Goal: Task Accomplishment & Management: Manage account settings

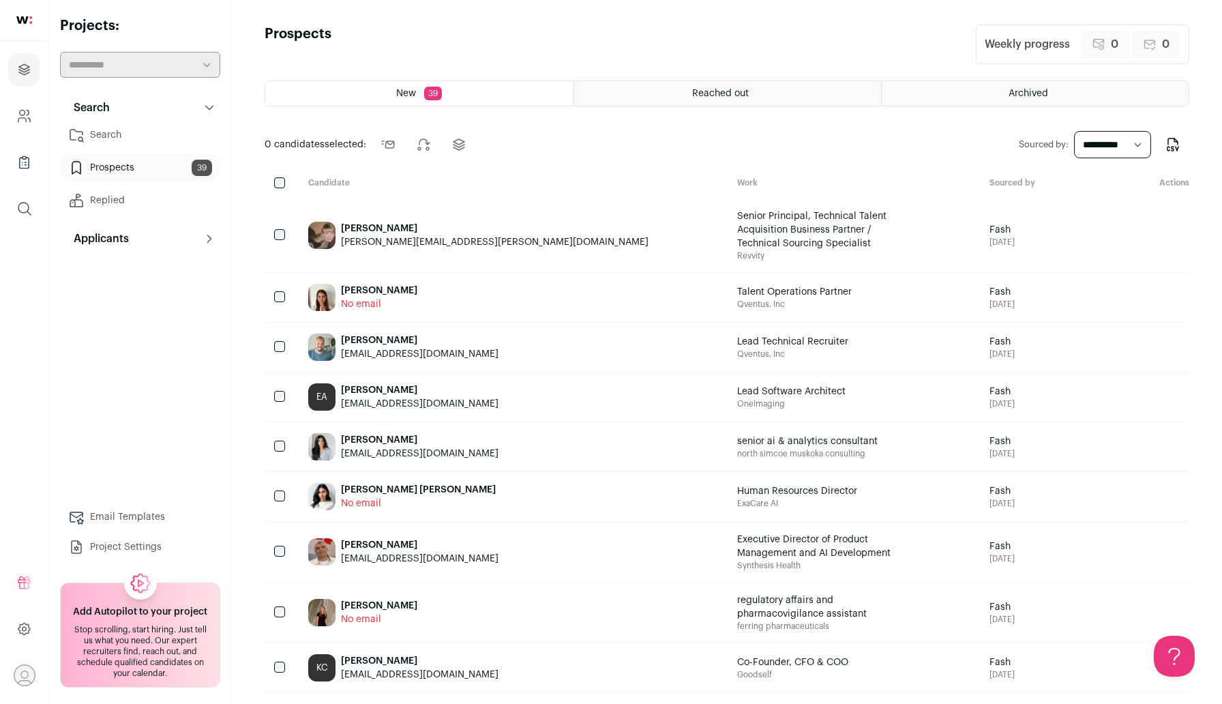
click at [119, 137] on link "Search" at bounding box center [140, 134] width 160 height 27
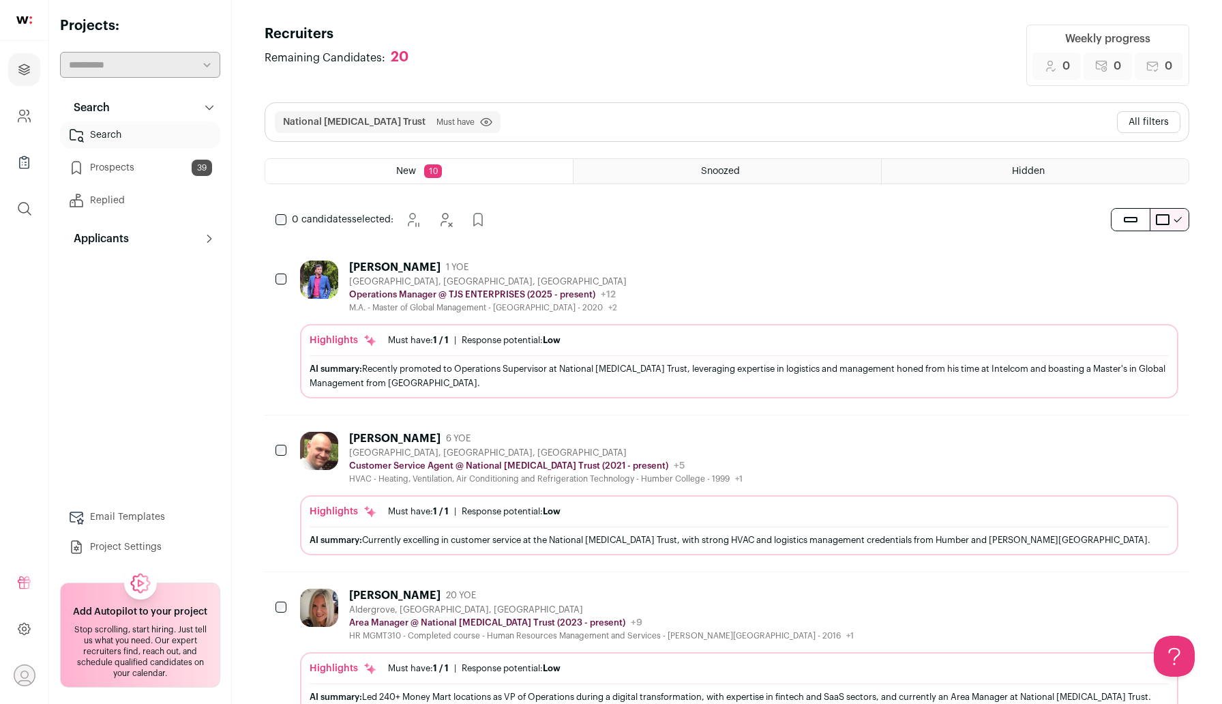
click at [551, 114] on button "All filters" at bounding box center [1148, 122] width 63 height 22
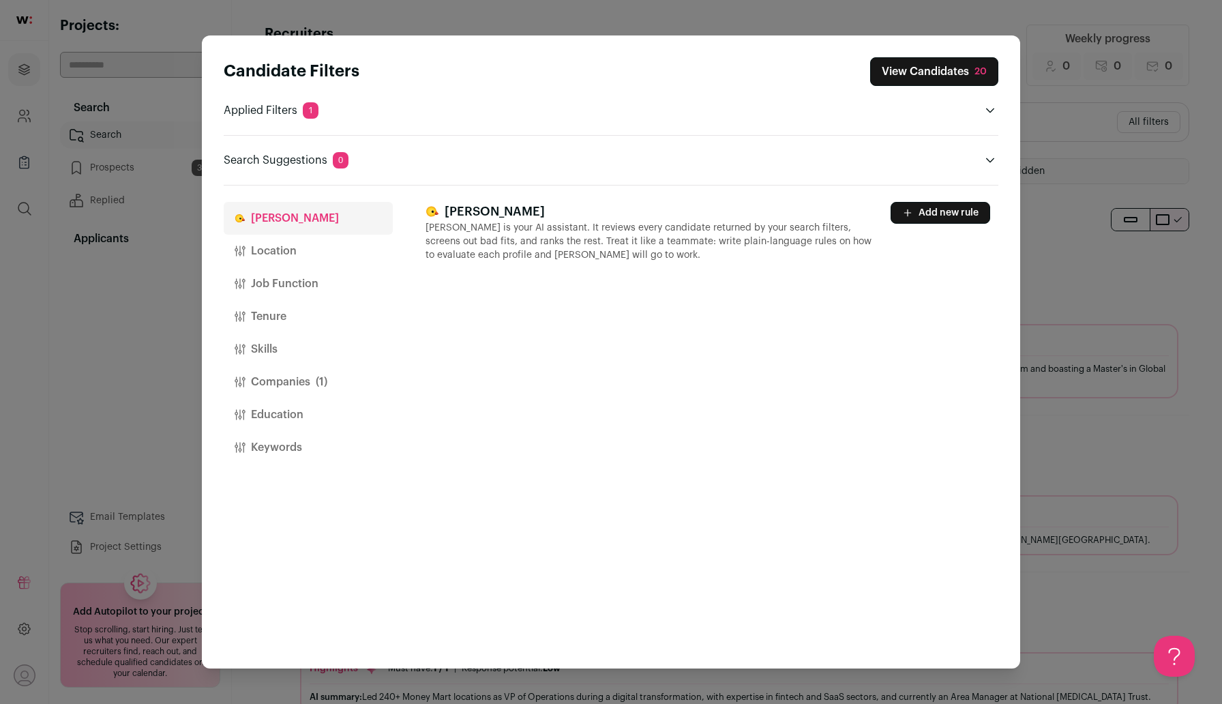
click at [264, 372] on button "Companies (1)" at bounding box center [308, 381] width 169 height 33
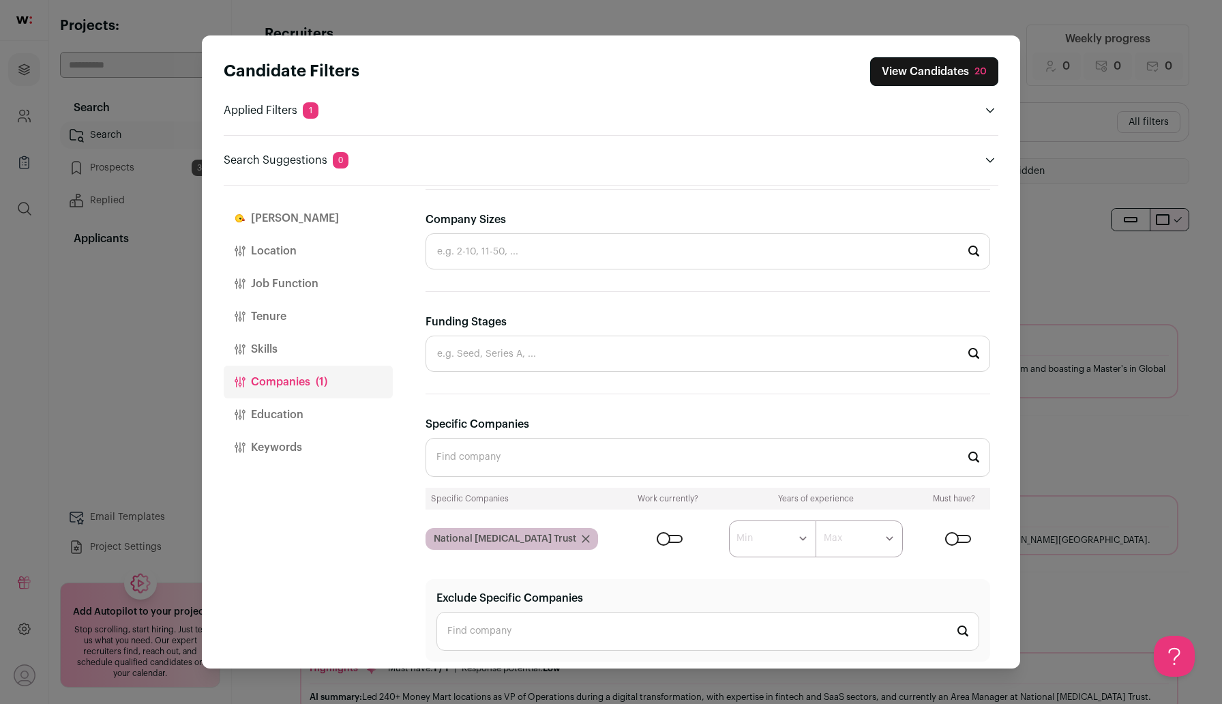
scroll to position [353, 0]
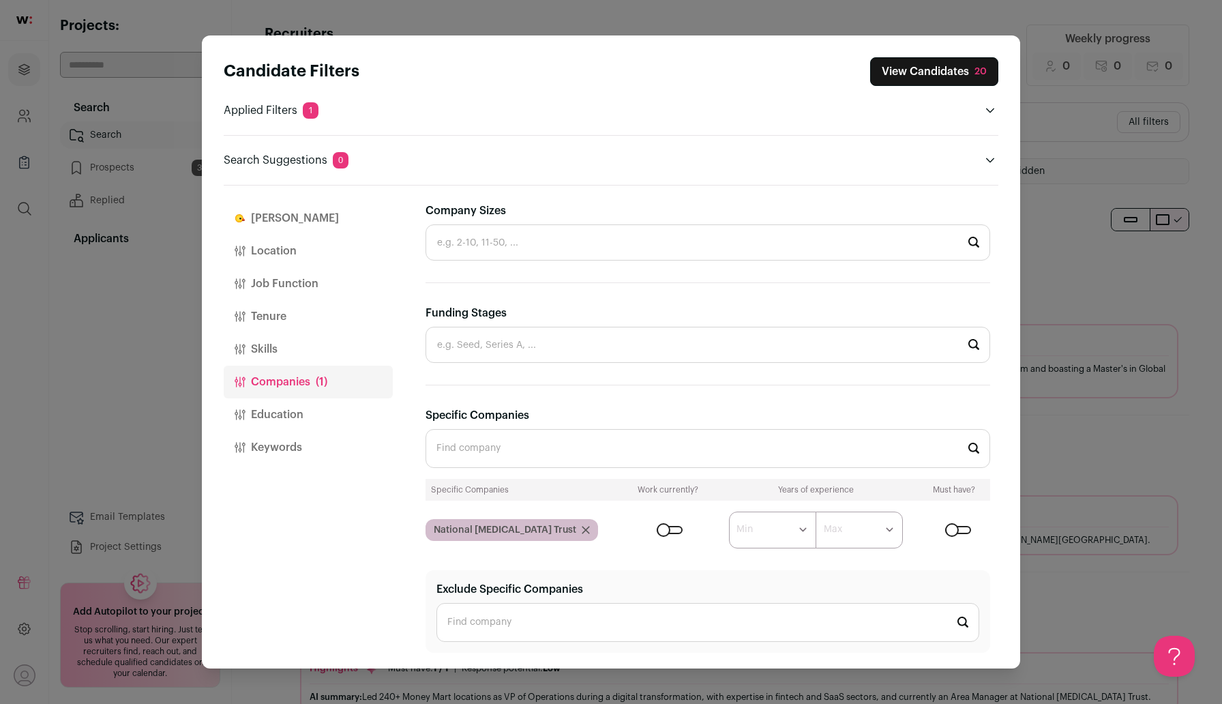
click at [551, 530] on icon "Close modal via background" at bounding box center [586, 530] width 8 height 8
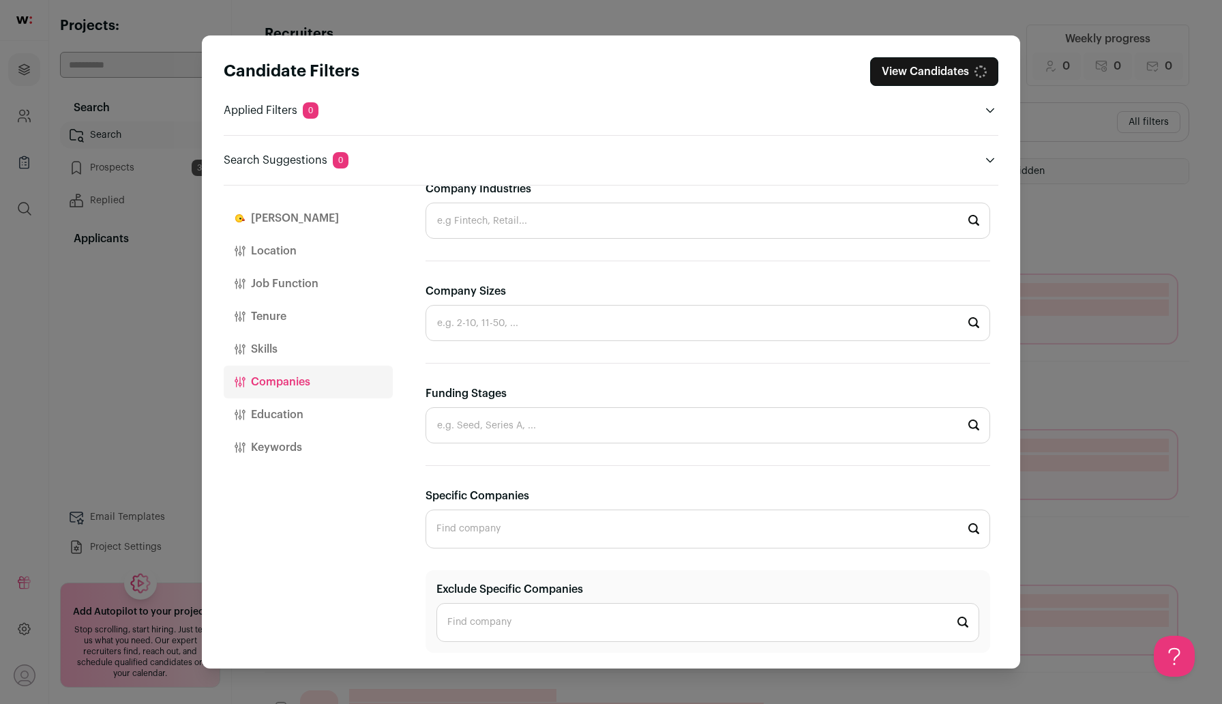
click at [286, 255] on button "Location" at bounding box center [308, 251] width 169 height 33
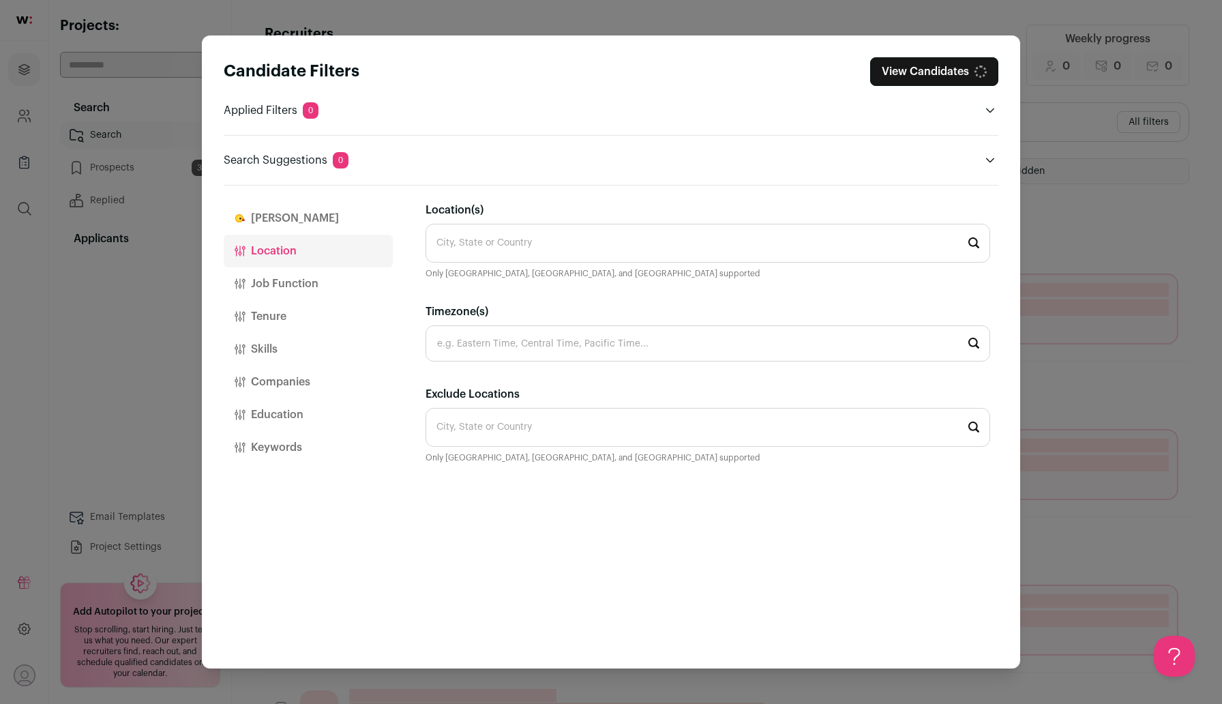
click at [510, 239] on input "Location(s)" at bounding box center [707, 243] width 564 height 39
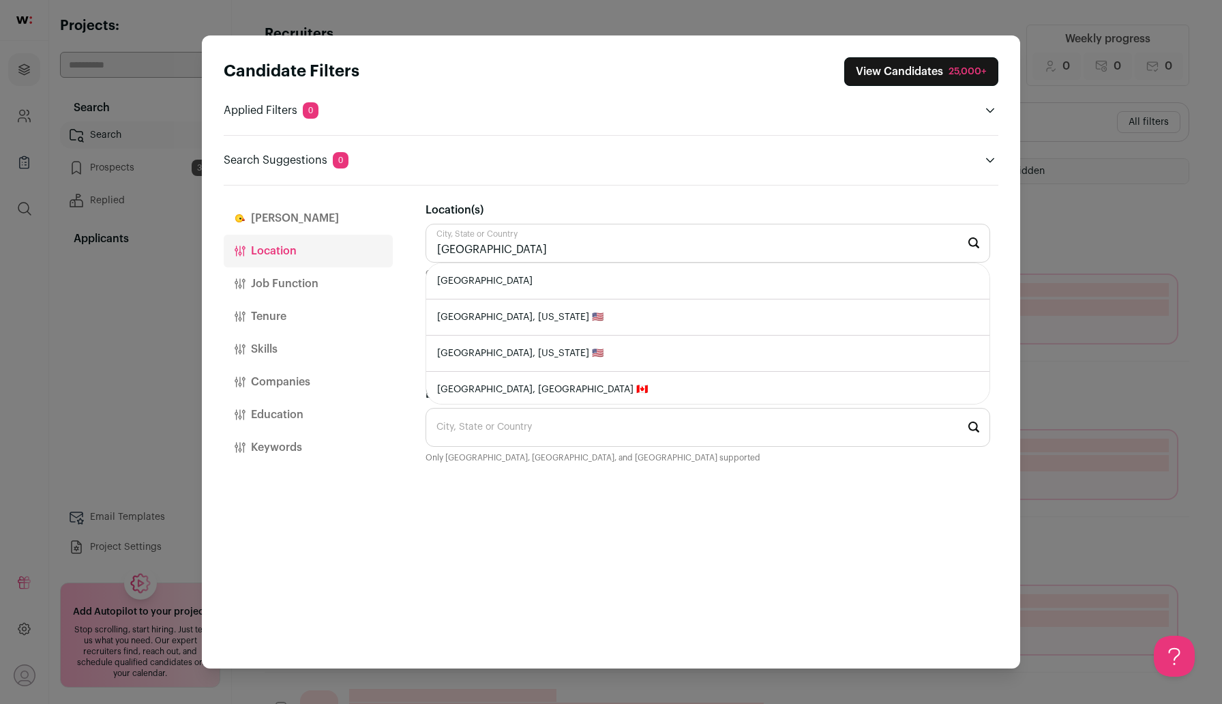
click at [490, 283] on li "Canada" at bounding box center [707, 281] width 563 height 36
type input "Canada"
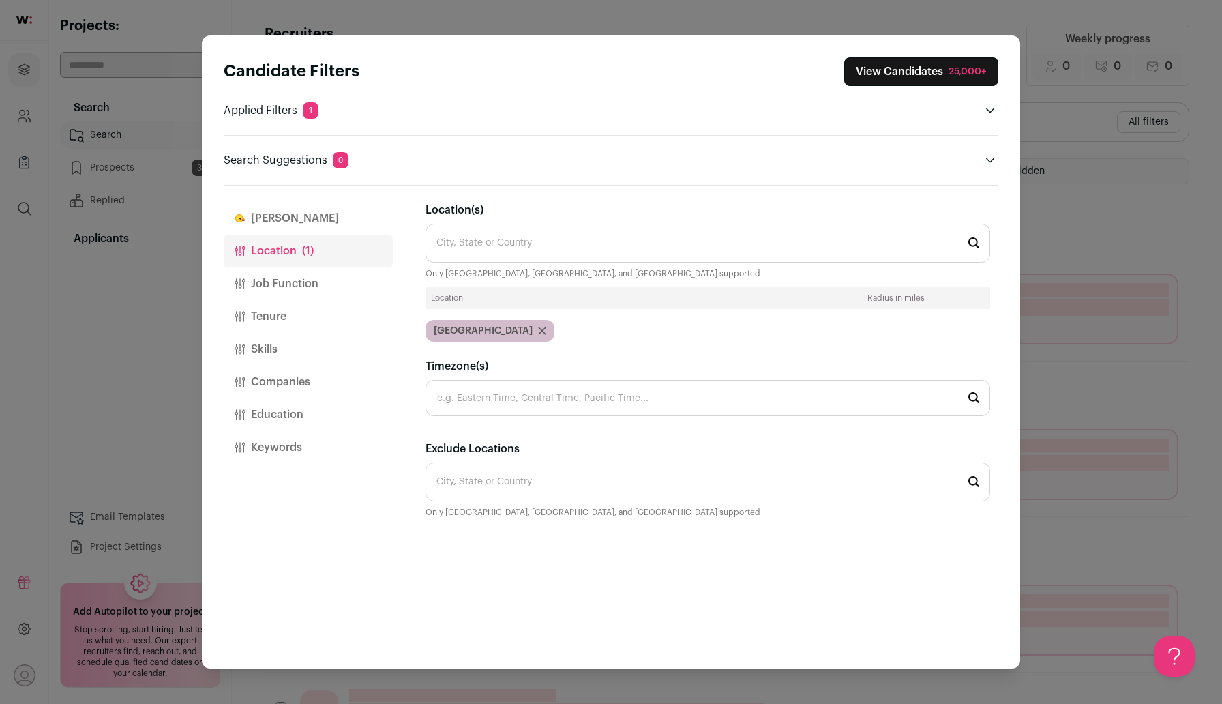
click at [286, 389] on button "Companies" at bounding box center [308, 381] width 169 height 33
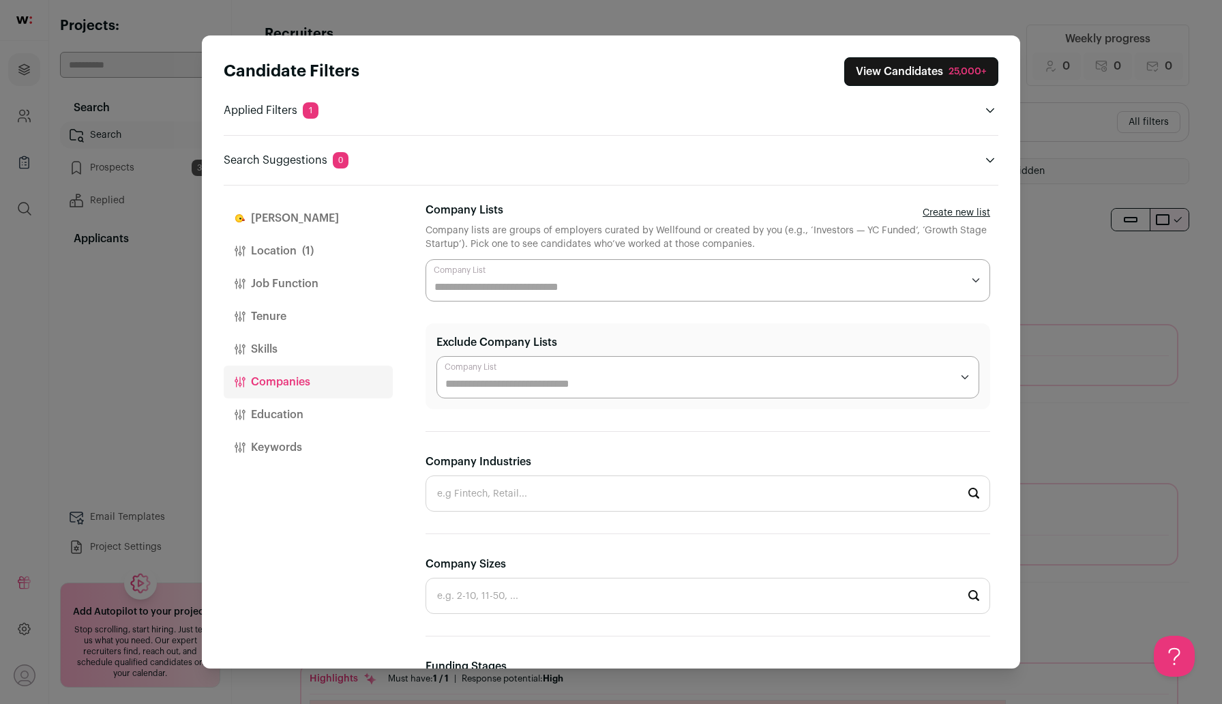
click at [479, 496] on input "Company Industries" at bounding box center [707, 493] width 564 height 36
click at [503, 564] on li "Hospitals and Health Care" at bounding box center [707, 566] width 563 height 36
type input "Hospitals and Health Care"
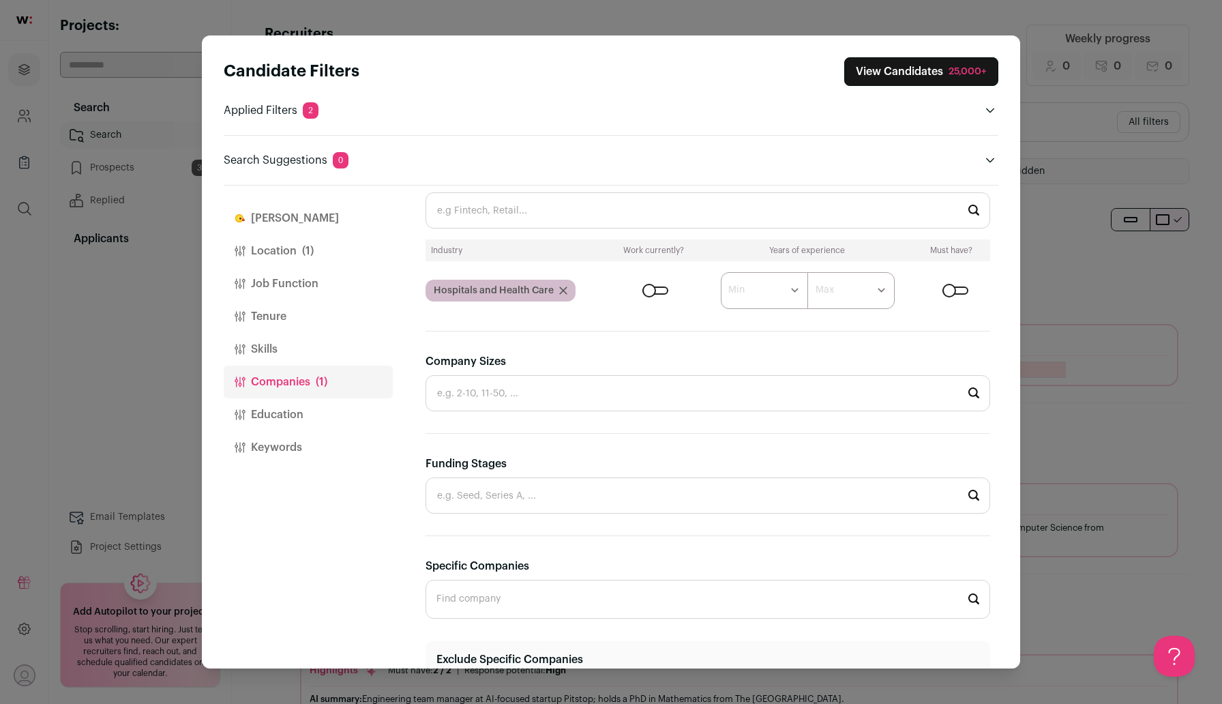
click at [275, 442] on button "Keywords" at bounding box center [308, 447] width 169 height 33
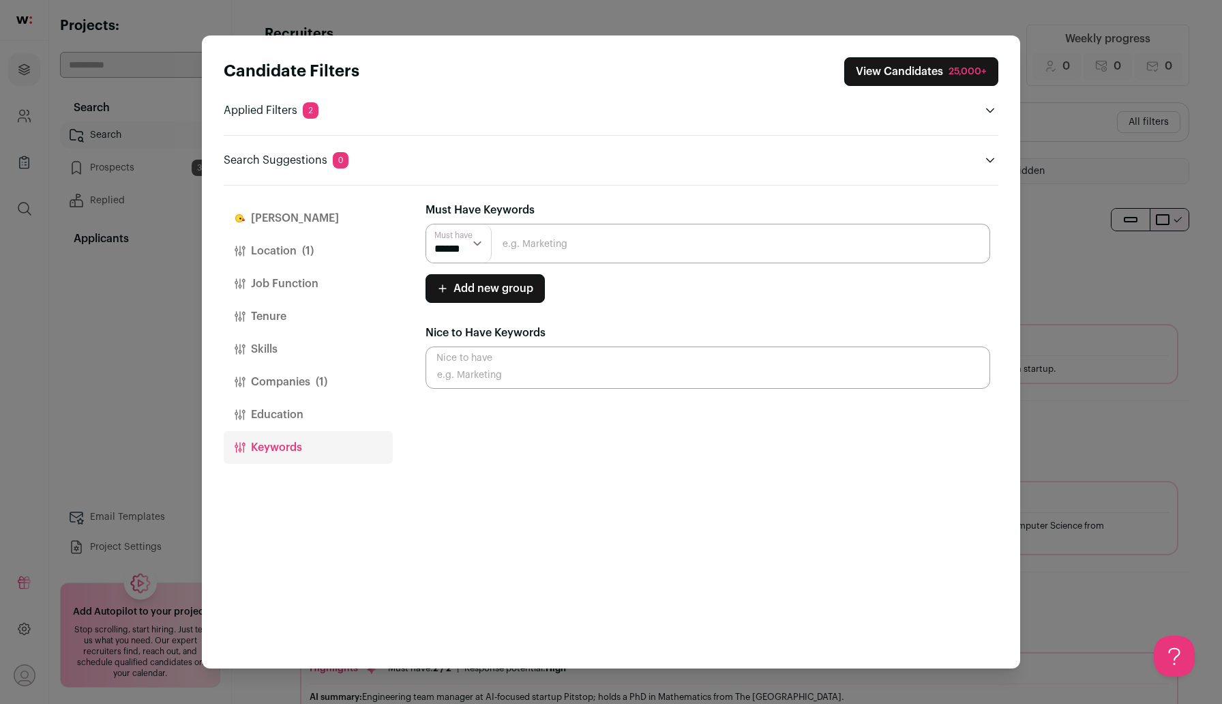
click at [543, 249] on input "Close modal via background" at bounding box center [707, 244] width 564 height 40
type input "Technical Recruiter"
click at [551, 268] on div "Must have ****** ****** Technical Recruiter Add new group Must have ****** ****…" at bounding box center [707, 263] width 564 height 79
click at [551, 243] on input "Technical Recruiter" at bounding box center [707, 244] width 564 height 40
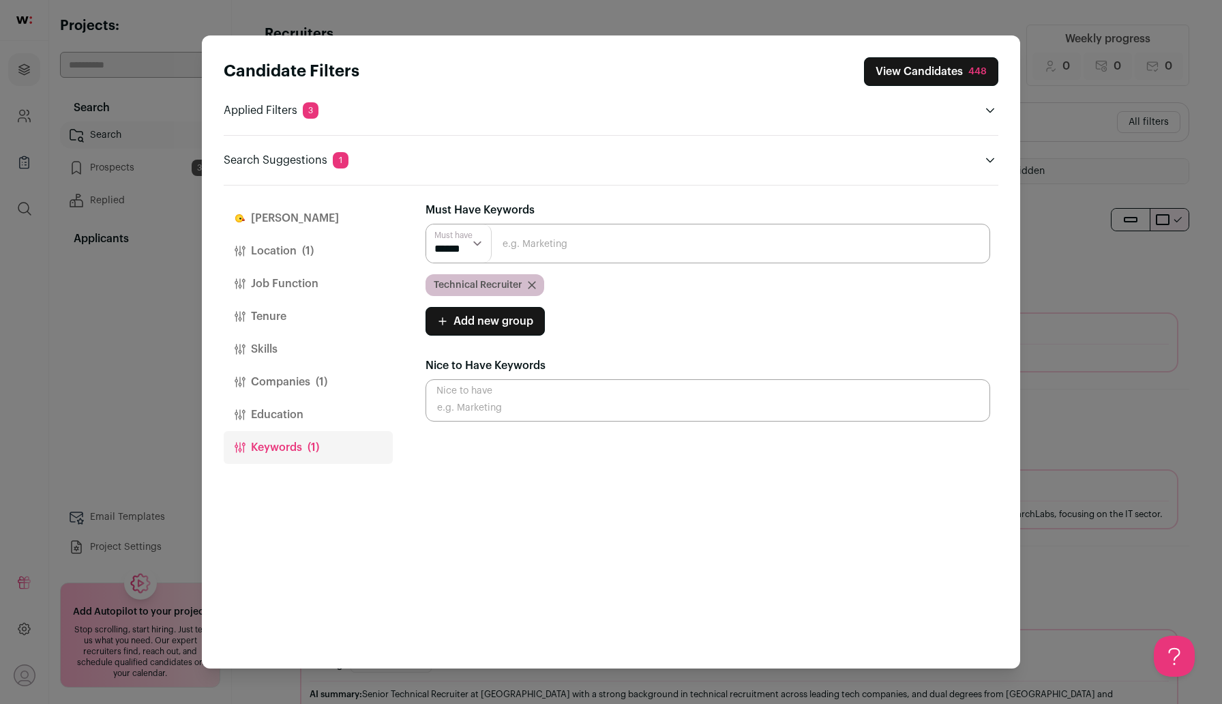
click at [292, 378] on button "Companies (1)" at bounding box center [308, 381] width 169 height 33
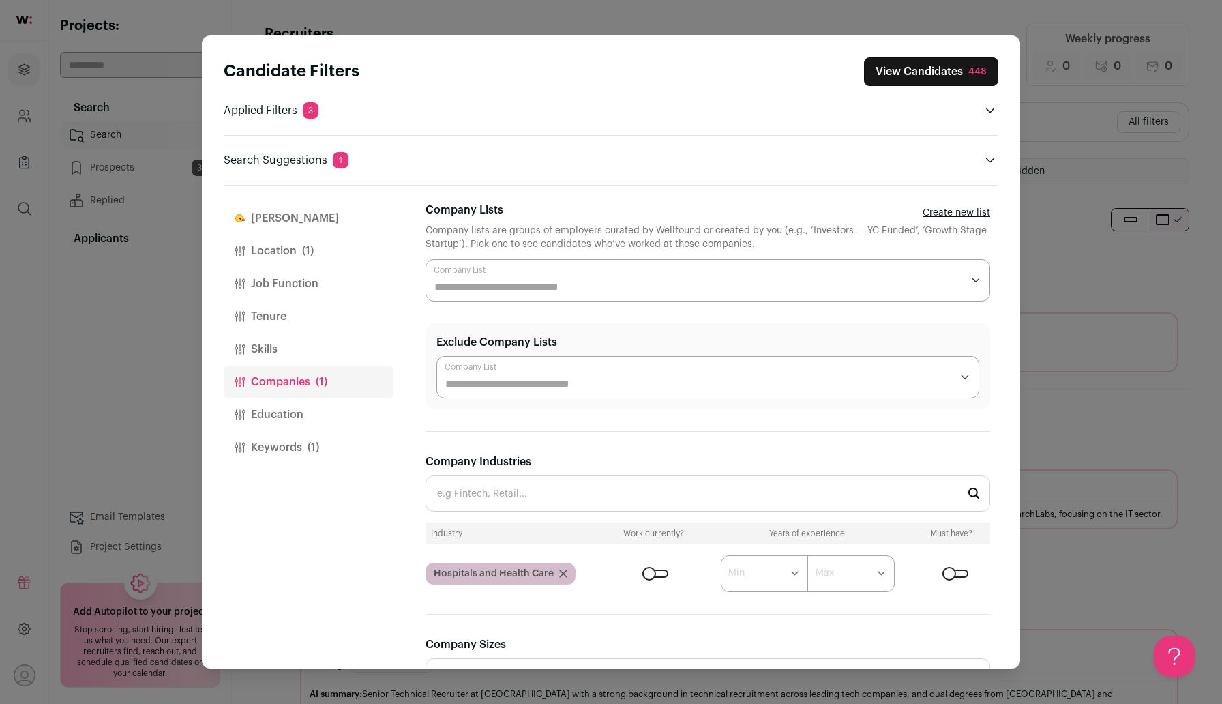
click at [551, 571] on div "Close modal via background" at bounding box center [655, 573] width 26 height 8
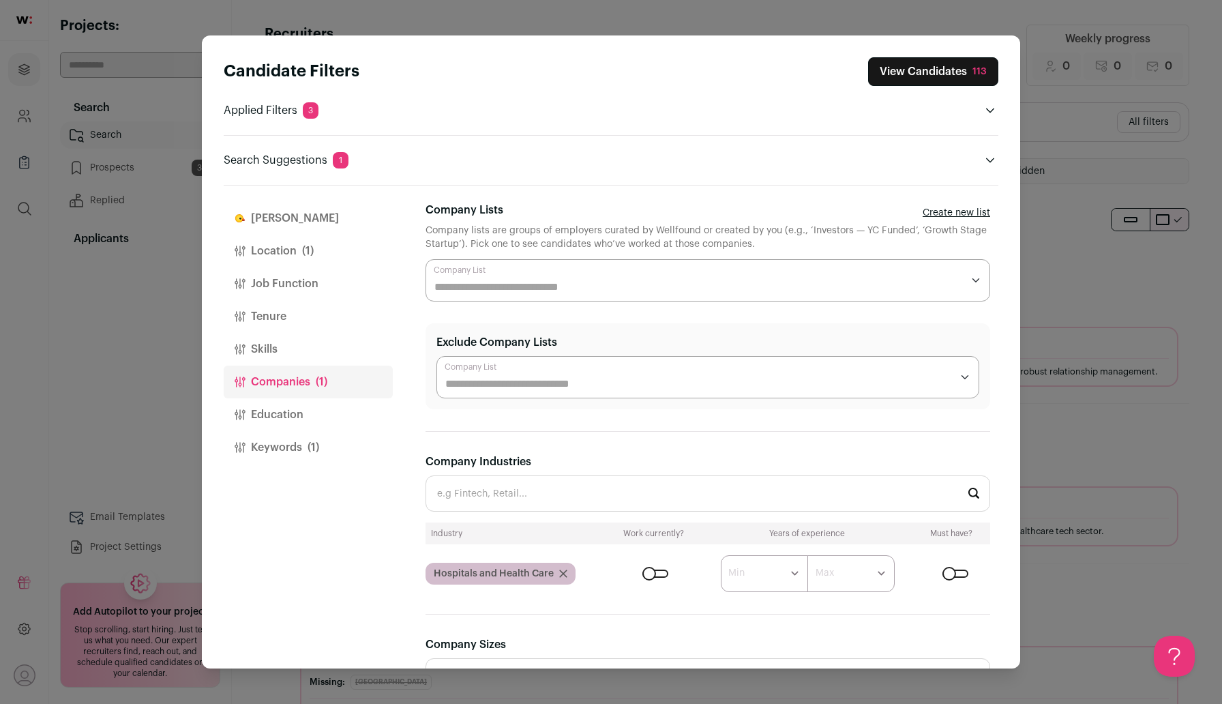
click at [292, 289] on button "Job Function" at bounding box center [308, 283] width 169 height 33
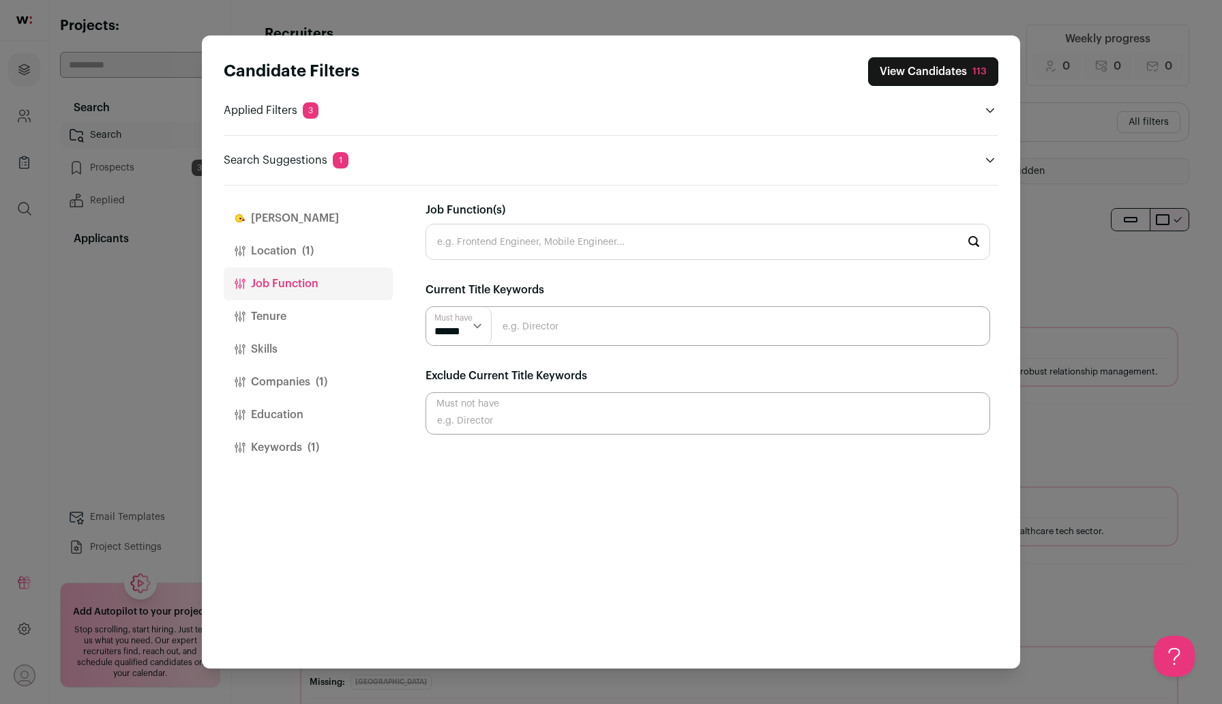
click at [551, 70] on button "View Candidates 113" at bounding box center [933, 71] width 130 height 29
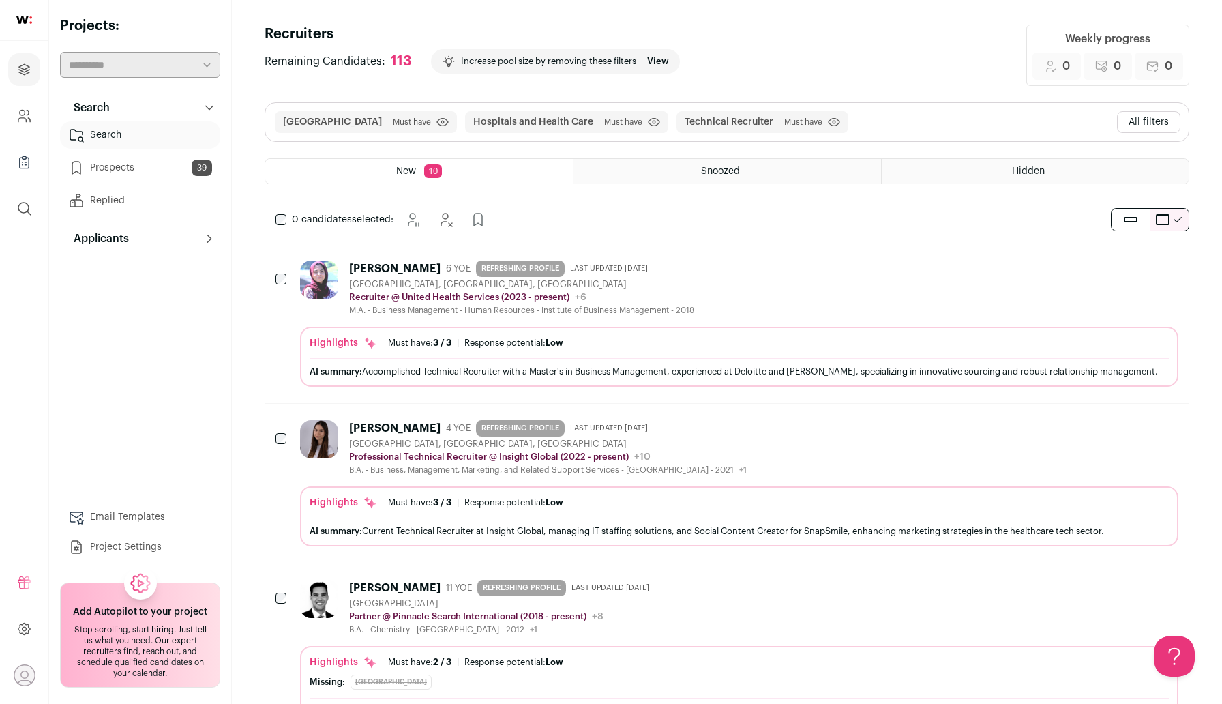
click at [128, 134] on link "Search" at bounding box center [140, 134] width 160 height 27
click at [551, 125] on button "All filters" at bounding box center [1148, 122] width 63 height 22
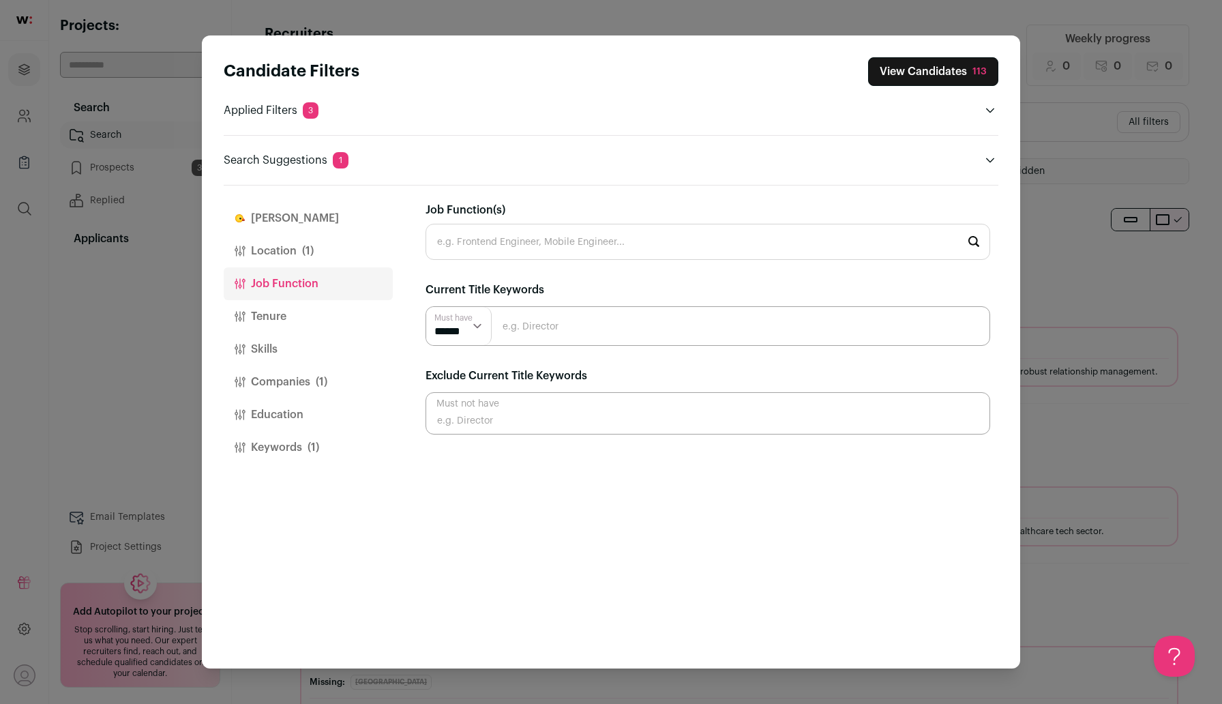
click at [291, 378] on button "Companies (1)" at bounding box center [308, 381] width 169 height 33
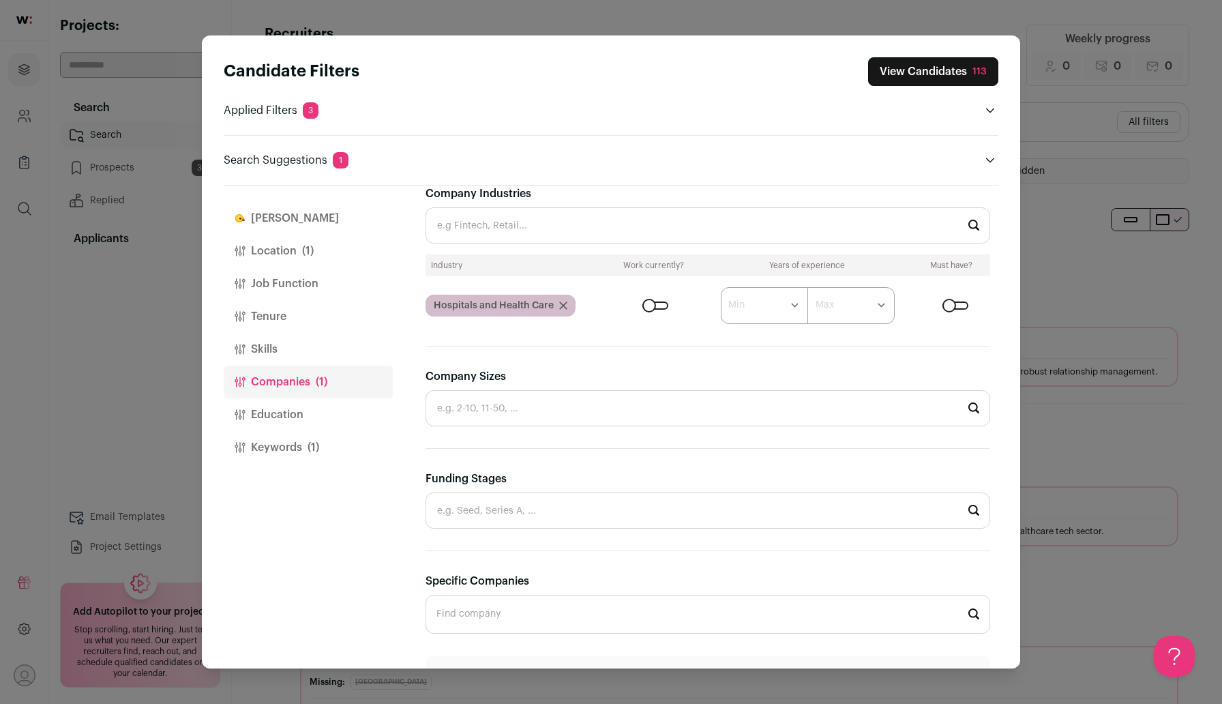
scroll to position [280, 0]
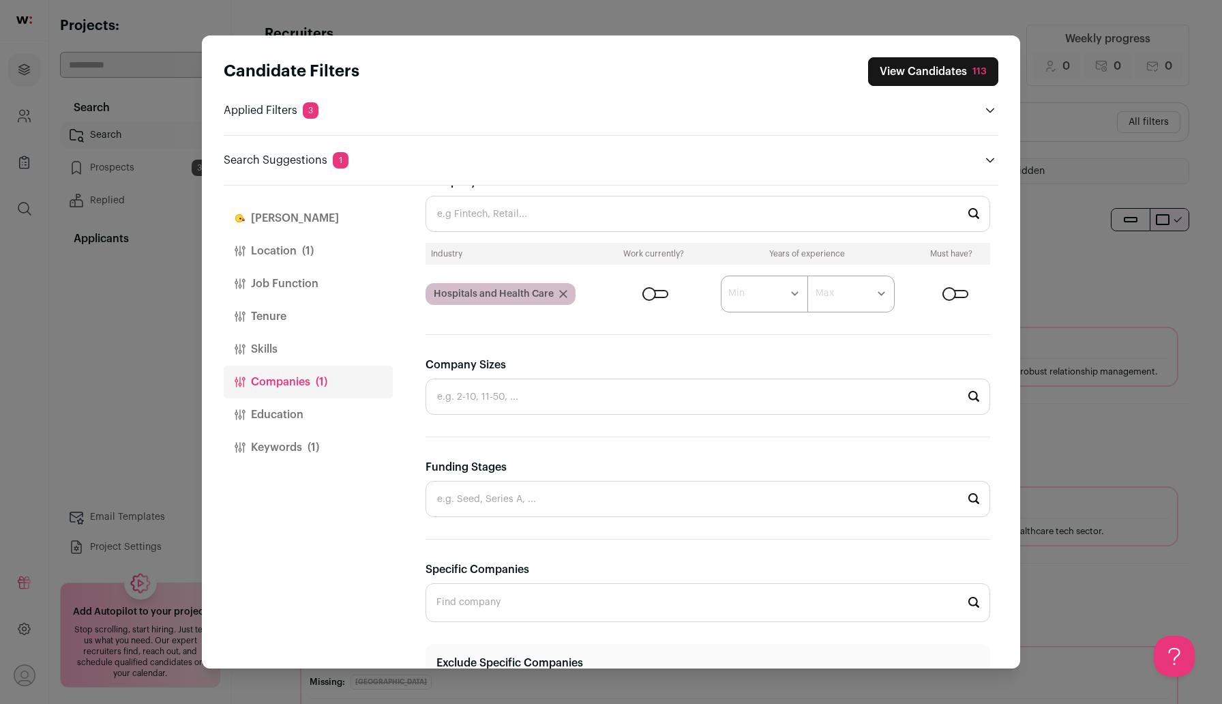
click at [551, 400] on input "Company Sizes" at bounding box center [707, 396] width 564 height 36
click at [540, 470] on li "11-50" at bounding box center [707, 469] width 563 height 36
type input "11-50"
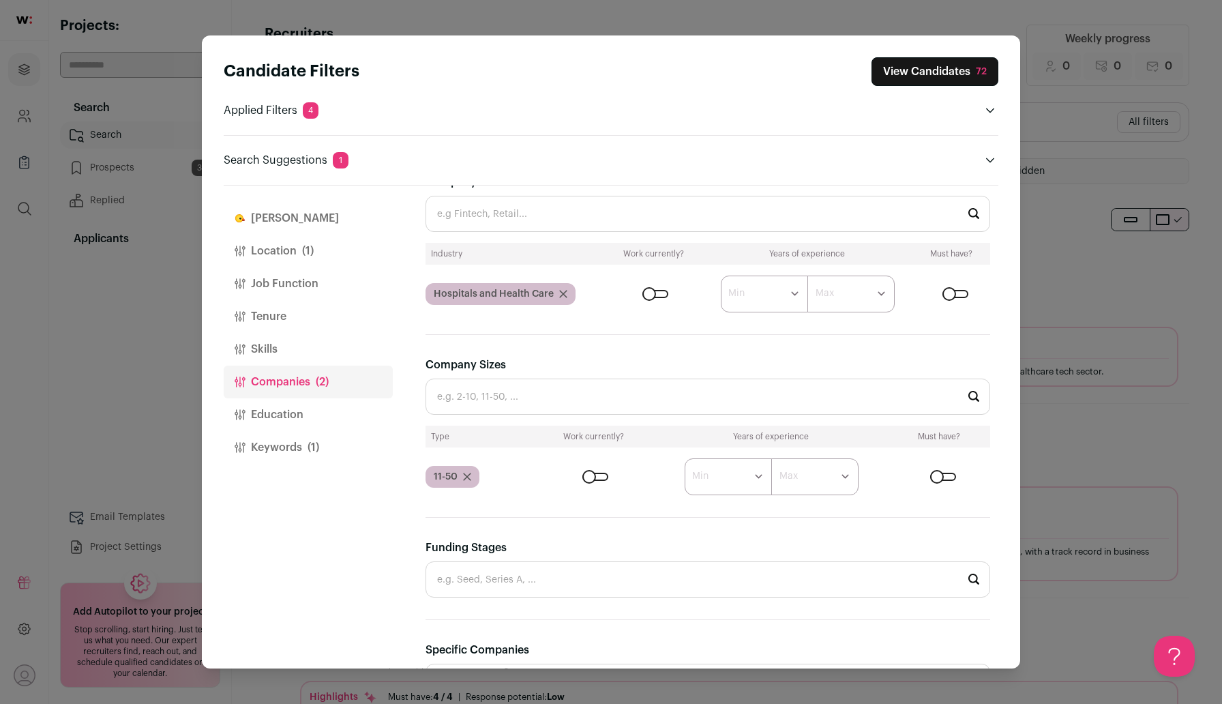
scroll to position [0, 0]
click at [551, 477] on div "Close modal via background" at bounding box center [595, 476] width 26 height 8
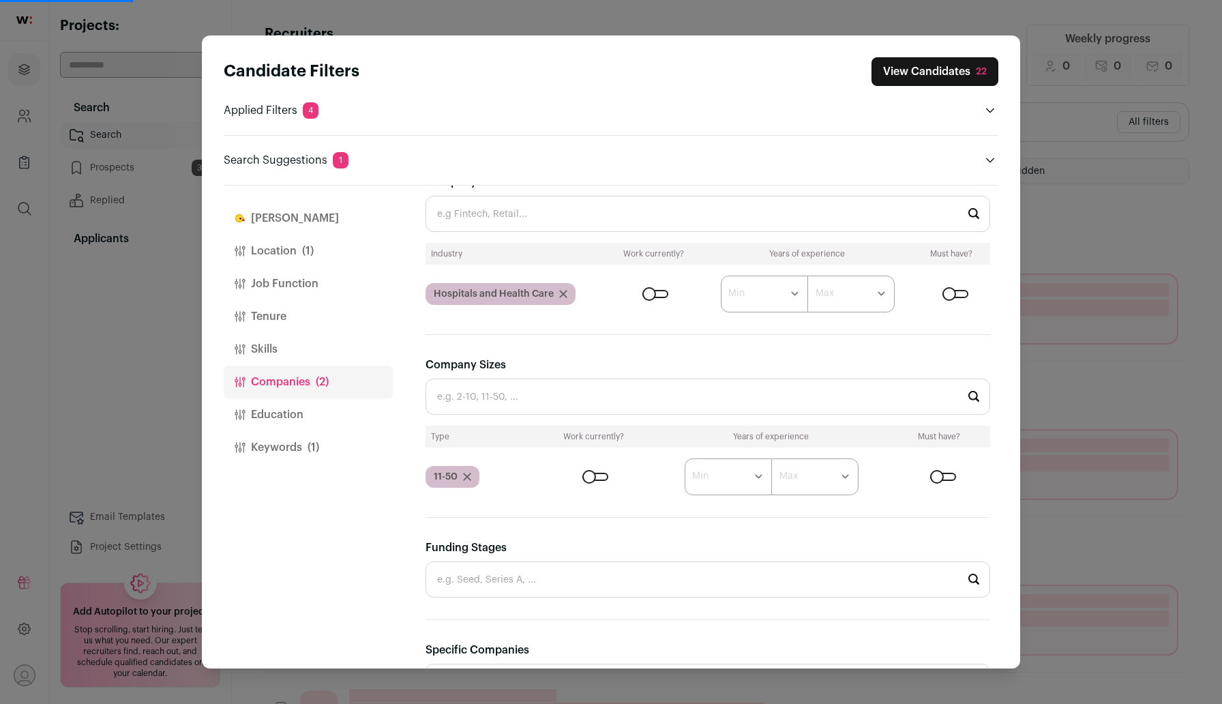
click at [551, 68] on button "View Candidates 22" at bounding box center [934, 71] width 127 height 29
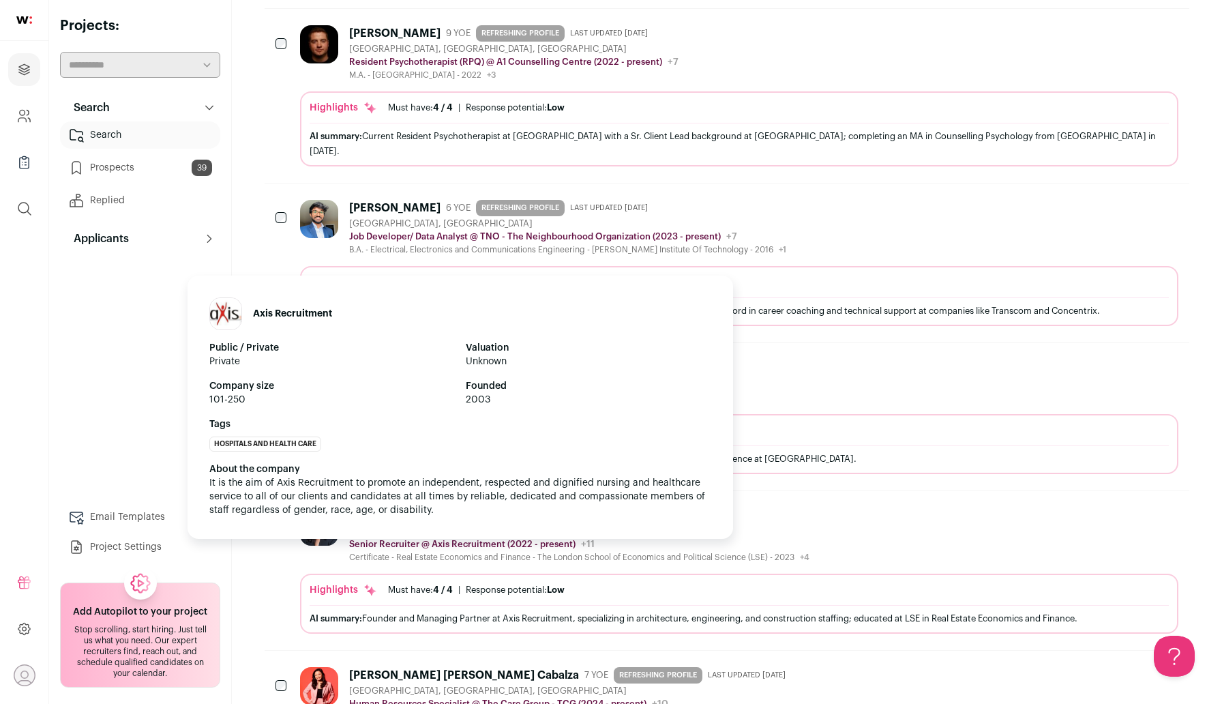
scroll to position [595, 0]
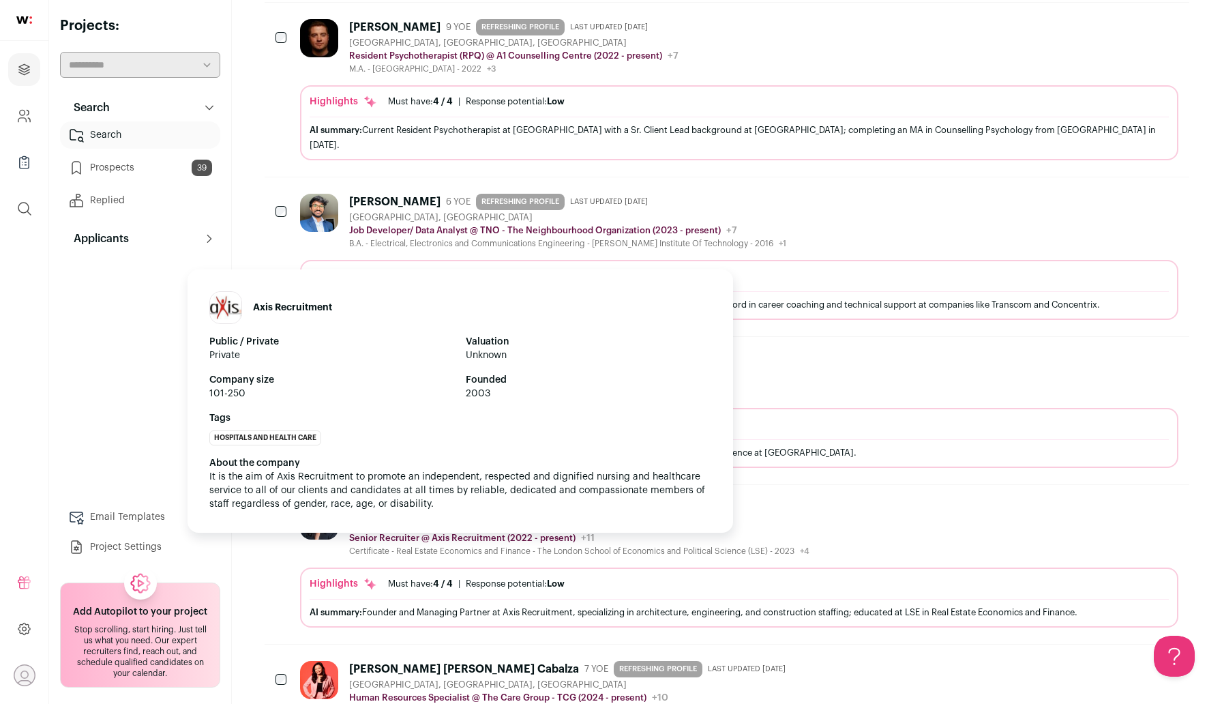
click at [268, 307] on h1 "Axis Recruitment" at bounding box center [292, 308] width 79 height 14
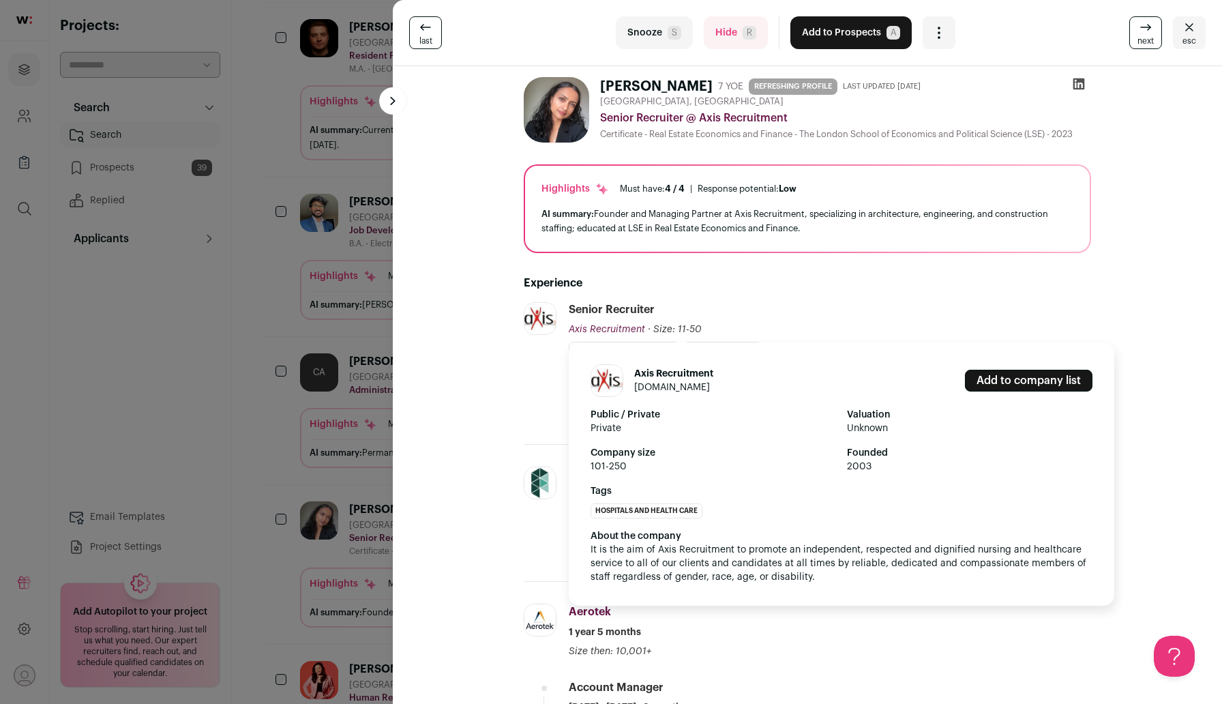
click at [551, 331] on span "Axis Recruitment" at bounding box center [607, 330] width 76 height 10
click at [551, 329] on span "Axis Recruitment" at bounding box center [607, 330] width 76 height 10
click at [551, 386] on link "axisrec.com" at bounding box center [672, 387] width 76 height 10
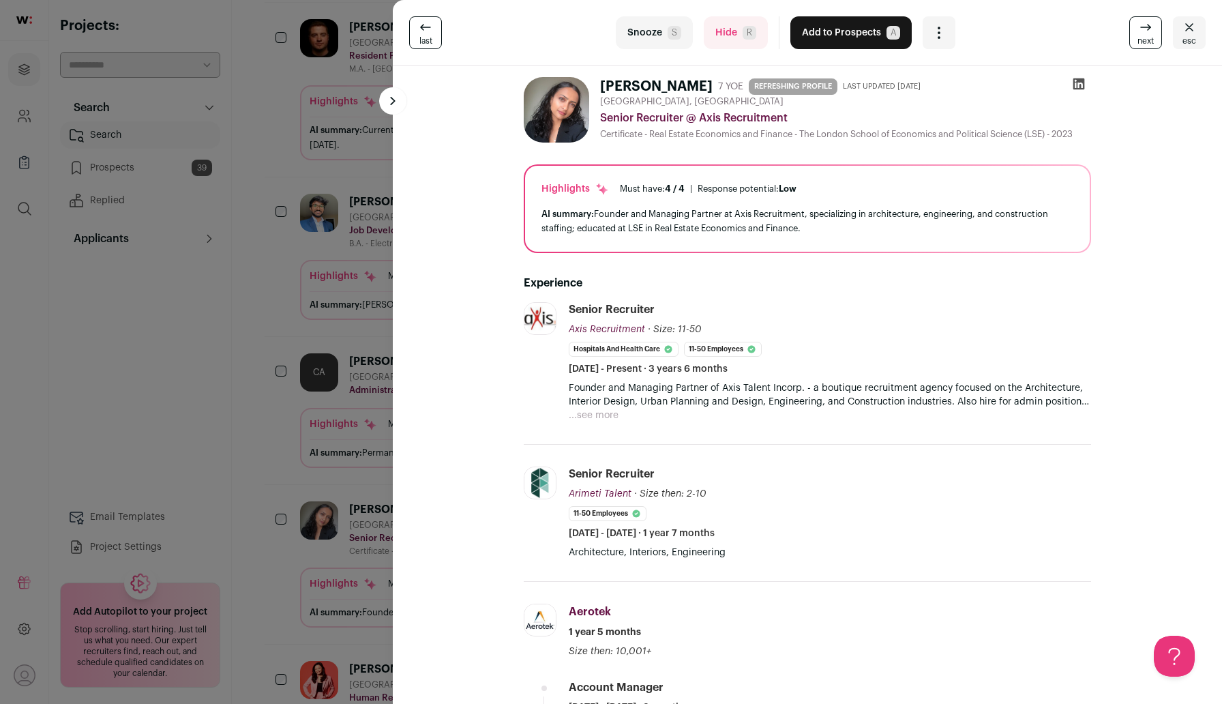
click at [250, 427] on div "last Snooze S Hide R Add to Prospects A Are you sure? Shay Gautam is already in…" at bounding box center [611, 352] width 1222 height 704
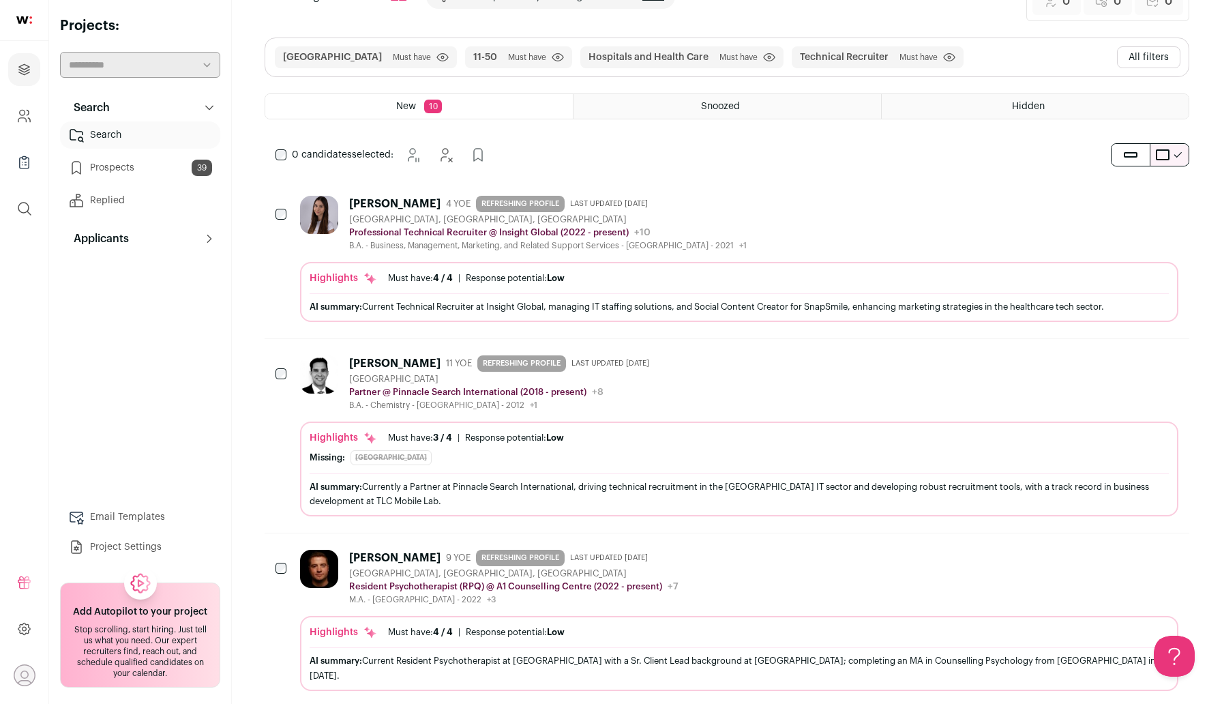
scroll to position [0, 0]
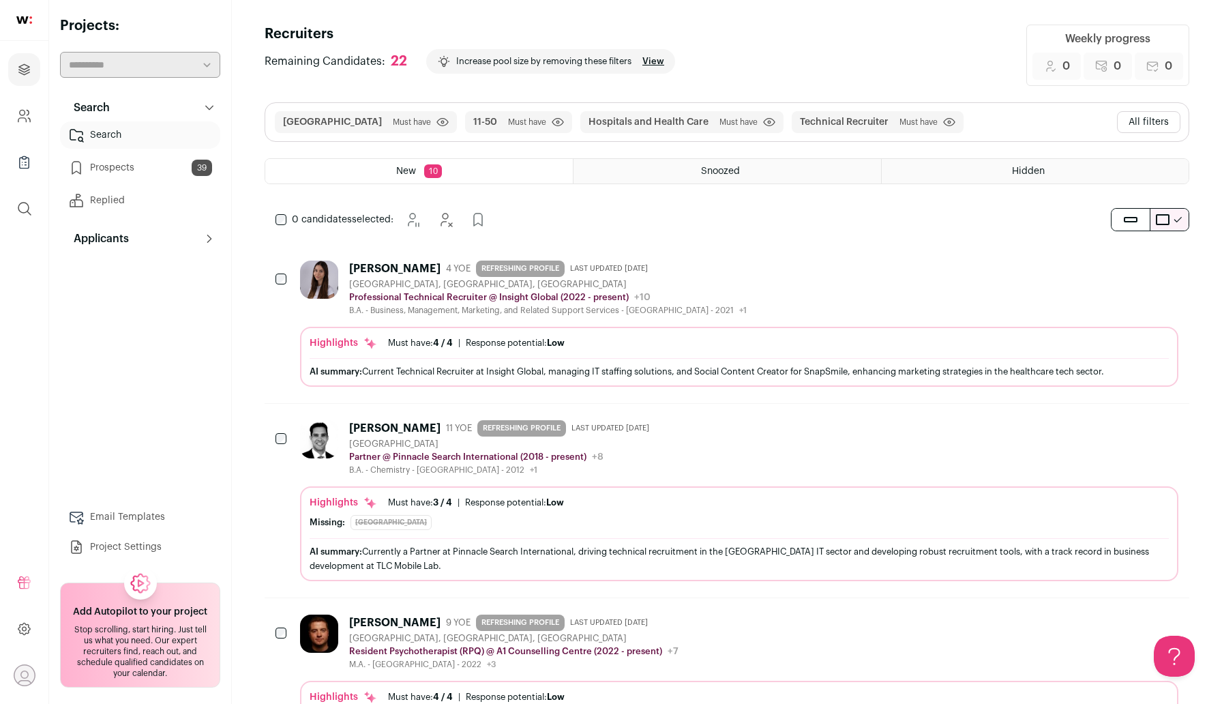
click at [551, 121] on button "All filters" at bounding box center [1148, 122] width 63 height 22
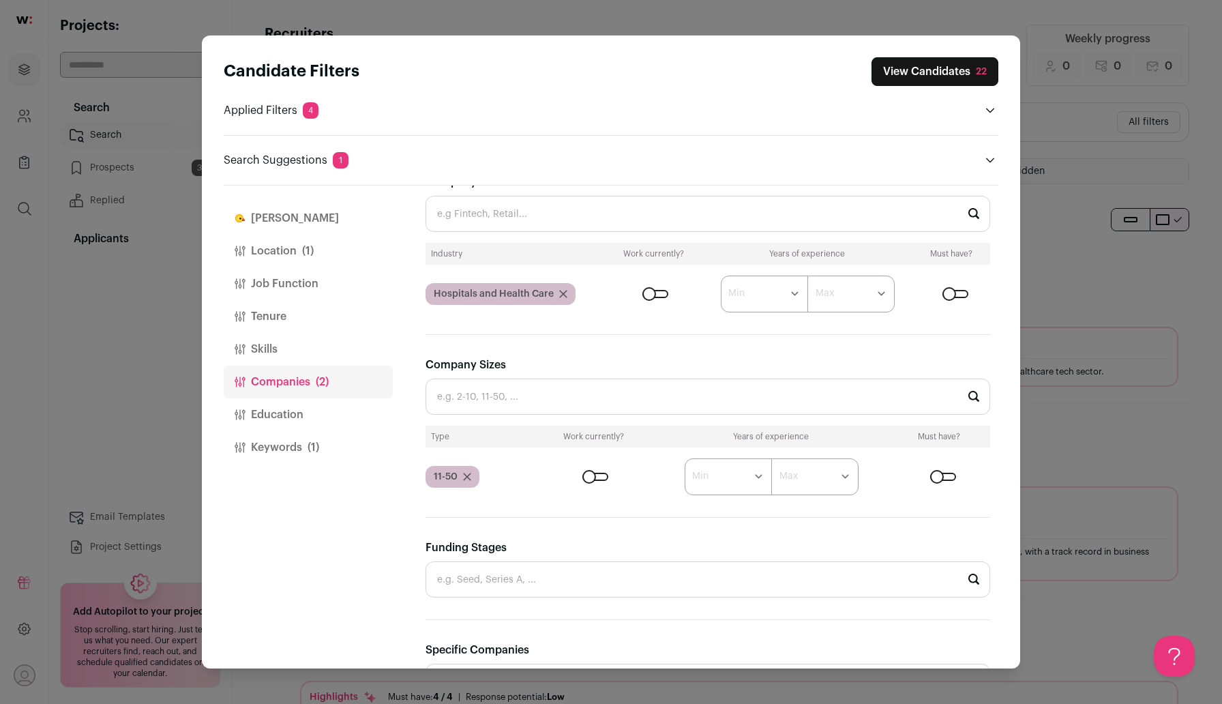
click at [277, 251] on button "Location (1)" at bounding box center [308, 251] width 169 height 33
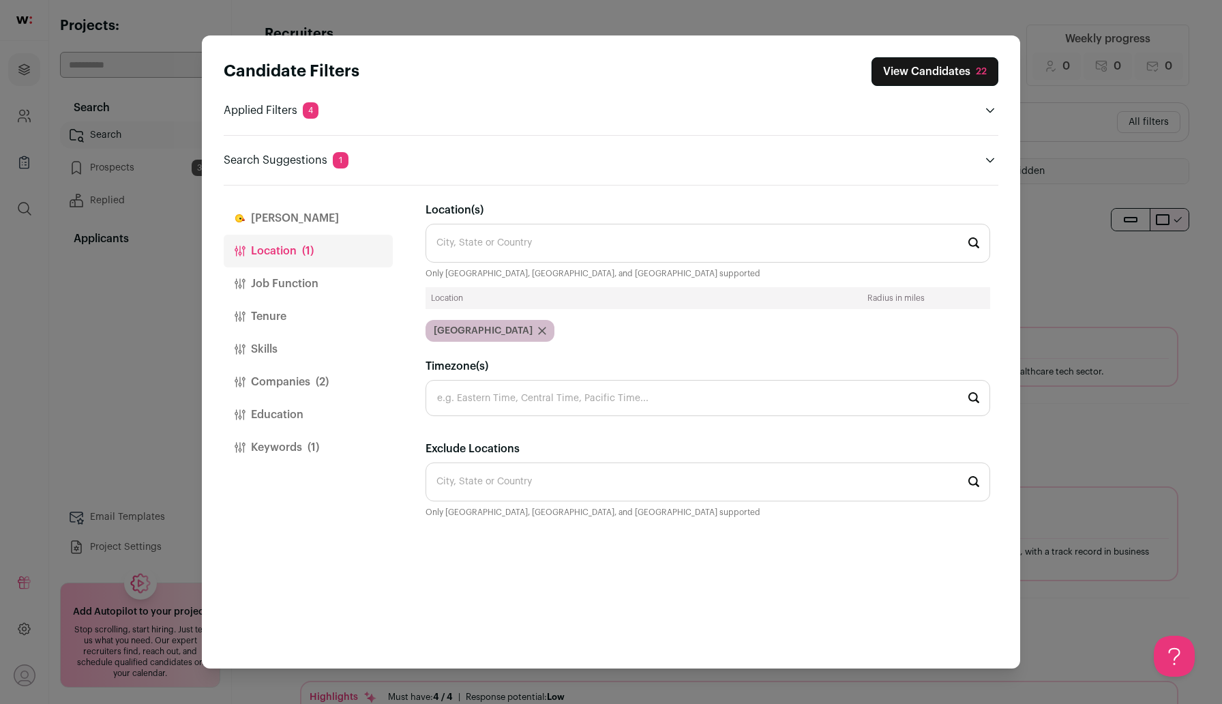
click at [485, 330] on div "Canada" at bounding box center [489, 331] width 129 height 22
click at [539, 330] on icon "Close modal via background" at bounding box center [542, 330] width 7 height 7
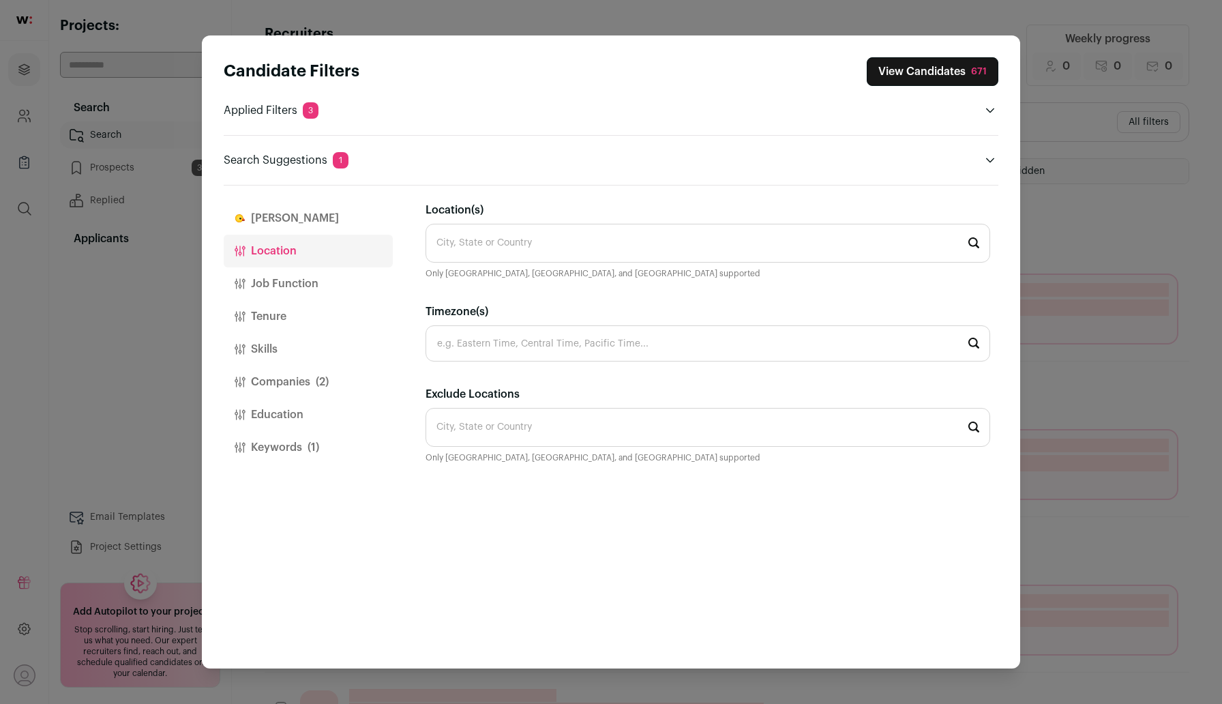
click at [551, 67] on button "View Candidates 671" at bounding box center [932, 71] width 132 height 29
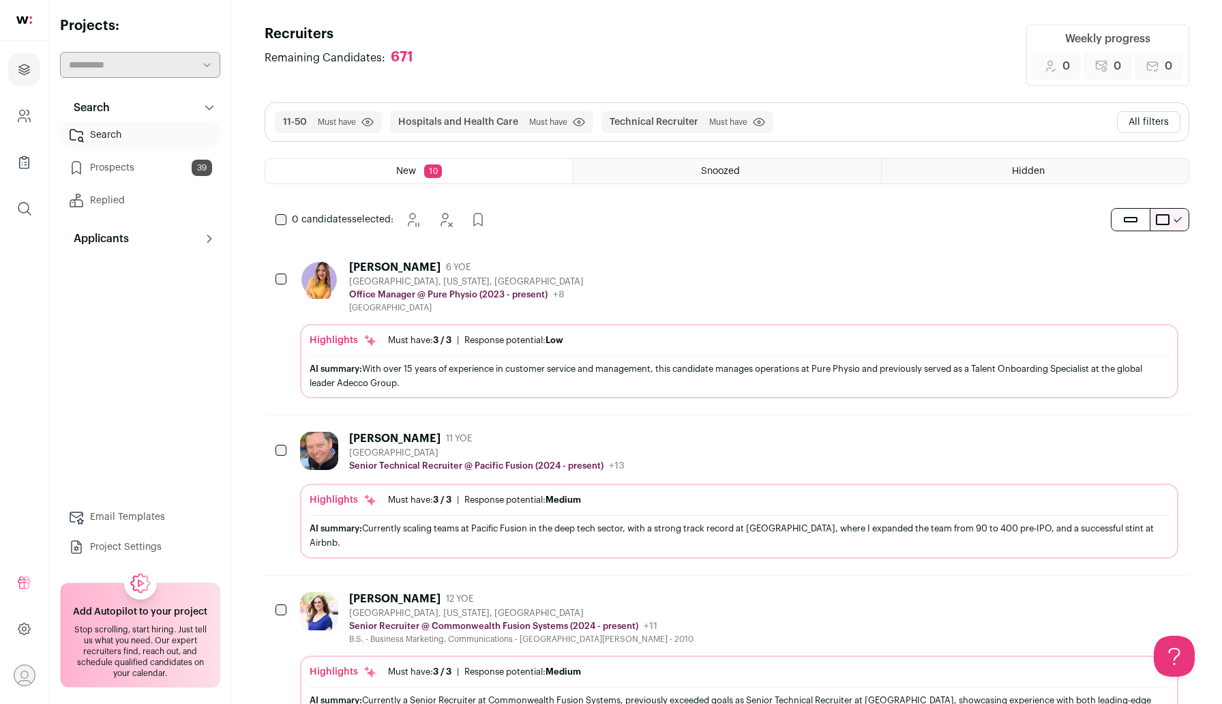
click at [551, 128] on button "All filters" at bounding box center [1148, 122] width 63 height 22
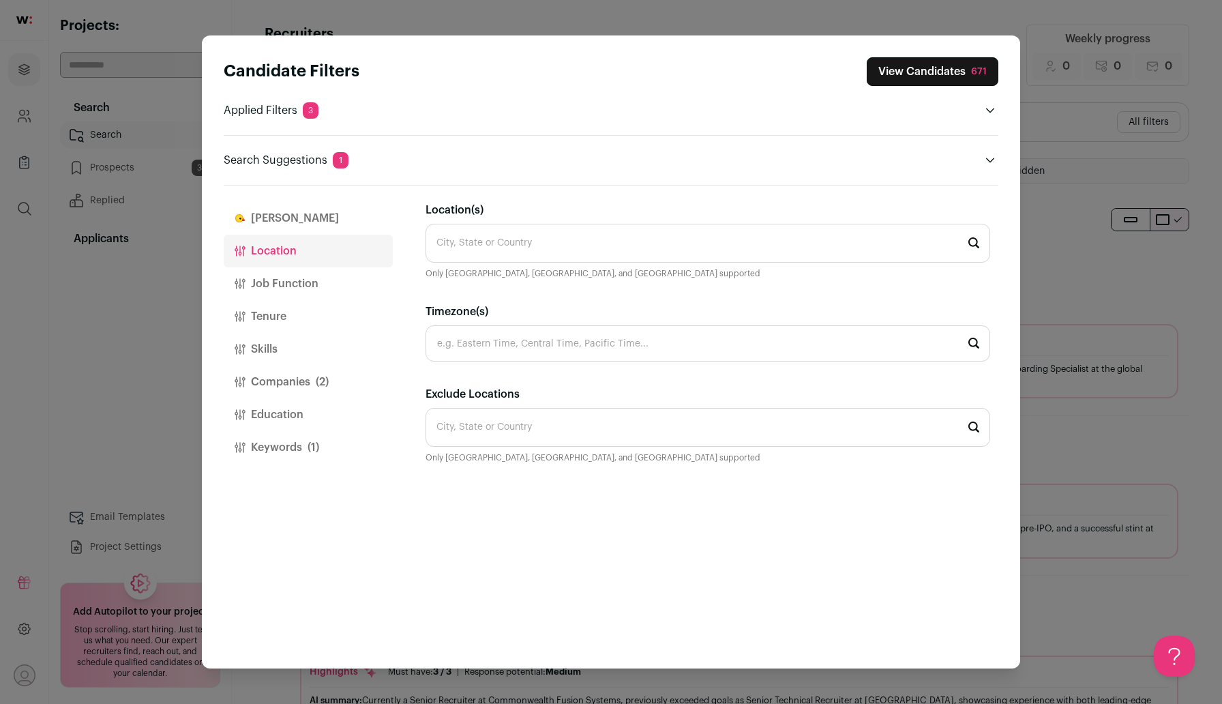
click at [272, 377] on button "Companies (2)" at bounding box center [308, 381] width 169 height 33
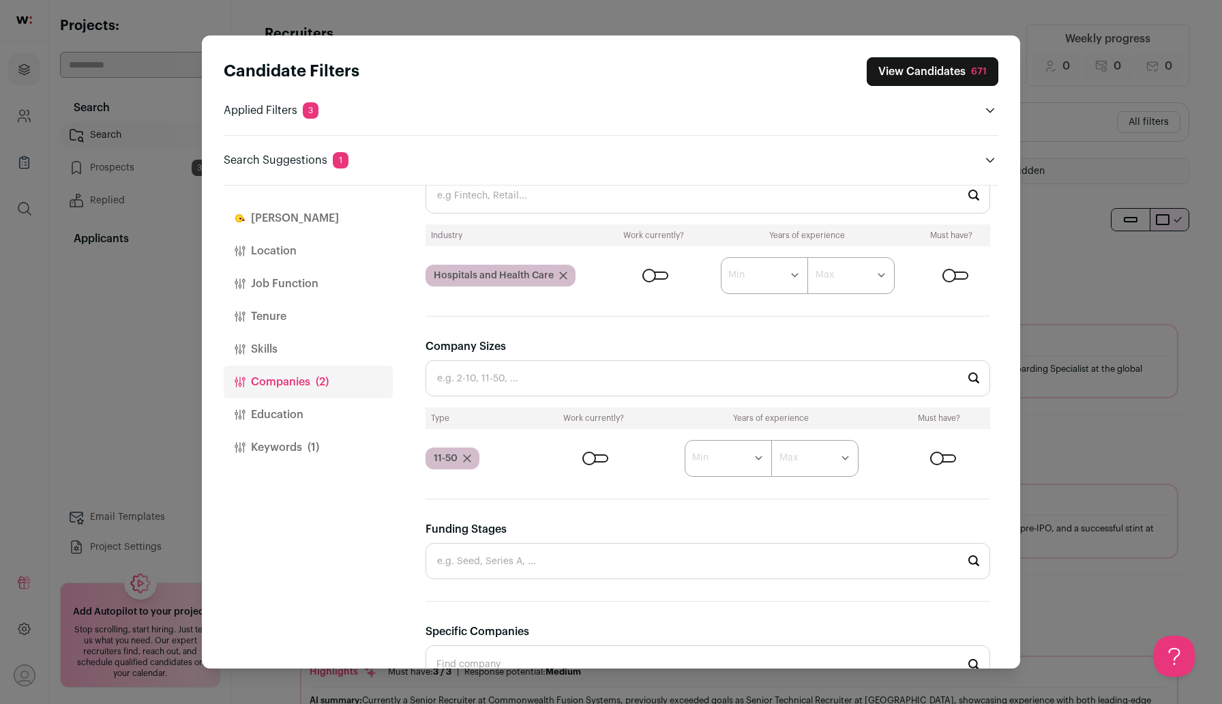
scroll to position [350, 0]
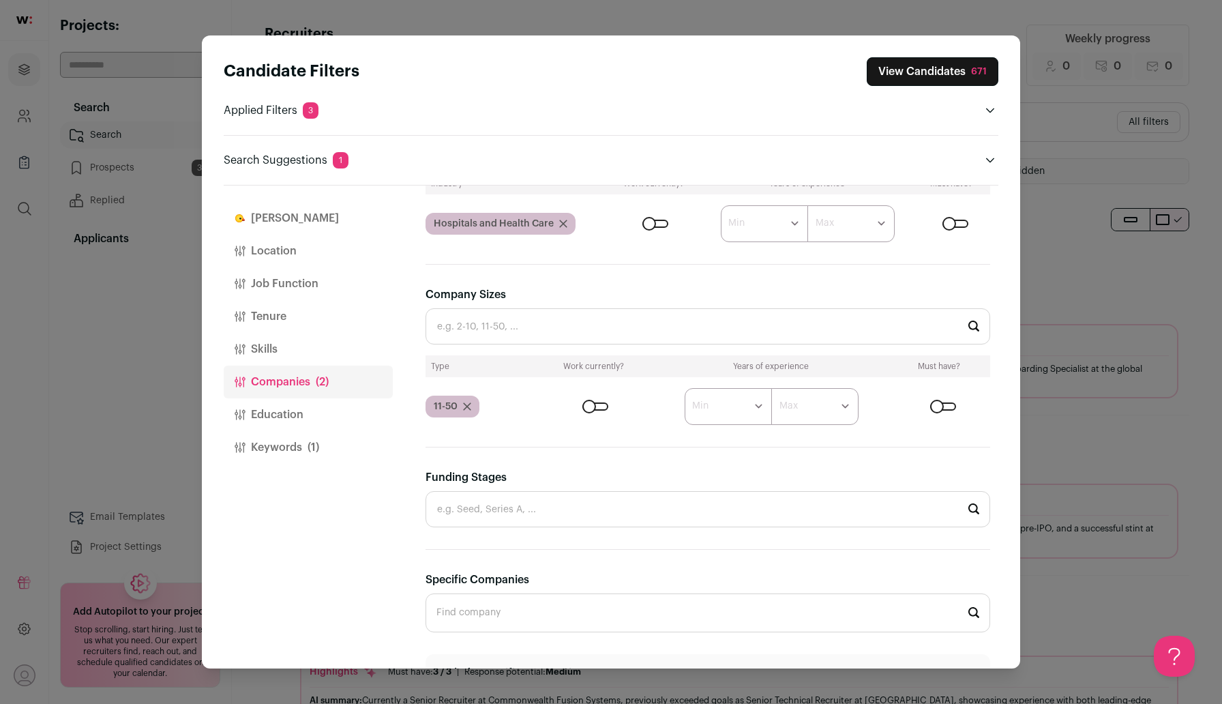
click at [551, 505] on input "Funding Stages" at bounding box center [707, 509] width 564 height 36
click at [391, 557] on div "Finch Location Job Function Tenure Skills Companies (2) Education Keywords (1)" at bounding box center [308, 426] width 169 height 483
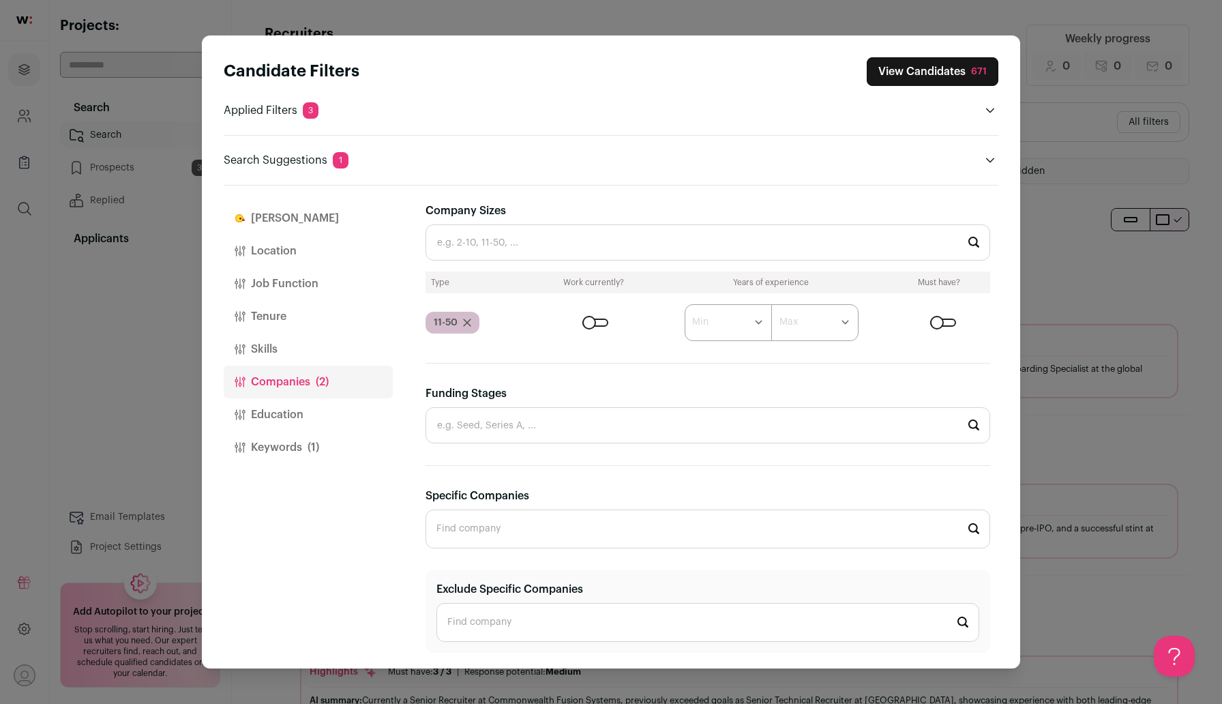
click at [476, 515] on input "Specific Companies" at bounding box center [707, 528] width 564 height 39
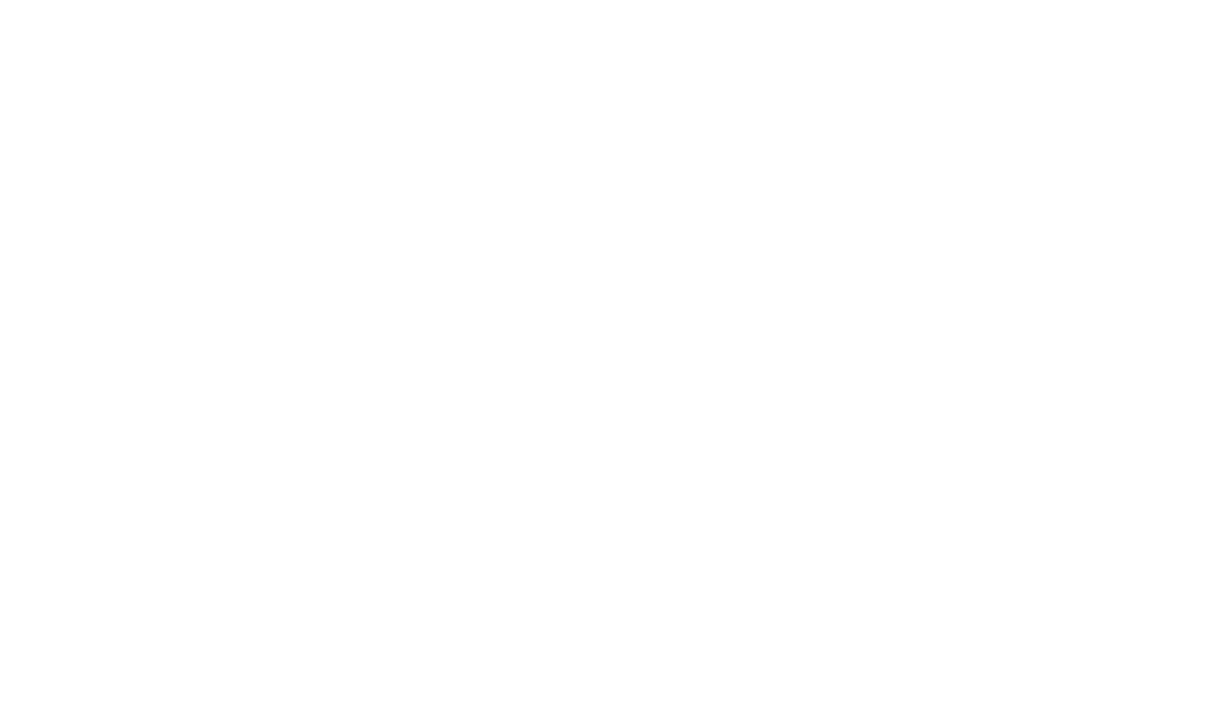
type input "v"
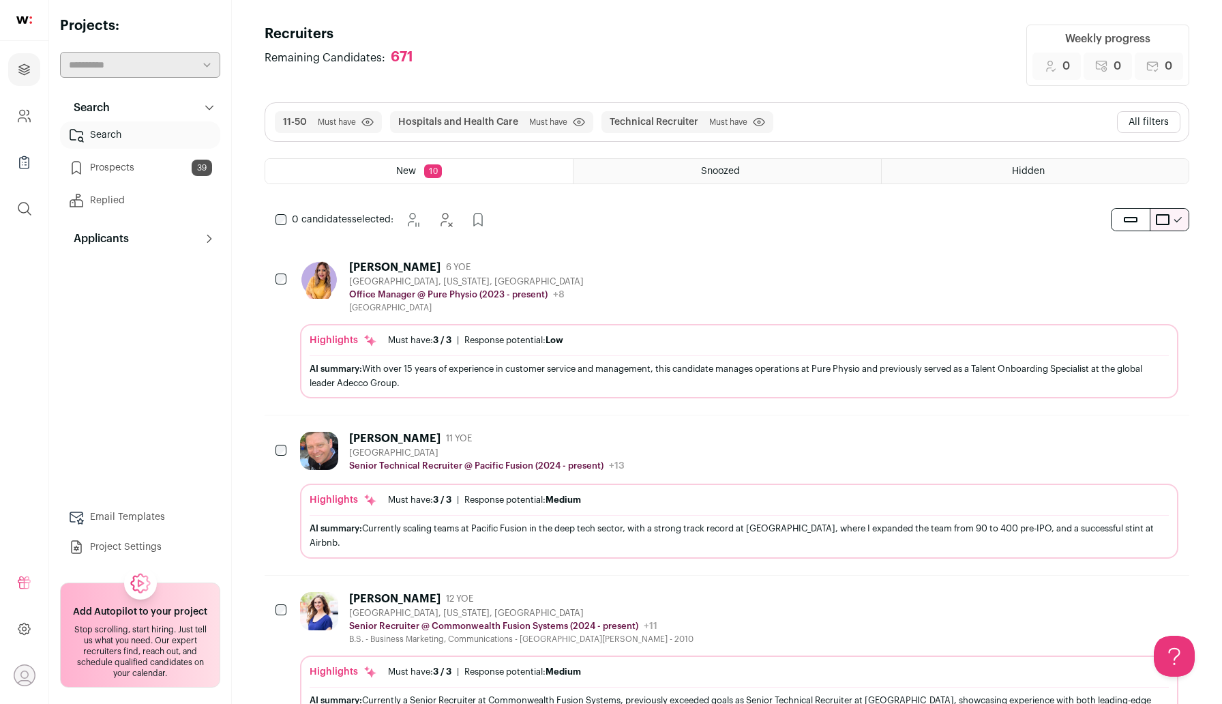
click at [1149, 115] on button "All filters" at bounding box center [1148, 122] width 63 height 22
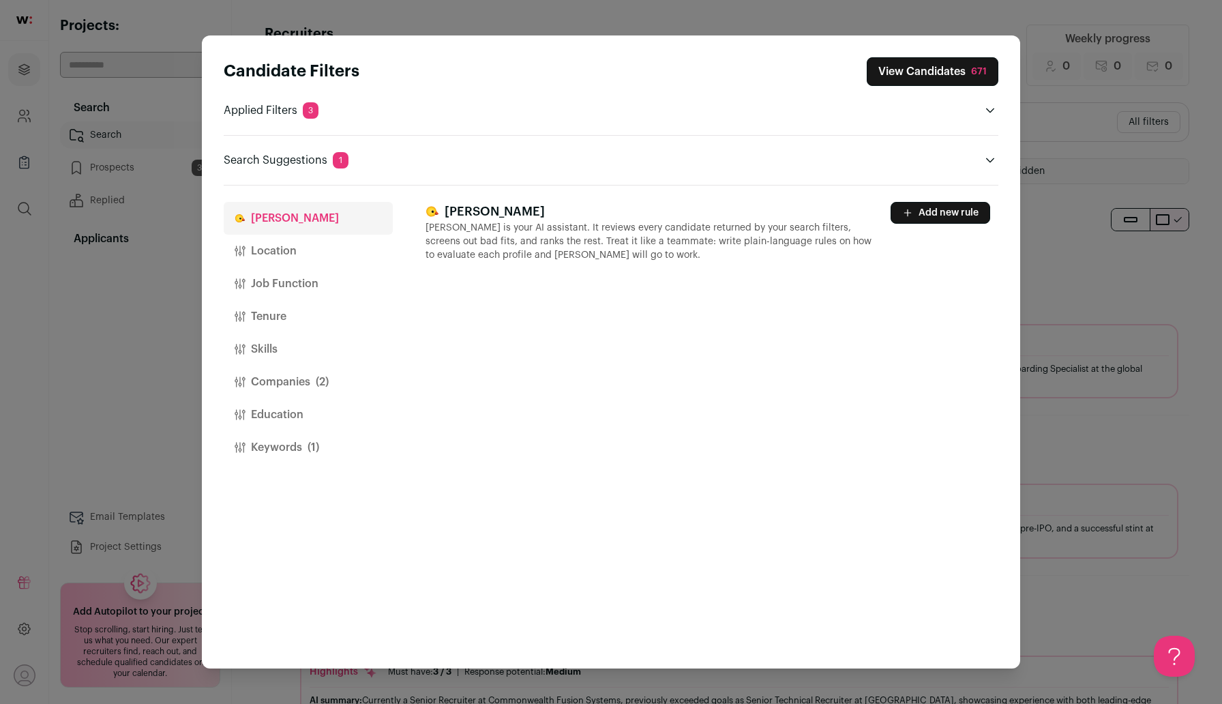
click at [277, 383] on button "Companies (2)" at bounding box center [308, 381] width 169 height 33
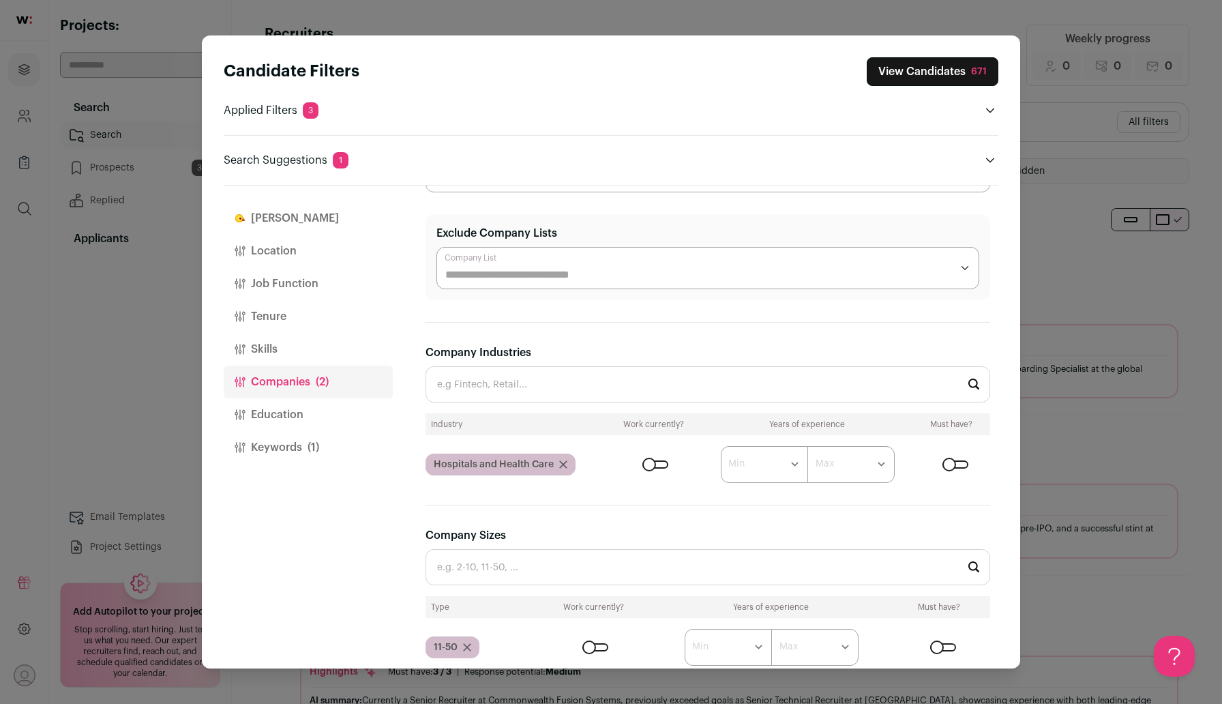
scroll to position [153, 0]
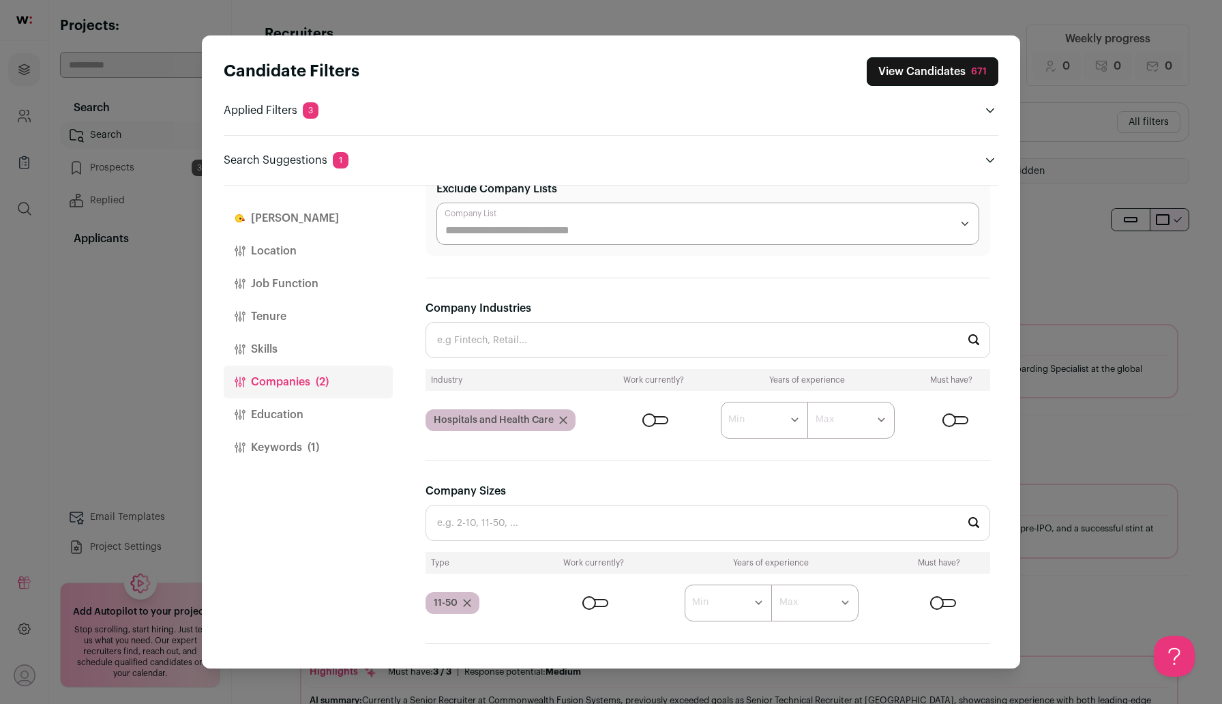
click at [467, 603] on icon "Close modal via background" at bounding box center [467, 603] width 8 height 8
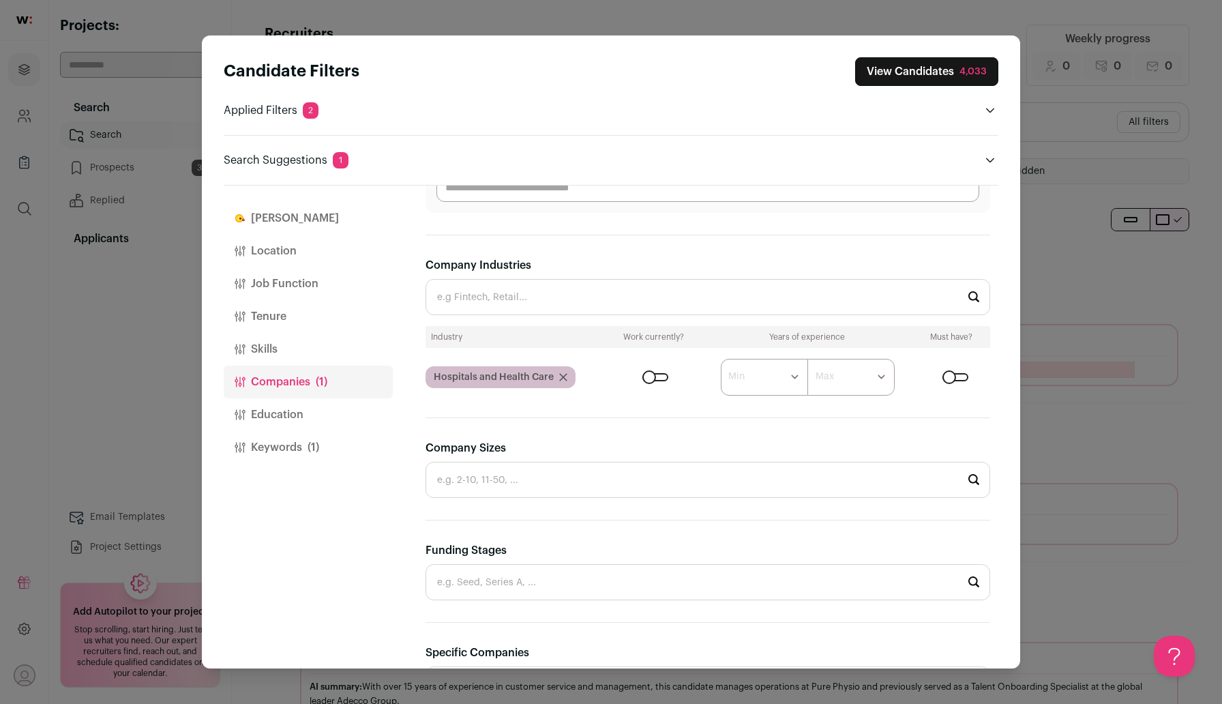
scroll to position [0, 0]
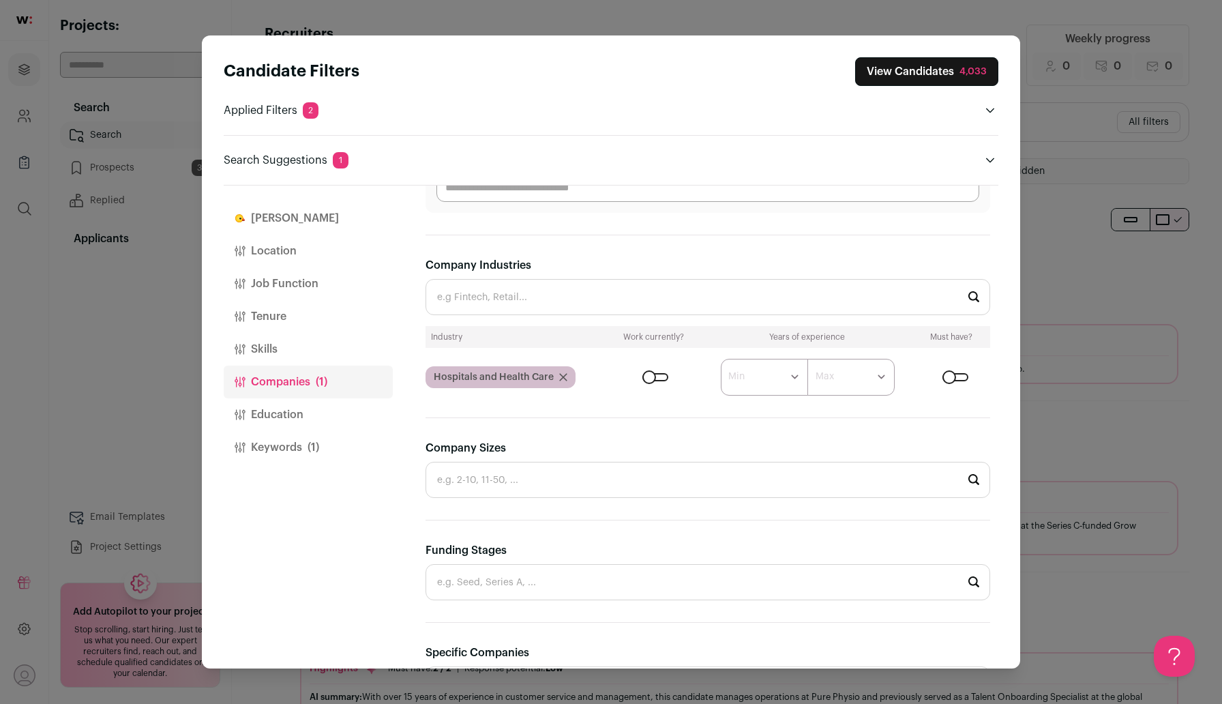
click at [562, 378] on icon "Close modal via background" at bounding box center [563, 377] width 8 height 8
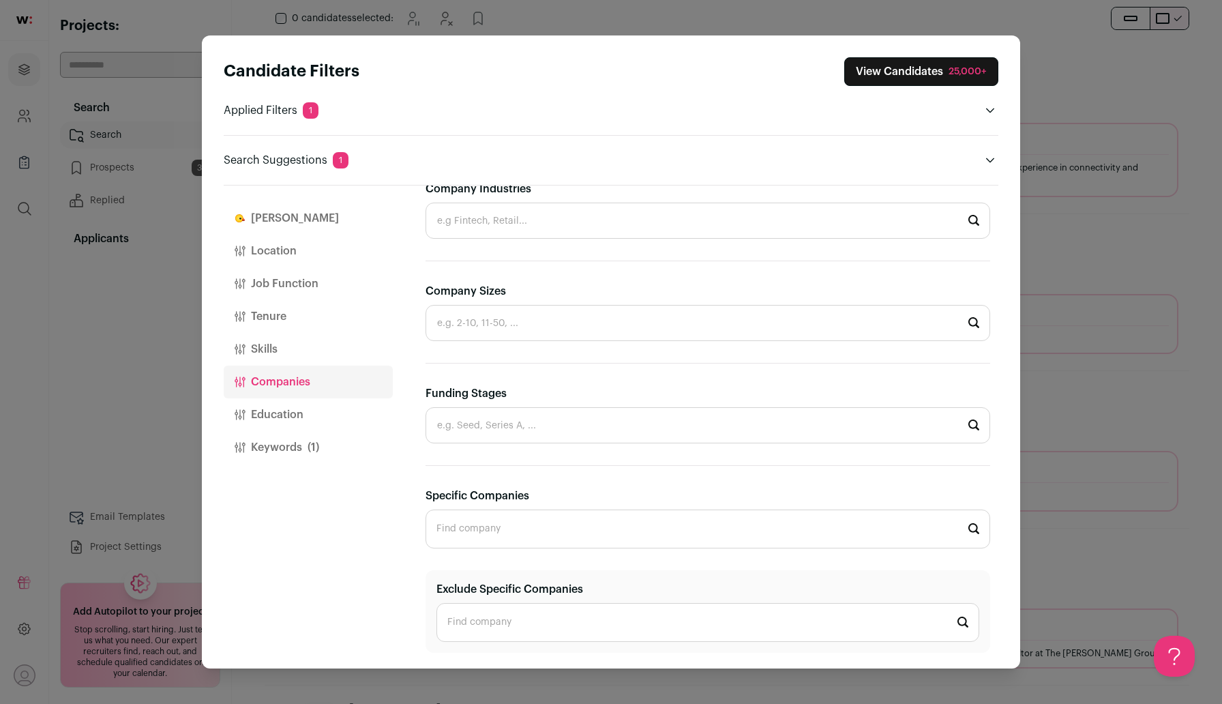
scroll to position [230, 0]
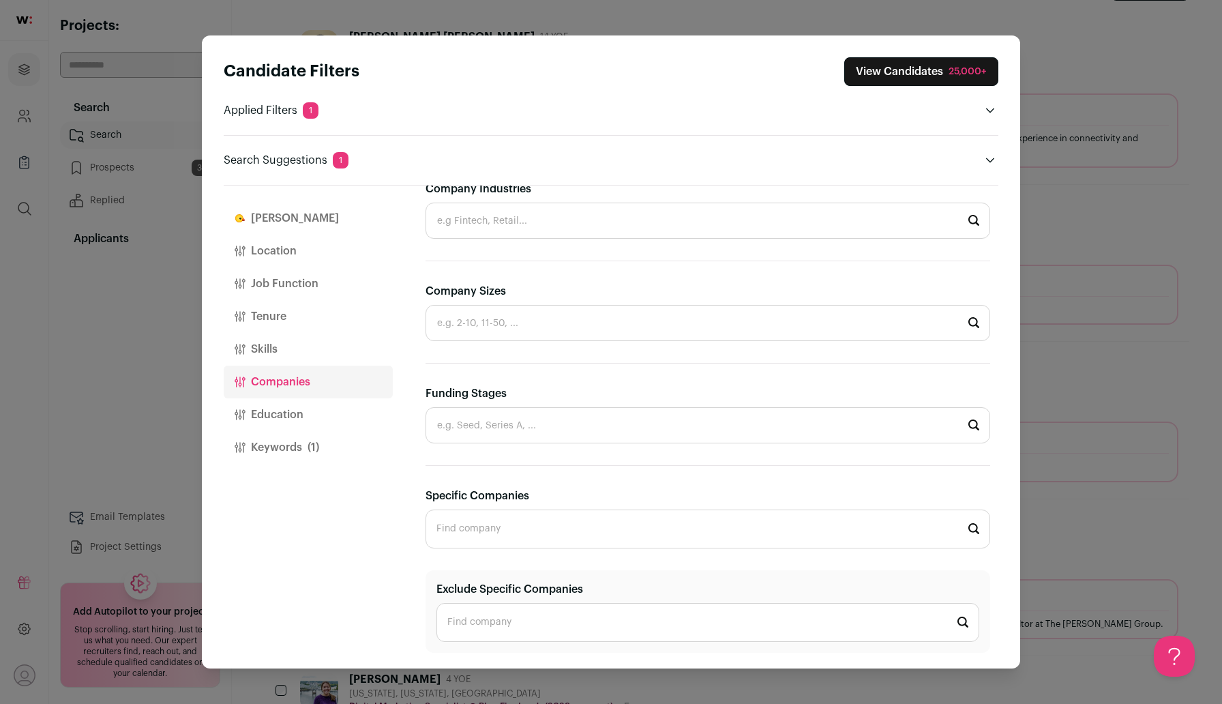
click at [477, 537] on input "Specific Companies" at bounding box center [707, 528] width 564 height 39
click at [514, 582] on div "RapidAI rapidai.com" at bounding box center [707, 572] width 541 height 25
type input "RapidAI rapidai.com"
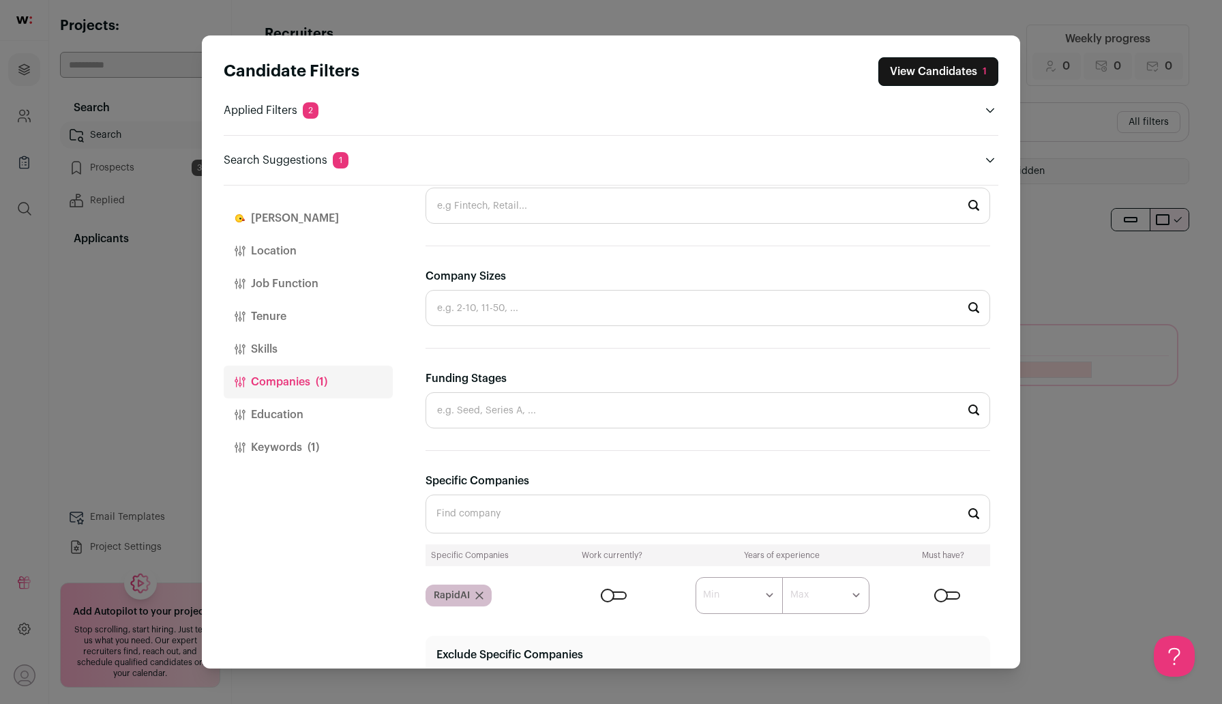
scroll to position [0, 0]
click at [918, 74] on button "View Candidates 1" at bounding box center [938, 71] width 120 height 29
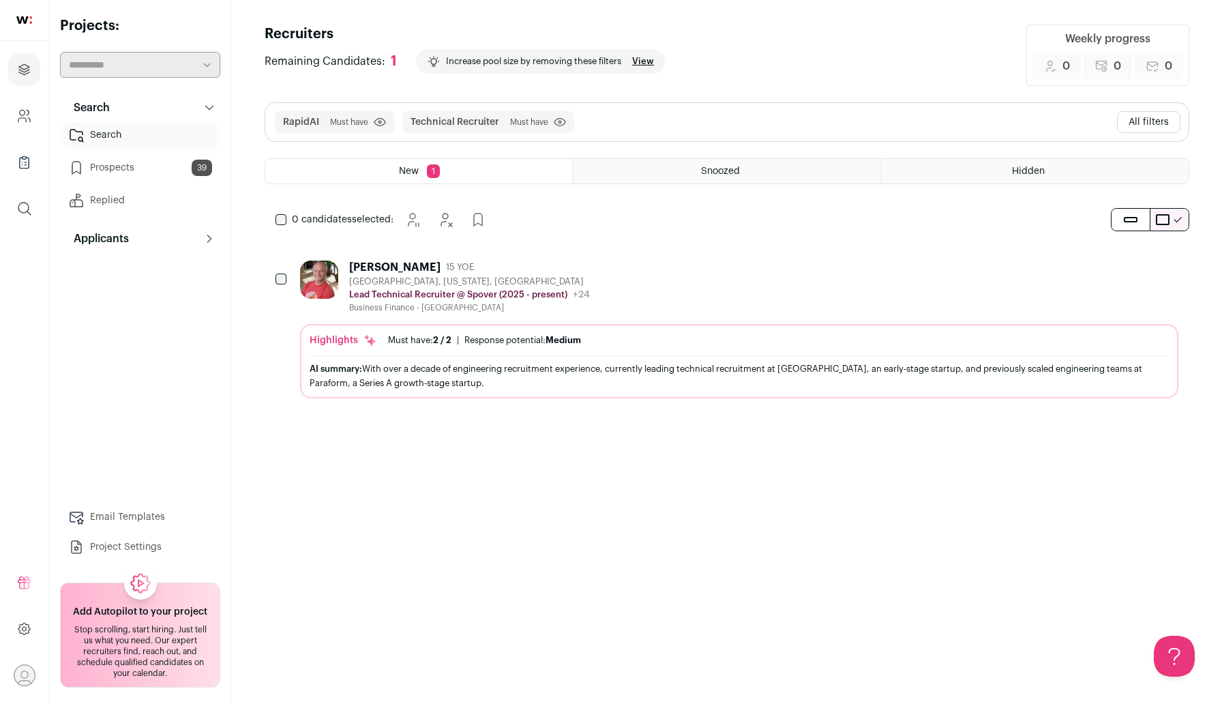
click at [379, 268] on div "JT Nickelson" at bounding box center [394, 267] width 91 height 14
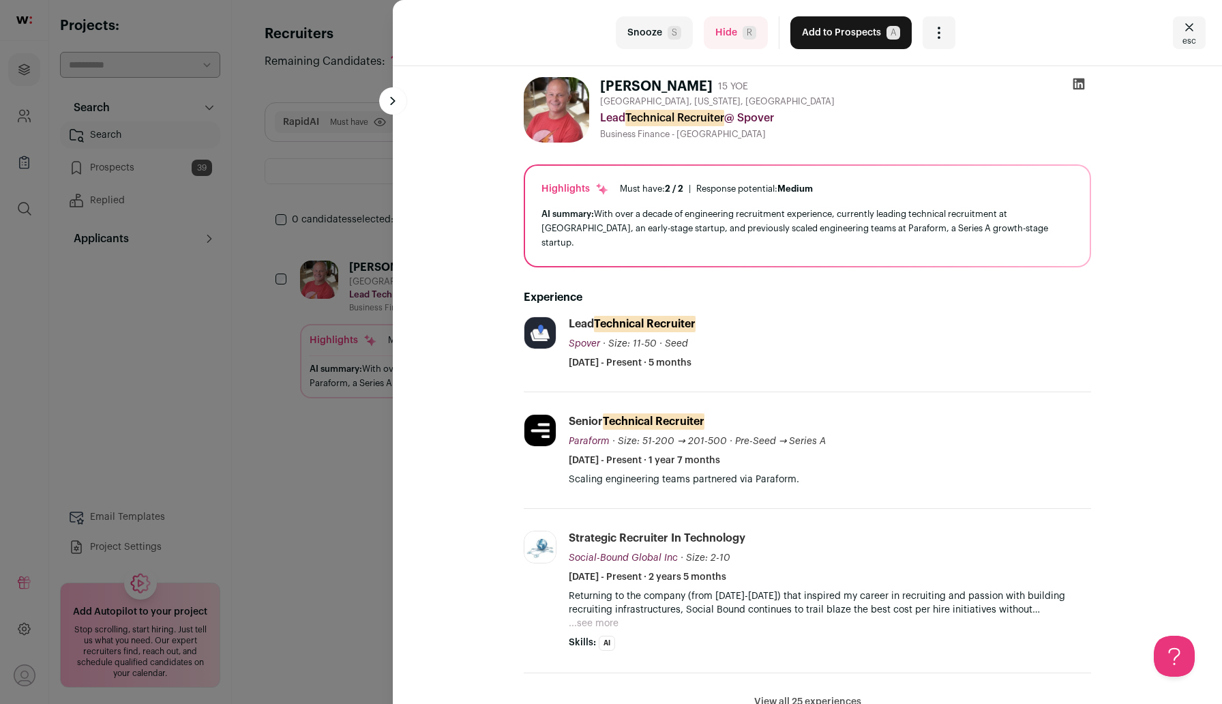
click at [1063, 87] on div "JT Nickelson 15 YOE" at bounding box center [845, 86] width 491 height 19
click at [1073, 87] on icon at bounding box center [1079, 84] width 12 height 12
click at [1190, 31] on icon "Close" at bounding box center [1189, 27] width 16 height 16
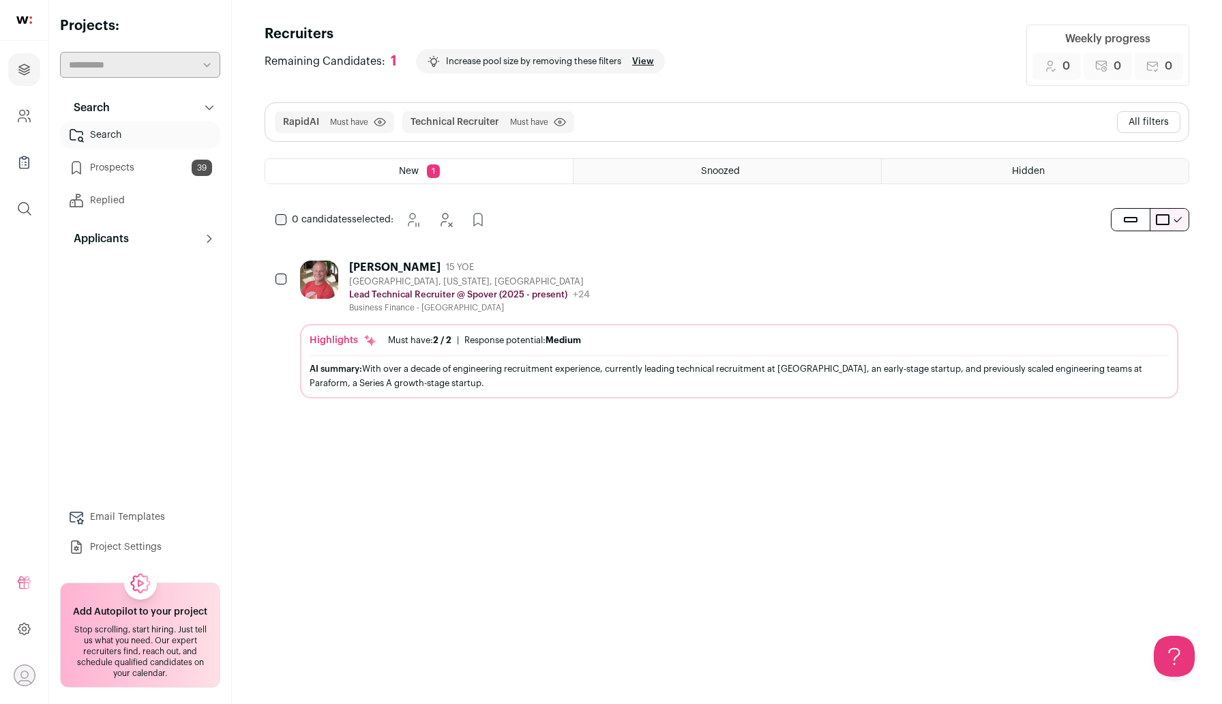
click at [1156, 131] on button "All filters" at bounding box center [1148, 122] width 63 height 22
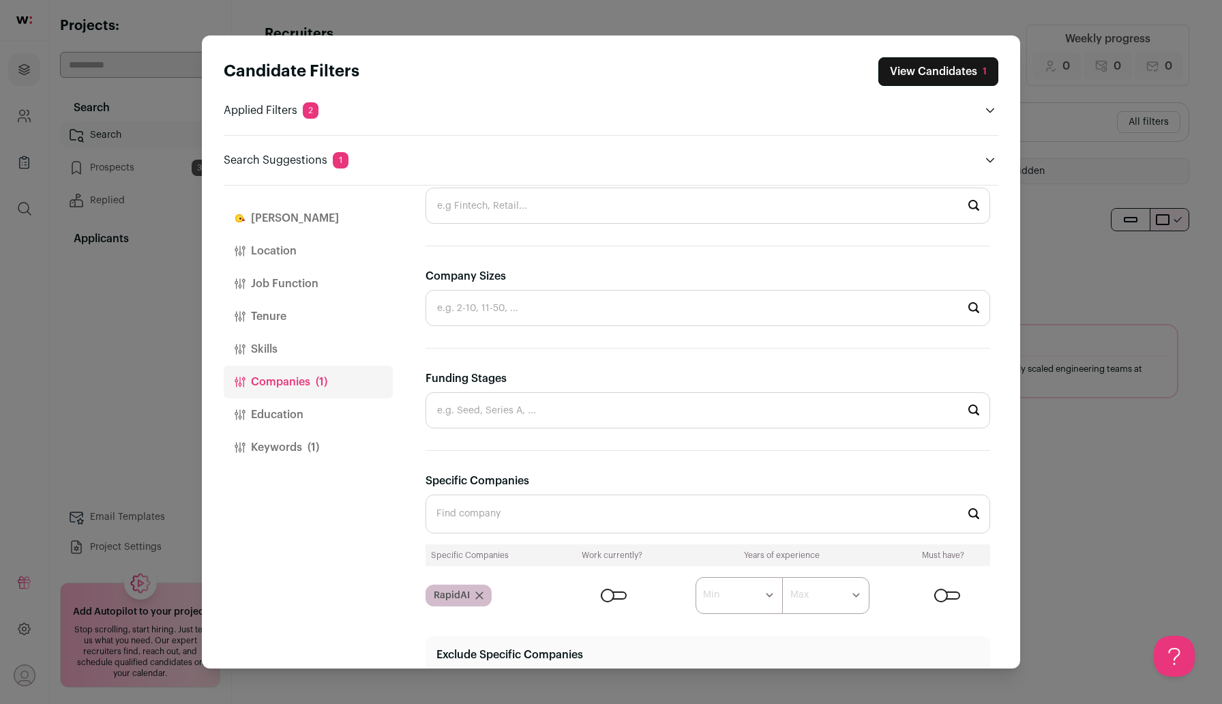
scroll to position [353, 0]
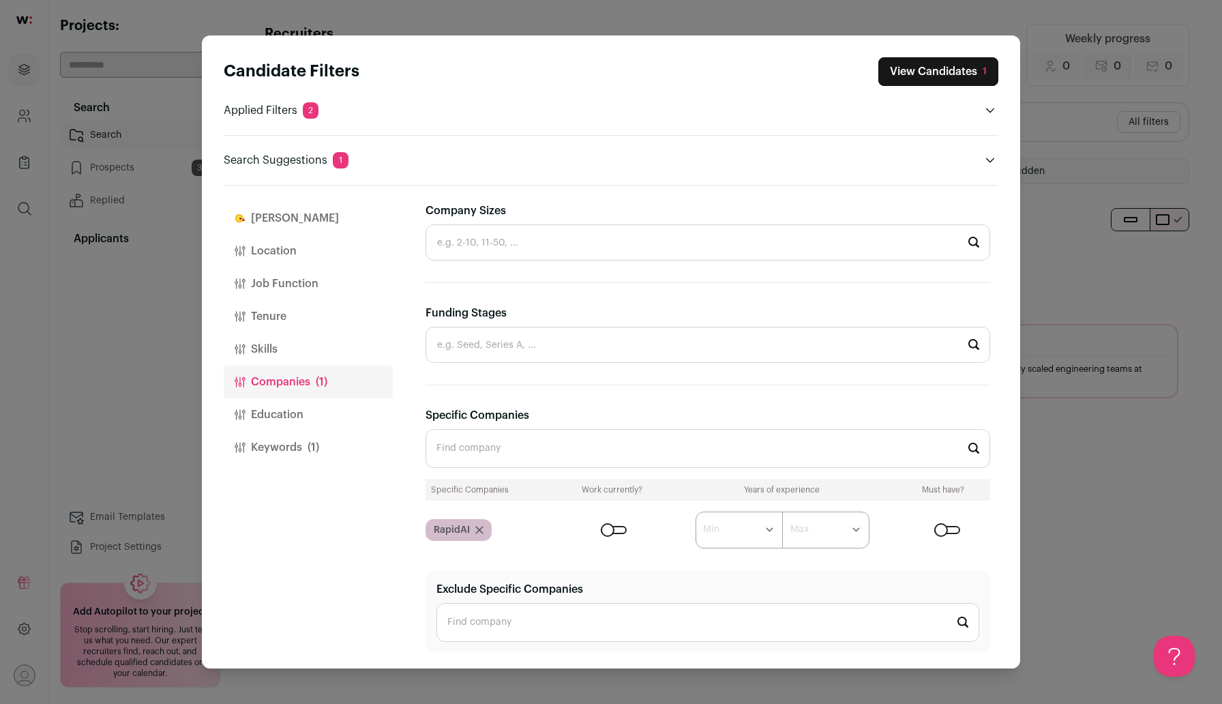
click at [607, 533] on div "Close modal via background" at bounding box center [614, 530] width 26 height 8
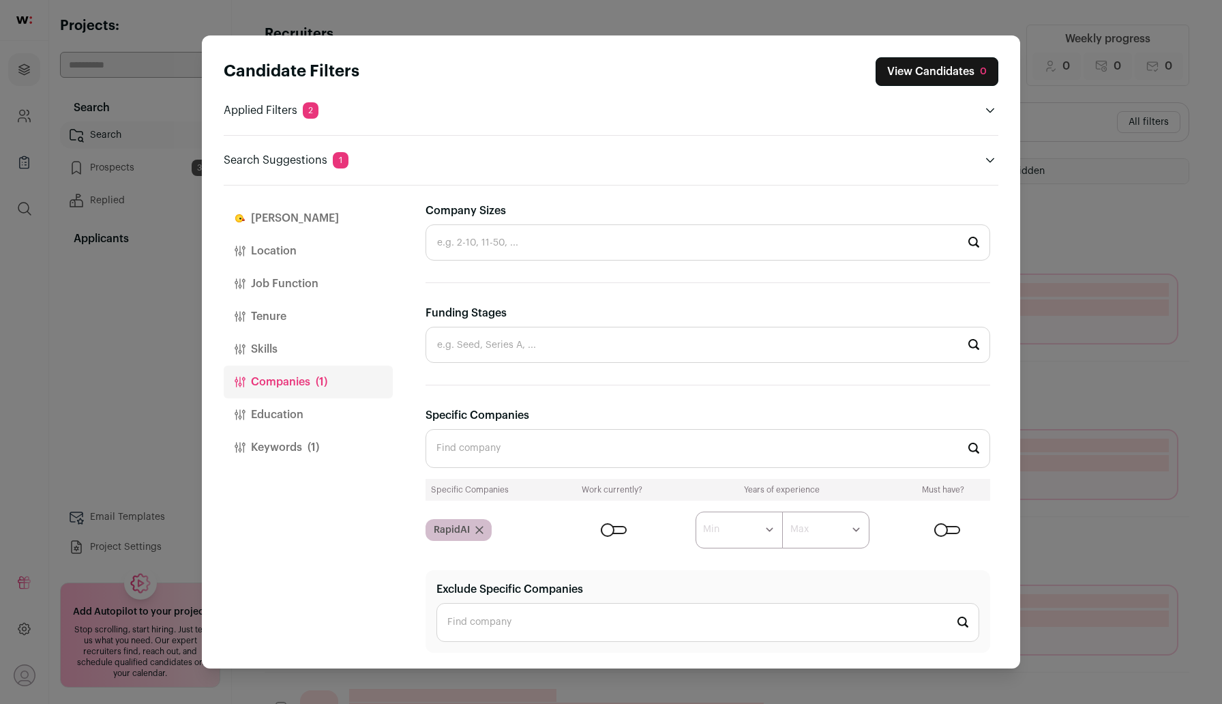
click at [293, 442] on button "Keywords (1)" at bounding box center [308, 447] width 169 height 33
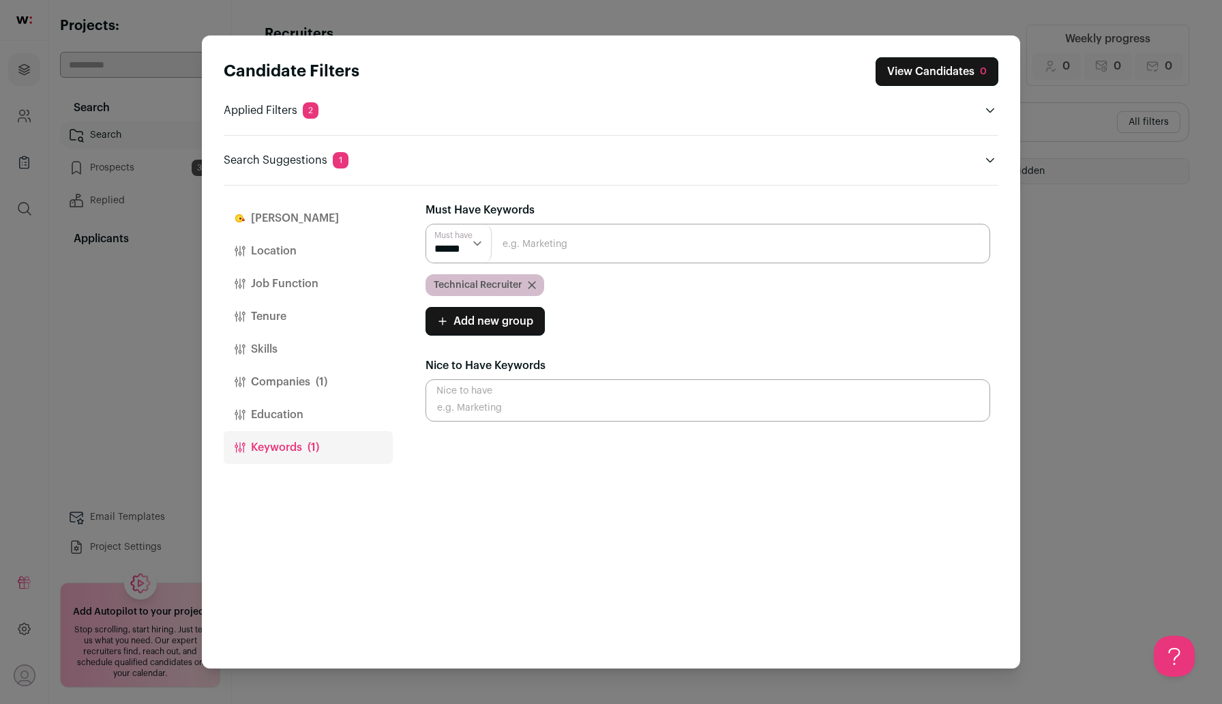
scroll to position [0, 0]
click at [530, 287] on icon "Close modal via background" at bounding box center [532, 285] width 8 height 8
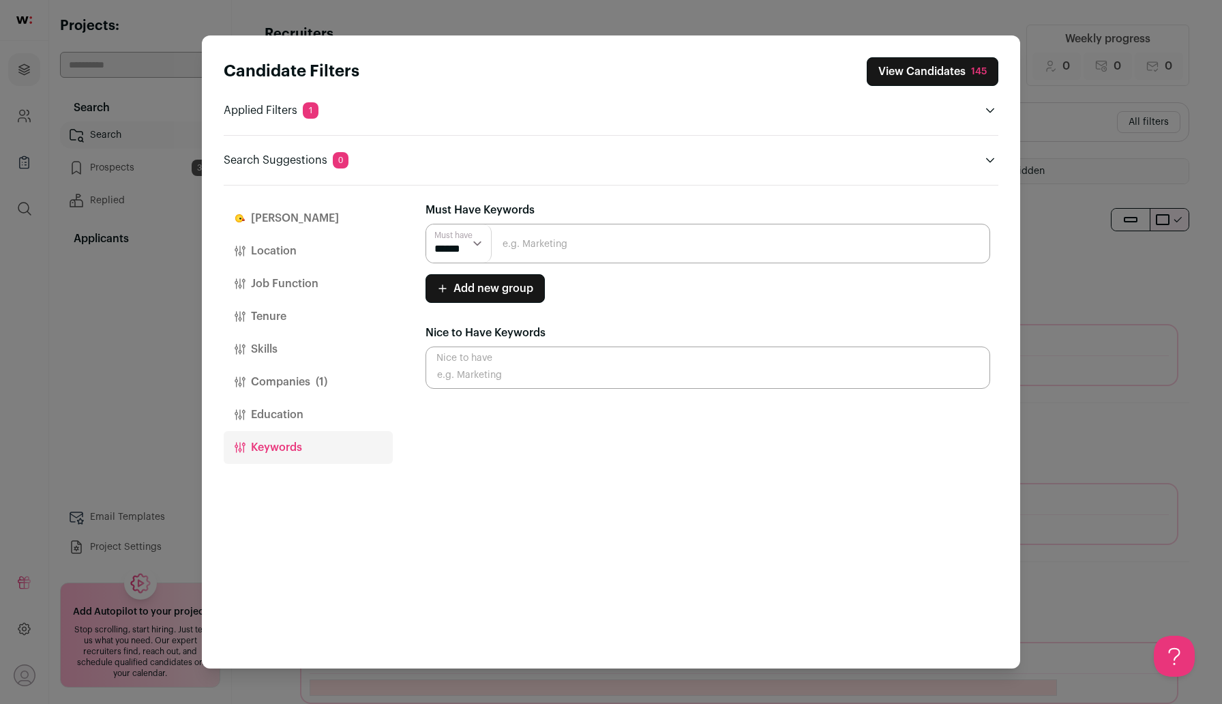
click at [900, 69] on button "View Candidates 145" at bounding box center [932, 71] width 132 height 29
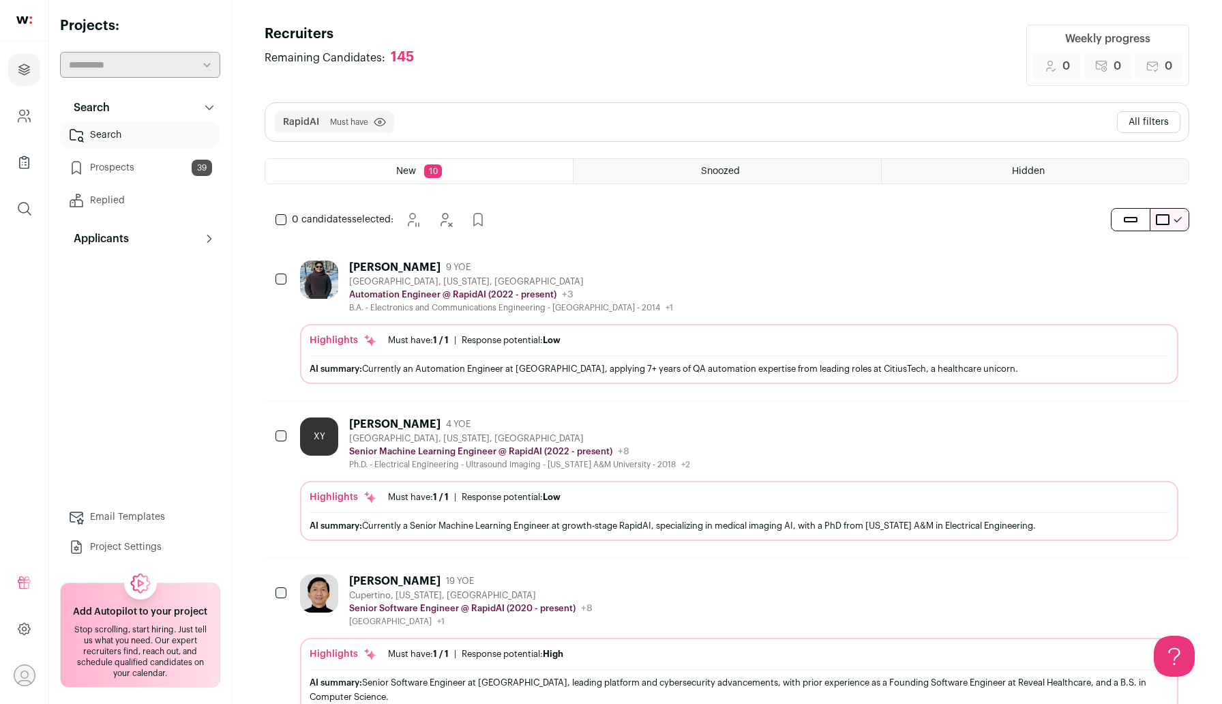
click at [1160, 115] on button "All filters" at bounding box center [1148, 122] width 63 height 22
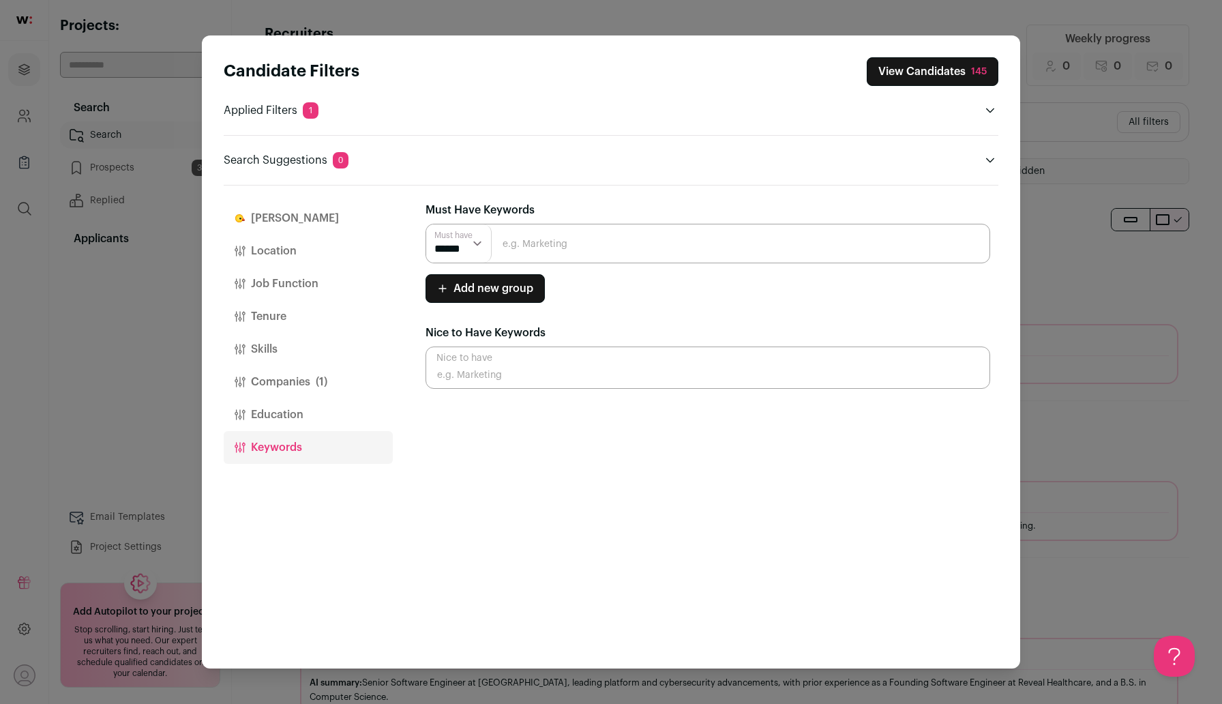
click at [573, 226] on input "Close modal via background" at bounding box center [707, 244] width 564 height 40
type input "Recruitment"
click at [585, 243] on input "Recruitment" at bounding box center [707, 244] width 564 height 40
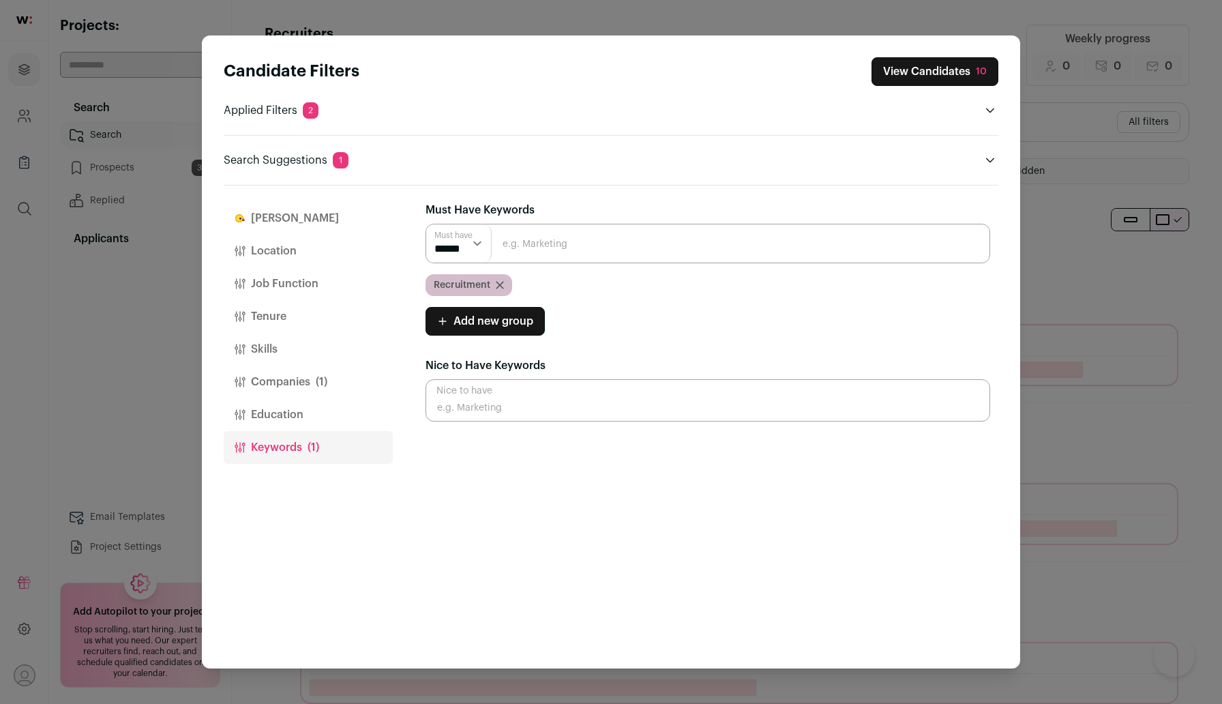
click at [920, 72] on button "View Candidates 10" at bounding box center [934, 71] width 127 height 29
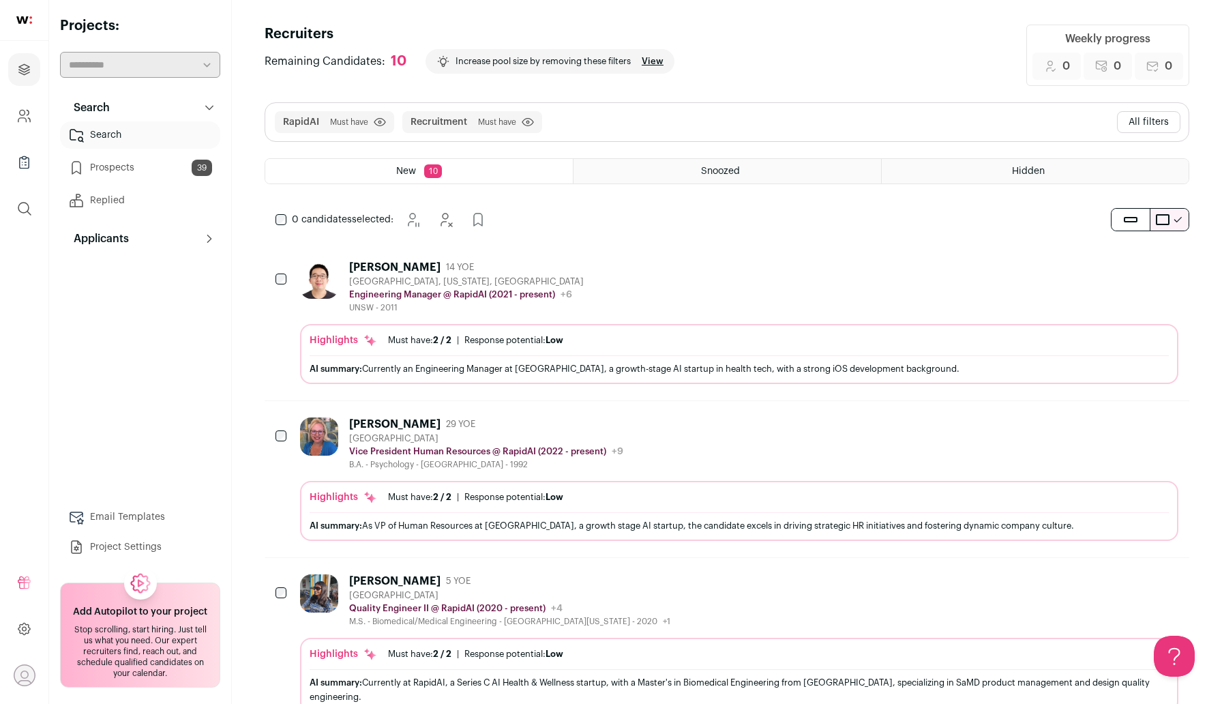
click at [1143, 117] on button "All filters" at bounding box center [1148, 122] width 63 height 22
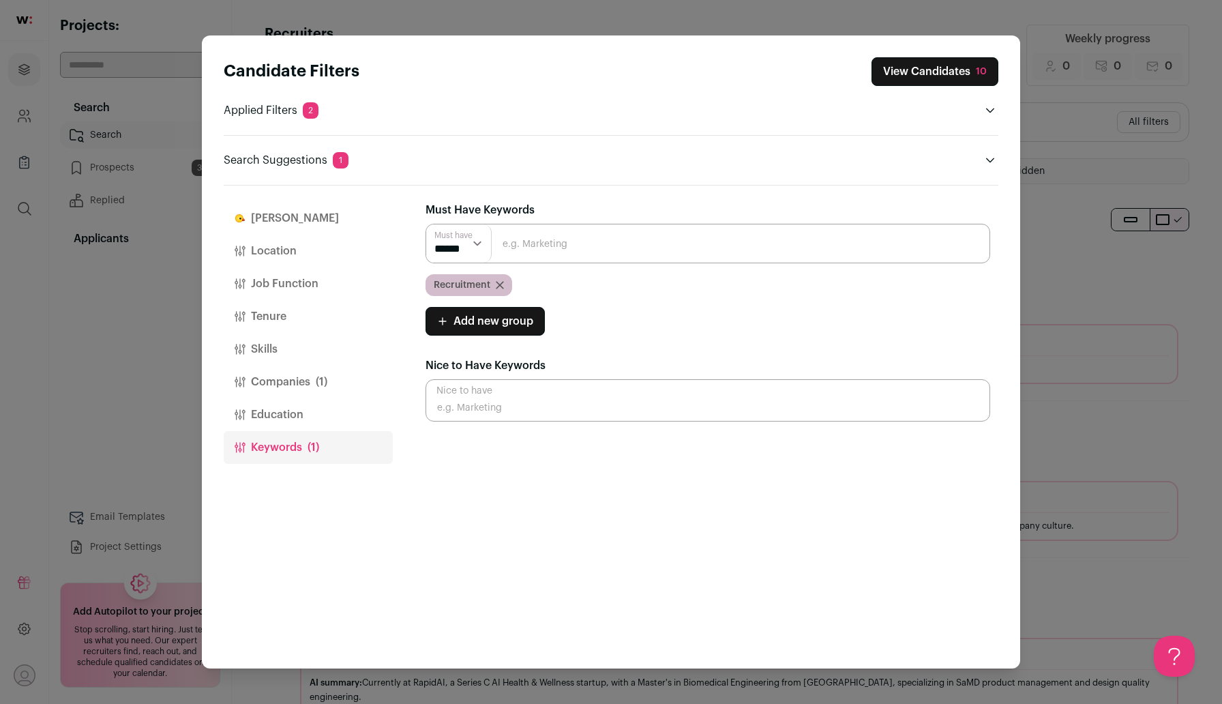
click at [502, 284] on icon "Close modal via background" at bounding box center [500, 285] width 8 height 8
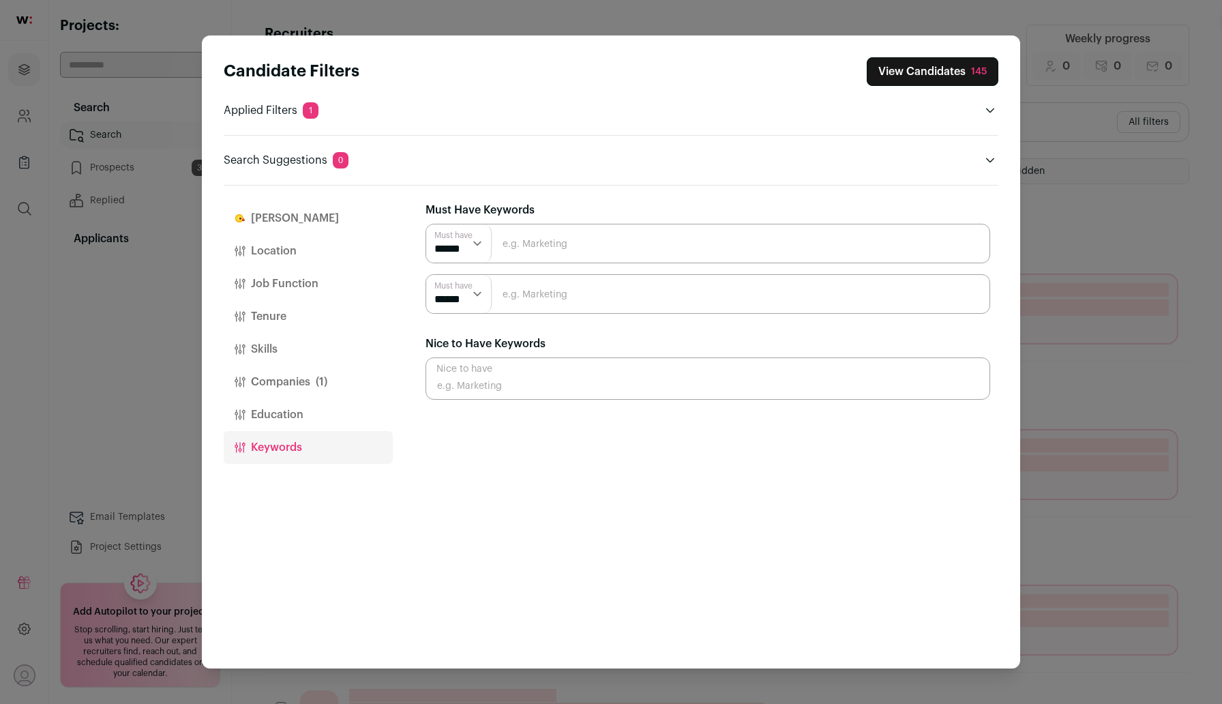
click at [523, 244] on input "Close modal via background" at bounding box center [707, 244] width 564 height 40
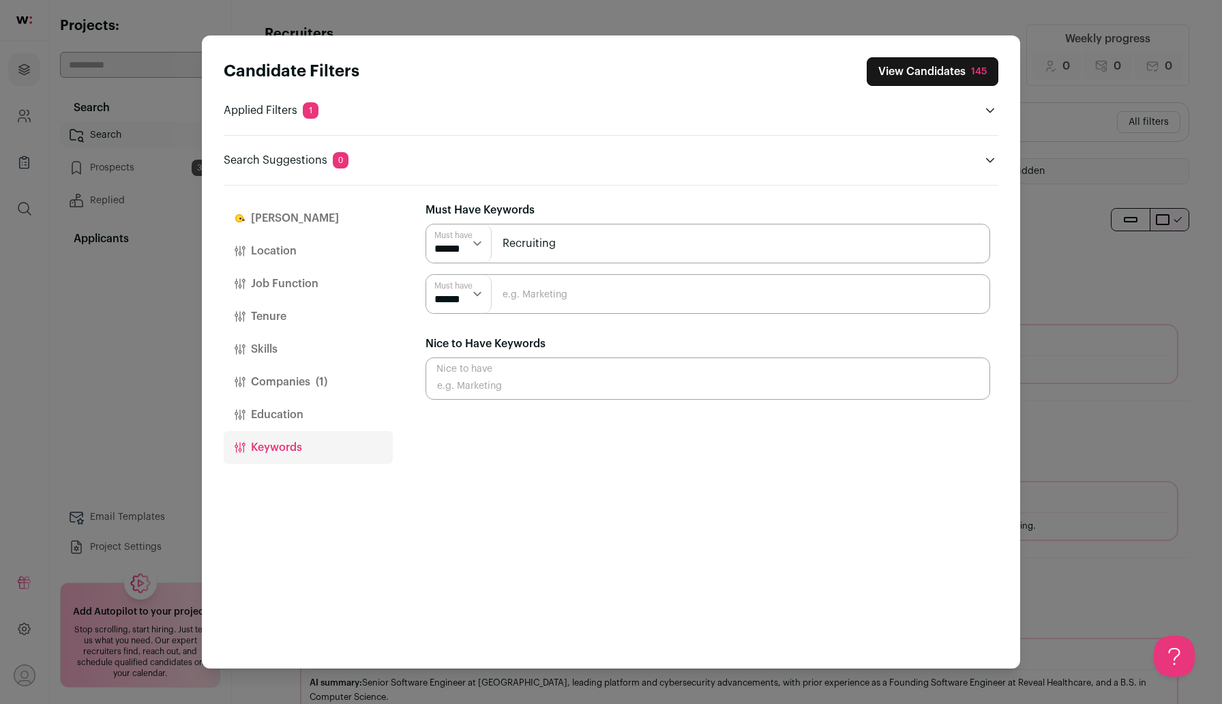
click at [566, 247] on input "Recruiting" at bounding box center [707, 244] width 564 height 40
type input "Recruiter"
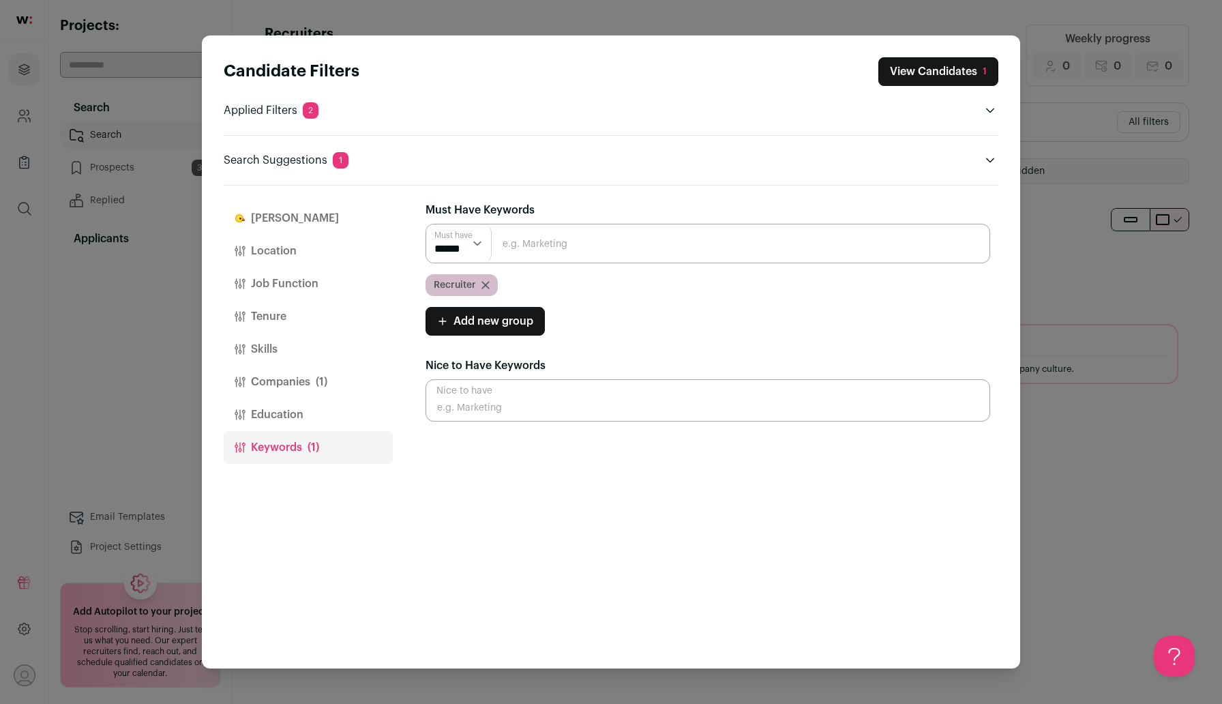
click at [956, 80] on button "View Candidates 1" at bounding box center [938, 71] width 120 height 29
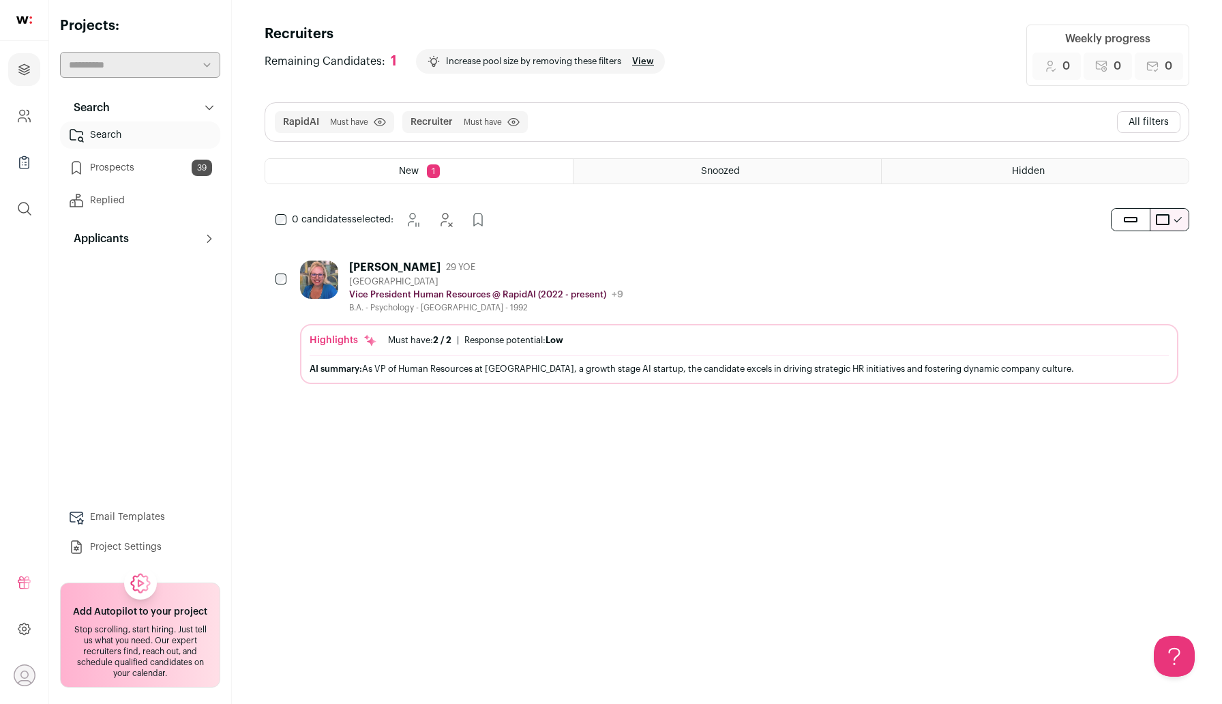
click at [382, 268] on div "Betsy Brookes" at bounding box center [394, 267] width 91 height 14
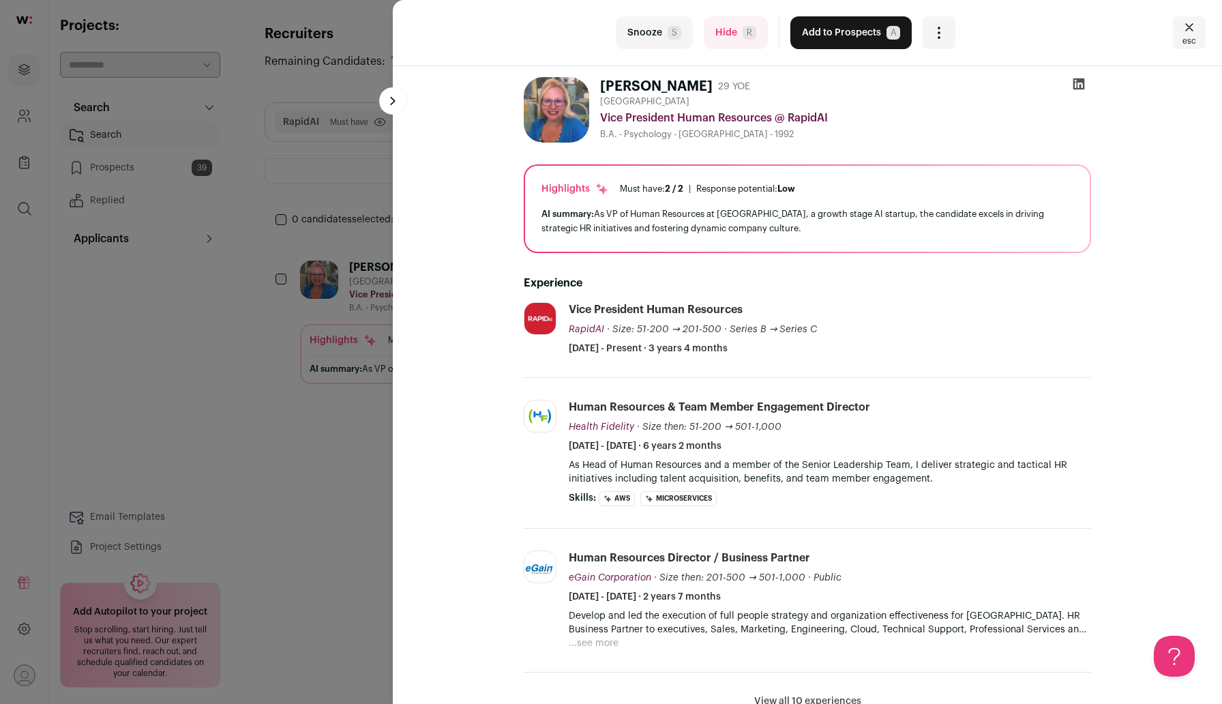
click at [1078, 90] on icon at bounding box center [1079, 84] width 14 height 14
click at [1201, 29] on button "esc" at bounding box center [1189, 32] width 33 height 33
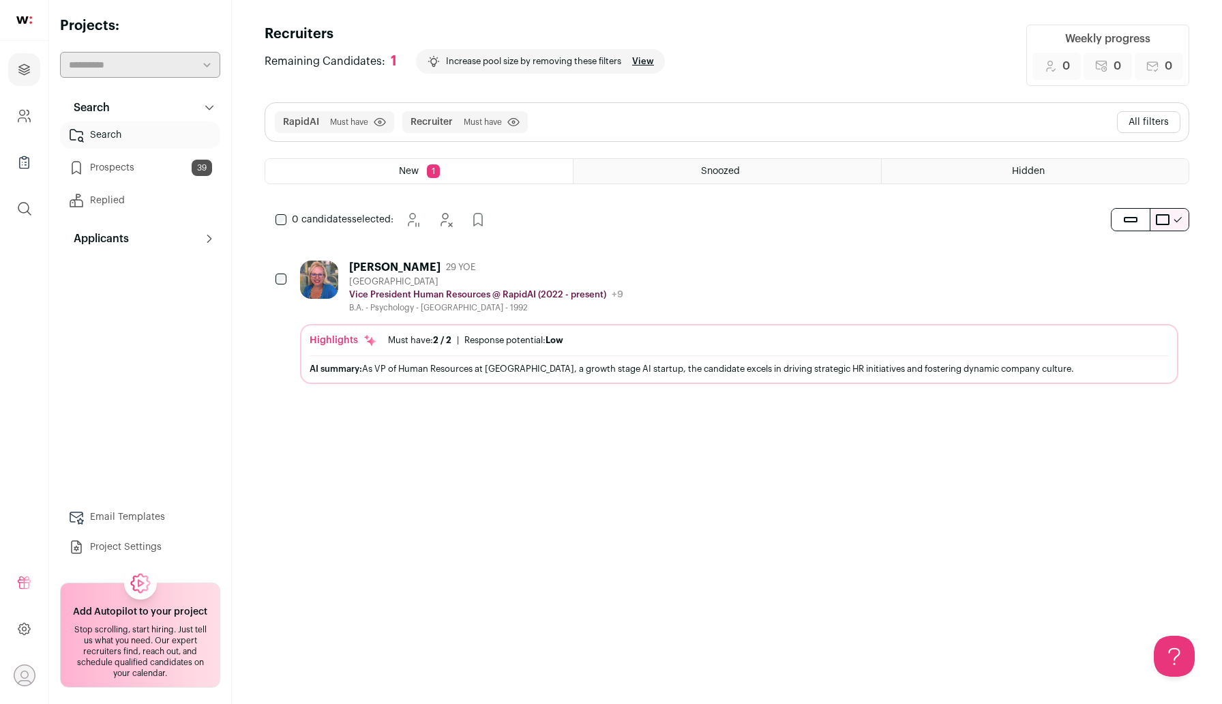
click at [1168, 127] on button "All filters" at bounding box center [1148, 122] width 63 height 22
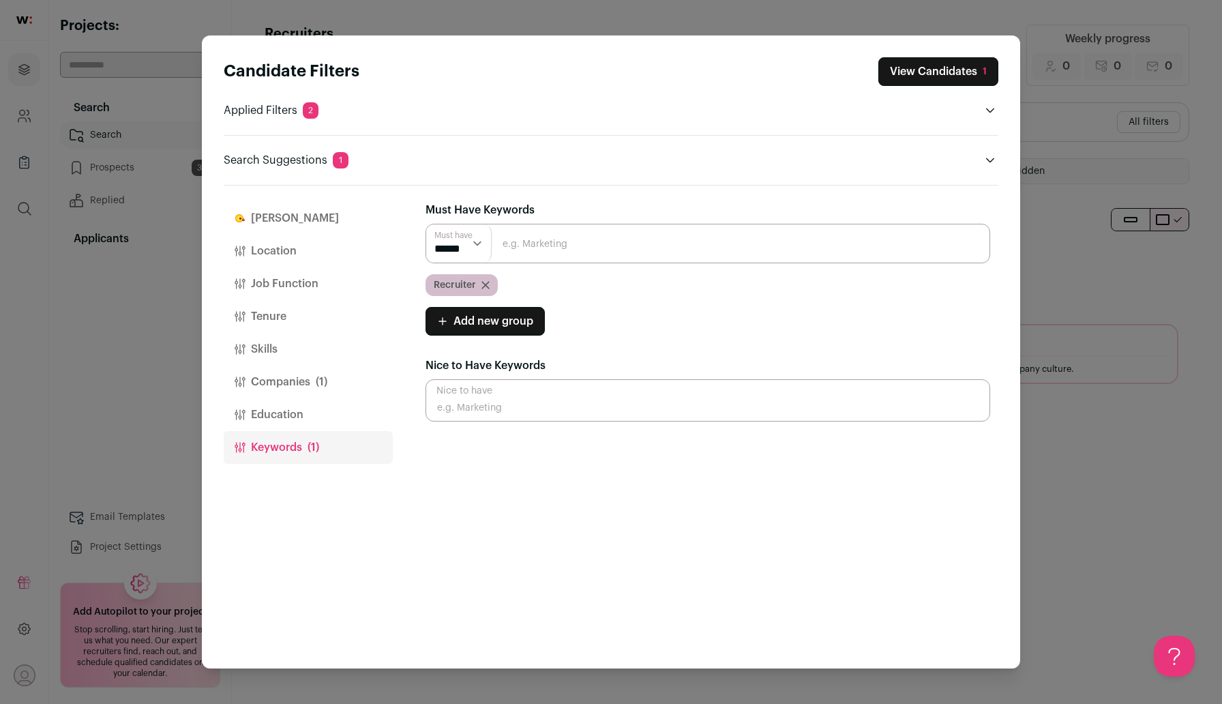
click at [288, 385] on button "Companies (1)" at bounding box center [308, 381] width 169 height 33
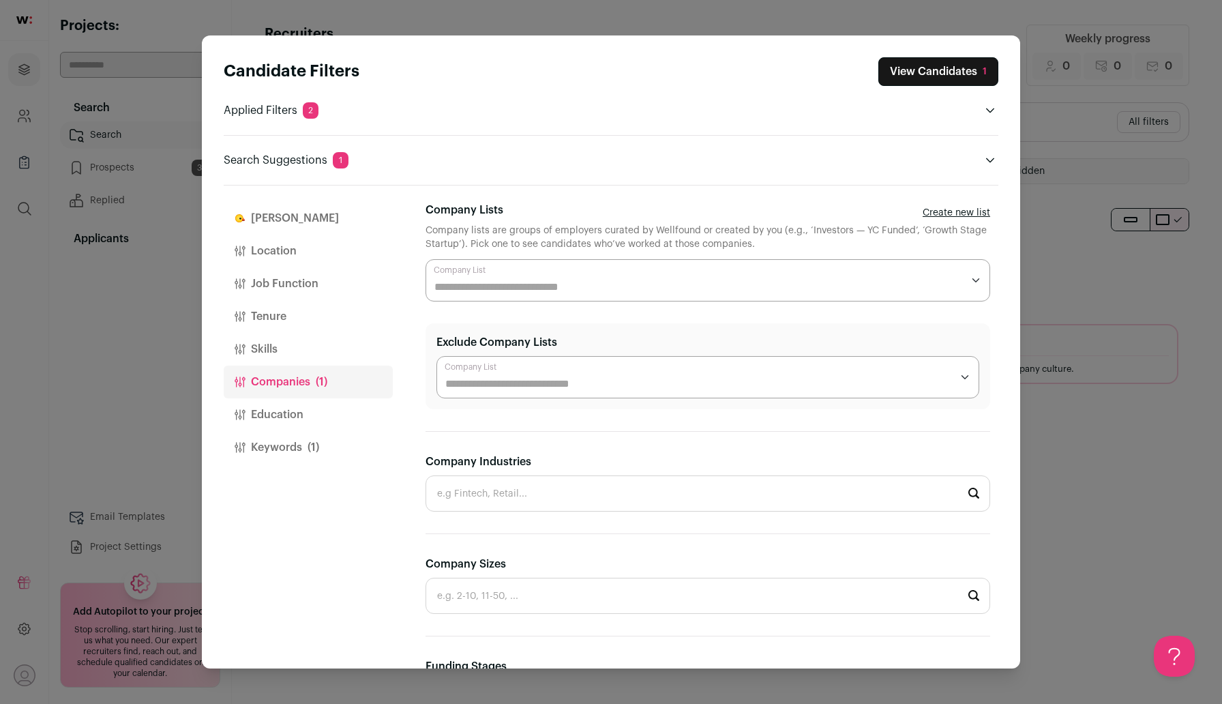
scroll to position [353, 0]
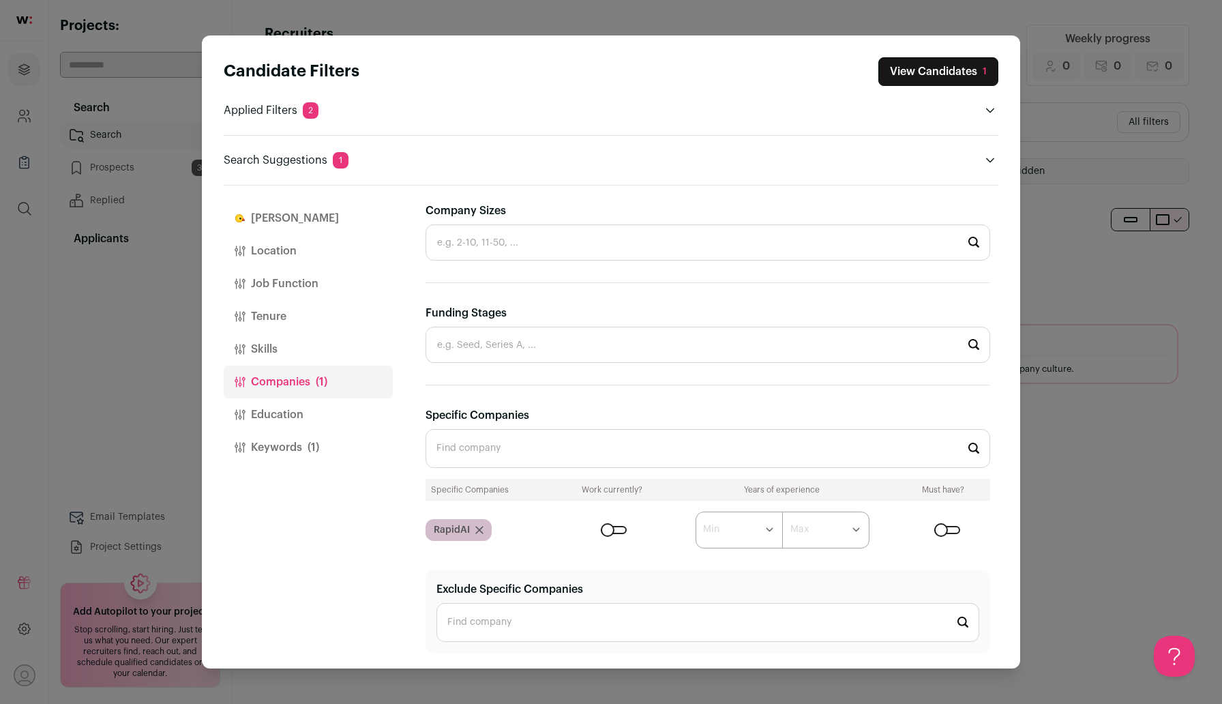
click at [479, 532] on icon "Close modal via background" at bounding box center [479, 530] width 8 height 8
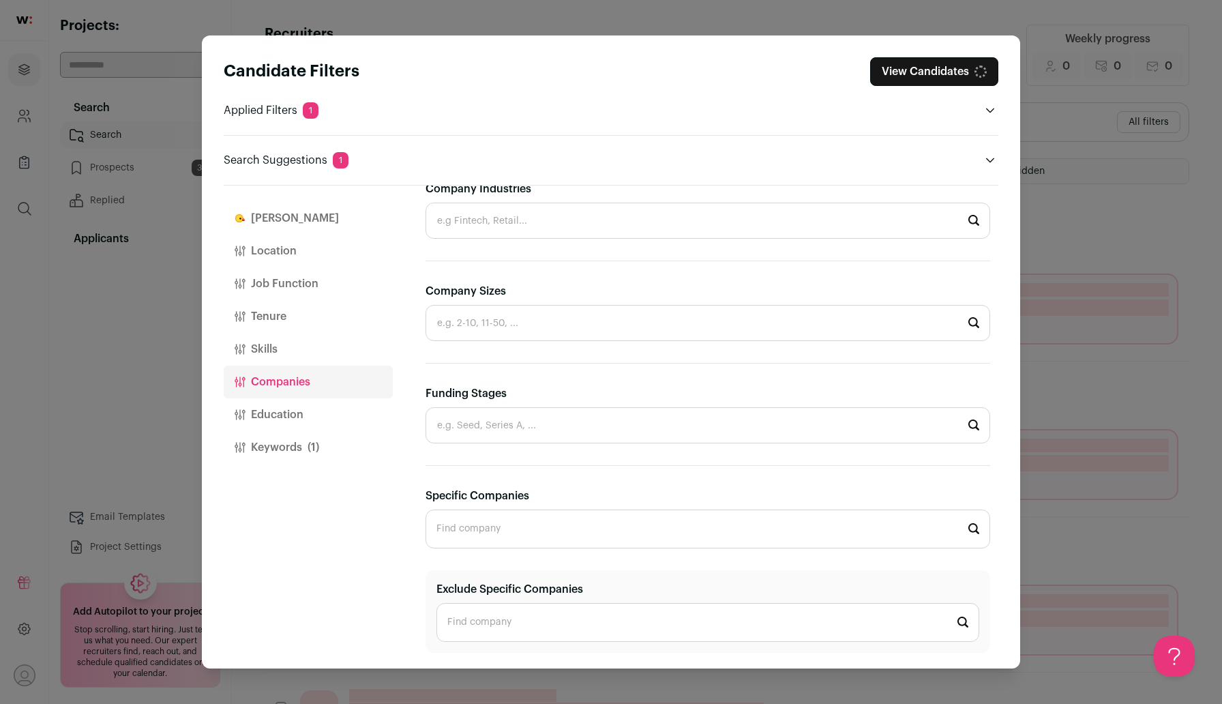
click at [485, 425] on input "Funding Stages" at bounding box center [707, 425] width 564 height 36
click at [372, 428] on button "Education" at bounding box center [308, 414] width 169 height 33
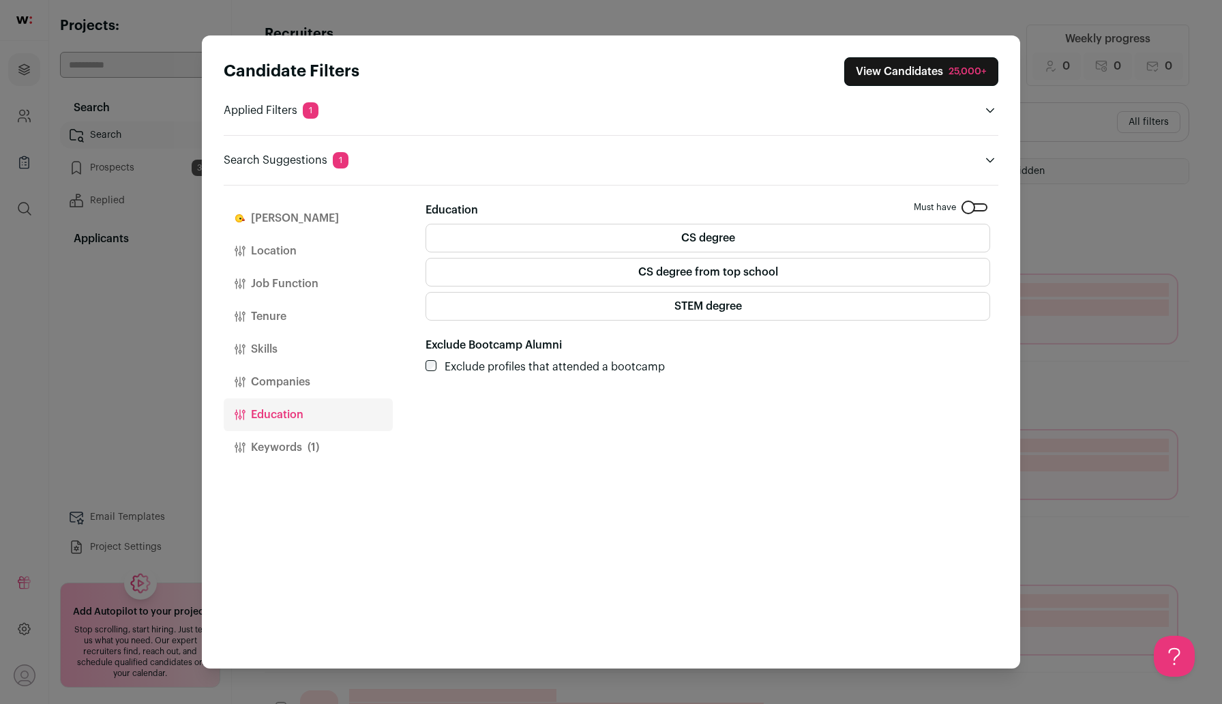
scroll to position [0, 0]
click at [315, 380] on button "Companies" at bounding box center [308, 381] width 169 height 33
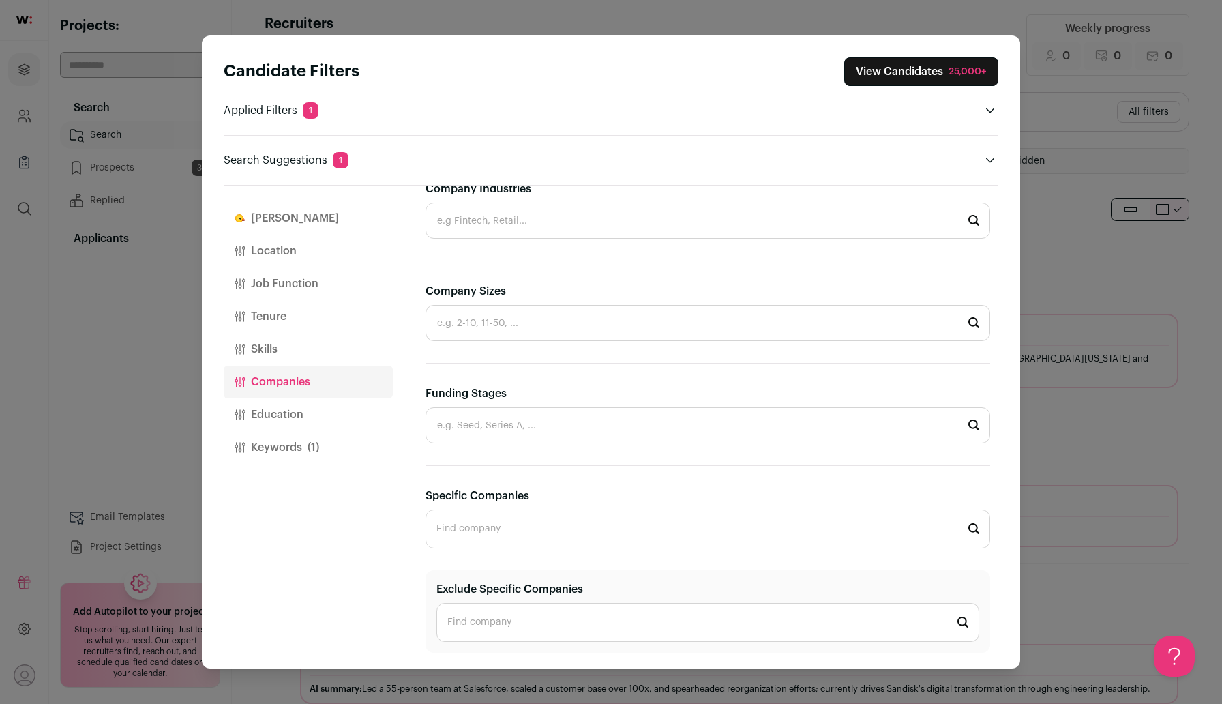
click at [502, 534] on input "Specific Companies" at bounding box center [707, 528] width 564 height 39
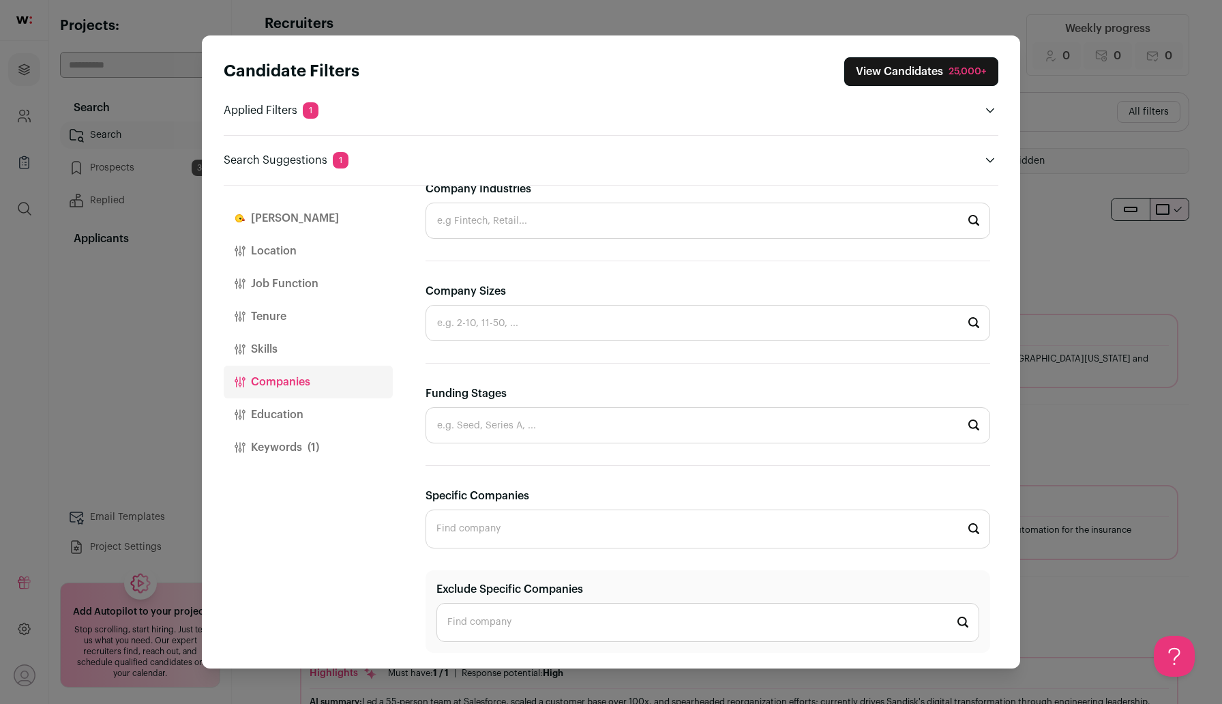
paste input "Diaryz"
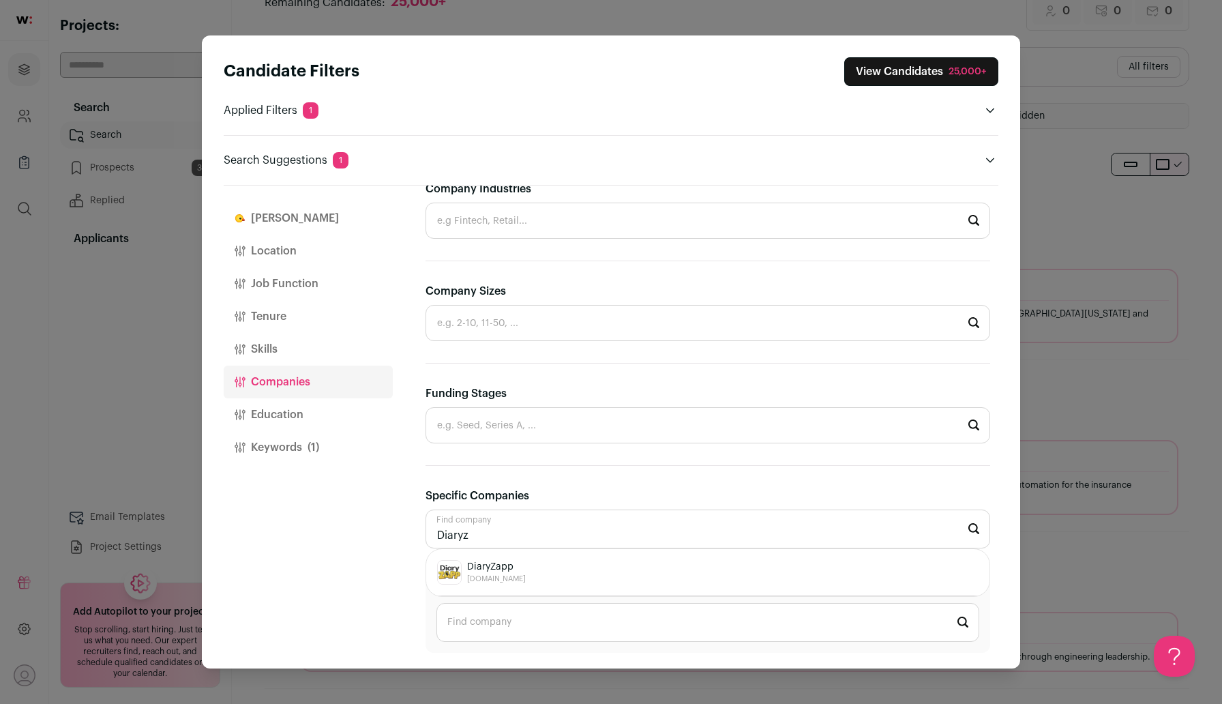
scroll to position [57, 0]
click at [529, 581] on div "DiaryZapp diaryzapp.com" at bounding box center [707, 572] width 541 height 25
type input "DiaryZapp diaryzapp.com"
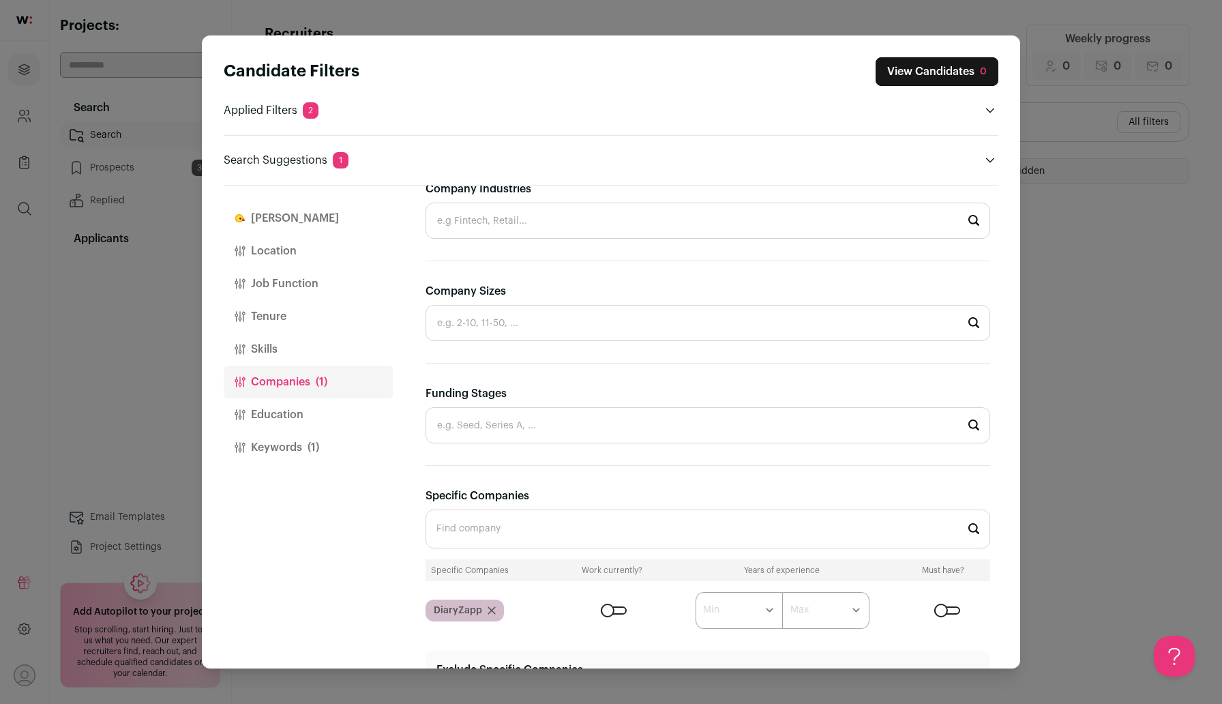
scroll to position [0, 0]
click at [293, 452] on button "Keywords (1)" at bounding box center [308, 447] width 169 height 33
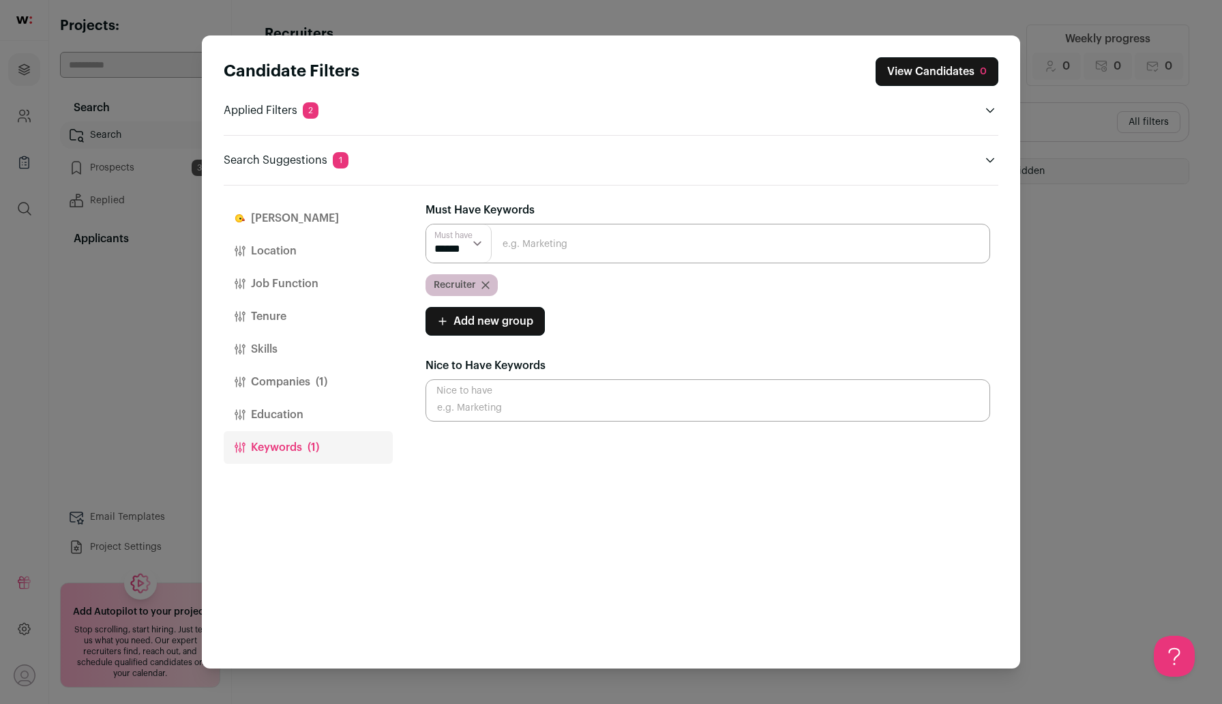
click at [485, 282] on icon "Close modal via background" at bounding box center [485, 285] width 8 height 8
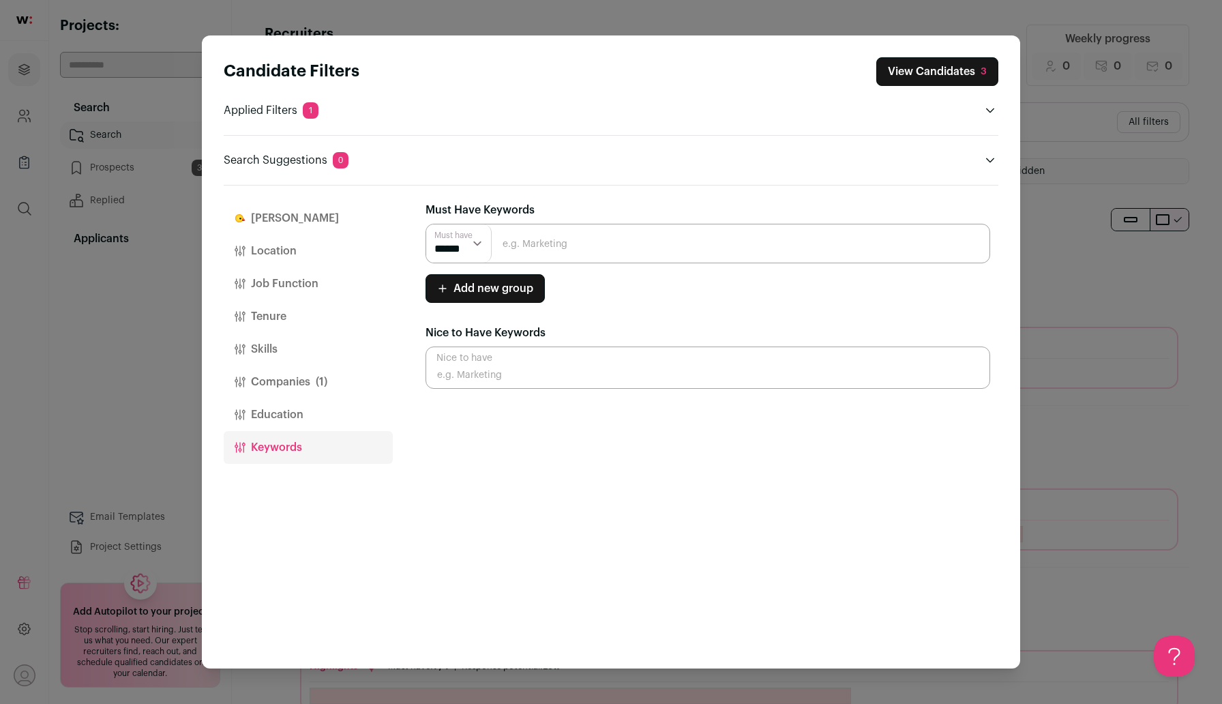
click at [911, 70] on button "View Candidates 3" at bounding box center [937, 71] width 122 height 29
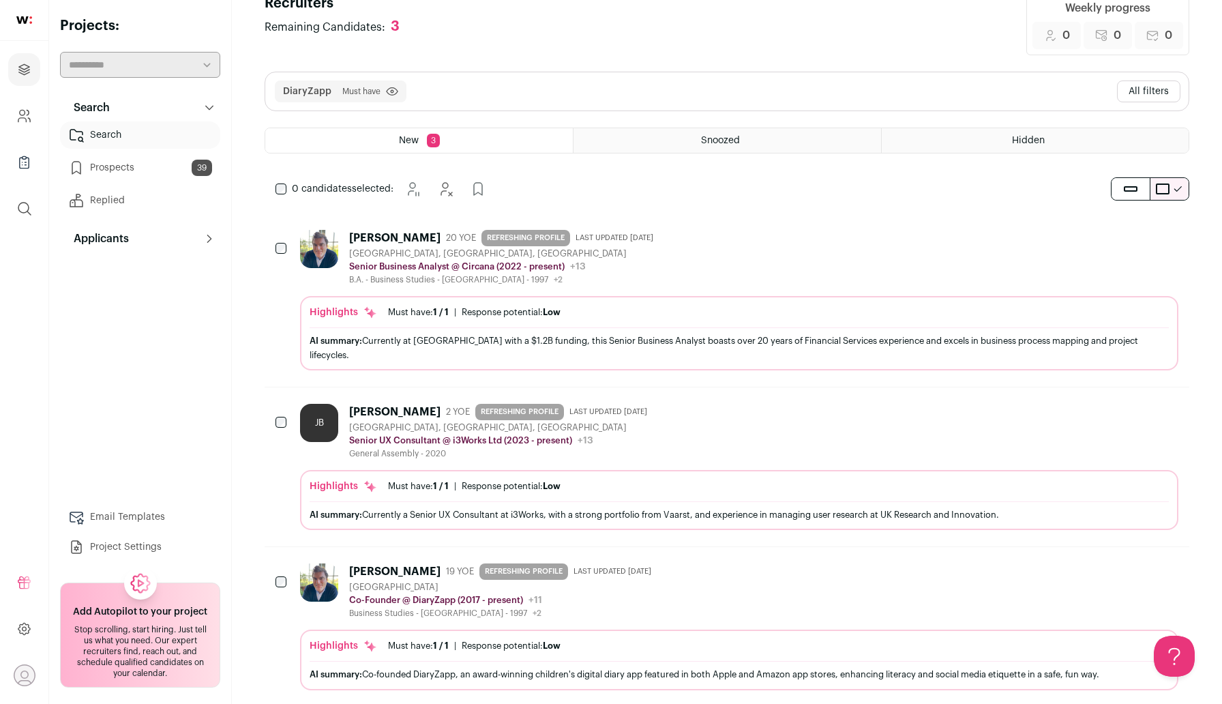
scroll to position [43, 0]
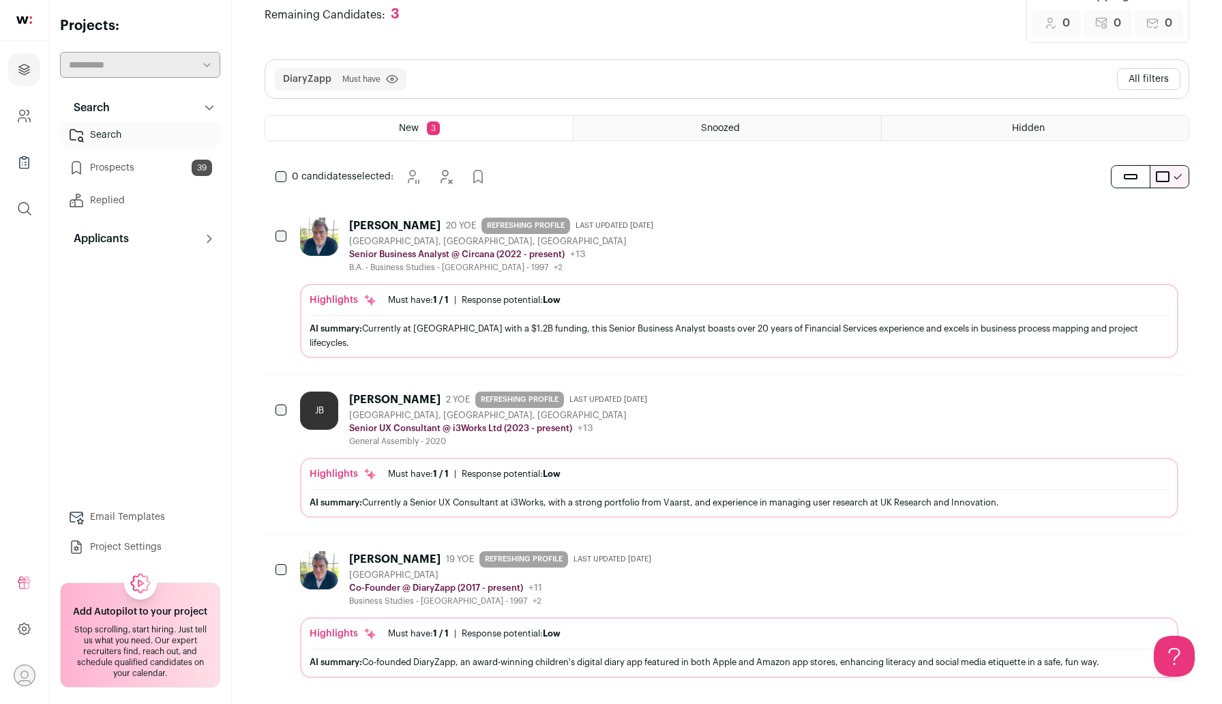
click at [655, 574] on div "Jon Dance 19 YOE REFRESHING PROFILE Last updated 1/30/2024 United Kingdom Co-Fo…" at bounding box center [739, 578] width 878 height 55
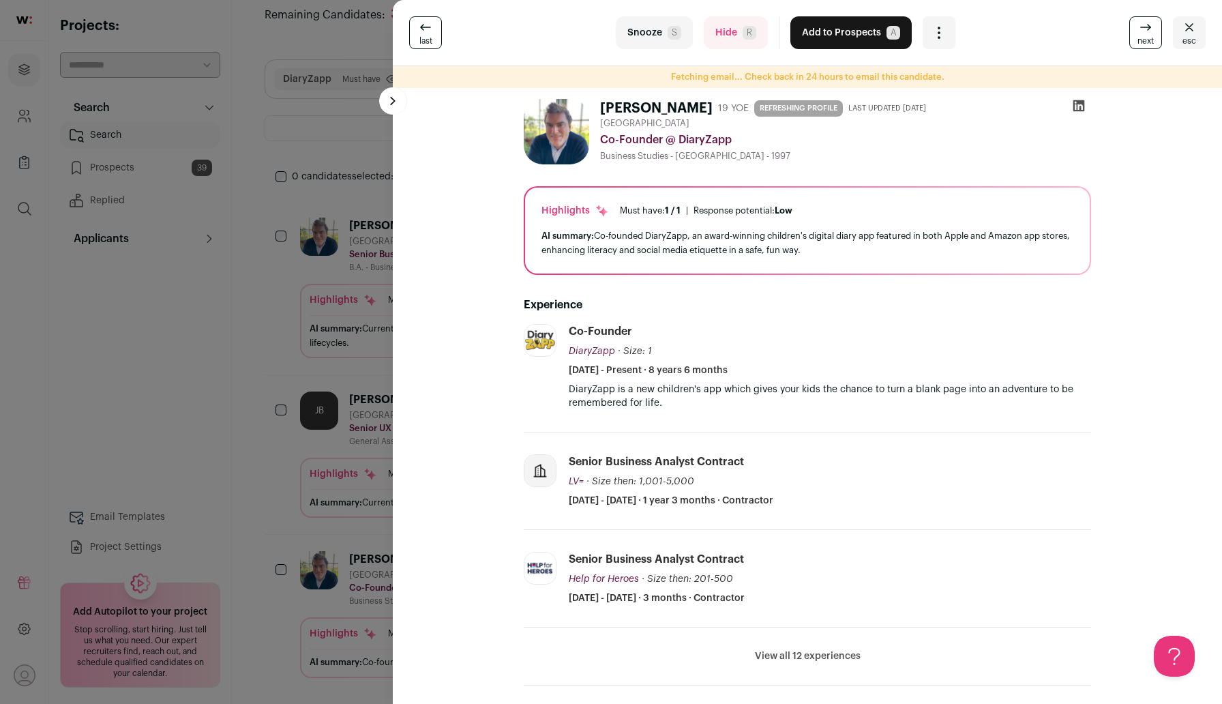
click at [1187, 31] on icon "Close" at bounding box center [1189, 27] width 16 height 16
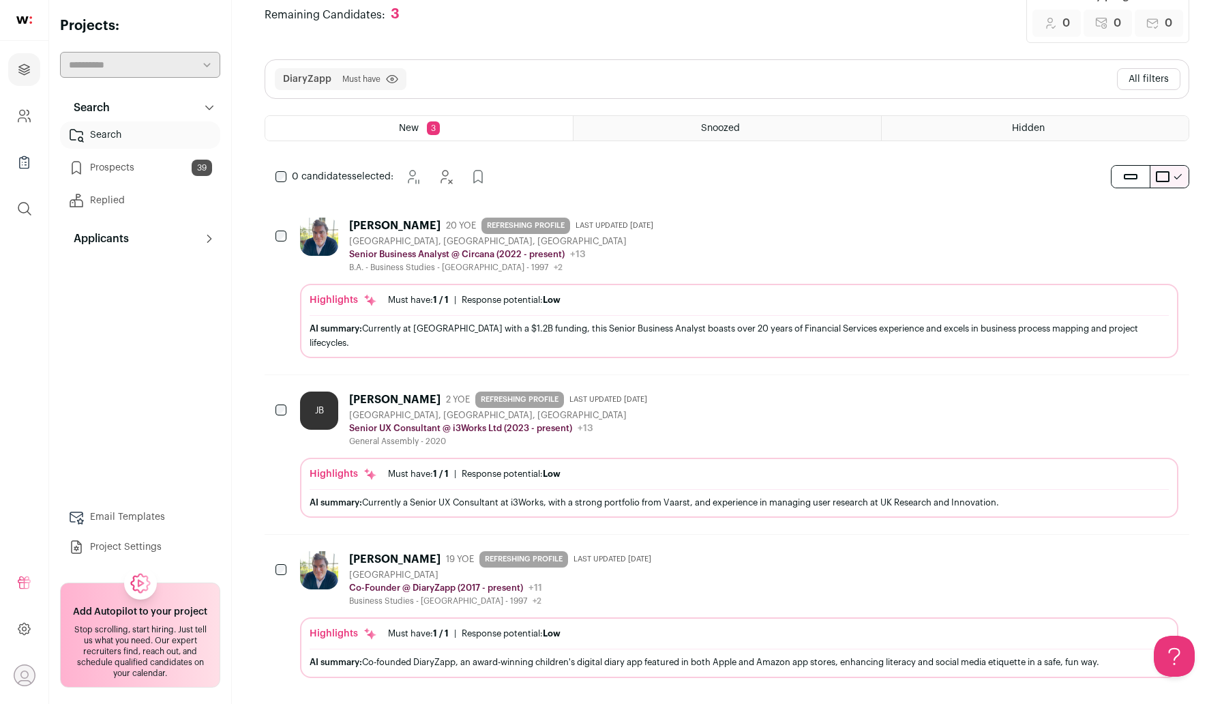
click at [1164, 68] on button "All filters" at bounding box center [1148, 79] width 63 height 22
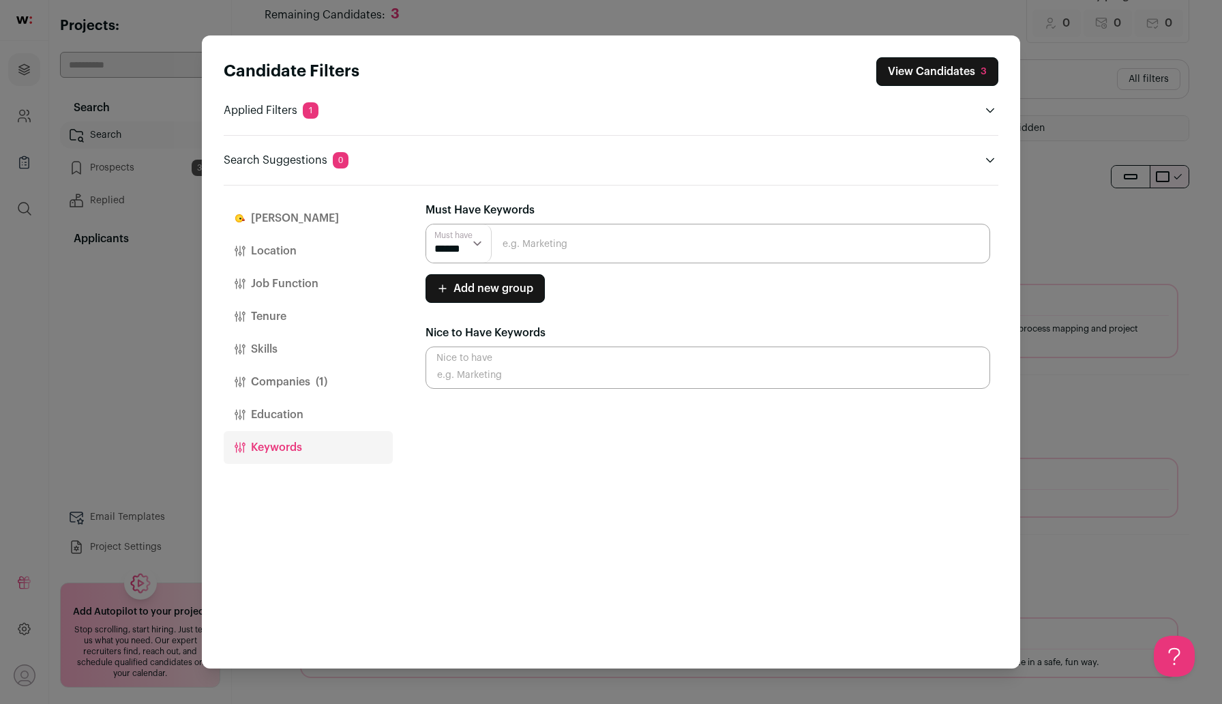
click at [280, 382] on button "Companies (1)" at bounding box center [308, 381] width 169 height 33
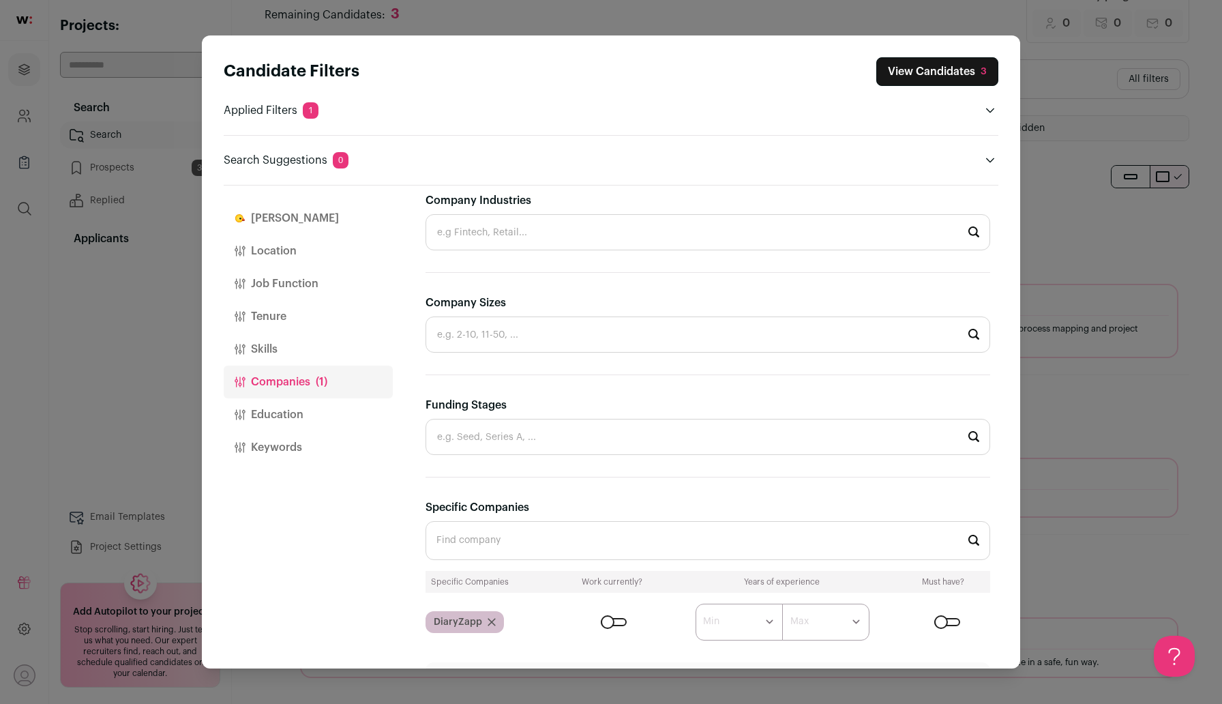
scroll to position [353, 0]
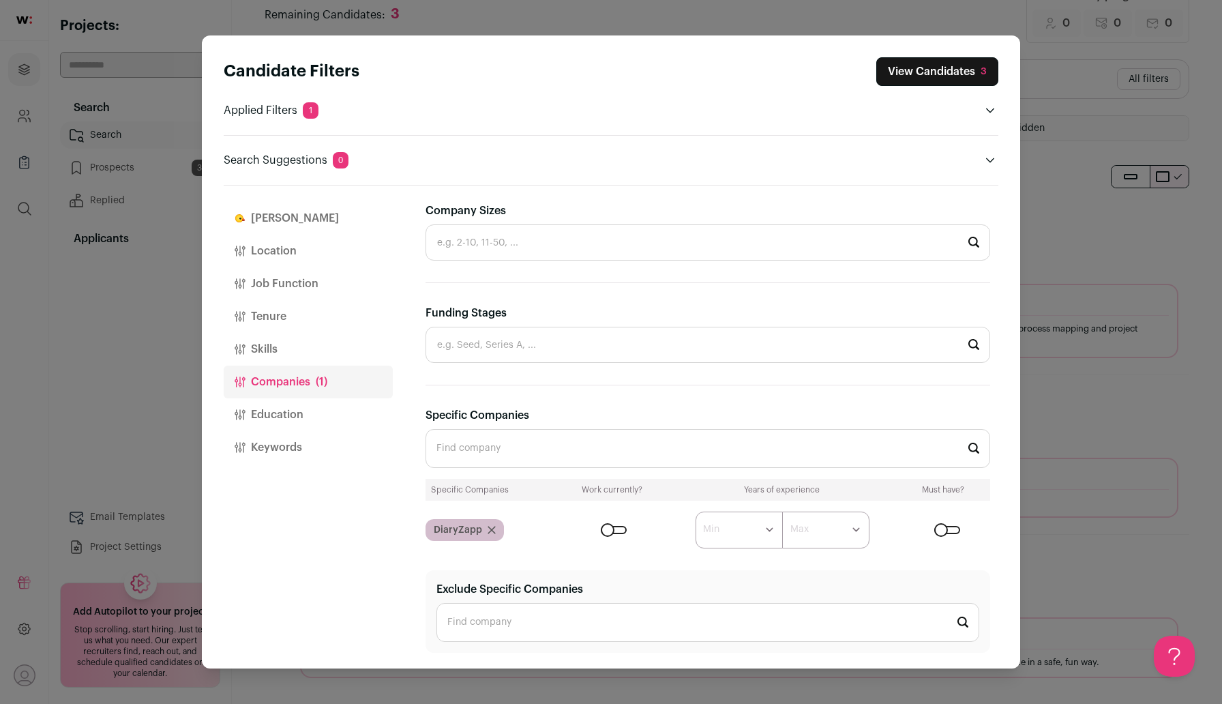
click at [494, 528] on div "DiaryZapp" at bounding box center [464, 530] width 78 height 22
click at [487, 529] on icon "Close modal via background" at bounding box center [491, 530] width 8 height 8
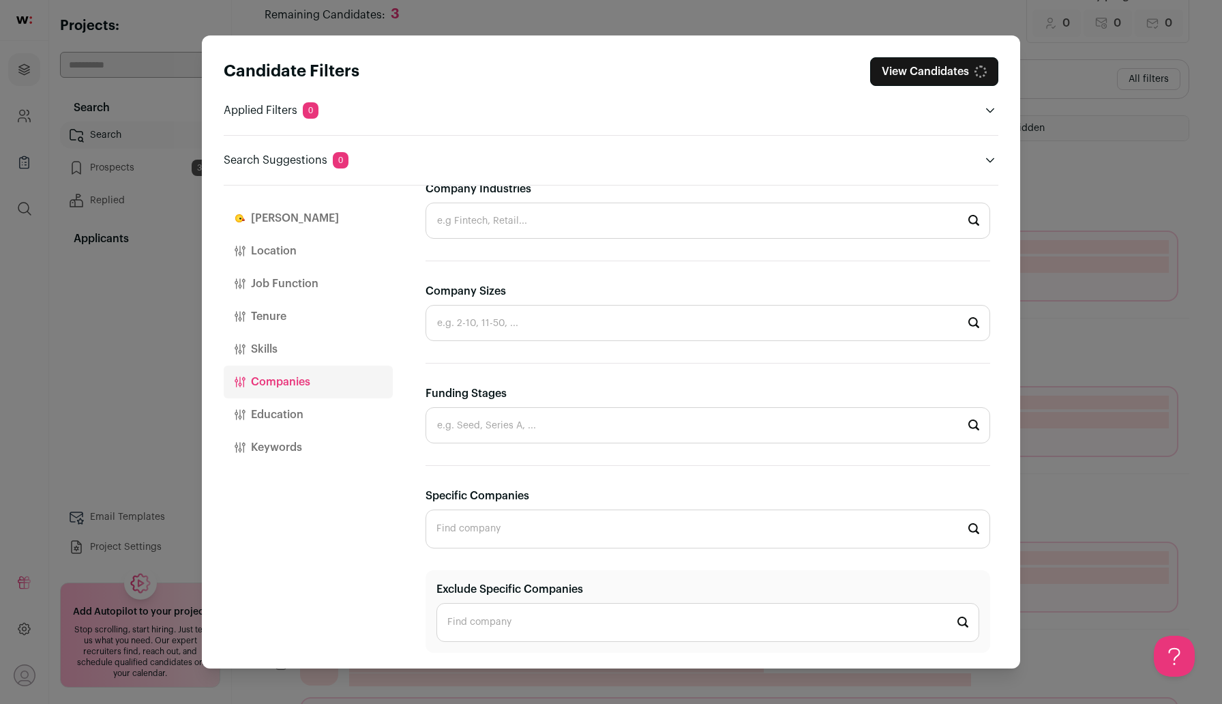
scroll to position [273, 0]
click at [479, 529] on input "Specific Companies" at bounding box center [707, 528] width 564 height 39
paste input "Diaryz"
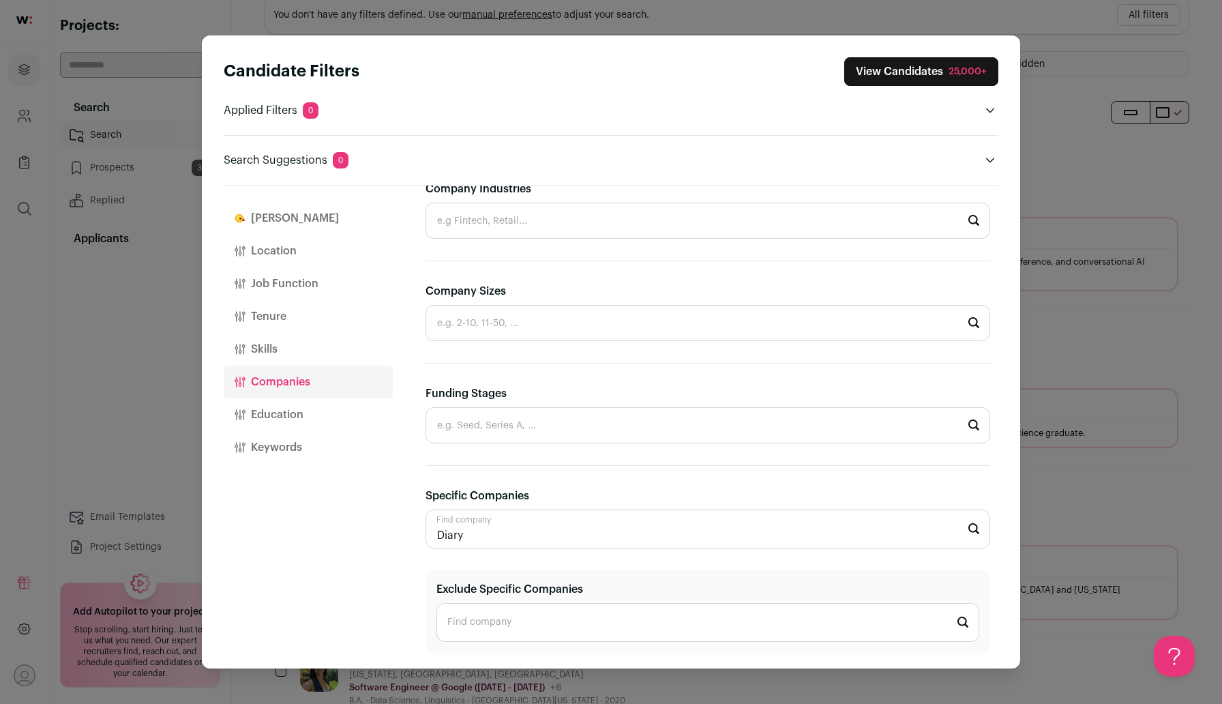
click at [504, 519] on input "Diary" at bounding box center [707, 528] width 564 height 39
paste input "Flagler Health"
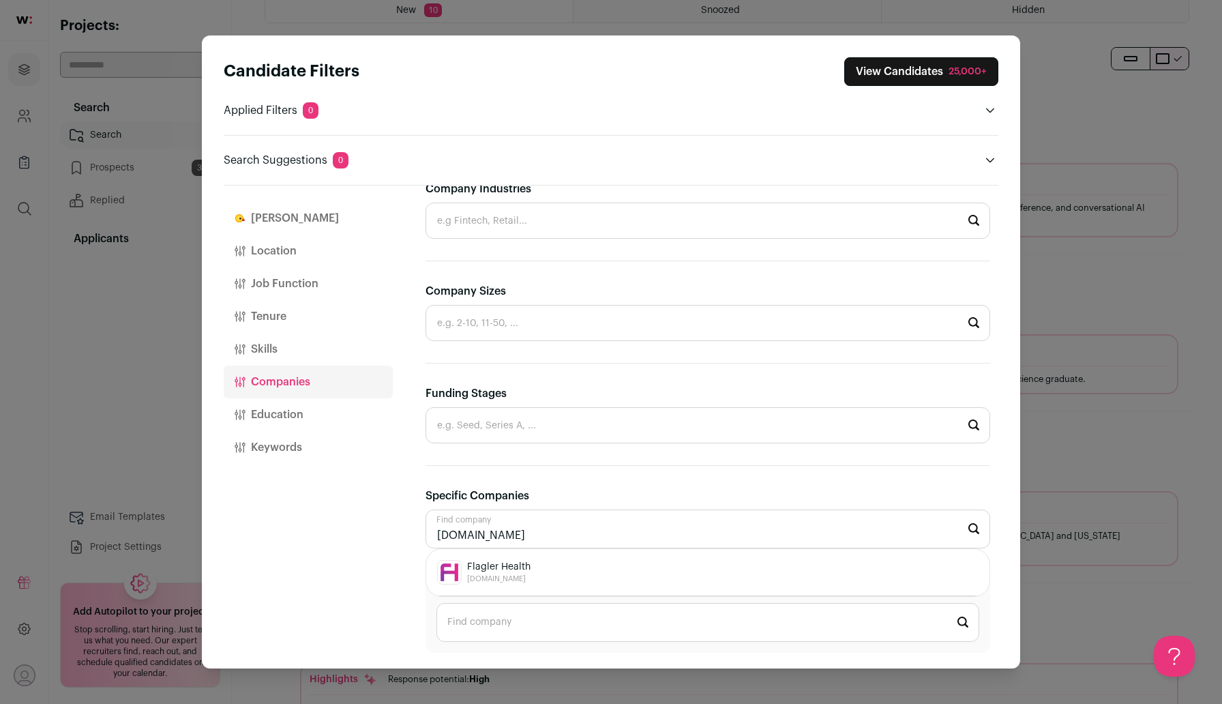
click at [525, 582] on span "flaglerhealth.io" at bounding box center [498, 578] width 63 height 11
type input "Flagler Health flaglerhealth.io"
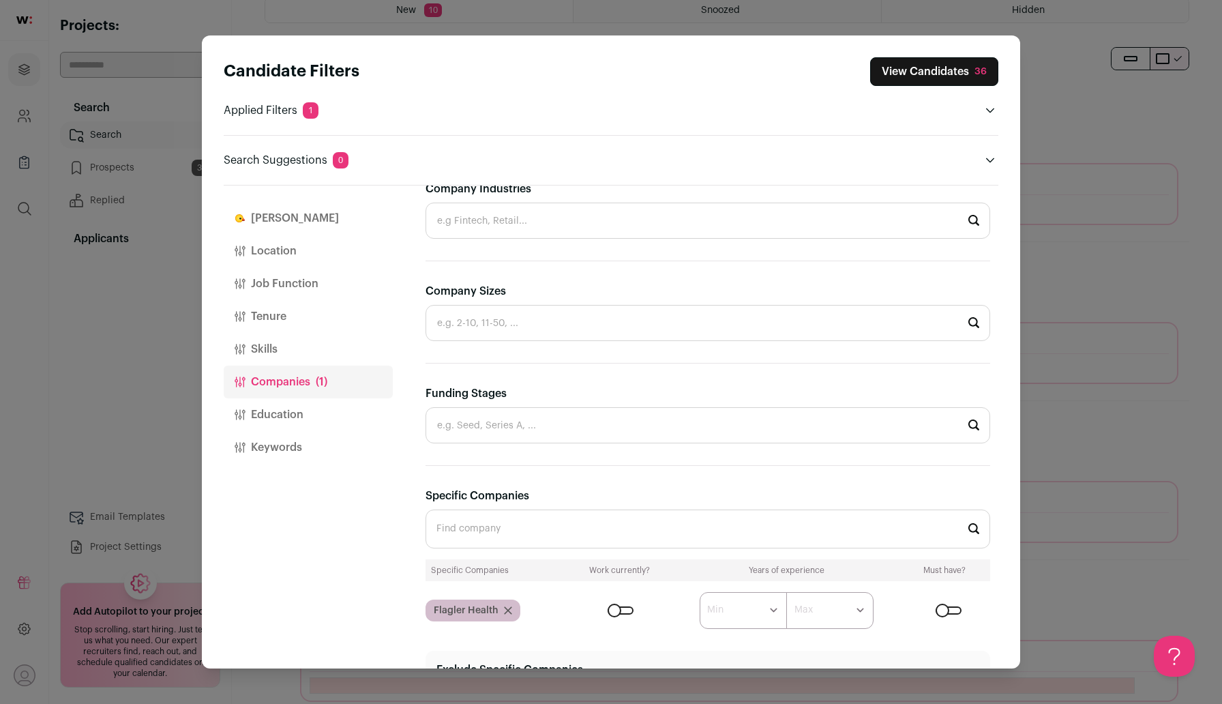
scroll to position [0, 0]
click at [964, 93] on div "Candidate Filters View Candidates 36 Applied Filters 1 Flagler Health Must have…" at bounding box center [611, 112] width 774 height 111
click at [958, 78] on button "View Candidates 36" at bounding box center [934, 71] width 128 height 29
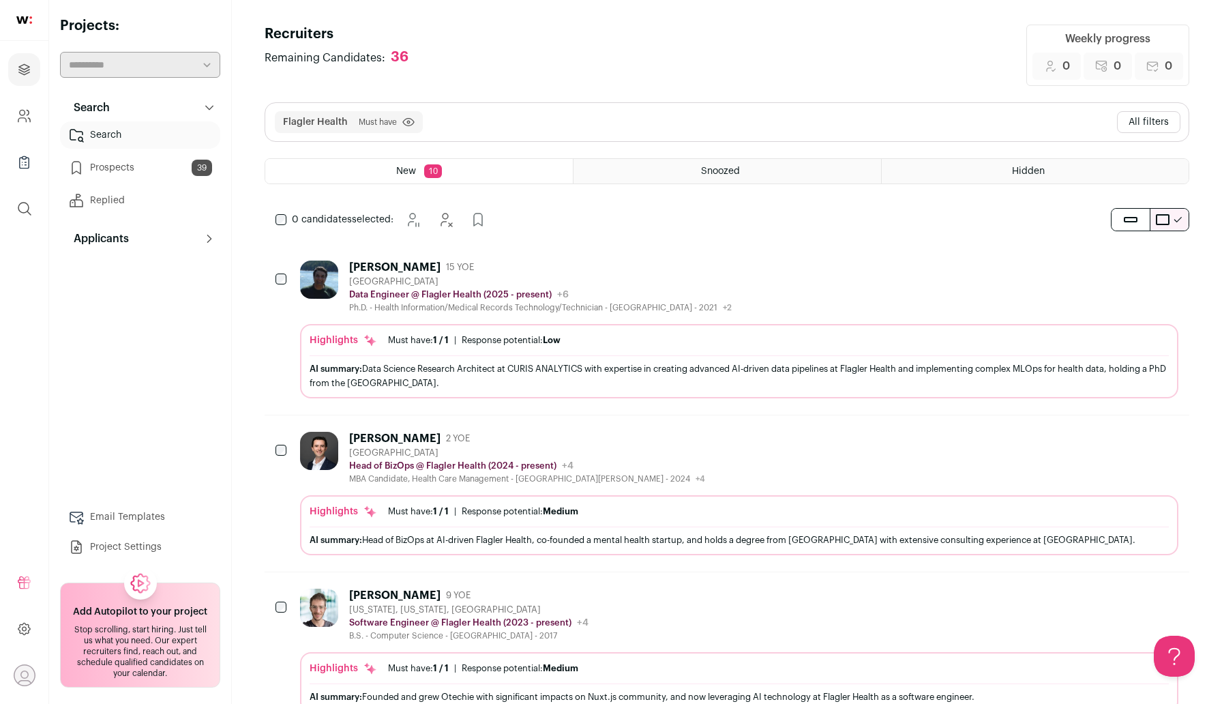
click at [1164, 126] on button "All filters" at bounding box center [1148, 122] width 63 height 22
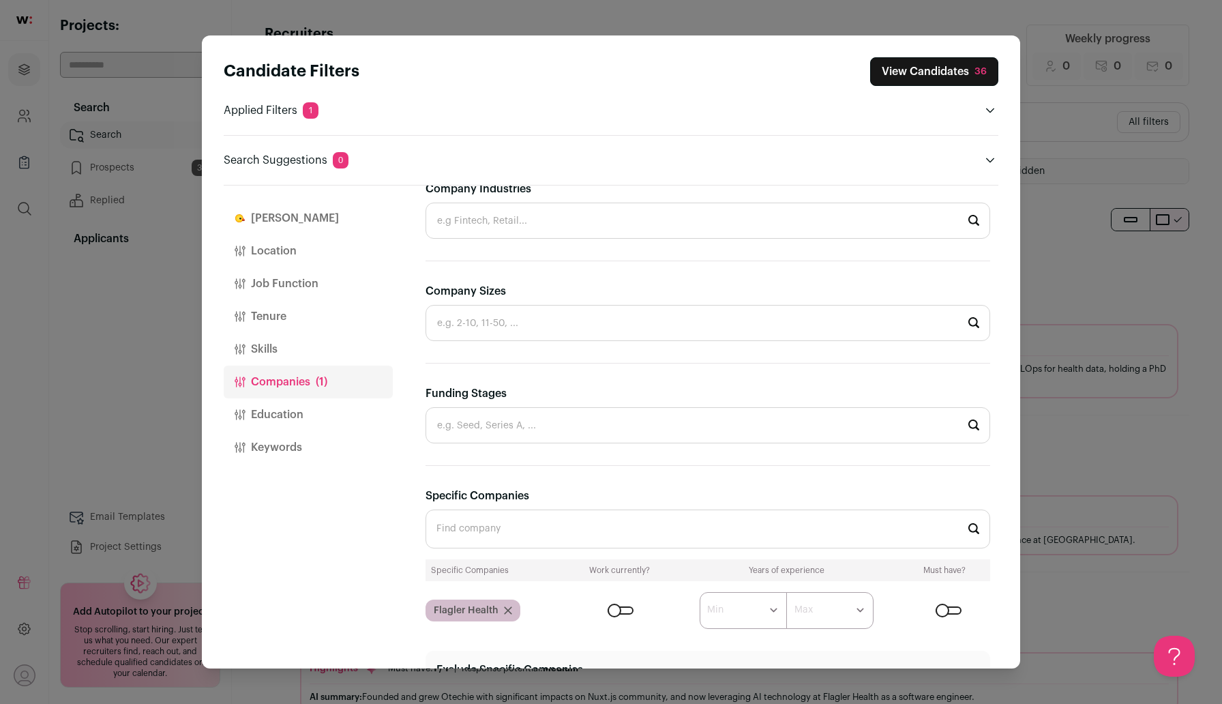
click at [614, 610] on div "Close modal via background" at bounding box center [620, 610] width 26 height 8
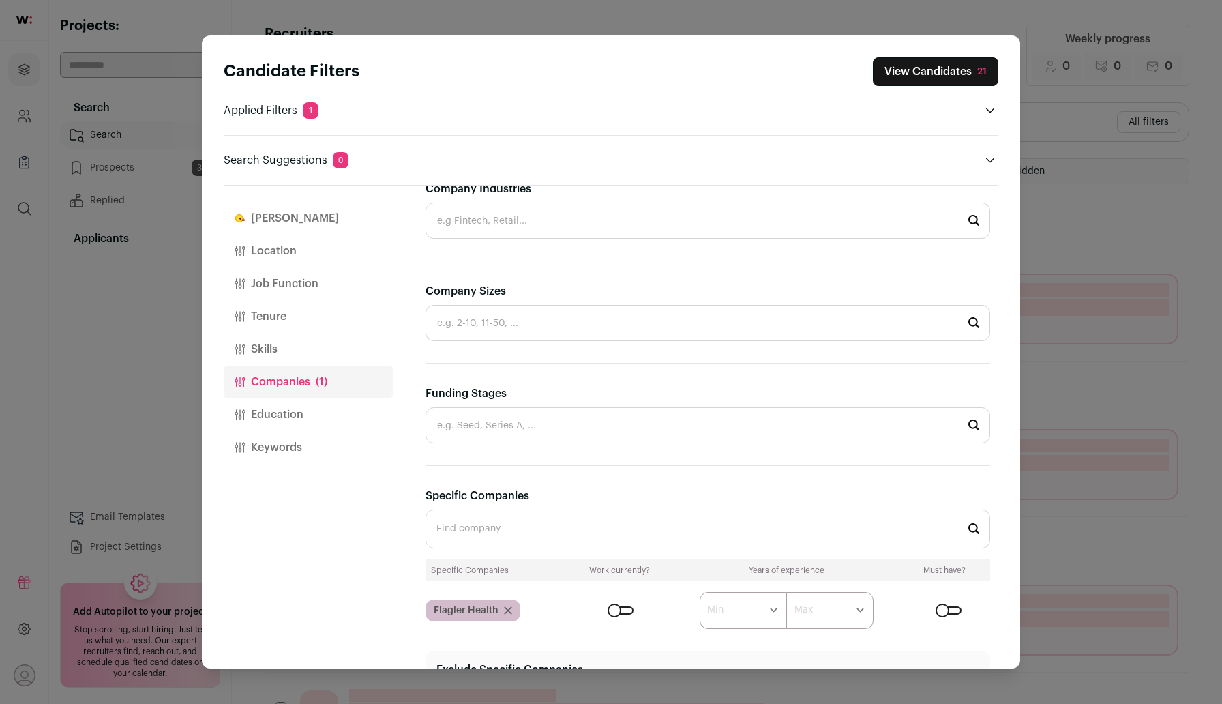
click at [936, 67] on button "View Candidates 21" at bounding box center [935, 71] width 125 height 29
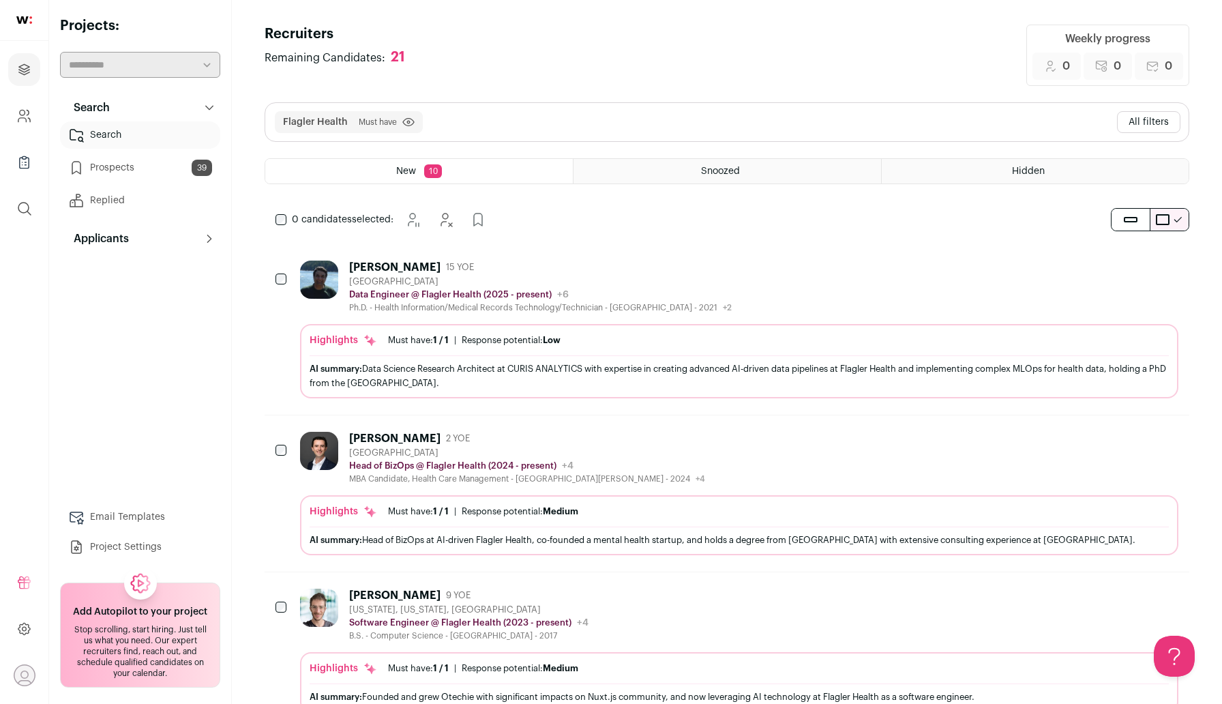
click at [1160, 128] on button "All filters" at bounding box center [1148, 122] width 63 height 22
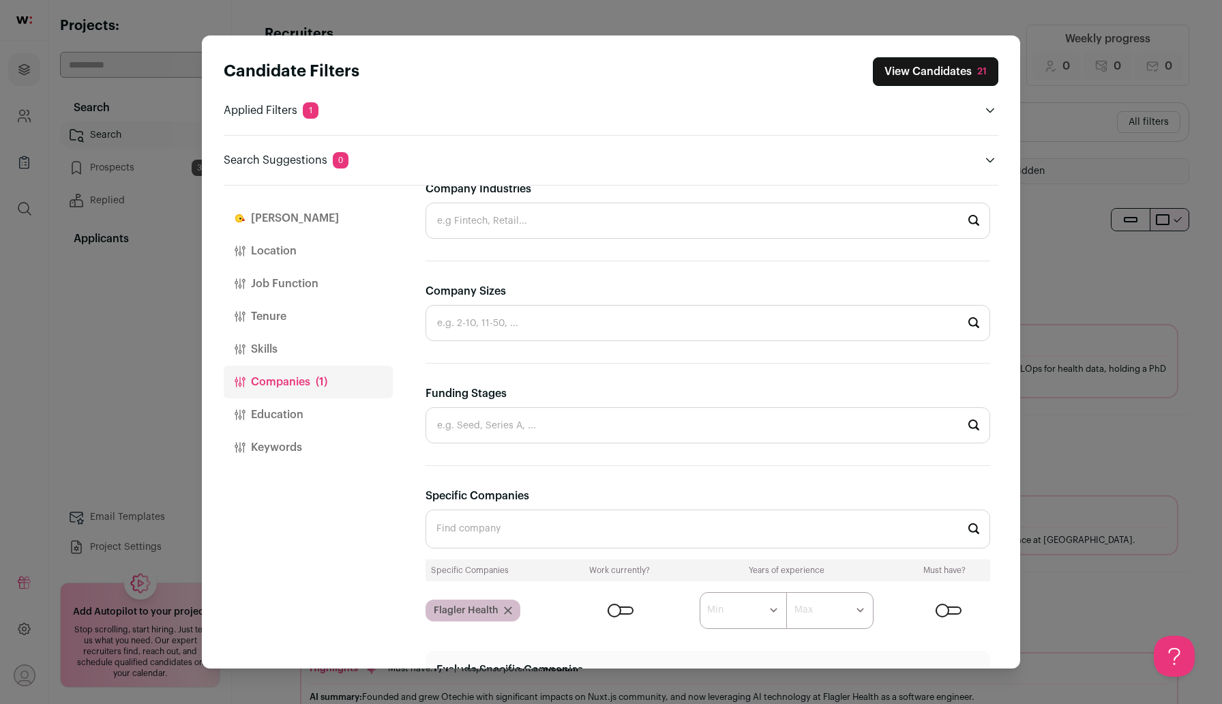
click at [305, 452] on button "Keywords" at bounding box center [308, 447] width 169 height 33
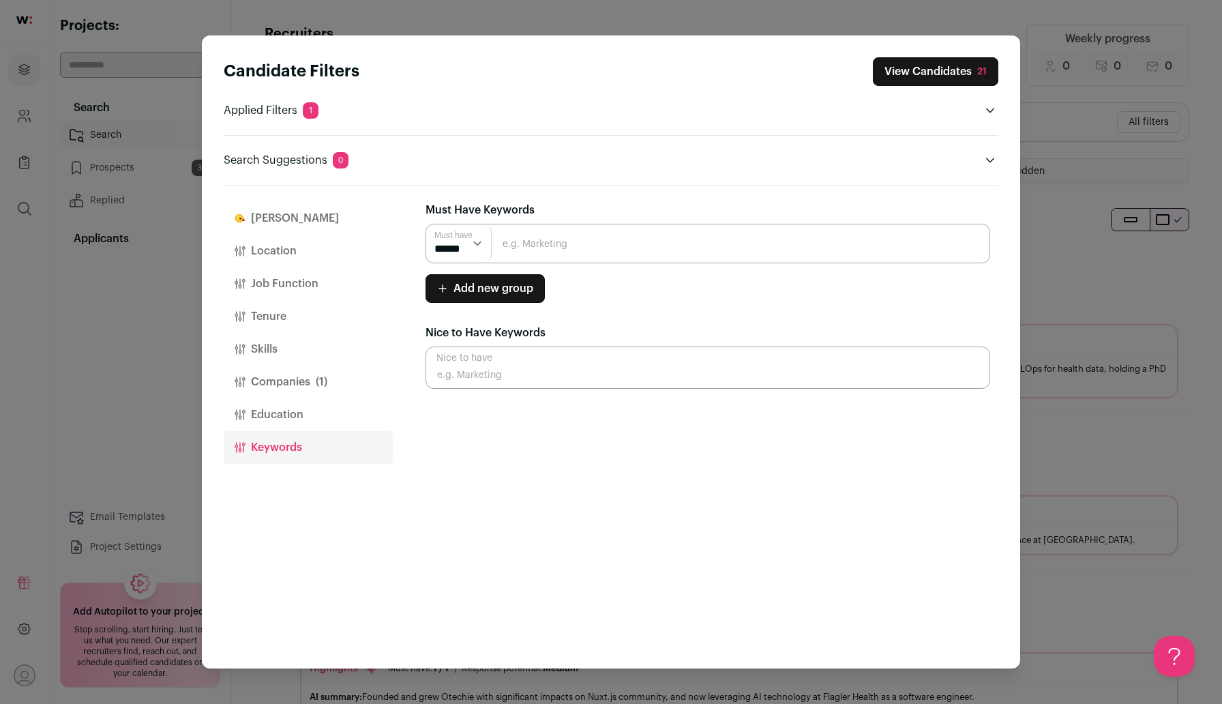
click at [553, 252] on input "Close modal via background" at bounding box center [707, 244] width 564 height 40
type input "Recruitment"
click at [583, 257] on input "Recruitment" at bounding box center [707, 244] width 564 height 40
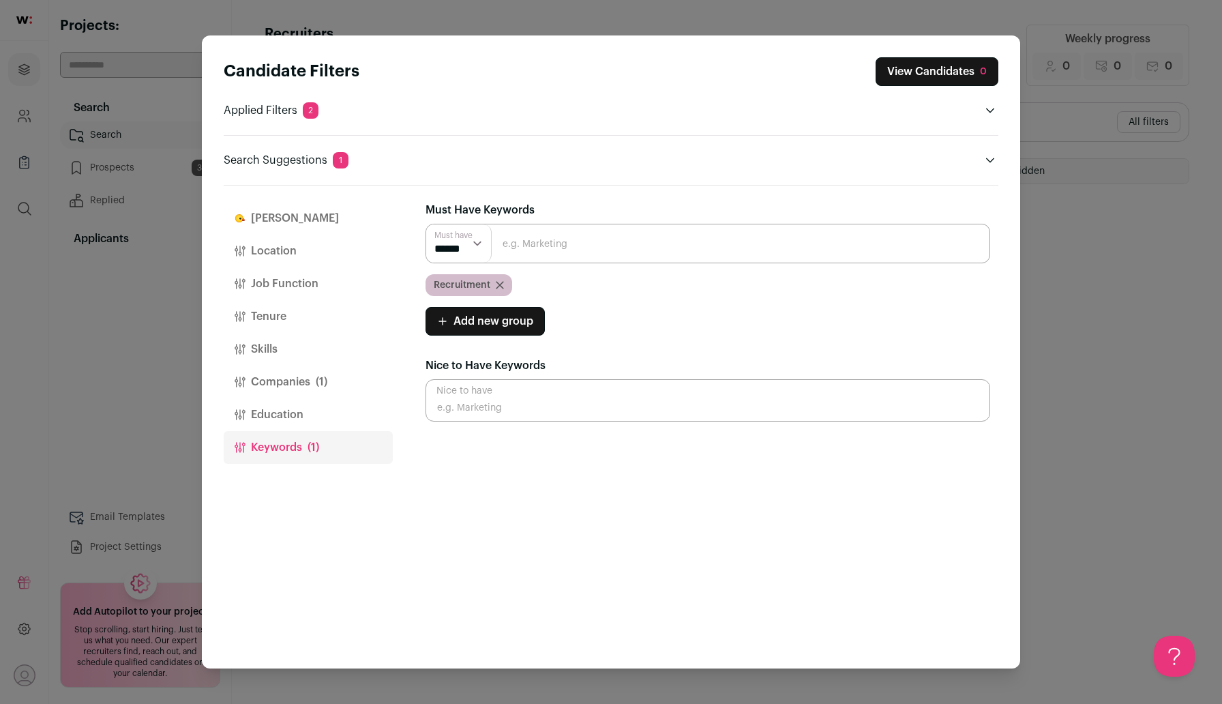
click at [501, 278] on div "Recruitment" at bounding box center [468, 285] width 87 height 22
click at [501, 284] on icon "Close modal via background" at bounding box center [500, 285] width 8 height 8
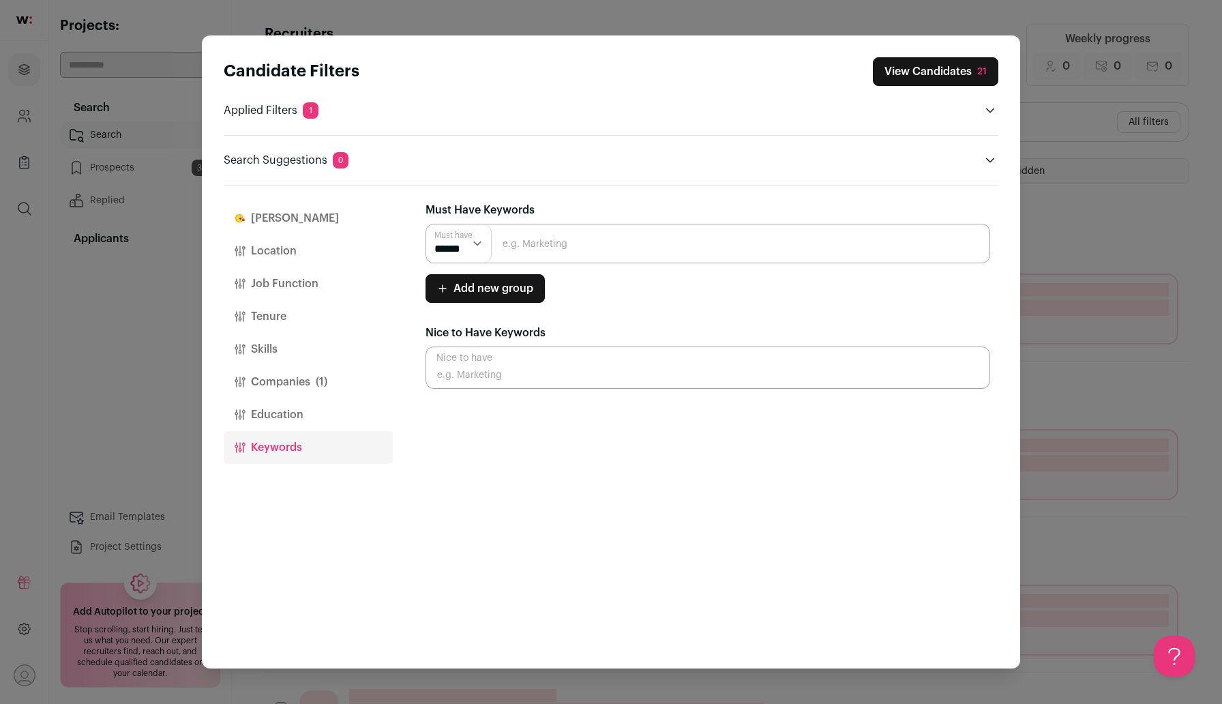
click at [544, 250] on input "Close modal via background" at bounding box center [707, 244] width 564 height 40
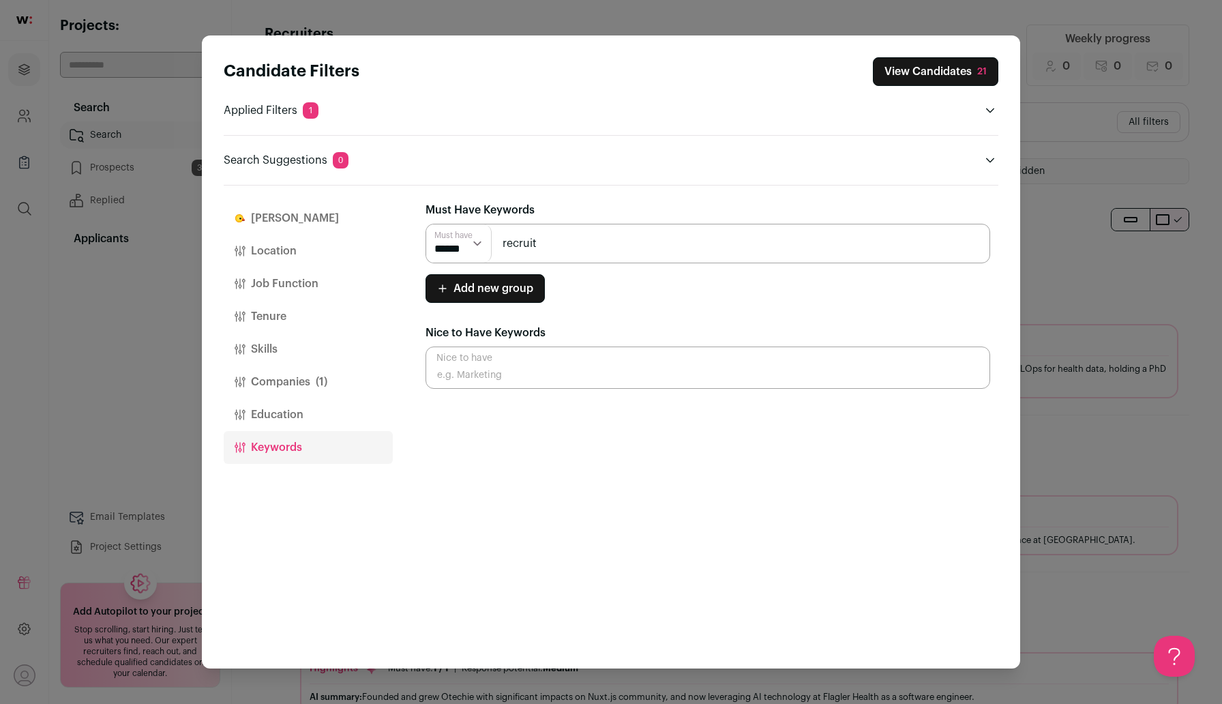
type input "recruit"
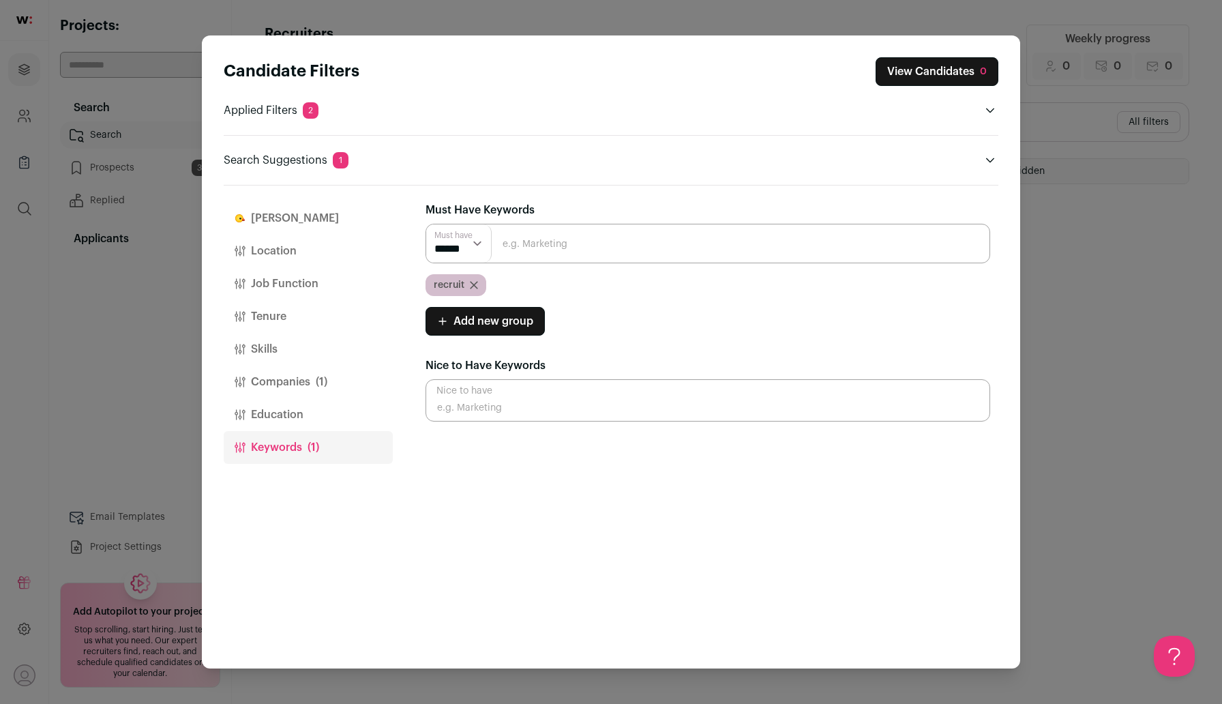
click at [472, 286] on icon "Close modal via background" at bounding box center [474, 285] width 8 height 8
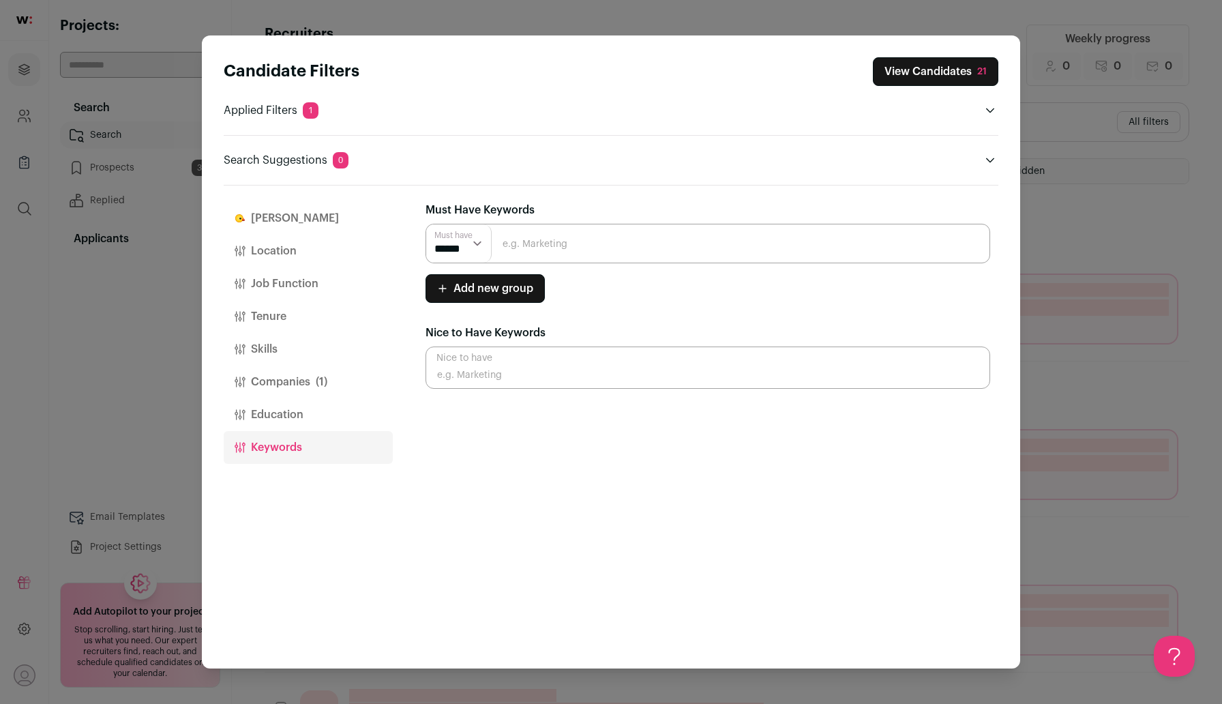
click at [539, 242] on input "Close modal via background" at bounding box center [707, 244] width 564 height 40
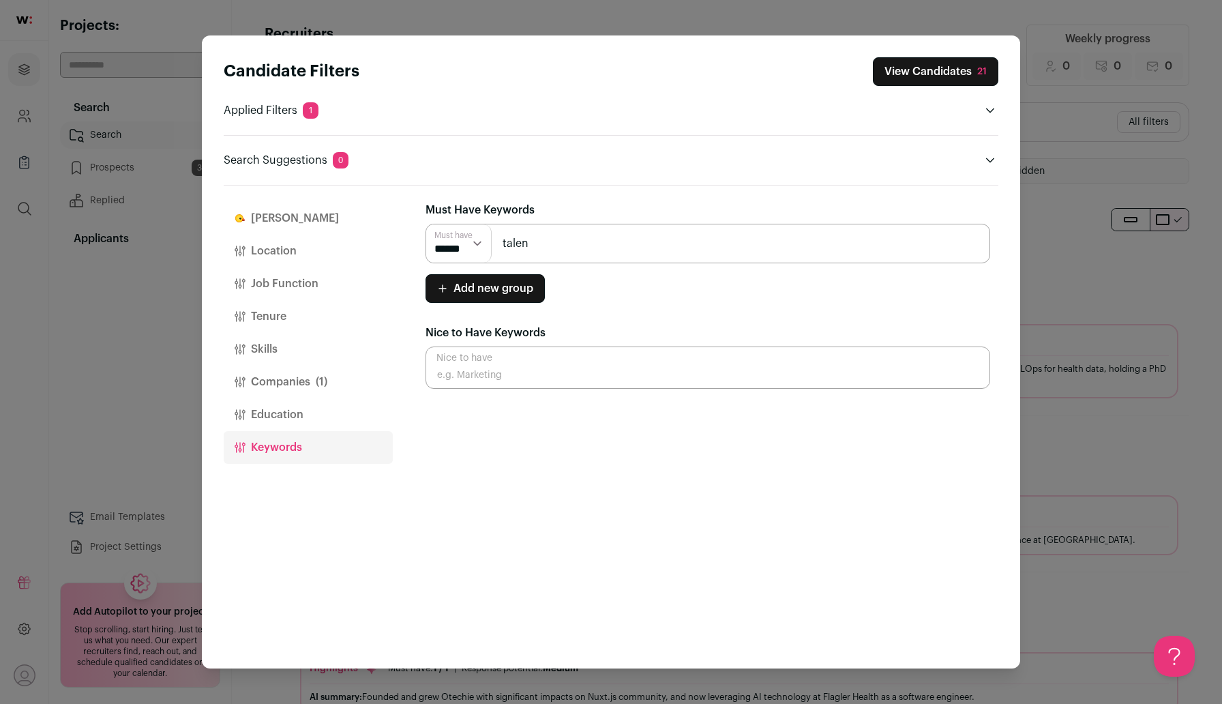
type input "talent"
click at [562, 246] on input "talent" at bounding box center [707, 244] width 564 height 40
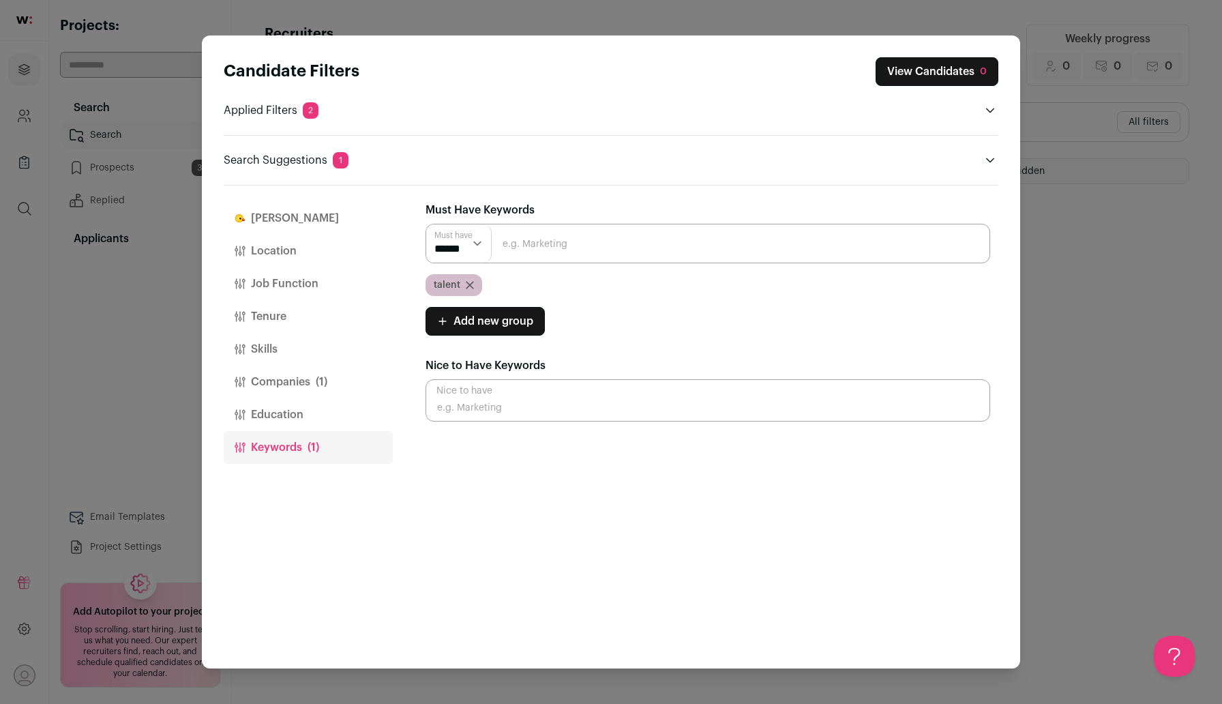
click at [469, 284] on icon "Close modal via background" at bounding box center [469, 285] width 7 height 7
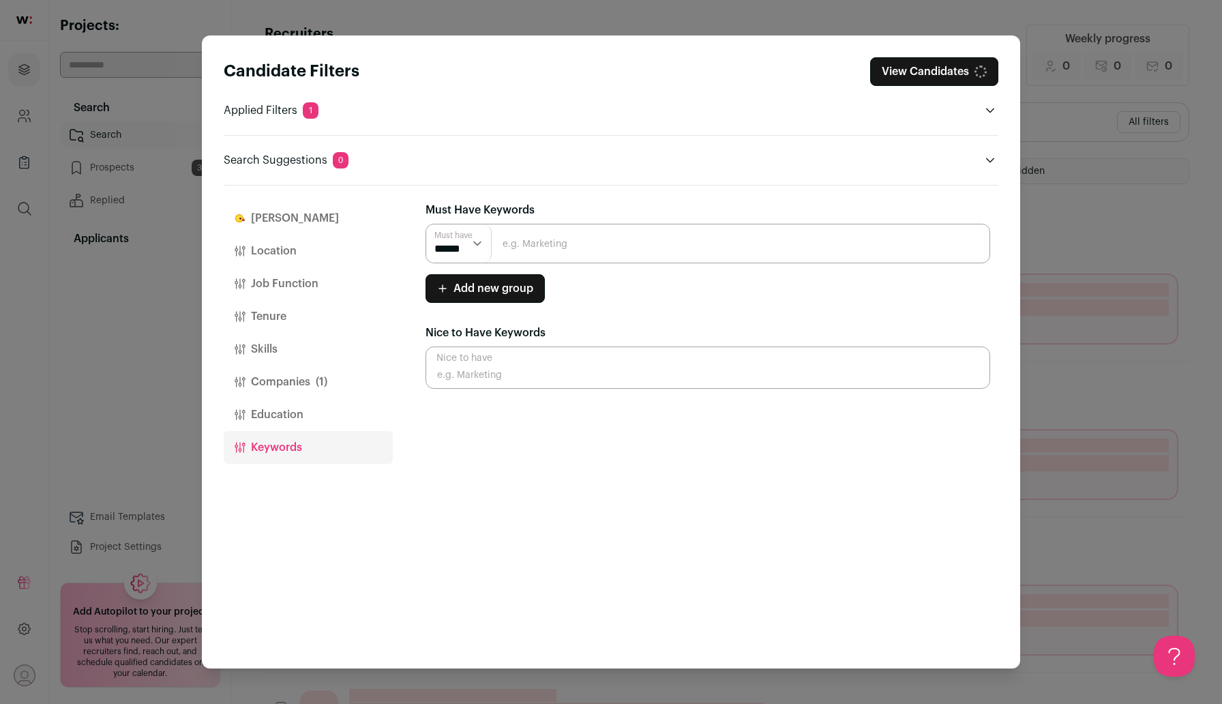
click at [534, 248] on input "Close modal via background" at bounding box center [707, 244] width 564 height 40
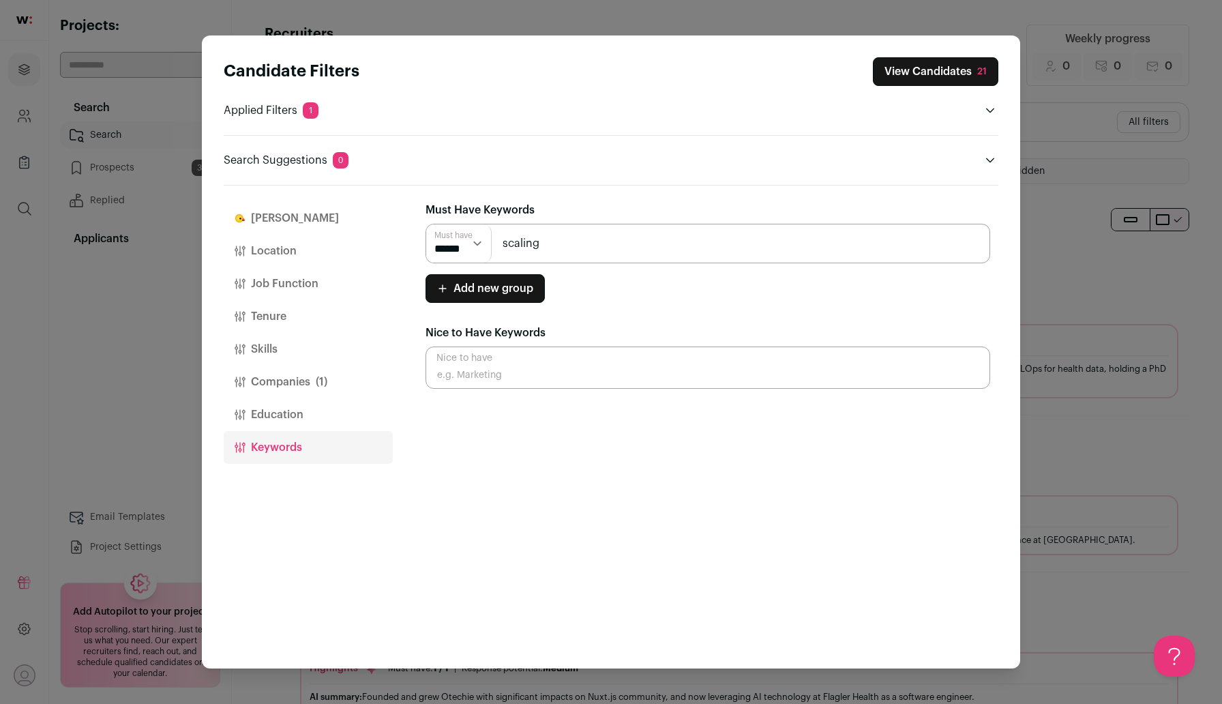
type input "scaling"
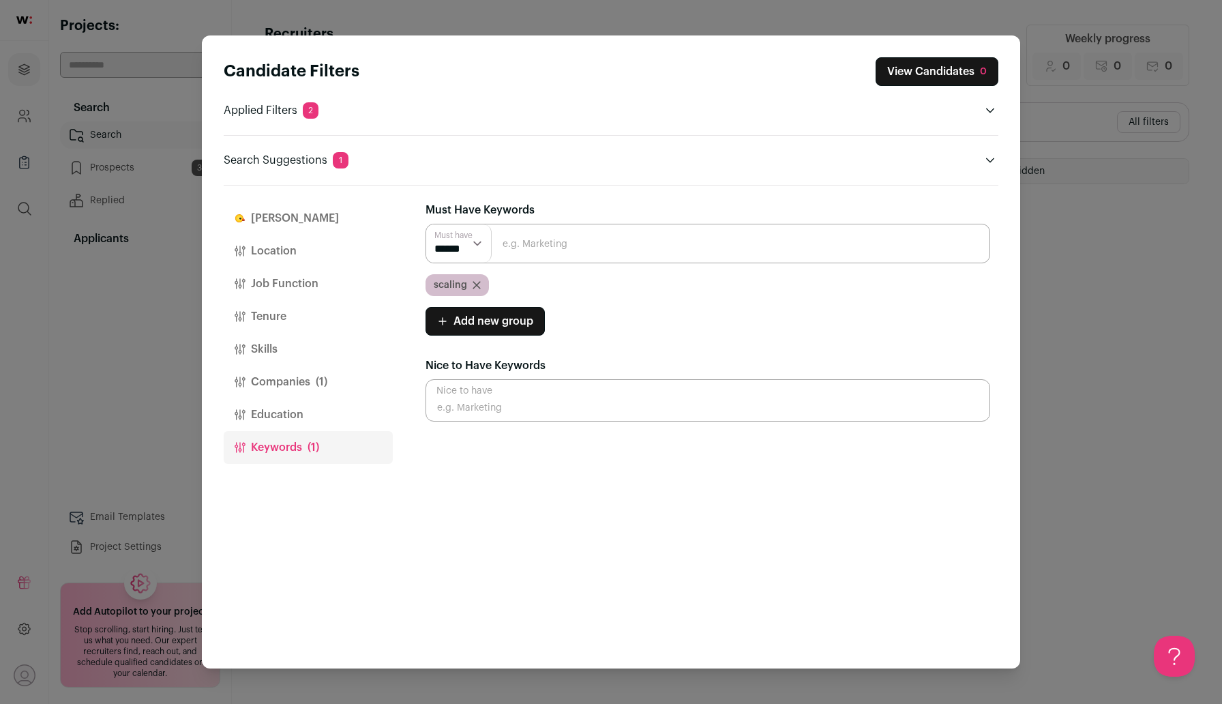
click at [480, 284] on div "scaling" at bounding box center [456, 285] width 63 height 22
click at [475, 283] on icon "Close modal via background" at bounding box center [476, 285] width 8 height 8
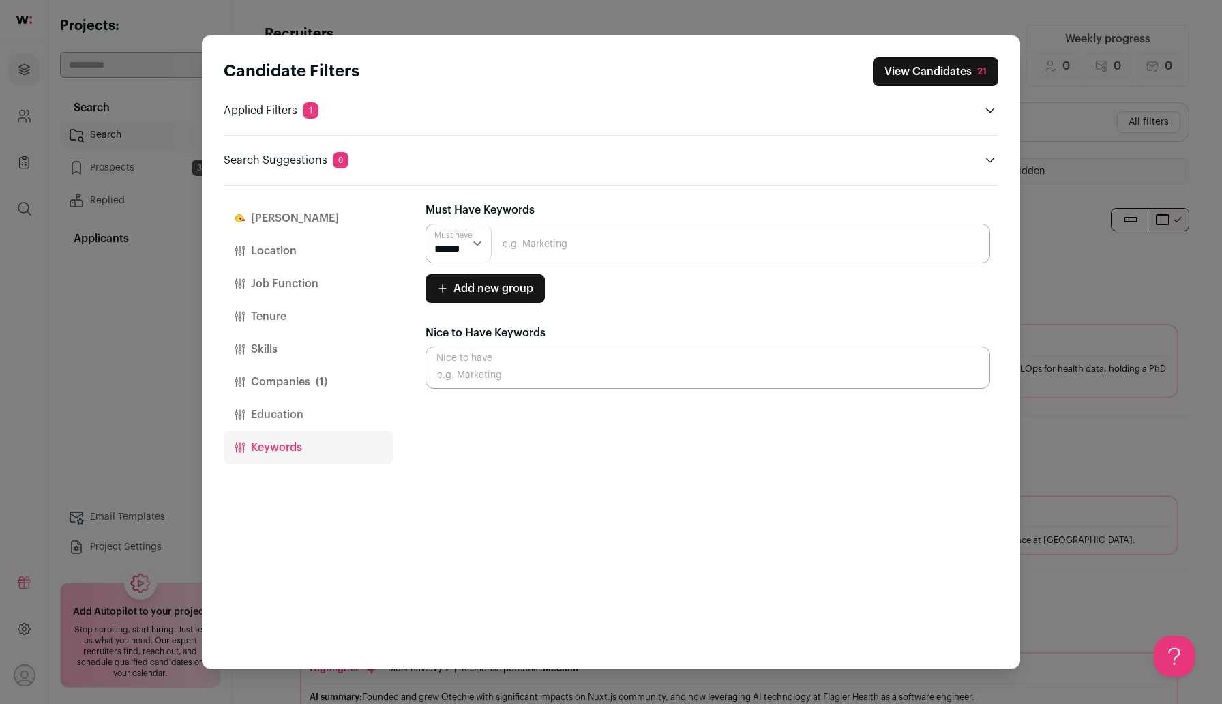
click at [549, 237] on input "Close modal via background" at bounding box center [707, 244] width 564 height 40
type input "leon"
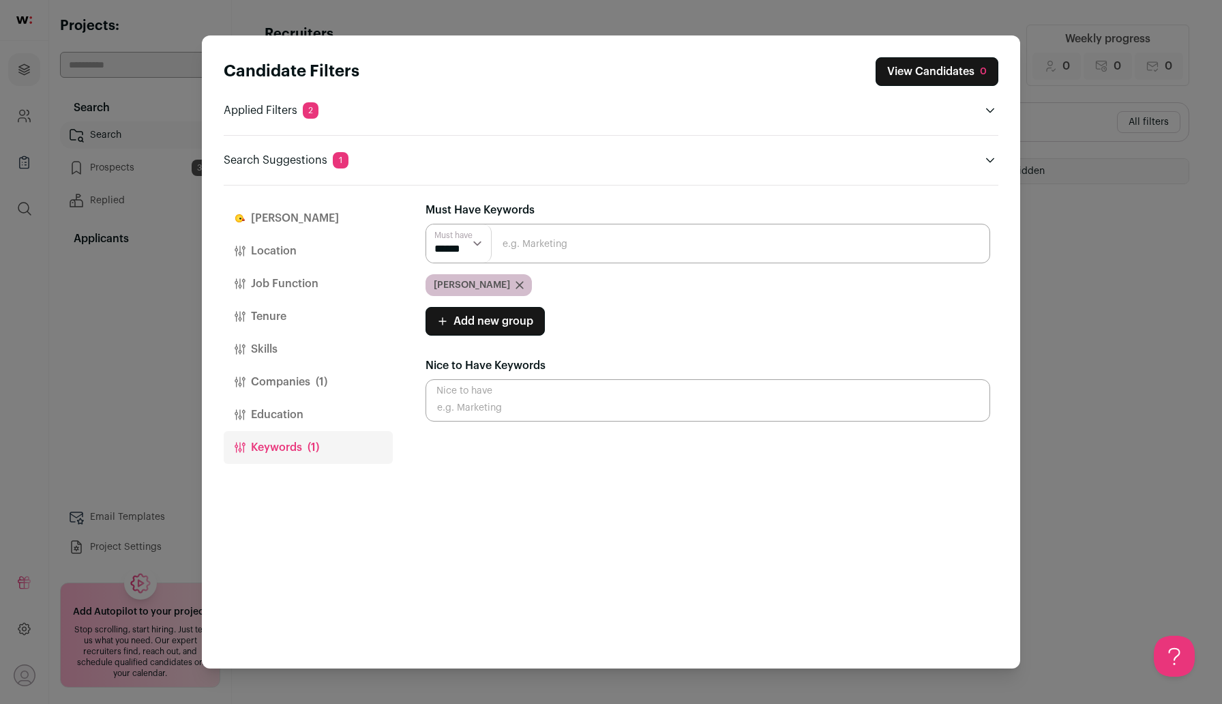
click at [516, 282] on icon "Close modal via background" at bounding box center [519, 285] width 7 height 7
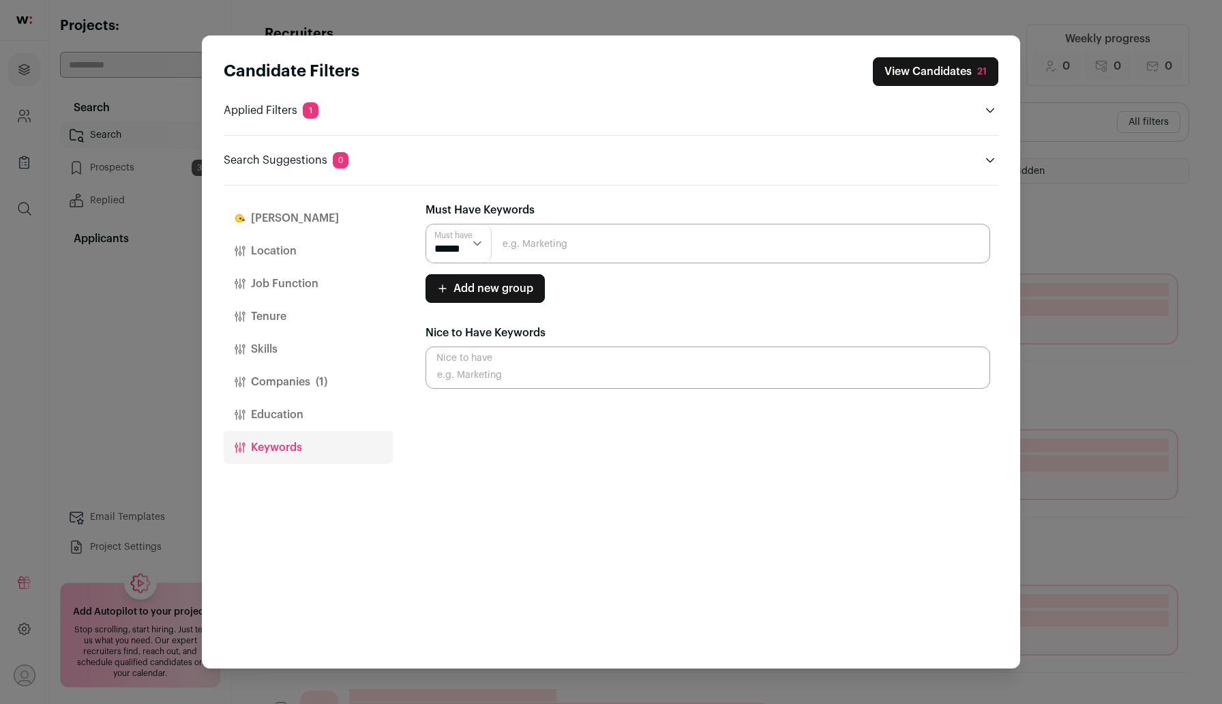
click at [937, 72] on button "View Candidates 21" at bounding box center [935, 71] width 125 height 29
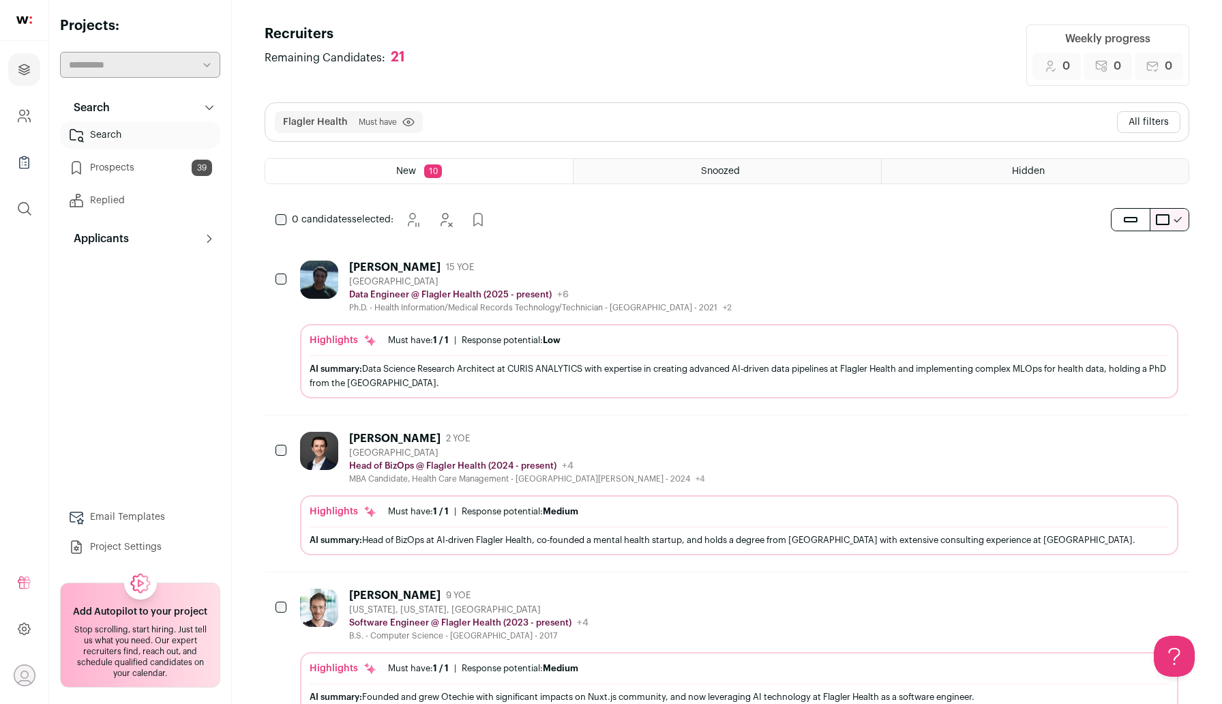
click at [1143, 120] on button "All filters" at bounding box center [1148, 122] width 63 height 22
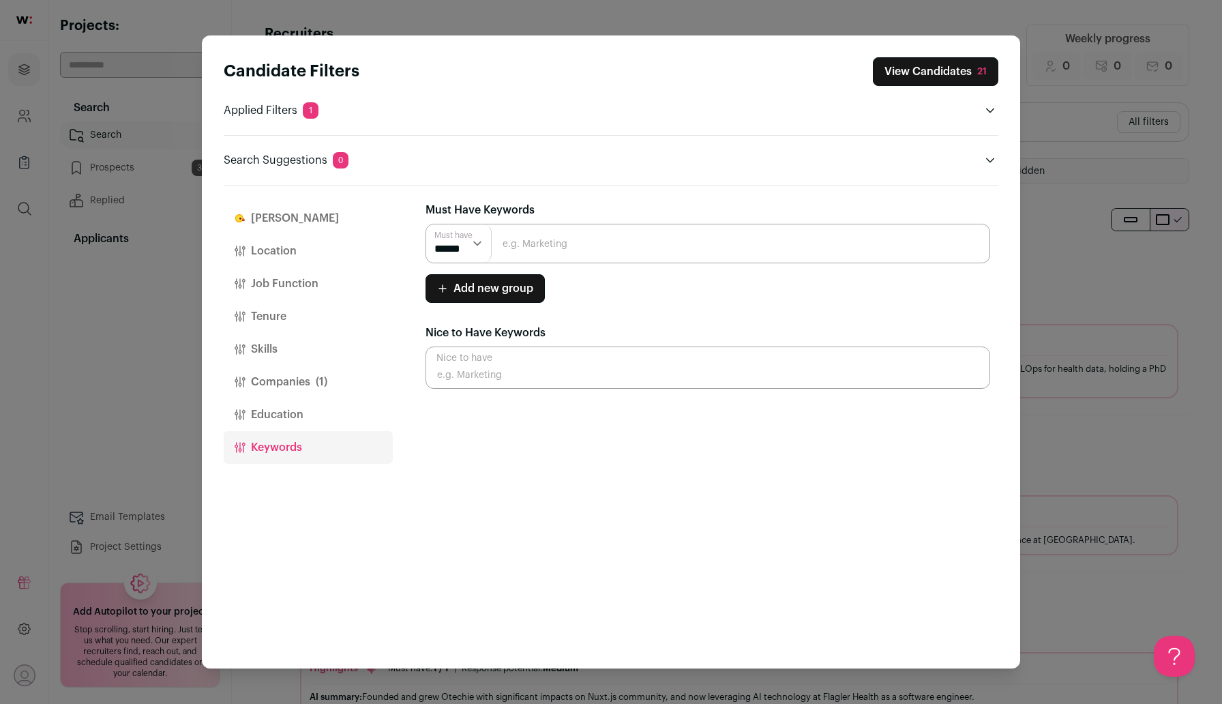
click at [303, 386] on button "Companies (1)" at bounding box center [308, 381] width 169 height 33
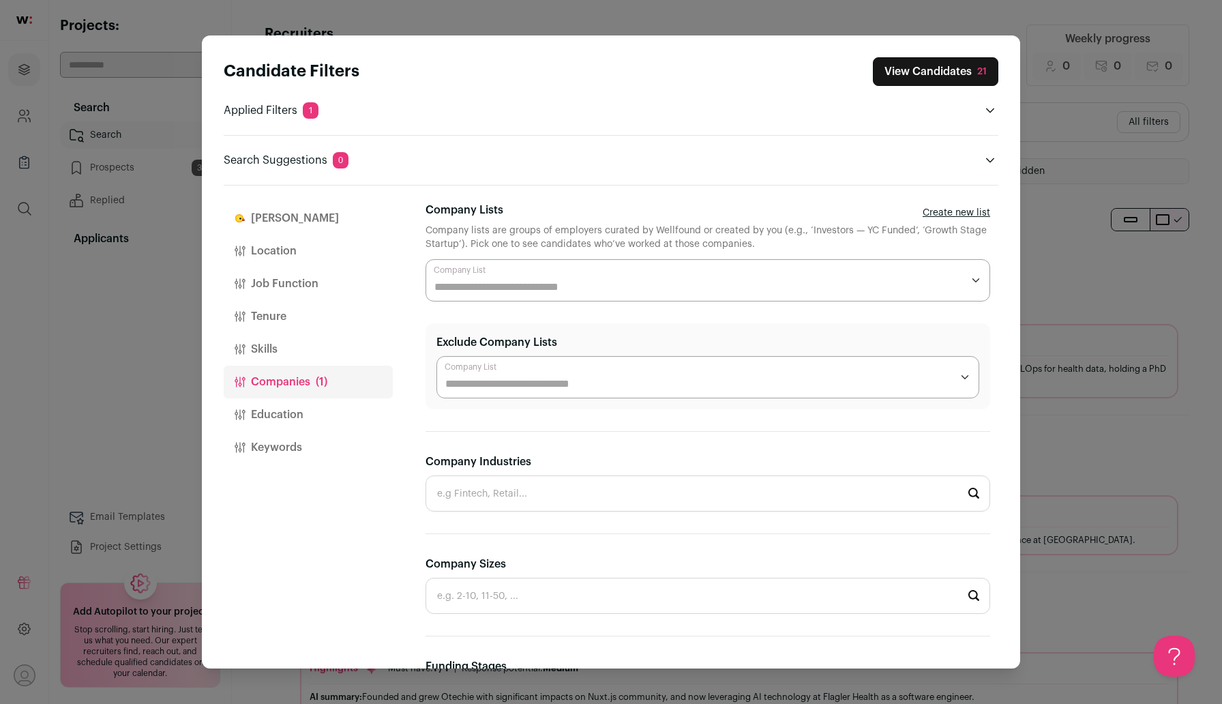
click at [284, 250] on button "Location" at bounding box center [308, 251] width 169 height 33
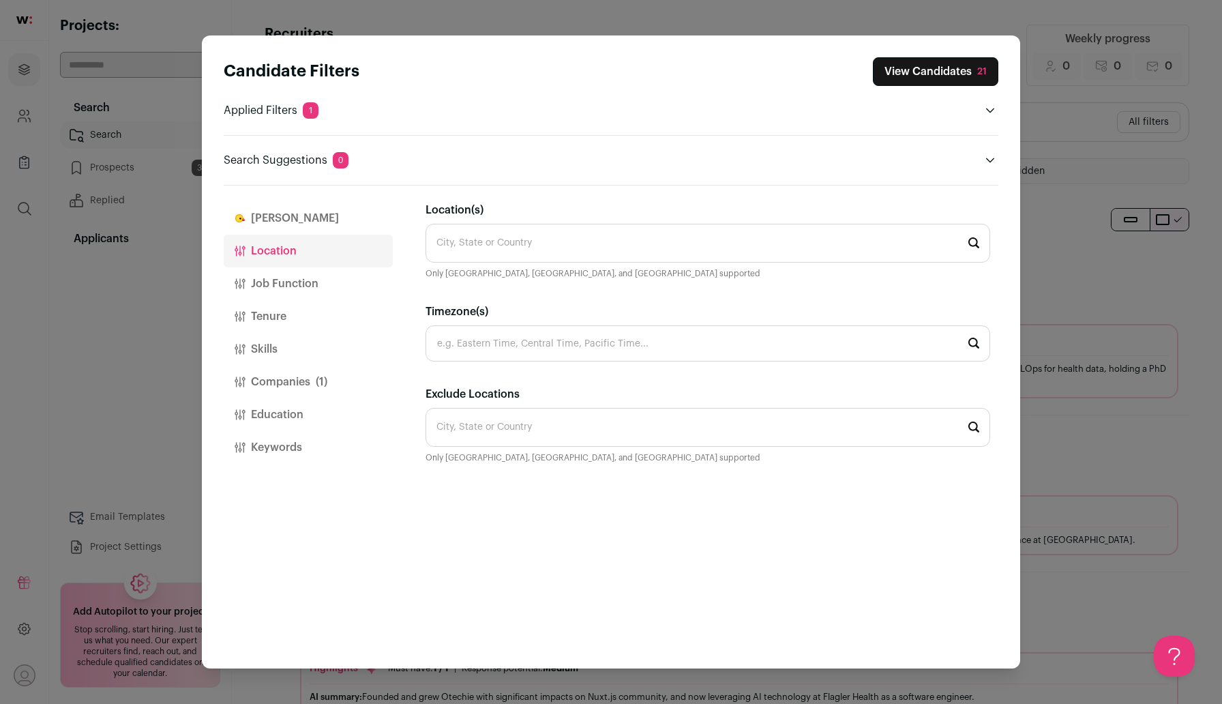
click at [521, 256] on input "Location(s)" at bounding box center [707, 243] width 564 height 39
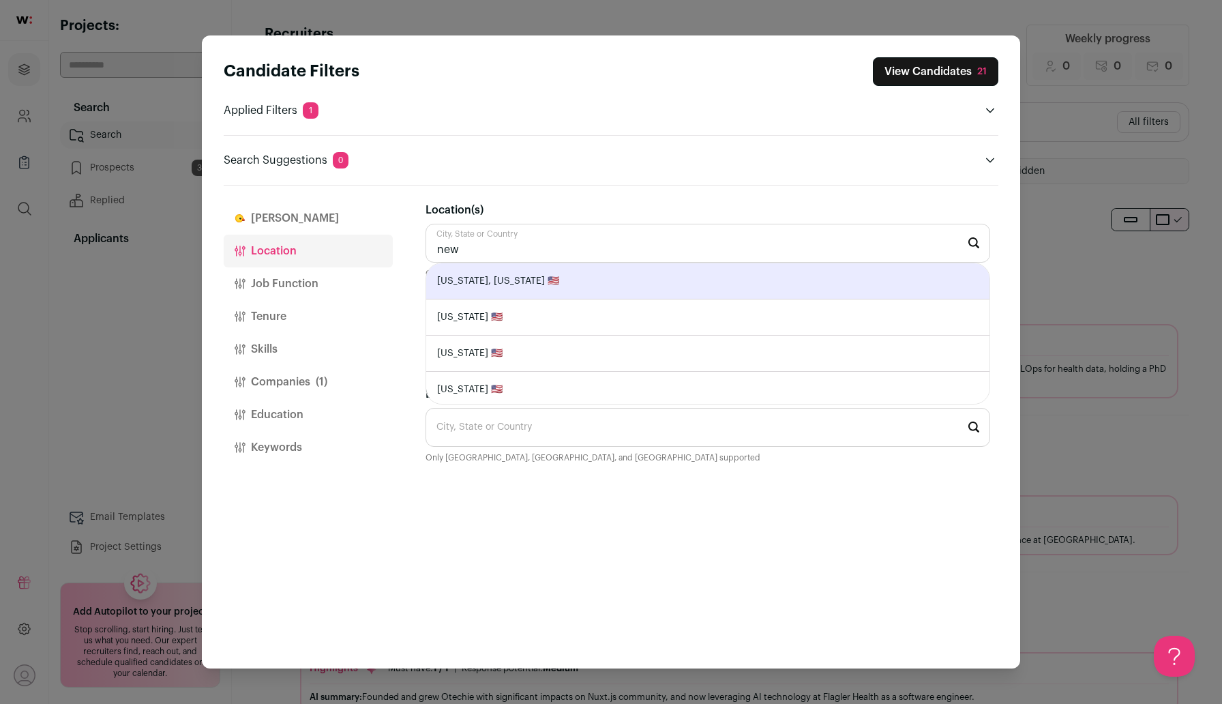
type input "New York, New York 🇺🇸"
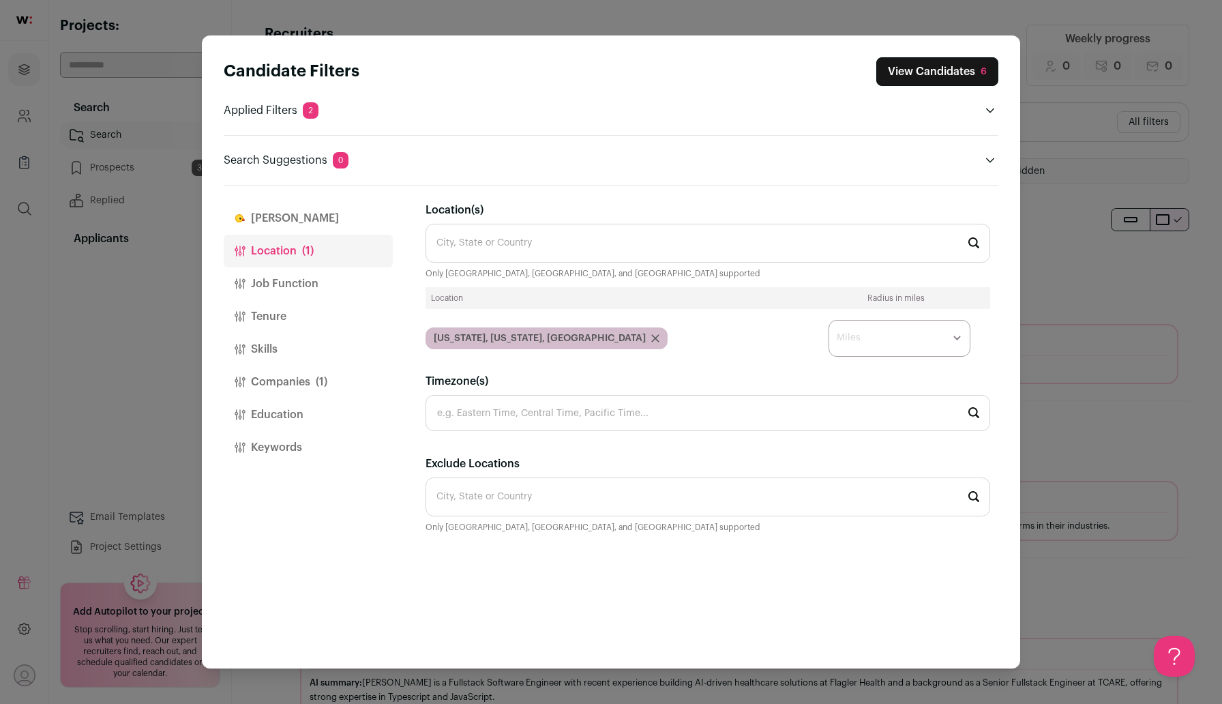
click at [933, 72] on button "View Candidates 6" at bounding box center [937, 71] width 122 height 29
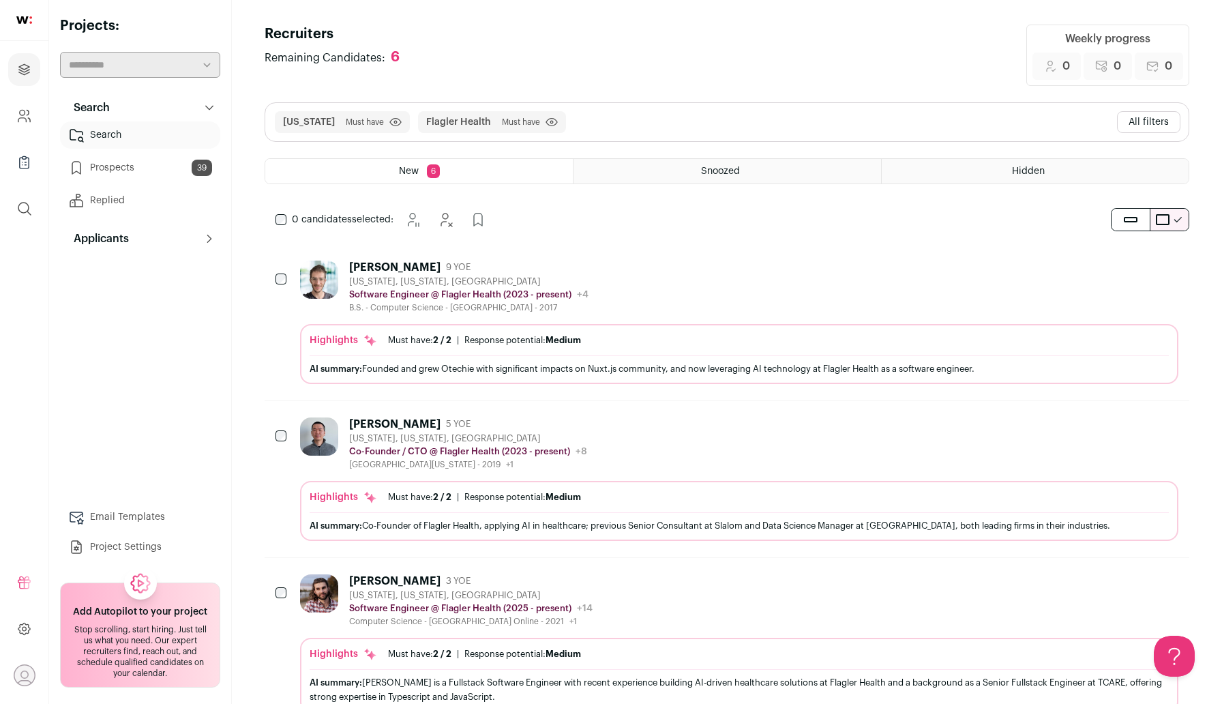
click at [1139, 120] on button "All filters" at bounding box center [1148, 122] width 63 height 22
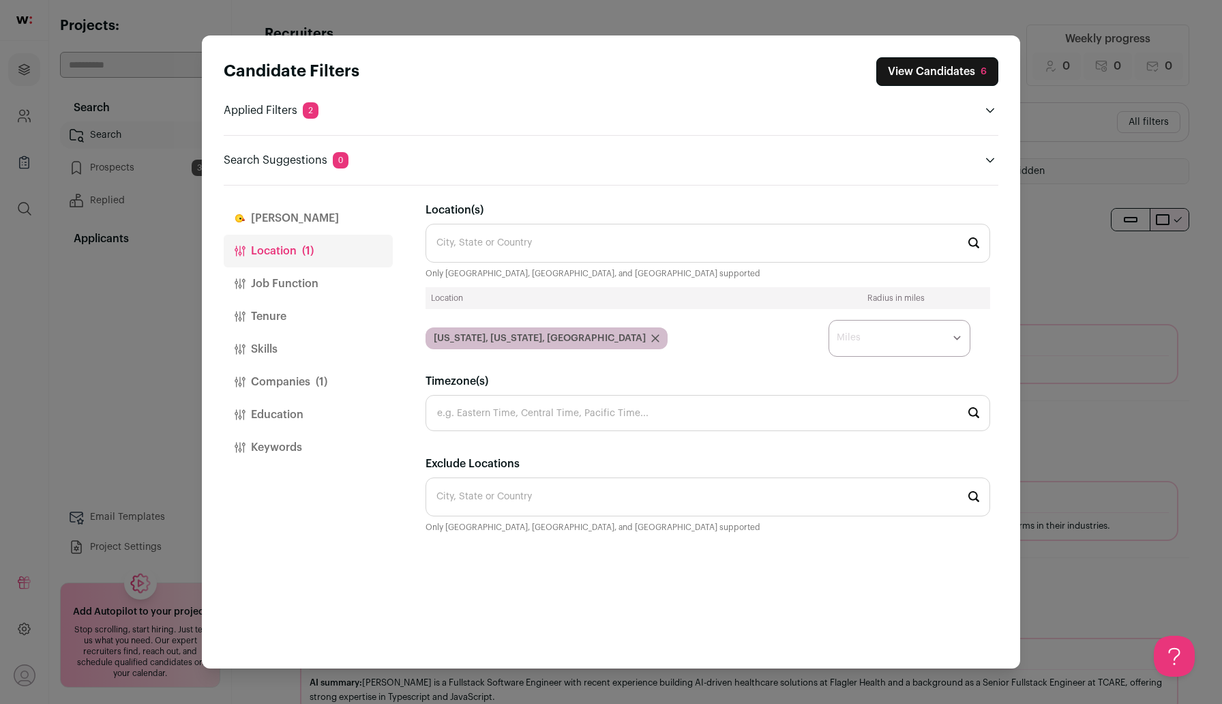
click at [314, 387] on button "Companies (1)" at bounding box center [308, 381] width 169 height 33
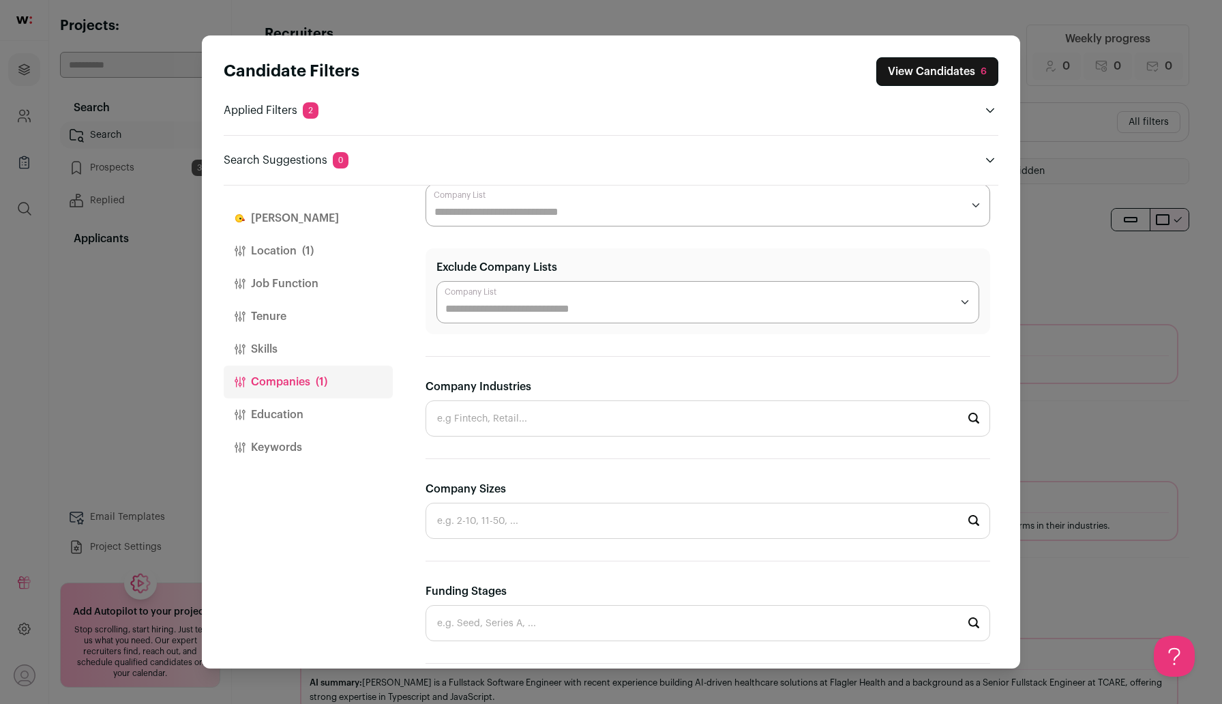
scroll to position [353, 0]
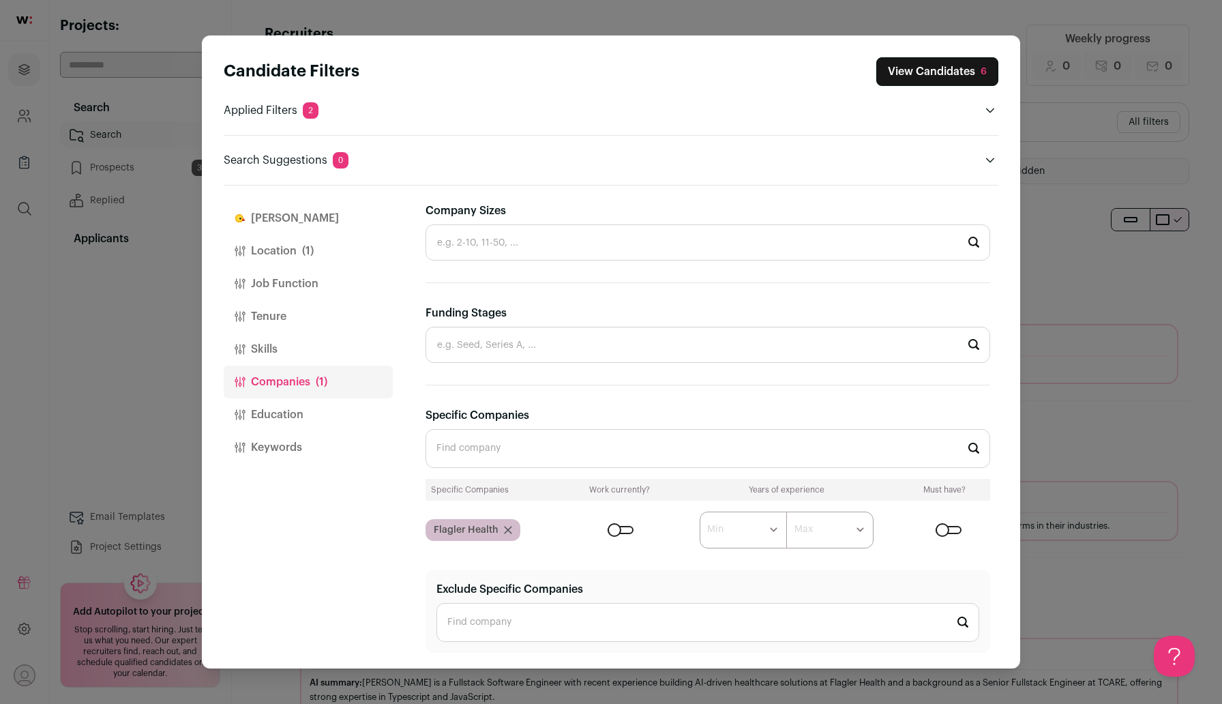
click at [741, 532] on select "****** ******* ******* ******* ******* ******* ******* ******* ******* ********…" at bounding box center [742, 529] width 87 height 37
select select "*"
click at [699, 511] on select "****** ******* ******* ******* ******* ******* ******* ******* ******* ********…" at bounding box center [742, 529] width 87 height 37
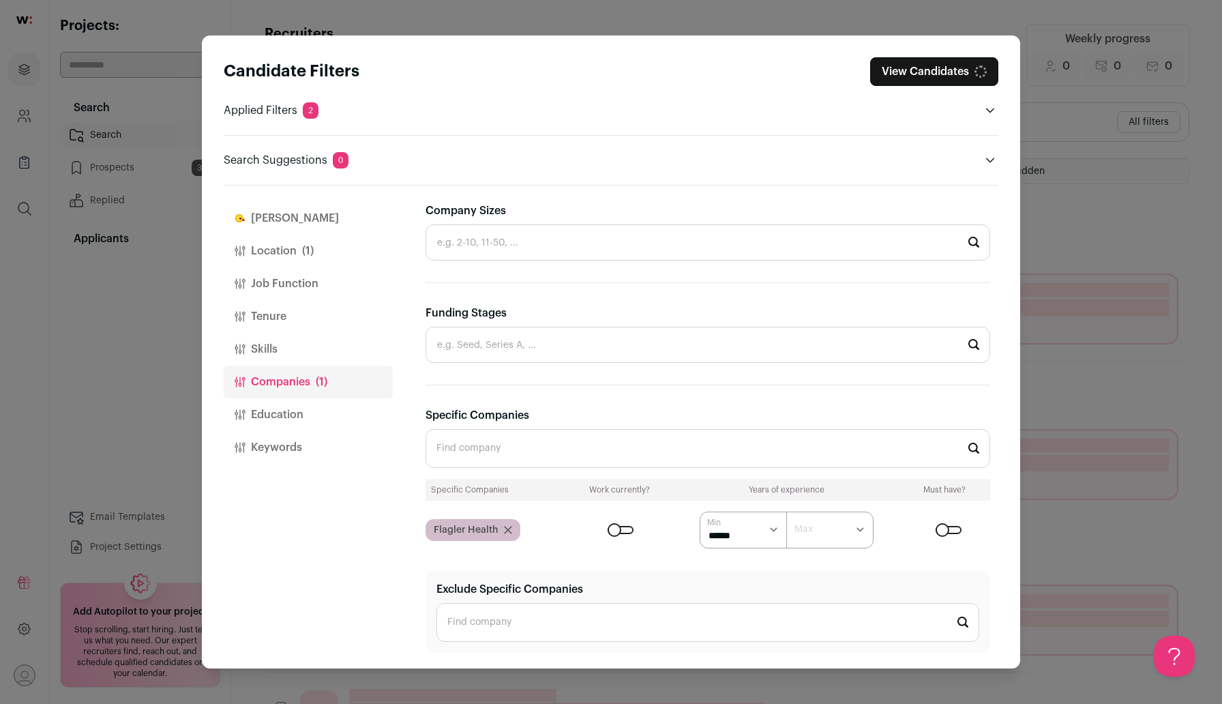
click at [833, 532] on select "******* ******* ******* ******* ******* ******* ******* ******* ******** ******…" at bounding box center [829, 529] width 87 height 37
select select "*"
click at [786, 511] on select "******* ******* ******* ******* ******* ******* ******* ******* ******** ******…" at bounding box center [829, 529] width 87 height 37
click at [949, 69] on button "View Candidates 2" at bounding box center [937, 71] width 121 height 29
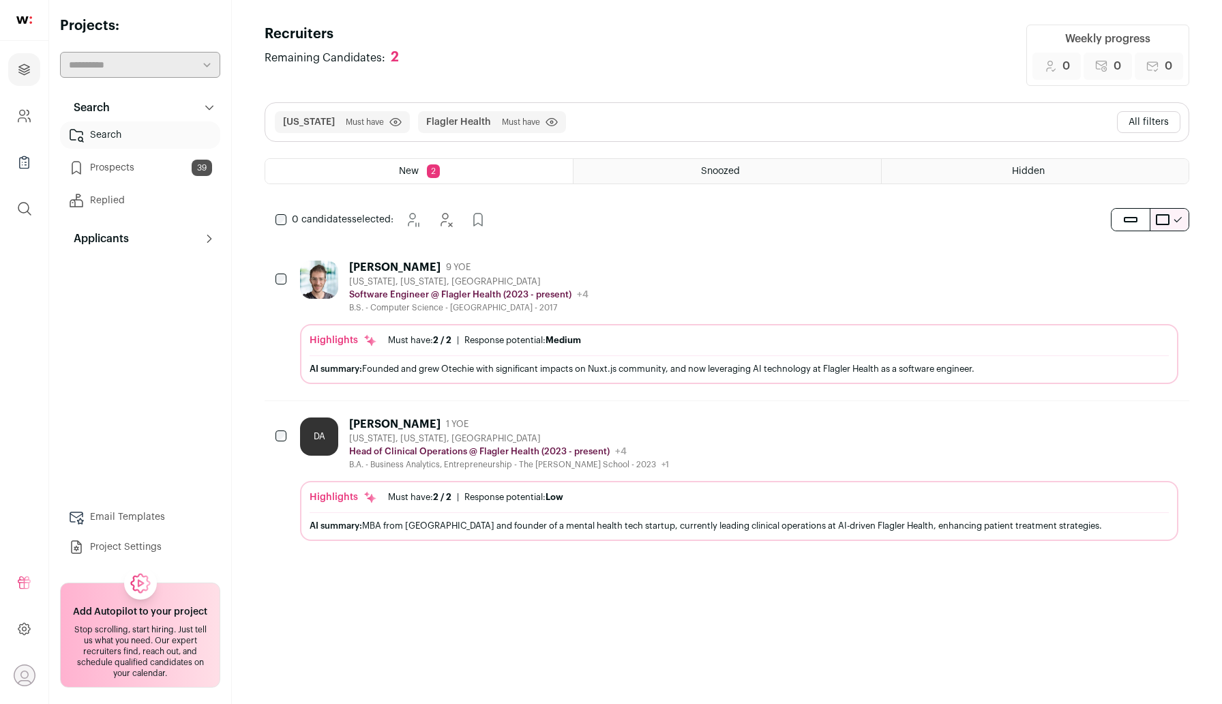
click at [1130, 126] on button "All filters" at bounding box center [1148, 122] width 63 height 22
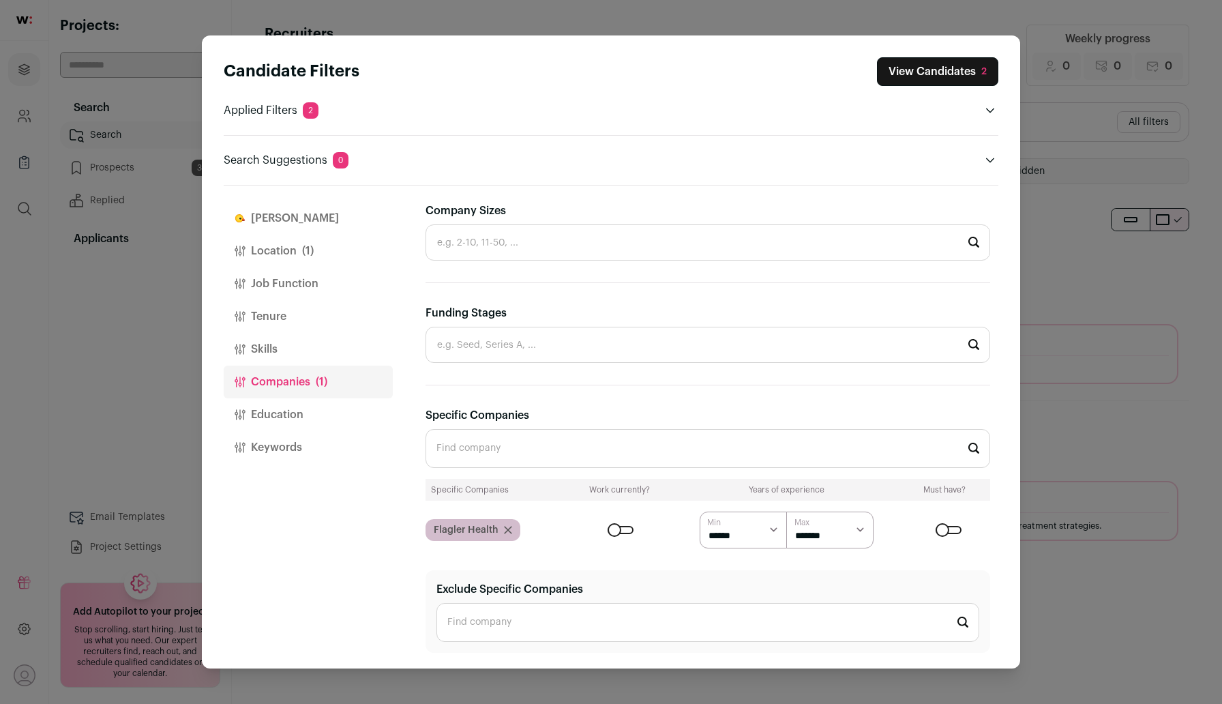
click at [287, 250] on button "Location (1)" at bounding box center [308, 251] width 169 height 33
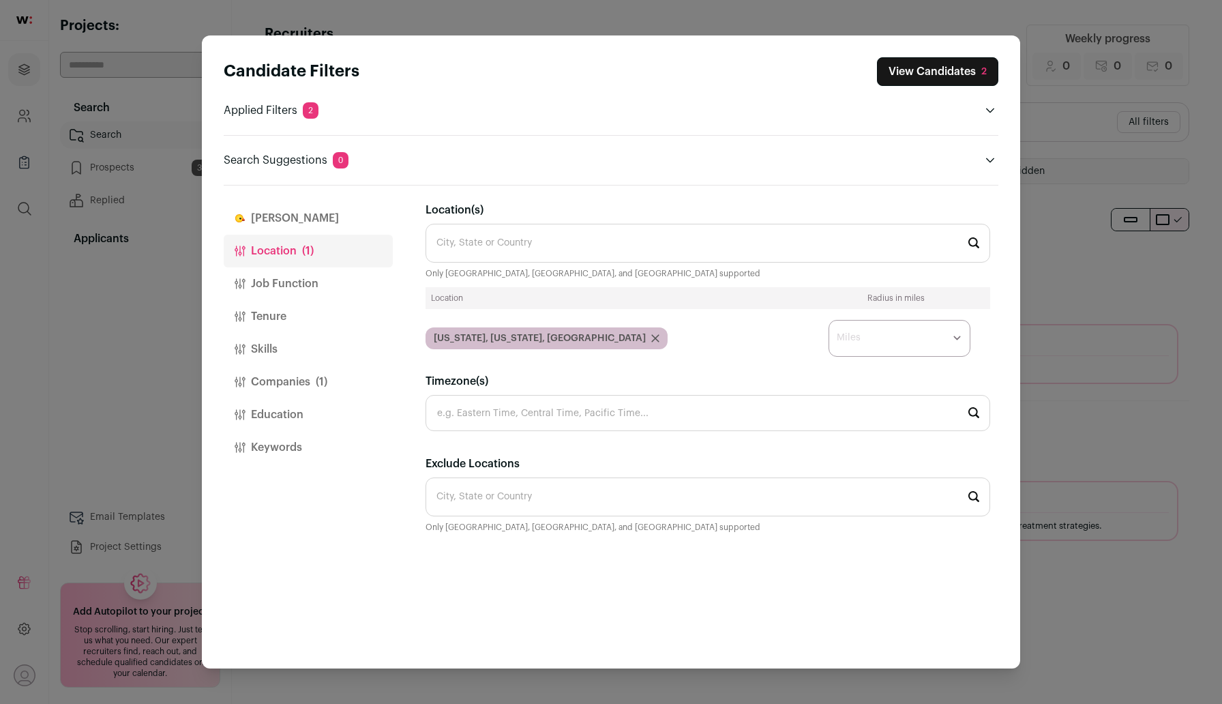
click at [651, 340] on icon "Close modal via background" at bounding box center [655, 338] width 8 height 8
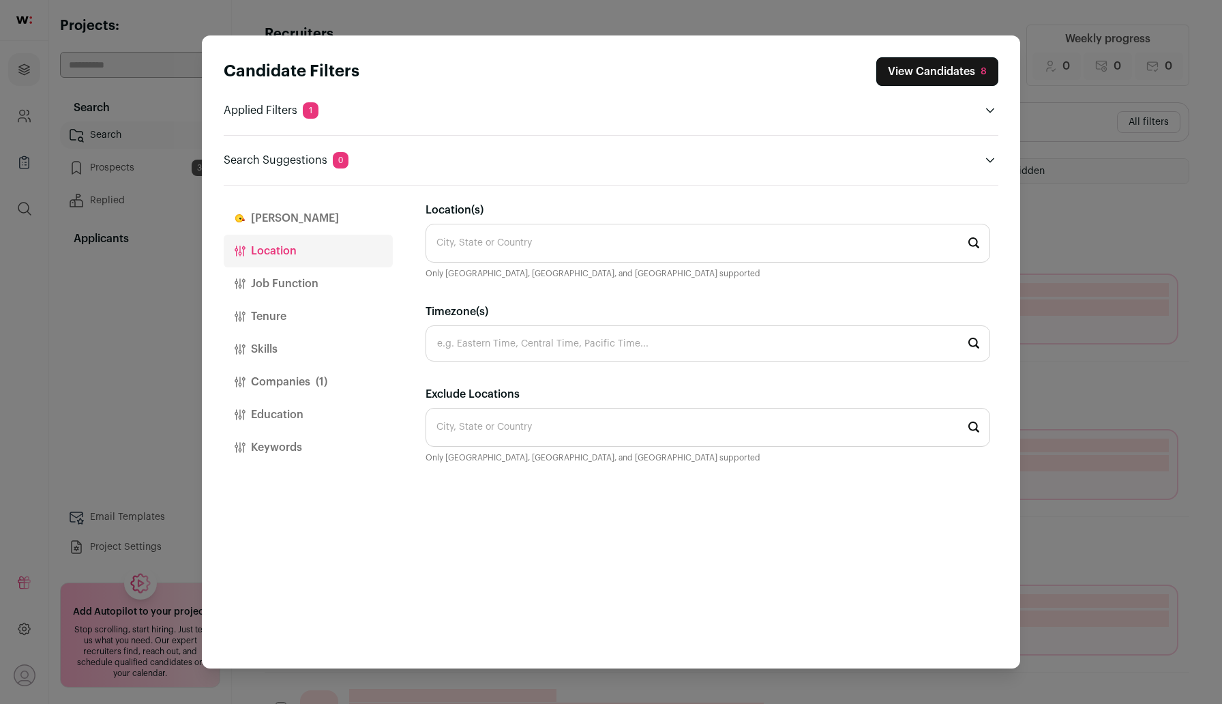
click at [969, 78] on button "View Candidates 8" at bounding box center [937, 71] width 122 height 29
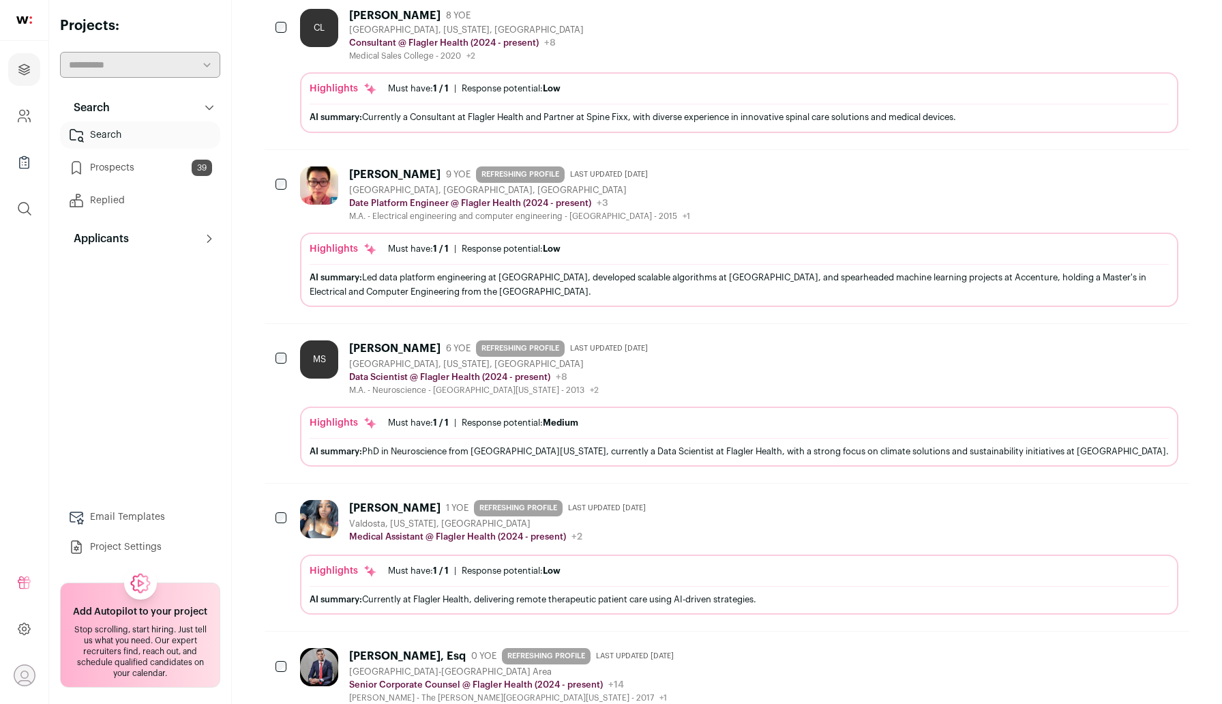
scroll to position [724, 0]
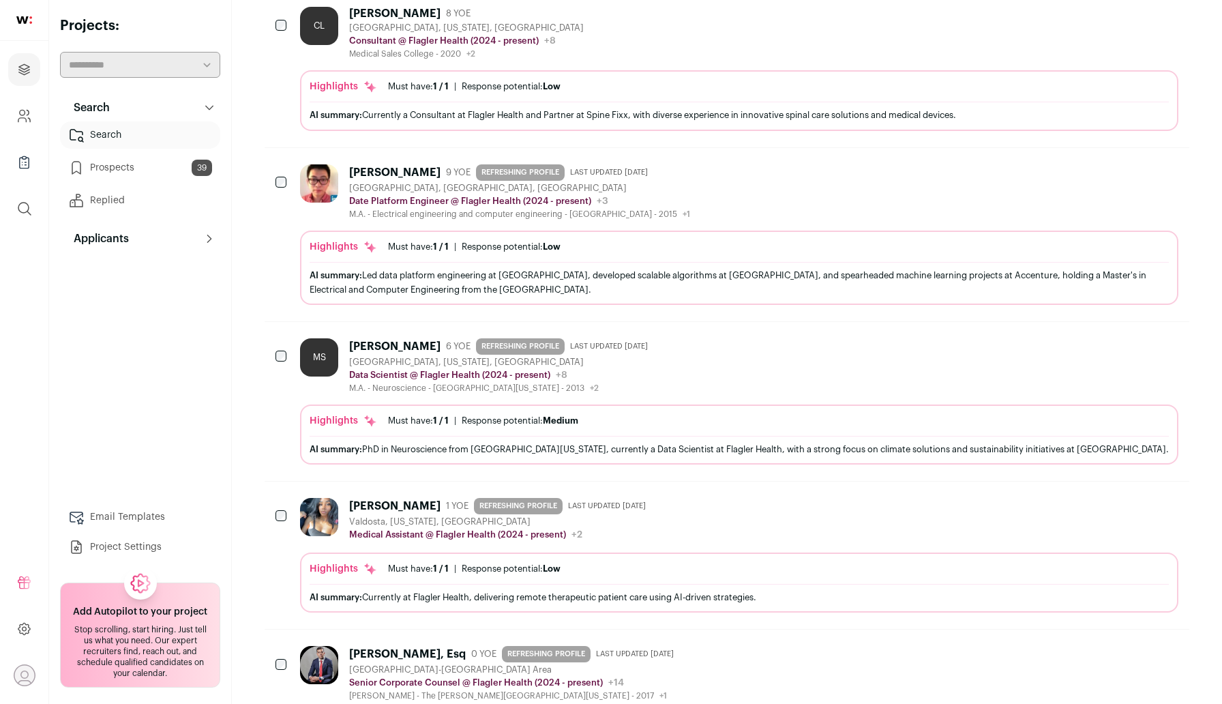
click at [382, 507] on div "Brianna Collins" at bounding box center [394, 506] width 91 height 14
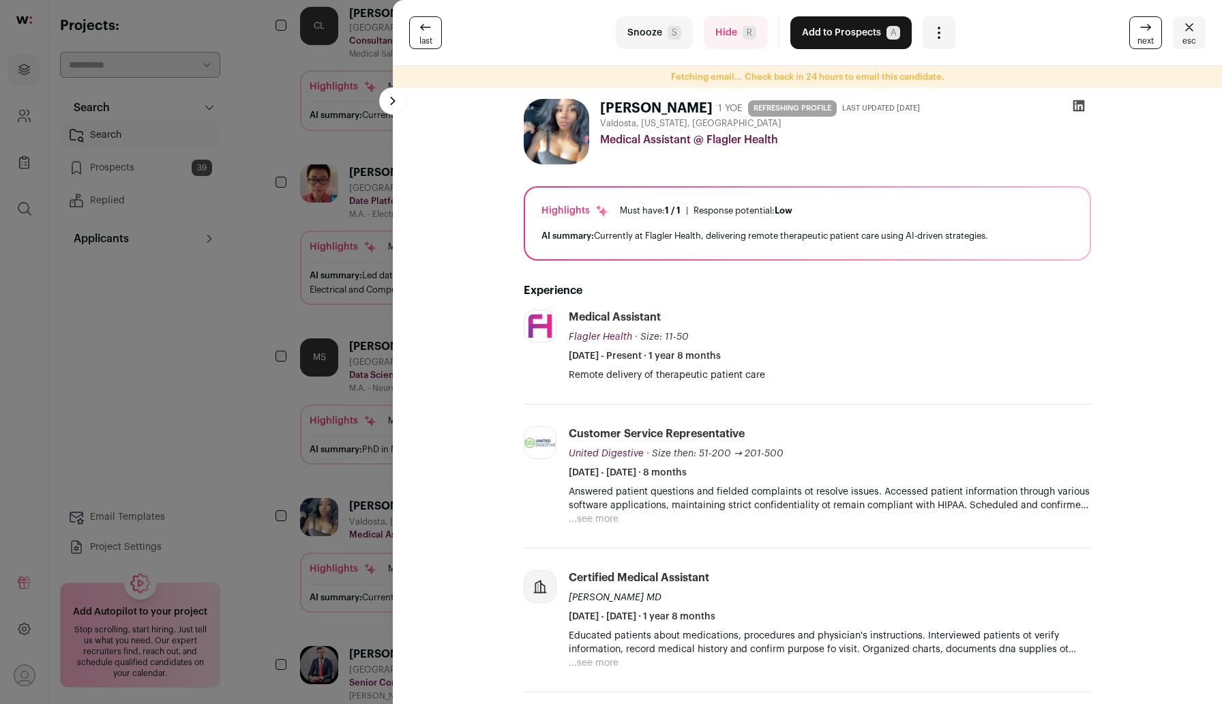
click at [1080, 104] on icon at bounding box center [1079, 106] width 14 height 14
click at [273, 299] on div "last Snooze S Hide R Add to Prospects A Are you sure? Brianna Collins is alread…" at bounding box center [611, 352] width 1222 height 704
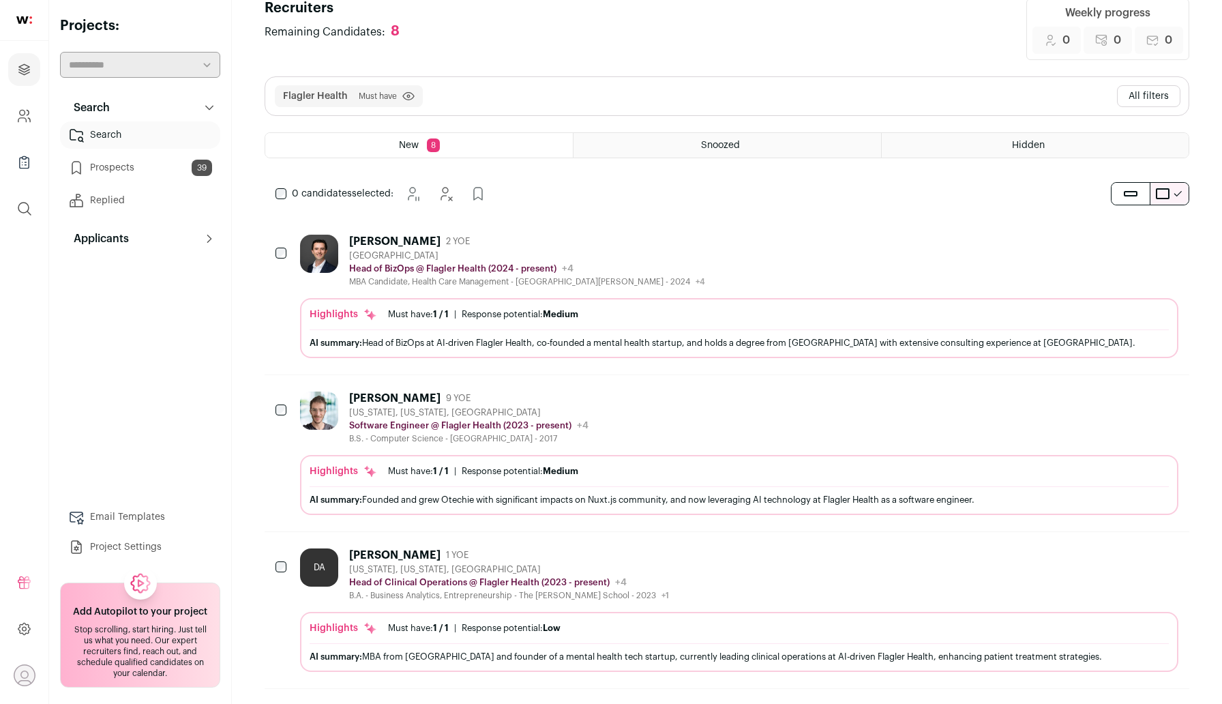
scroll to position [0, 0]
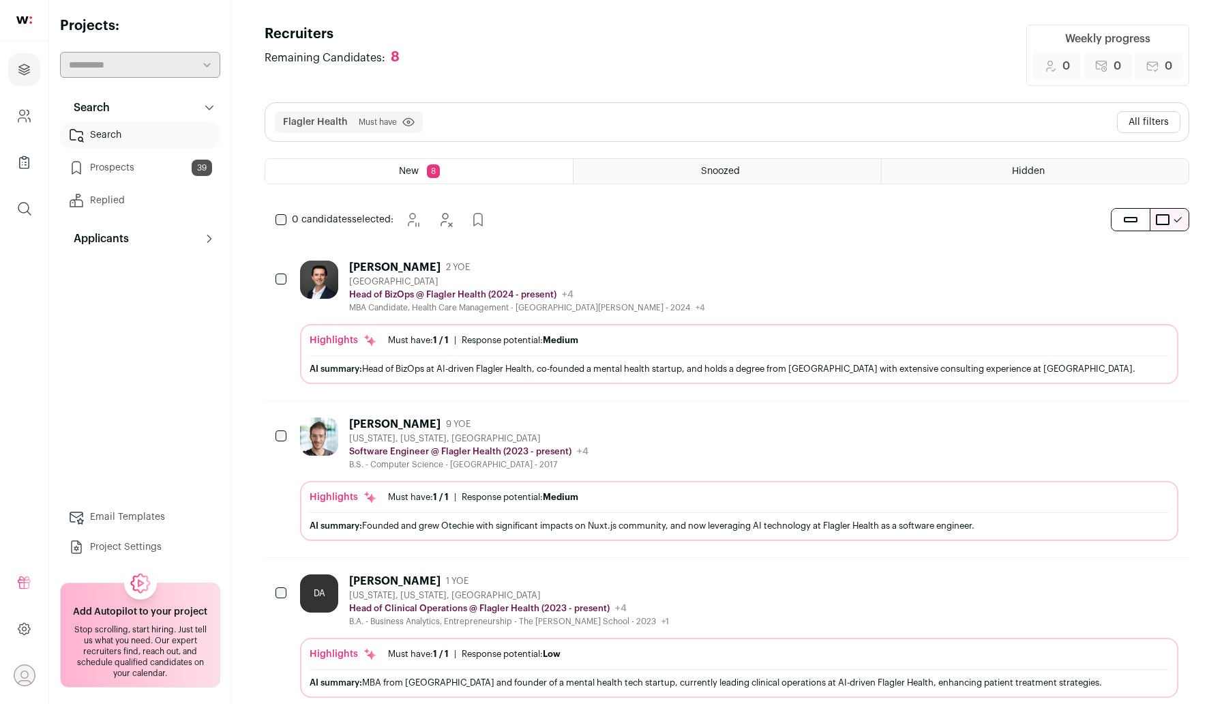
click at [1133, 128] on button "All filters" at bounding box center [1148, 122] width 63 height 22
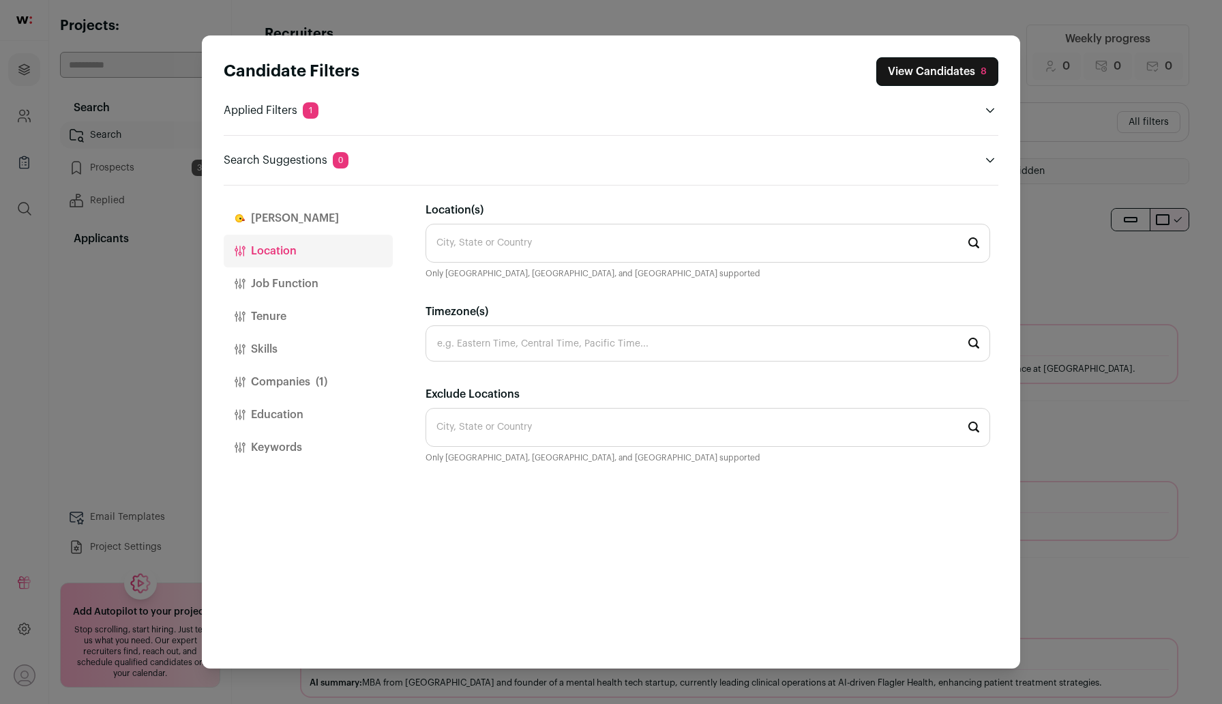
click at [280, 385] on button "Companies (1)" at bounding box center [308, 381] width 169 height 33
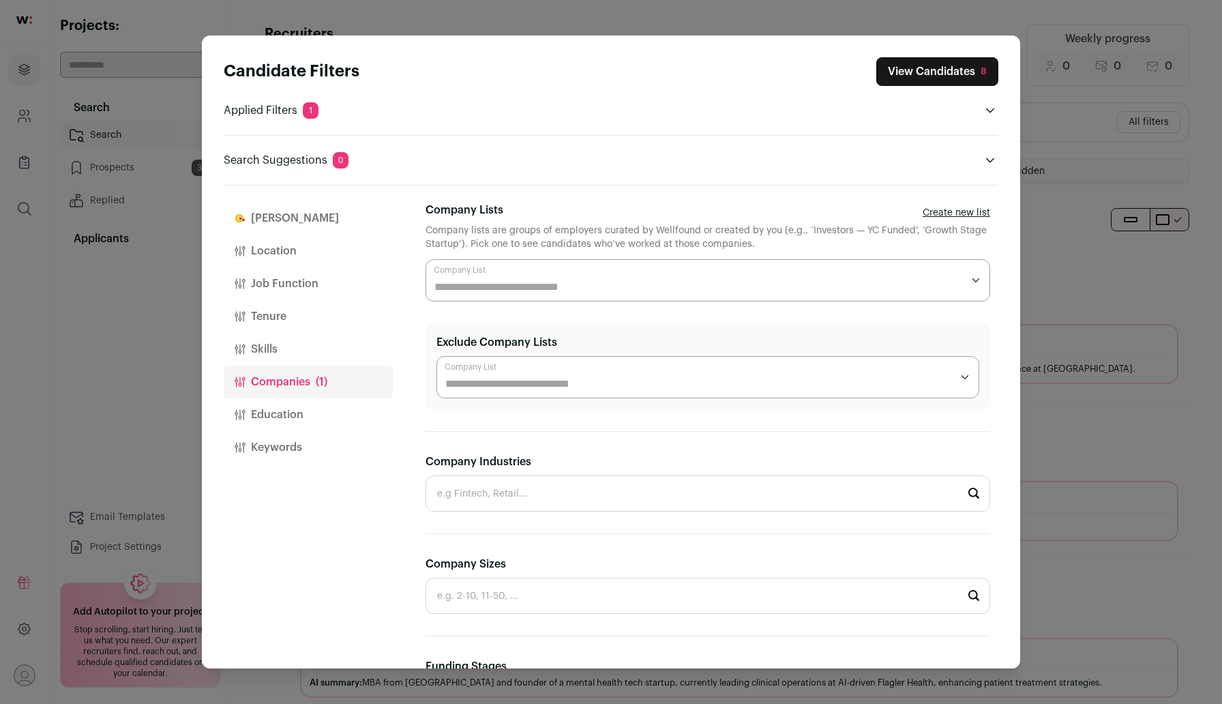
scroll to position [353, 0]
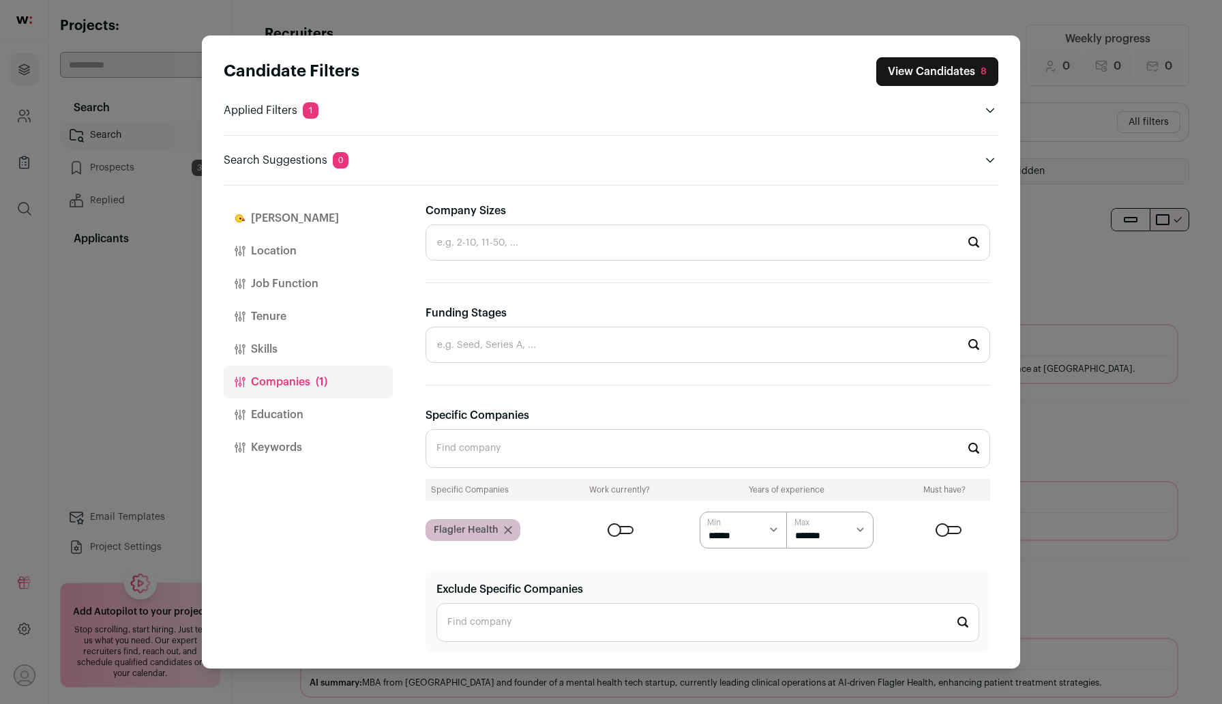
click at [272, 442] on button "Keywords" at bounding box center [308, 447] width 169 height 33
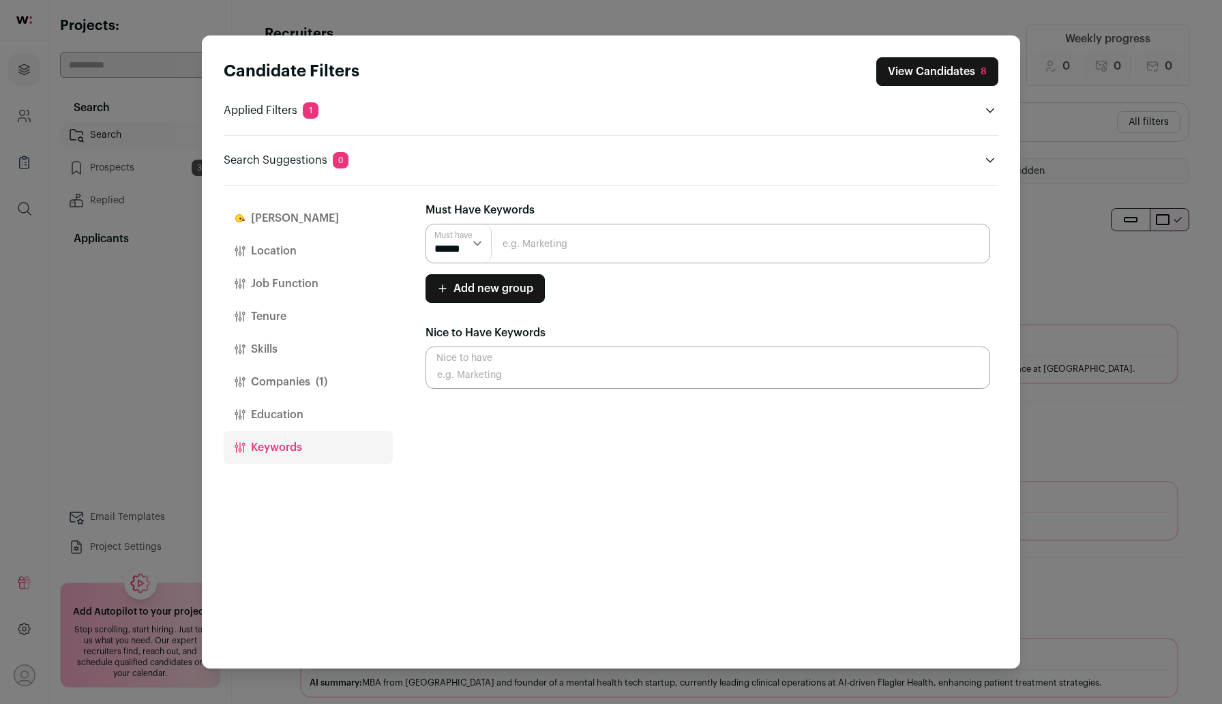
click at [608, 249] on input "Close modal via background" at bounding box center [707, 244] width 564 height 40
type input "founding"
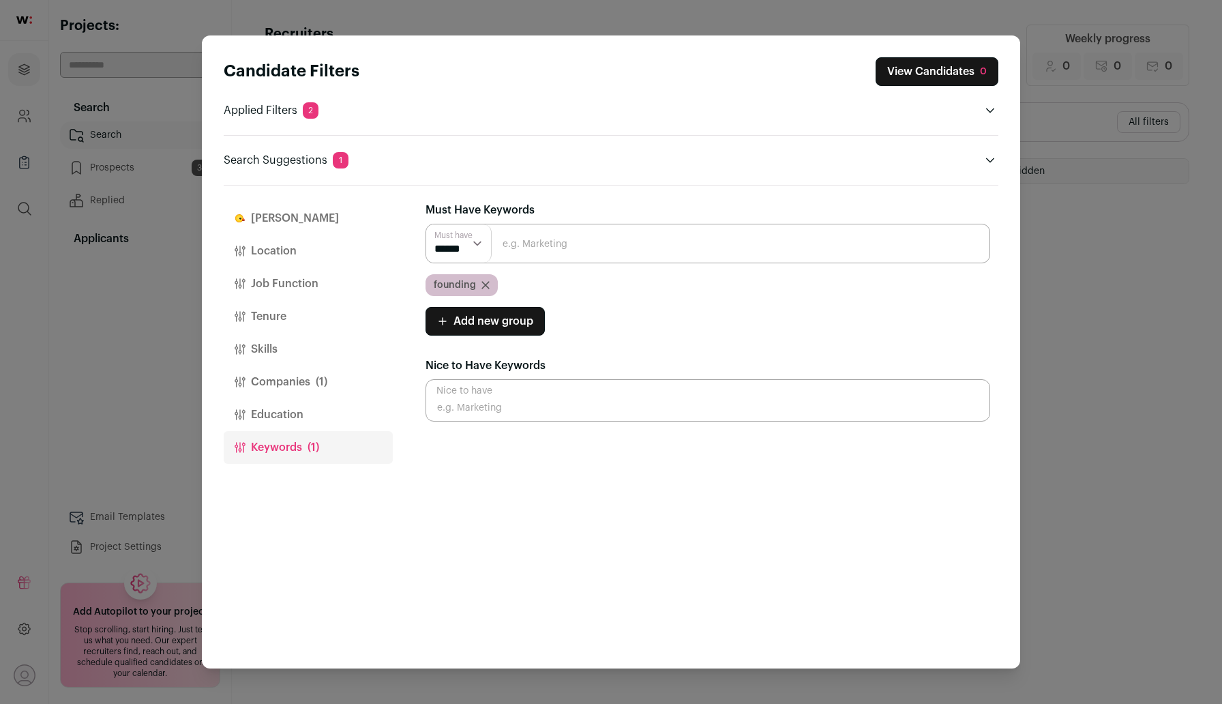
click at [289, 244] on button "Location" at bounding box center [308, 251] width 169 height 33
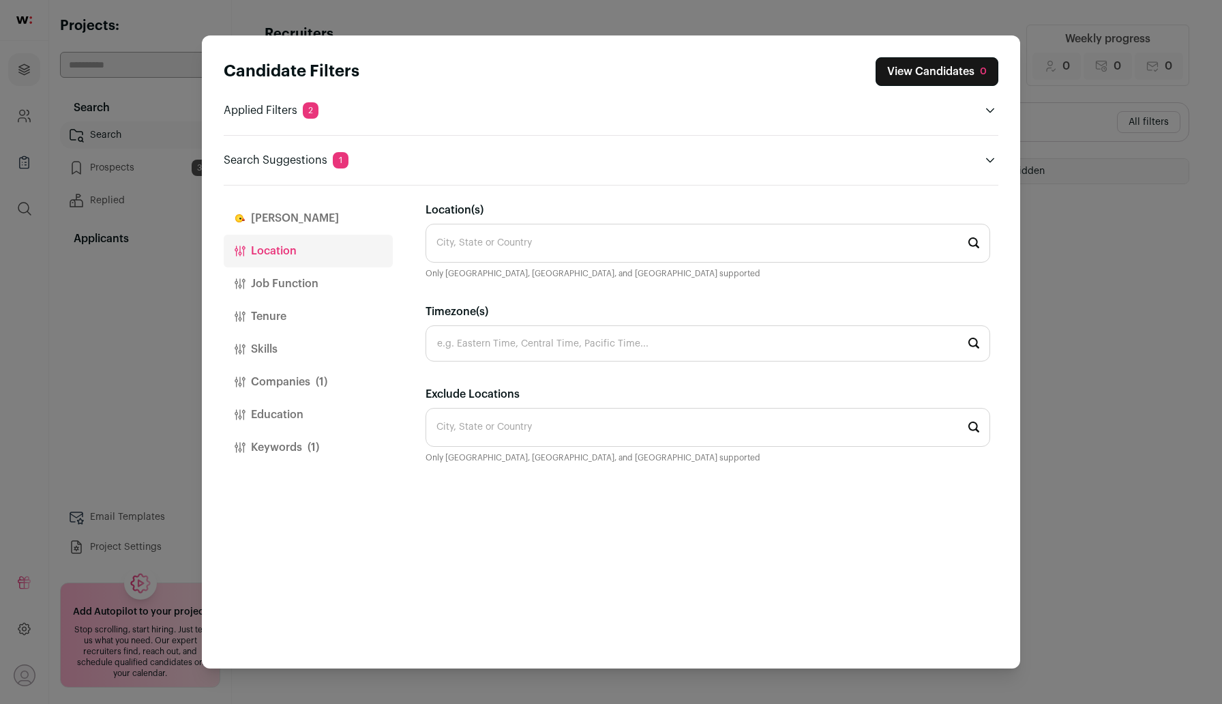
click at [338, 115] on header "Applied Filters 2" at bounding box center [611, 110] width 774 height 16
click at [910, 121] on div "Candidate Filters View Candidates 0 Applied Filters 2 Flagler Health Must have …" at bounding box center [611, 112] width 774 height 111
click at [971, 166] on header "Search Suggestions 1" at bounding box center [611, 160] width 774 height 16
click at [989, 162] on icon "Close modal via background" at bounding box center [989, 160] width 11 height 11
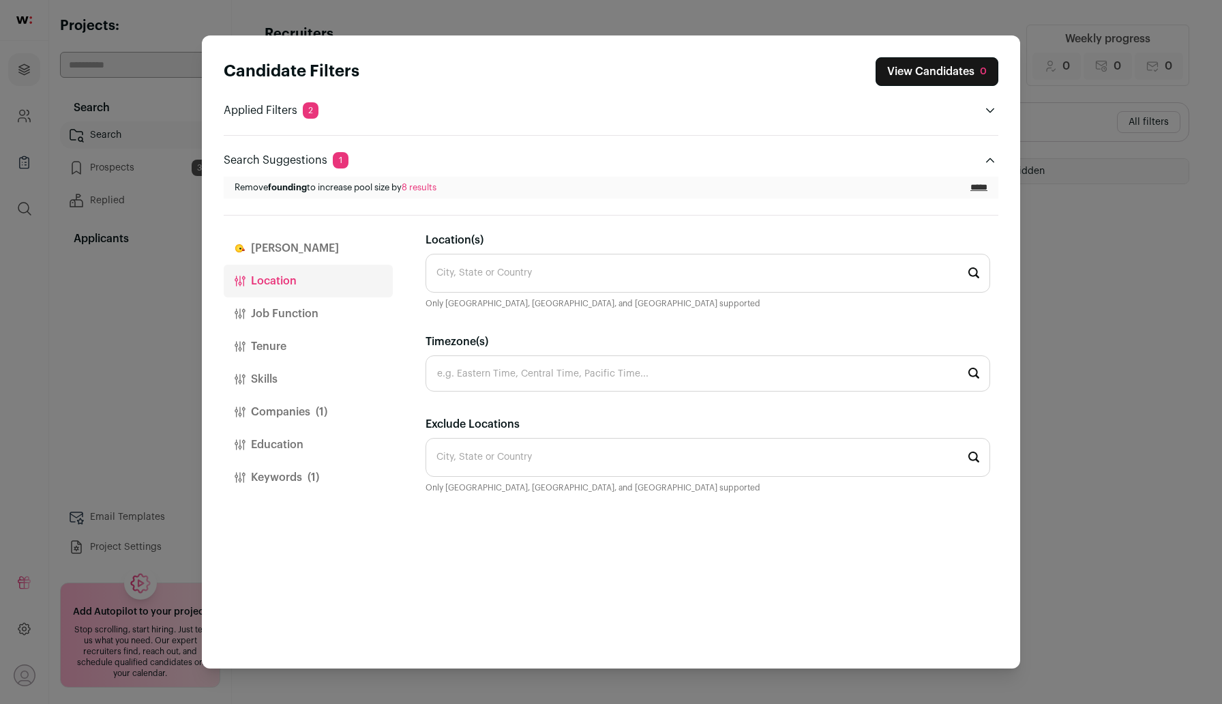
click at [988, 112] on icon "Open applied filters" at bounding box center [989, 110] width 11 height 11
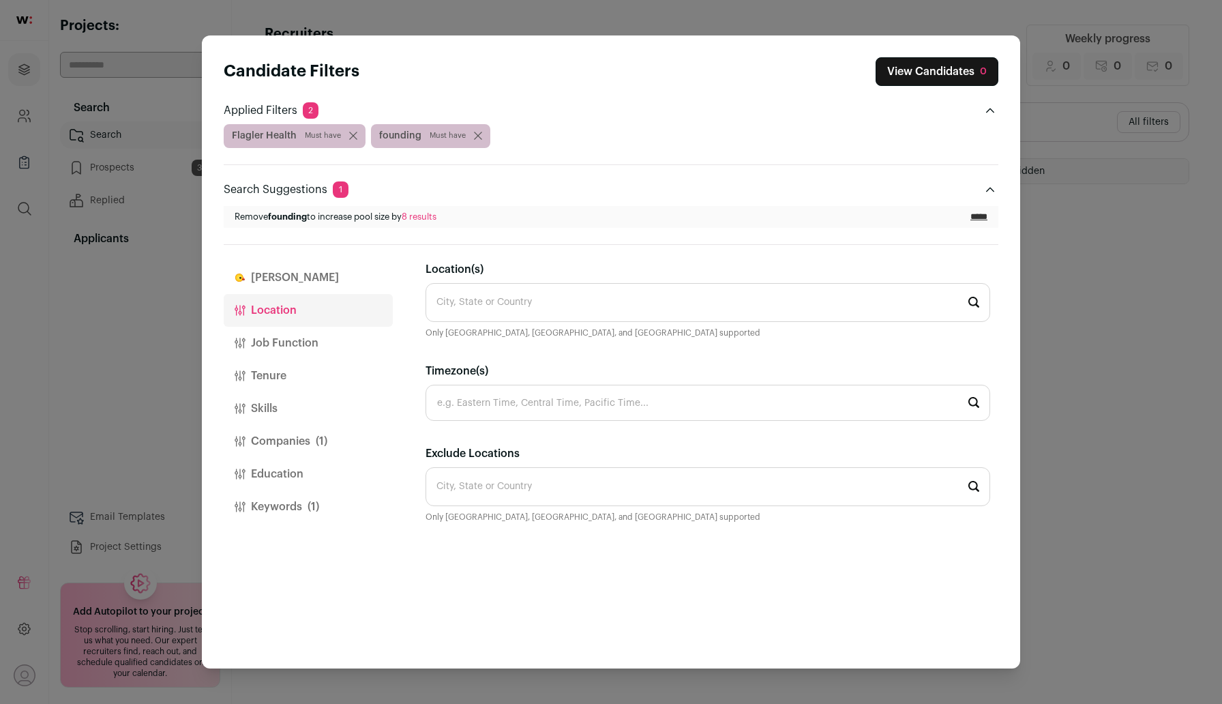
click at [301, 508] on button "Keywords (1)" at bounding box center [308, 506] width 169 height 33
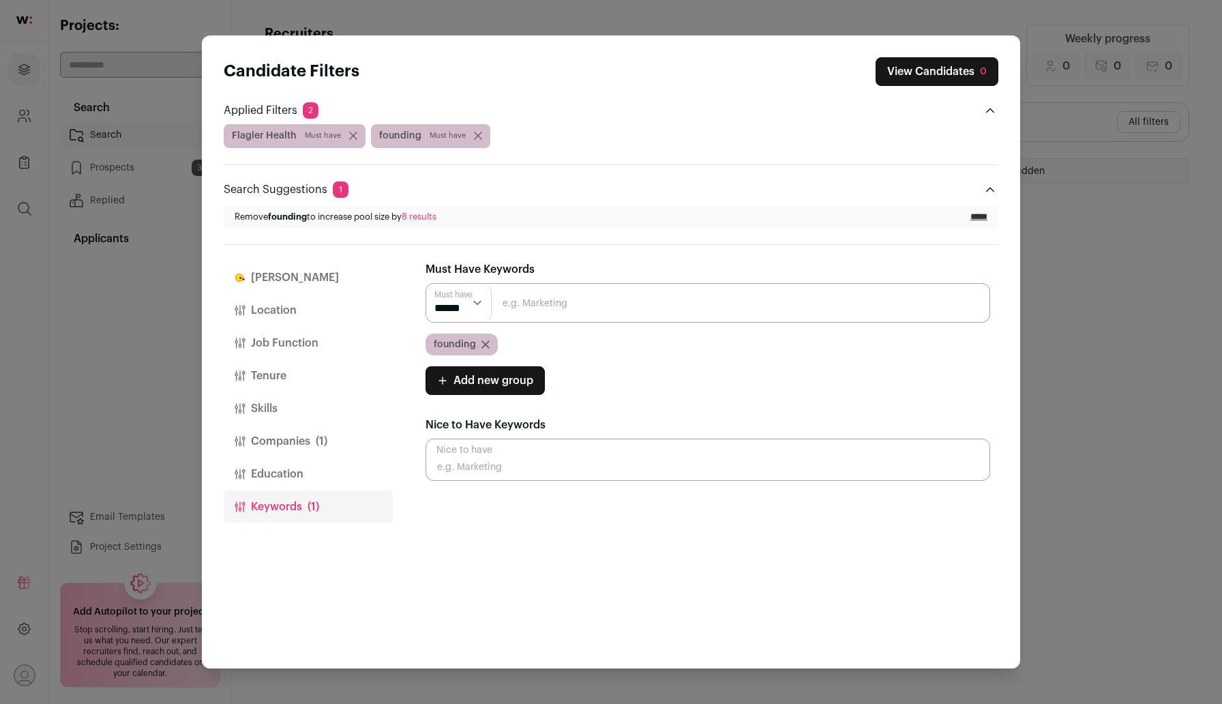
click at [484, 340] on icon "Close modal via background" at bounding box center [485, 344] width 8 height 8
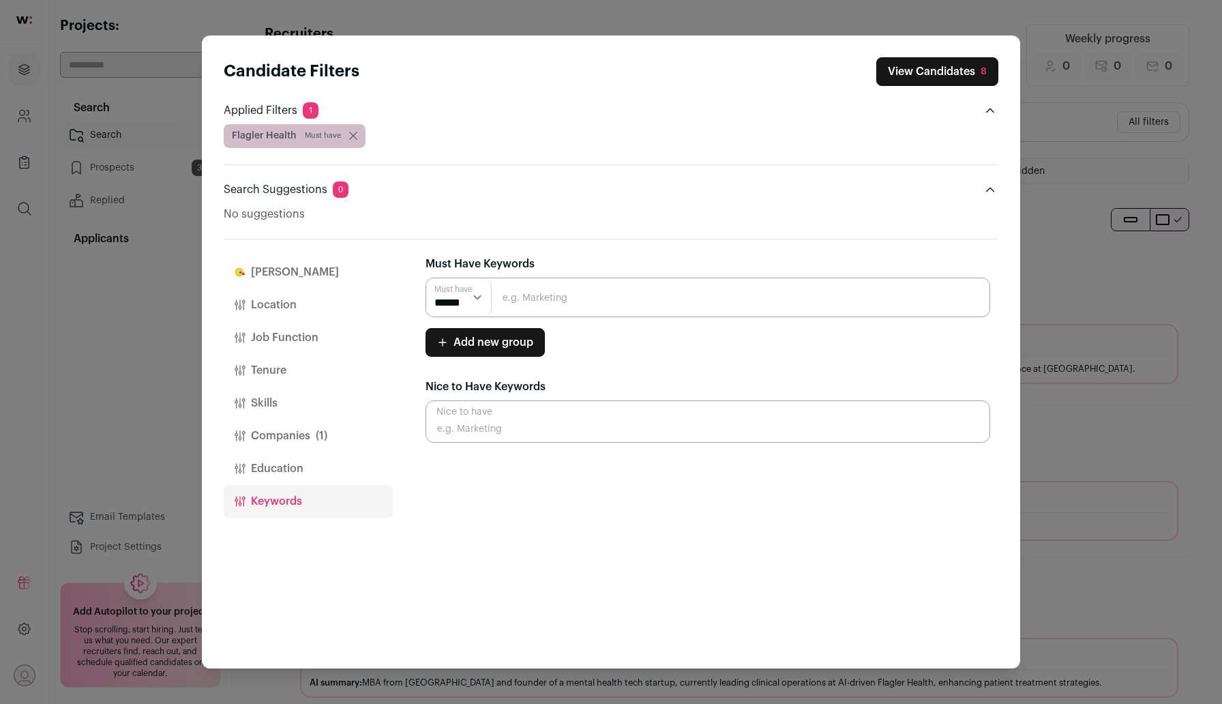
click at [275, 307] on button "Location" at bounding box center [308, 304] width 169 height 33
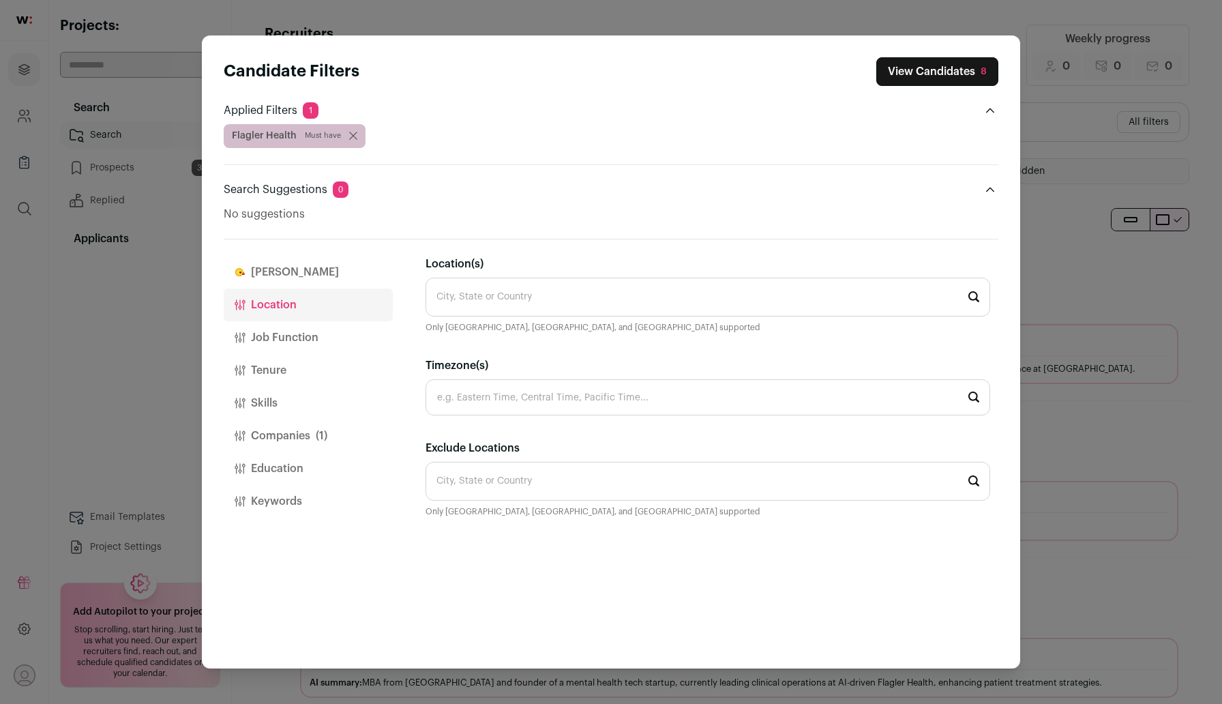
click at [454, 300] on input "Location(s)" at bounding box center [707, 296] width 564 height 39
click at [944, 59] on button "View Candidates 8" at bounding box center [937, 71] width 122 height 29
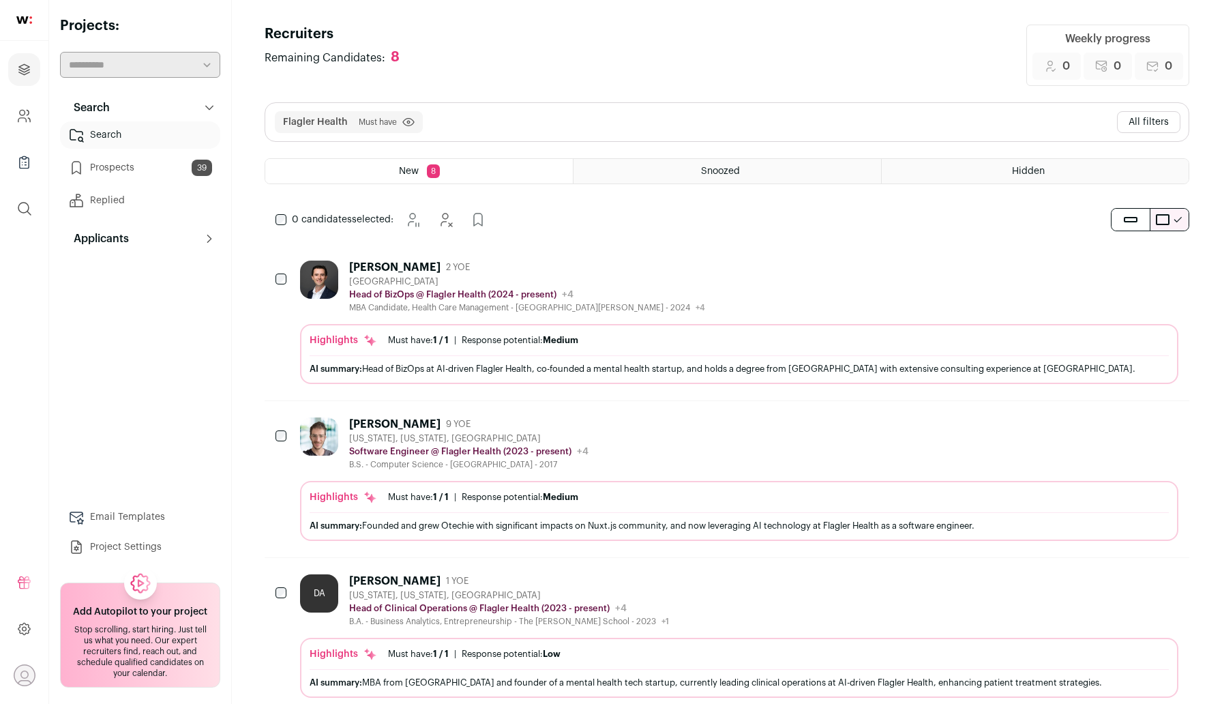
click at [1145, 115] on button "All filters" at bounding box center [1148, 122] width 63 height 22
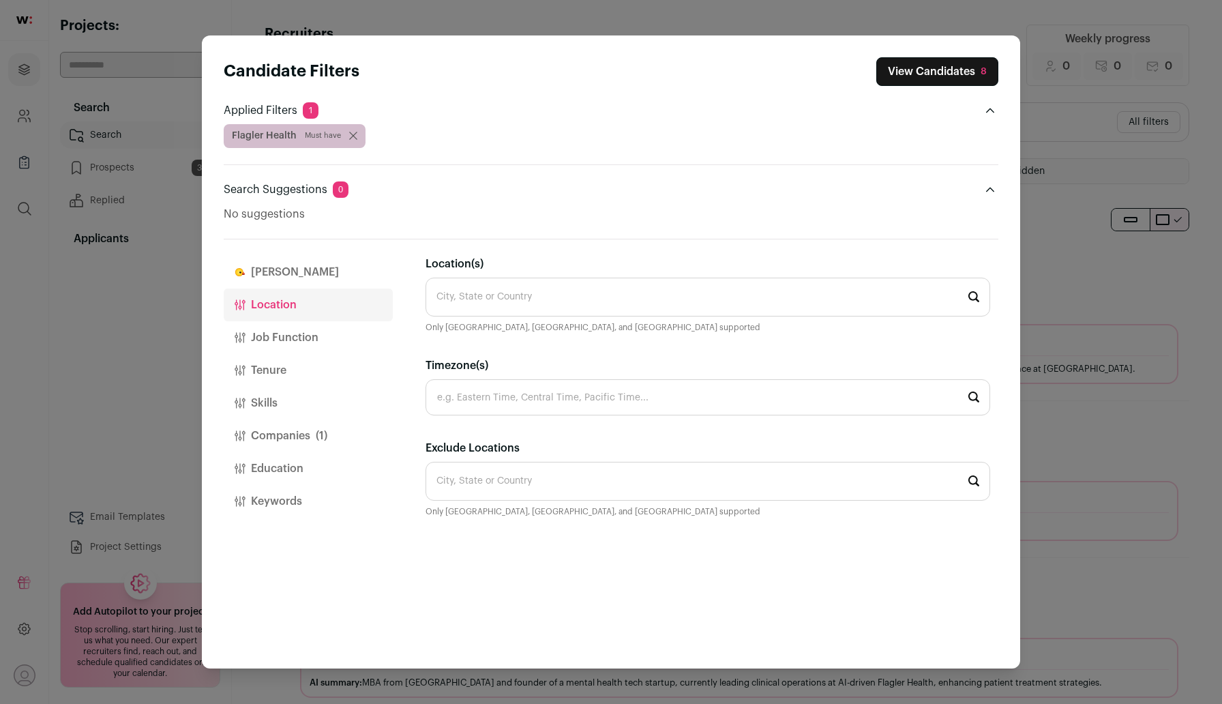
click at [273, 434] on button "Companies (1)" at bounding box center [308, 435] width 169 height 33
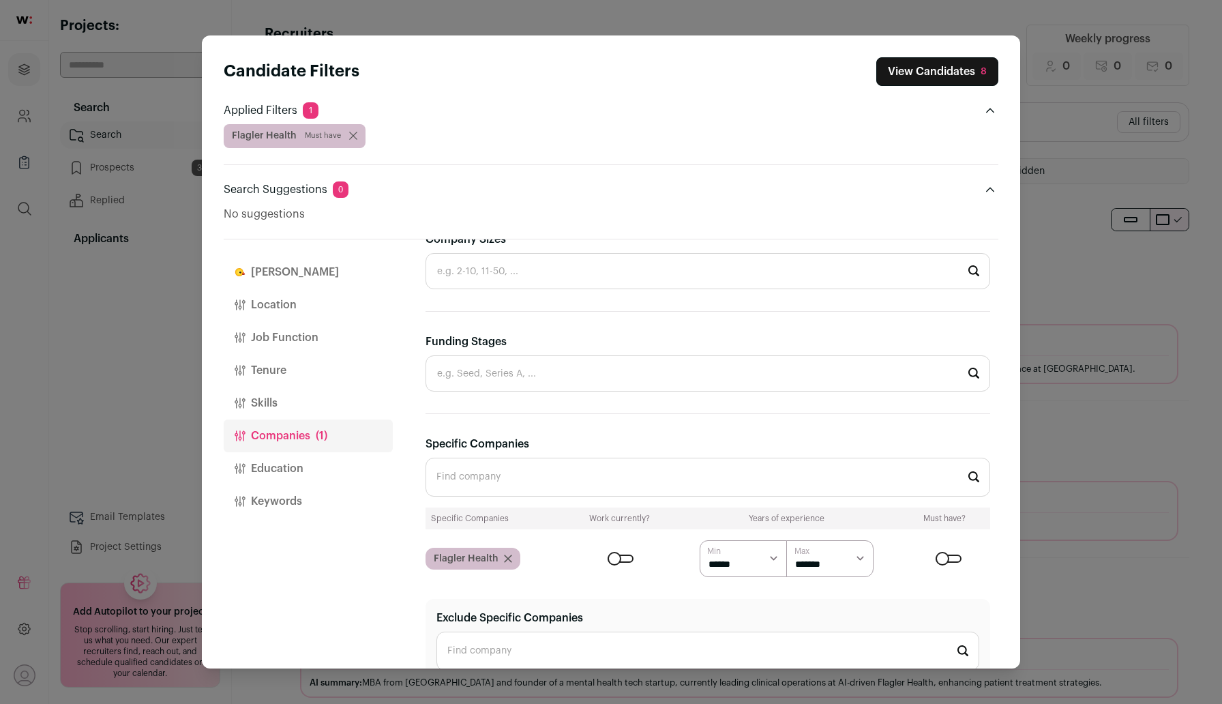
scroll to position [407, 0]
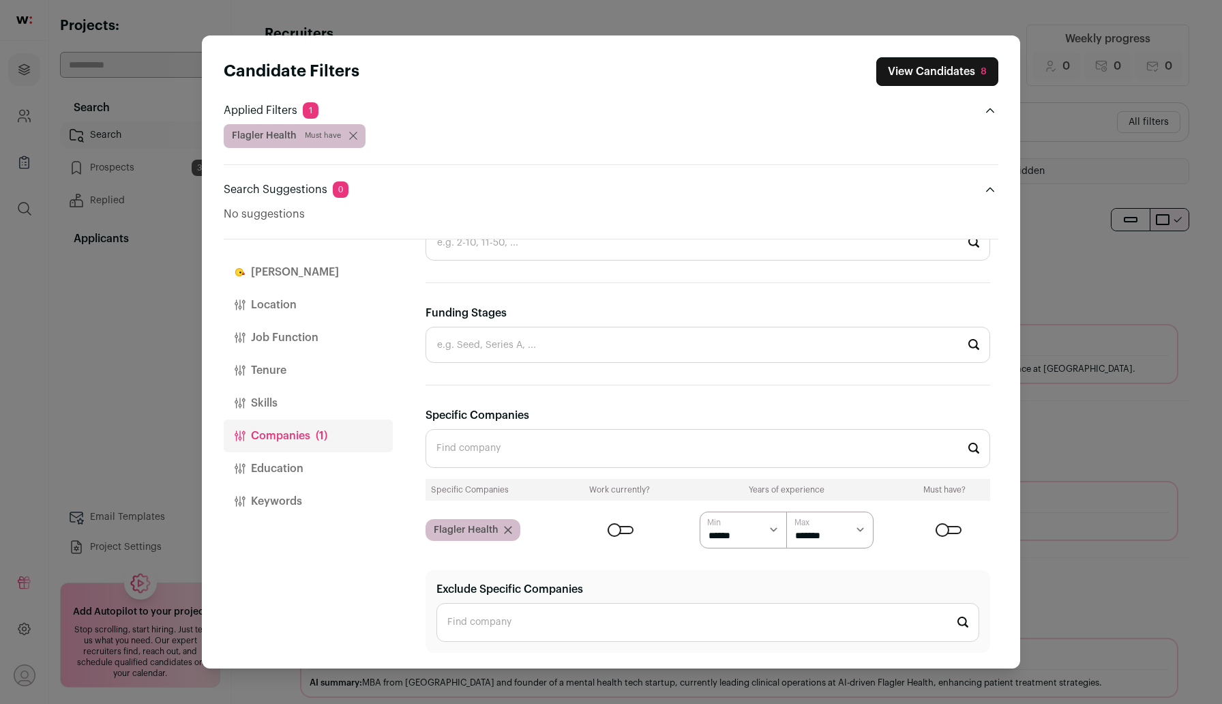
click at [774, 528] on select "******" at bounding box center [742, 529] width 87 height 37
select select "Close modal via background"
click at [699, 511] on select "******" at bounding box center [742, 529] width 87 height 37
click at [848, 529] on select "******* ******* ******* ******* ******* ******* ******* ******* ******** ******…" at bounding box center [829, 529] width 87 height 37
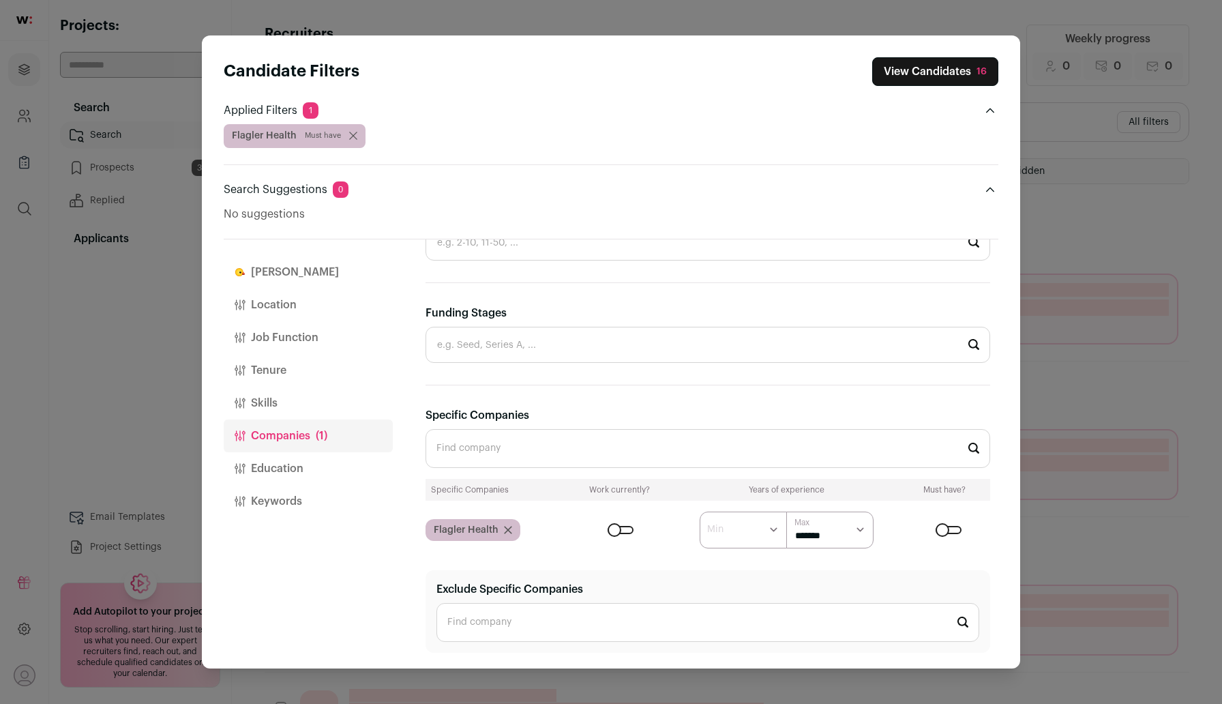
click at [858, 527] on select "****** ******* ******* ******* ******* ******* ******* ******* ******* ********…" at bounding box center [829, 529] width 87 height 37
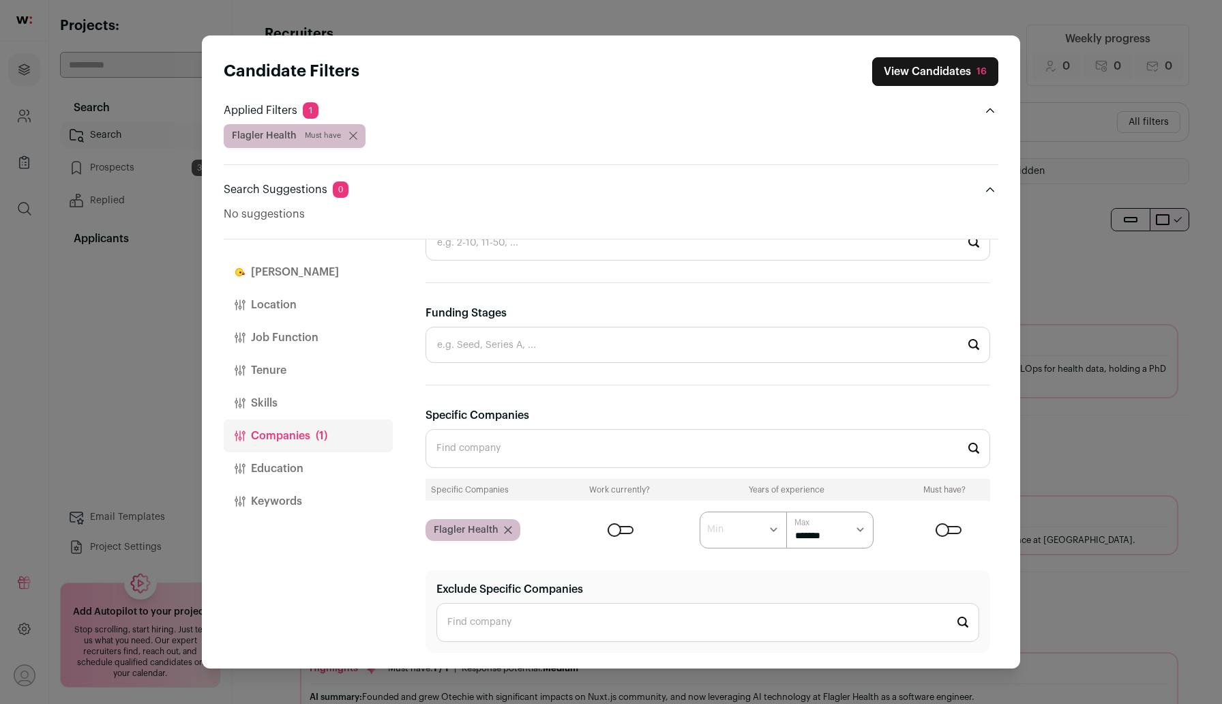
select select "Close modal via background"
click at [786, 511] on select "****** ******* ******* ******* ******* ******* ******* ******* ******* ********…" at bounding box center [829, 529] width 87 height 37
click at [273, 502] on button "Keywords" at bounding box center [308, 501] width 169 height 33
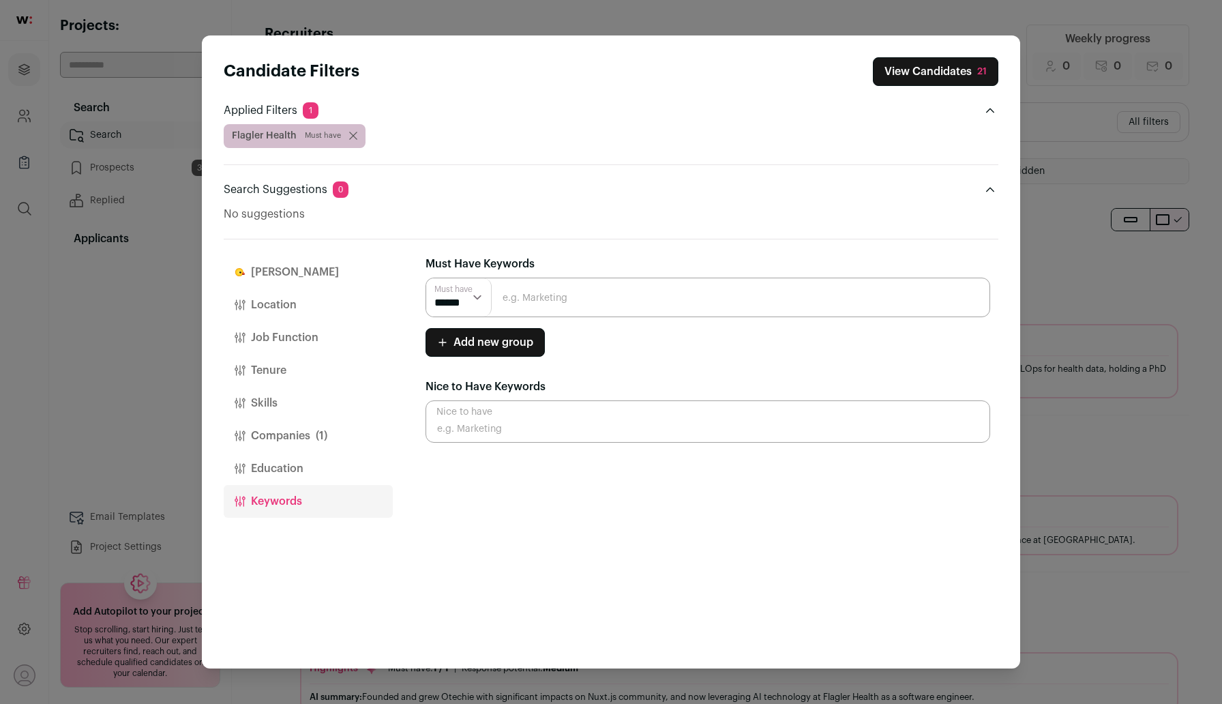
click at [563, 284] on input "Close modal via background" at bounding box center [707, 297] width 564 height 40
type input "founding"
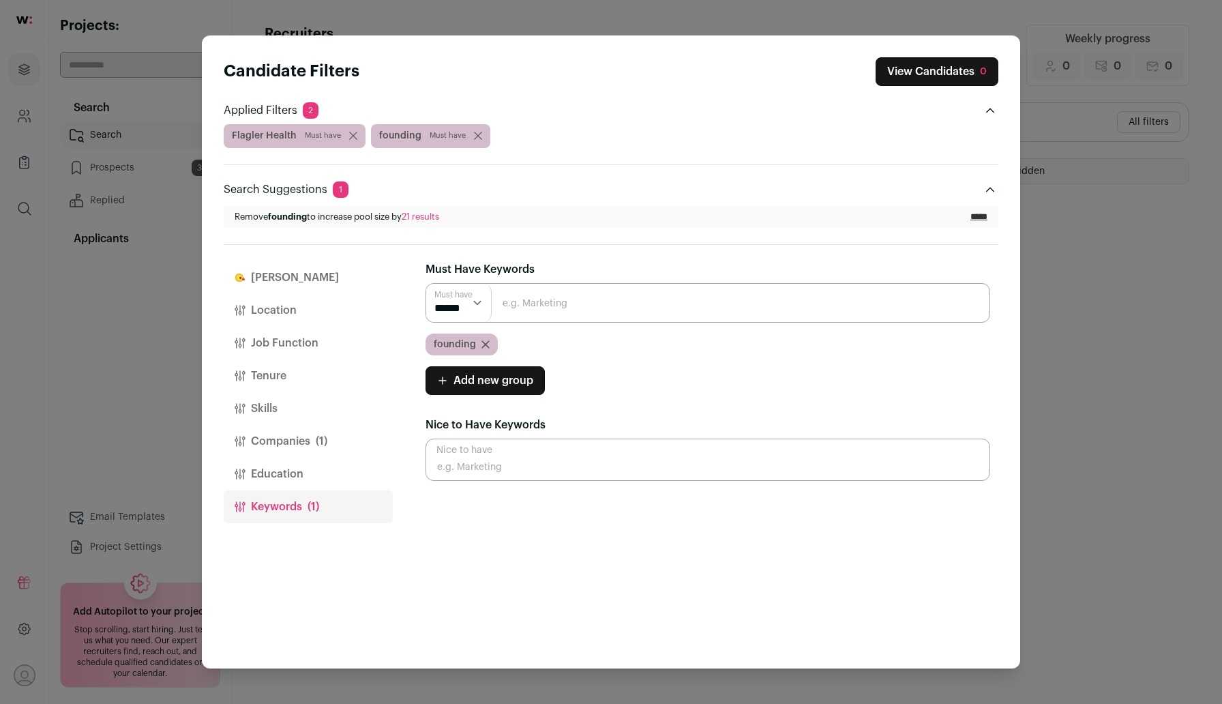
click at [485, 344] on icon "Close modal via background" at bounding box center [485, 344] width 7 height 7
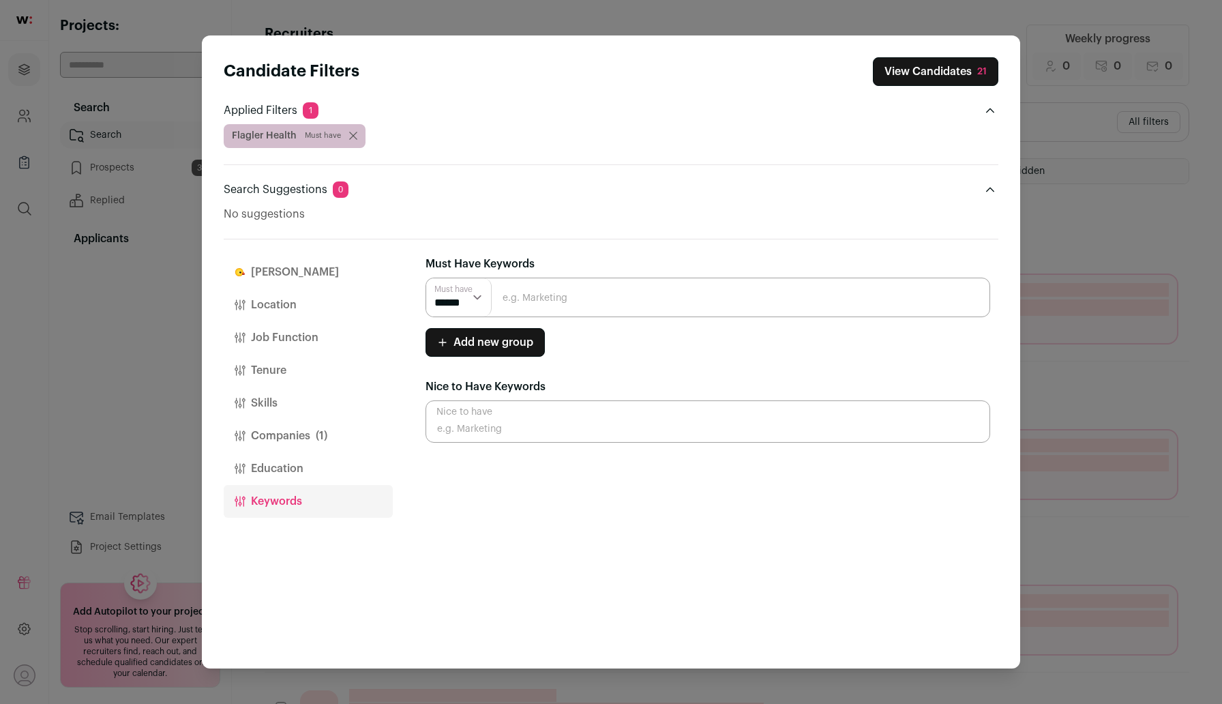
click at [549, 295] on input "Close modal via background" at bounding box center [707, 297] width 564 height 40
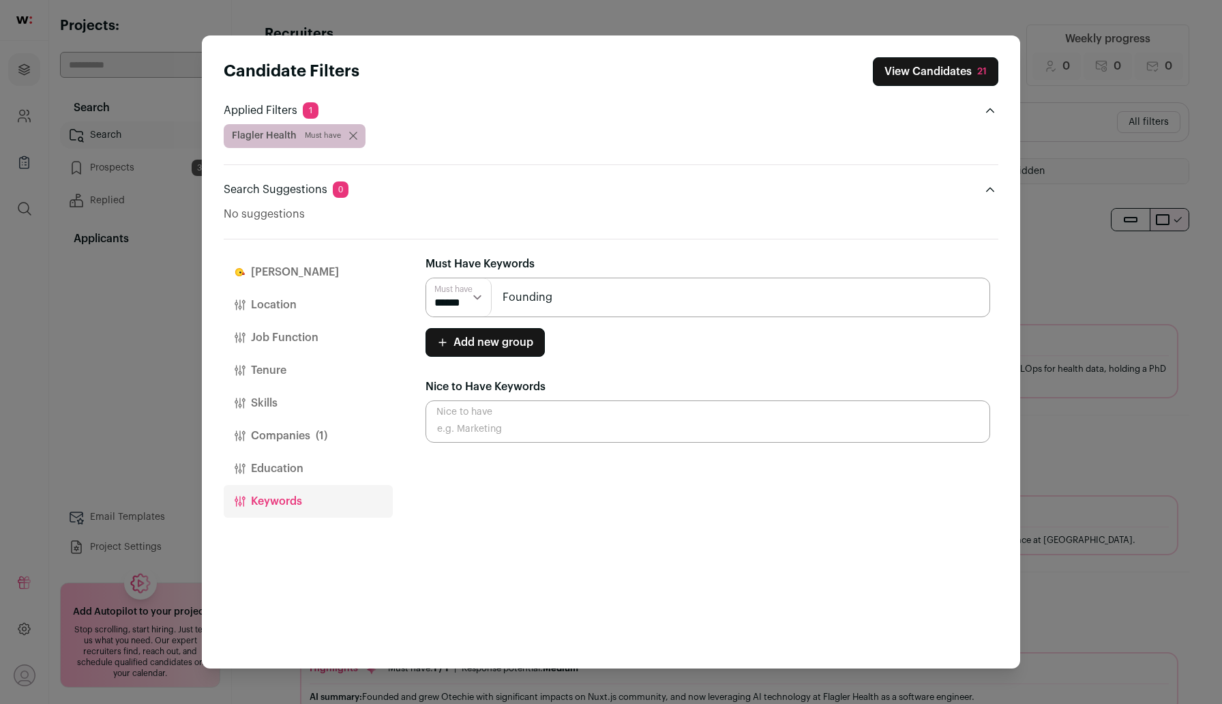
type input "Founding"
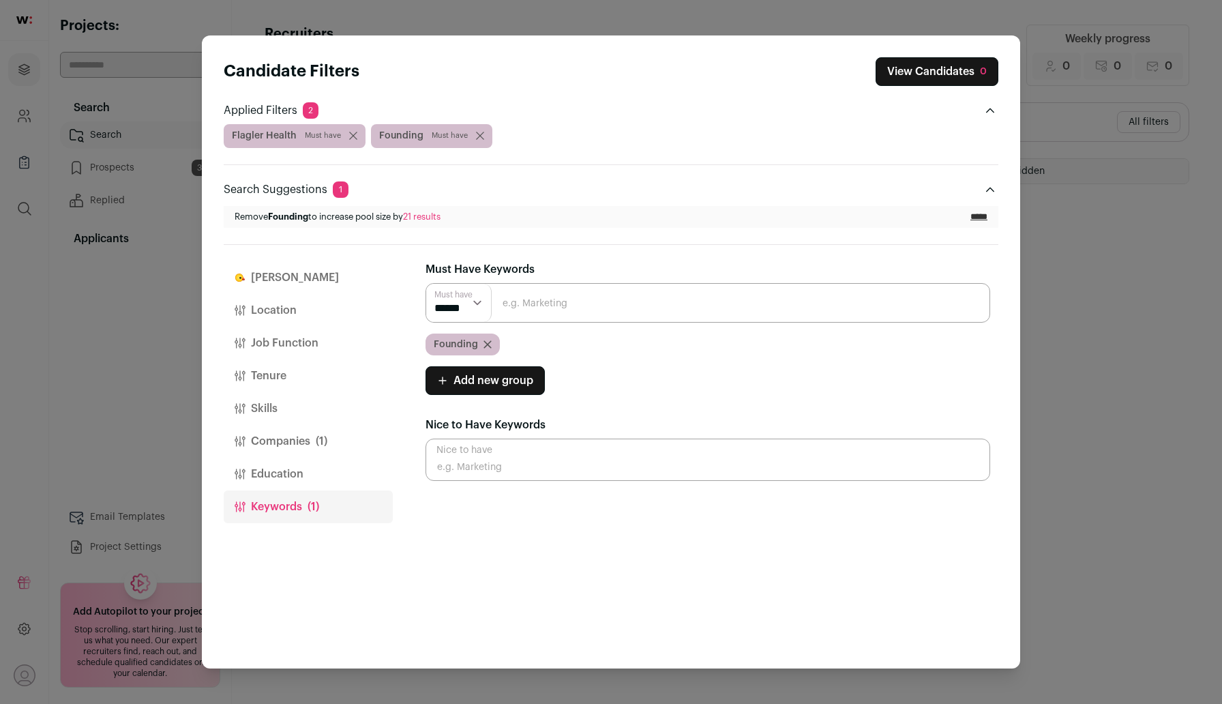
click at [486, 344] on icon "Close modal via background" at bounding box center [487, 344] width 7 height 7
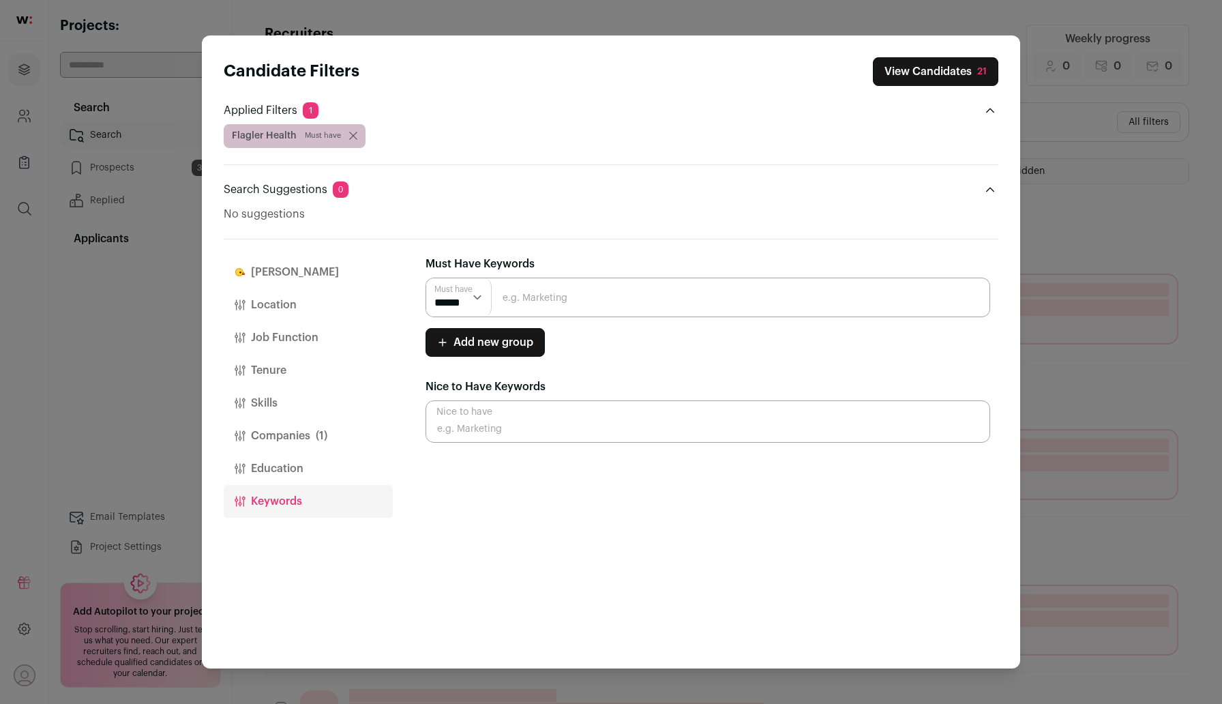
click at [526, 312] on input "Close modal via background" at bounding box center [707, 297] width 564 height 40
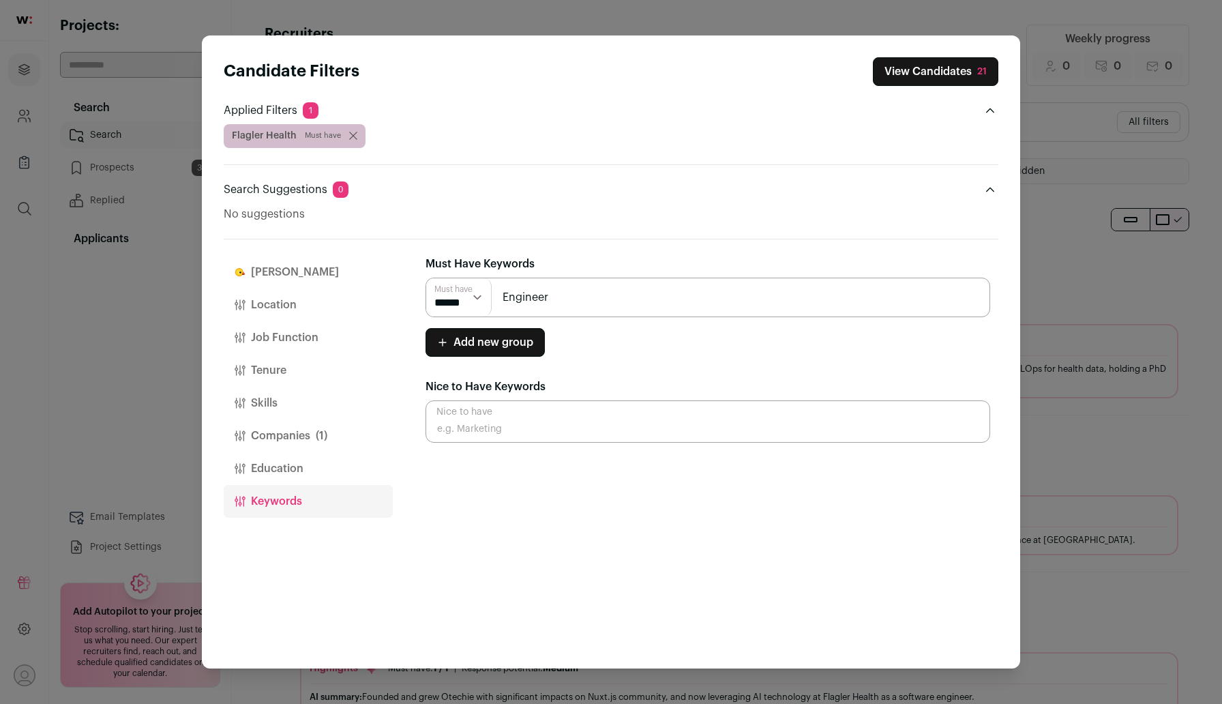
type input "Engineer"
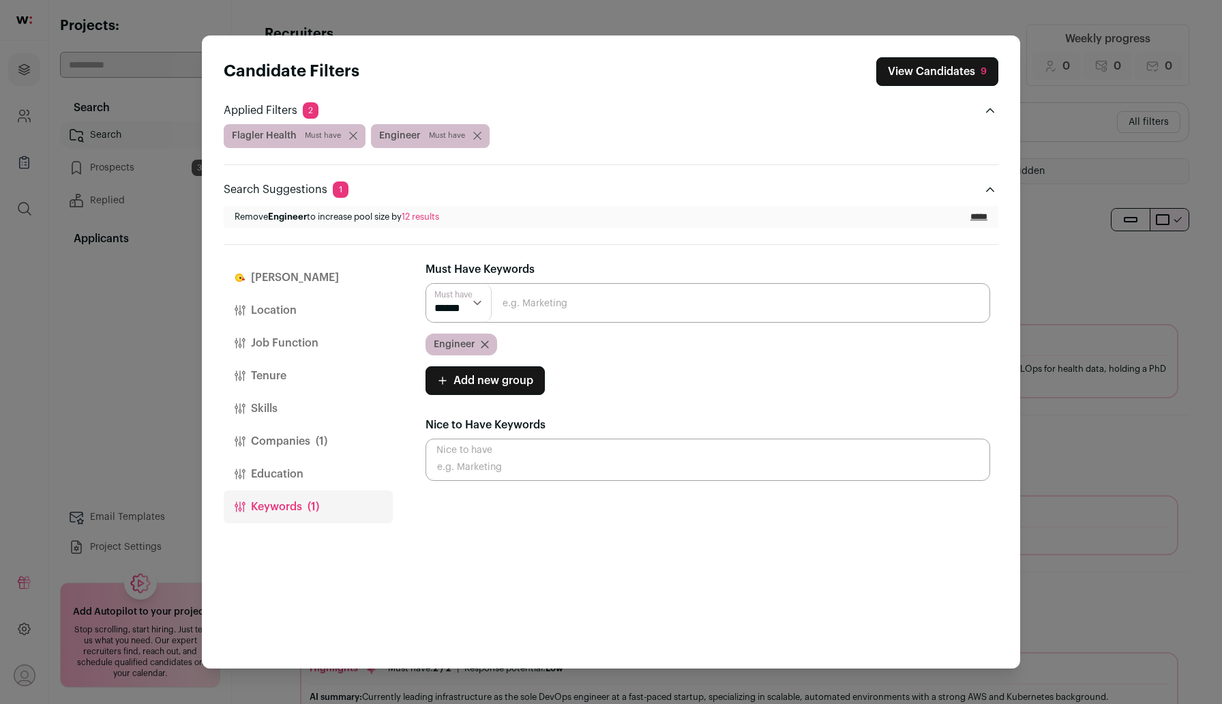
click at [903, 78] on button "View Candidates 9" at bounding box center [937, 71] width 122 height 29
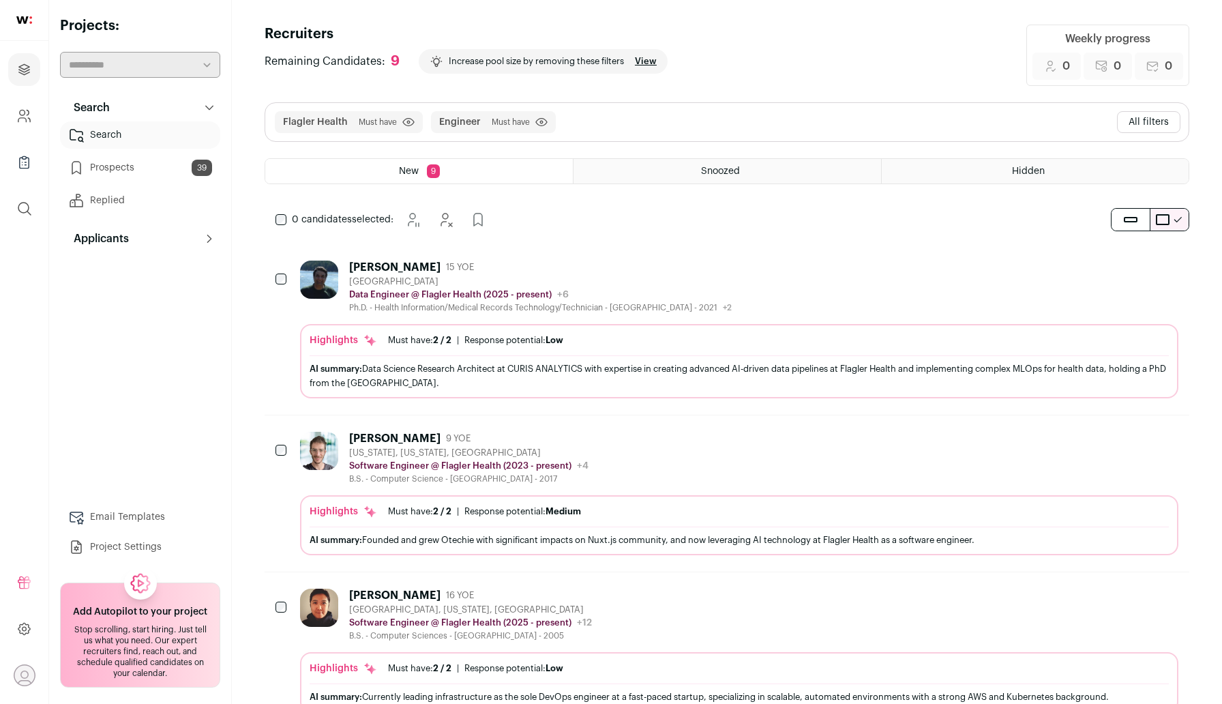
click at [1161, 129] on button "All filters" at bounding box center [1148, 122] width 63 height 22
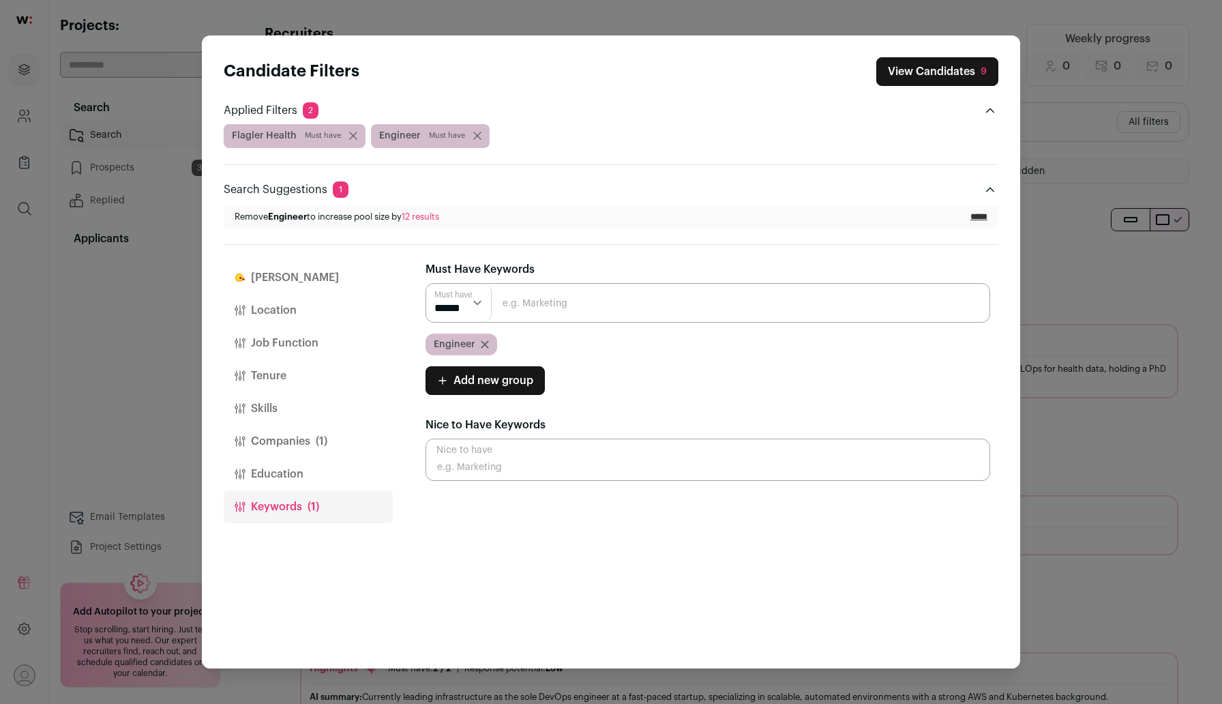
click at [485, 343] on icon "Close modal via background" at bounding box center [484, 344] width 7 height 7
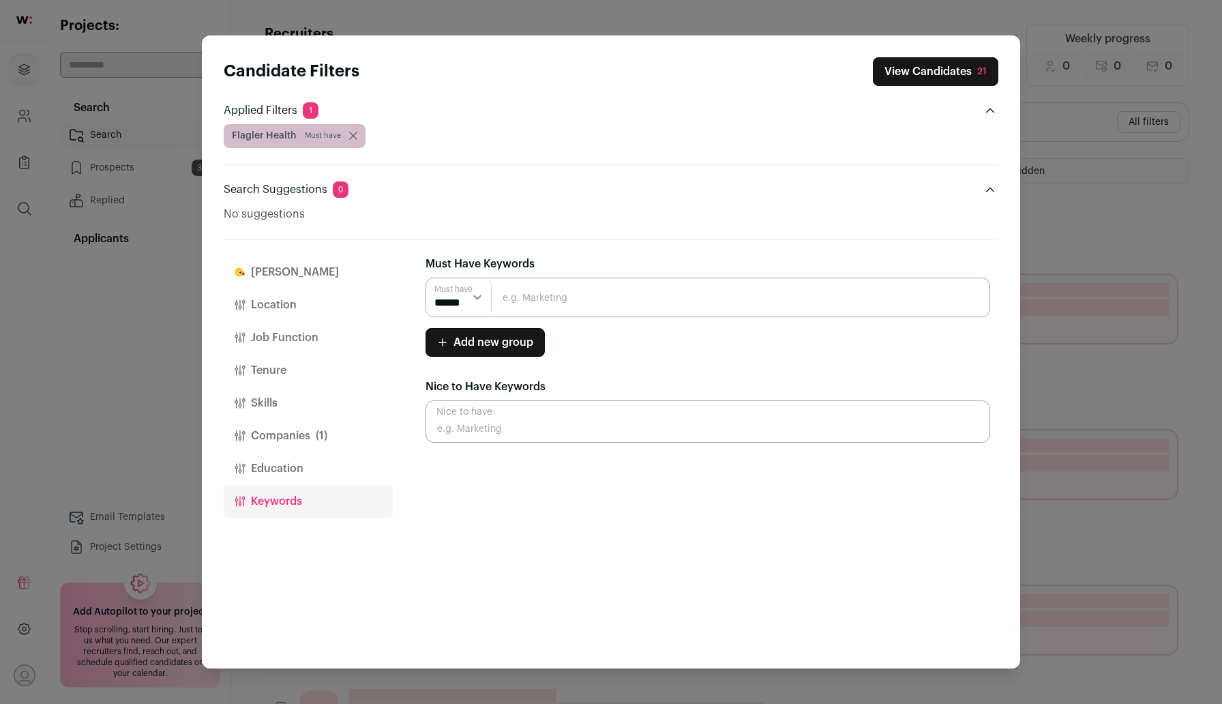
click at [278, 437] on button "Companies (1)" at bounding box center [308, 435] width 169 height 33
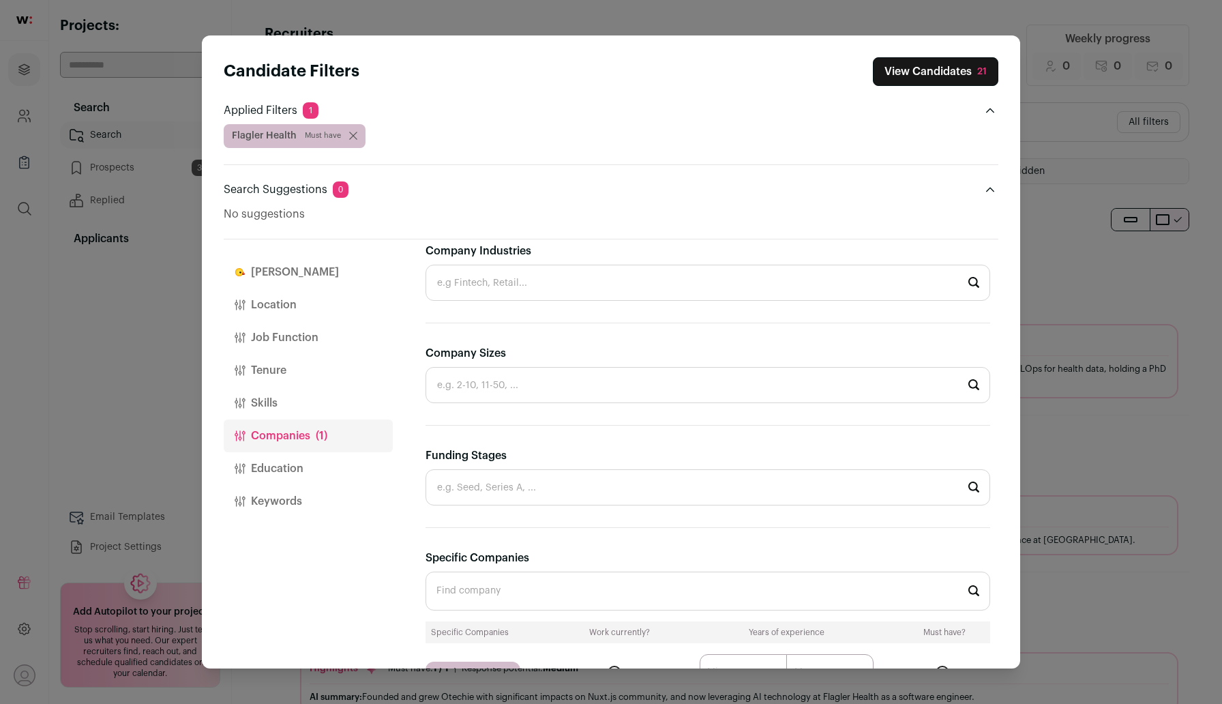
scroll to position [407, 0]
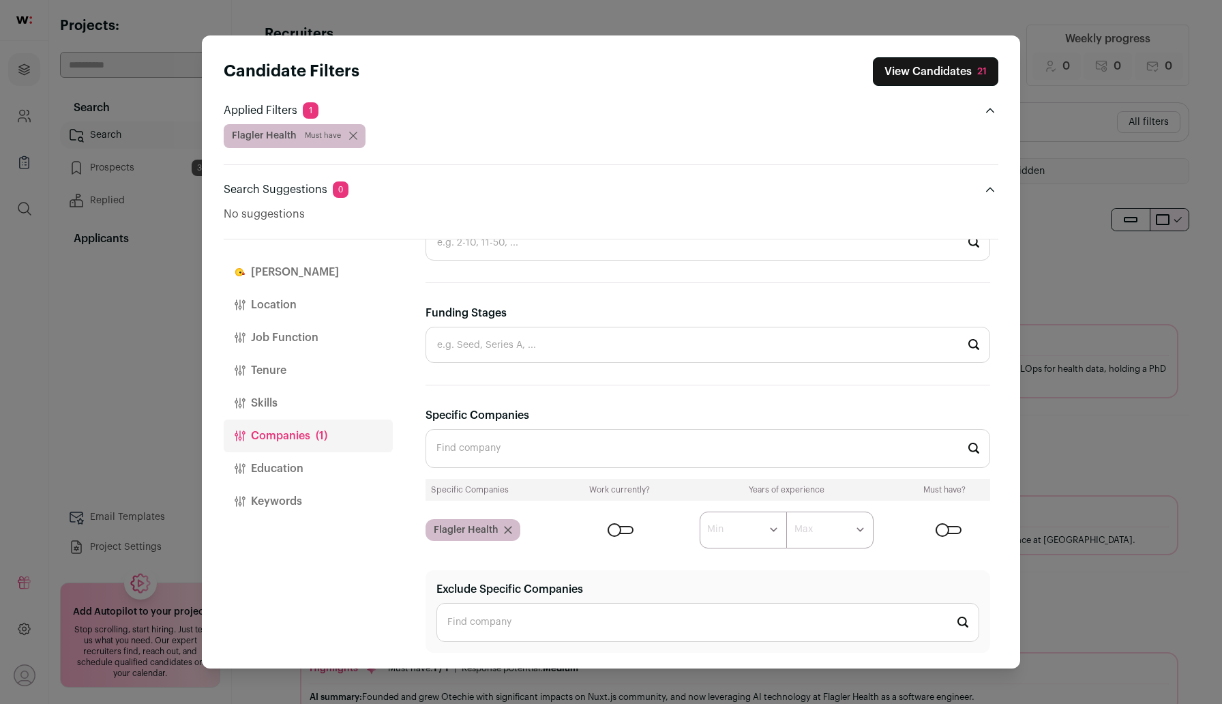
click at [571, 444] on input "Specific Companies" at bounding box center [707, 448] width 564 height 39
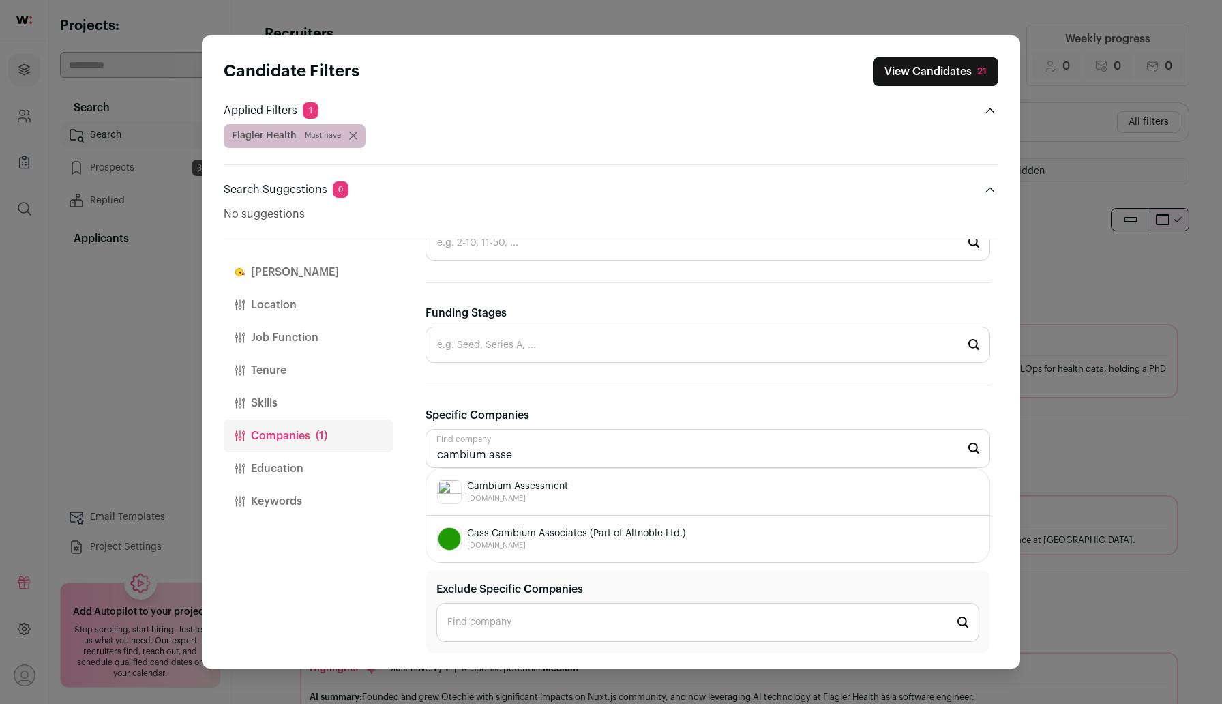
click at [648, 495] on div "Cambium Assessment cambiumassessment.com" at bounding box center [707, 491] width 541 height 25
type input "Cambium Assessment cambiumassessment.com"
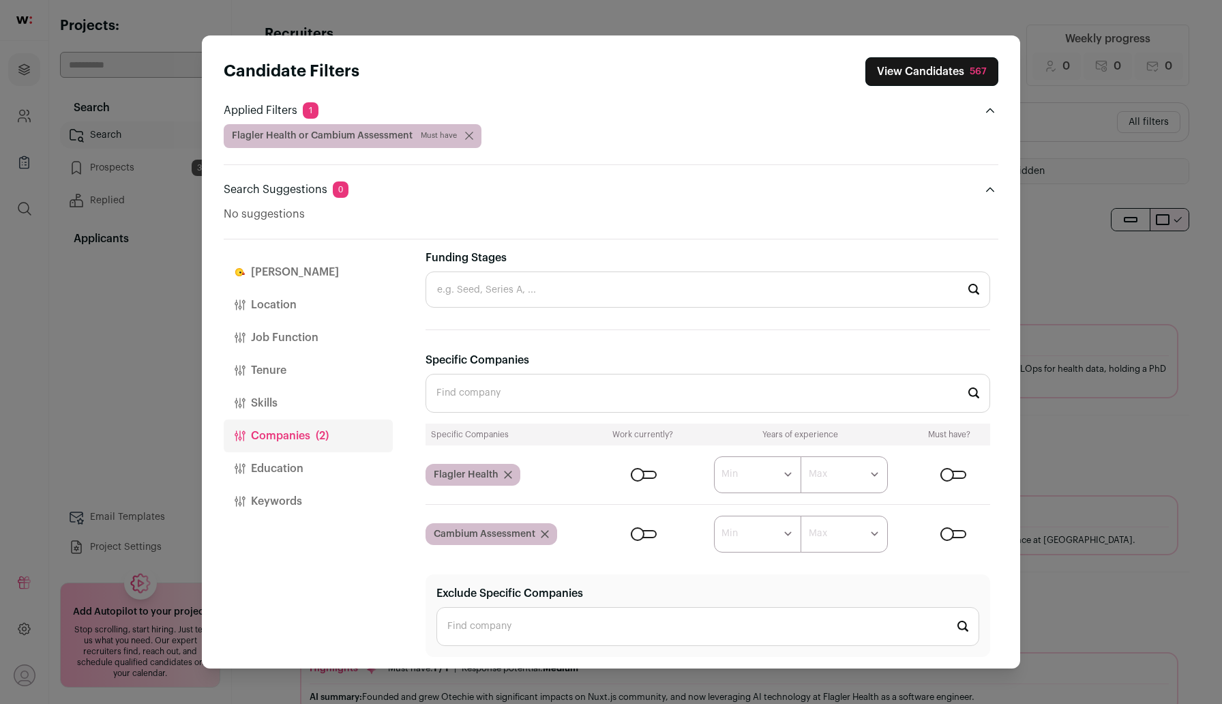
scroll to position [466, 0]
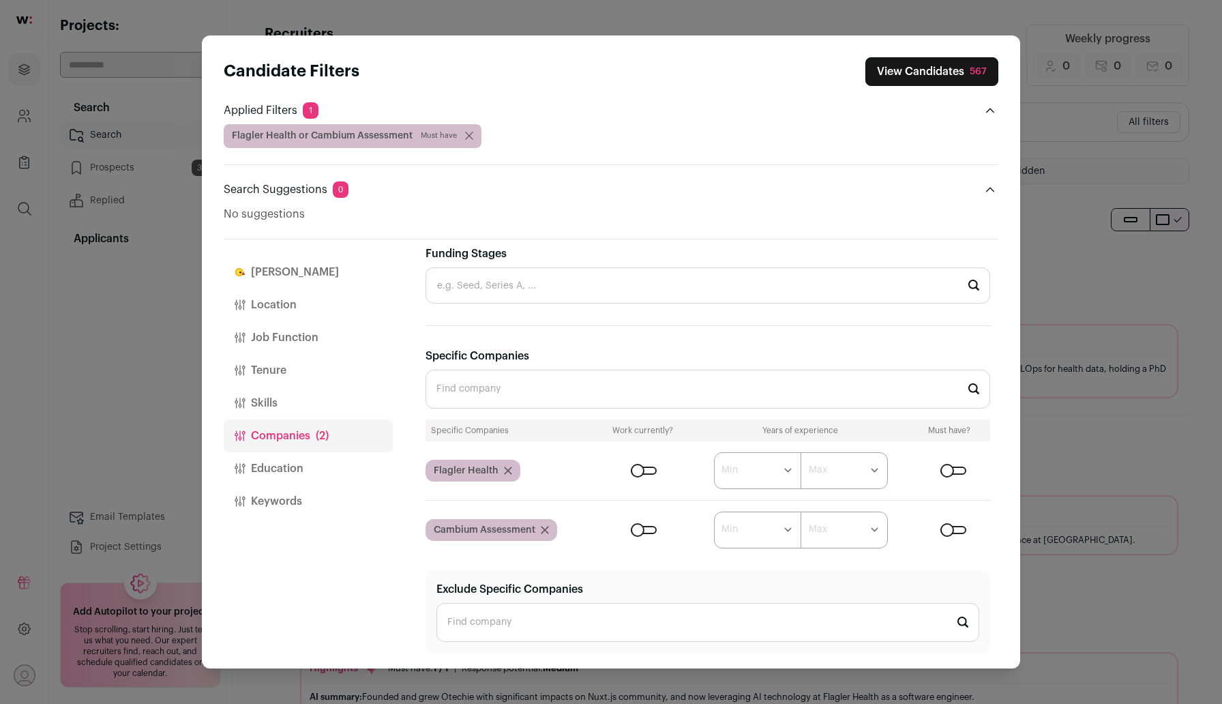
click at [777, 526] on select "****** ******* ******* ******* ******* ******* ******* ******* ******* ********…" at bounding box center [757, 529] width 87 height 37
select select "*"
click at [714, 511] on select "****** ******* ******* ******* ******* ******* ******* ******* ******* ********…" at bounding box center [757, 529] width 87 height 37
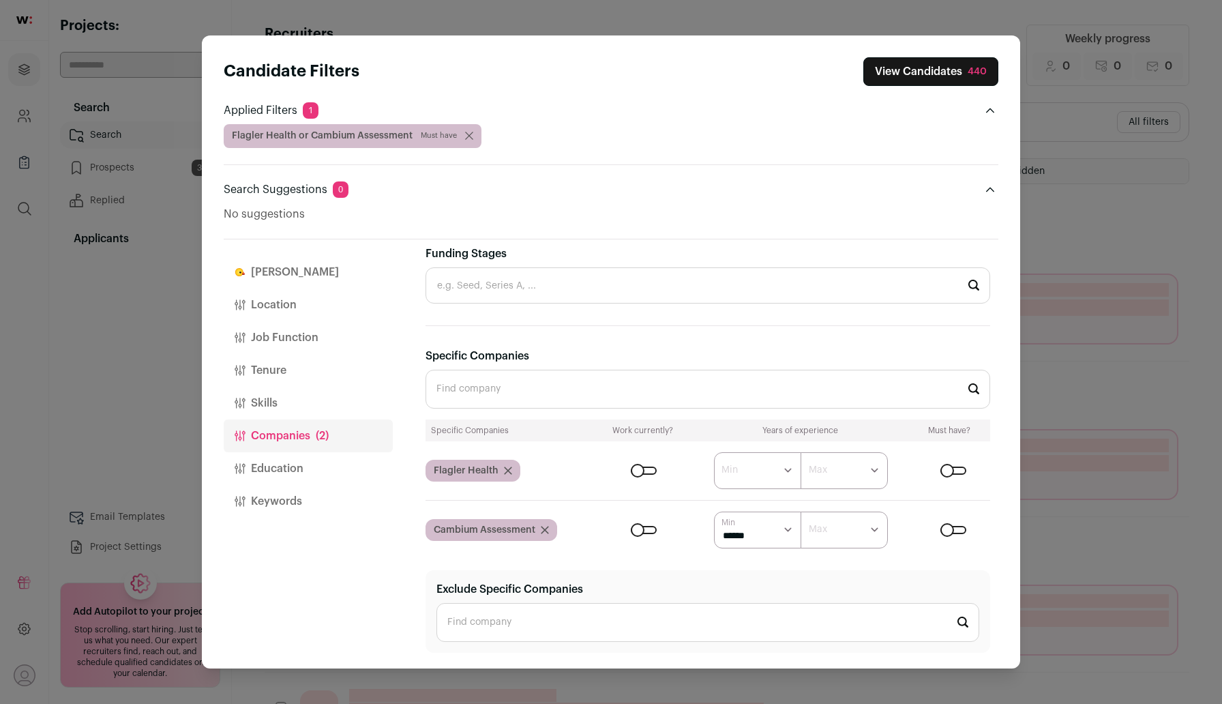
select select "*"
click at [800, 511] on select "******* ******* ******* ******* ******* ******* ******* ******* ******** ******…" at bounding box center [843, 529] width 87 height 37
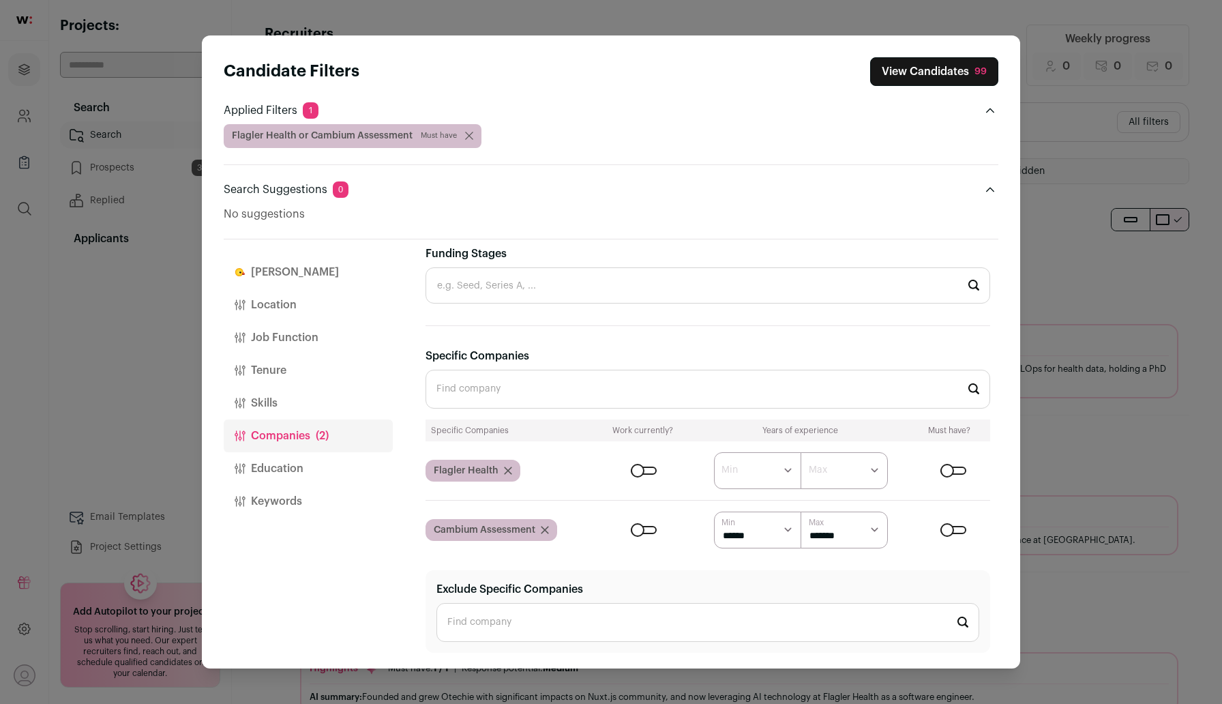
click at [921, 80] on button "View Candidates 99" at bounding box center [934, 71] width 128 height 29
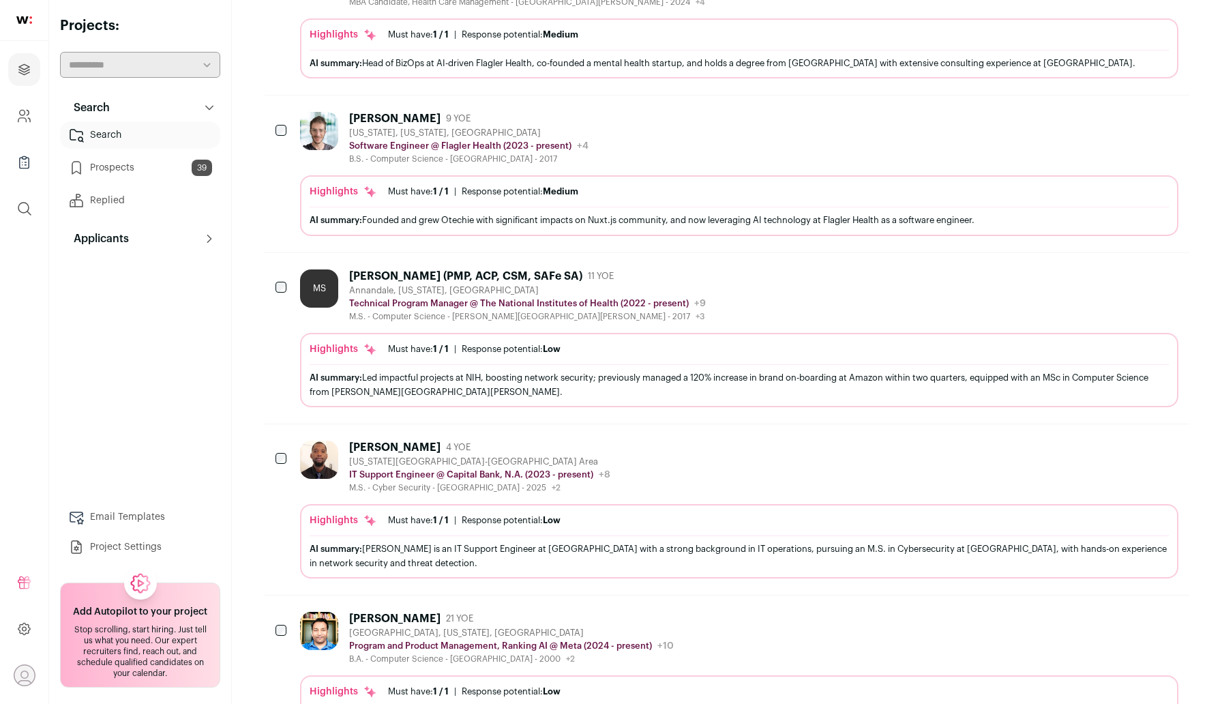
scroll to position [0, 0]
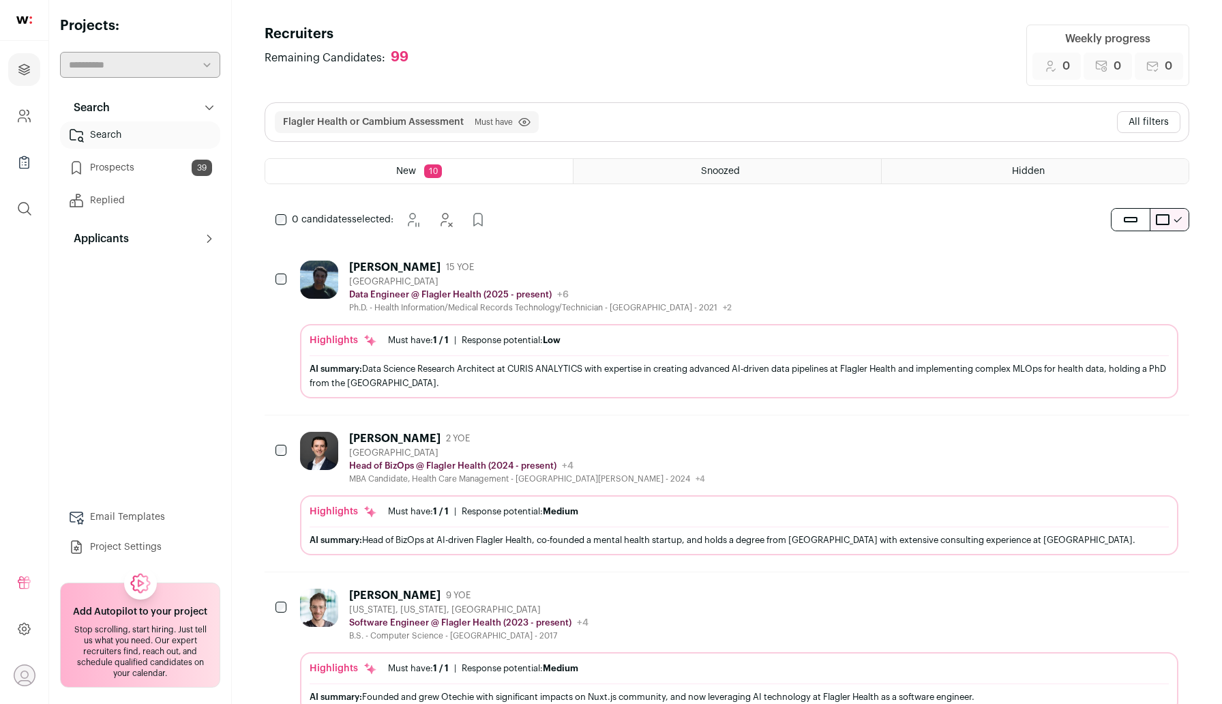
click at [1143, 140] on div "Flagler Health or Cambium Assessment Must have Click to disable/enable filter V…" at bounding box center [726, 122] width 923 height 38
click at [1128, 123] on button "All filters" at bounding box center [1148, 122] width 63 height 22
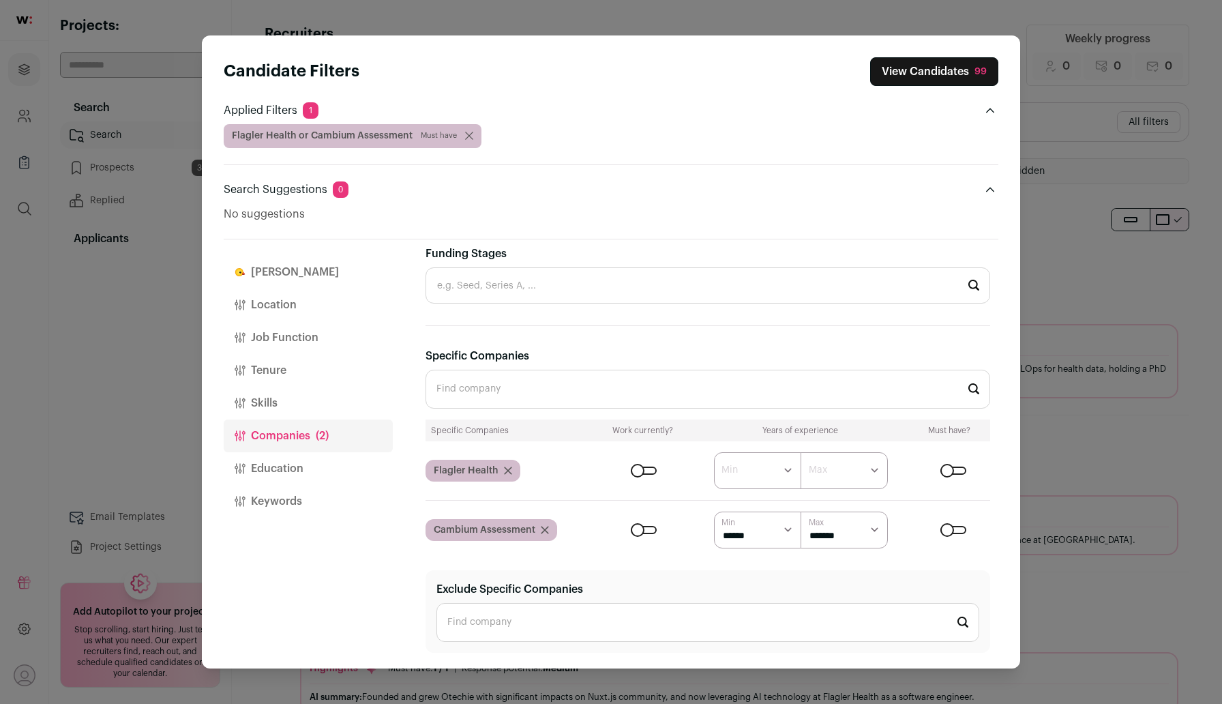
click at [541, 528] on icon "Close modal via background" at bounding box center [545, 530] width 8 height 8
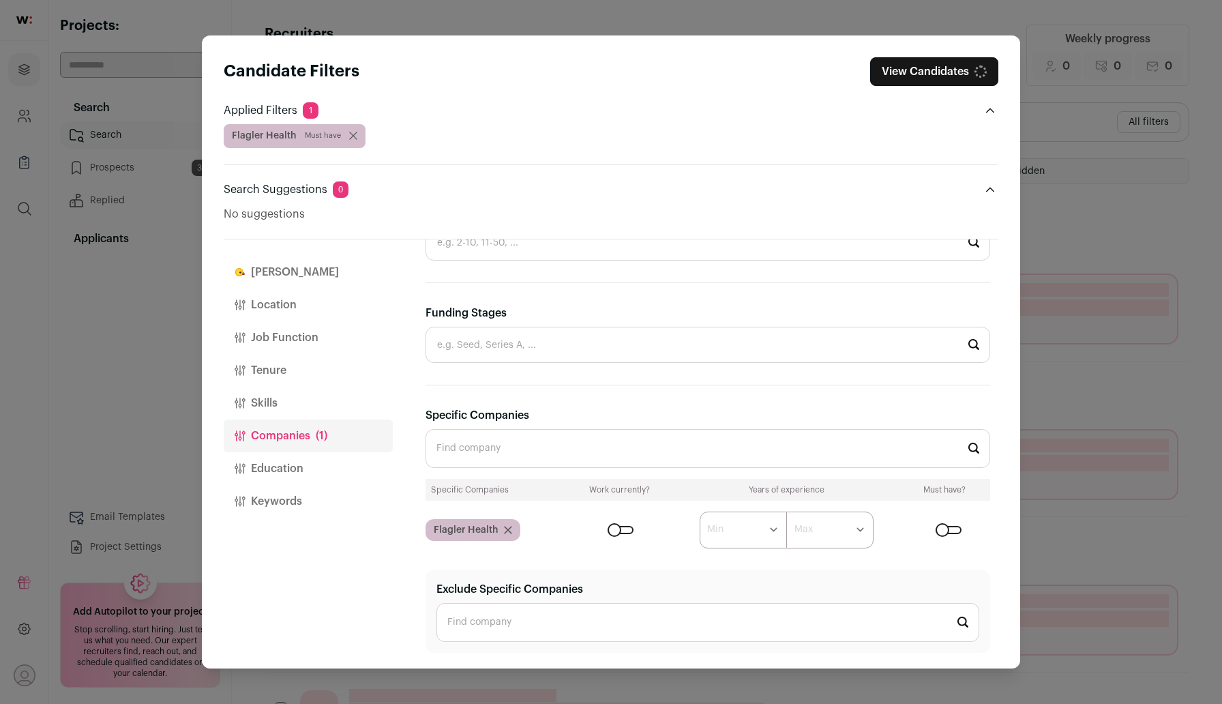
scroll to position [407, 0]
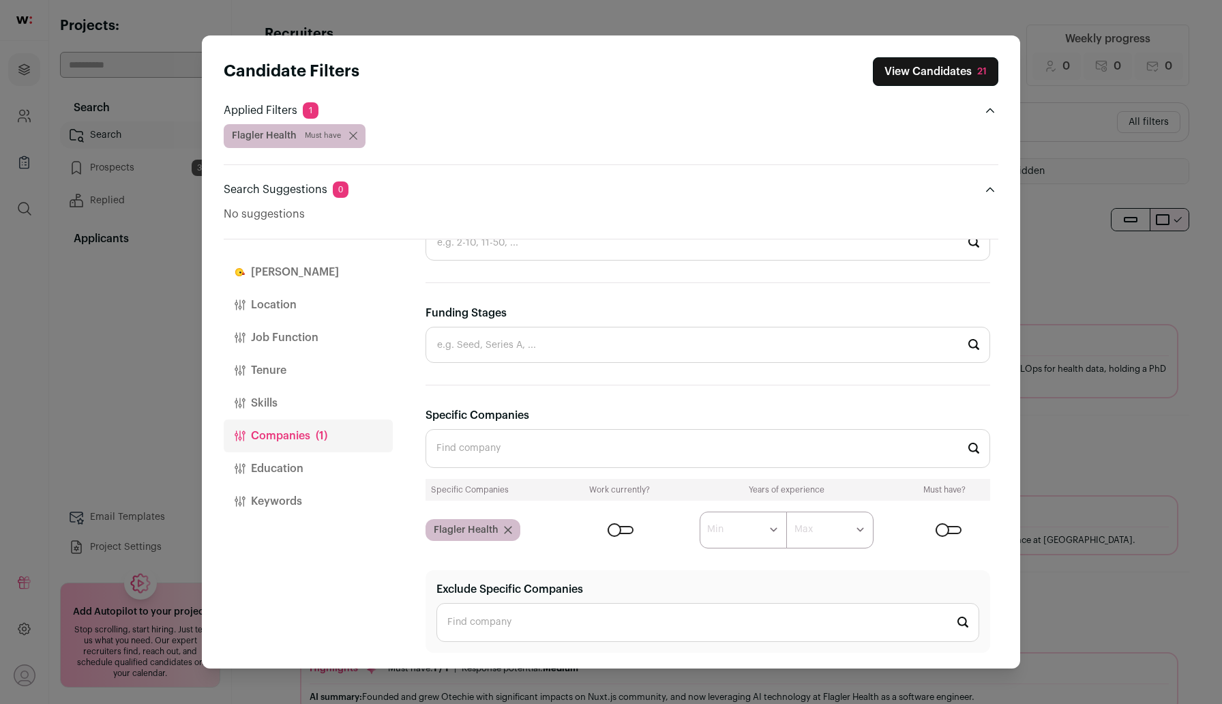
click at [286, 470] on button "Education" at bounding box center [308, 468] width 169 height 33
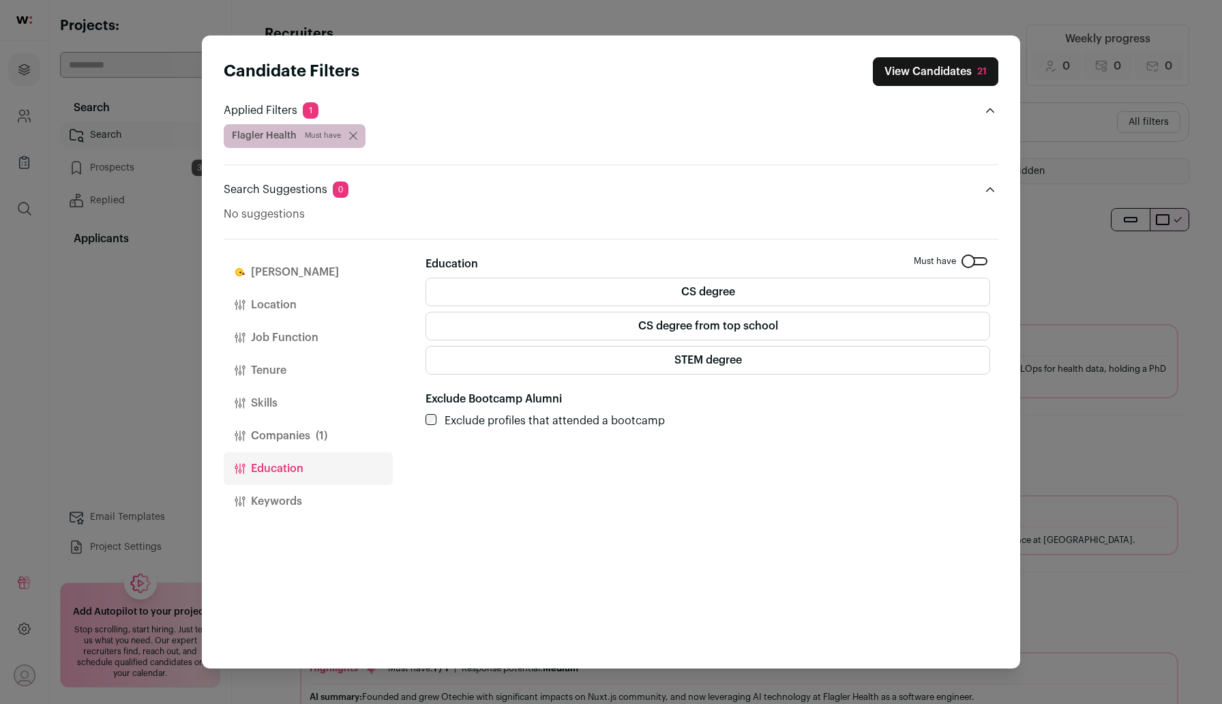
scroll to position [0, 0]
click at [274, 306] on button "Location" at bounding box center [308, 304] width 169 height 33
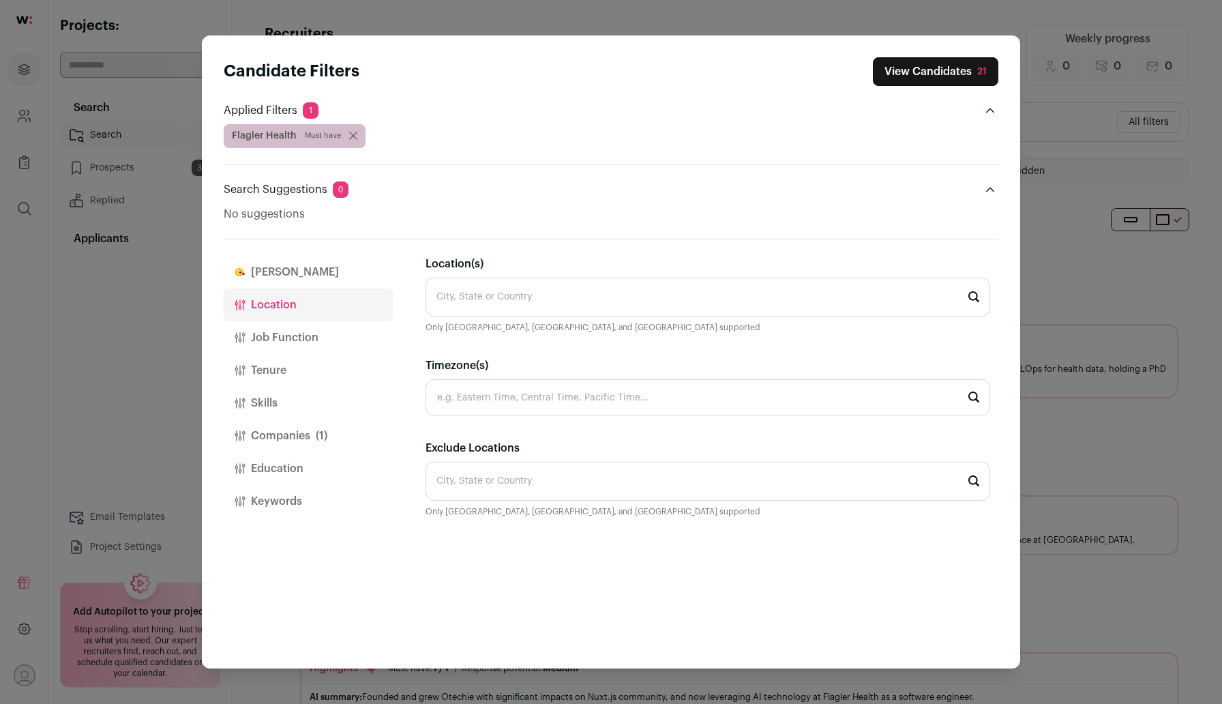
click at [273, 347] on button "Job Function" at bounding box center [308, 337] width 169 height 33
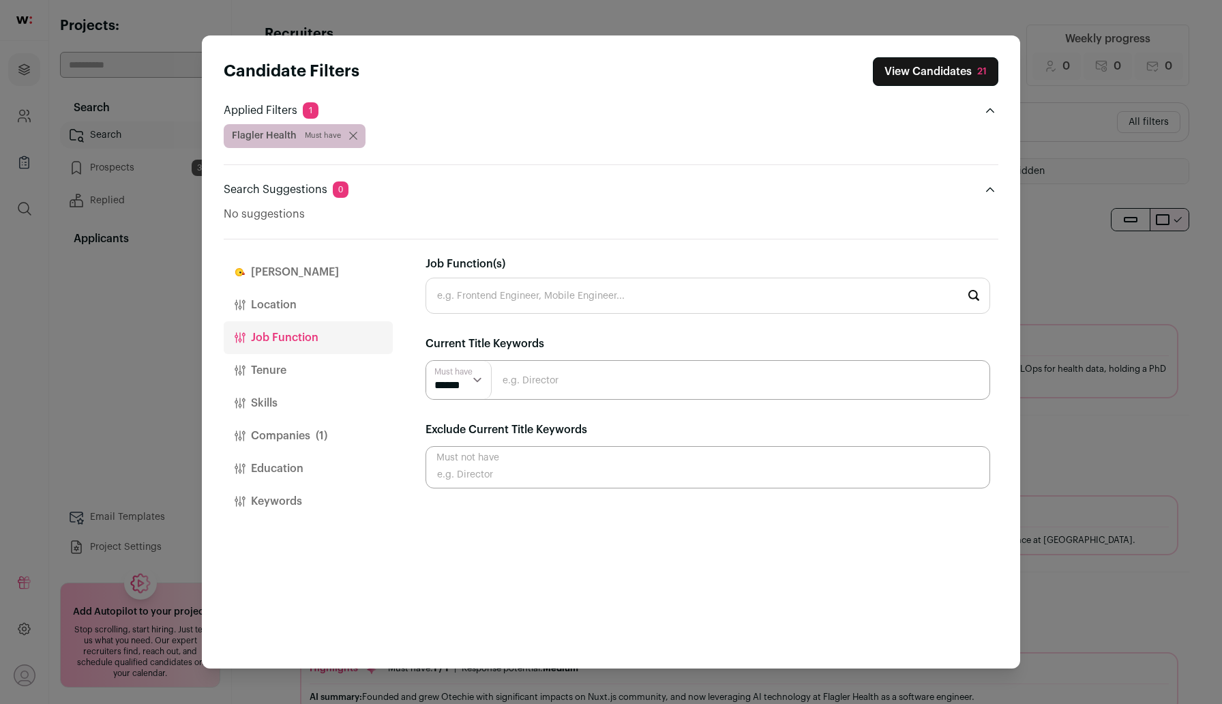
click at [264, 379] on button "Tenure" at bounding box center [308, 370] width 169 height 33
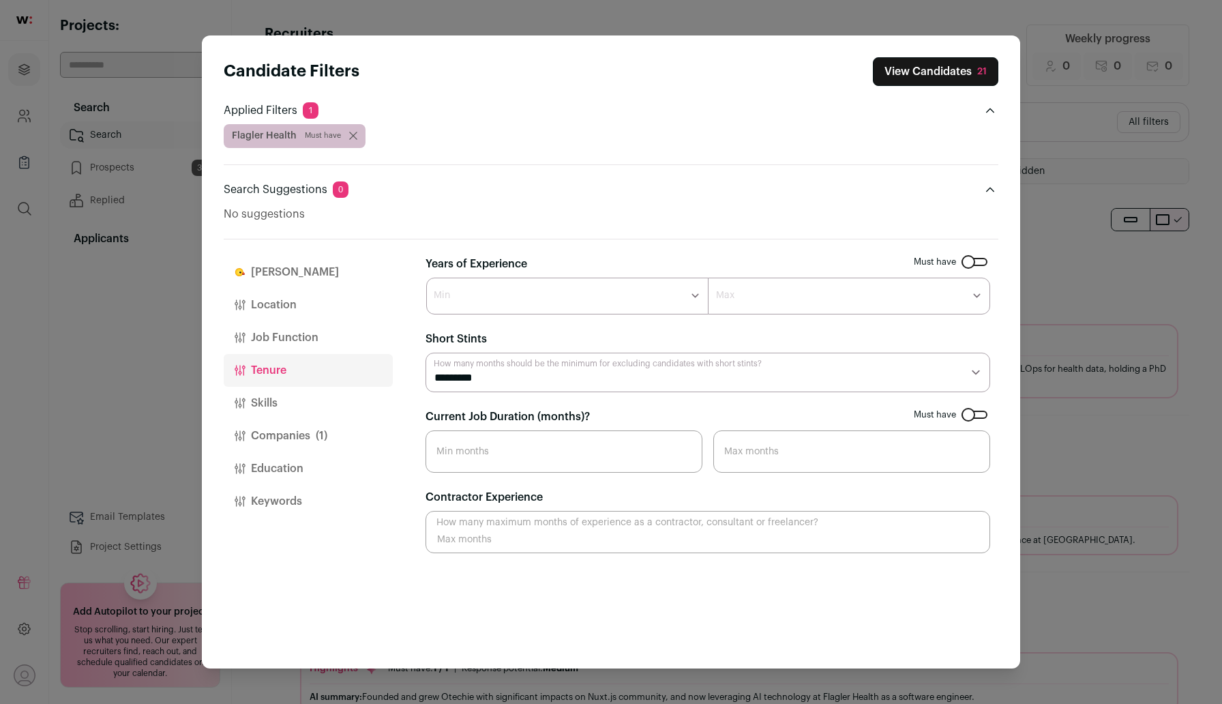
click at [271, 339] on button "Job Function" at bounding box center [308, 337] width 169 height 33
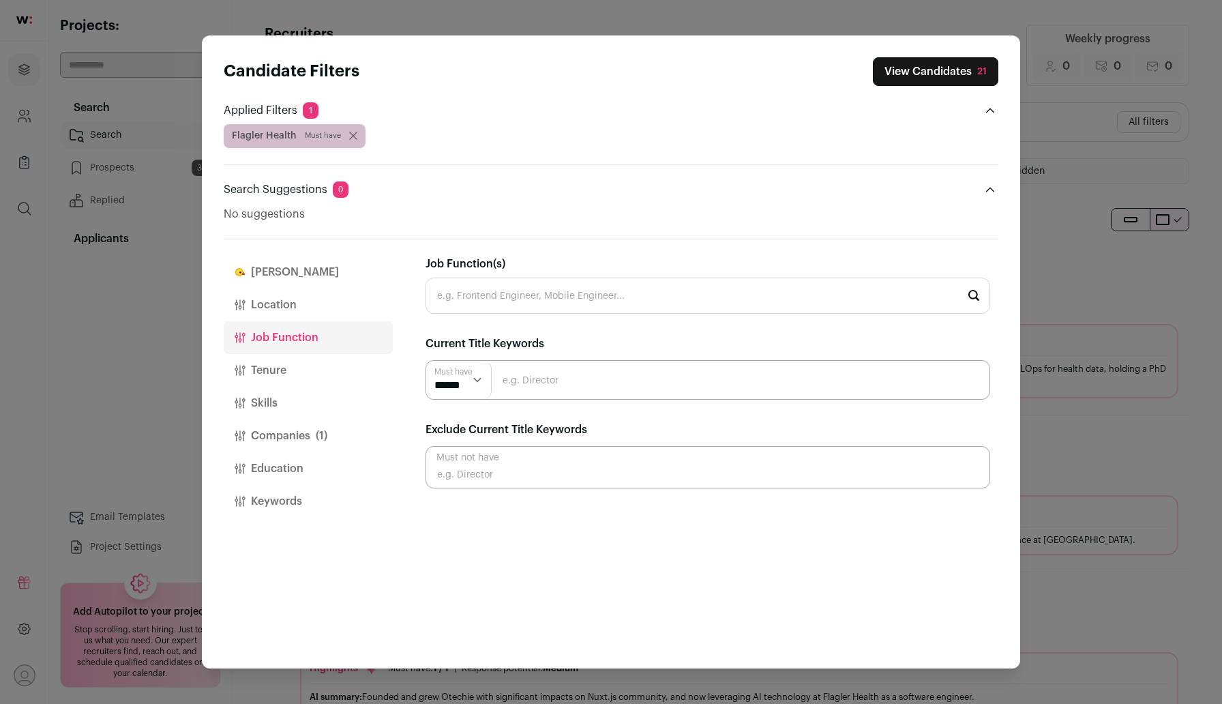
click at [601, 286] on input "Job Function(s)" at bounding box center [707, 295] width 564 height 36
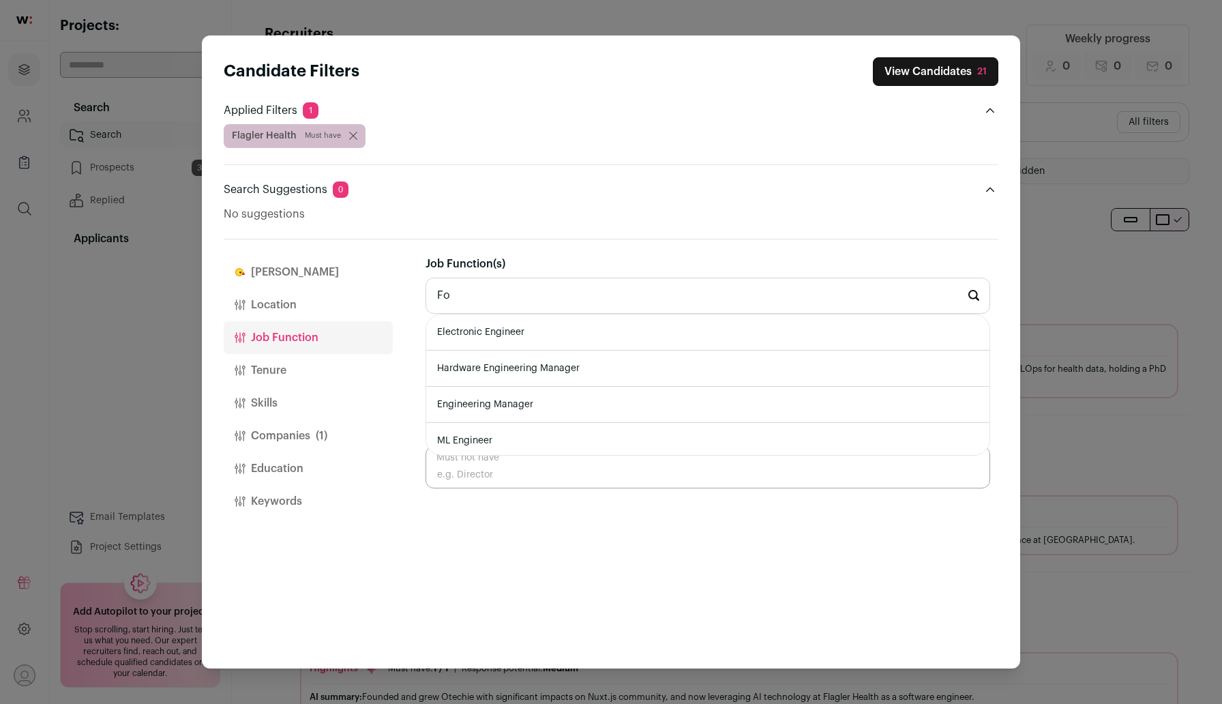
type input "F"
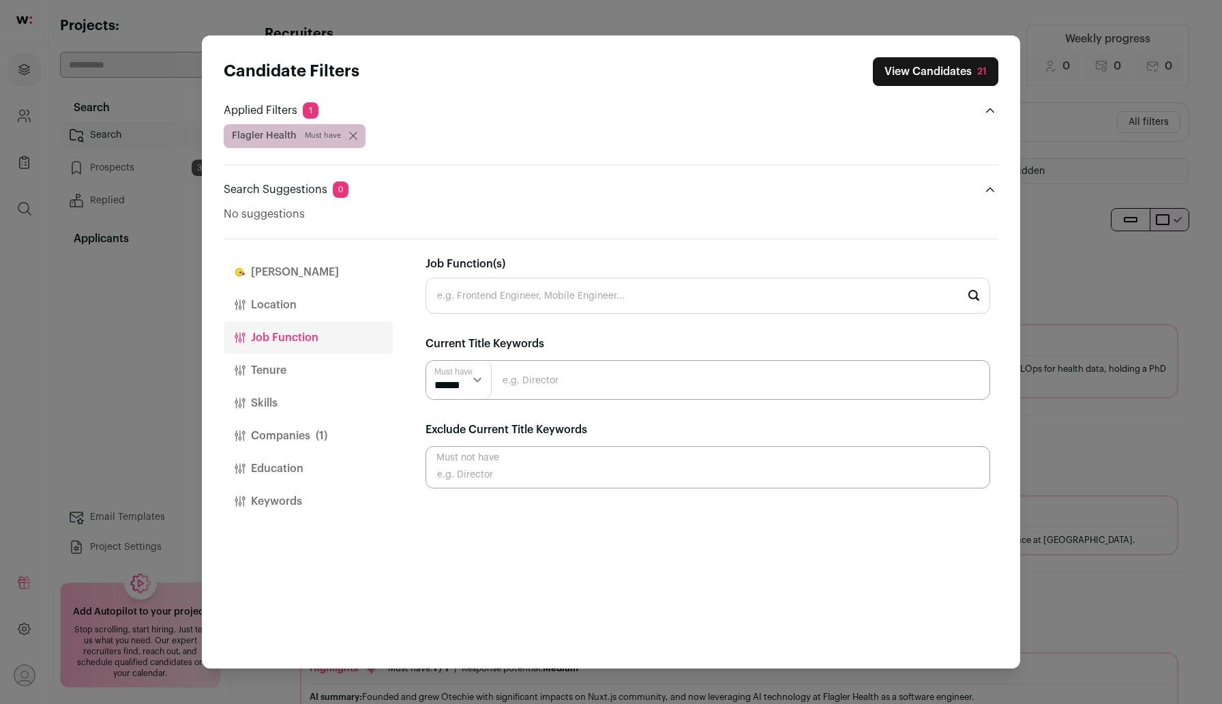
click at [665, 470] on input "Close modal via background" at bounding box center [707, 467] width 564 height 42
click at [615, 381] on input "Close modal via background" at bounding box center [707, 380] width 564 height 40
type input "Founding"
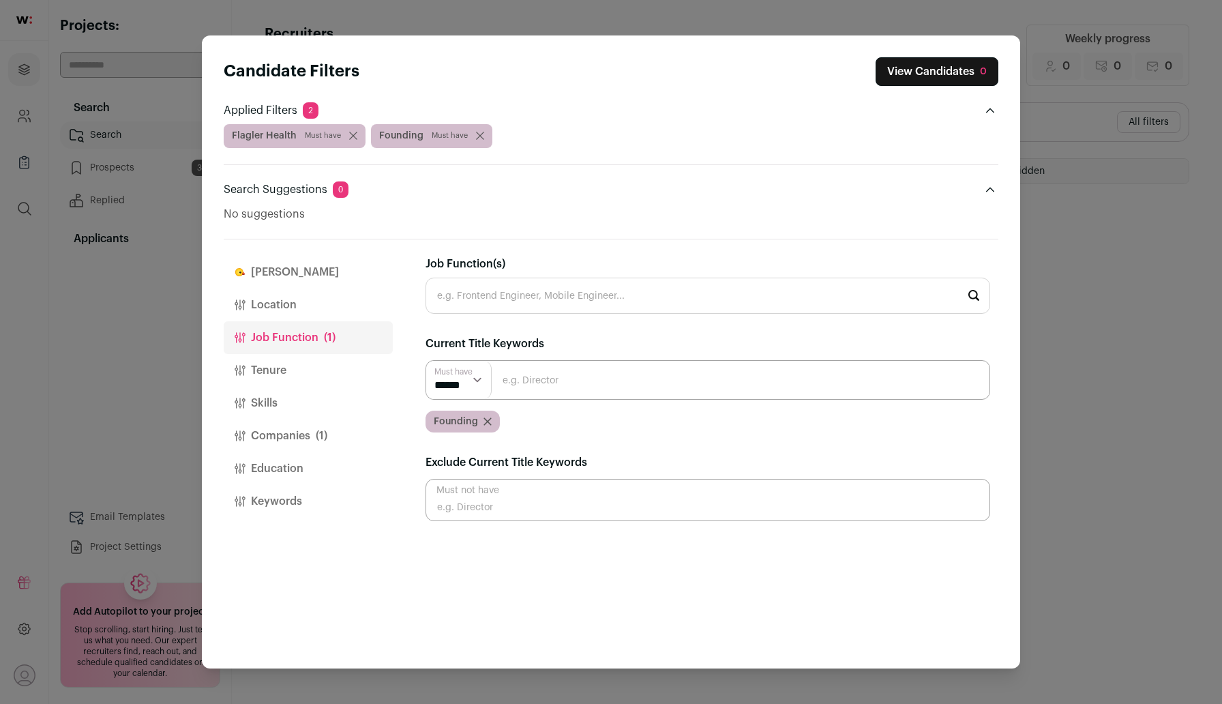
click at [297, 436] on button "Companies (1)" at bounding box center [308, 435] width 169 height 33
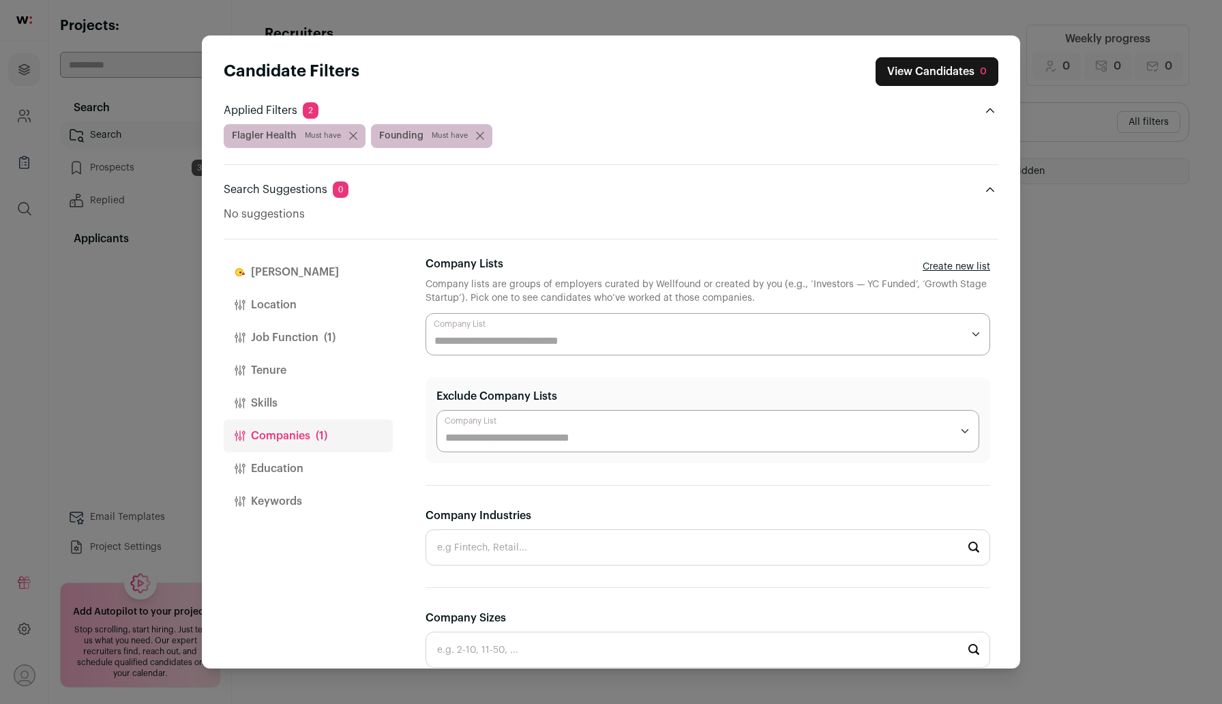
click at [1103, 305] on div "Candidate Filters View Candidates 0 Applied Filters 2 Flagler Health Must have …" at bounding box center [611, 352] width 1222 height 704
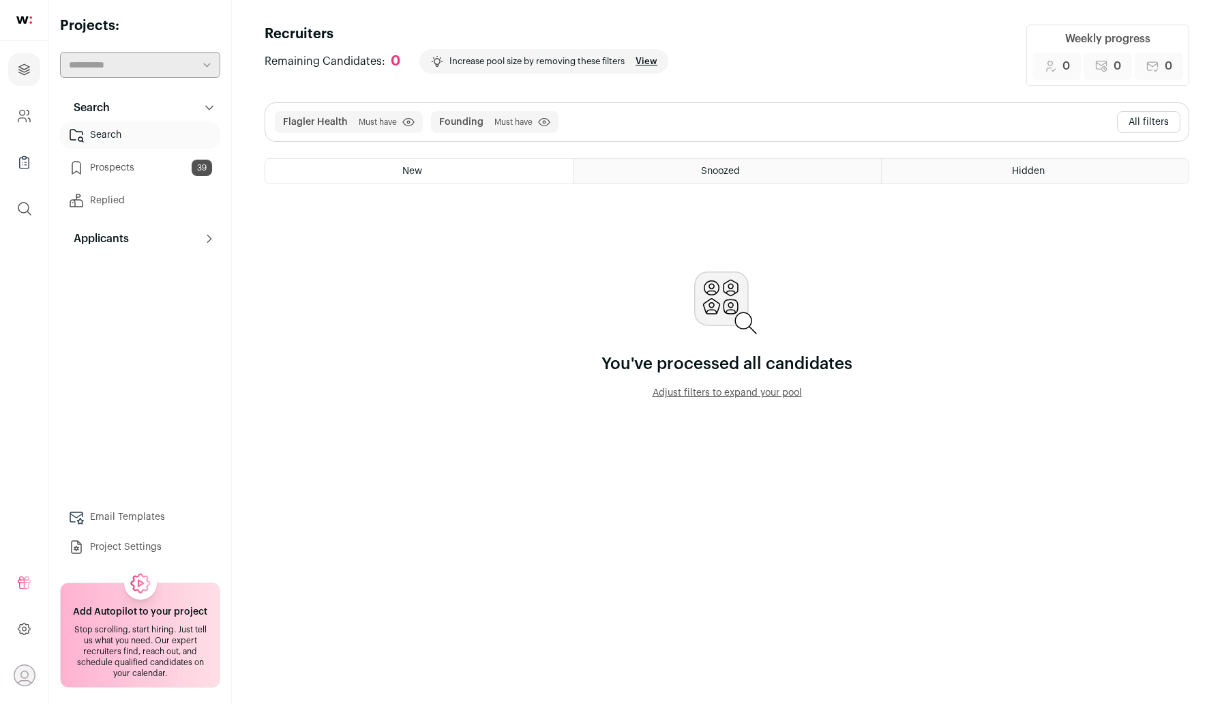
click at [1139, 123] on button "All filters" at bounding box center [1148, 122] width 63 height 22
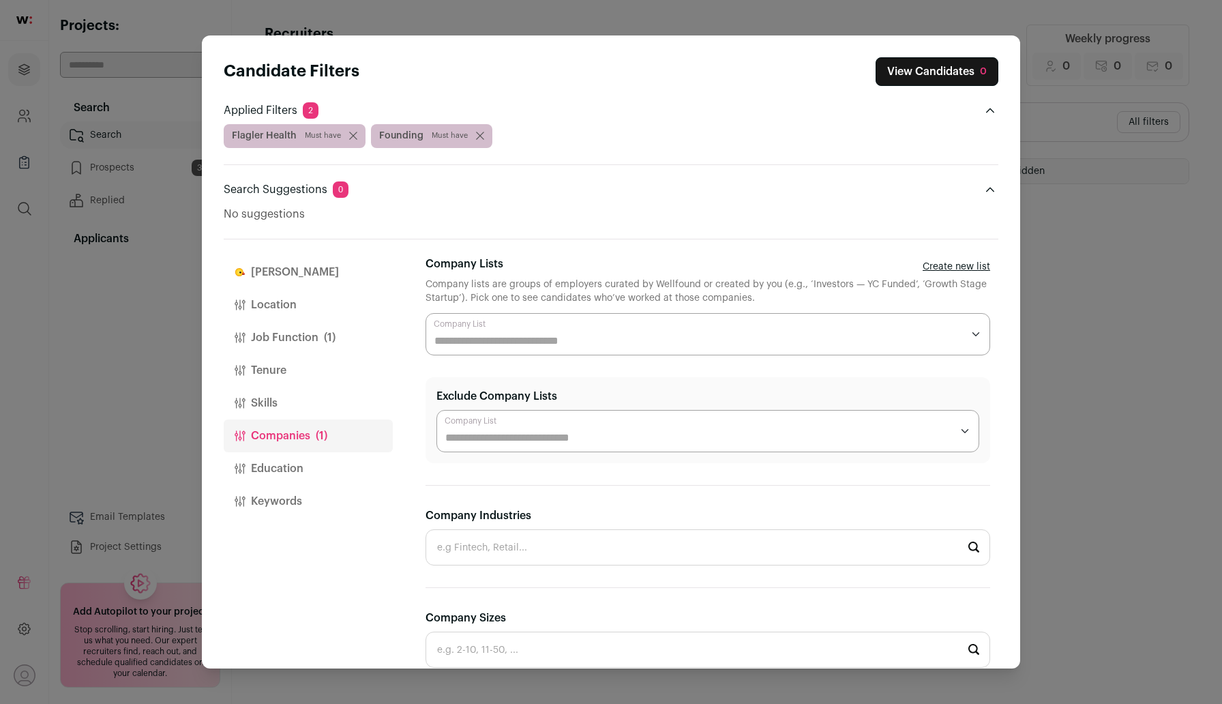
click at [297, 464] on button "Education" at bounding box center [308, 468] width 169 height 33
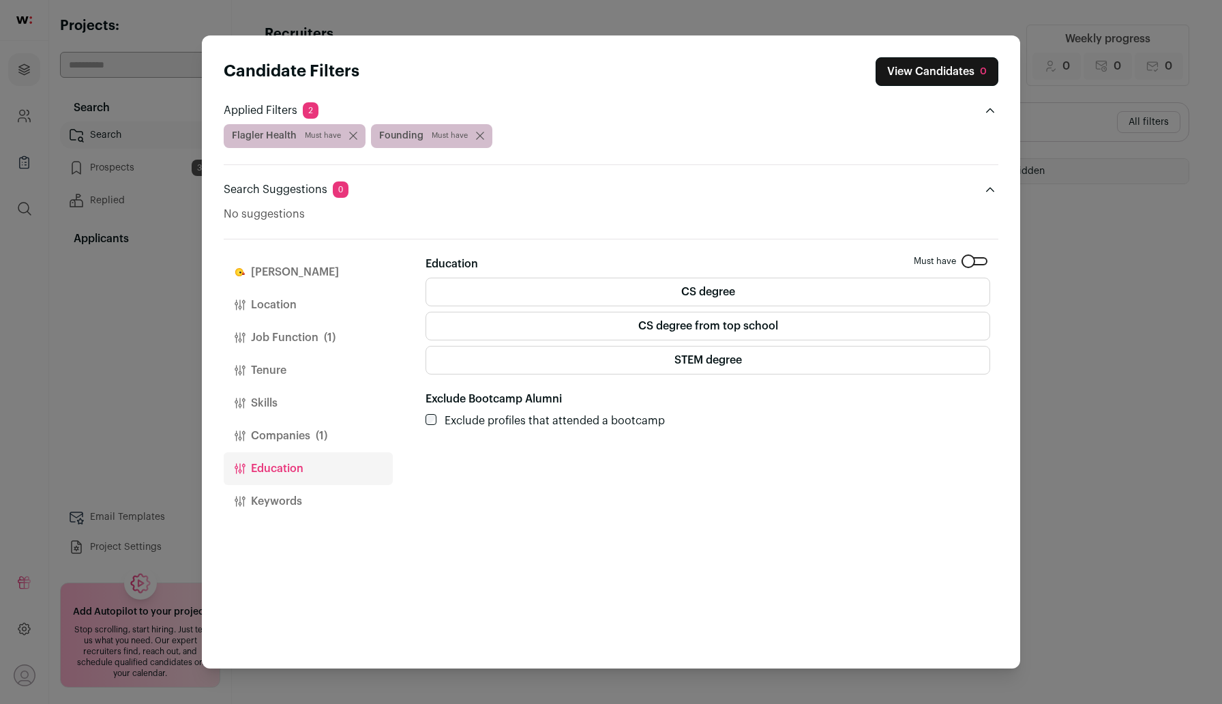
click at [692, 296] on label "CS degree" at bounding box center [707, 291] width 564 height 29
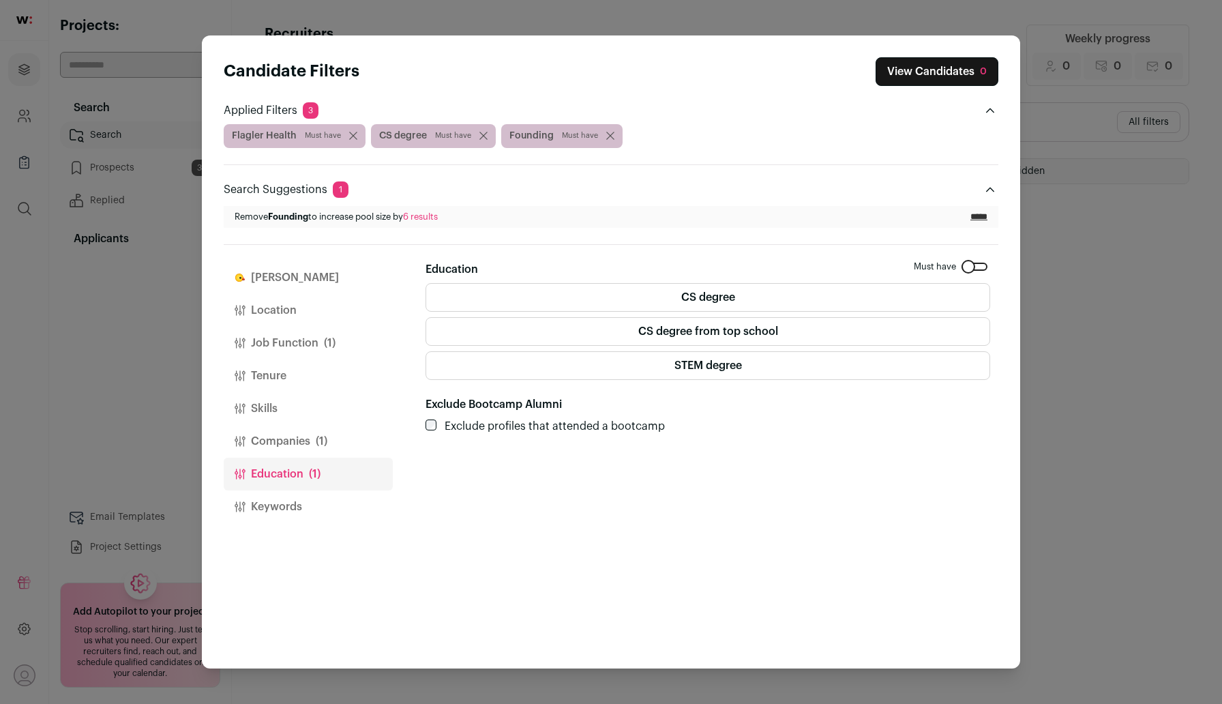
click at [271, 432] on button "Companies (1)" at bounding box center [308, 441] width 169 height 33
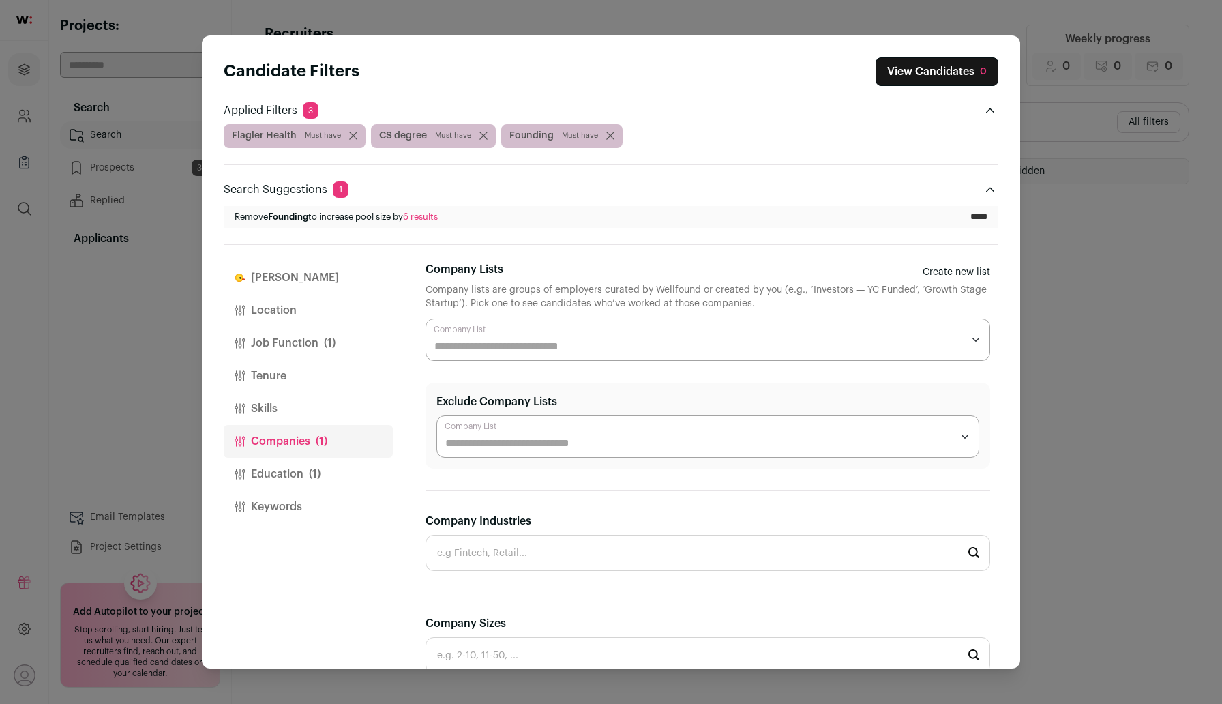
scroll to position [412, 0]
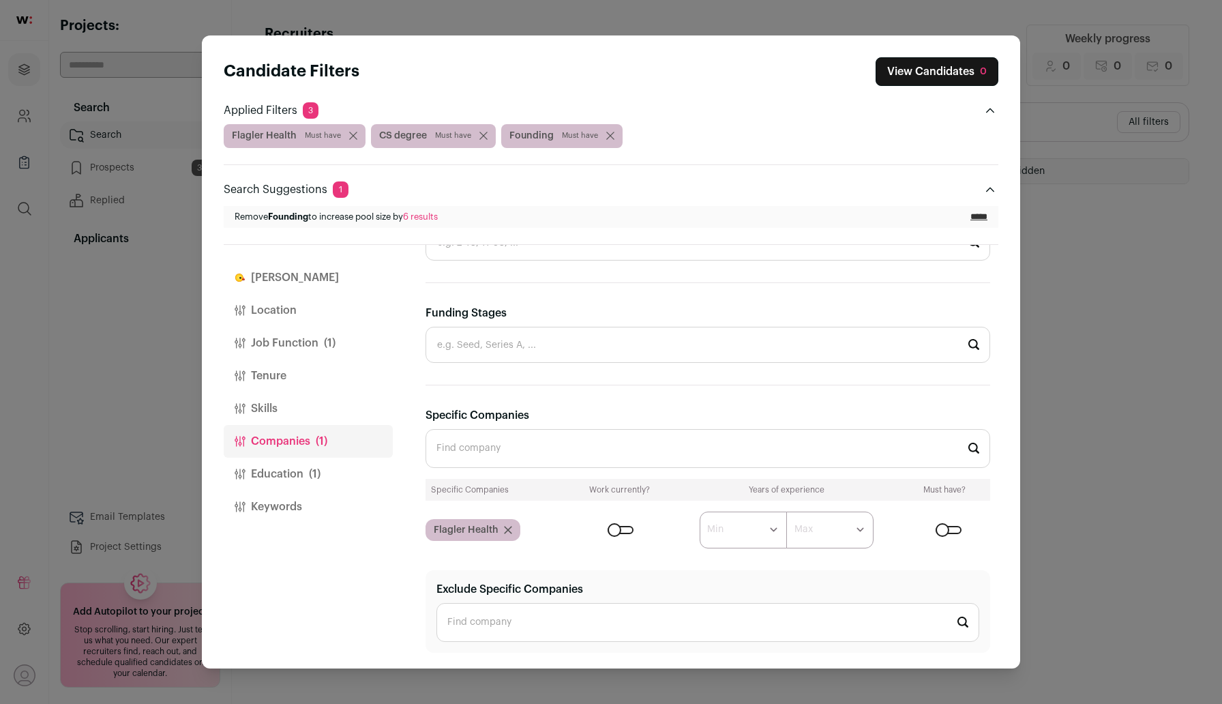
click at [307, 340] on button "Job Function (1)" at bounding box center [308, 343] width 169 height 33
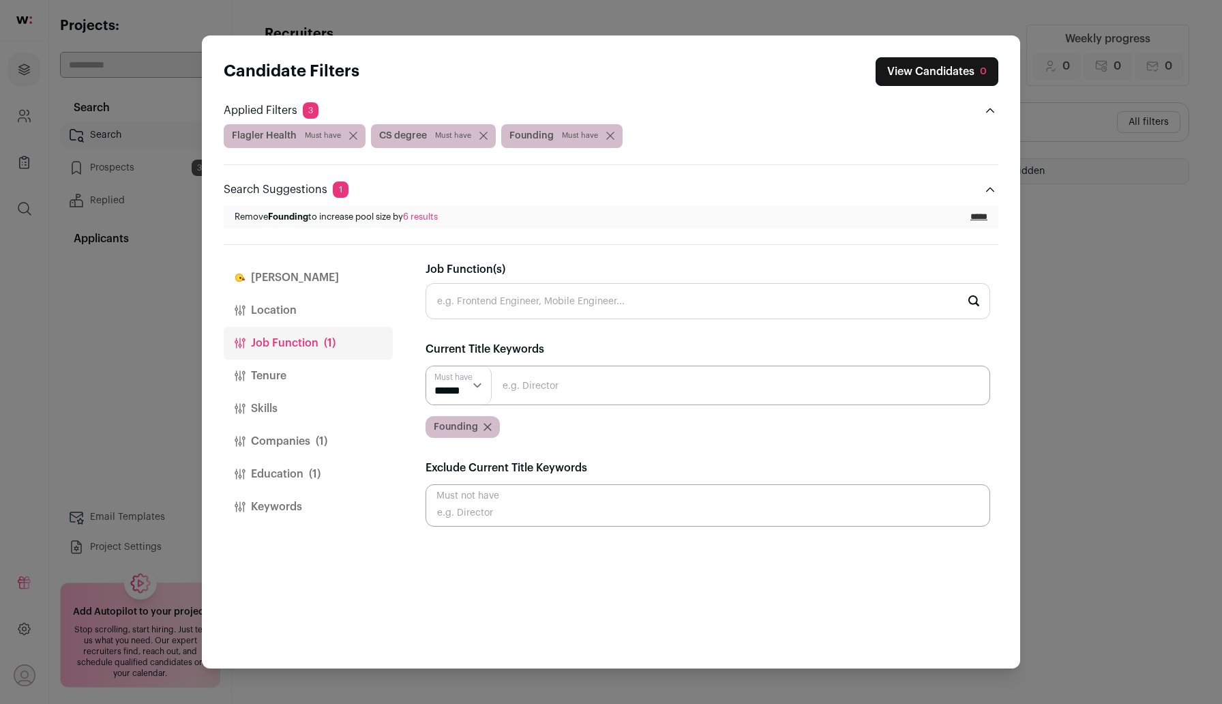
click at [483, 423] on icon "Close modal via background" at bounding box center [487, 427] width 8 height 8
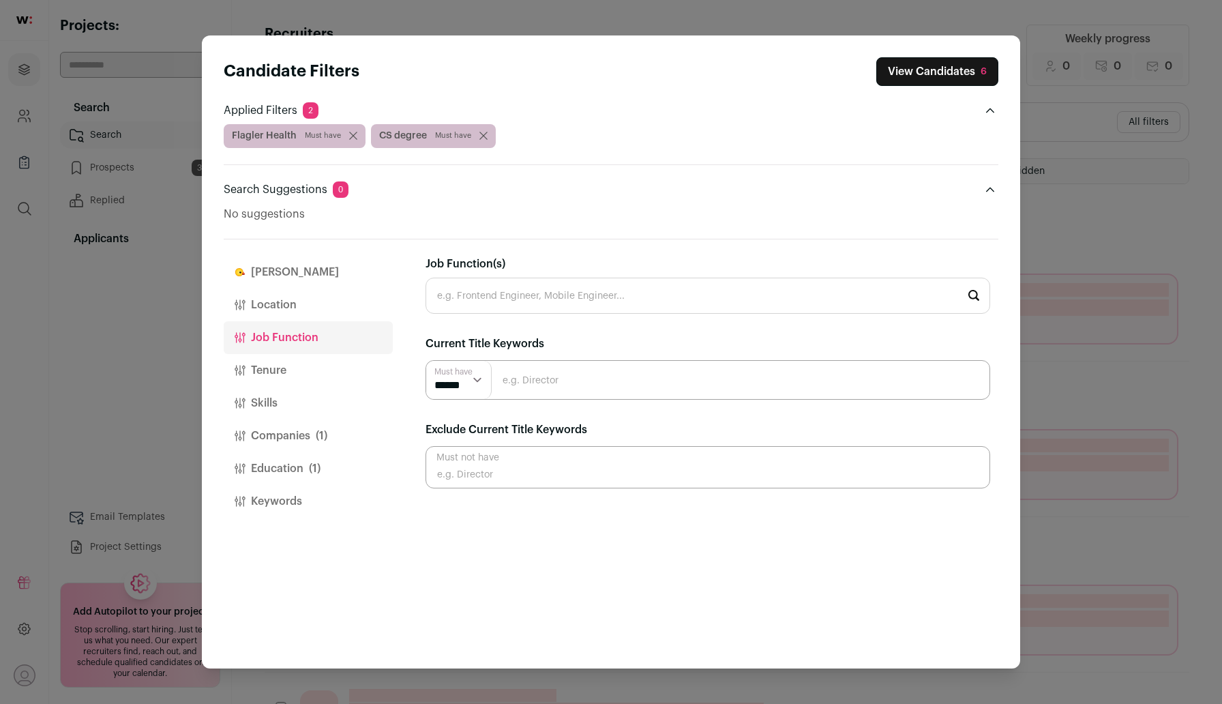
click at [931, 61] on button "View Candidates 6" at bounding box center [937, 71] width 122 height 29
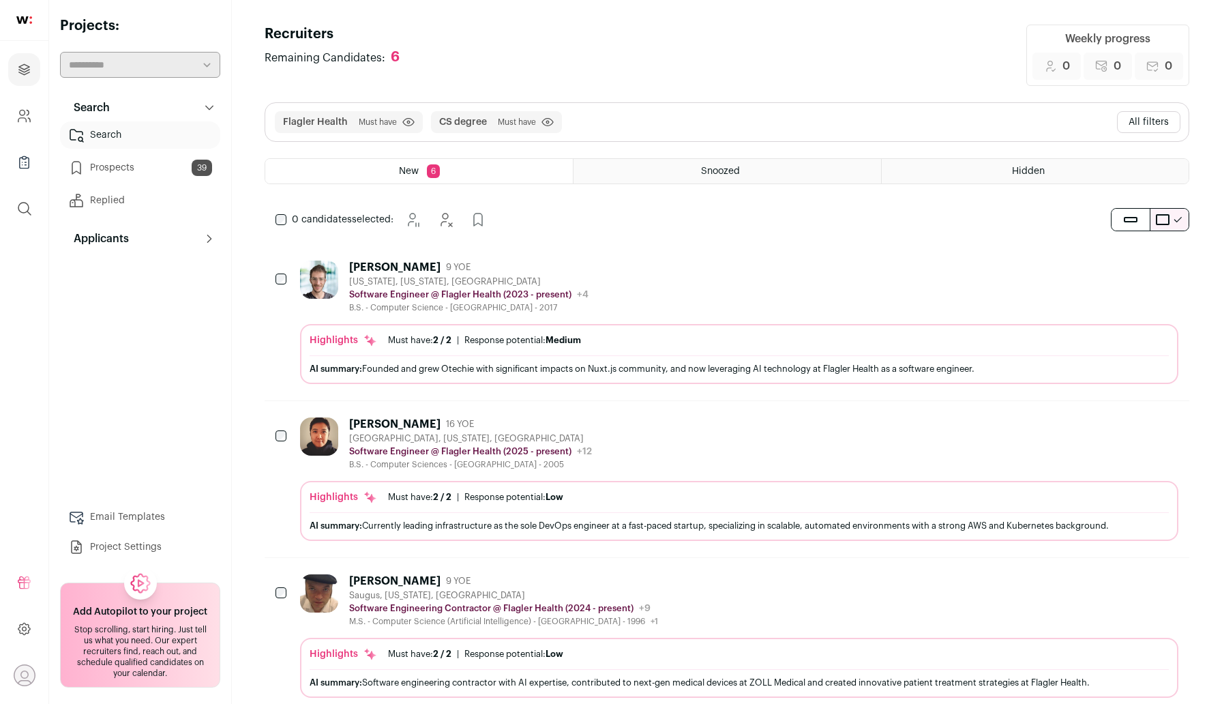
click at [1159, 115] on button "All filters" at bounding box center [1148, 122] width 63 height 22
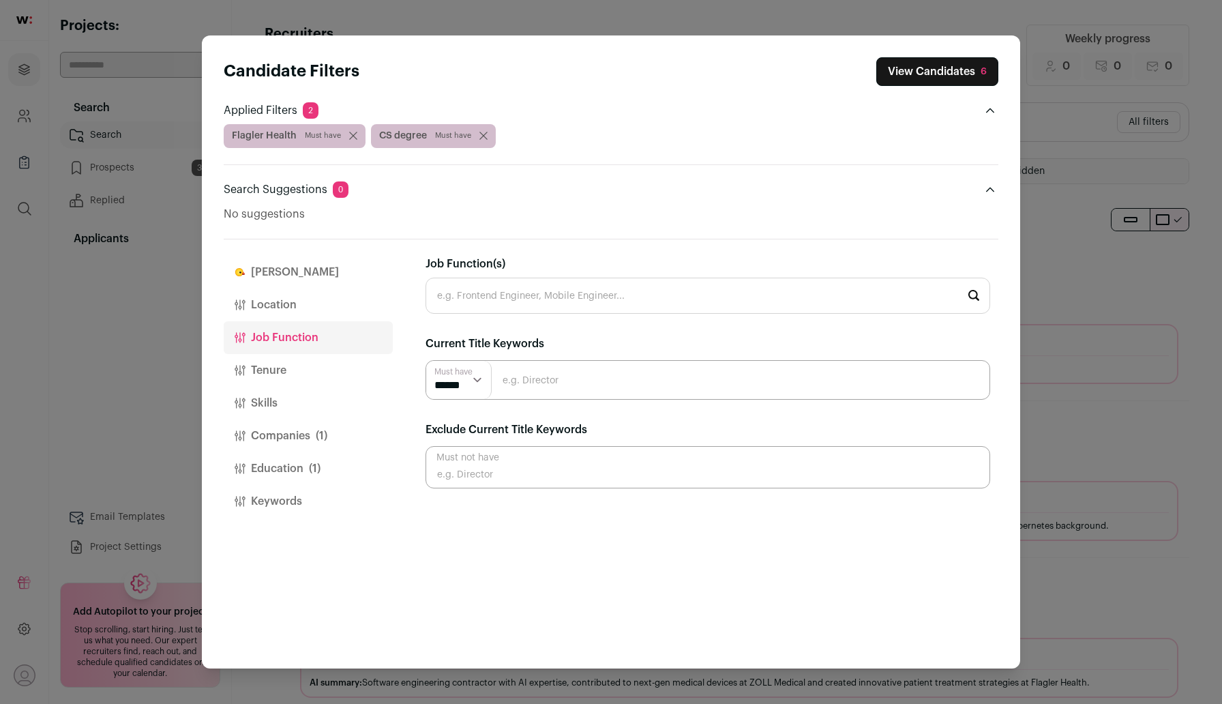
click at [288, 313] on button "Location" at bounding box center [308, 304] width 169 height 33
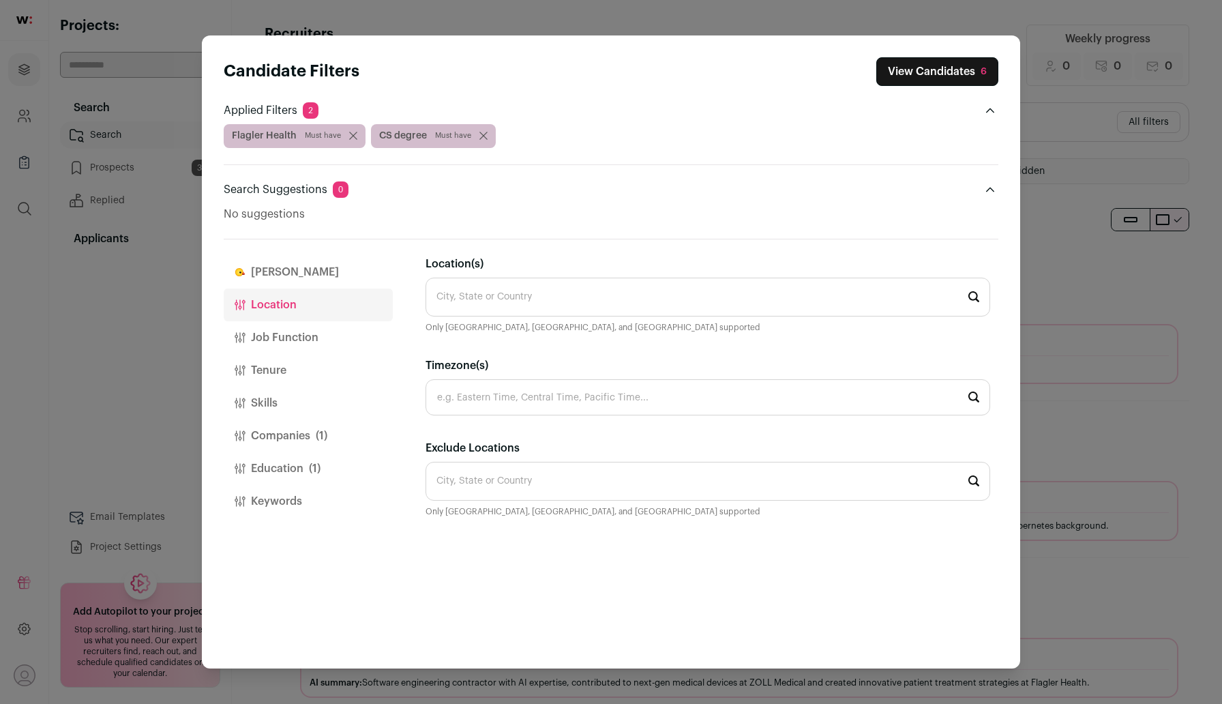
click at [567, 302] on input "Location(s)" at bounding box center [707, 296] width 564 height 39
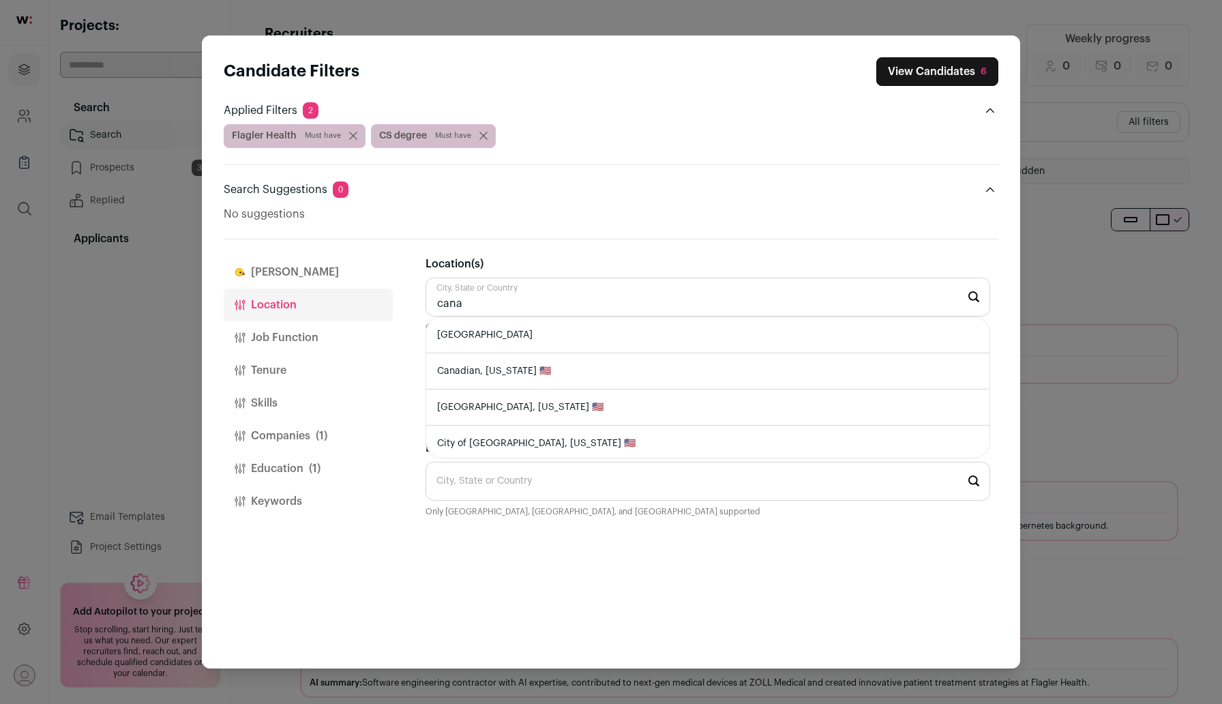
click at [511, 339] on li "Canada" at bounding box center [707, 335] width 563 height 36
type input "Canada"
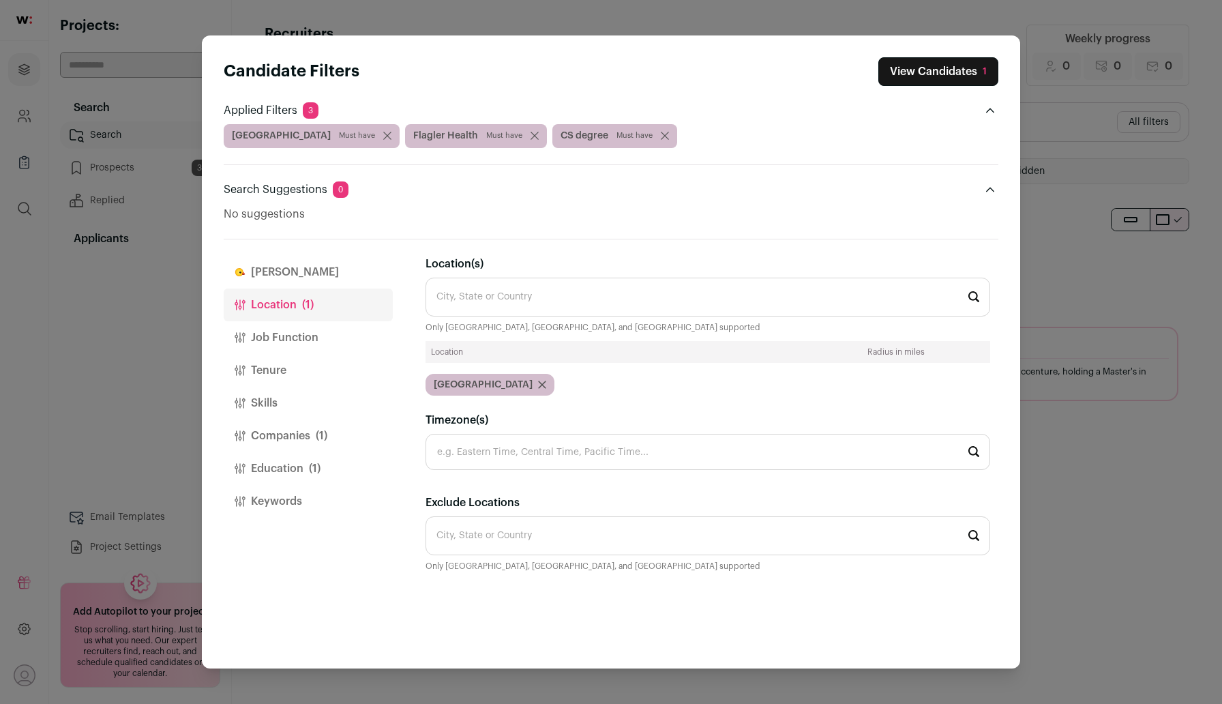
click at [921, 76] on button "View Candidates 1" at bounding box center [938, 71] width 120 height 29
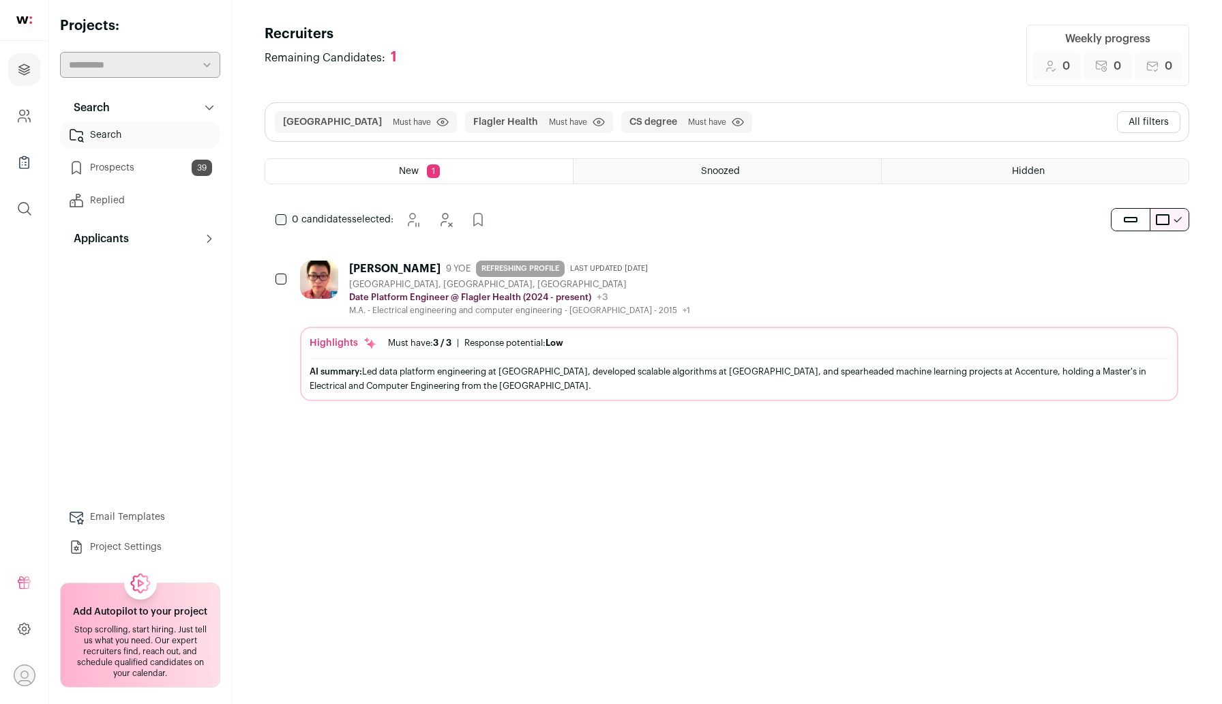
click at [364, 269] on div "Haoran Deng" at bounding box center [394, 269] width 91 height 14
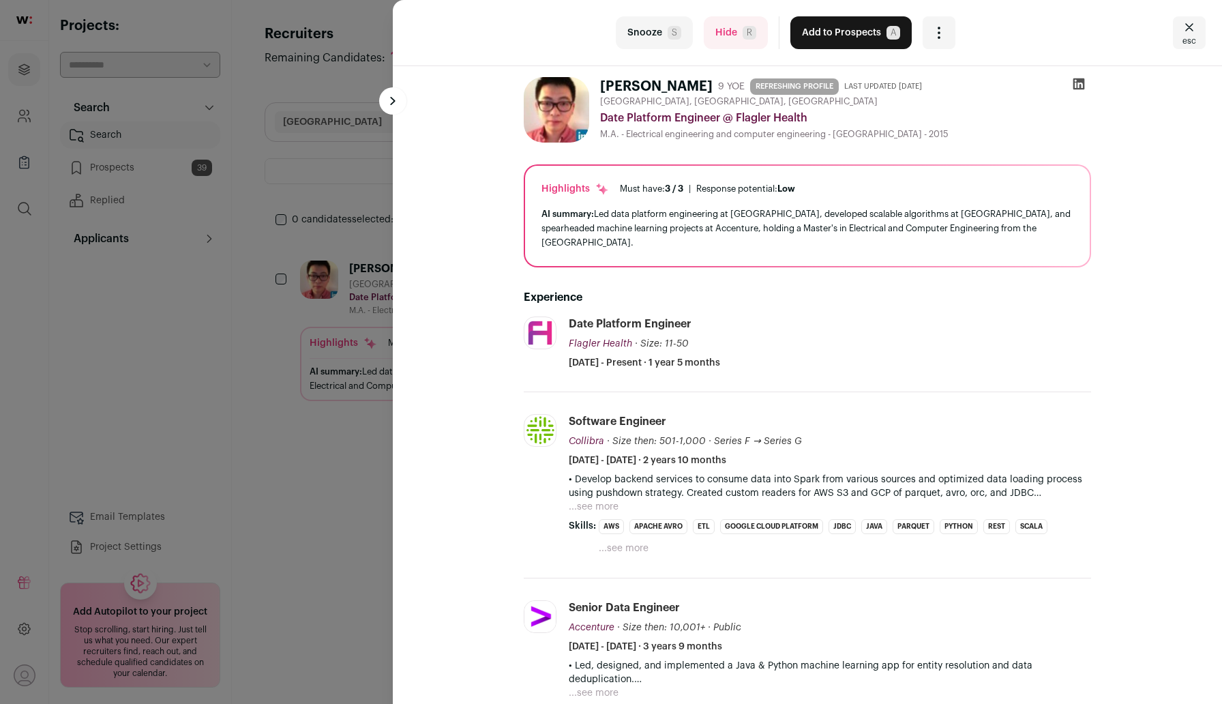
click at [251, 502] on div "Snooze S Hide R Add to Prospects A Are you sure? Haoran Deng is already in your…" at bounding box center [611, 352] width 1222 height 704
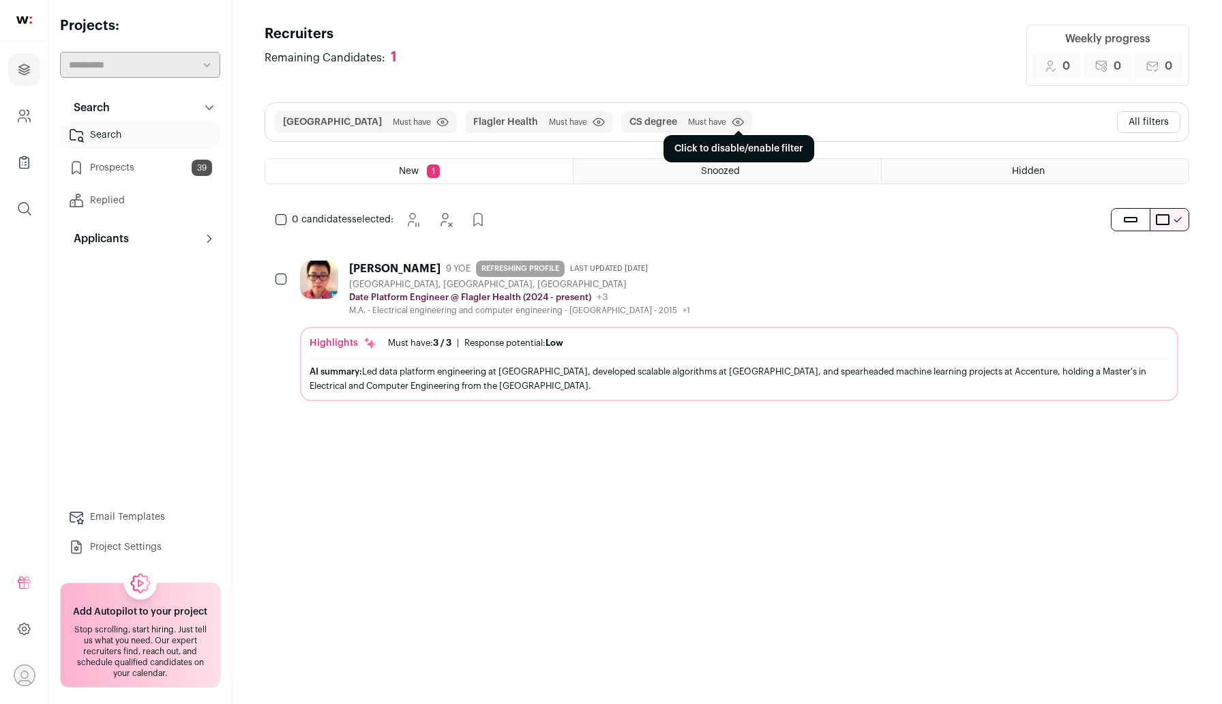
click at [732, 120] on icon "submit" at bounding box center [738, 122] width 12 height 10
click at [1158, 113] on button "All filters" at bounding box center [1148, 122] width 63 height 22
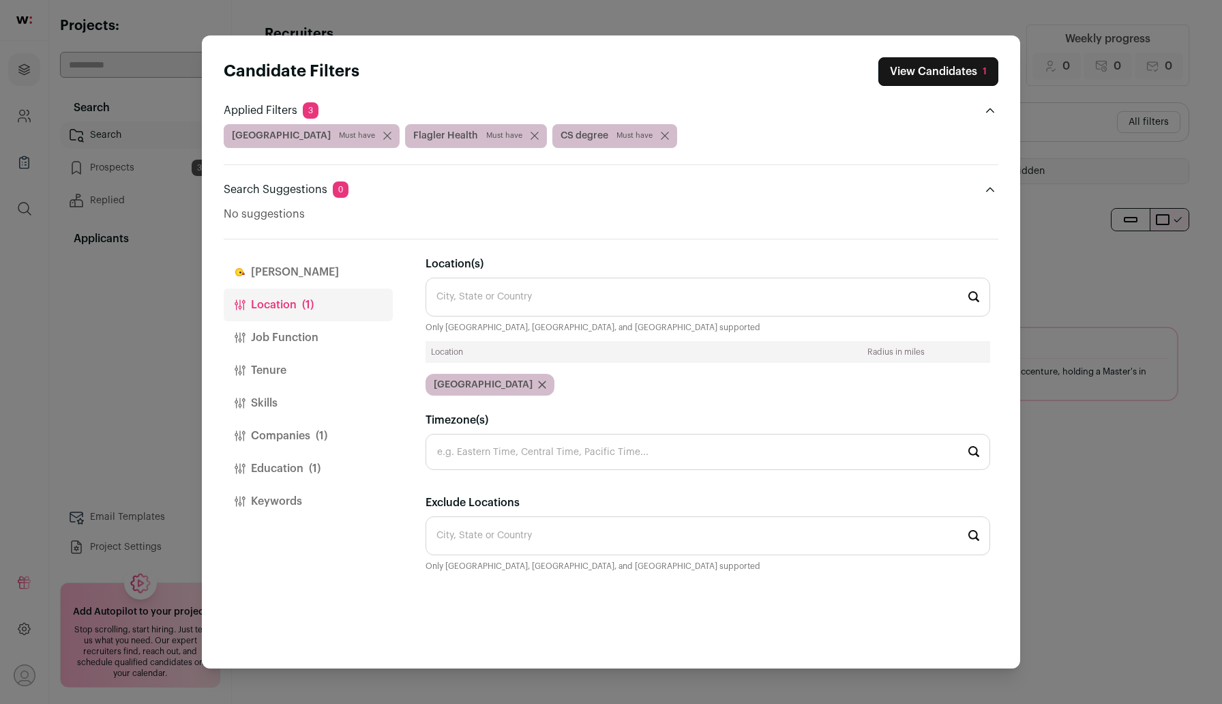
click at [285, 433] on button "Companies (1)" at bounding box center [308, 435] width 169 height 33
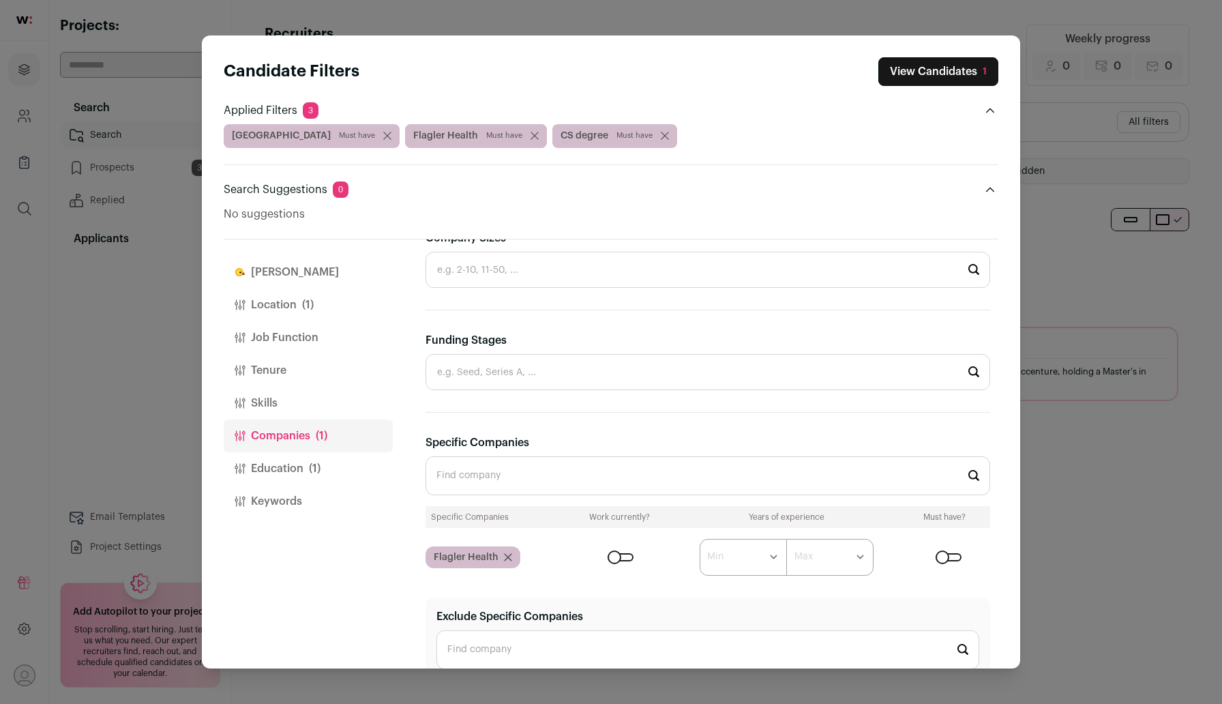
scroll to position [407, 0]
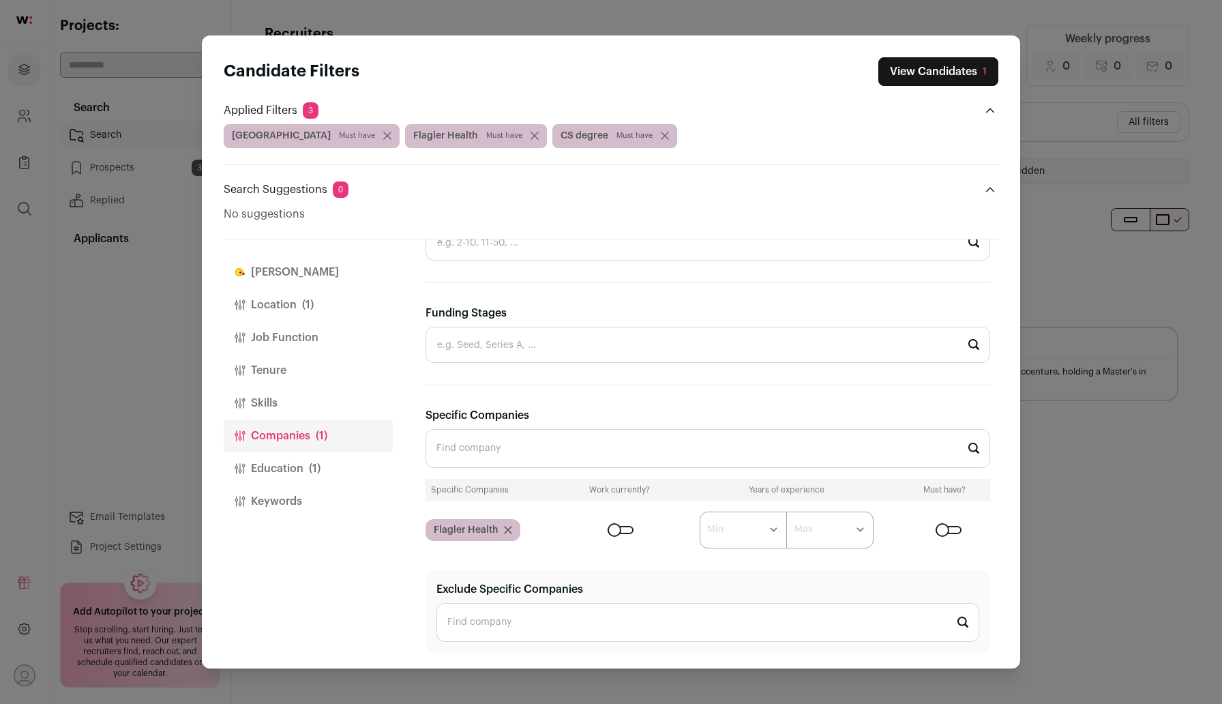
click at [614, 526] on div "Close modal via background" at bounding box center [620, 530] width 26 height 8
click at [944, 69] on button "View Candidates 1" at bounding box center [938, 71] width 120 height 29
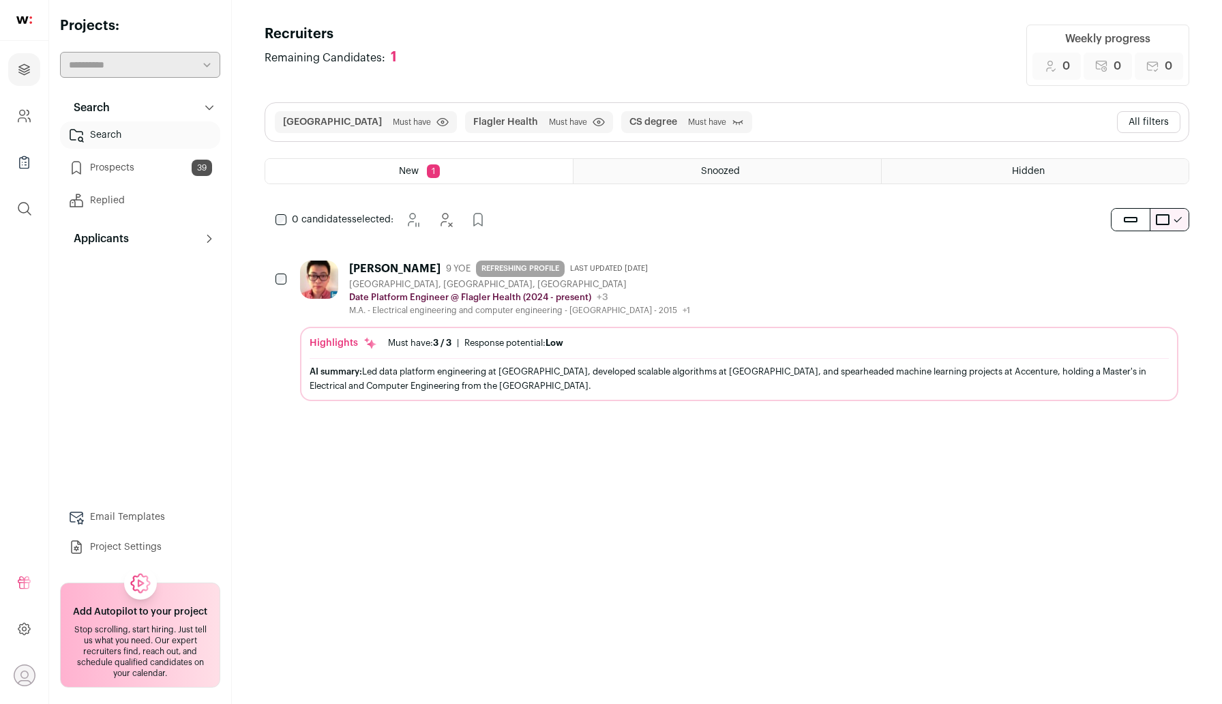
click at [1154, 125] on button "All filters" at bounding box center [1148, 122] width 63 height 22
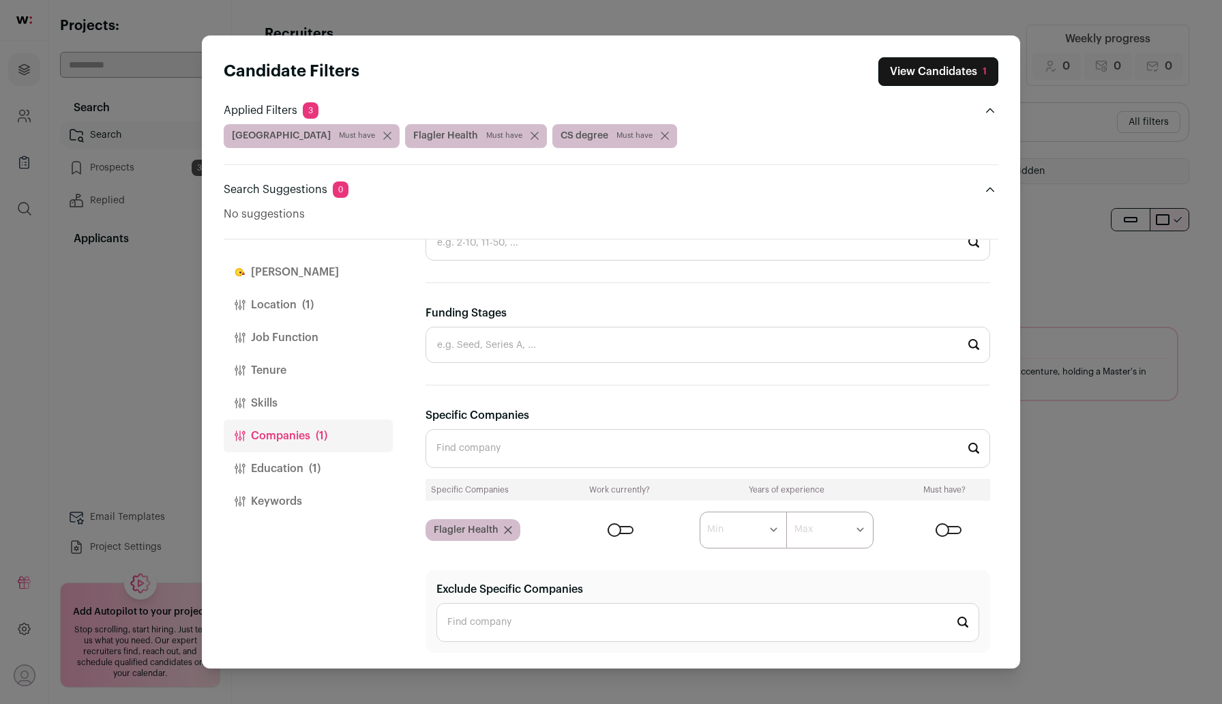
click at [506, 528] on icon "Close modal via background" at bounding box center [508, 530] width 8 height 8
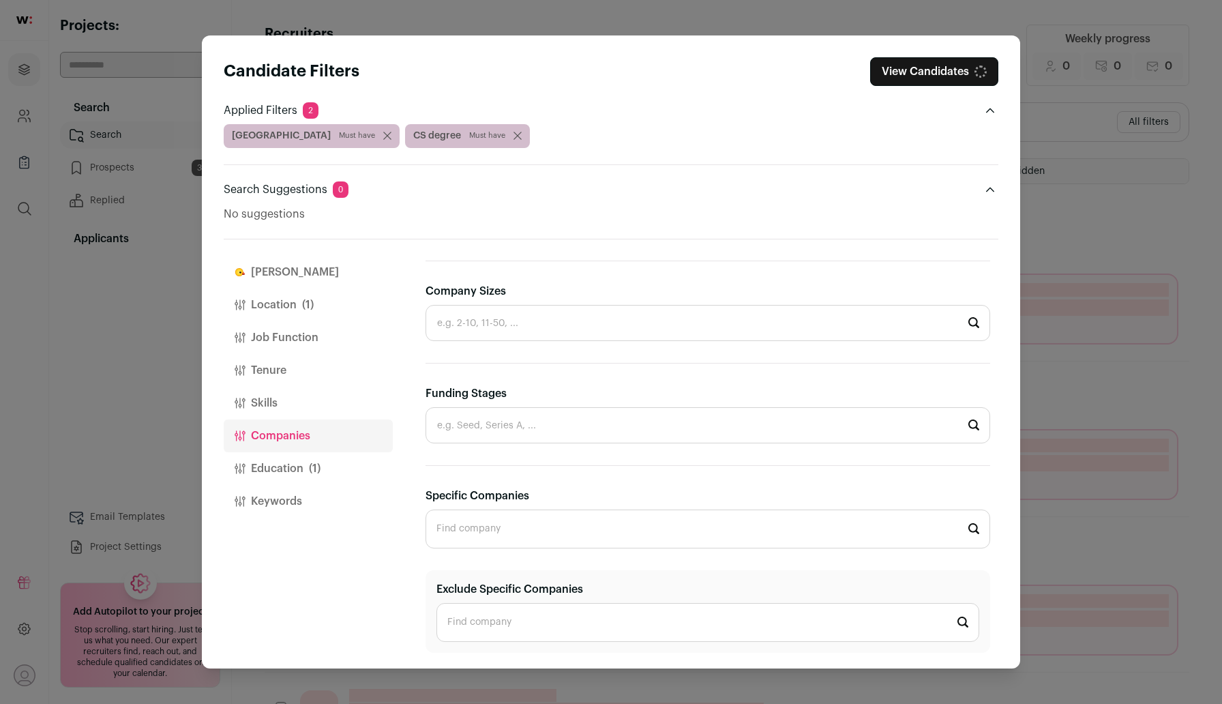
scroll to position [327, 0]
click at [509, 525] on input "Specific Companies" at bounding box center [707, 528] width 564 height 39
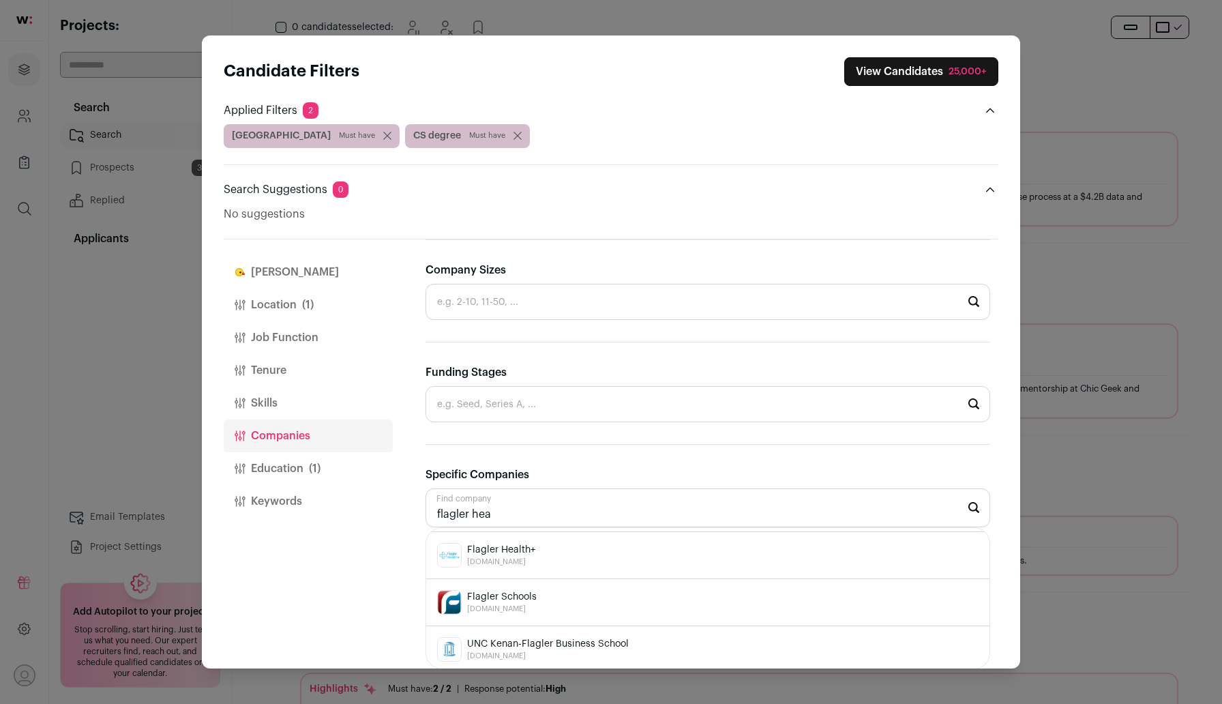
scroll to position [0, 0]
click at [594, 549] on div "Flagler Health flaglerhealth.io" at bounding box center [707, 551] width 541 height 25
type input "Flagler Health flaglerhealth.io"
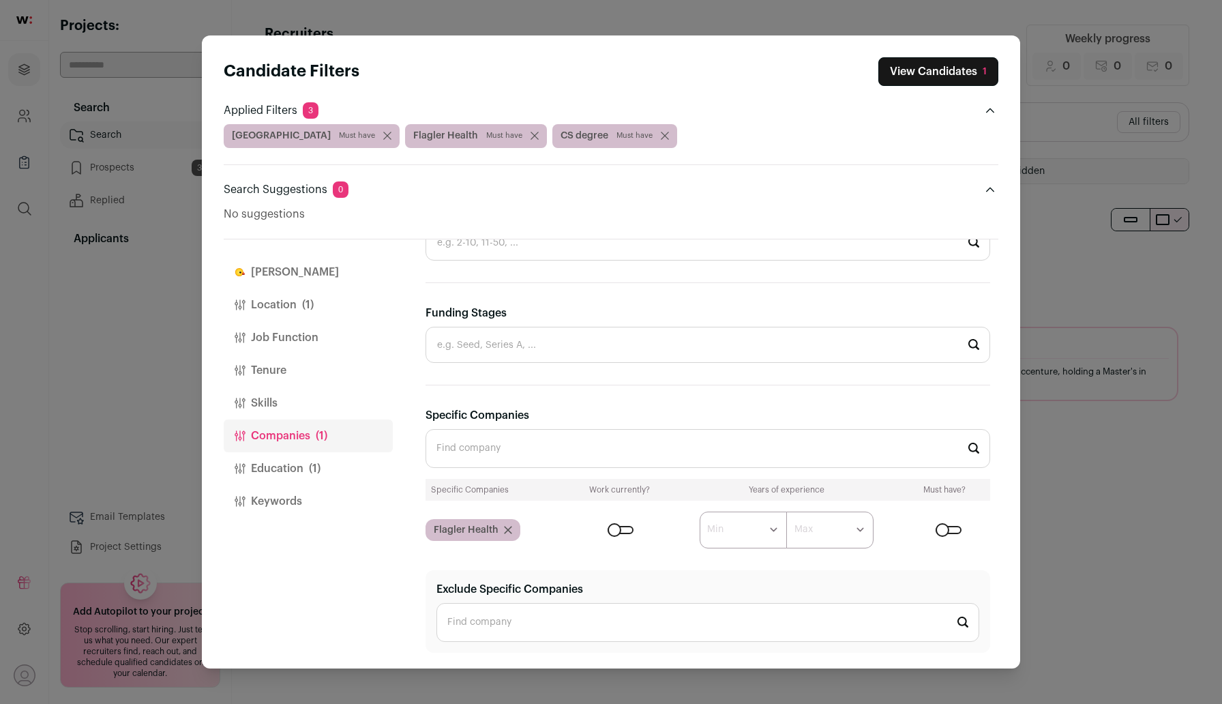
click at [299, 464] on button "Education (1)" at bounding box center [308, 468] width 169 height 33
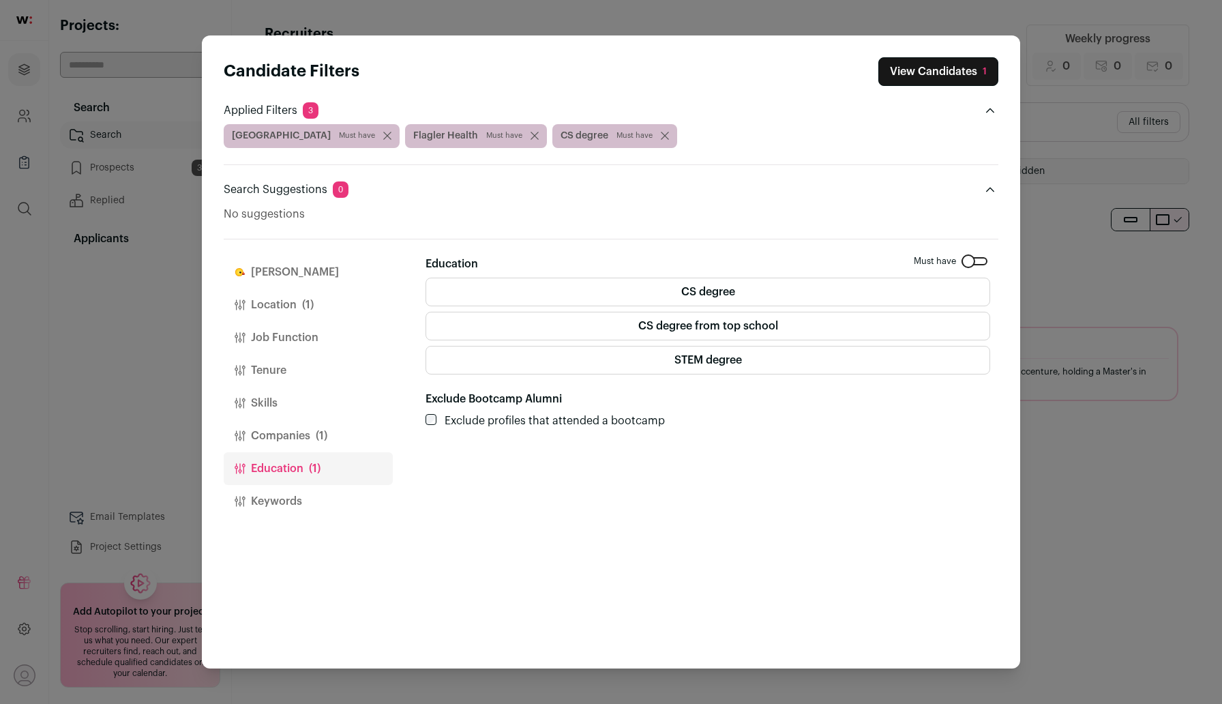
click at [982, 260] on div "Close modal via background" at bounding box center [974, 261] width 26 height 8
click at [701, 294] on label "CS degree" at bounding box center [707, 291] width 564 height 29
click at [292, 432] on button "Companies (1)" at bounding box center [308, 435] width 169 height 33
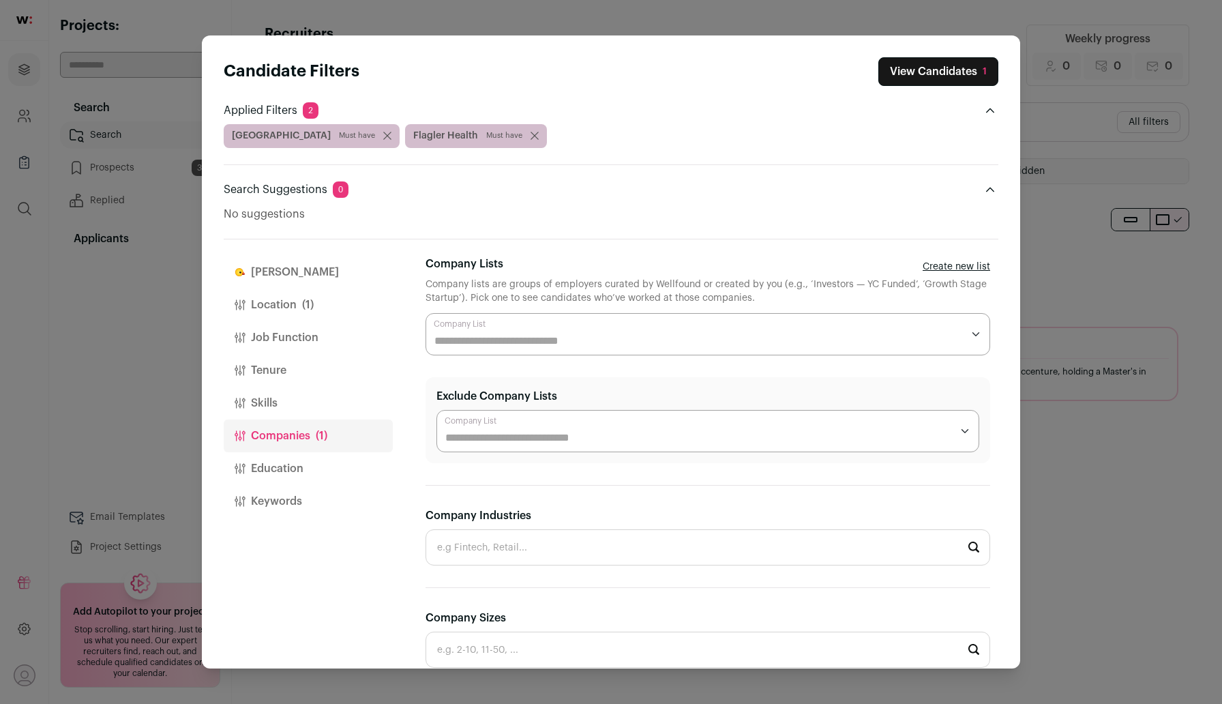
click at [383, 138] on icon "Close modal via background" at bounding box center [387, 136] width 8 height 8
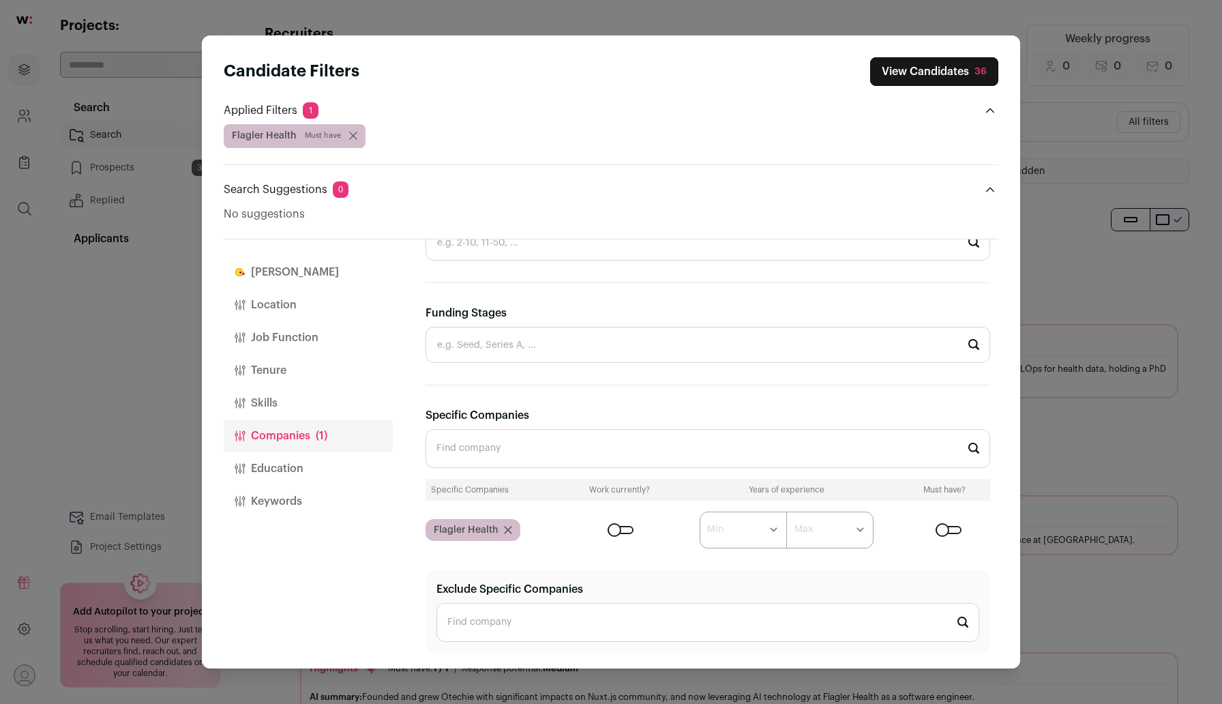
scroll to position [3, 0]
click at [615, 530] on div "Close modal via background" at bounding box center [620, 530] width 26 height 8
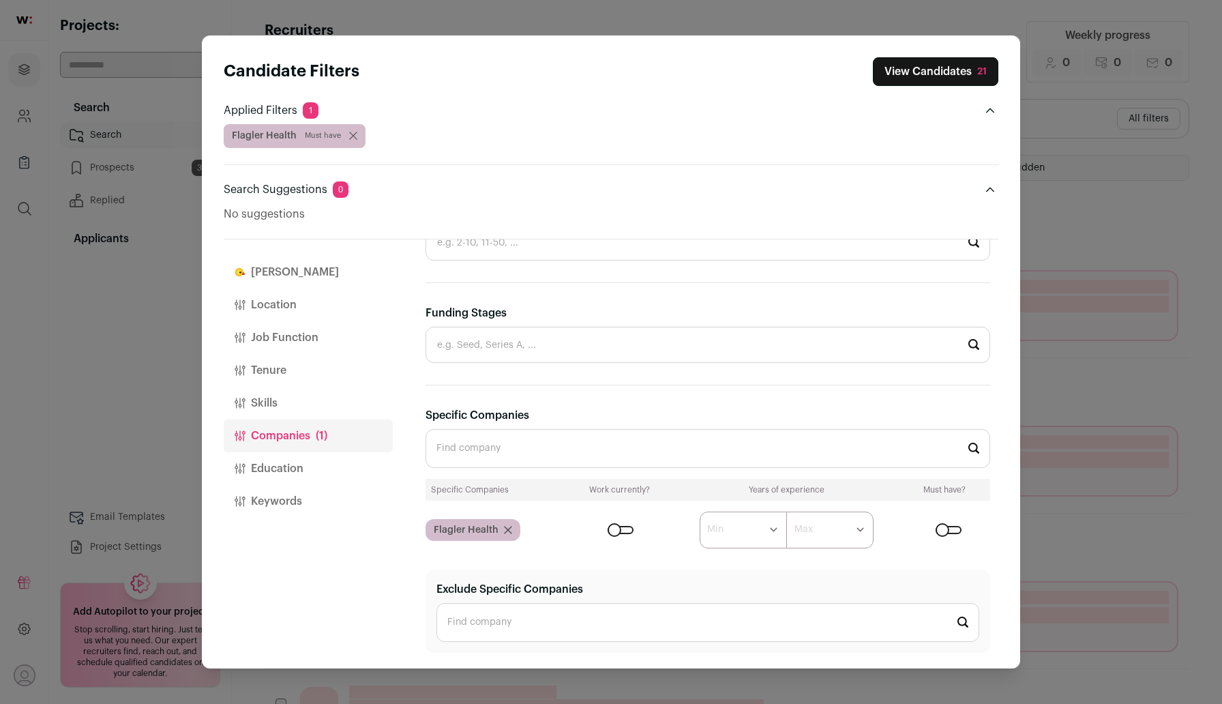
click at [941, 72] on button "View Candidates 21" at bounding box center [935, 71] width 125 height 29
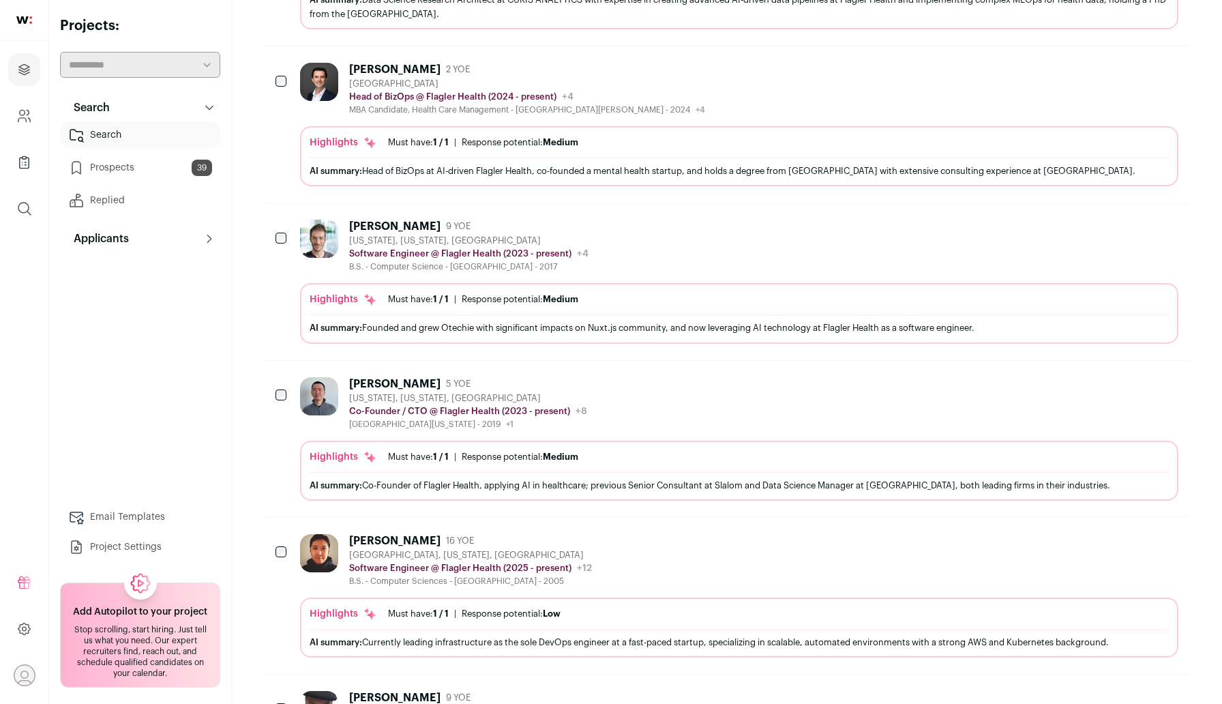
scroll to position [368, 0]
click at [724, 259] on div "Dylan Wight 9 YOE New York, New York, United States Software Engineer @ Flagler…" at bounding box center [739, 246] width 878 height 52
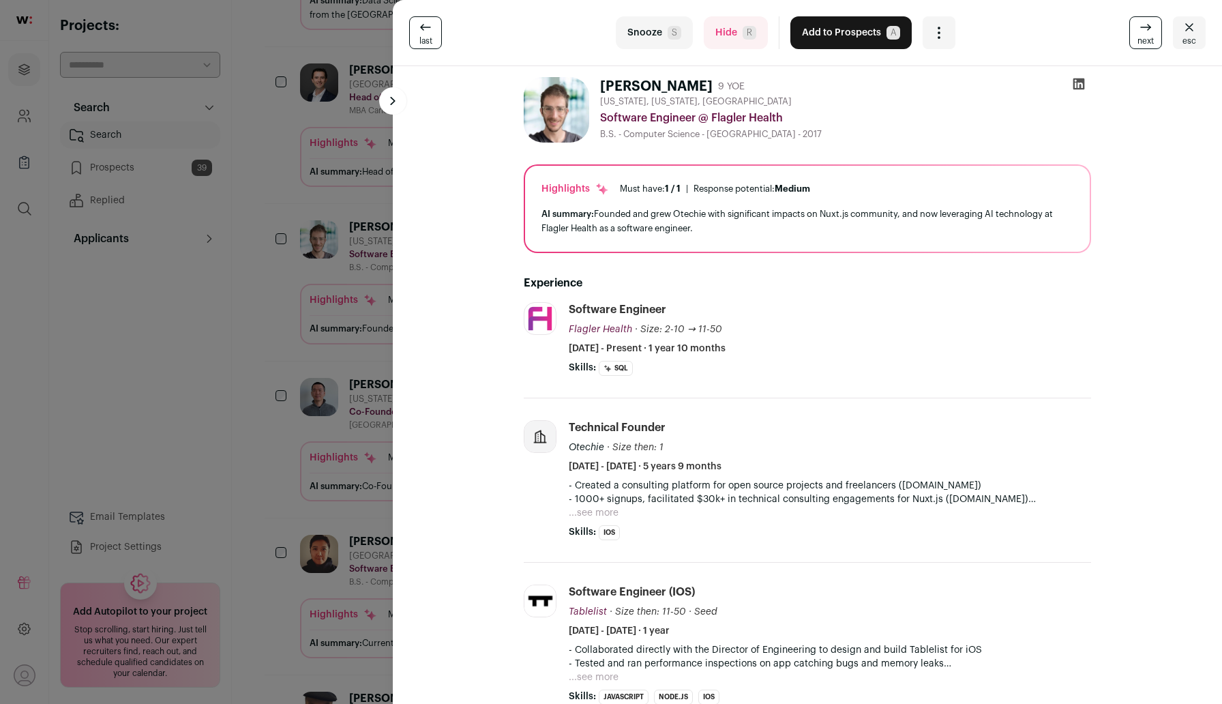
click at [1080, 83] on icon at bounding box center [1079, 84] width 14 height 14
click at [811, 29] on button "Add to Prospects A" at bounding box center [850, 32] width 121 height 33
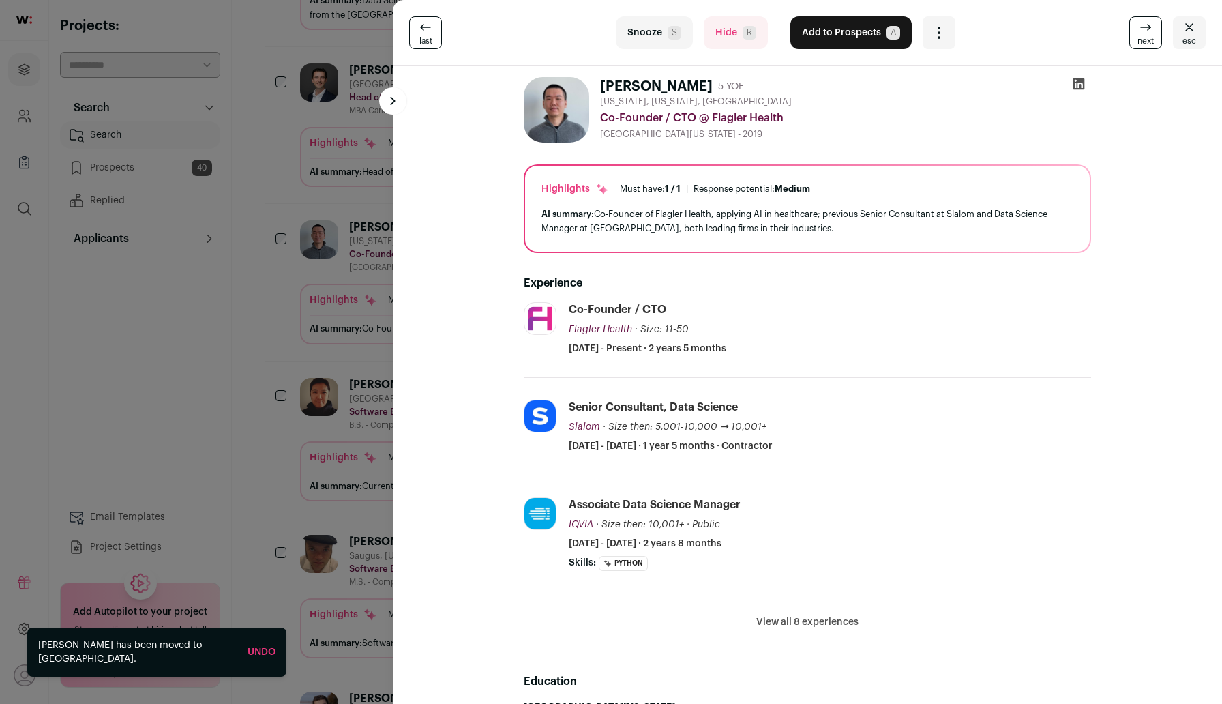
click at [1189, 31] on icon "Close" at bounding box center [1189, 27] width 16 height 16
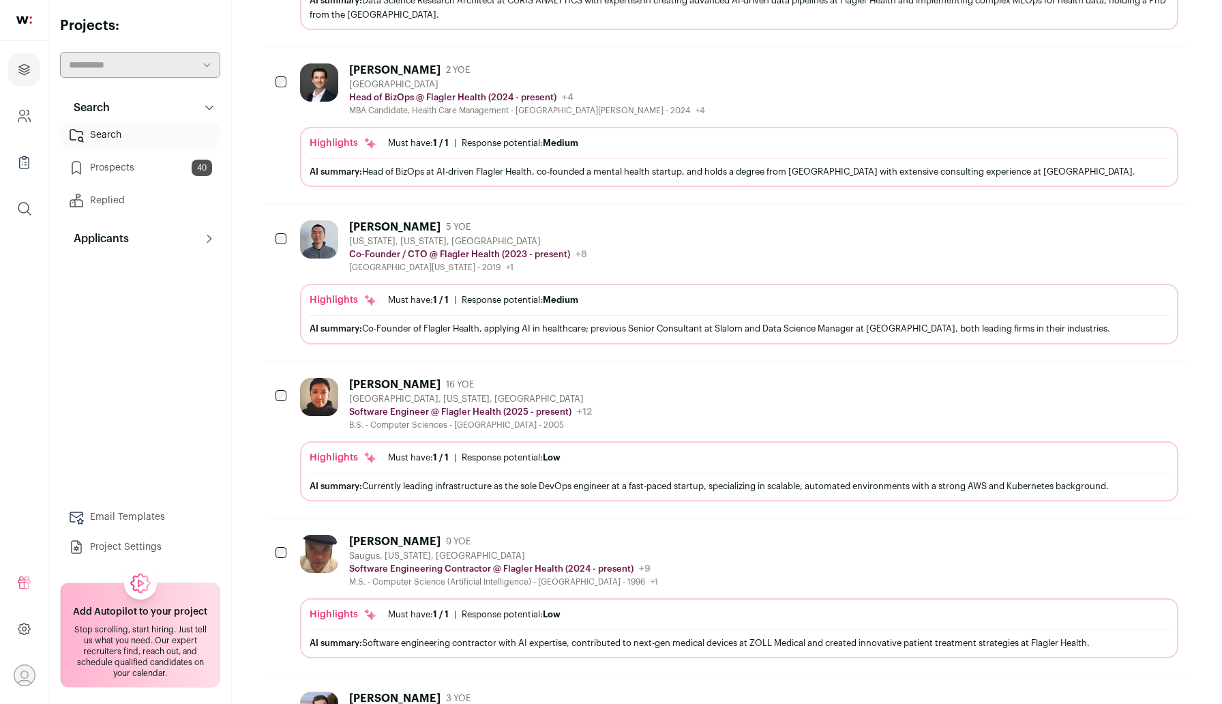
click at [120, 144] on link "Search" at bounding box center [140, 134] width 160 height 27
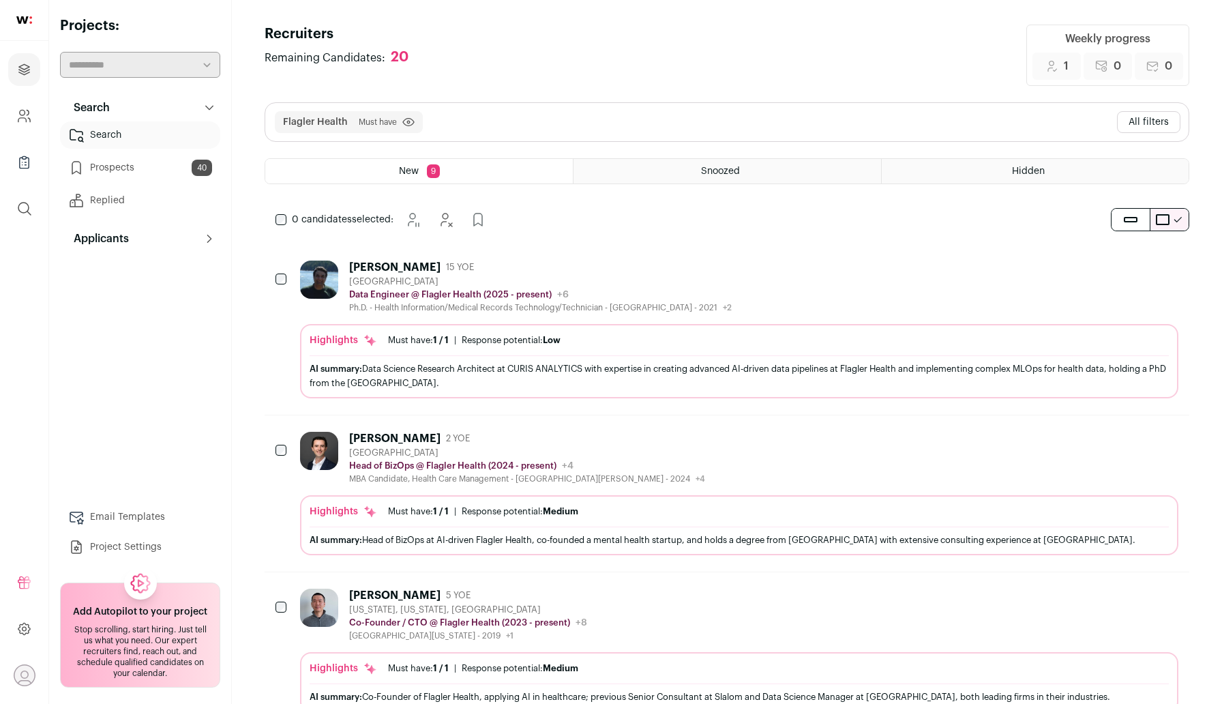
click at [1139, 117] on button "All filters" at bounding box center [1148, 122] width 63 height 22
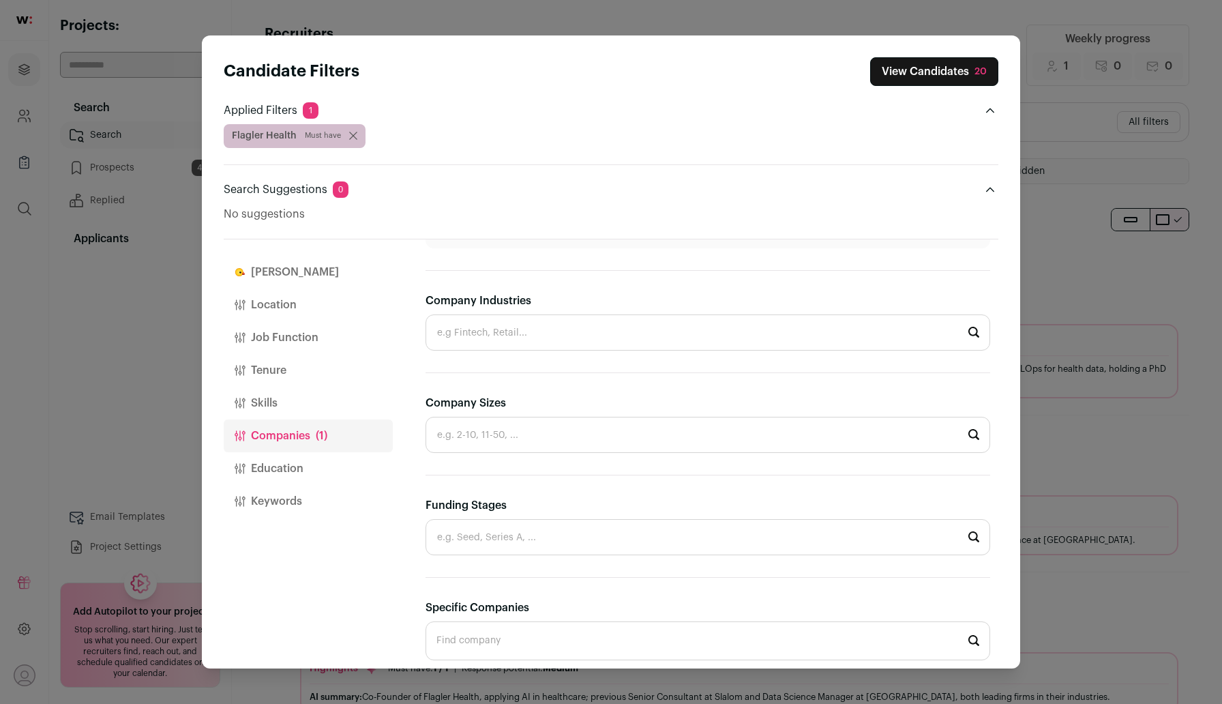
scroll to position [407, 0]
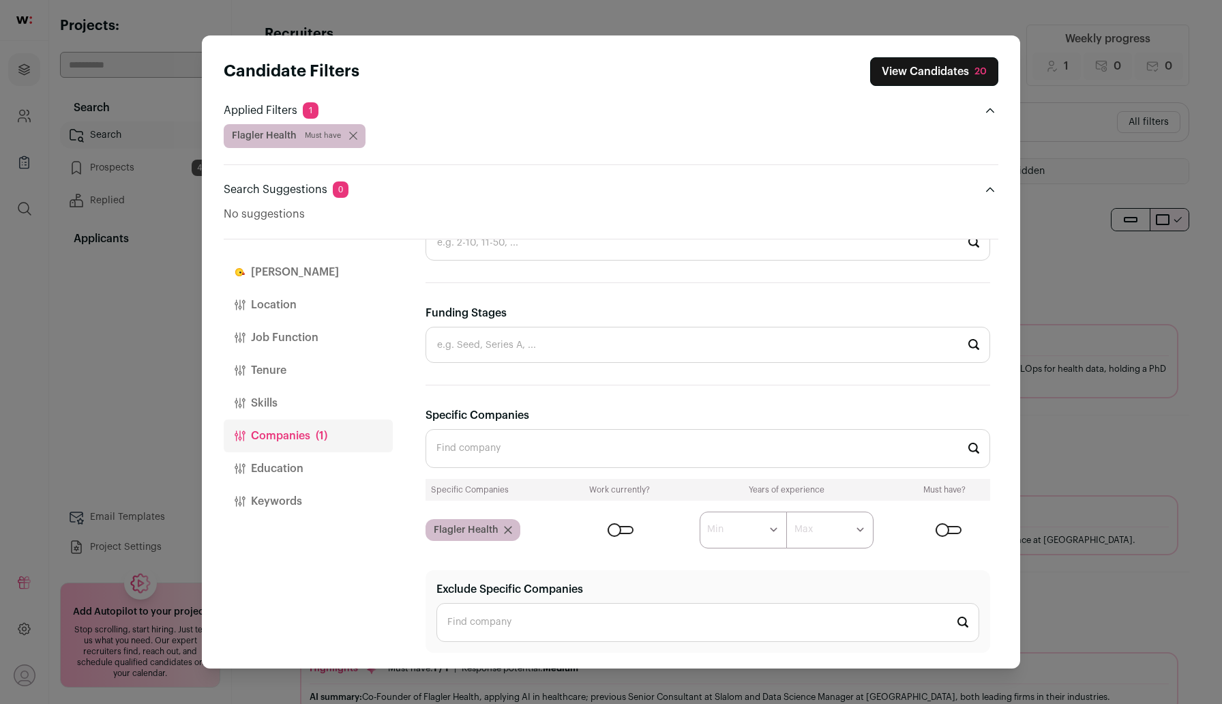
click at [516, 455] on input "Specific Companies" at bounding box center [707, 448] width 564 height 39
type input "oscarpro"
click at [507, 527] on icon "Close modal via background" at bounding box center [508, 530] width 8 height 8
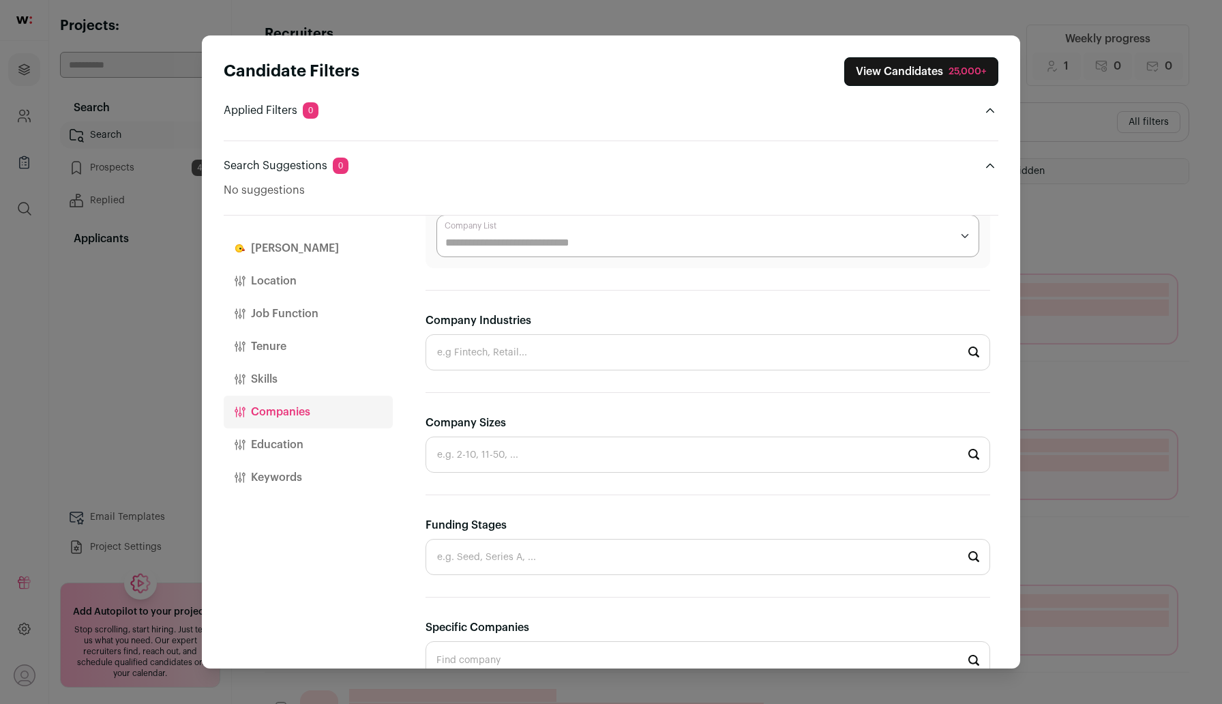
scroll to position [303, 0]
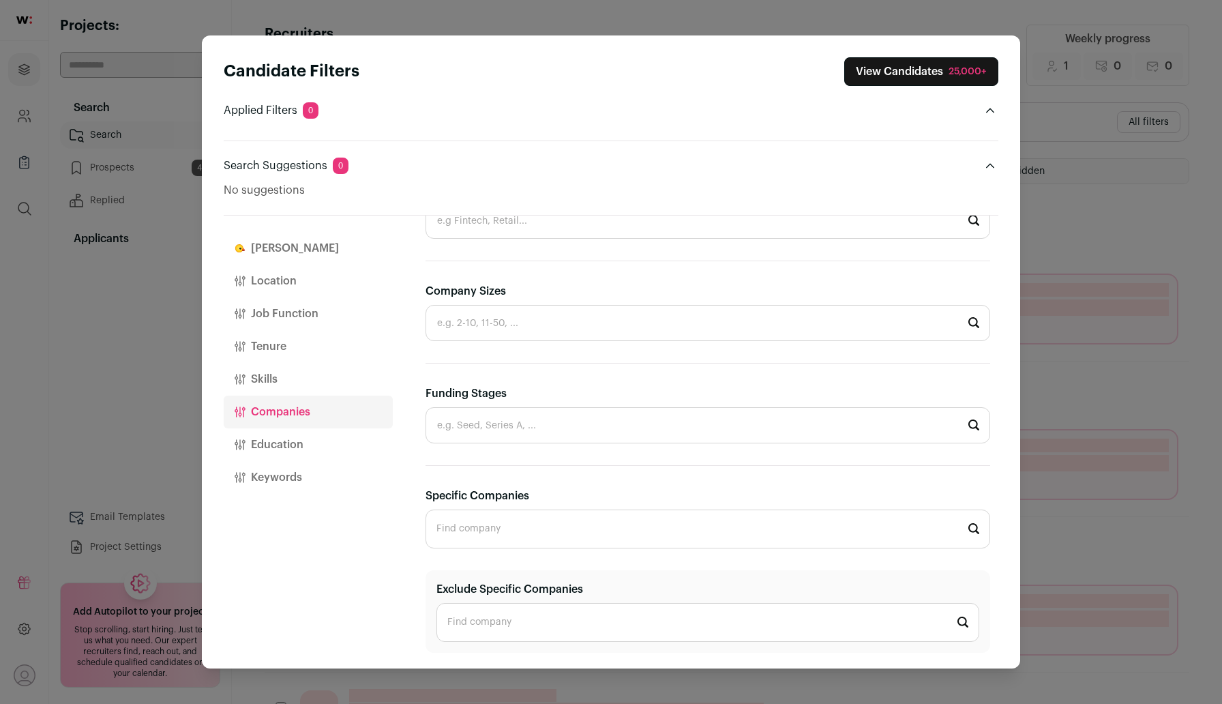
click at [497, 518] on input "Specific Companies" at bounding box center [707, 528] width 564 height 39
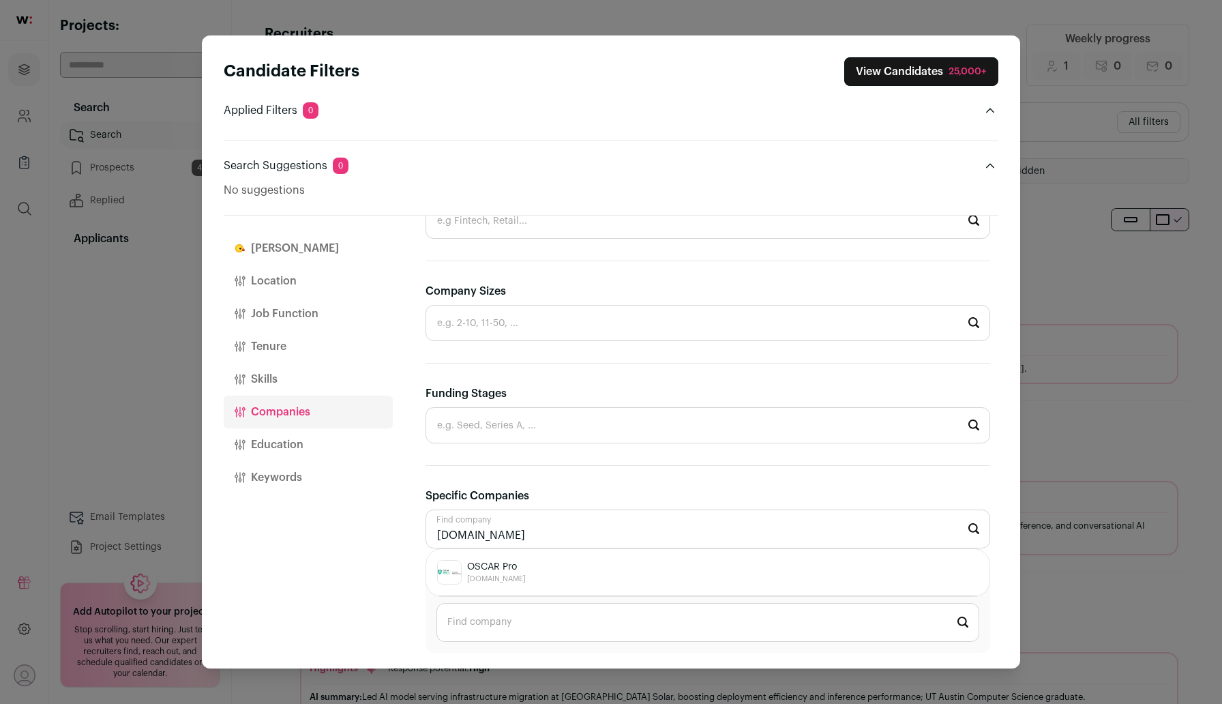
click at [543, 576] on div "OSCAR Pro oscarpro.ca" at bounding box center [707, 572] width 541 height 25
type input "OSCAR Pro oscarpro.ca"
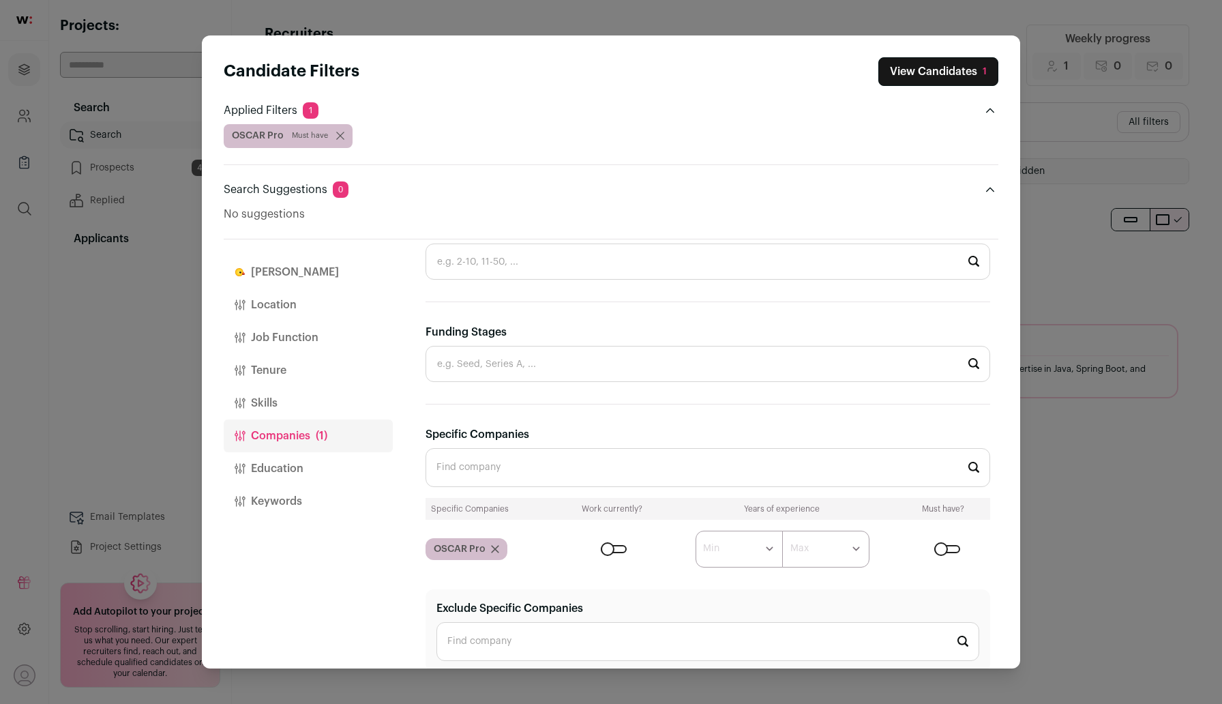
scroll to position [407, 0]
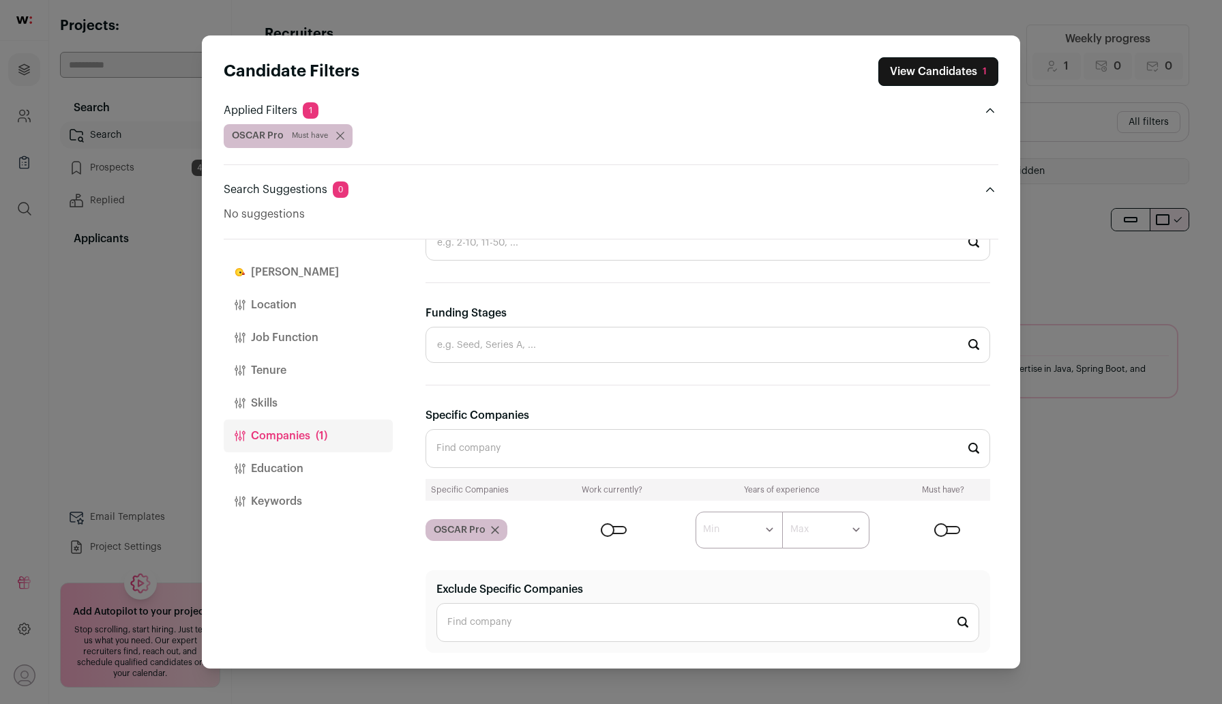
click at [891, 74] on button "View Candidates 1" at bounding box center [938, 71] width 120 height 29
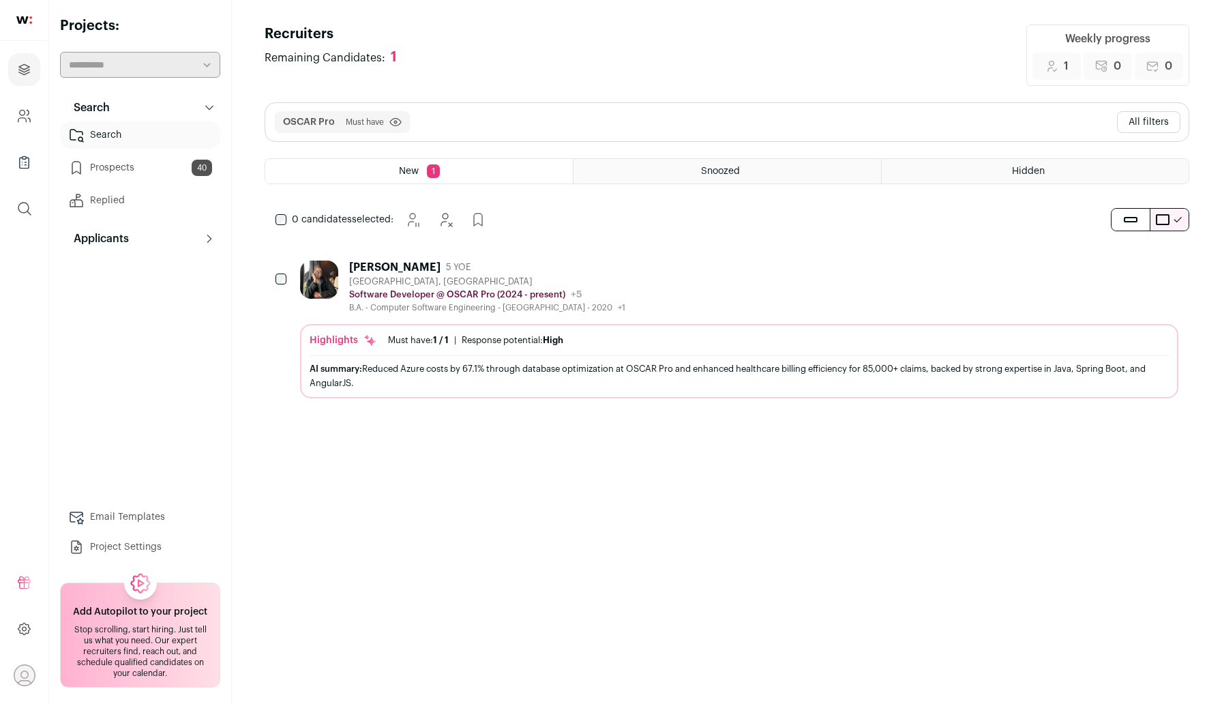
click at [1141, 121] on button "All filters" at bounding box center [1148, 122] width 63 height 22
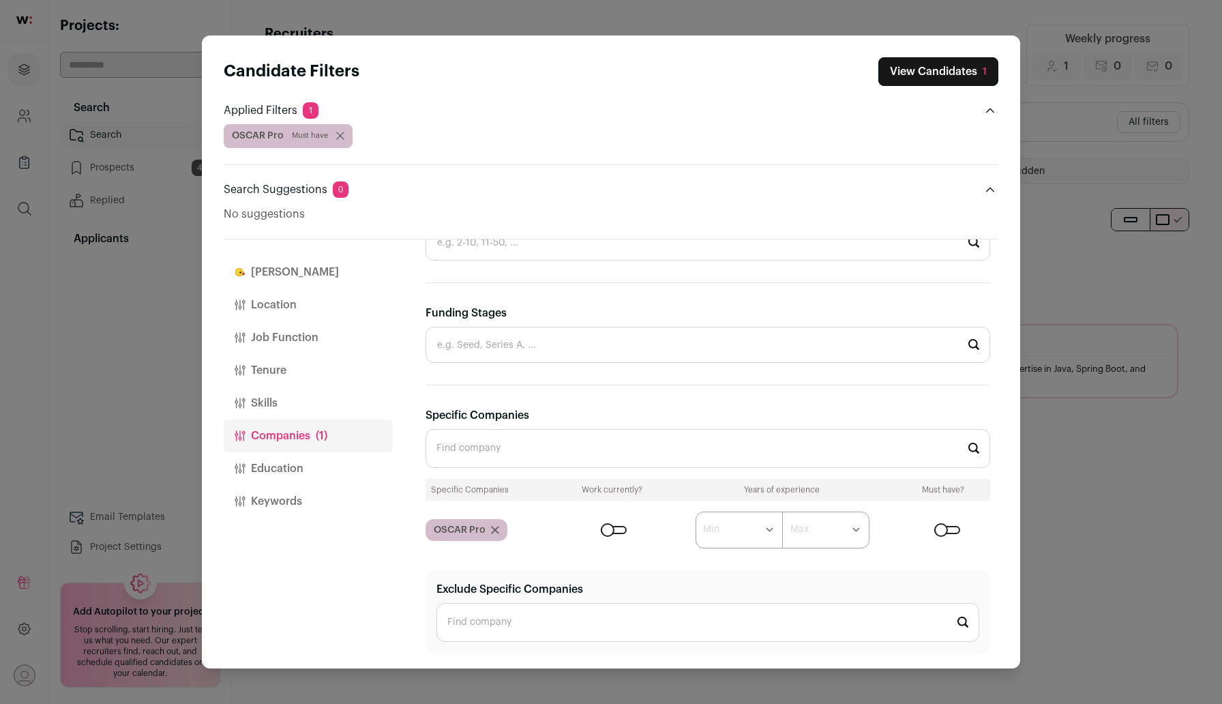
click at [612, 532] on div "Close modal via background" at bounding box center [614, 530] width 26 height 8
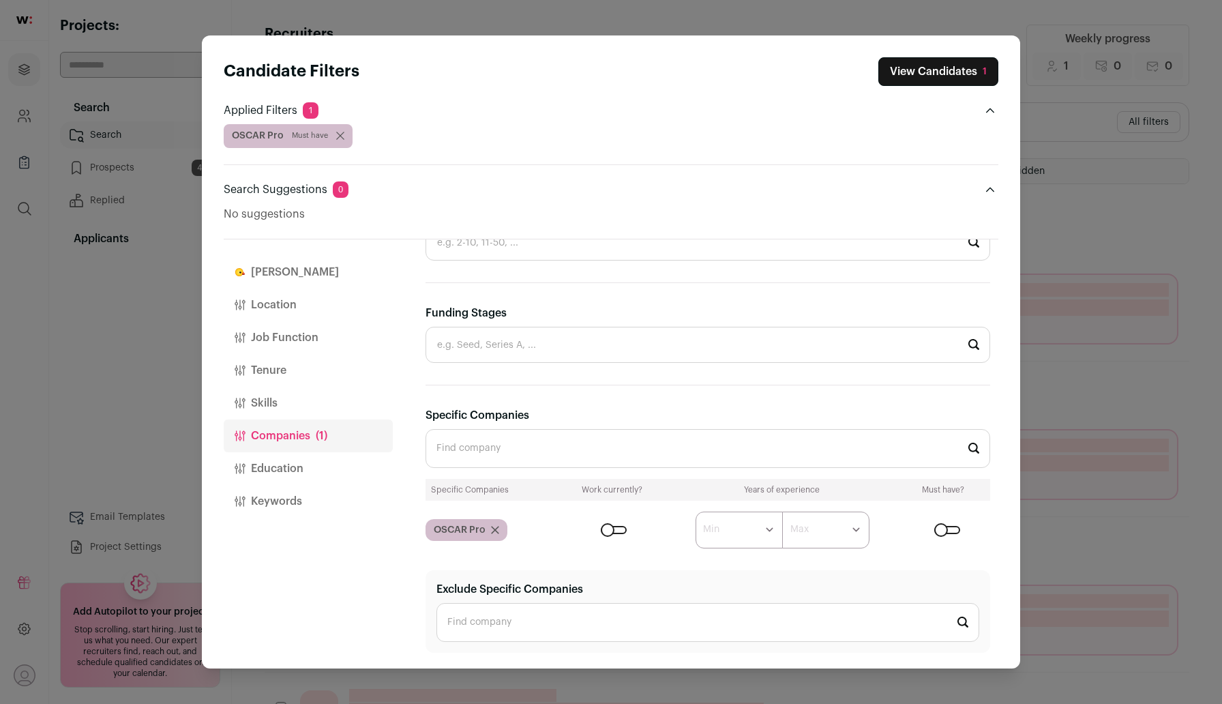
click at [617, 529] on div "Close modal via background" at bounding box center [614, 530] width 26 height 8
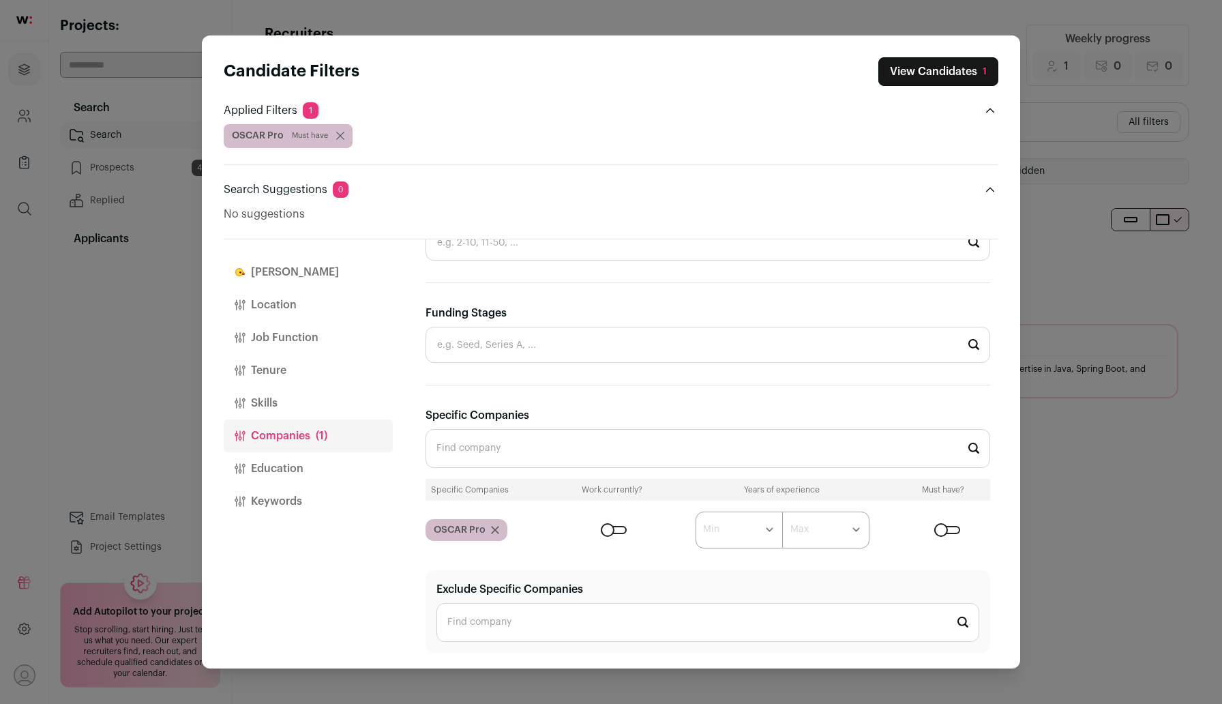
click at [288, 335] on button "Job Function" at bounding box center [308, 337] width 169 height 33
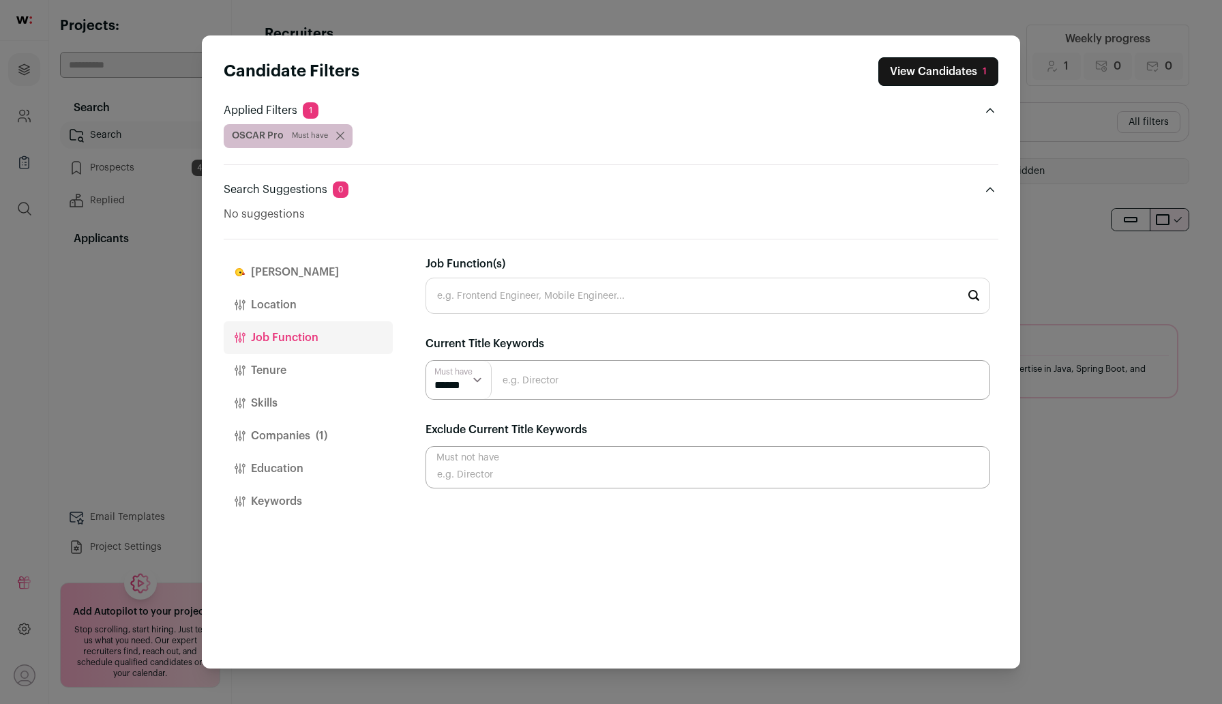
click at [295, 438] on button "Companies (1)" at bounding box center [308, 435] width 169 height 33
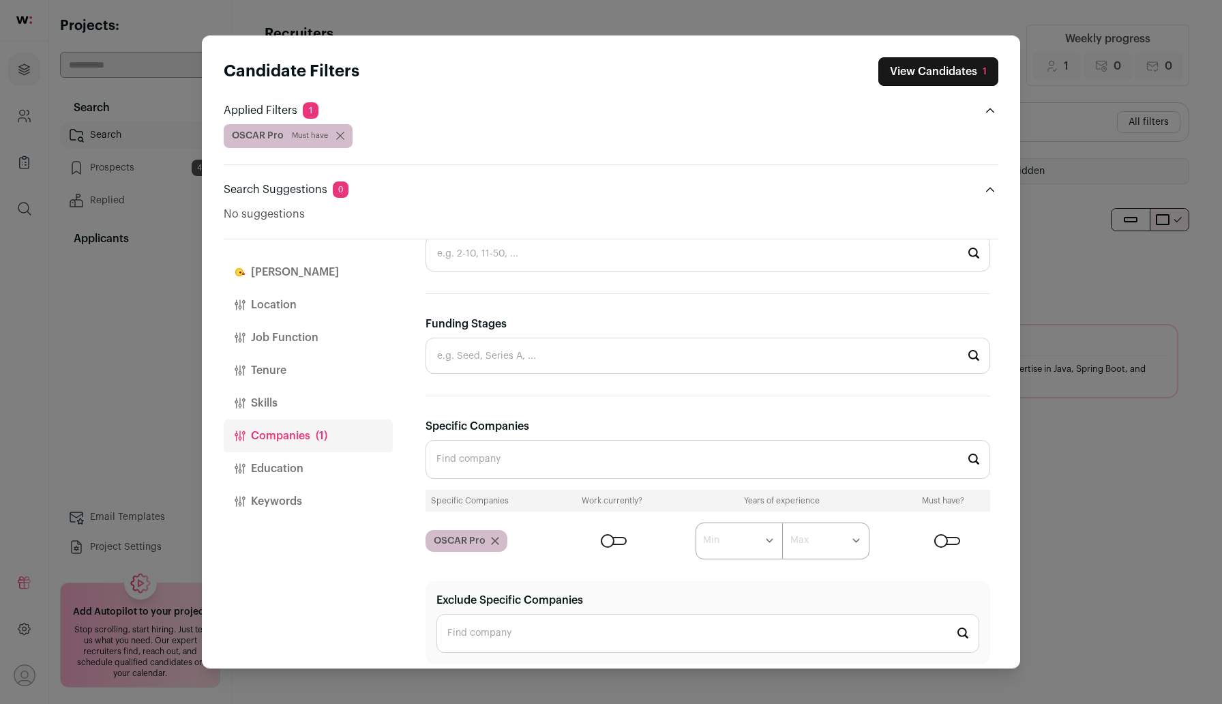
scroll to position [407, 0]
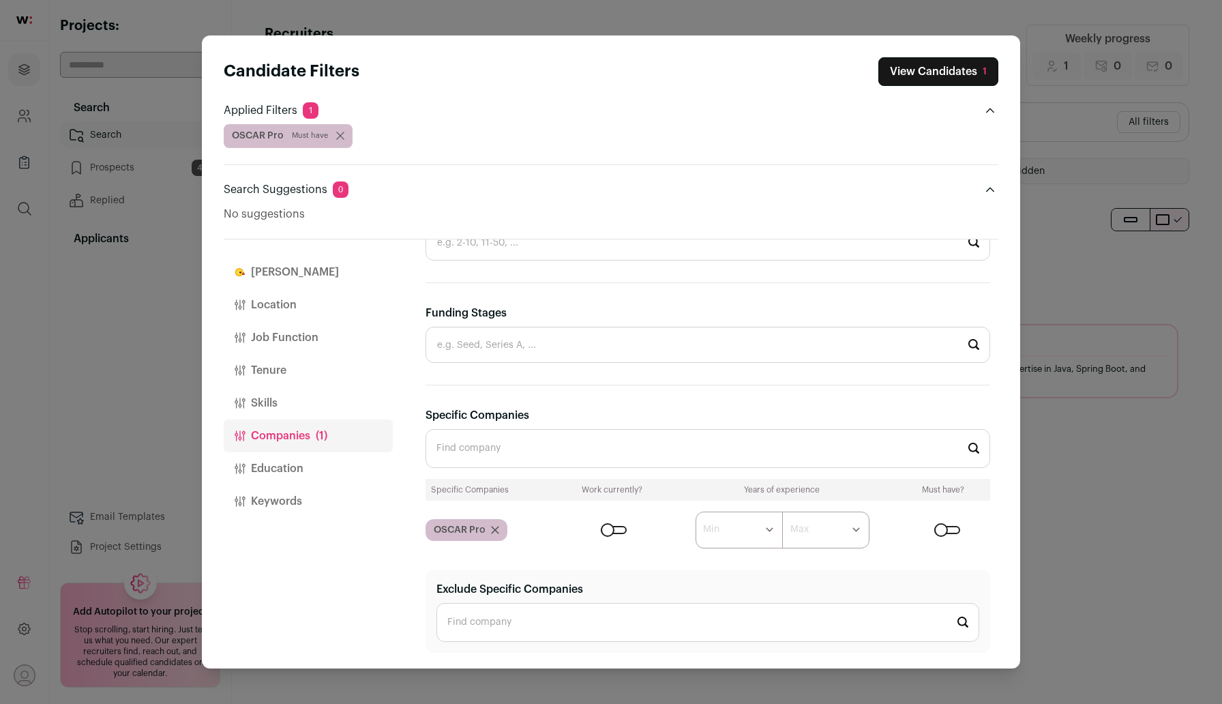
click at [310, 472] on button "Education" at bounding box center [308, 468] width 169 height 33
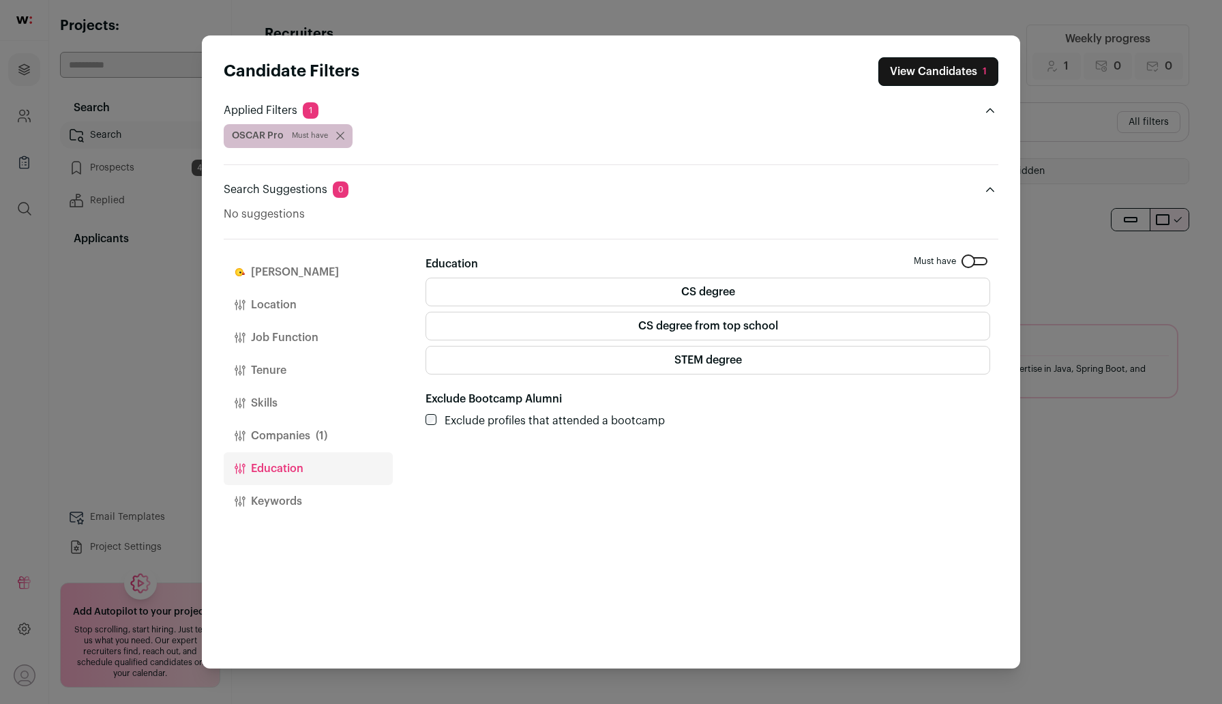
scroll to position [0, 0]
click at [268, 504] on button "Keywords" at bounding box center [308, 501] width 169 height 33
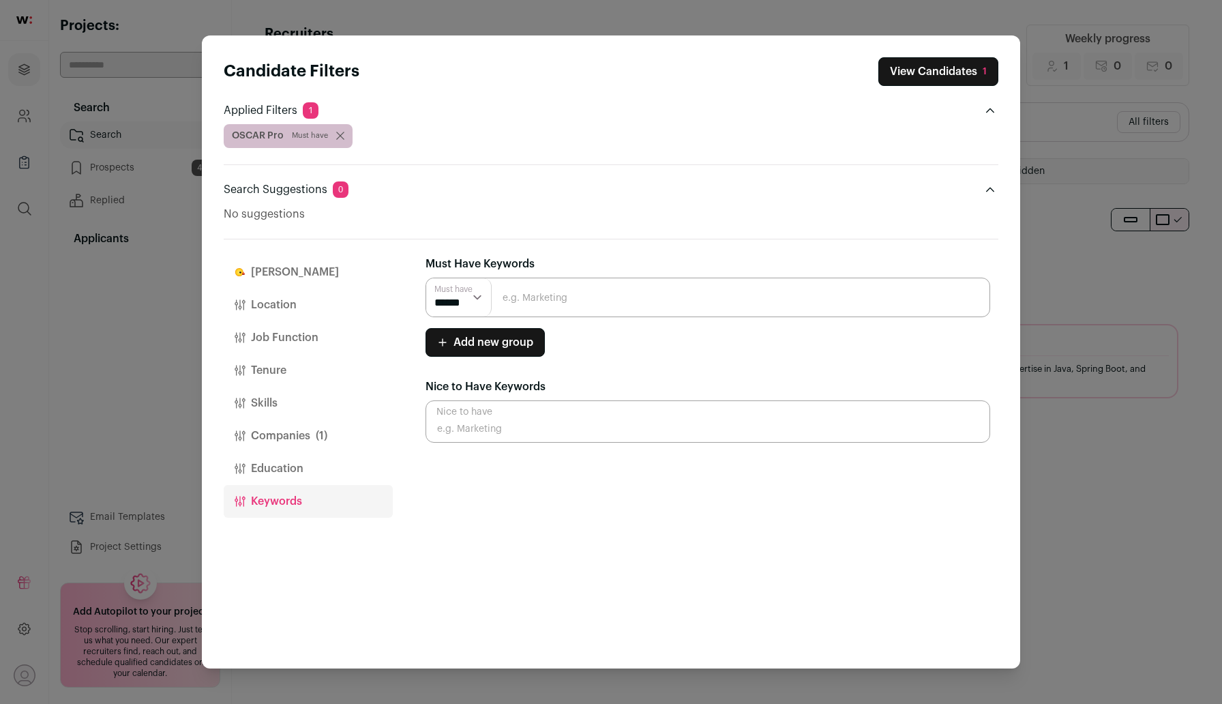
click at [277, 295] on button "Location" at bounding box center [308, 304] width 169 height 33
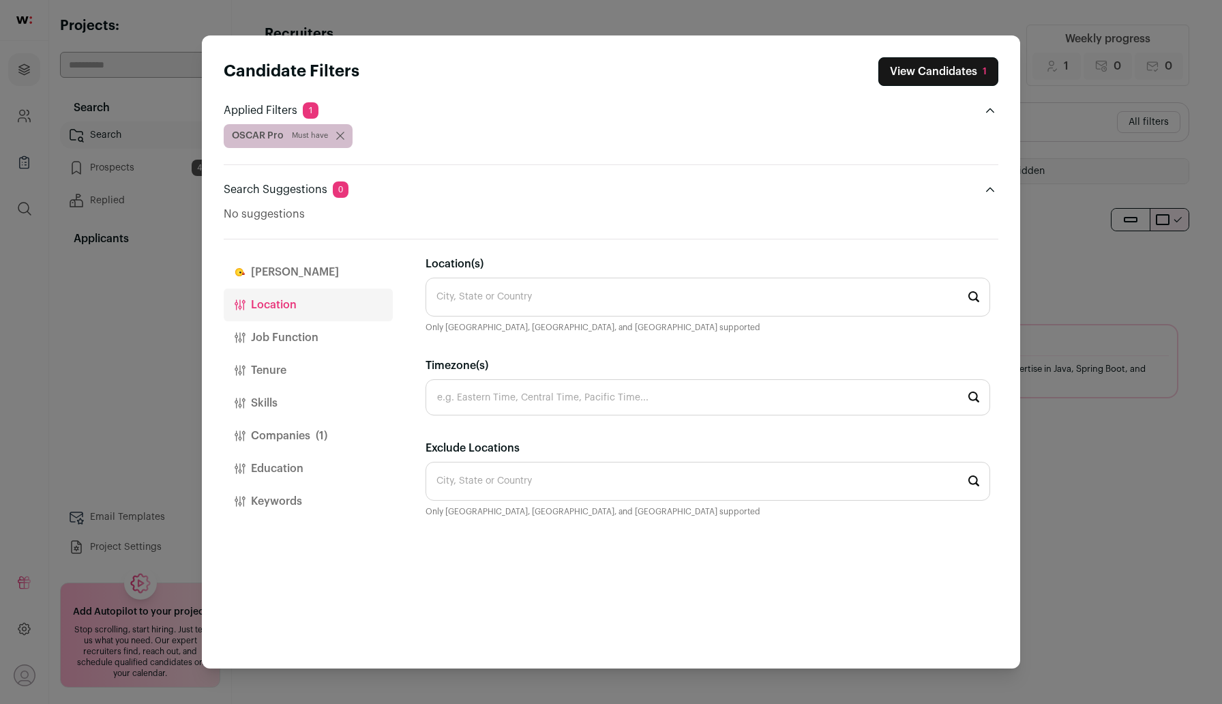
click at [299, 440] on button "Companies (1)" at bounding box center [308, 435] width 169 height 33
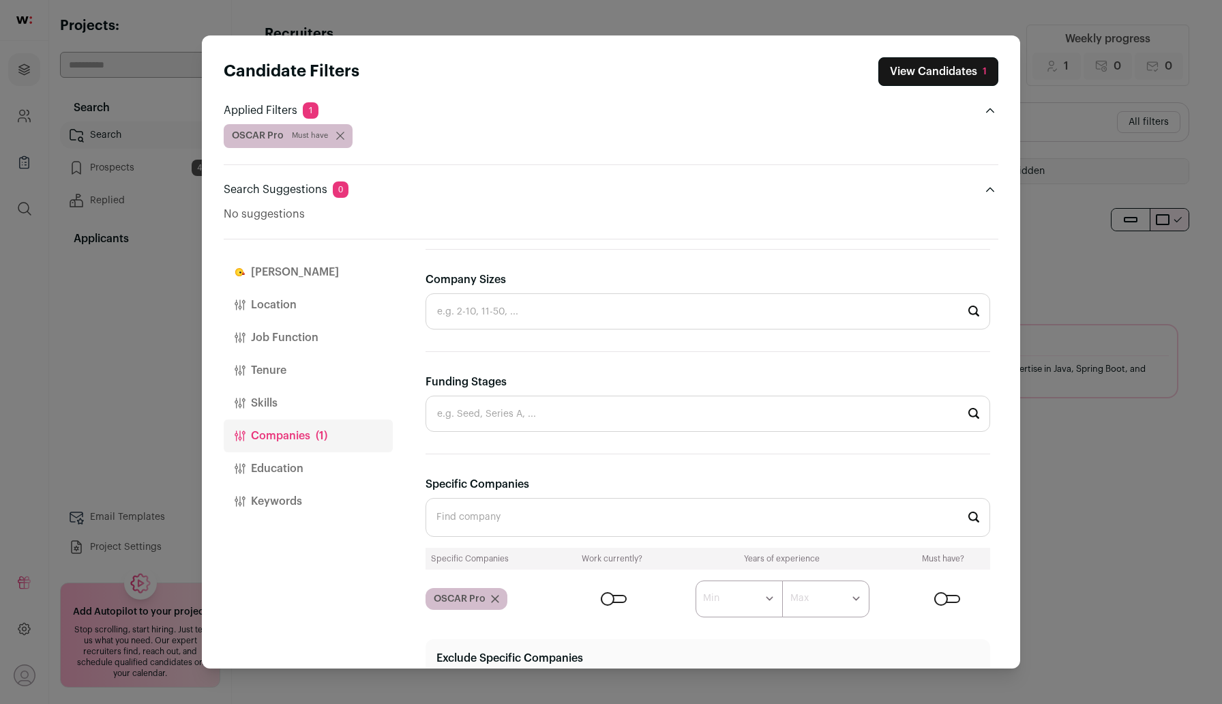
scroll to position [407, 0]
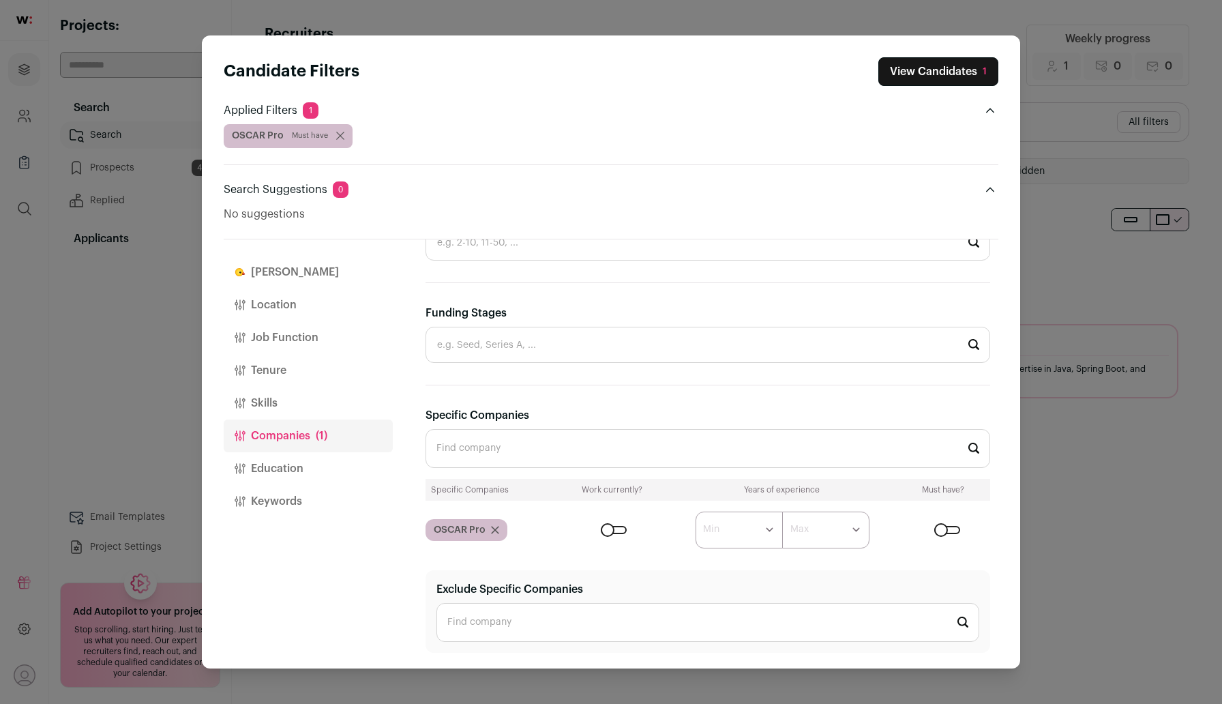
click at [957, 77] on button "View Candidates 1" at bounding box center [938, 71] width 120 height 29
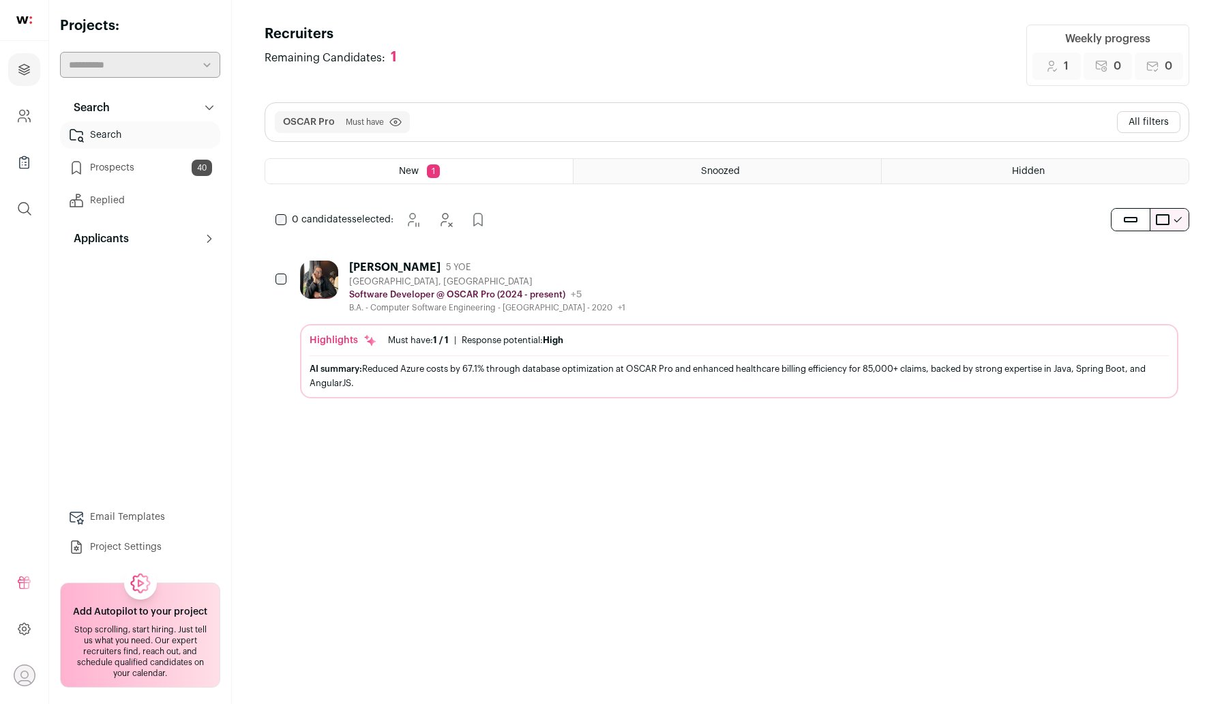
click at [378, 270] on div "[PERSON_NAME]" at bounding box center [394, 267] width 91 height 14
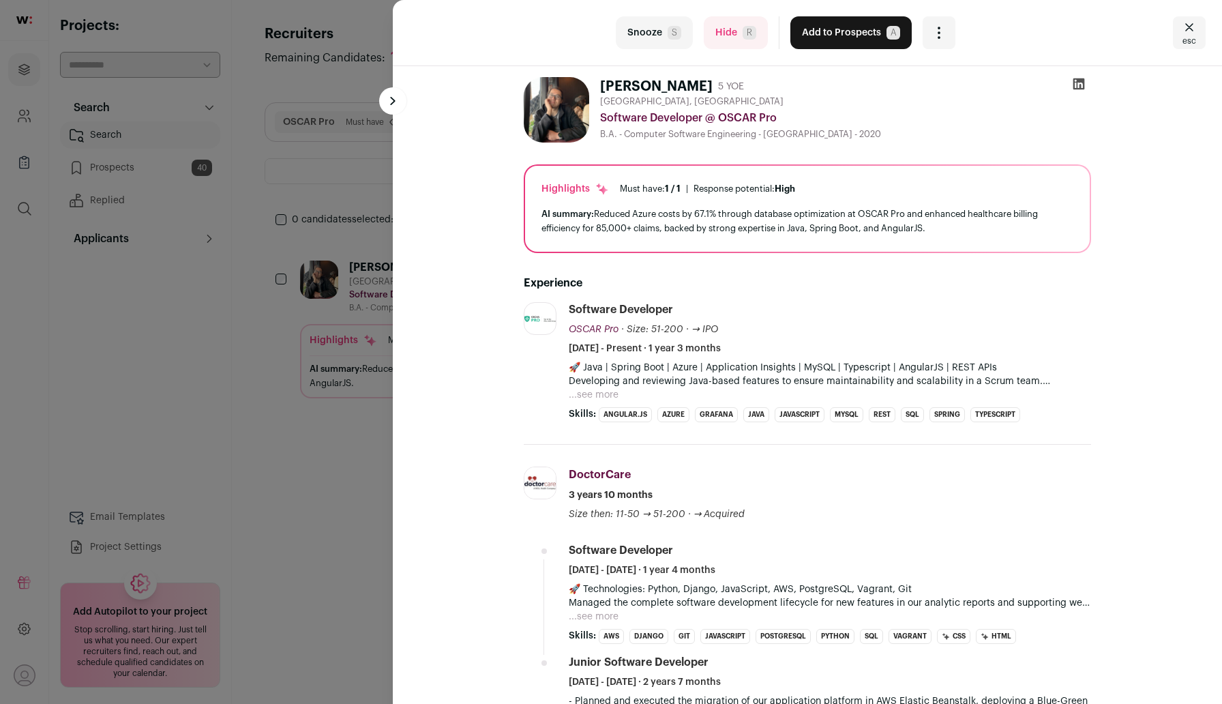
click at [886, 32] on span "A" at bounding box center [893, 33] width 14 height 14
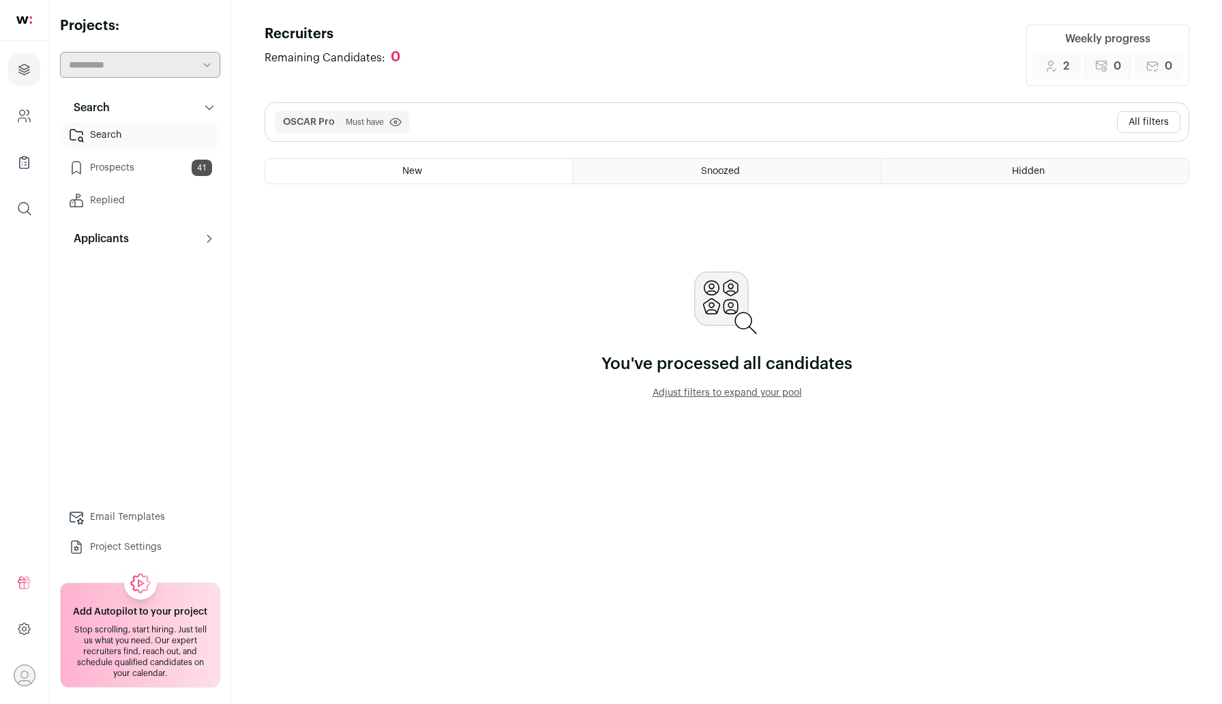
click at [1145, 132] on button "All filters" at bounding box center [1148, 122] width 63 height 22
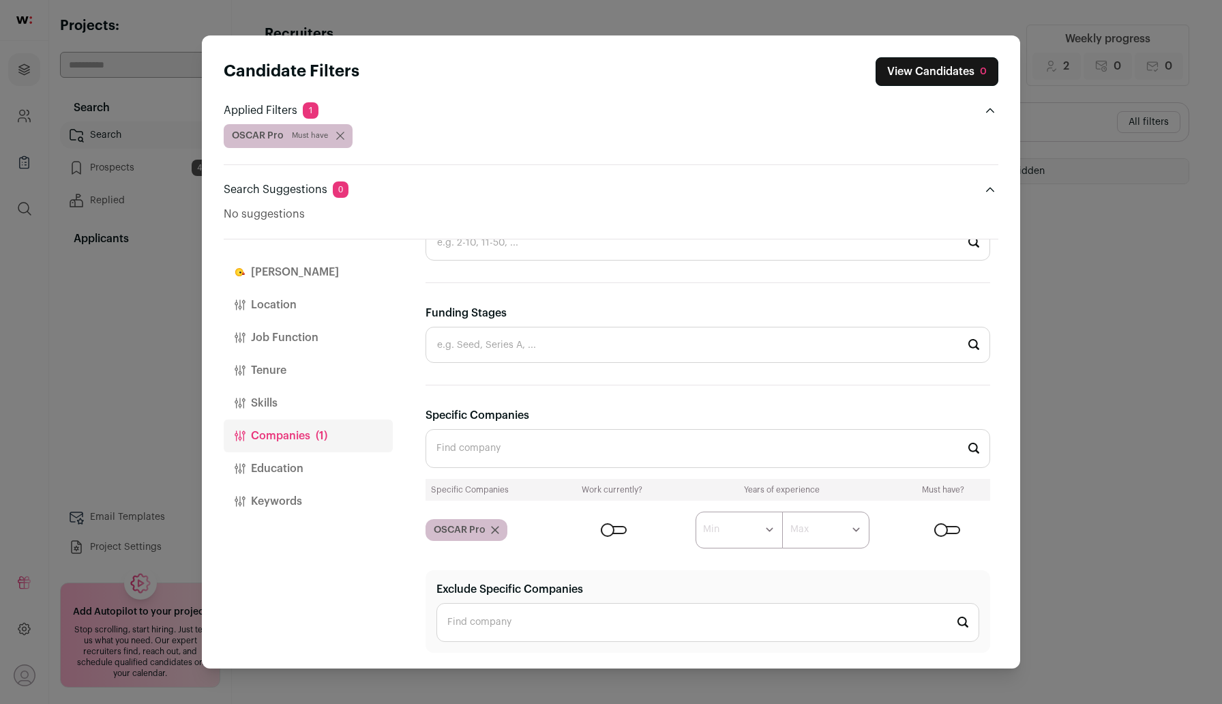
click at [498, 532] on icon "Close modal via background" at bounding box center [495, 529] width 7 height 7
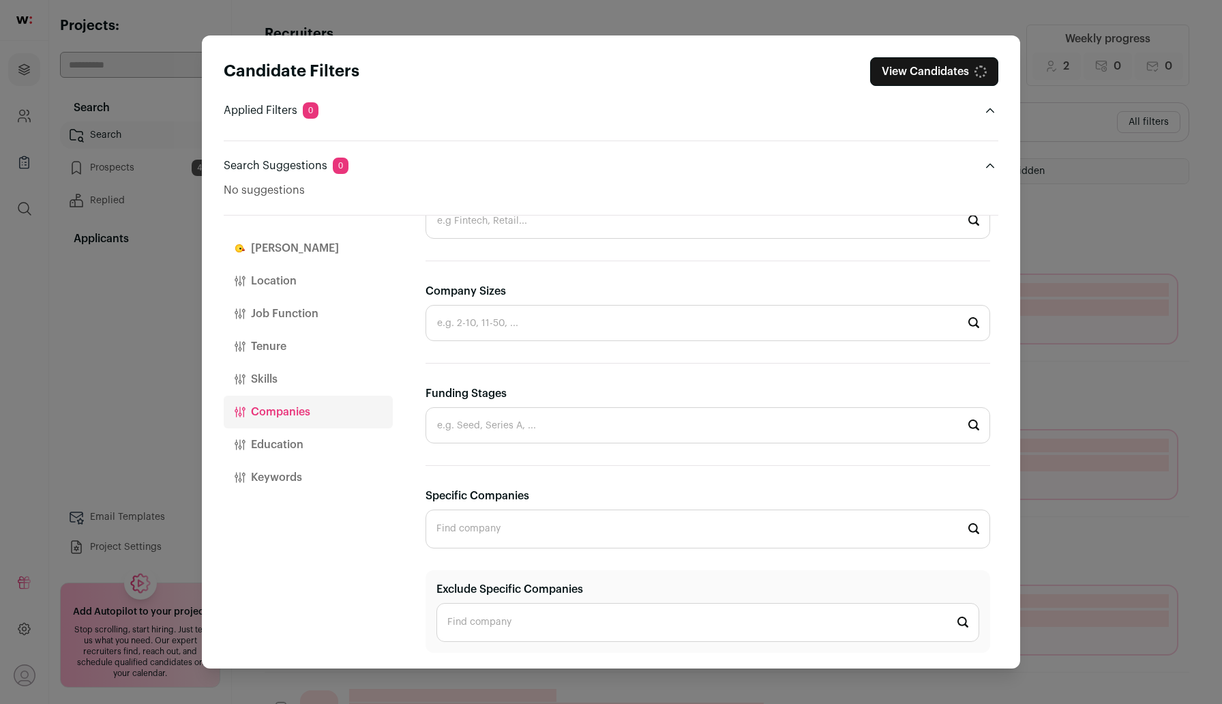
click at [492, 538] on input "Specific Companies" at bounding box center [707, 528] width 564 height 39
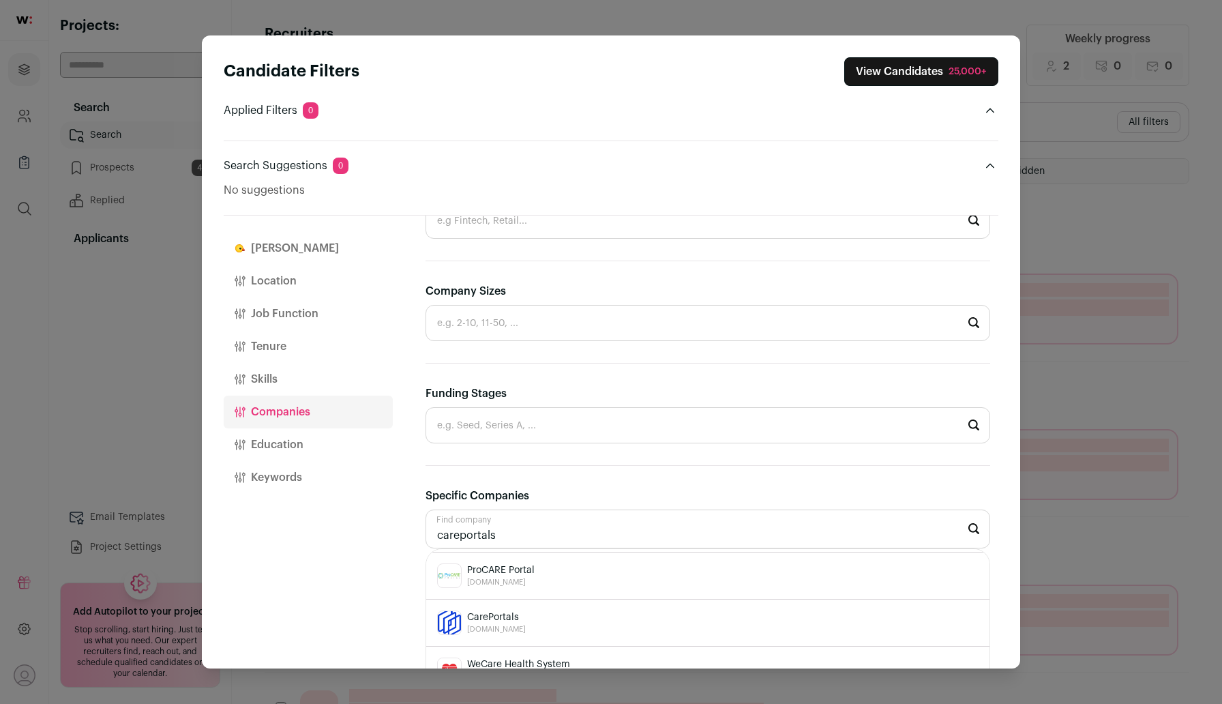
scroll to position [48, 0]
click at [479, 616] on span "CarePortals" at bounding box center [496, 613] width 59 height 14
type input "CarePortals portals.care"
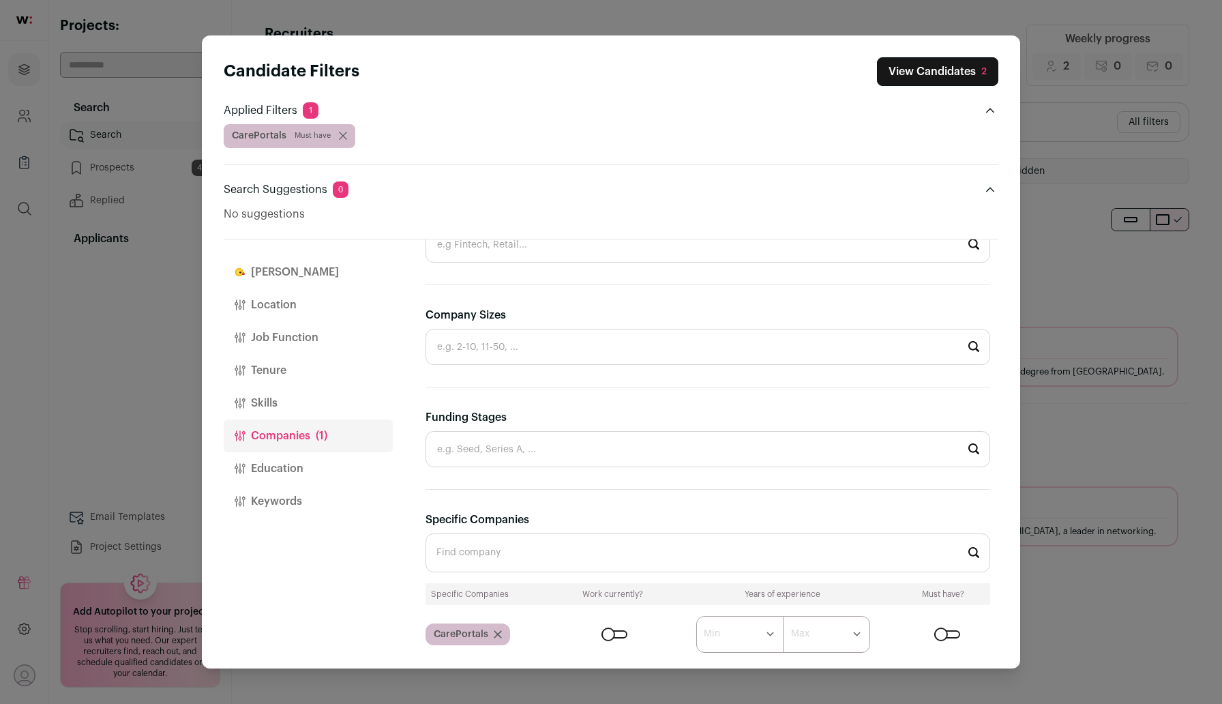
click at [944, 62] on button "View Candidates 2" at bounding box center [937, 71] width 121 height 29
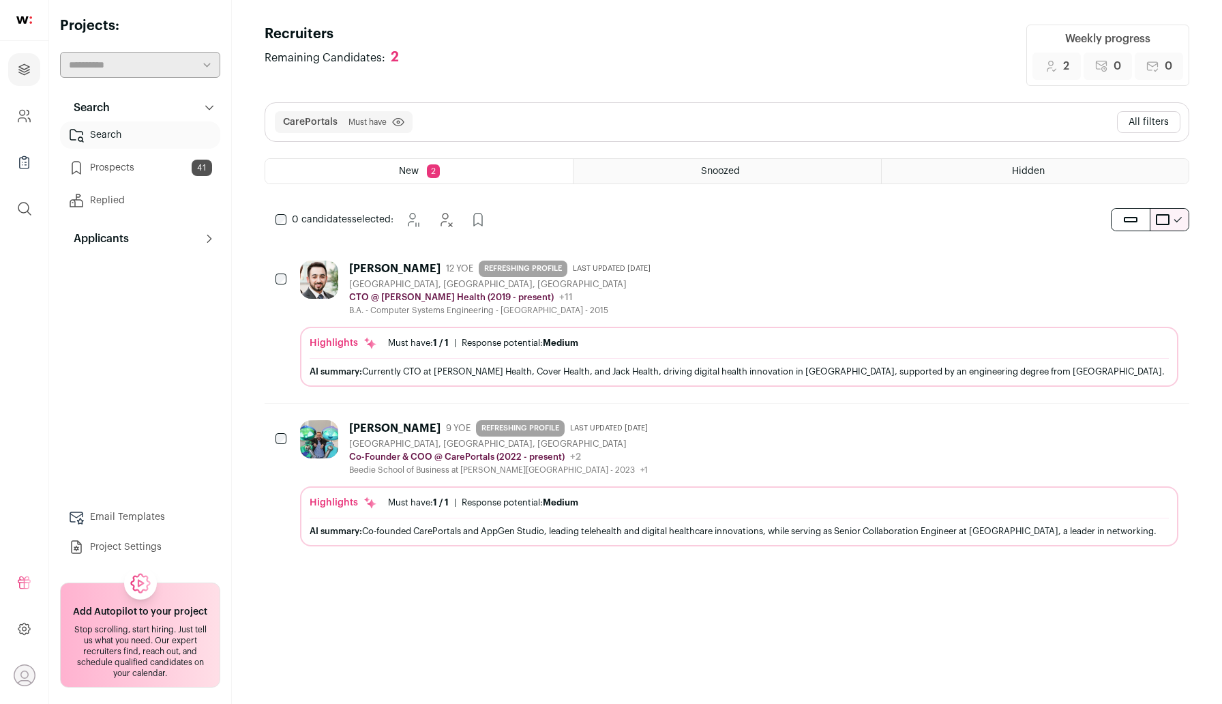
click at [1158, 126] on button "All filters" at bounding box center [1148, 122] width 63 height 22
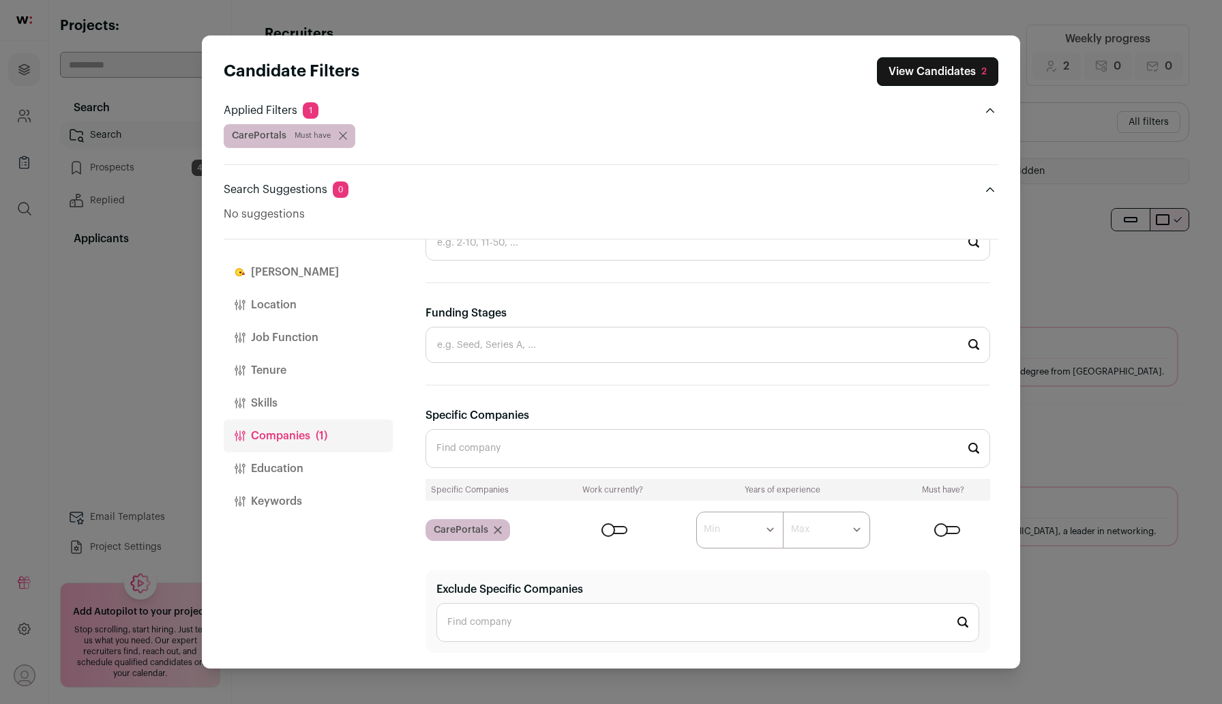
scroll to position [395, 0]
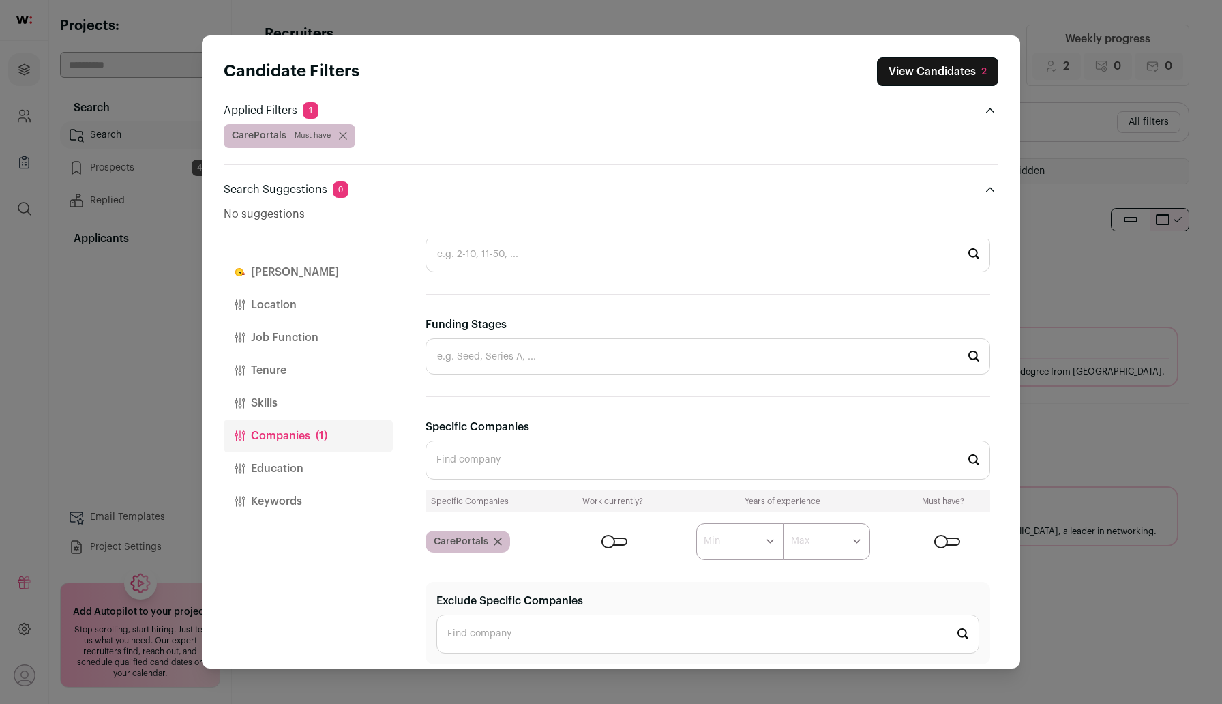
click at [612, 543] on div "Close modal via background" at bounding box center [614, 541] width 26 height 8
click at [931, 67] on button "View Candidates 2" at bounding box center [937, 71] width 121 height 29
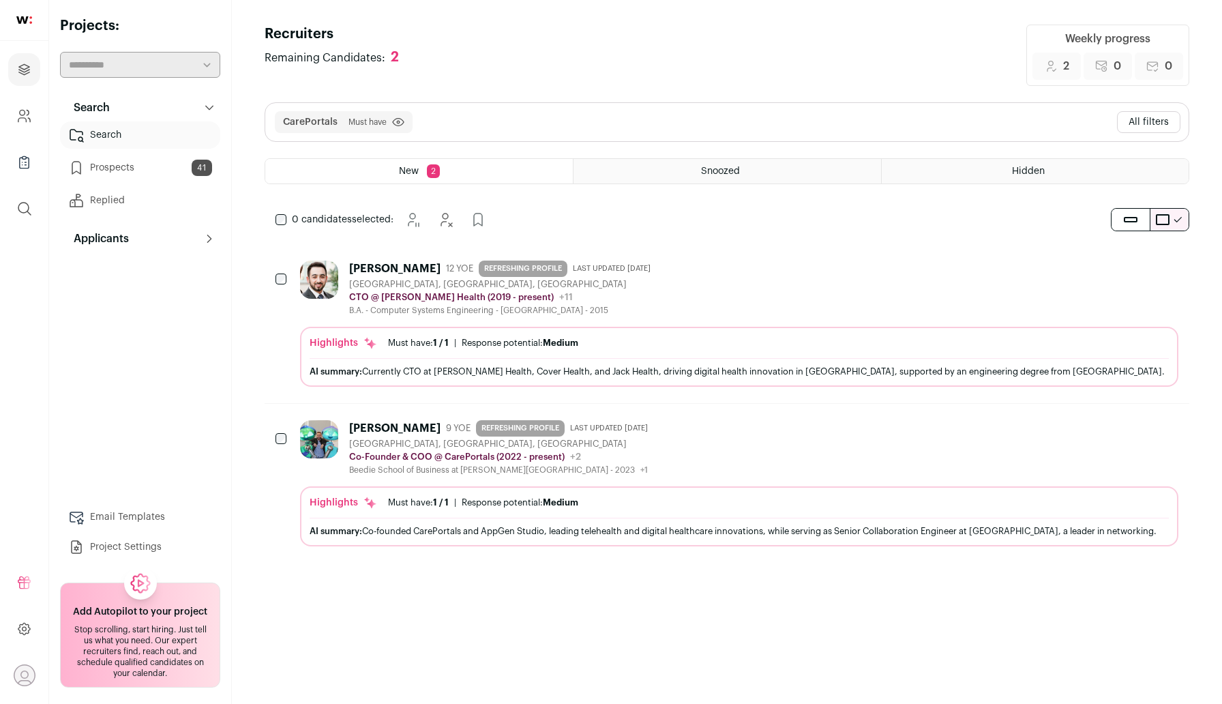
click at [653, 460] on div "Co-Founder & COO @ CarePortals (2022 - present) CarePortals Public / Private Pr…" at bounding box center [501, 457] width 304 height 14
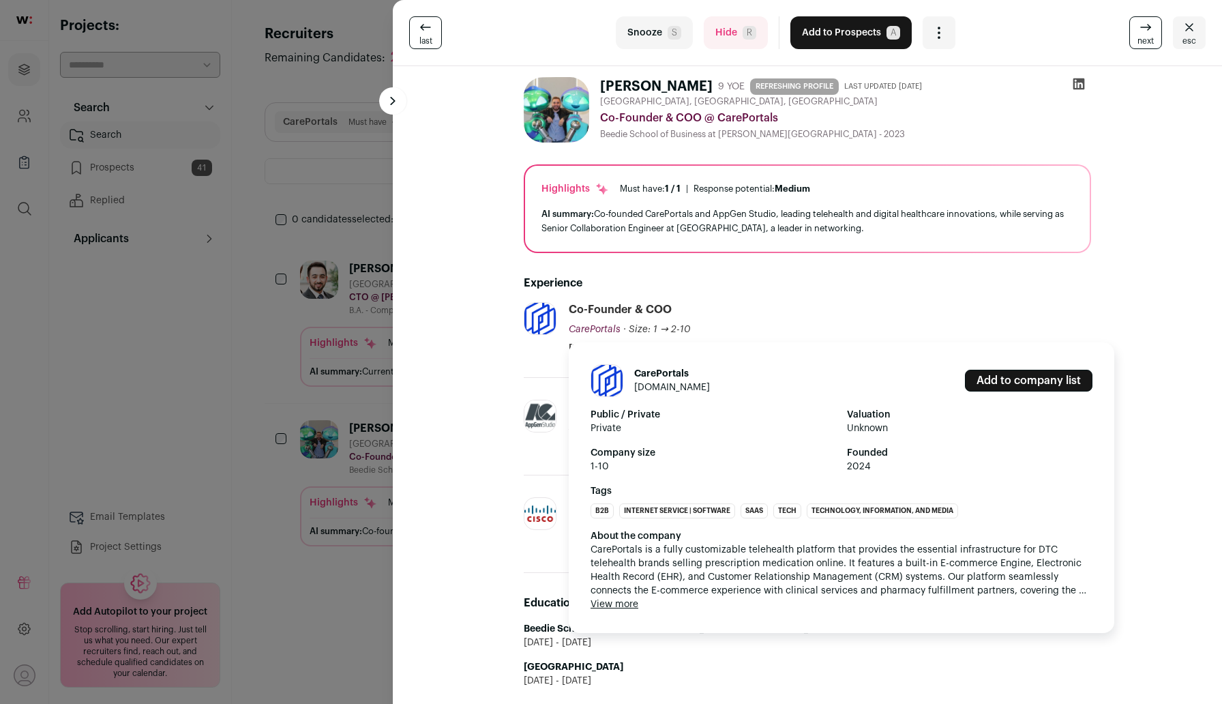
click at [586, 329] on span "CarePortals" at bounding box center [595, 330] width 52 height 10
click at [652, 391] on link "portals.care" at bounding box center [672, 387] width 76 height 10
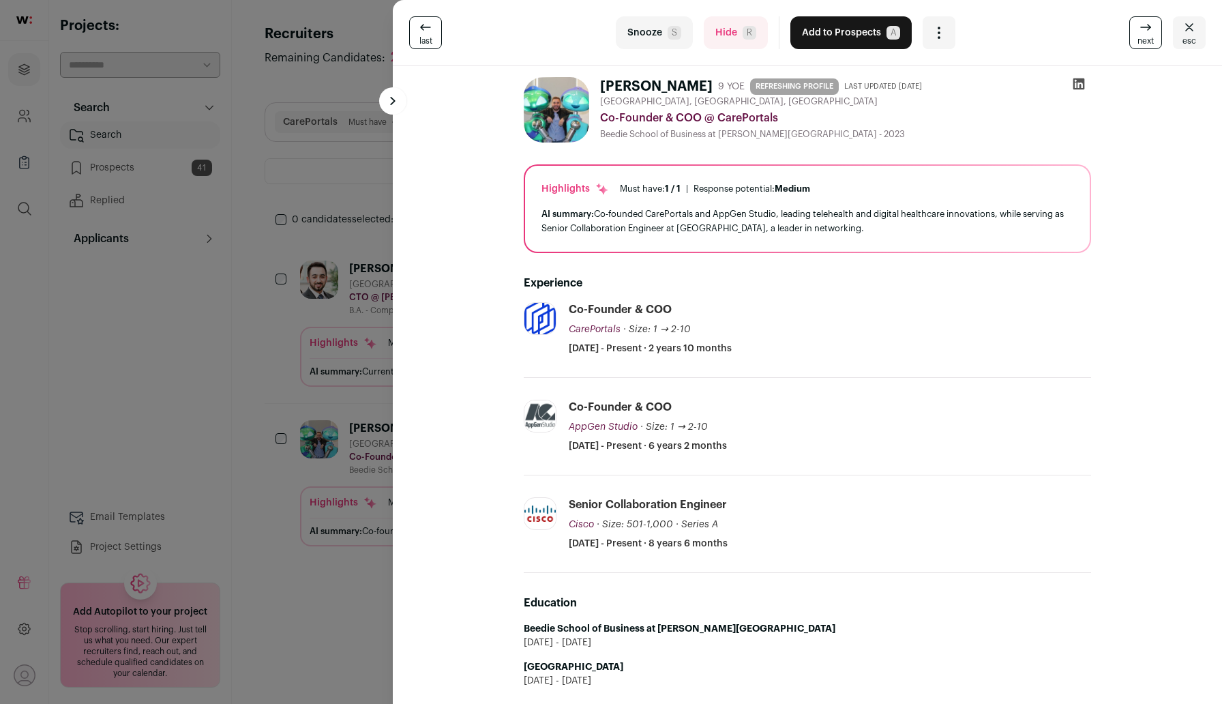
click at [267, 404] on div "last Snooze S Hide R Add to Prospects A Are you sure? Yaseen Habawwal is alread…" at bounding box center [611, 352] width 1222 height 704
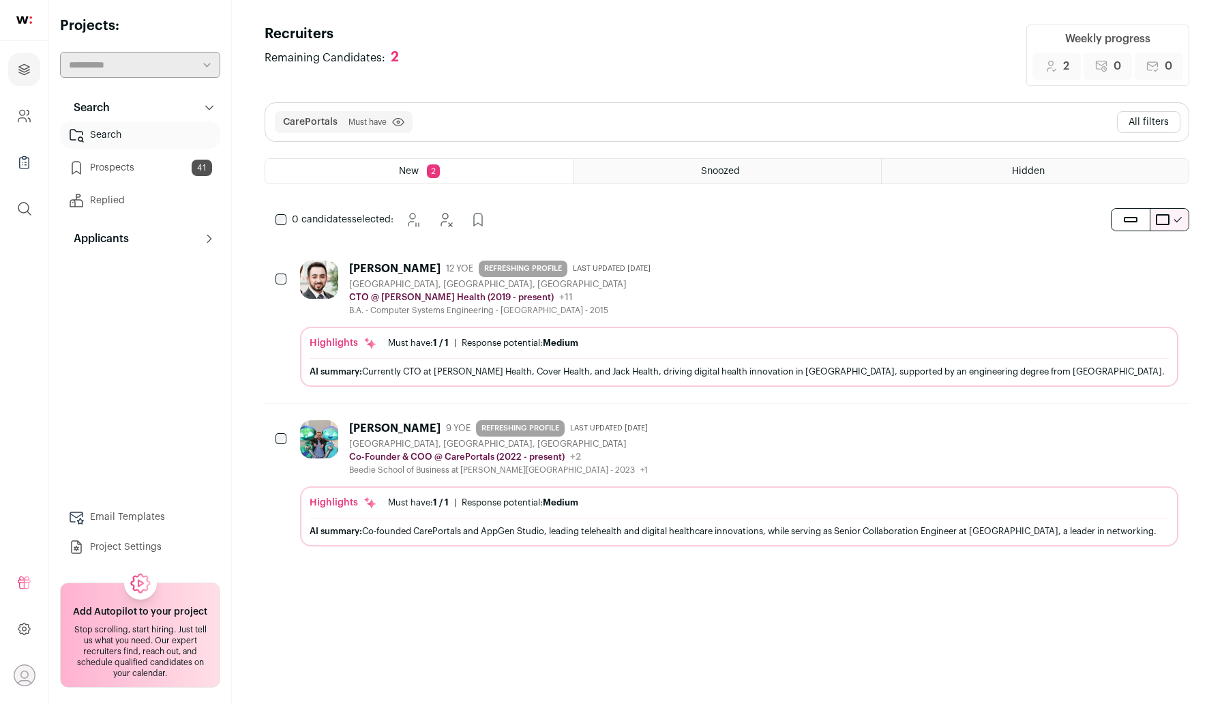
click at [395, 272] on div "[PERSON_NAME]" at bounding box center [394, 269] width 91 height 14
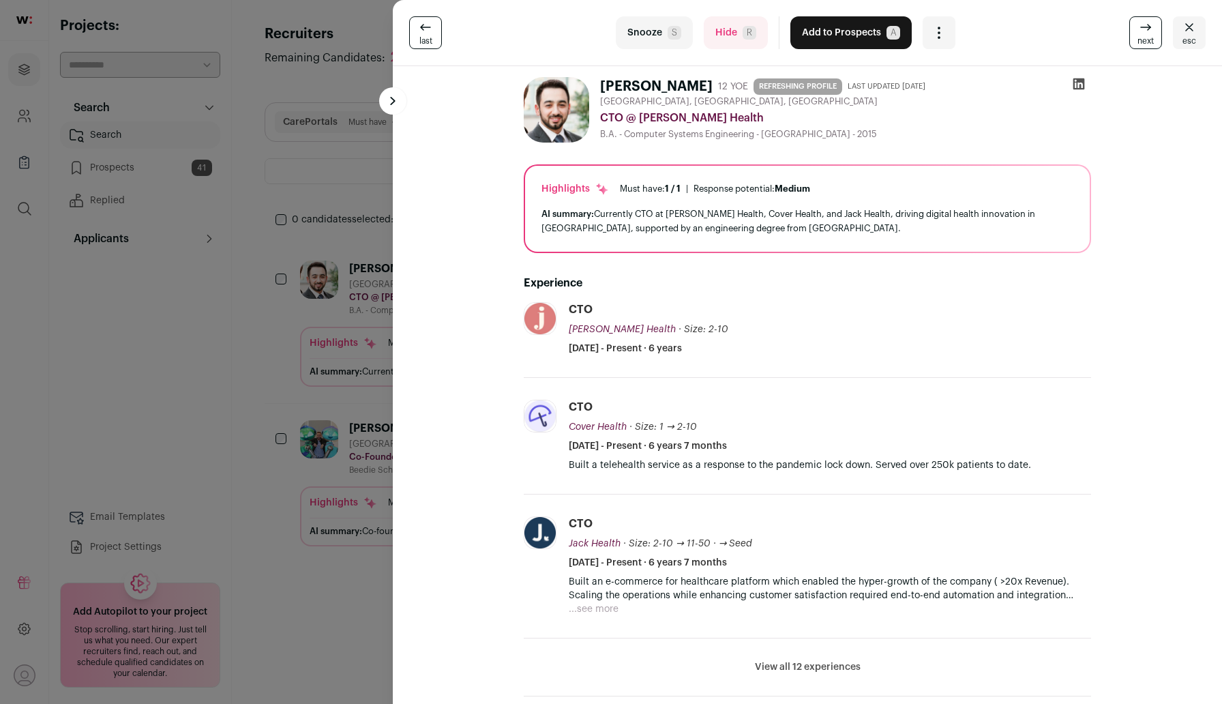
click at [1082, 82] on icon at bounding box center [1079, 84] width 12 height 12
click at [268, 464] on div "last Snooze S Hide R Add to Prospects A Are you sure? Abdullah Adeeb is already…" at bounding box center [611, 352] width 1222 height 704
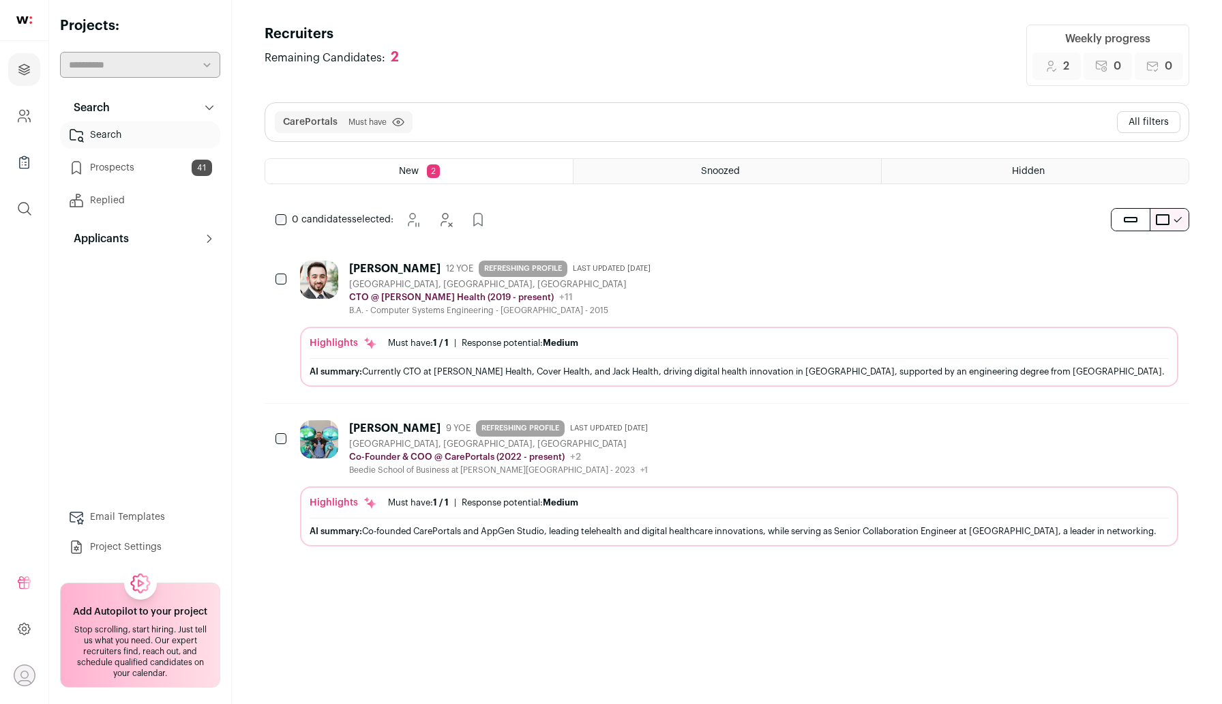
click at [576, 299] on div "CTO @ Jill Health (2019 - present) Jill Health Public / Private Private Valuati…" at bounding box center [502, 297] width 307 height 14
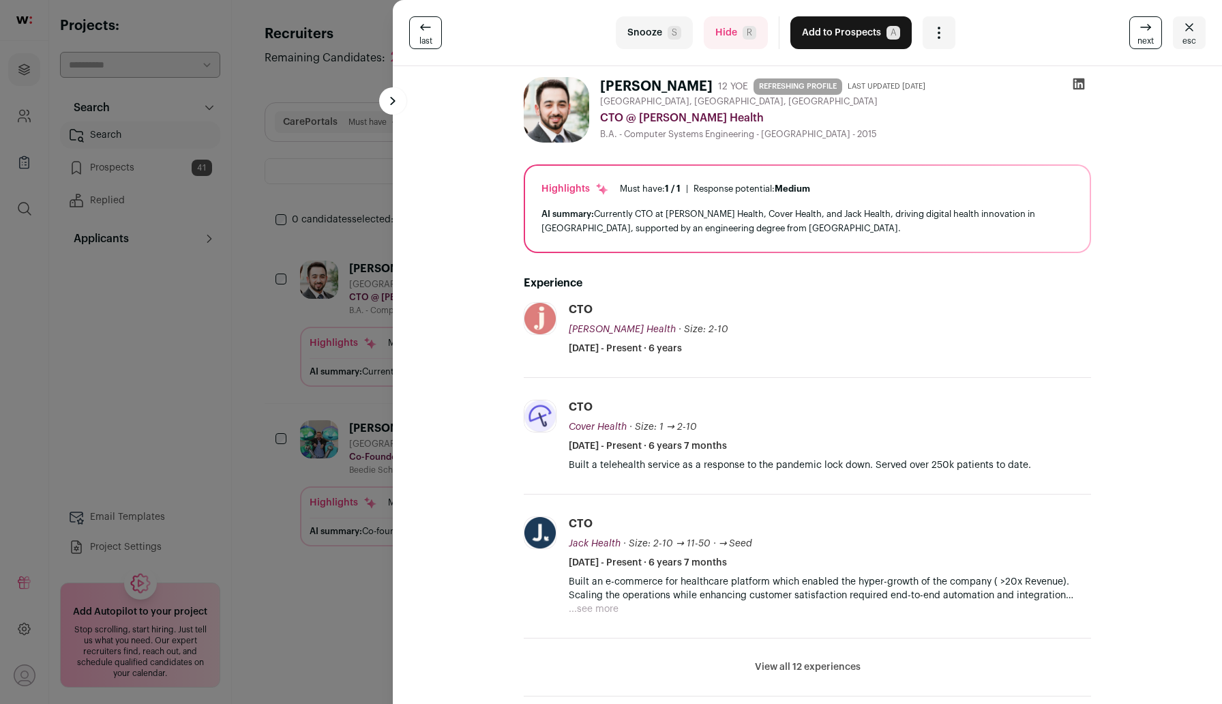
click at [851, 35] on button "Add to Prospects A" at bounding box center [850, 32] width 121 height 33
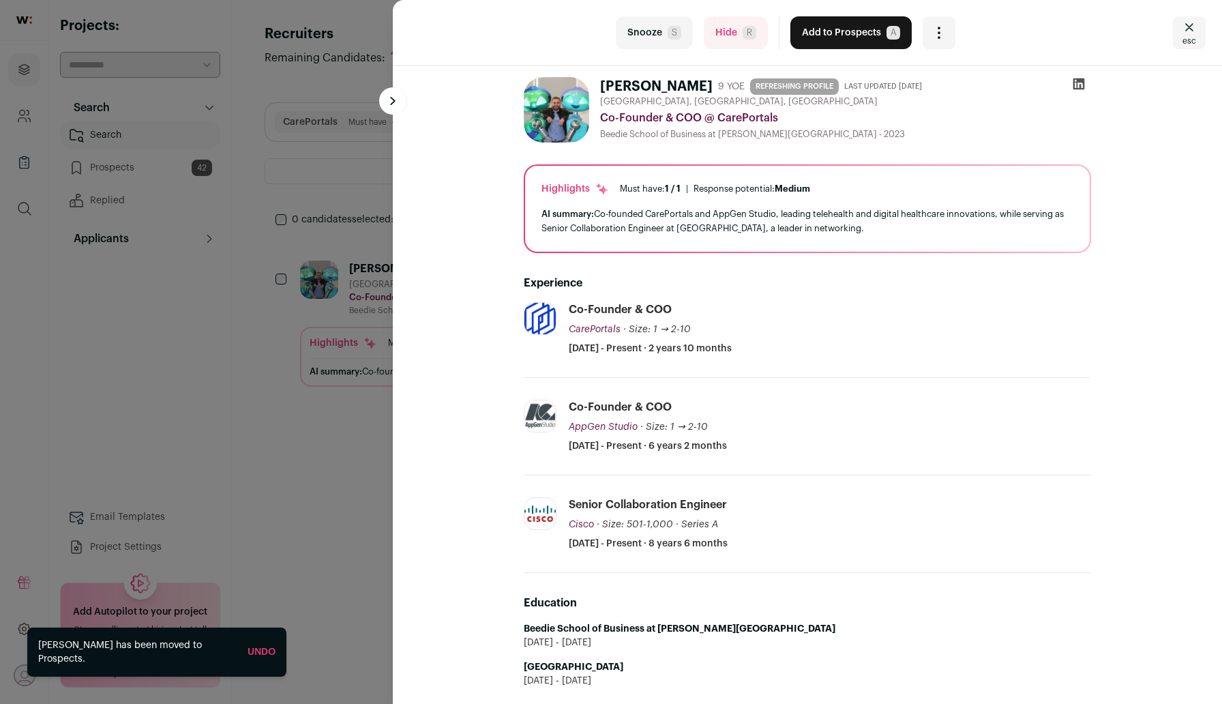
click at [163, 170] on div "Snooze S Hide R Add to Prospects A Are you sure? Yaseen Habawwal is already in …" at bounding box center [611, 352] width 1222 height 704
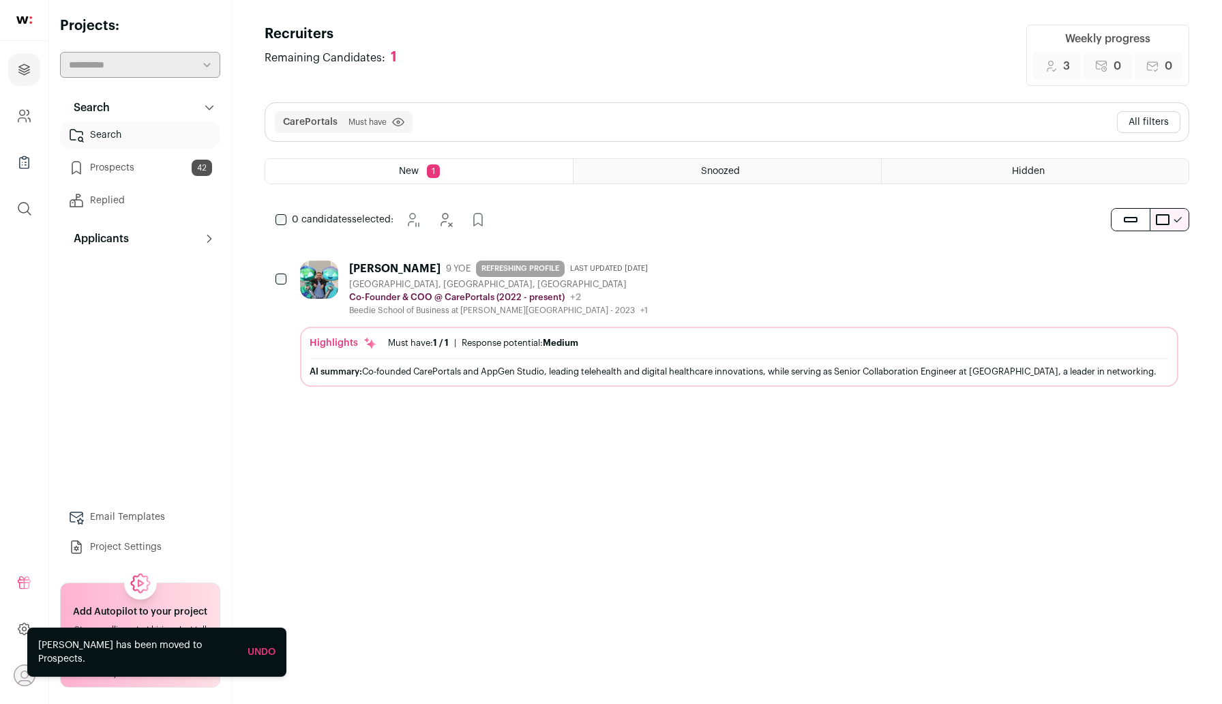
click at [160, 170] on link "Prospects 42" at bounding box center [140, 167] width 160 height 27
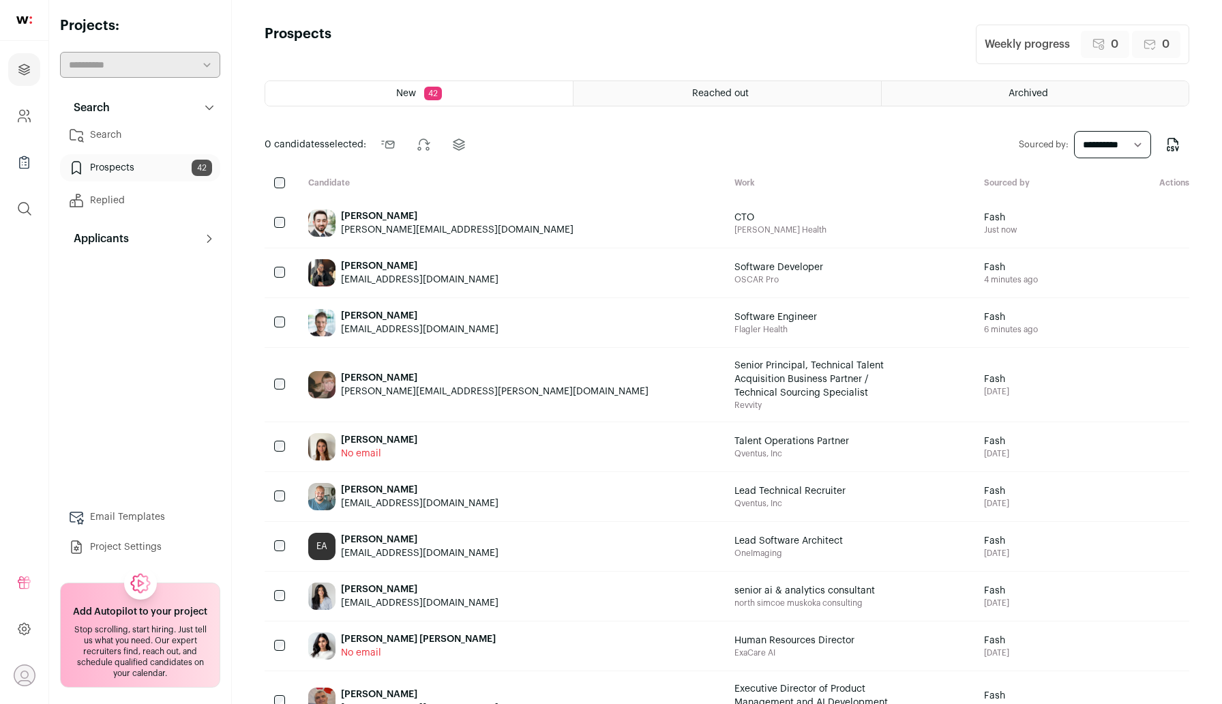
click at [128, 146] on link "Search" at bounding box center [140, 134] width 160 height 27
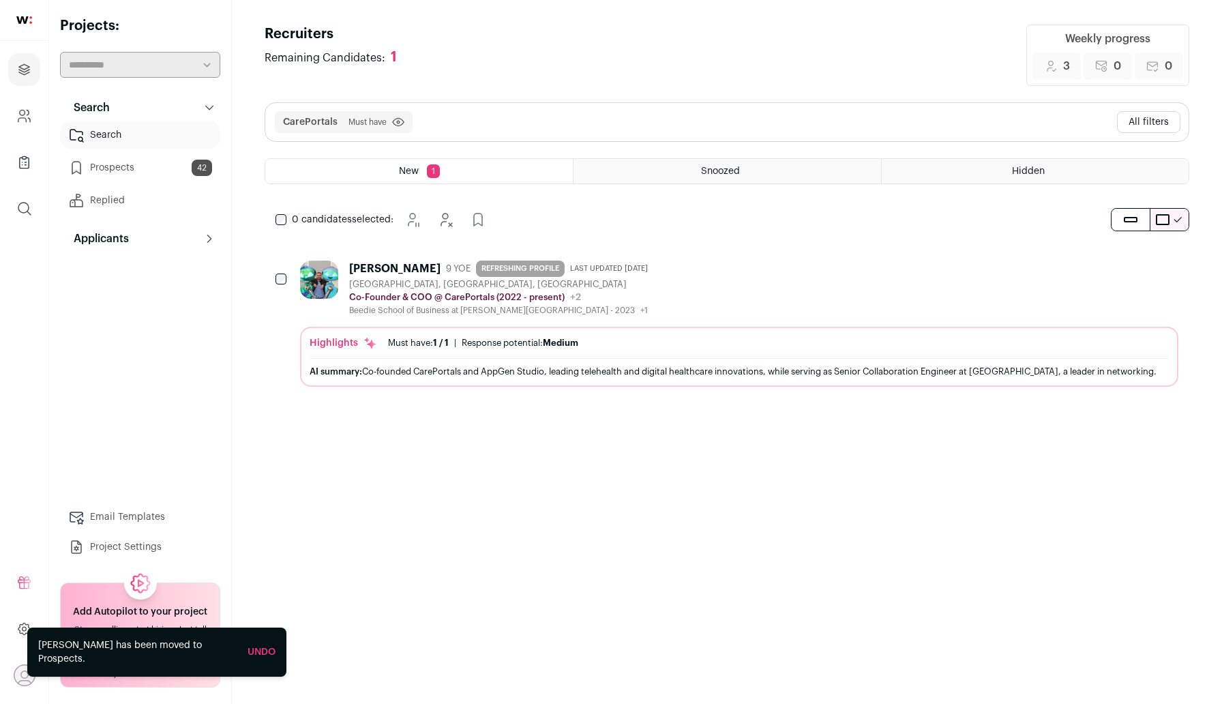
click at [1168, 125] on button "All filters" at bounding box center [1148, 122] width 63 height 22
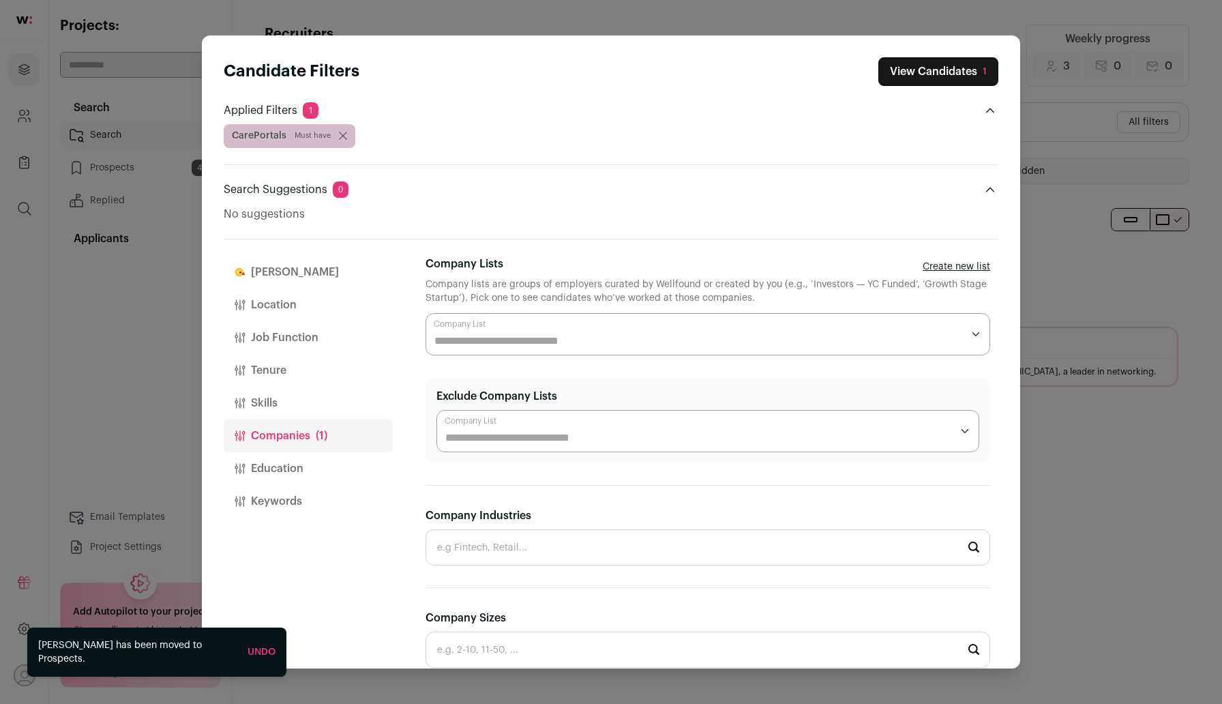
scroll to position [407, 0]
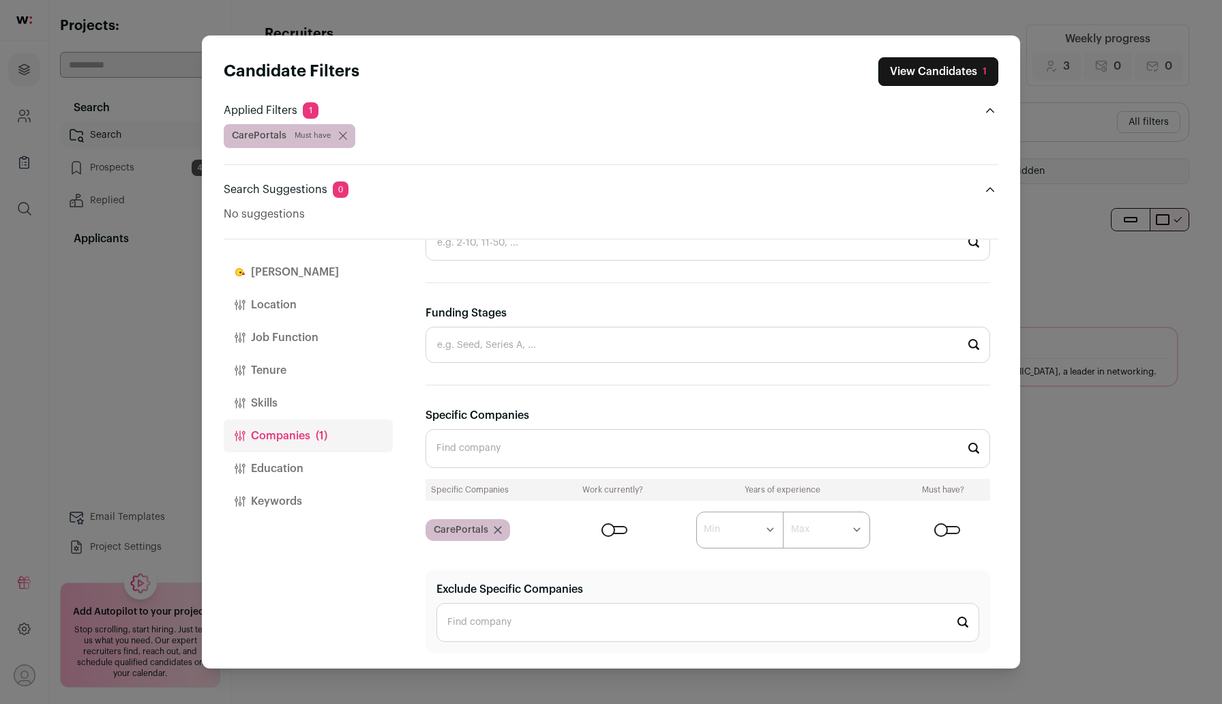
click at [497, 528] on icon "Close modal via background" at bounding box center [497, 529] width 7 height 7
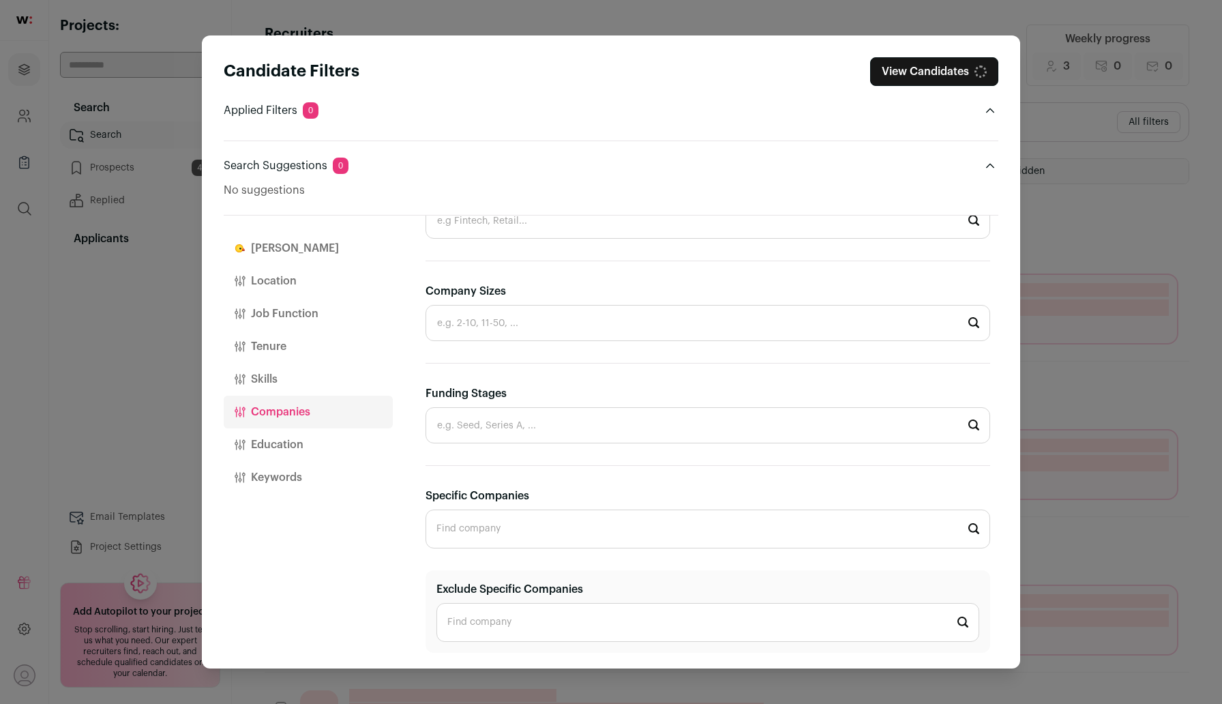
click at [501, 534] on input "Specific Companies" at bounding box center [707, 528] width 564 height 39
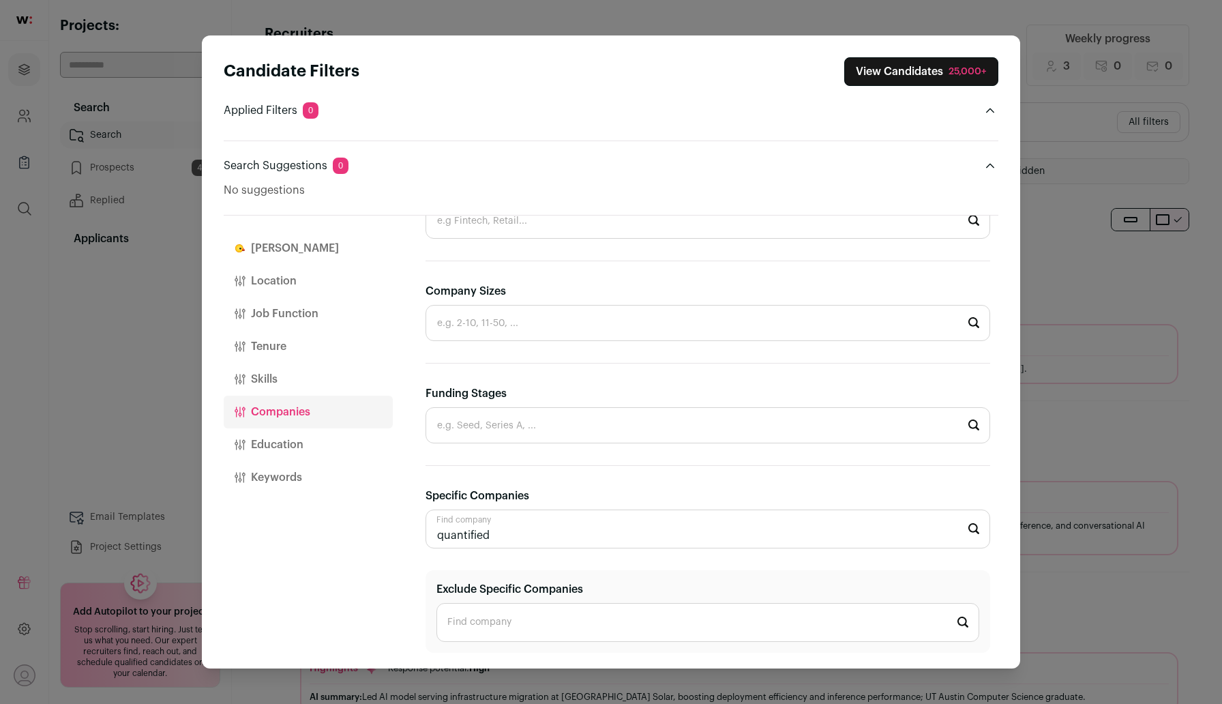
click at [474, 538] on input "quantified" at bounding box center [707, 528] width 564 height 39
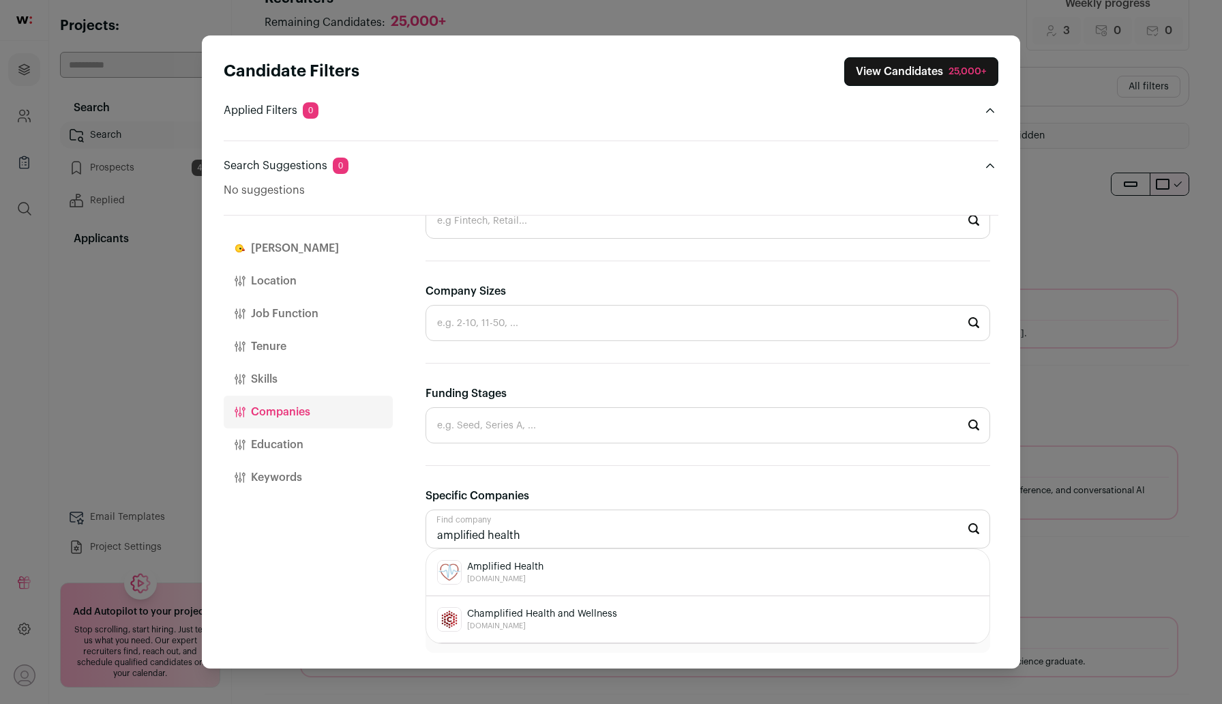
scroll to position [37, 0]
click at [519, 566] on span "Amplified Health" at bounding box center [505, 567] width 76 height 14
type input "Amplified Health amplifiedhealth.net"
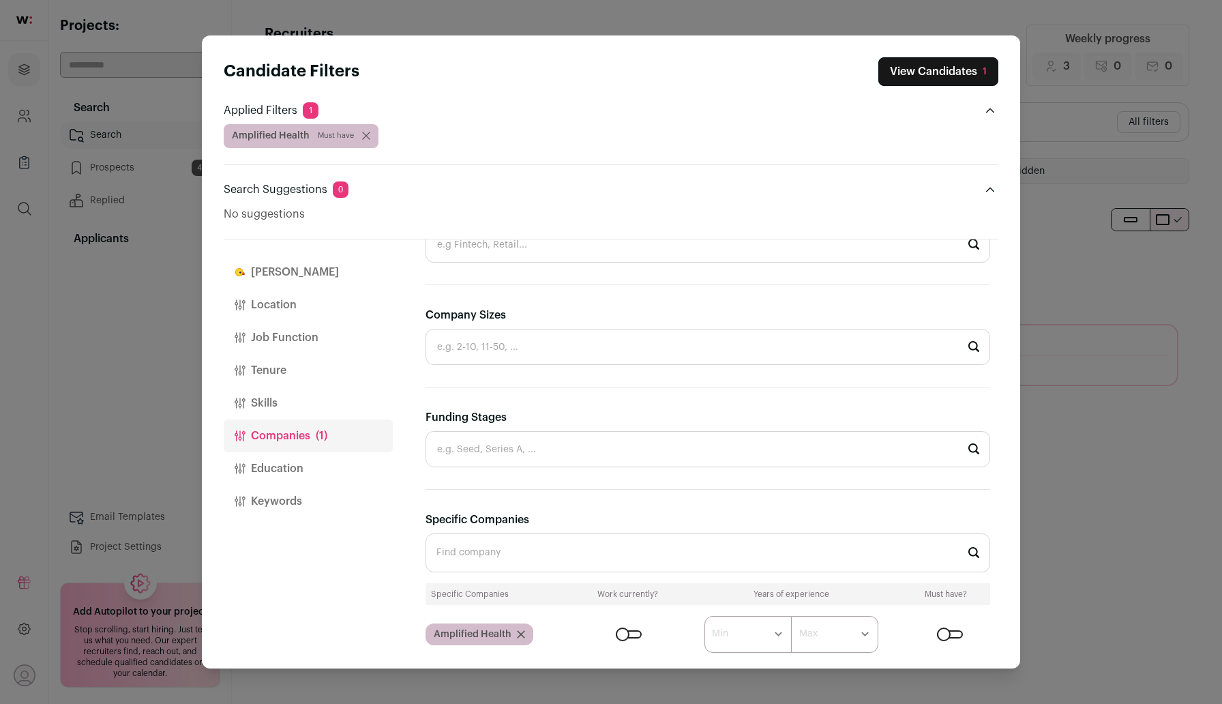
scroll to position [0, 0]
click at [911, 70] on button "View Candidates 1" at bounding box center [938, 71] width 120 height 29
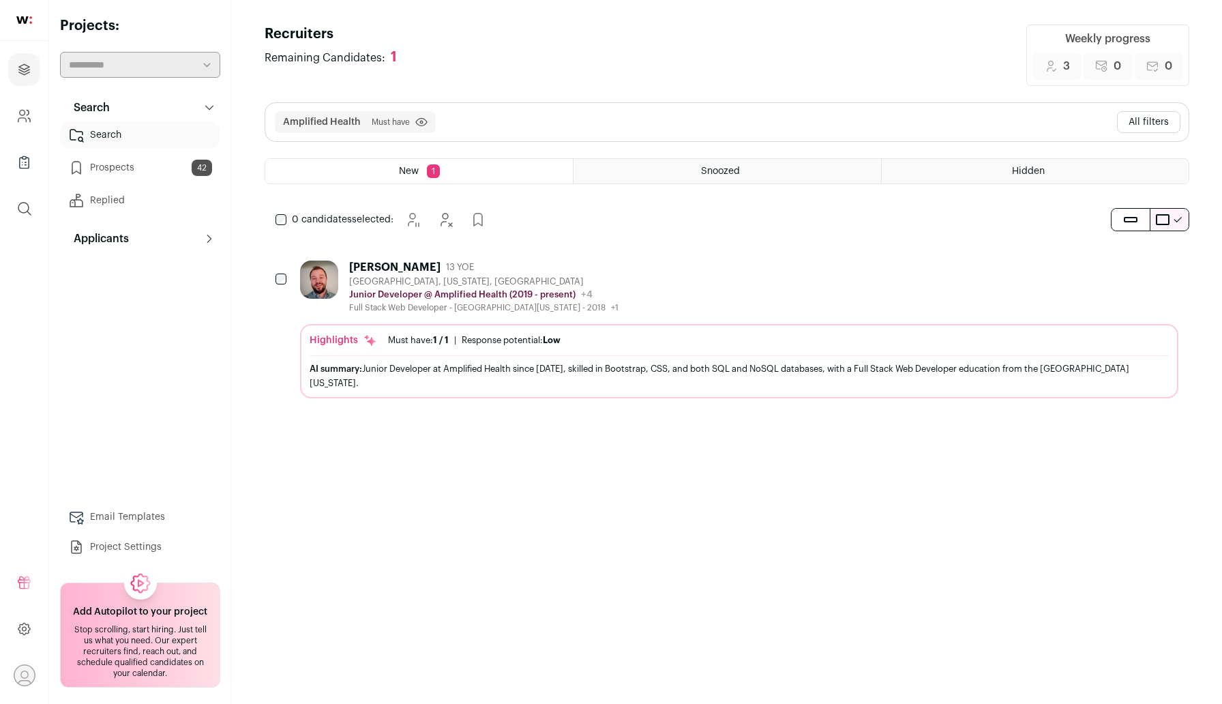
click at [1171, 124] on button "All filters" at bounding box center [1148, 122] width 63 height 22
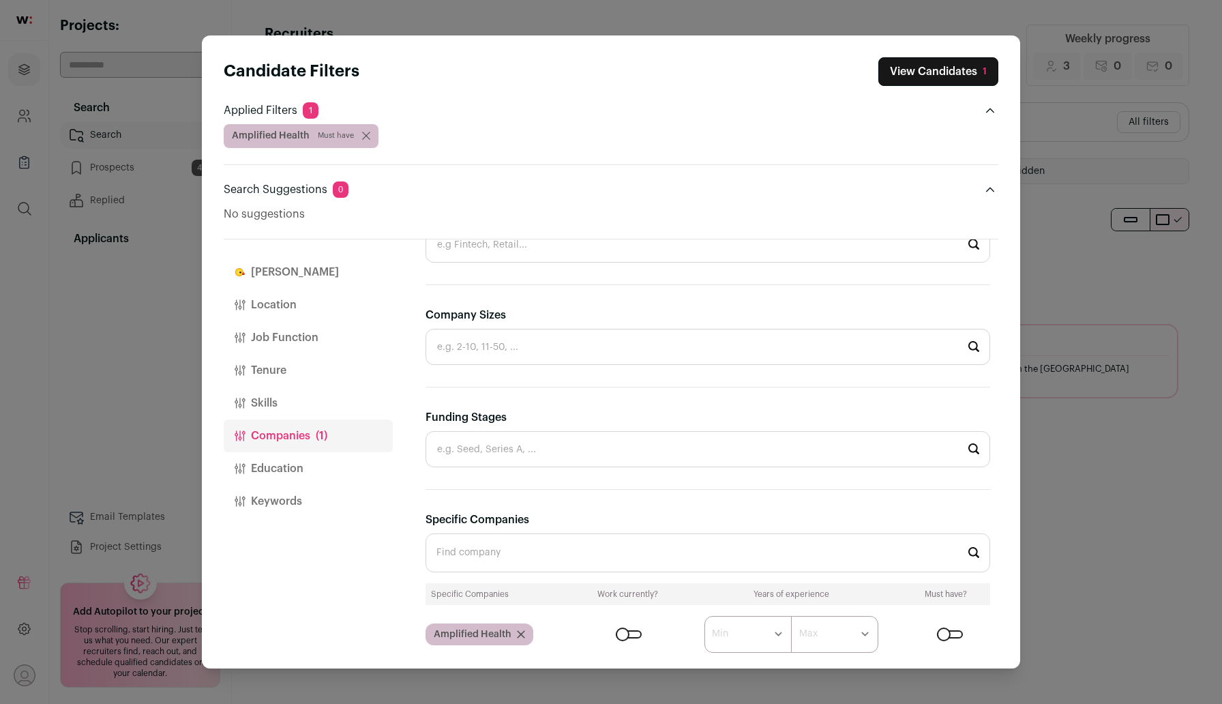
click at [521, 635] on icon "Close modal via background" at bounding box center [520, 634] width 7 height 7
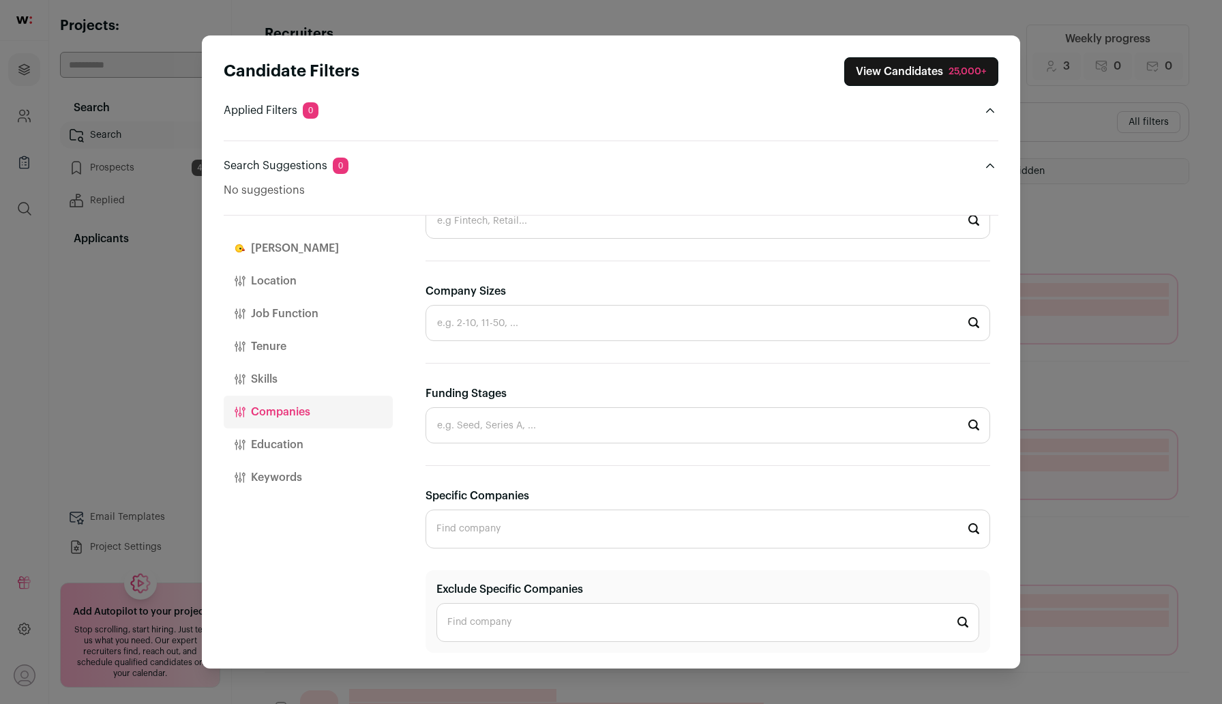
click at [506, 431] on input "Funding Stages" at bounding box center [707, 425] width 564 height 36
click at [367, 528] on div "Finch Location Job Function Tenure Skills Companies Education Keywords" at bounding box center [308, 441] width 169 height 453
click at [504, 535] on input "Specific Companies" at bounding box center [707, 528] width 564 height 39
click at [498, 530] on input "Specific Companies" at bounding box center [707, 528] width 564 height 39
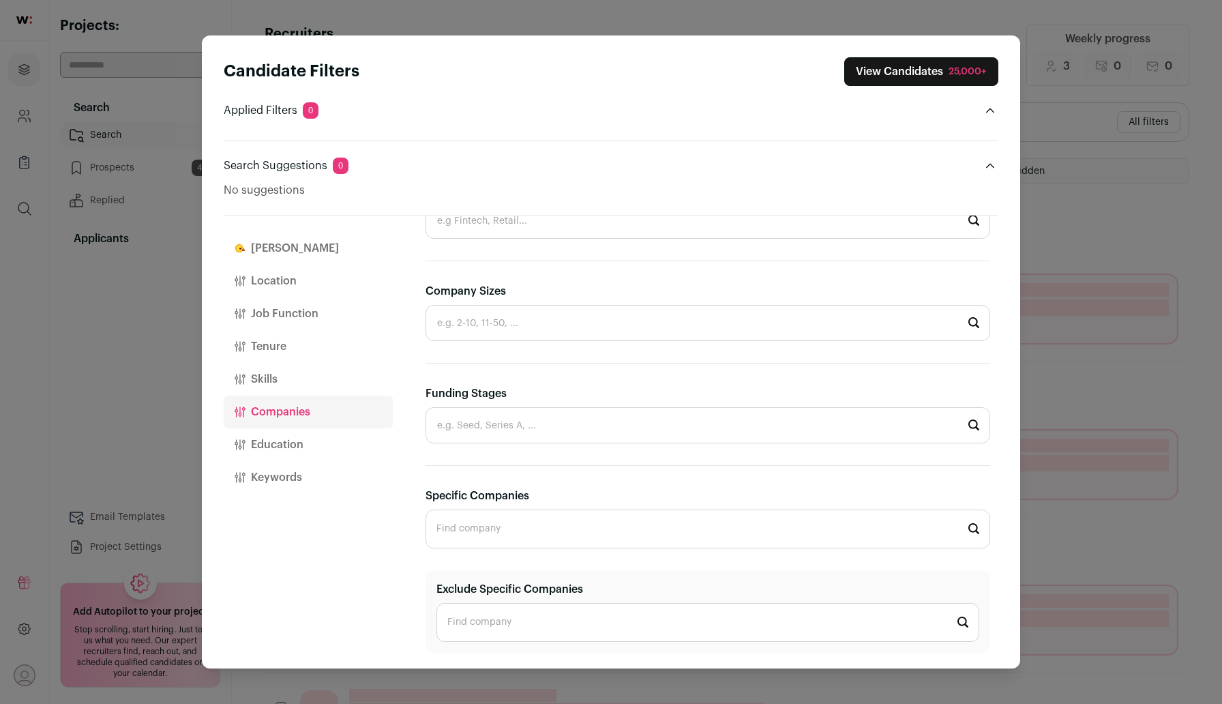
click at [293, 291] on button "Location" at bounding box center [308, 281] width 169 height 33
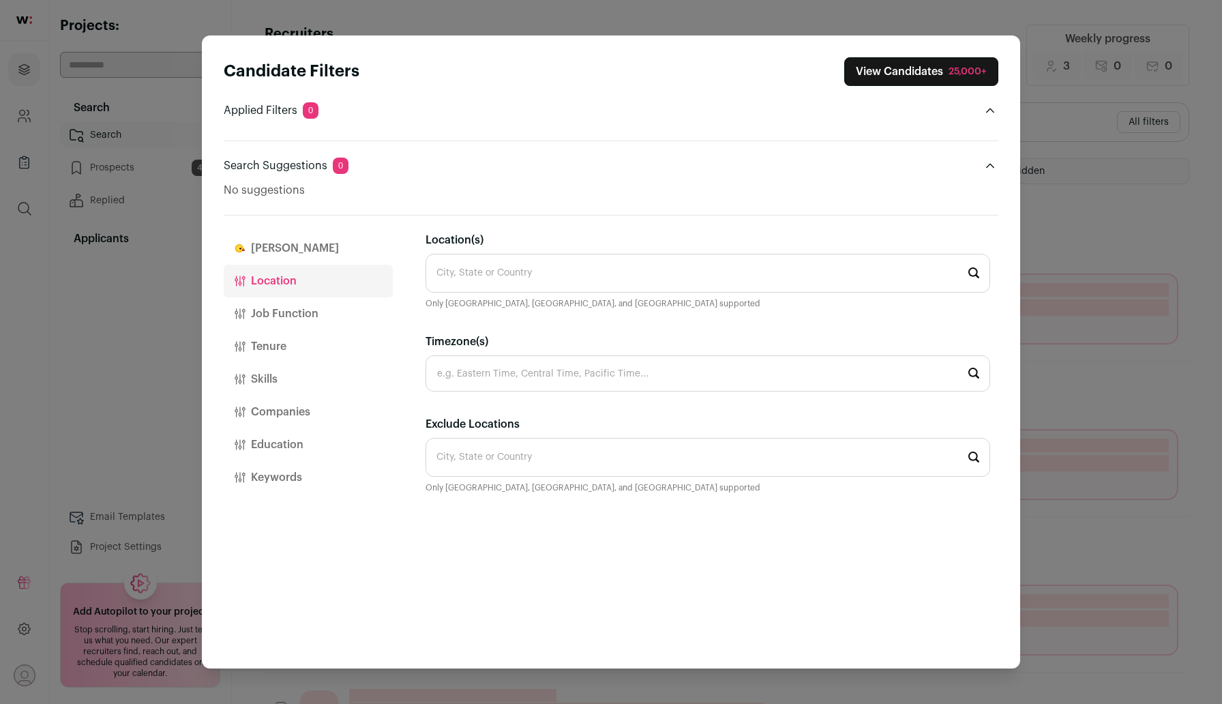
scroll to position [0, 0]
click at [559, 271] on input "Location(s)" at bounding box center [707, 273] width 564 height 39
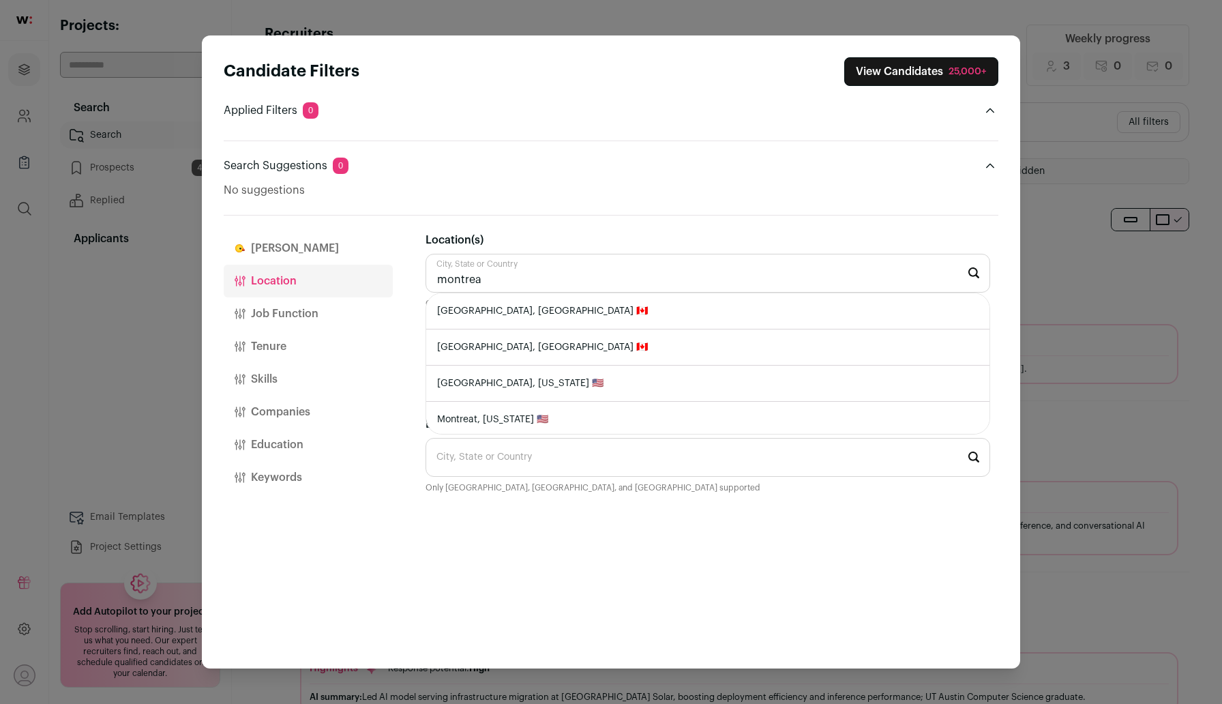
click at [584, 312] on li "Montreal, Quebec 🇨🇦" at bounding box center [707, 311] width 563 height 36
type input "Montreal, Quebec 🇨🇦"
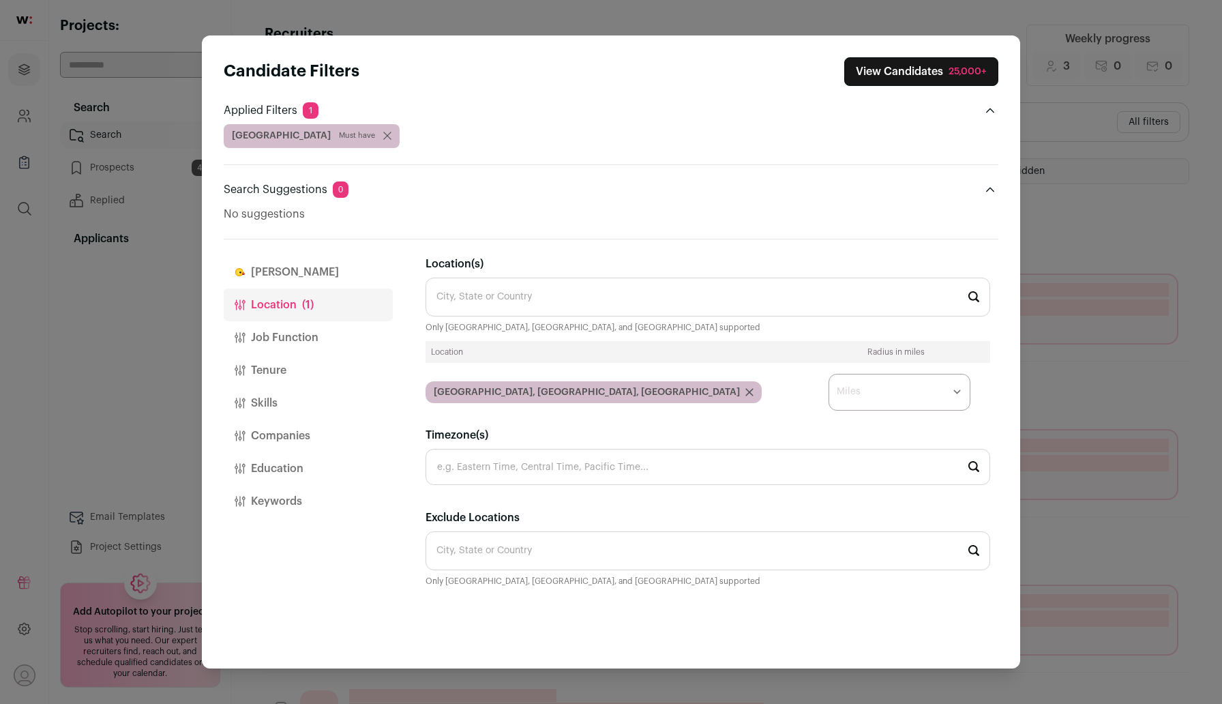
click at [294, 438] on button "Companies" at bounding box center [308, 435] width 169 height 33
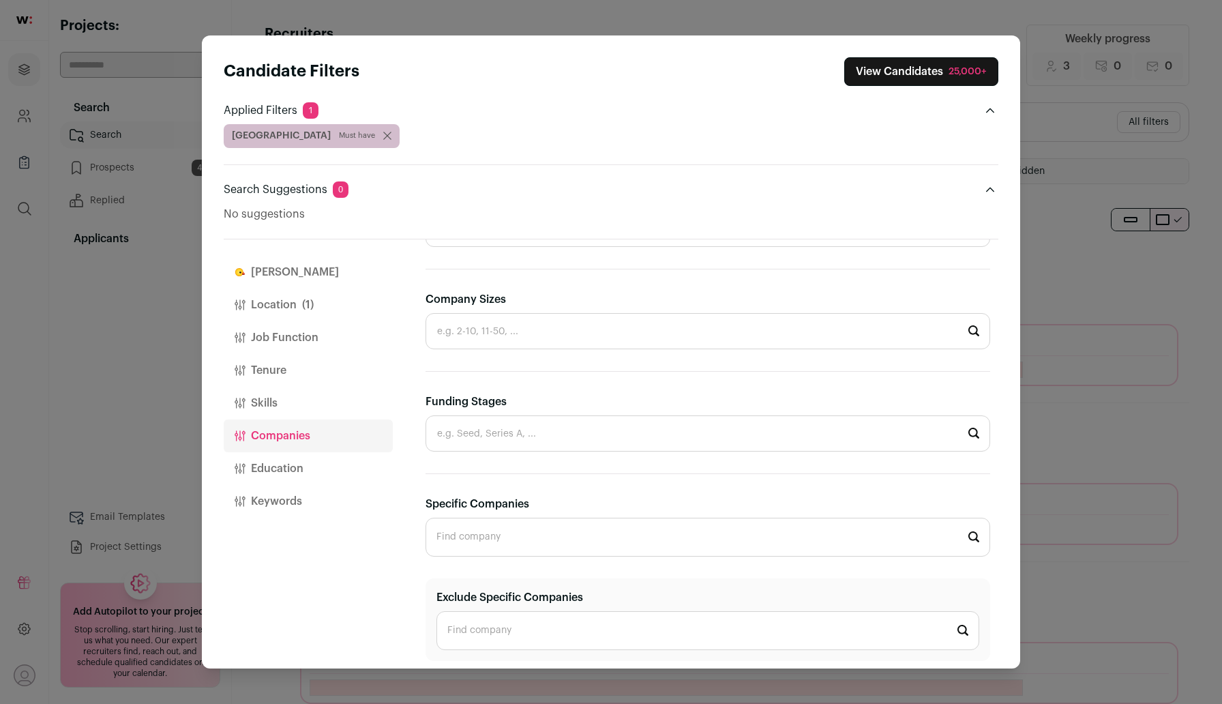
scroll to position [327, 0]
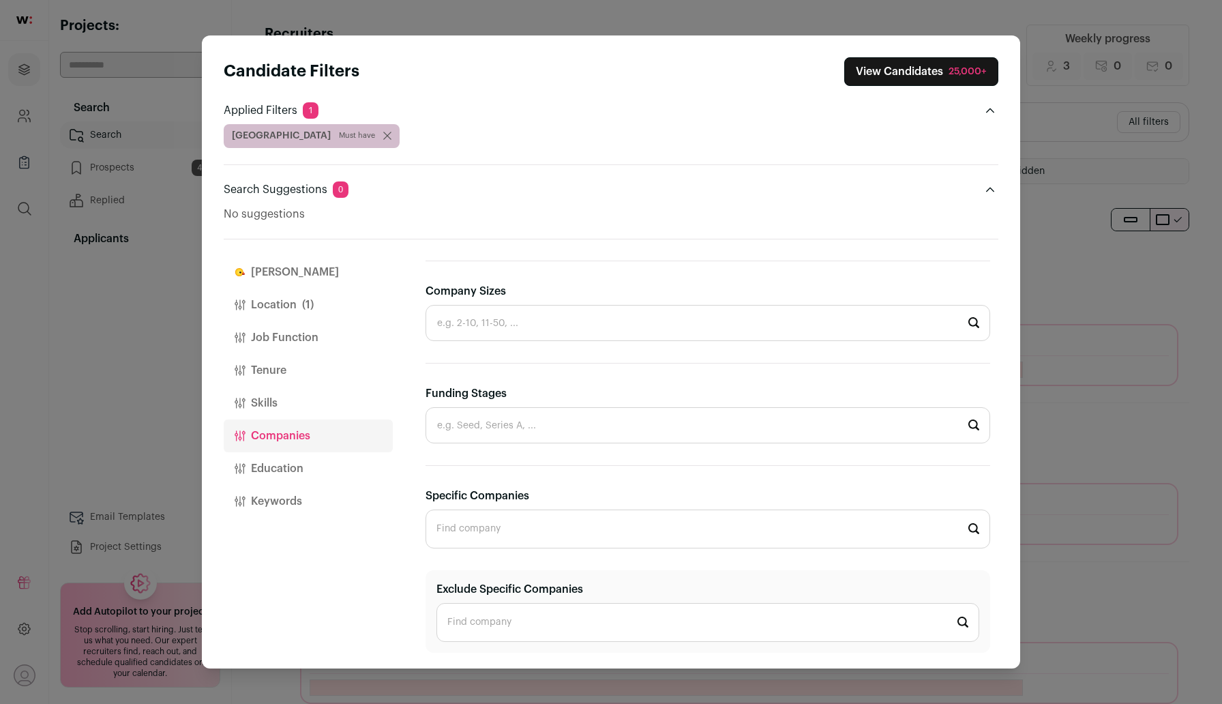
click at [577, 301] on div "Company Sizes" at bounding box center [707, 312] width 564 height 58
click at [575, 307] on input "Company Sizes" at bounding box center [707, 323] width 564 height 36
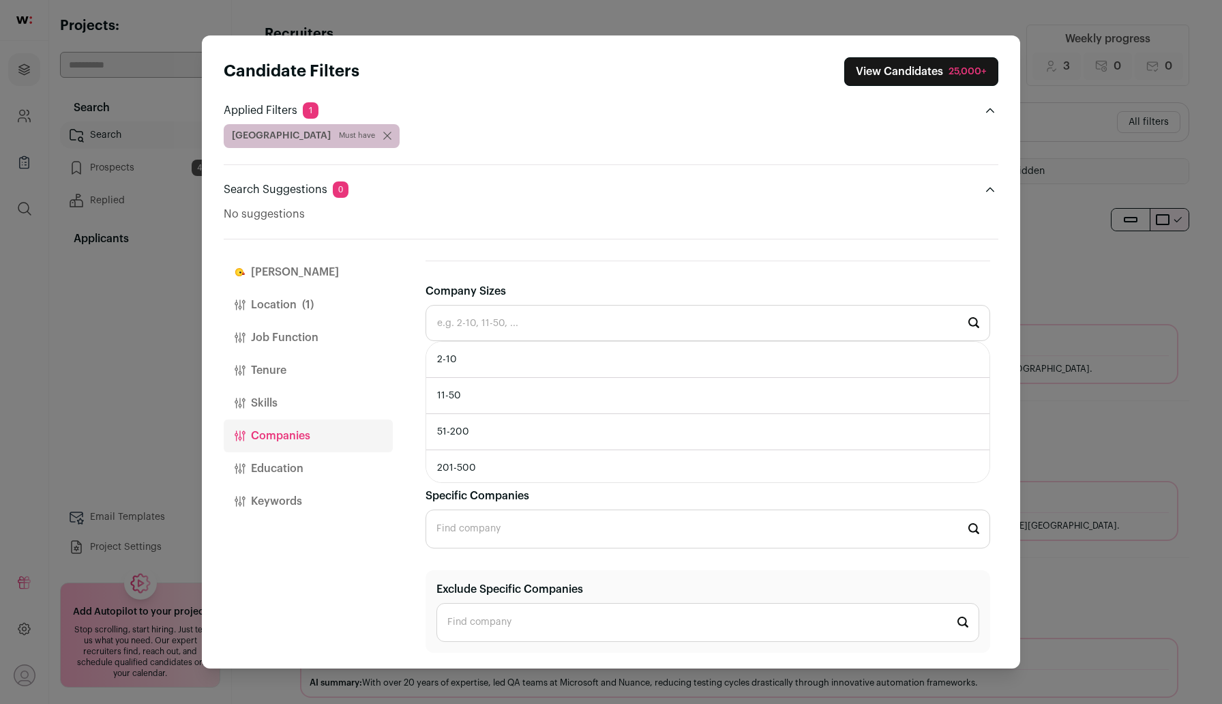
click at [549, 390] on li "11-50" at bounding box center [707, 396] width 563 height 36
type input "11-50"
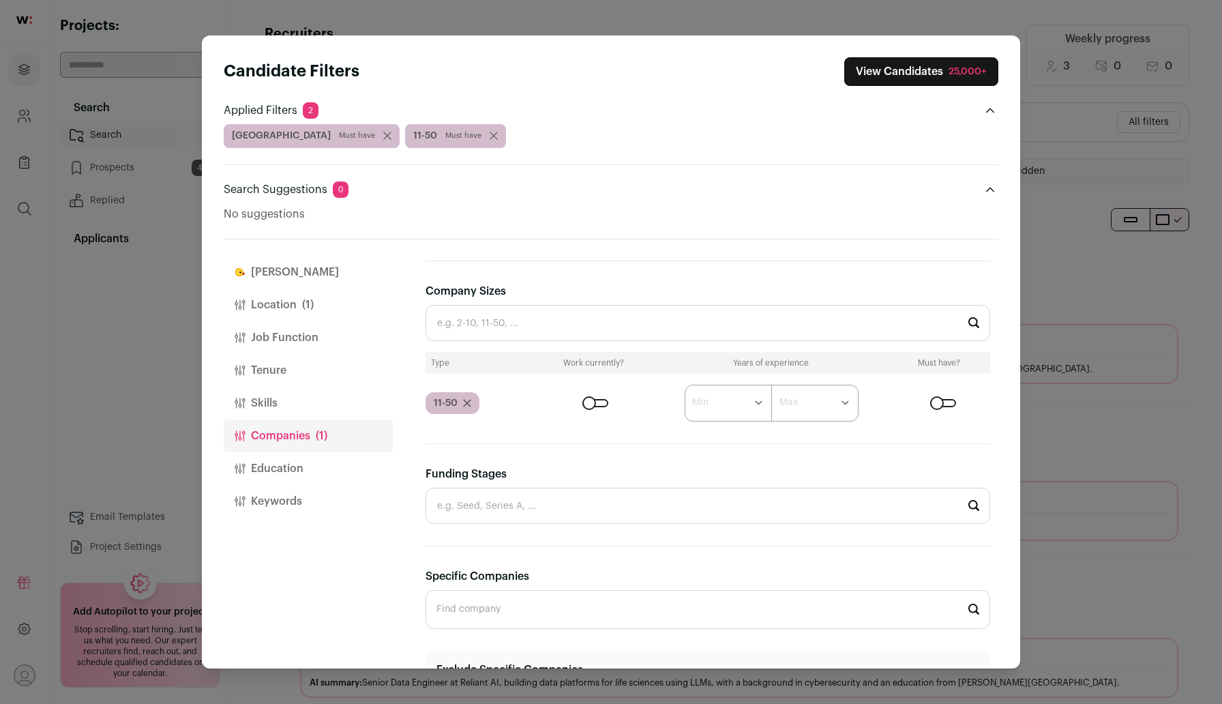
click at [588, 402] on div "Close modal via background" at bounding box center [595, 403] width 26 height 8
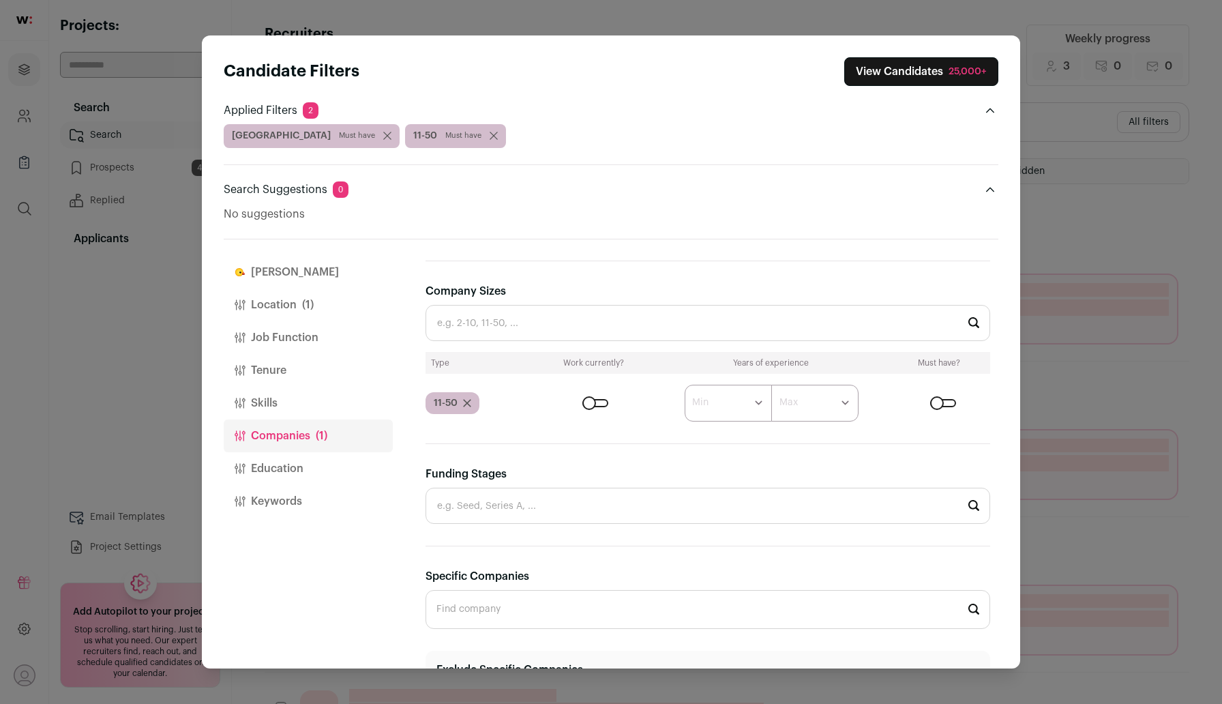
click at [299, 310] on button "Location (1)" at bounding box center [308, 304] width 169 height 33
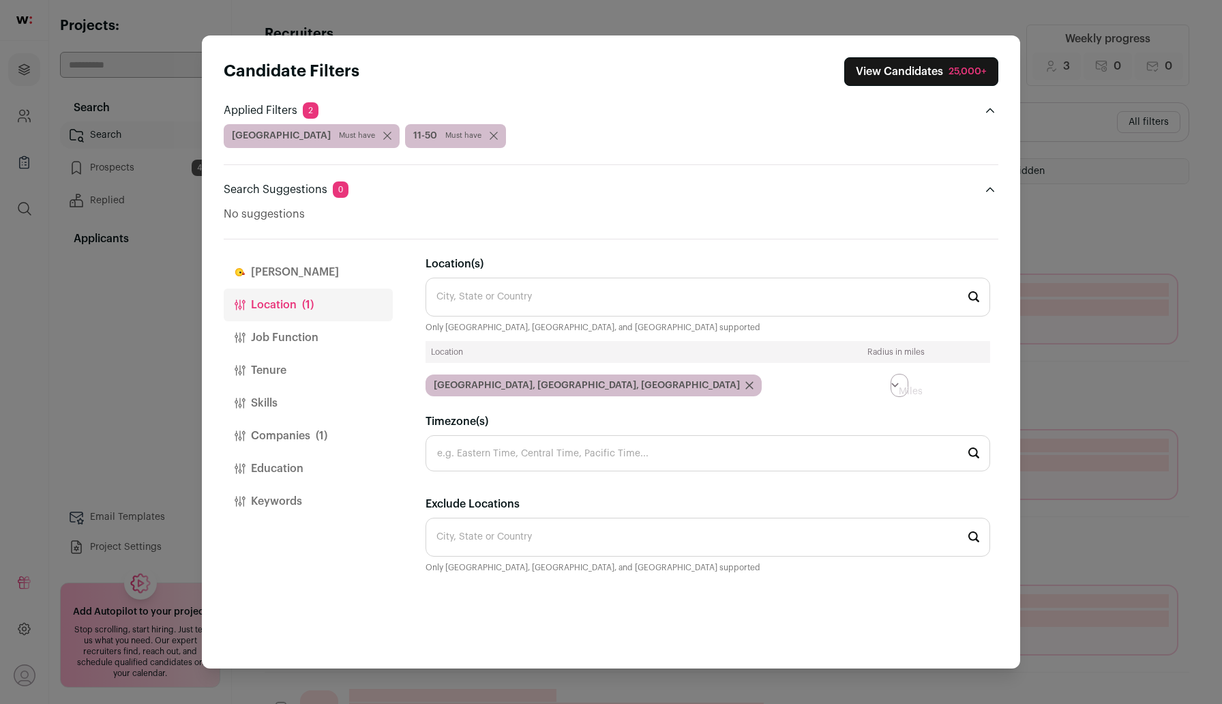
scroll to position [0, 0]
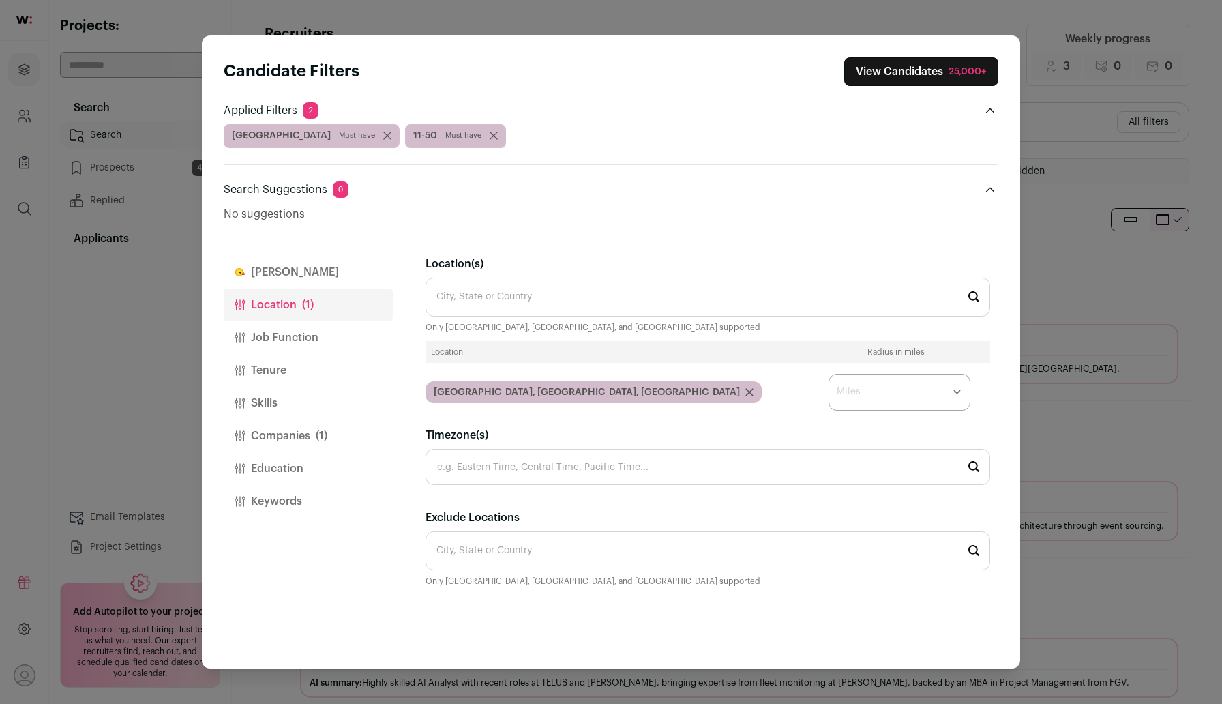
click at [286, 345] on button "Job Function" at bounding box center [308, 337] width 169 height 33
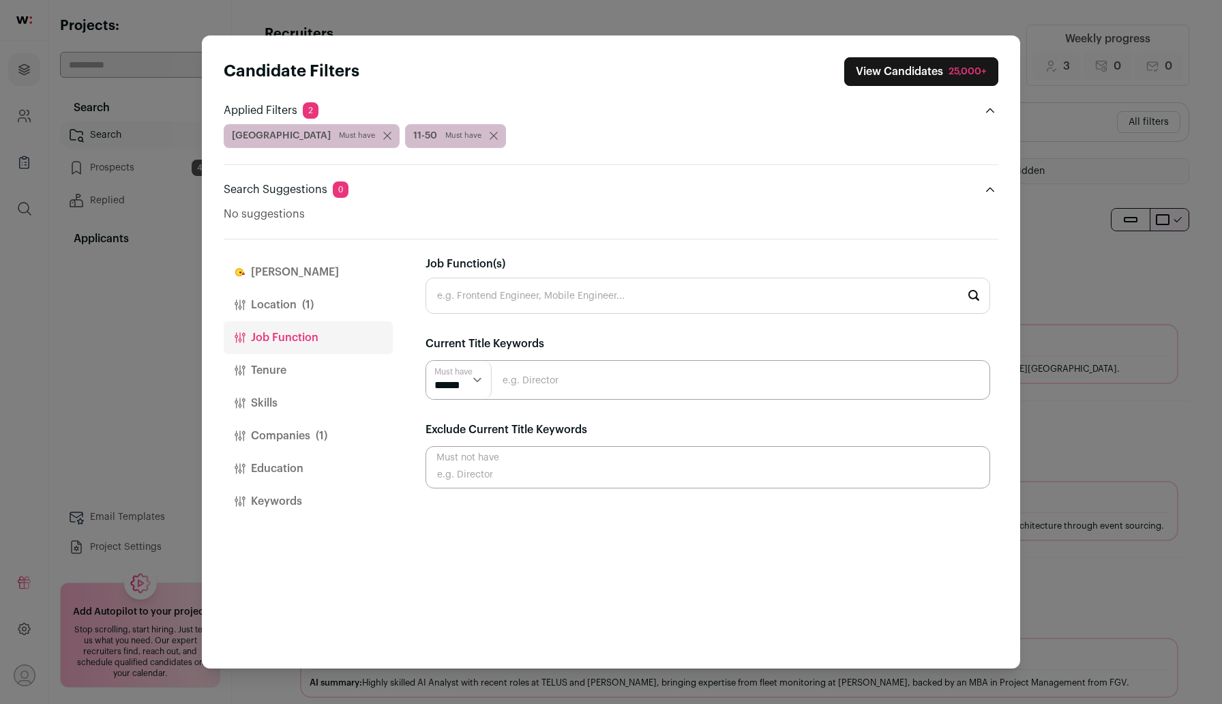
click at [287, 370] on button "Tenure" at bounding box center [308, 370] width 169 height 33
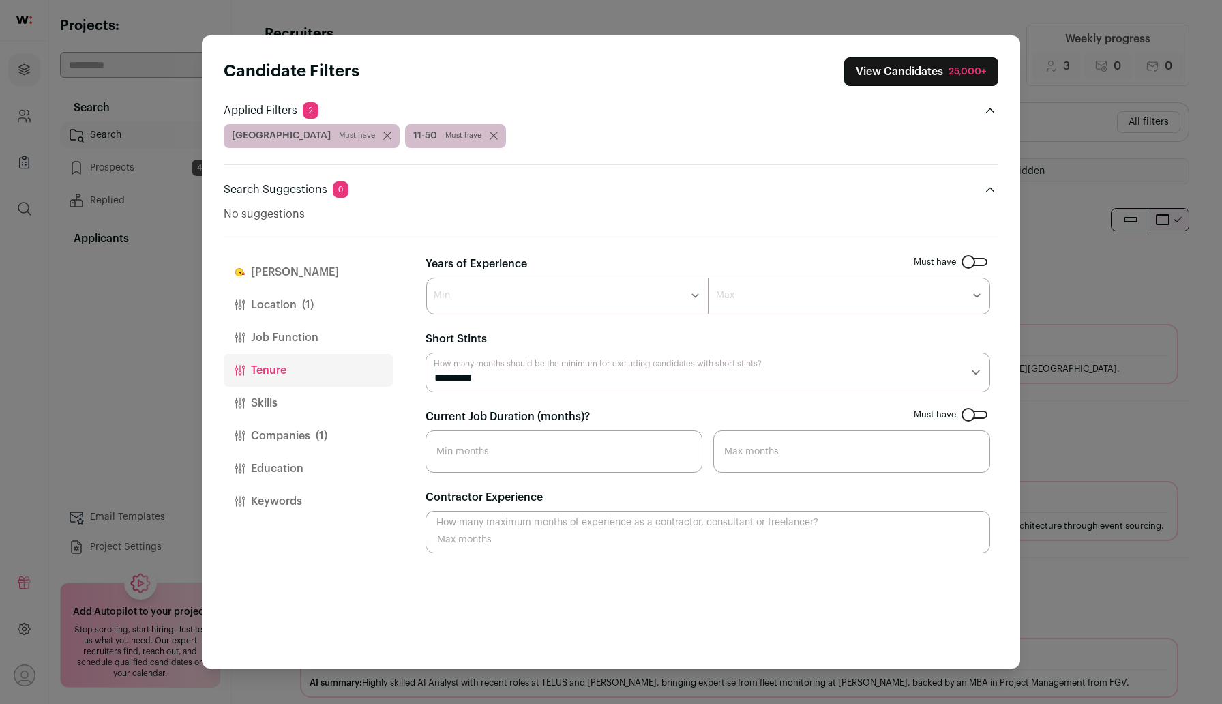
click at [271, 408] on button "Skills" at bounding box center [308, 403] width 169 height 33
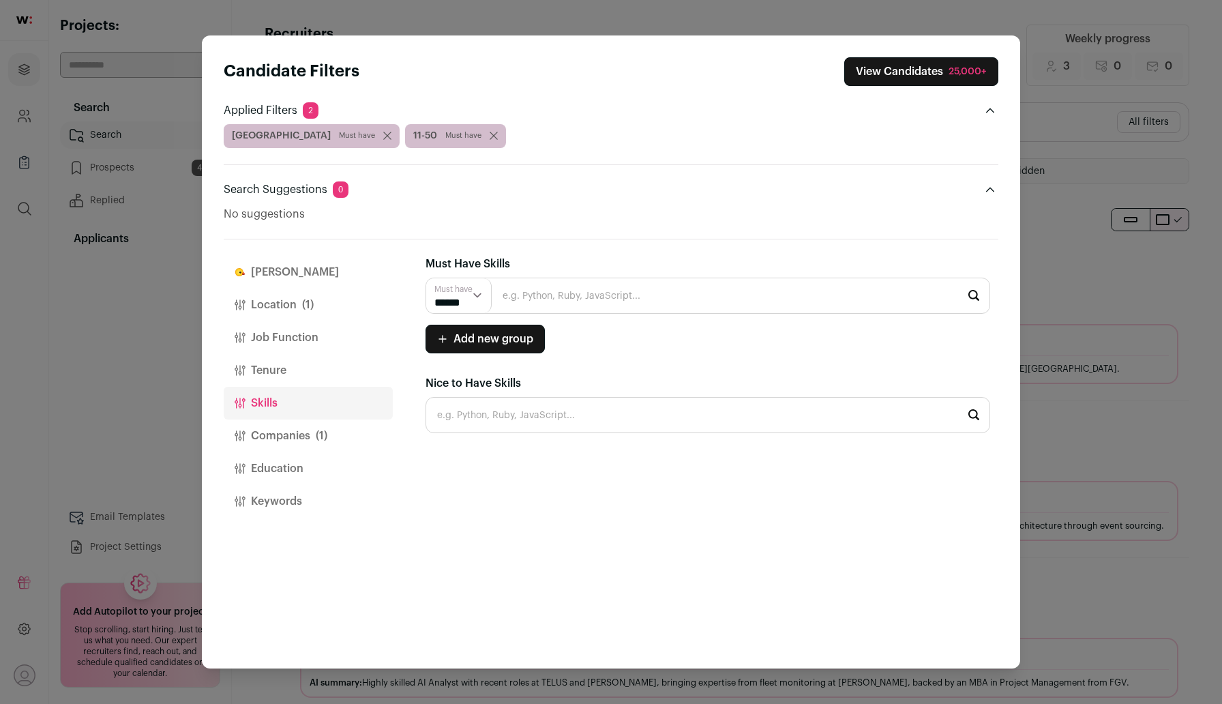
click at [279, 447] on button "Companies (1)" at bounding box center [308, 435] width 169 height 33
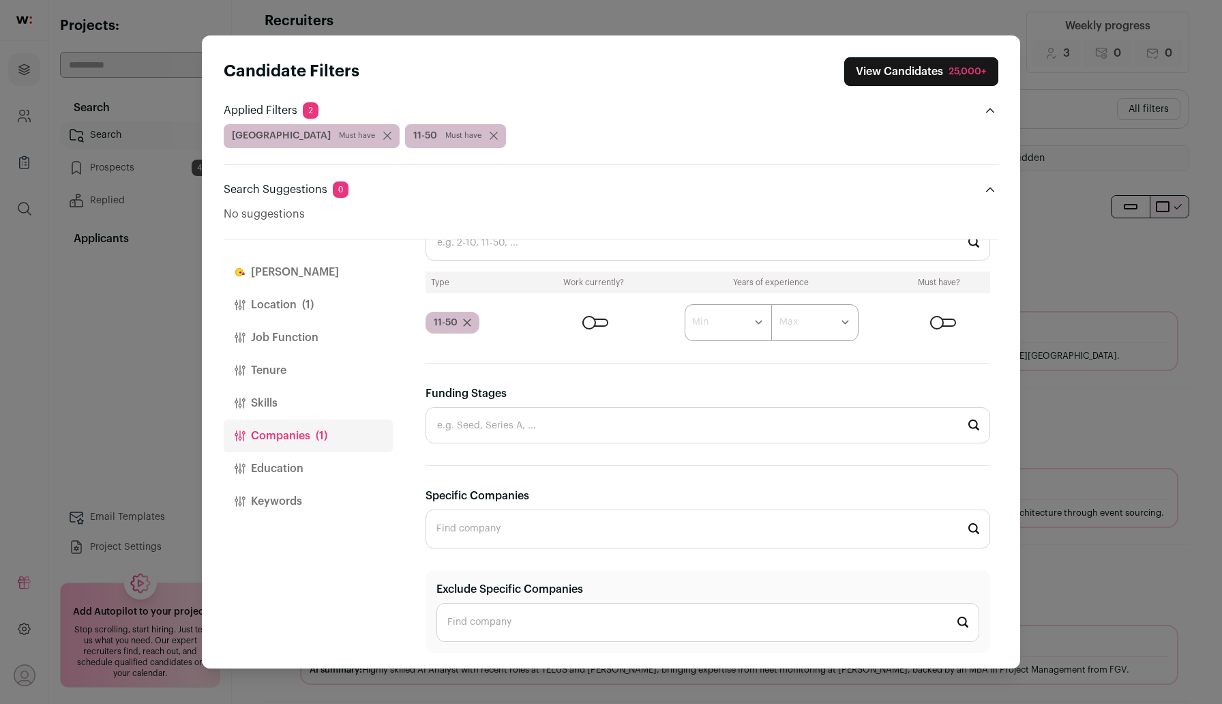
scroll to position [18, 0]
click at [297, 472] on button "Education" at bounding box center [308, 468] width 169 height 33
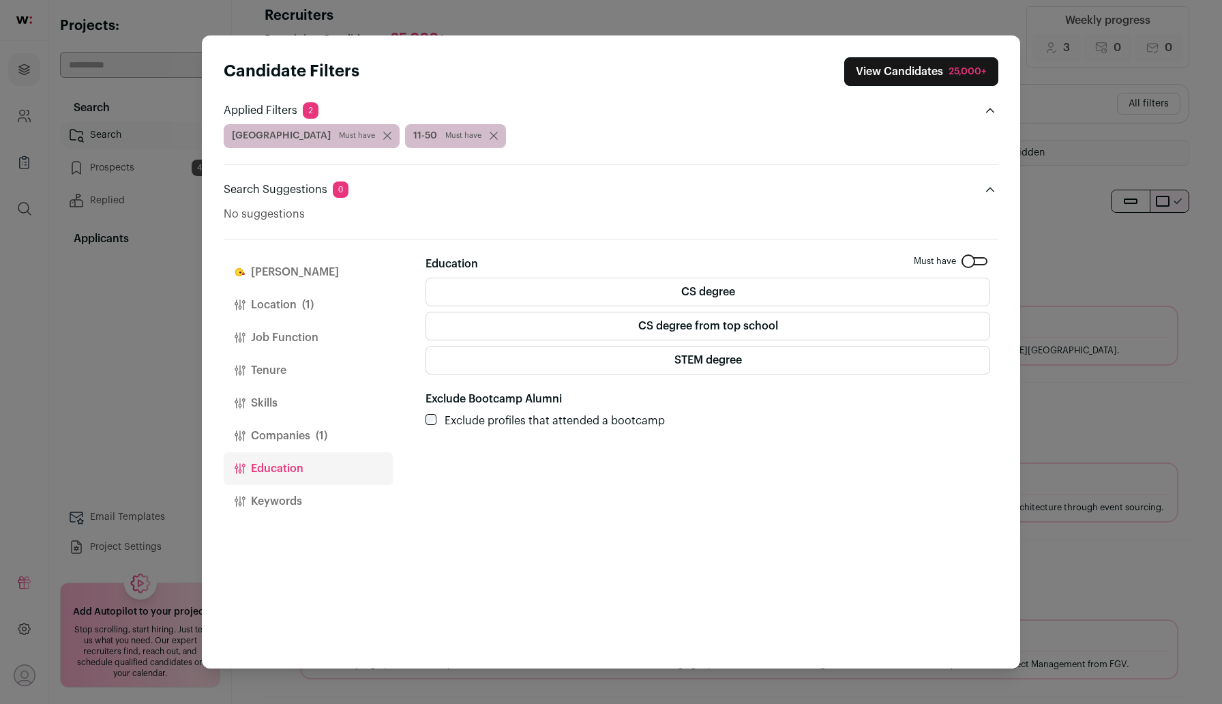
scroll to position [0, 0]
click at [292, 492] on button "Keywords" at bounding box center [308, 501] width 169 height 33
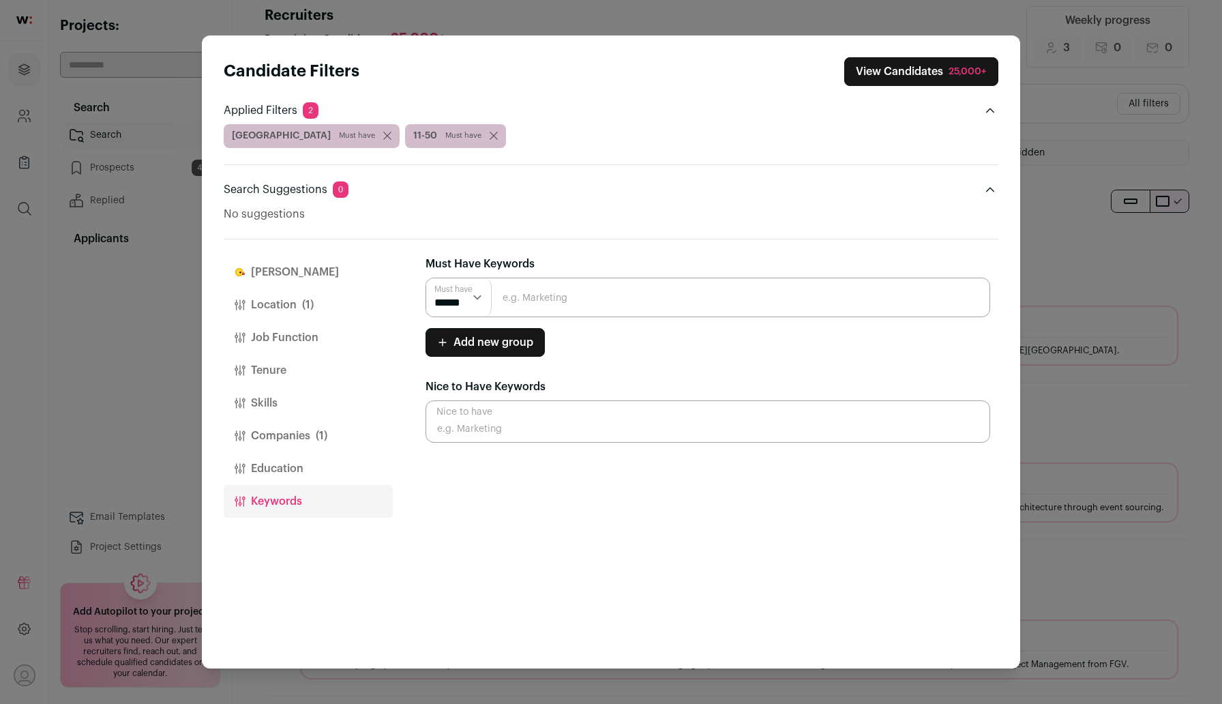
click at [578, 285] on input "Close modal via background" at bounding box center [707, 297] width 564 height 40
type input "Technical Recruiter"
click at [723, 299] on input "Technical Recruiter" at bounding box center [707, 297] width 564 height 40
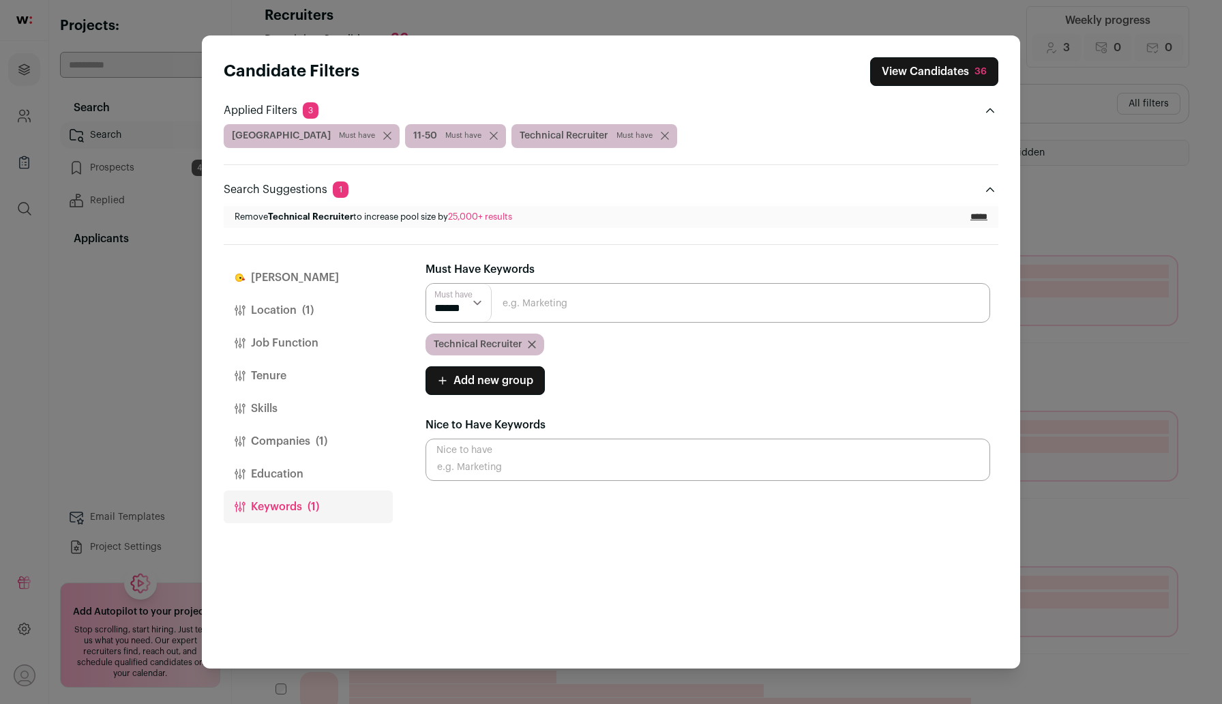
click at [925, 74] on button "View Candidates 36" at bounding box center [934, 71] width 128 height 29
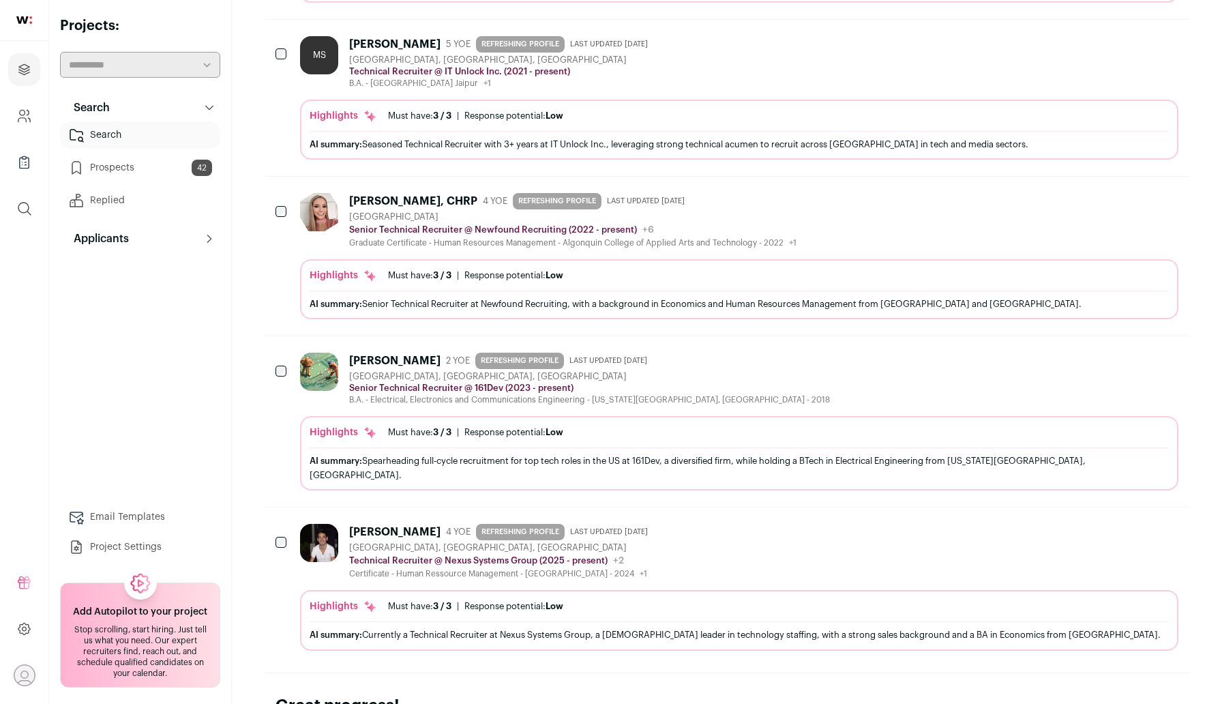
scroll to position [1246, 0]
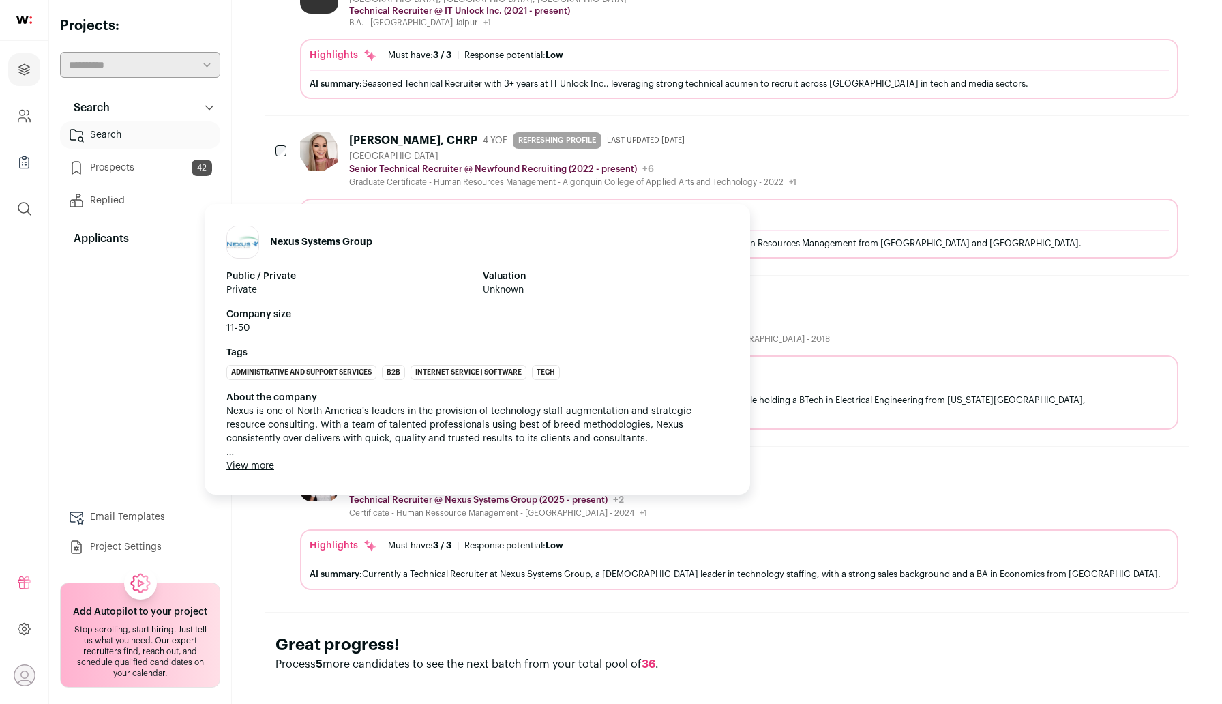
click at [246, 231] on img at bounding box center [242, 241] width 31 height 31
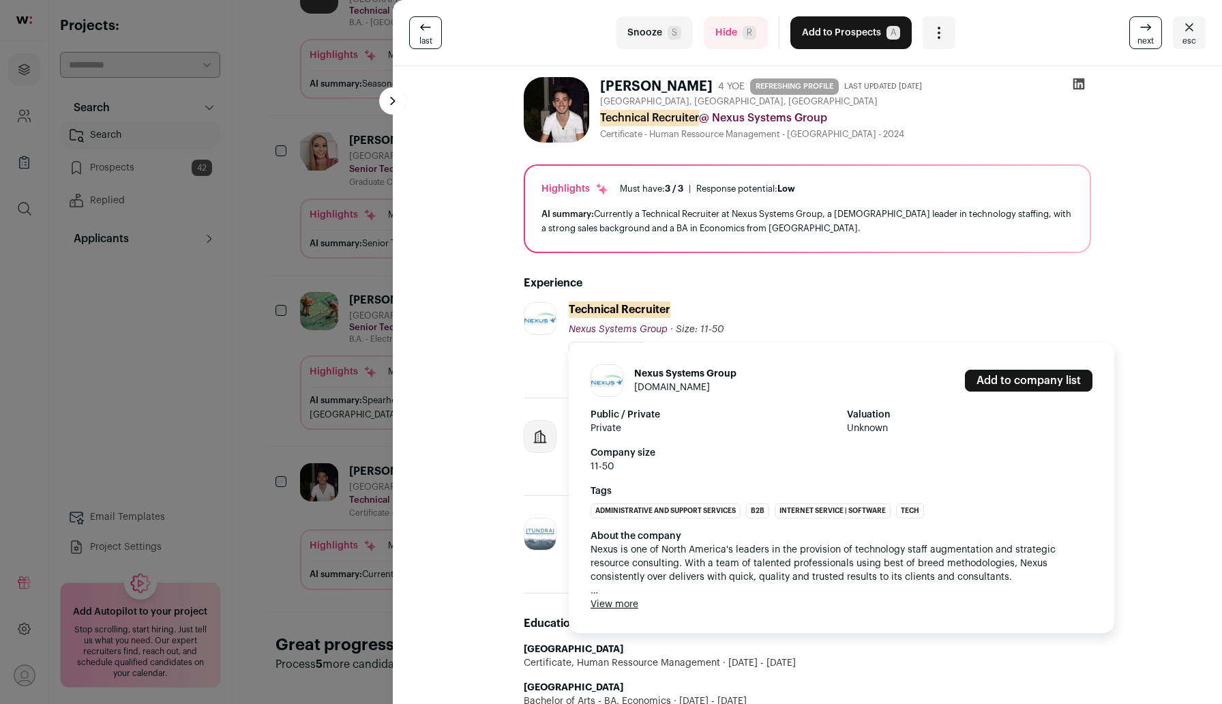
click at [674, 388] on link "nexusgroup.ca" at bounding box center [672, 387] width 76 height 10
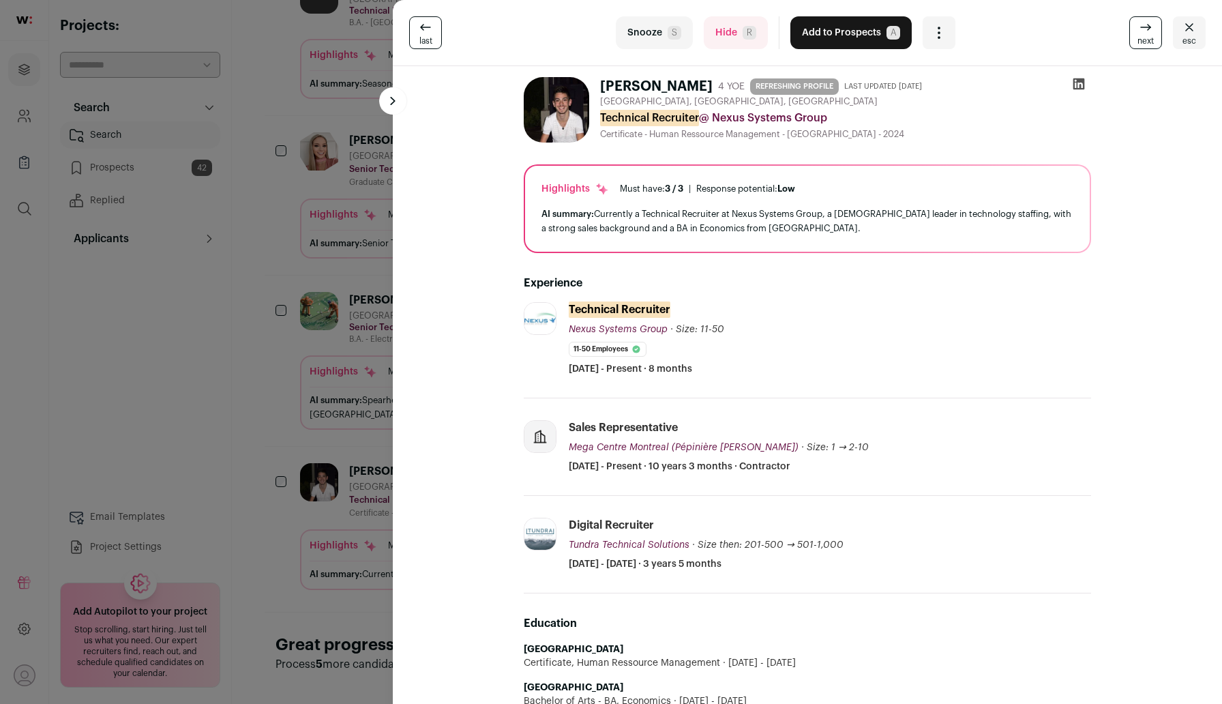
click at [297, 486] on div "last Snooze S Hide R Add to Prospects A Are you sure? Joseph Gentile is already…" at bounding box center [611, 352] width 1222 height 704
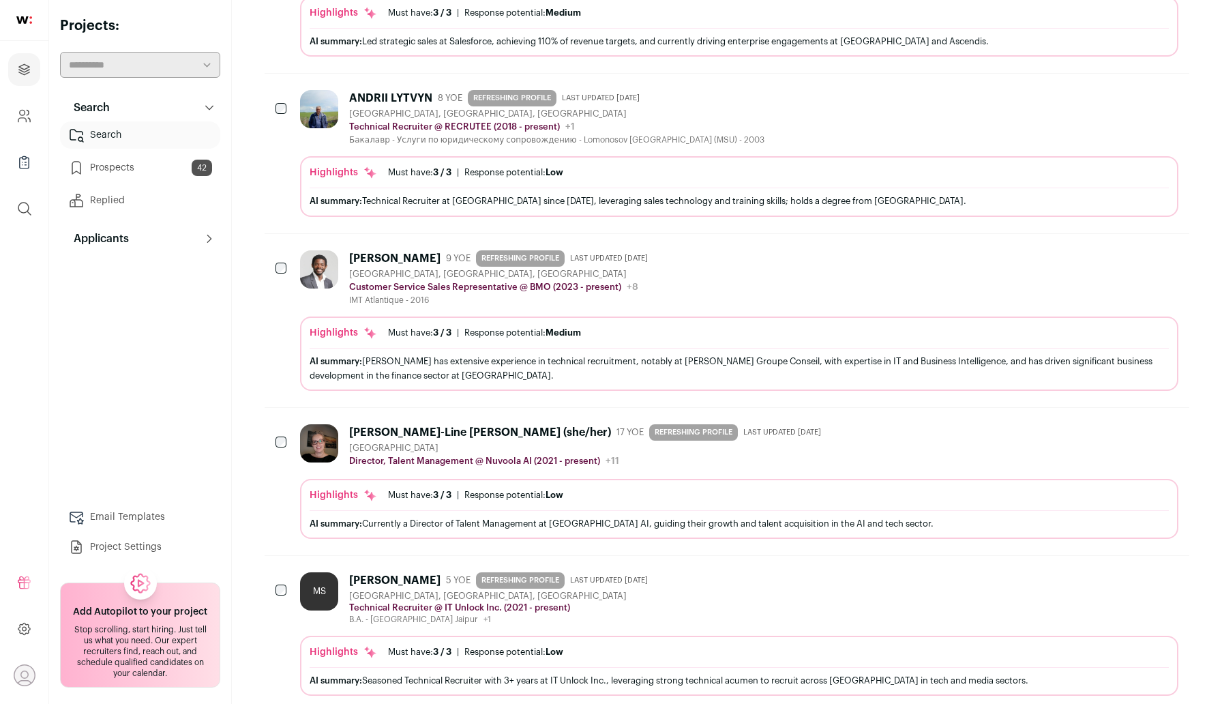
scroll to position [0, 0]
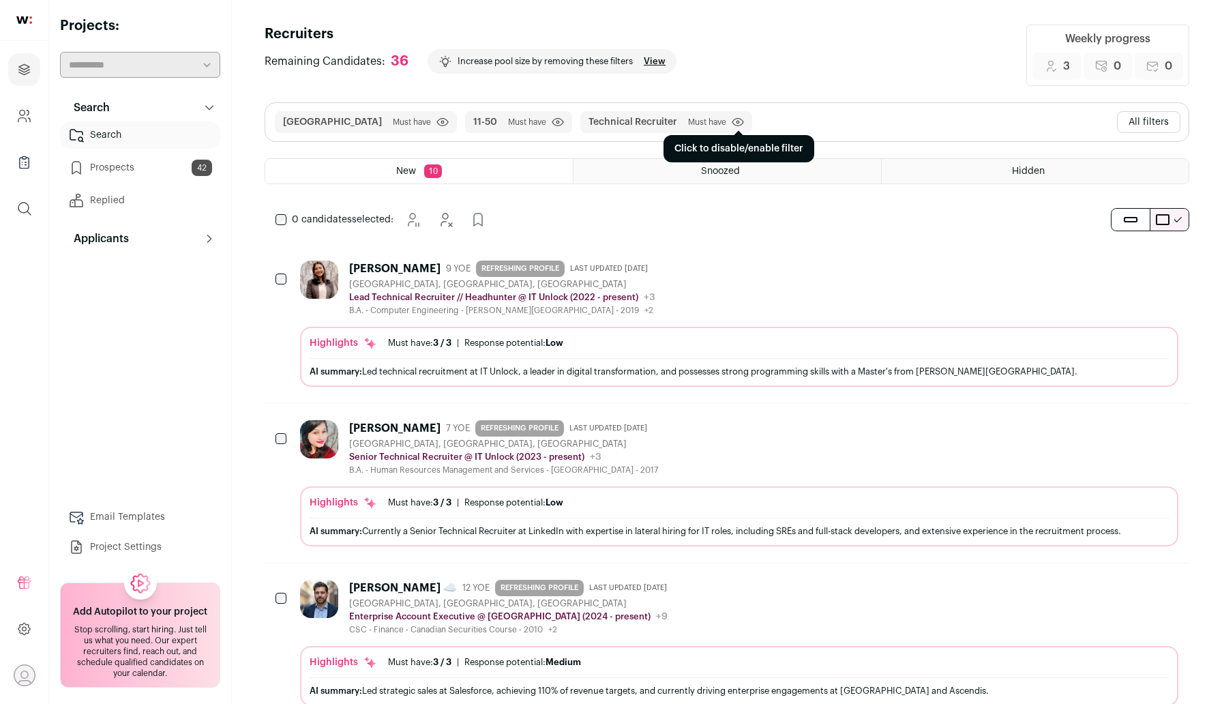
click at [732, 124] on icon "submit" at bounding box center [738, 122] width 12 height 10
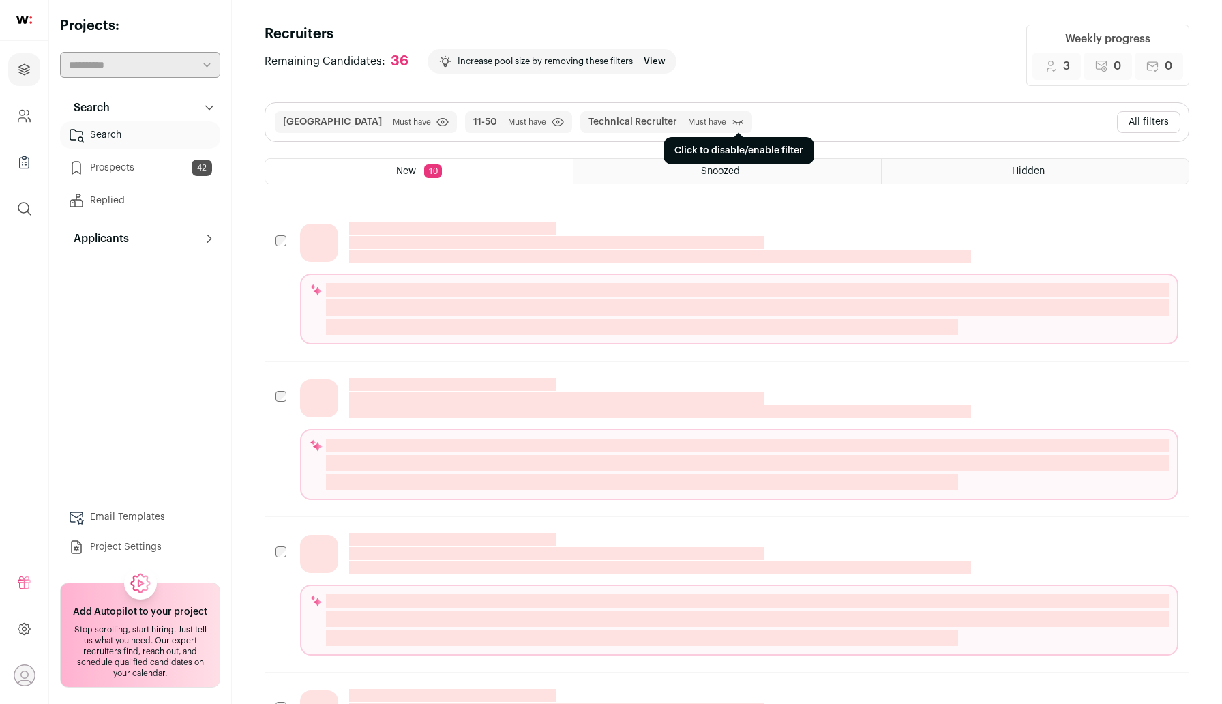
click at [732, 119] on icon "submit" at bounding box center [738, 122] width 12 height 14
click at [1154, 115] on button "All filters" at bounding box center [1148, 122] width 63 height 22
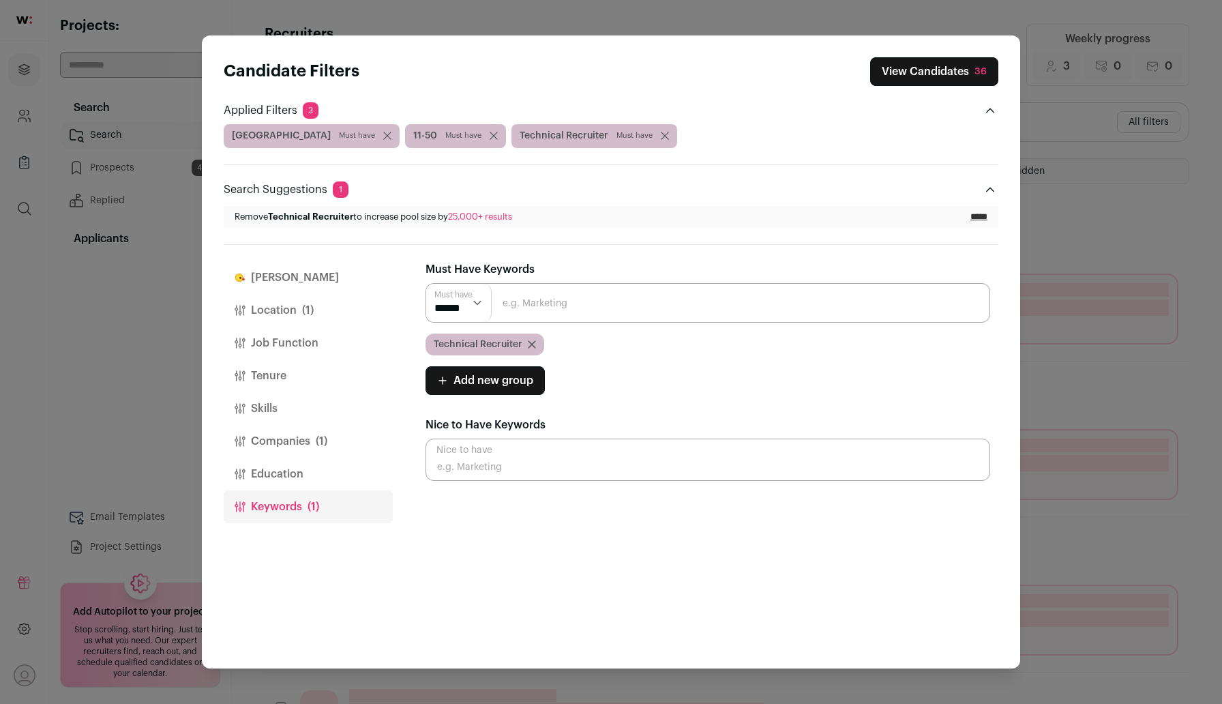
click at [440, 344] on span "Technical Recruiter" at bounding box center [478, 344] width 89 height 14
click at [439, 344] on span "Technical Recruiter" at bounding box center [478, 344] width 89 height 14
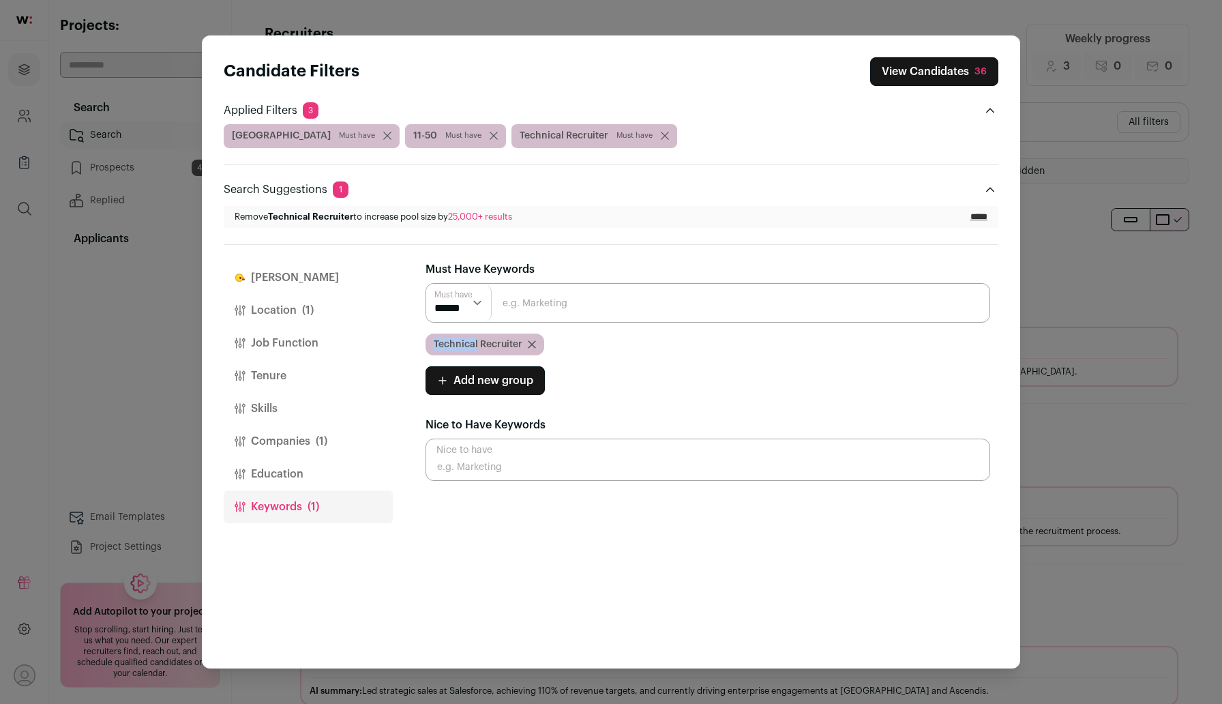
click at [439, 344] on span "Technical Recruiter" at bounding box center [478, 344] width 89 height 14
click at [548, 307] on input "Close modal via background" at bounding box center [707, 303] width 564 height 40
click at [503, 307] on input "Technical Recruiter" at bounding box center [707, 303] width 564 height 40
type input "Senior Technical Recruiter"
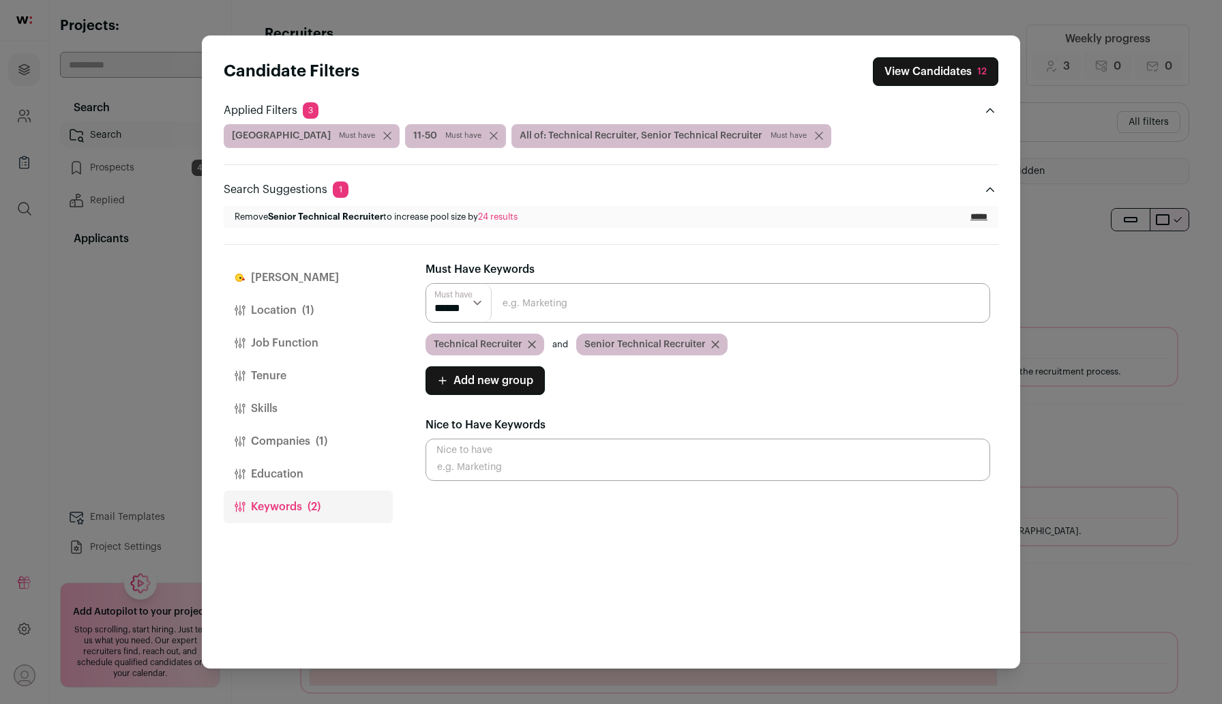
click at [531, 342] on icon "Close modal via background" at bounding box center [532, 344] width 8 height 8
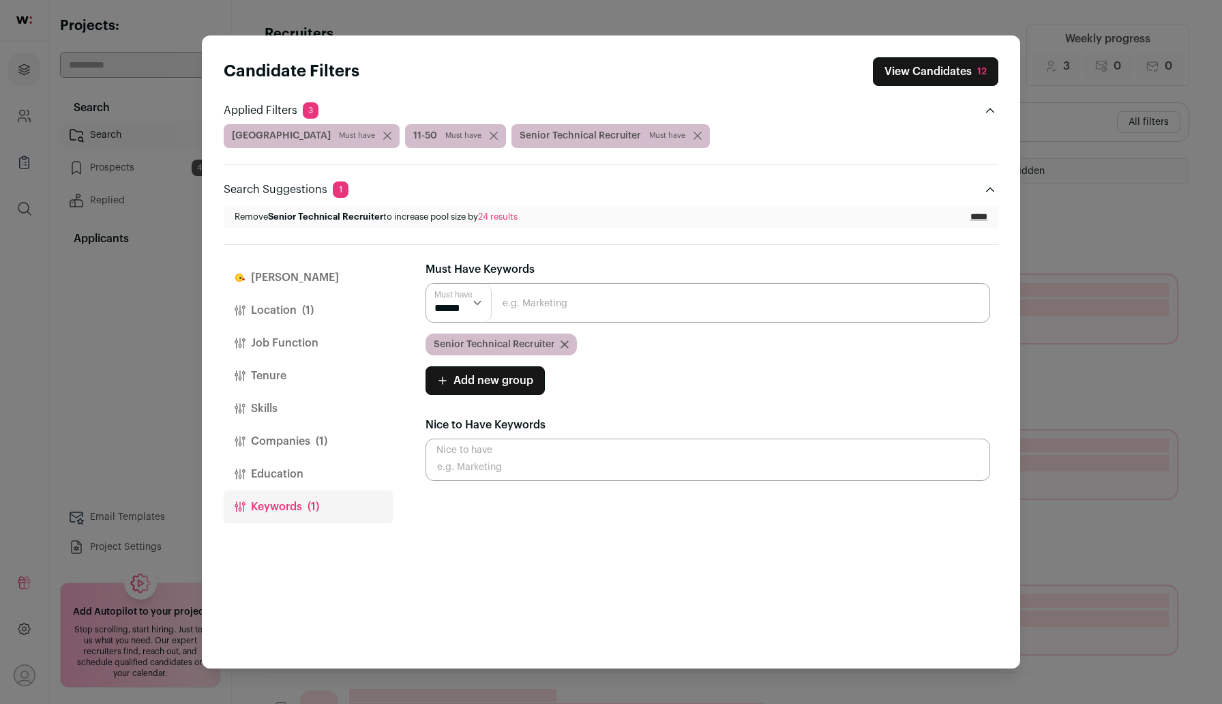
click at [965, 65] on button "View Candidates 12" at bounding box center [935, 71] width 125 height 29
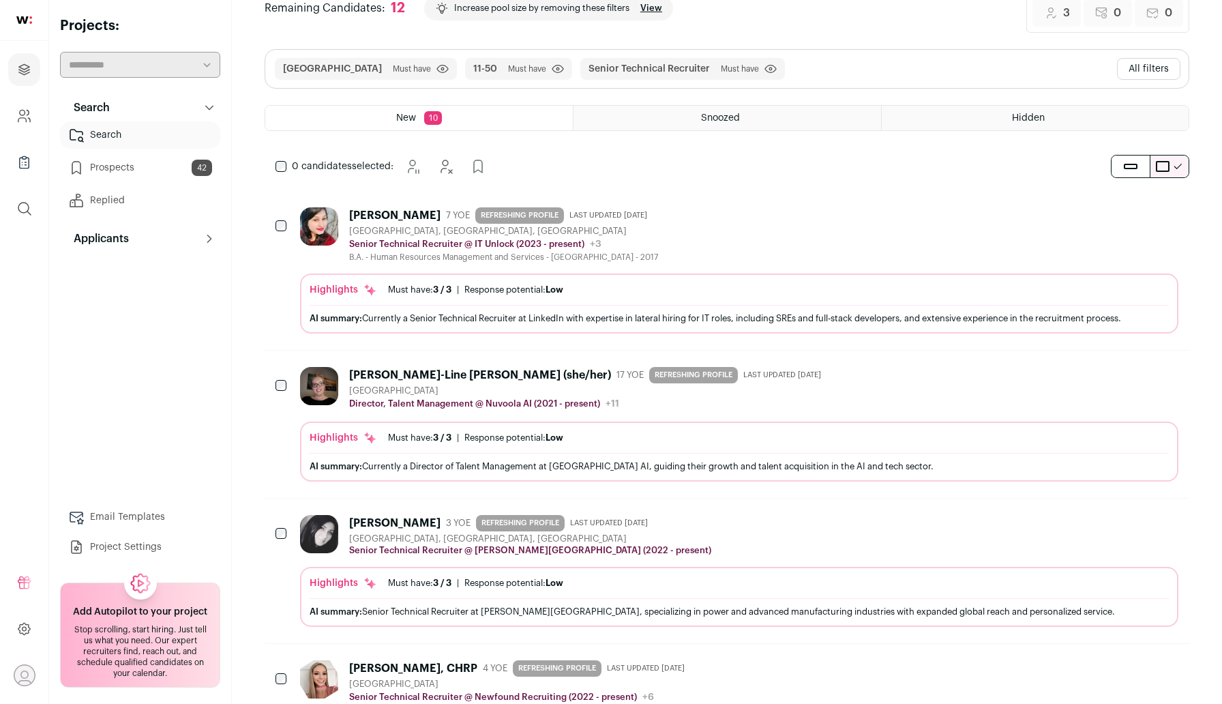
scroll to position [29, 0]
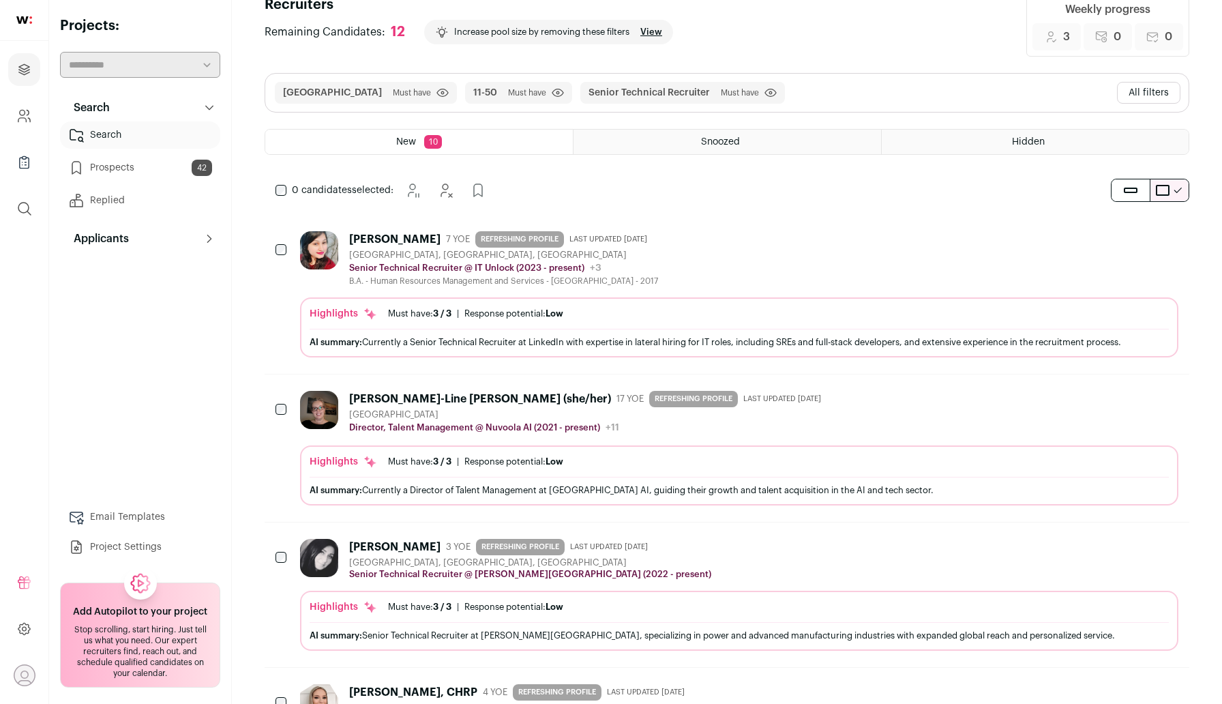
click at [1148, 92] on button "All filters" at bounding box center [1148, 93] width 63 height 22
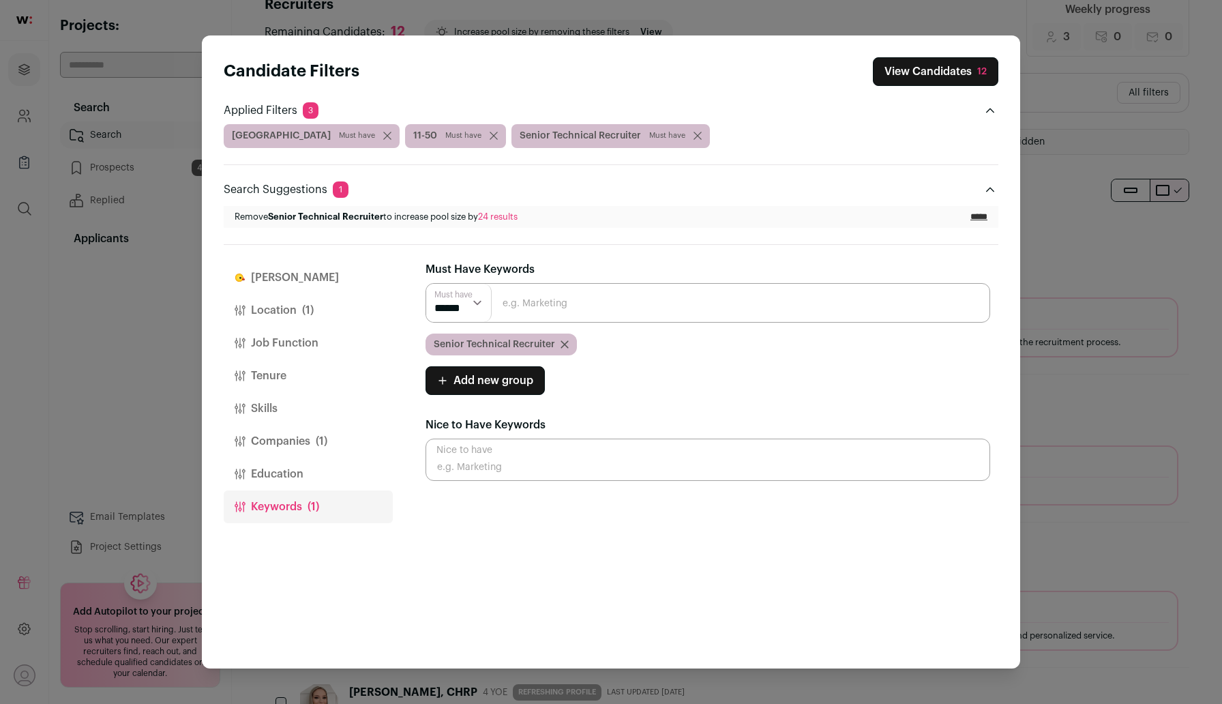
click at [289, 443] on button "Companies (1)" at bounding box center [308, 441] width 169 height 33
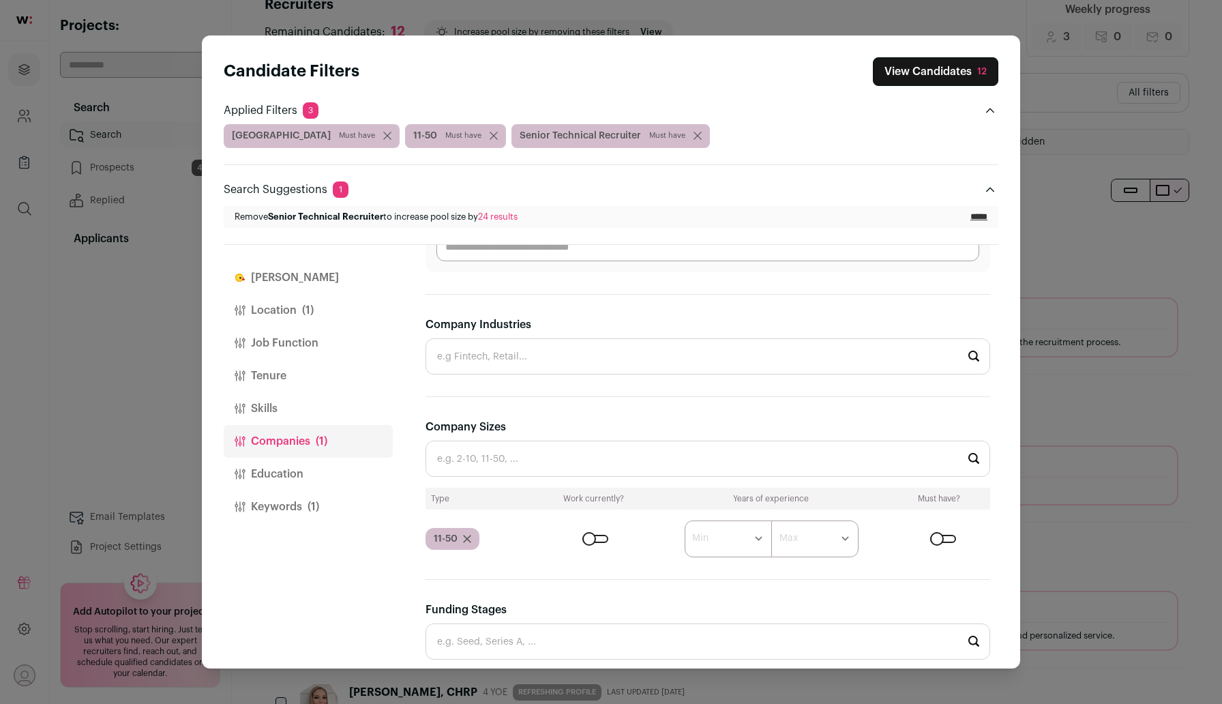
scroll to position [312, 0]
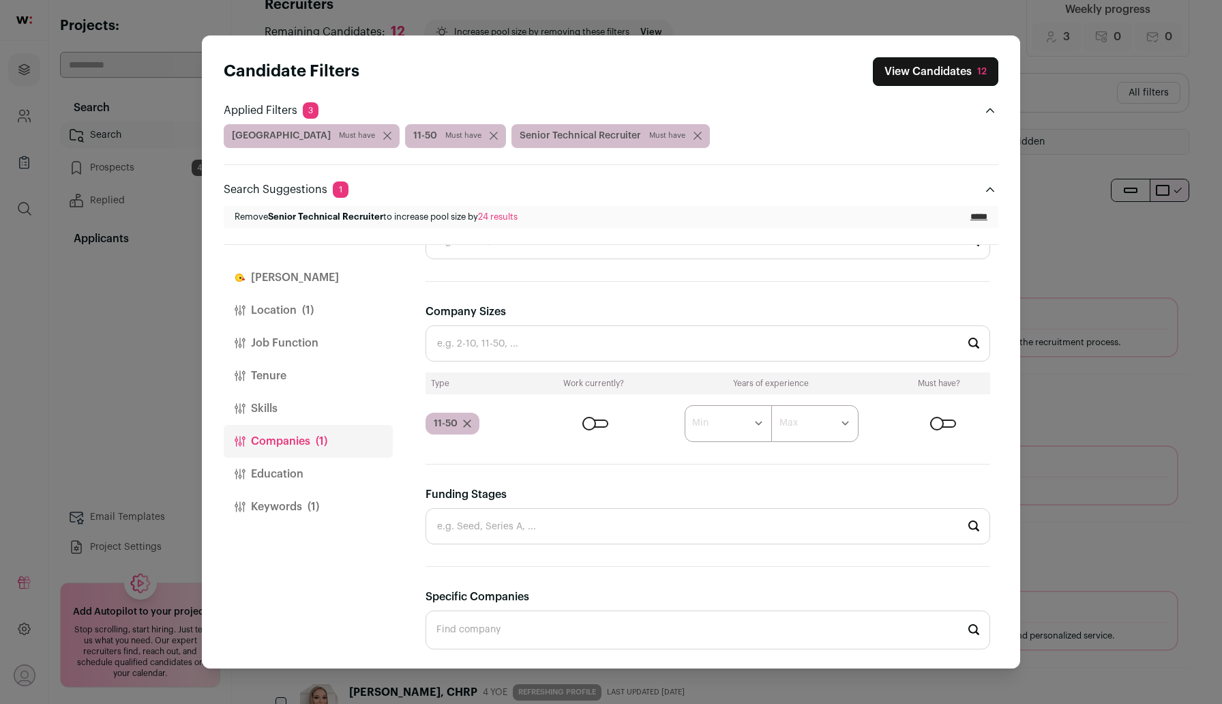
click at [949, 74] on button "View Candidates 12" at bounding box center [935, 71] width 125 height 29
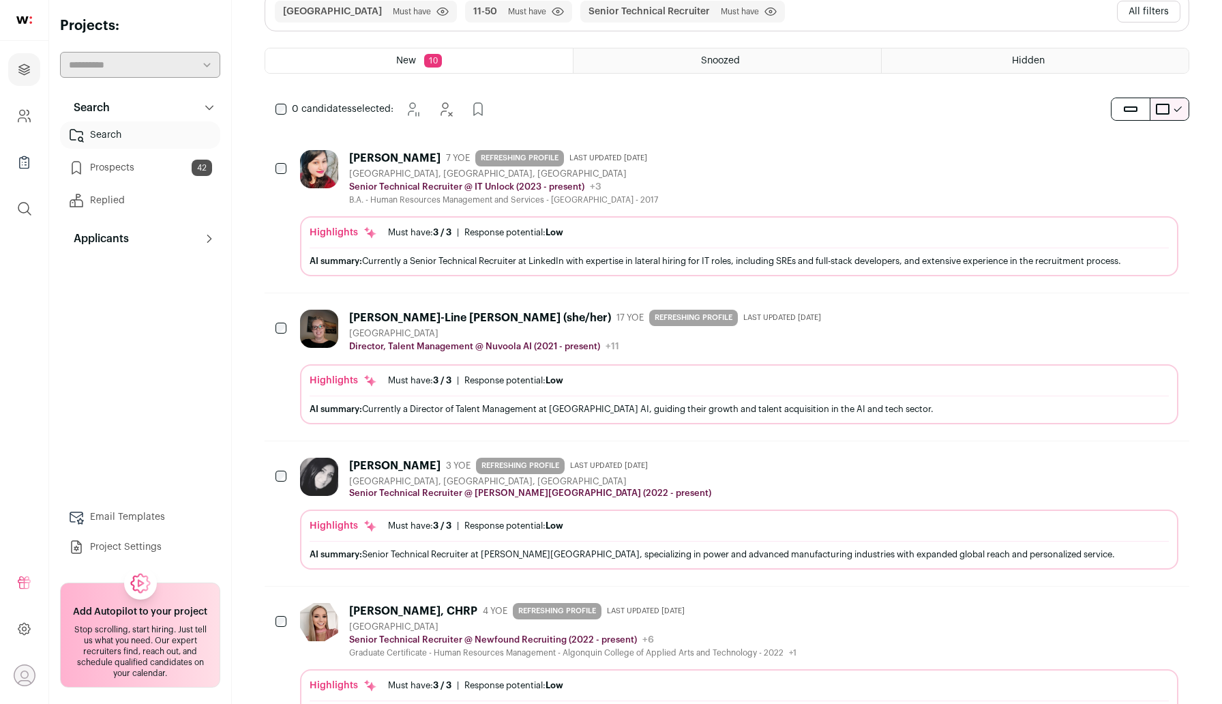
scroll to position [114, 0]
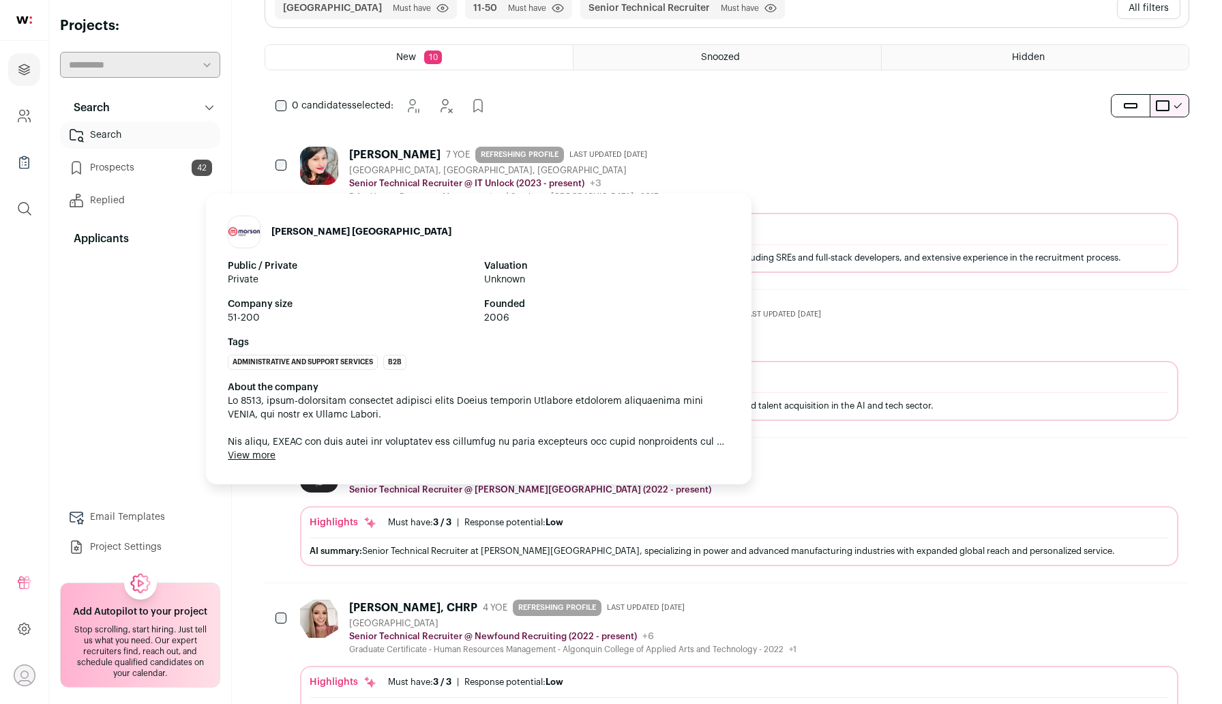
click at [363, 479] on div "Morson Canada Public / Private Private Valuation Unknown Company size 51-200 Fo…" at bounding box center [478, 339] width 545 height 290
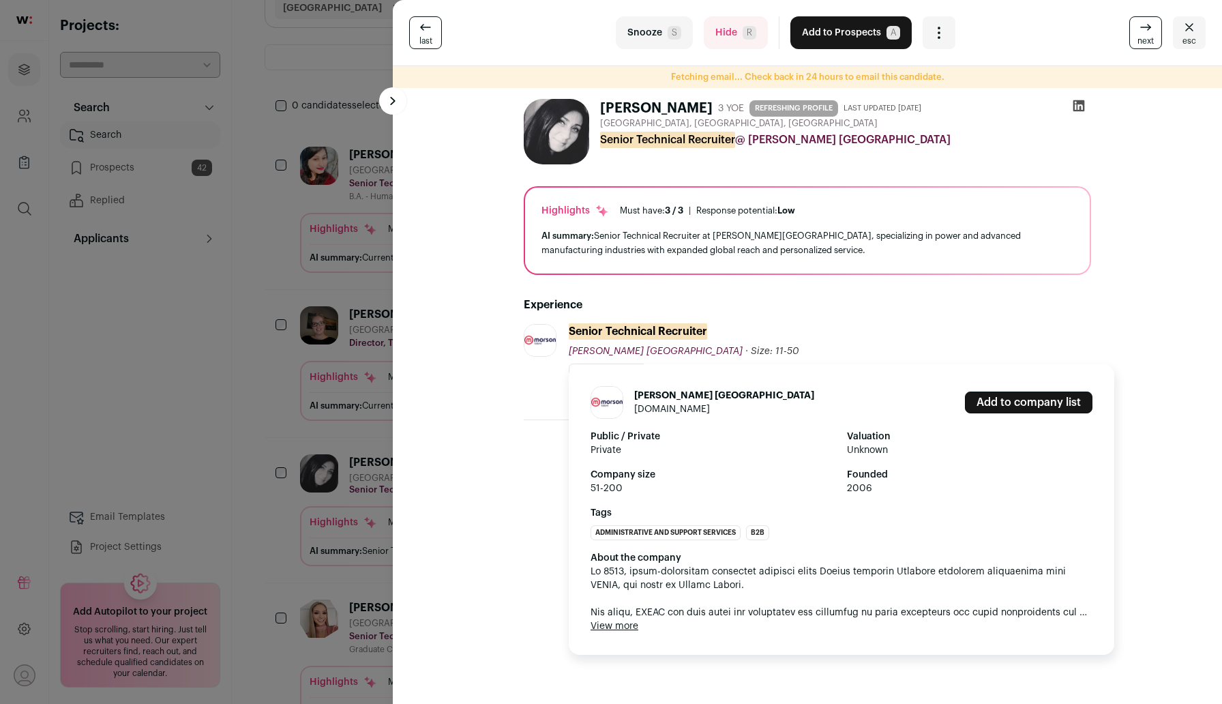
click at [622, 355] on span "Morson Canada" at bounding box center [656, 351] width 174 height 10
click at [667, 407] on link "morsoncanada.com" at bounding box center [672, 409] width 76 height 10
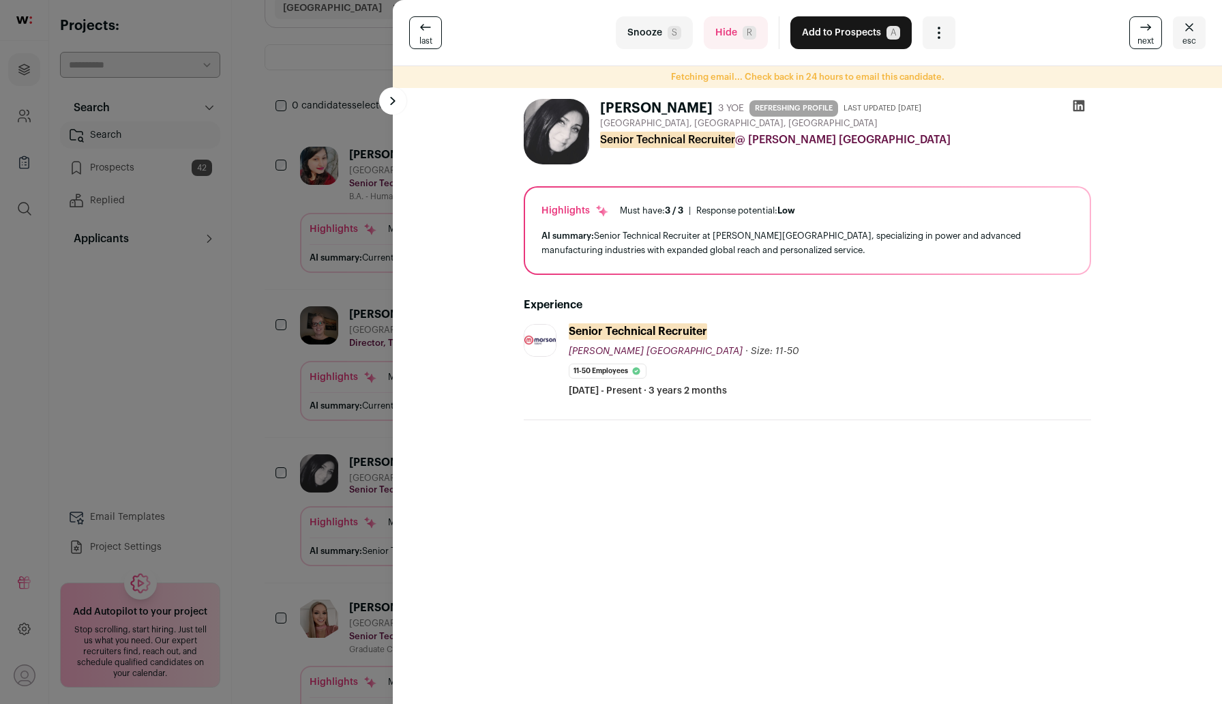
click at [267, 312] on div "last Snooze S Hide R Add to Prospects A Are you sure? Fernanda K. is already in…" at bounding box center [611, 352] width 1222 height 704
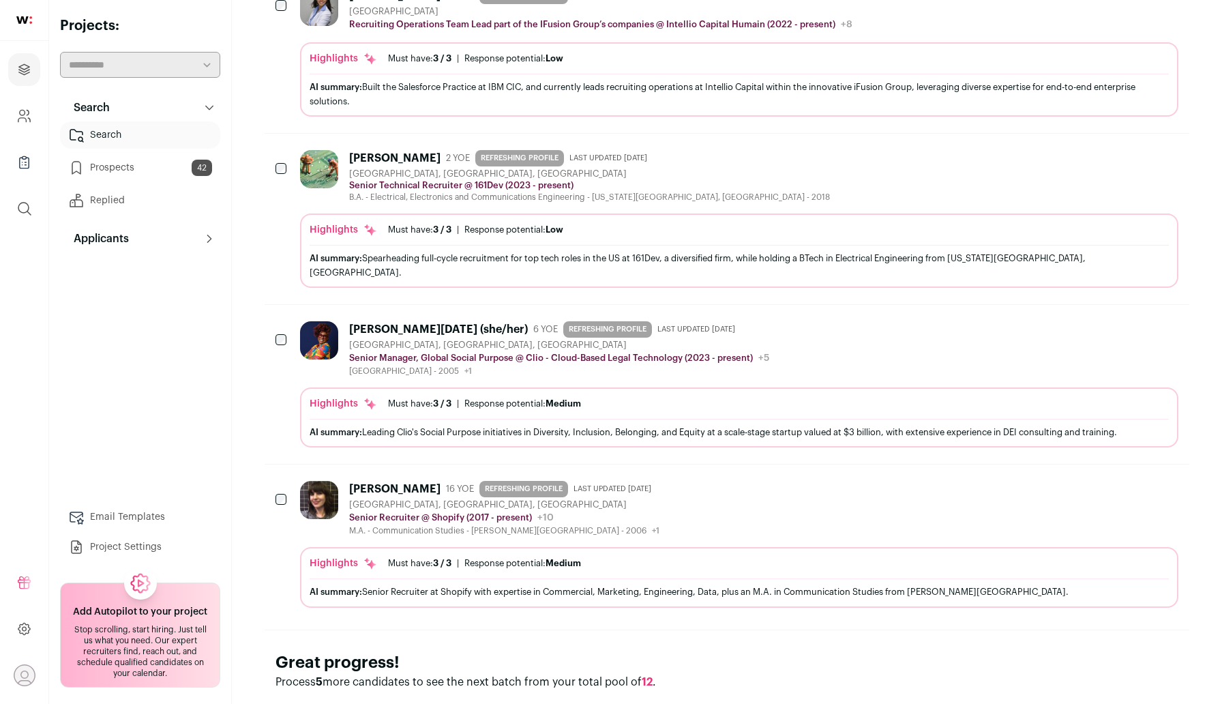
scroll to position [1204, 0]
click at [412, 323] on div "Maya Toussaint (she/her)" at bounding box center [438, 330] width 179 height 14
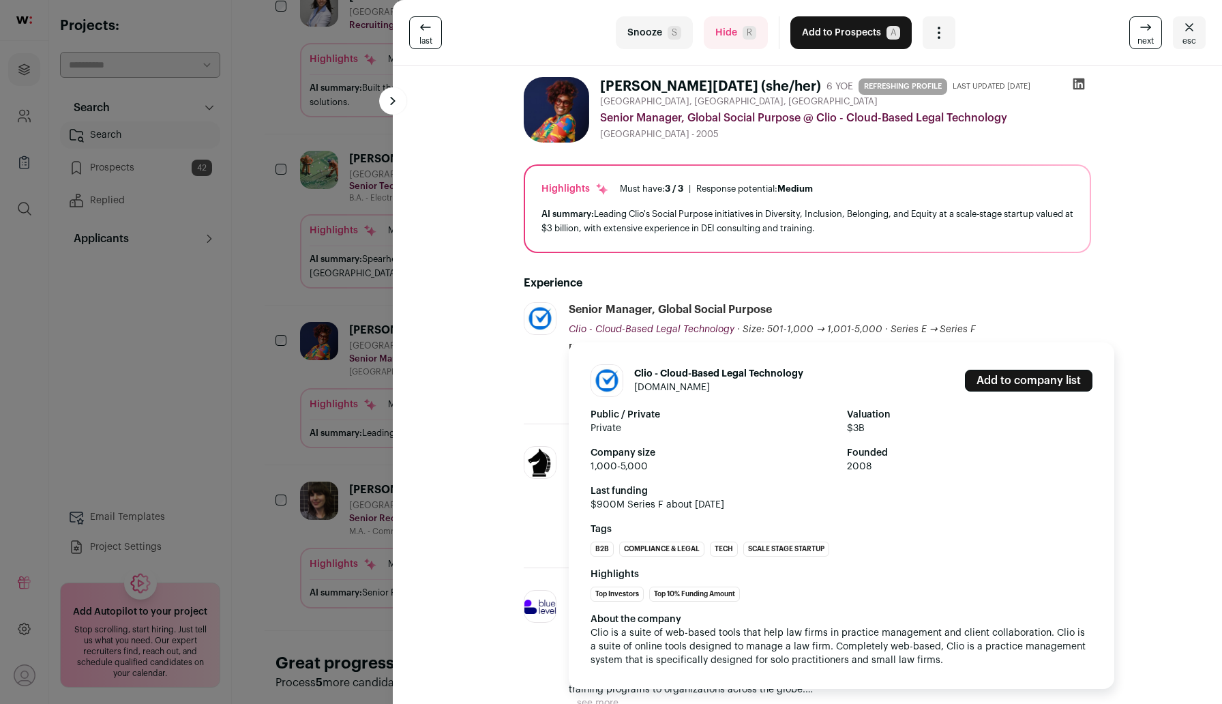
click at [651, 385] on link "clio.com" at bounding box center [672, 387] width 76 height 10
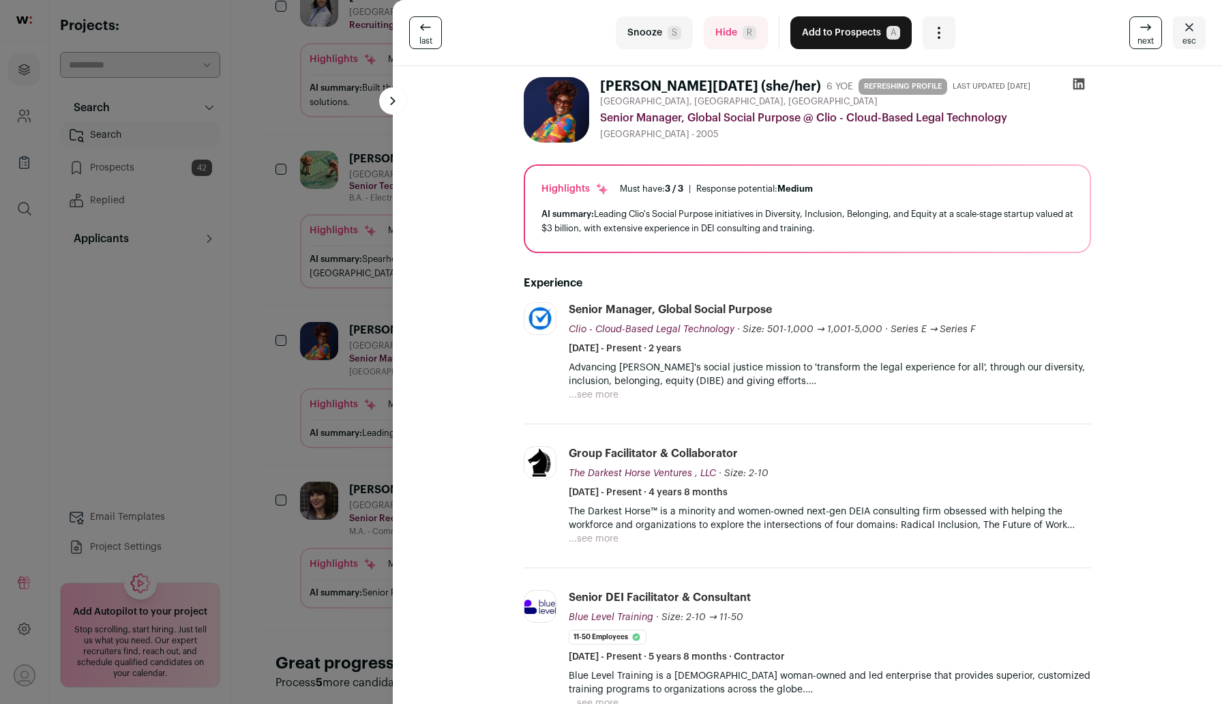
click at [247, 405] on div "last Snooze S Hide R Add to Prospects A Are you sure? Maya Toussaint (she/her) …" at bounding box center [611, 352] width 1222 height 704
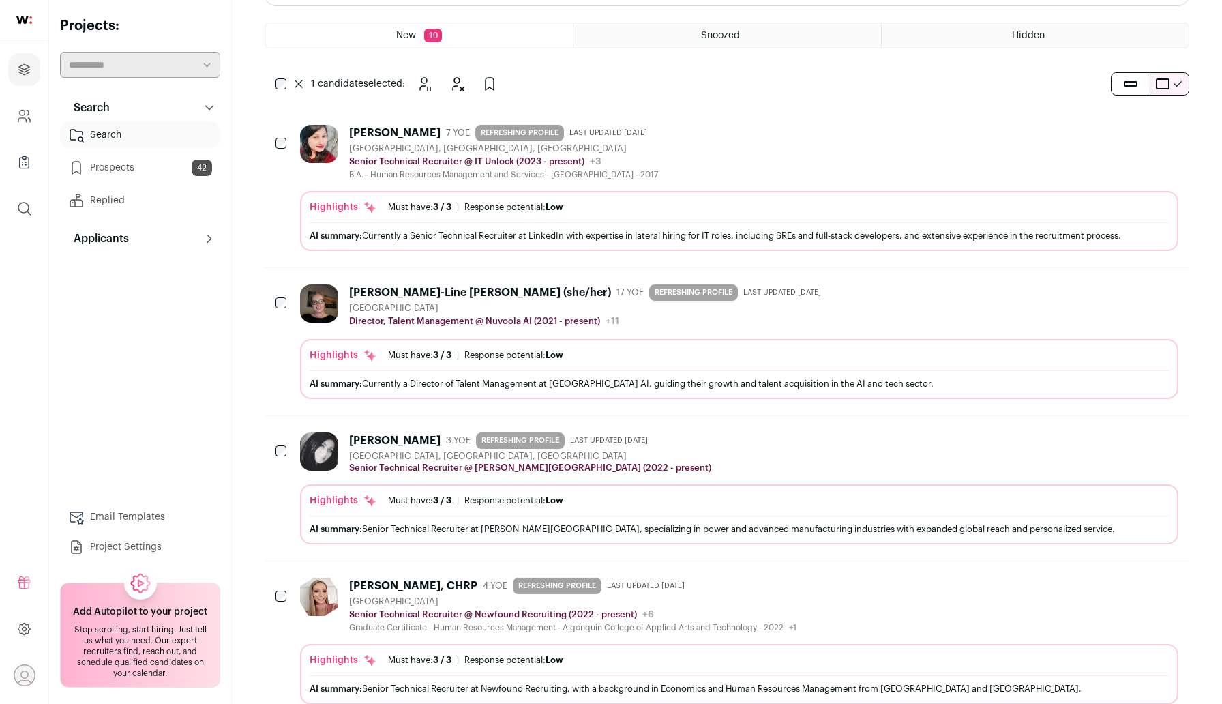
scroll to position [0, 0]
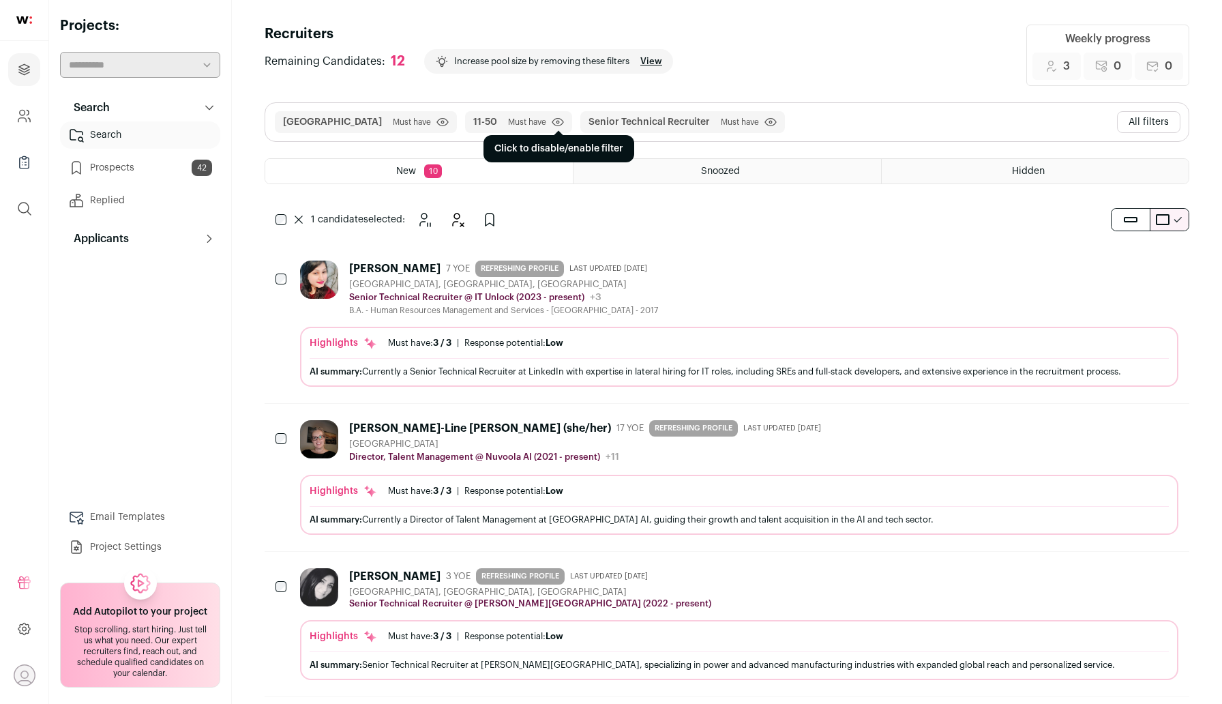
click at [552, 119] on icon "submit" at bounding box center [558, 122] width 12 height 10
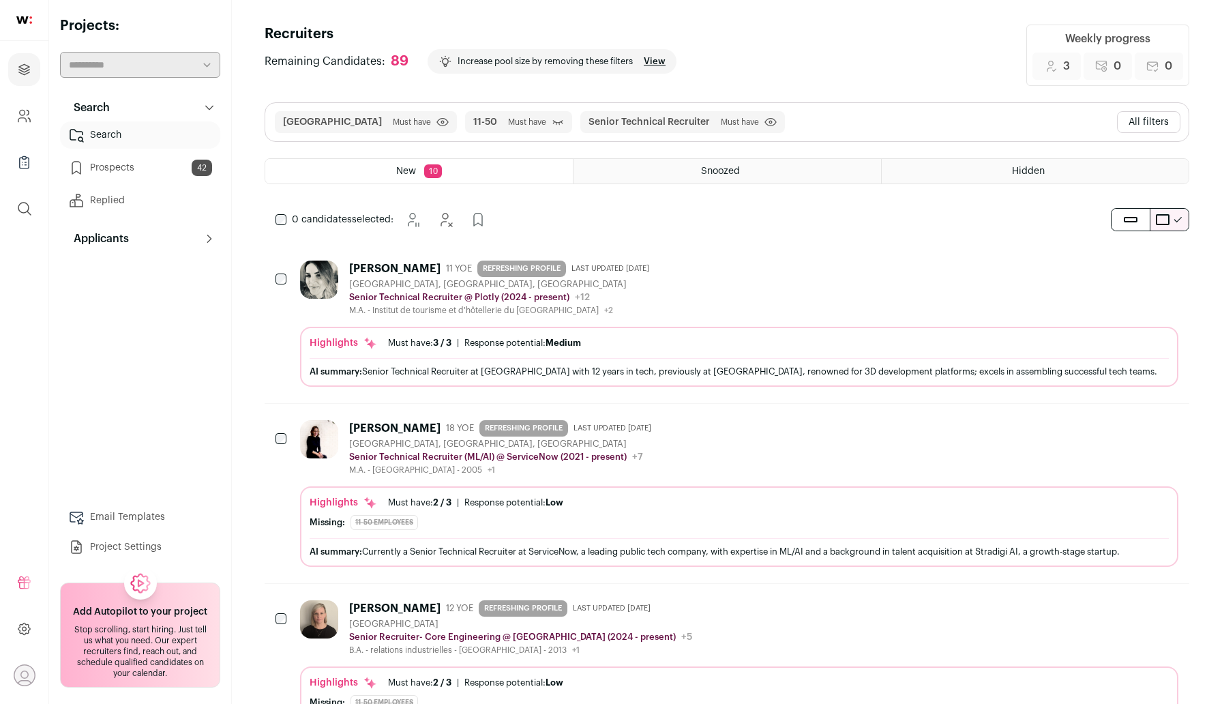
click at [1163, 125] on button "All filters" at bounding box center [1148, 122] width 63 height 22
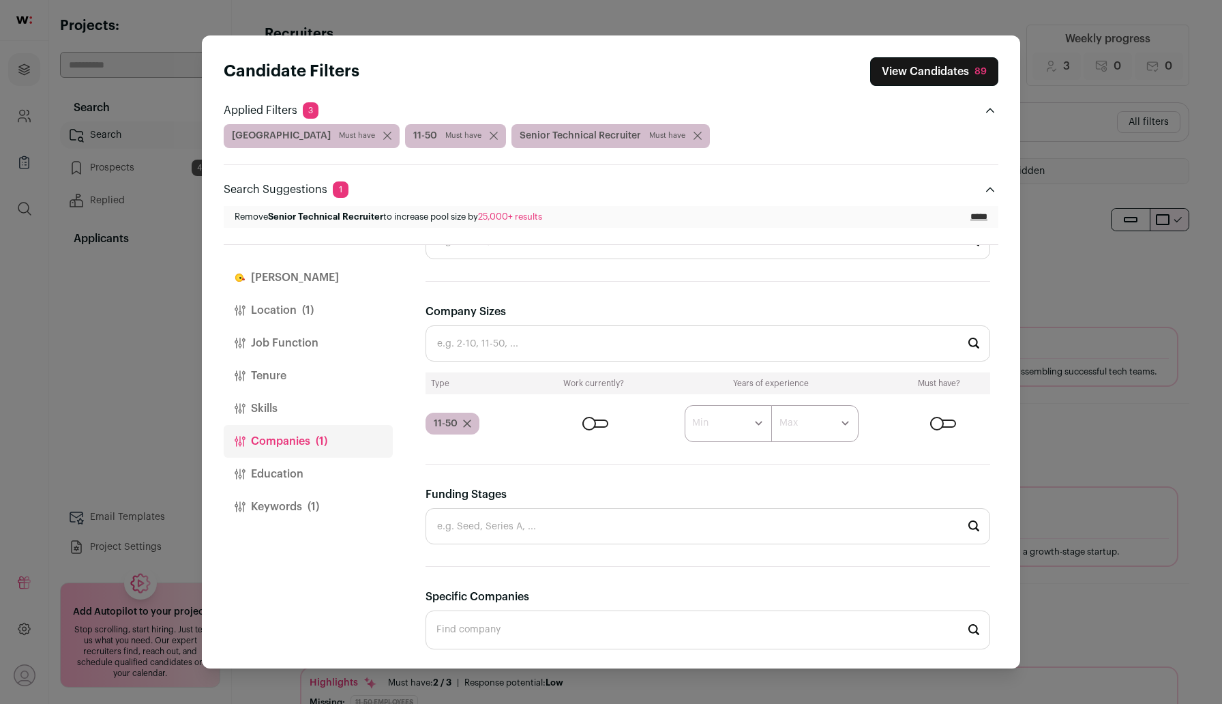
click at [958, 68] on button "View Candidates 89" at bounding box center [934, 71] width 128 height 29
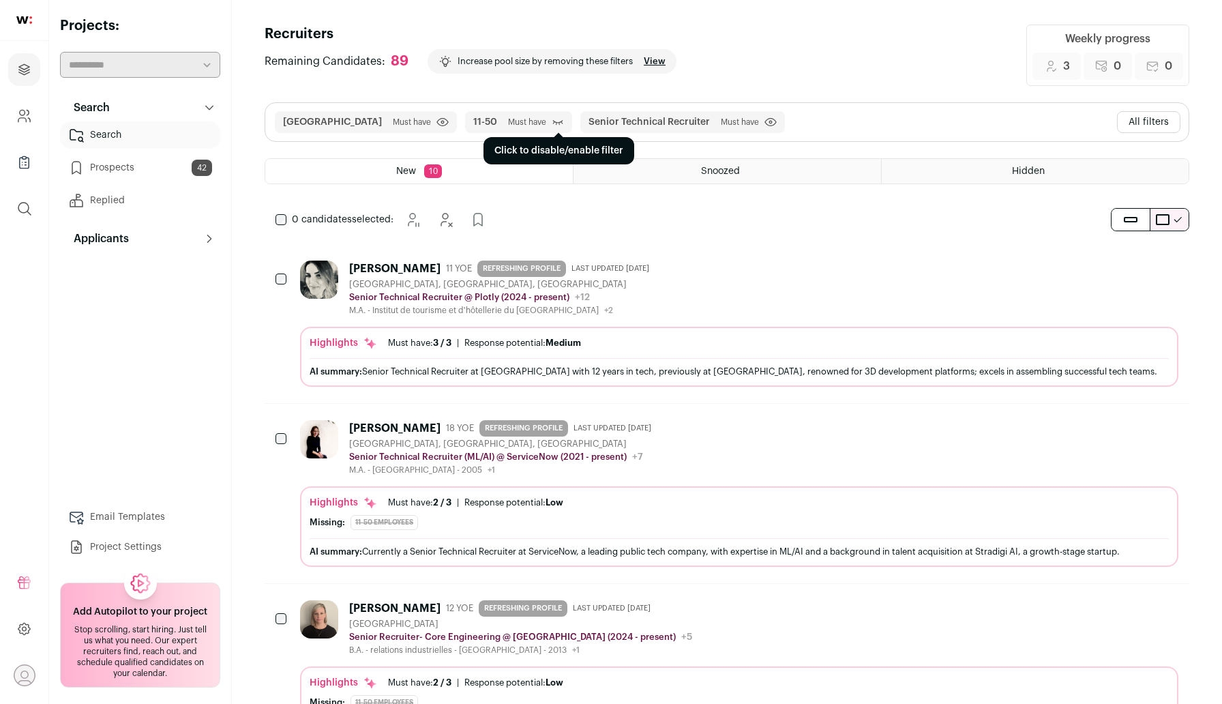
click at [552, 123] on icon "submit" at bounding box center [558, 122] width 12 height 14
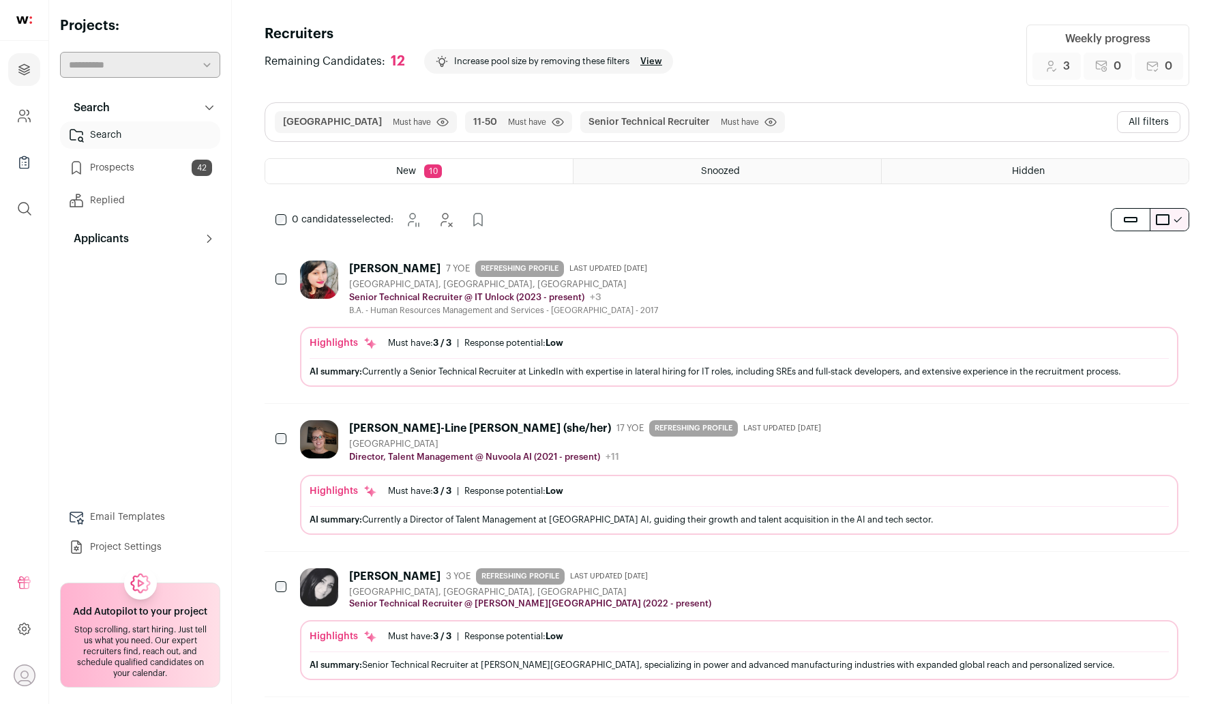
click at [1143, 123] on button "All filters" at bounding box center [1148, 122] width 63 height 22
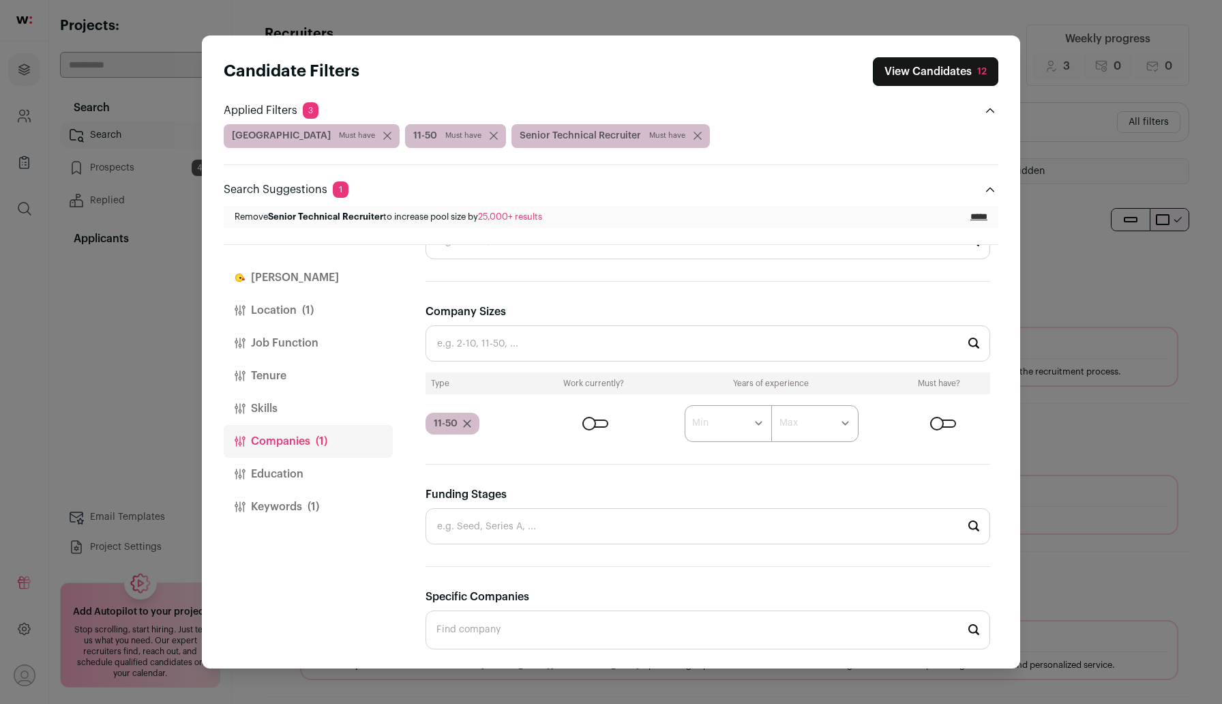
click at [472, 423] on div "11-50" at bounding box center [452, 423] width 54 height 22
click at [467, 421] on icon "Close modal via background" at bounding box center [467, 423] width 8 height 8
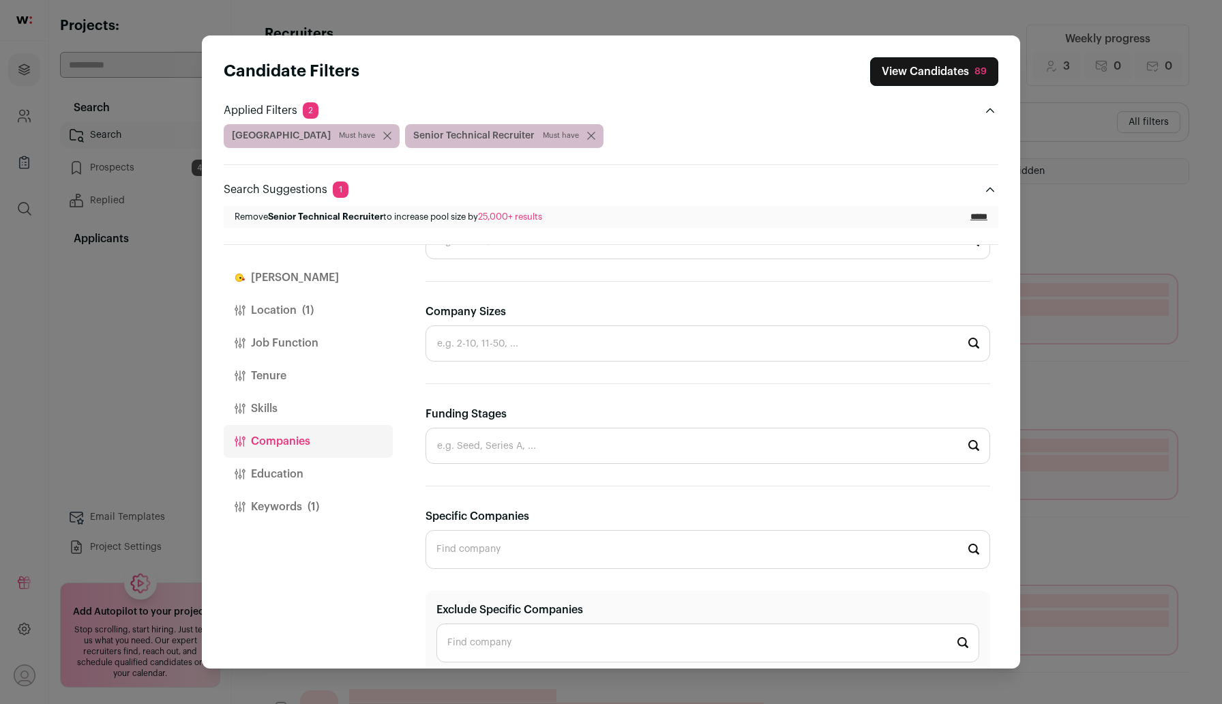
click at [494, 359] on input "Company Sizes" at bounding box center [707, 343] width 564 height 36
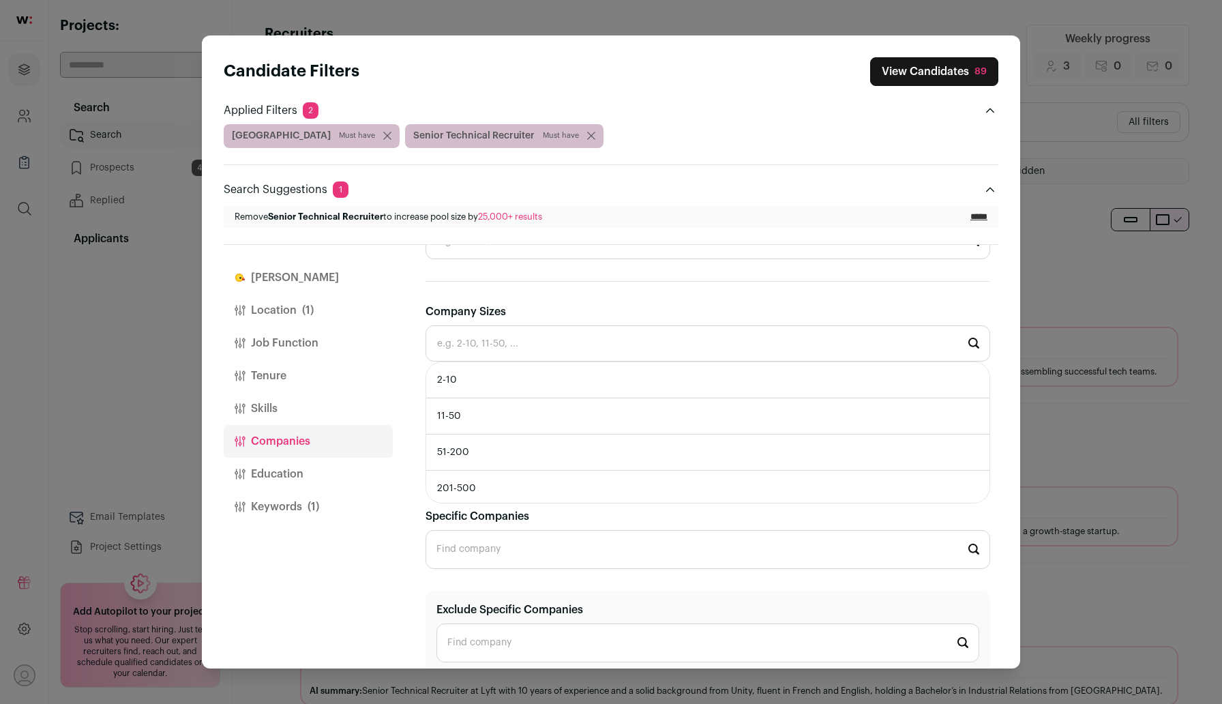
click at [480, 442] on li "51-200" at bounding box center [707, 452] width 563 height 36
type input "51-200"
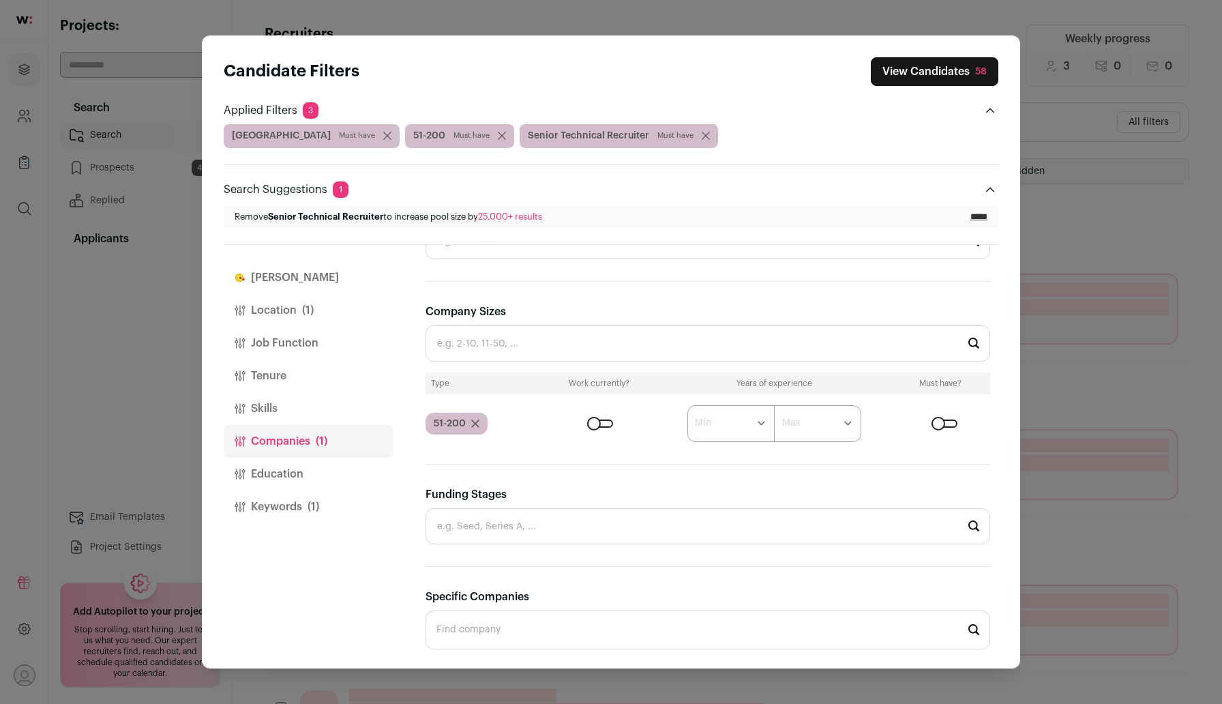
click at [599, 423] on div "Close modal via background" at bounding box center [600, 423] width 26 height 8
click at [929, 78] on button "View Candidates 18" at bounding box center [935, 71] width 126 height 29
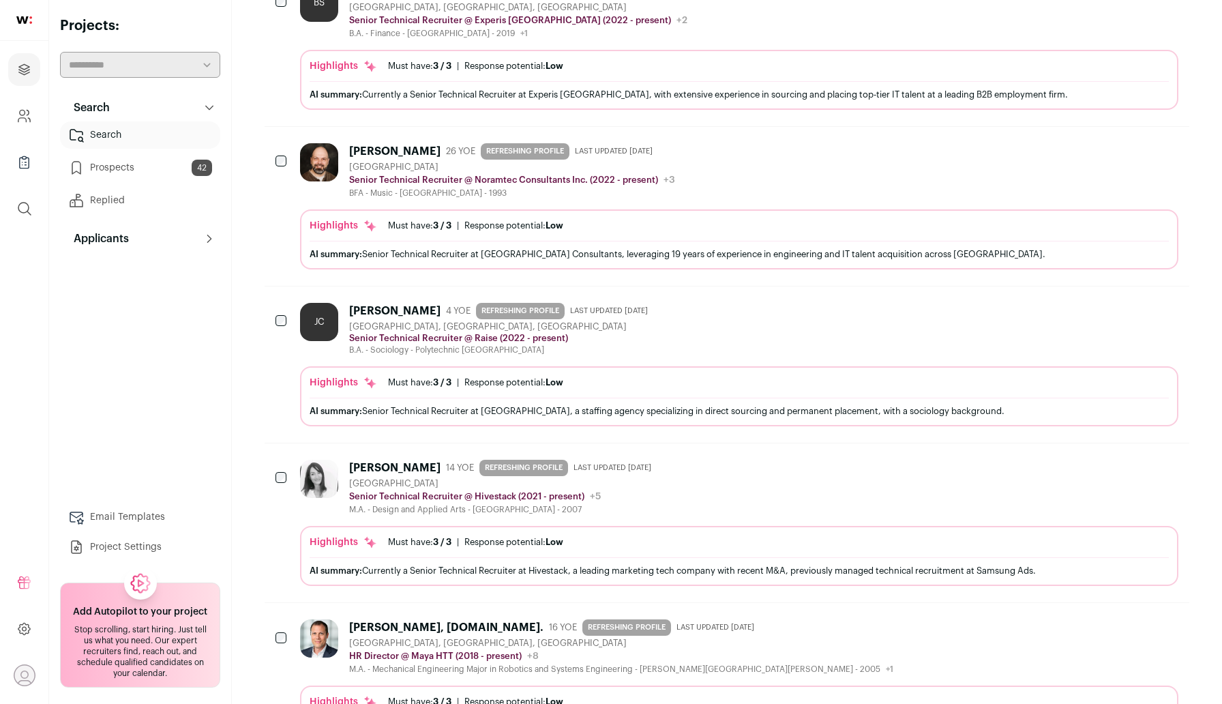
scroll to position [790, 0]
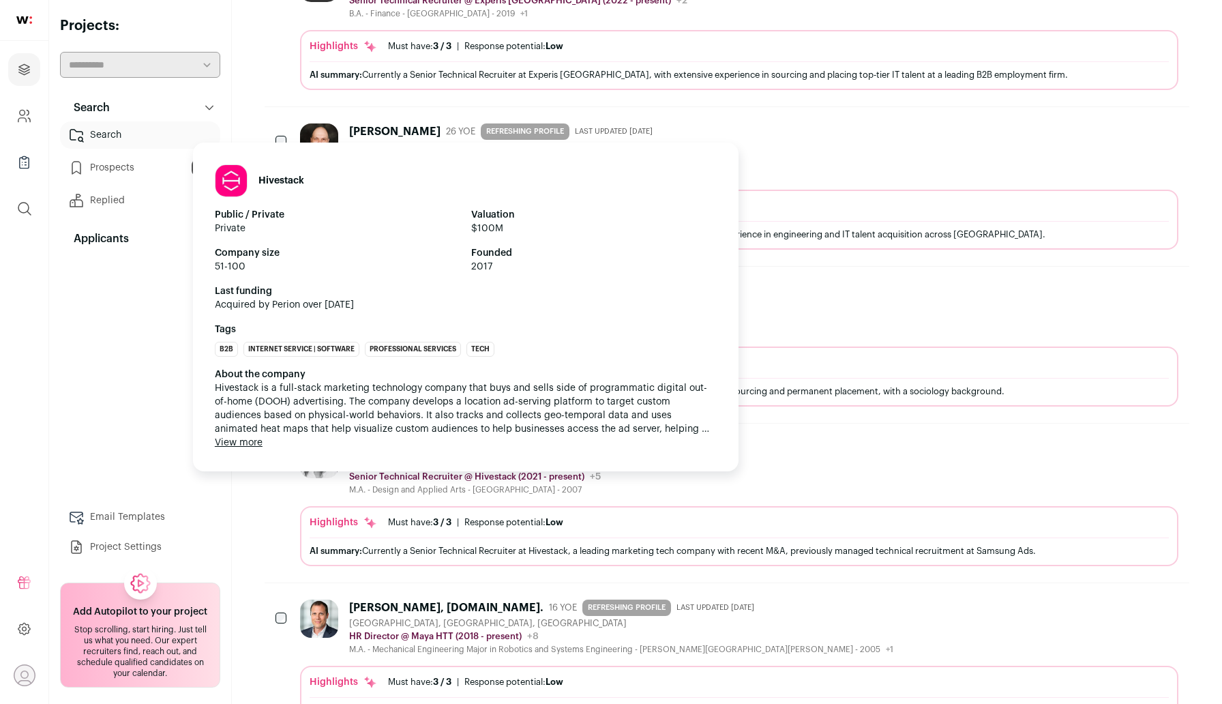
click at [451, 474] on p "Senior Technical Recruiter @ Hivestack (2021 - present)" at bounding box center [466, 476] width 235 height 11
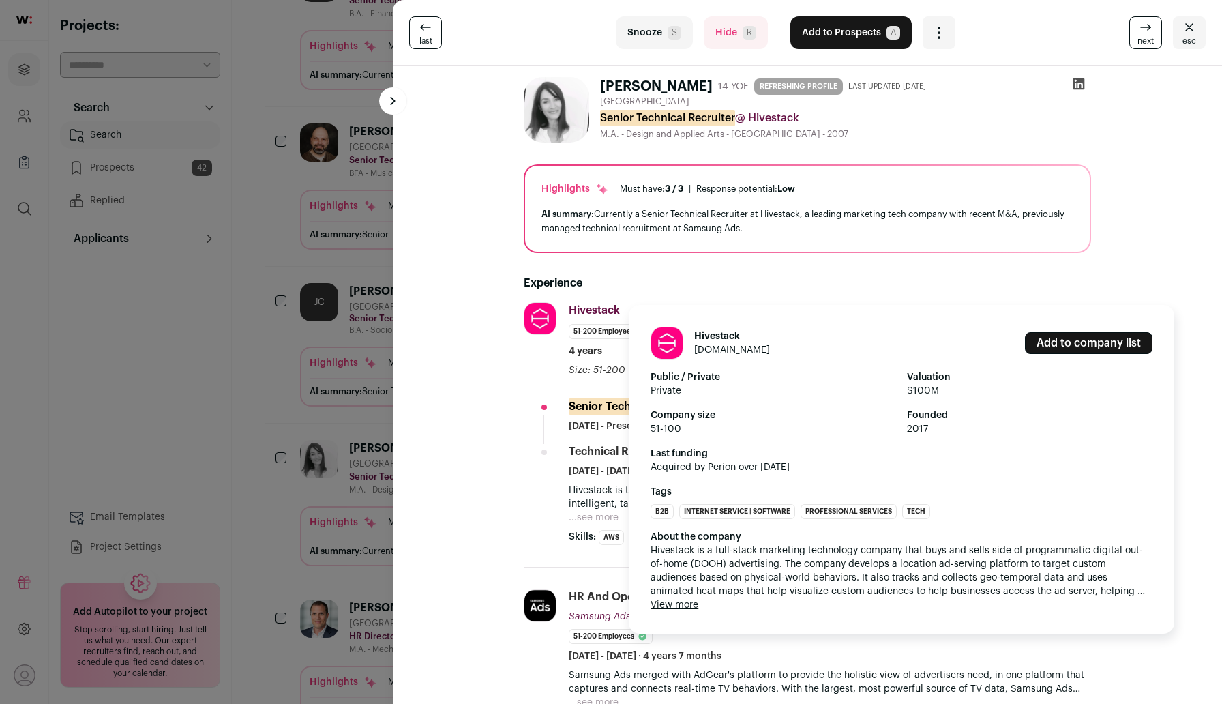
click at [710, 352] on link "hivestack.com" at bounding box center [732, 350] width 76 height 10
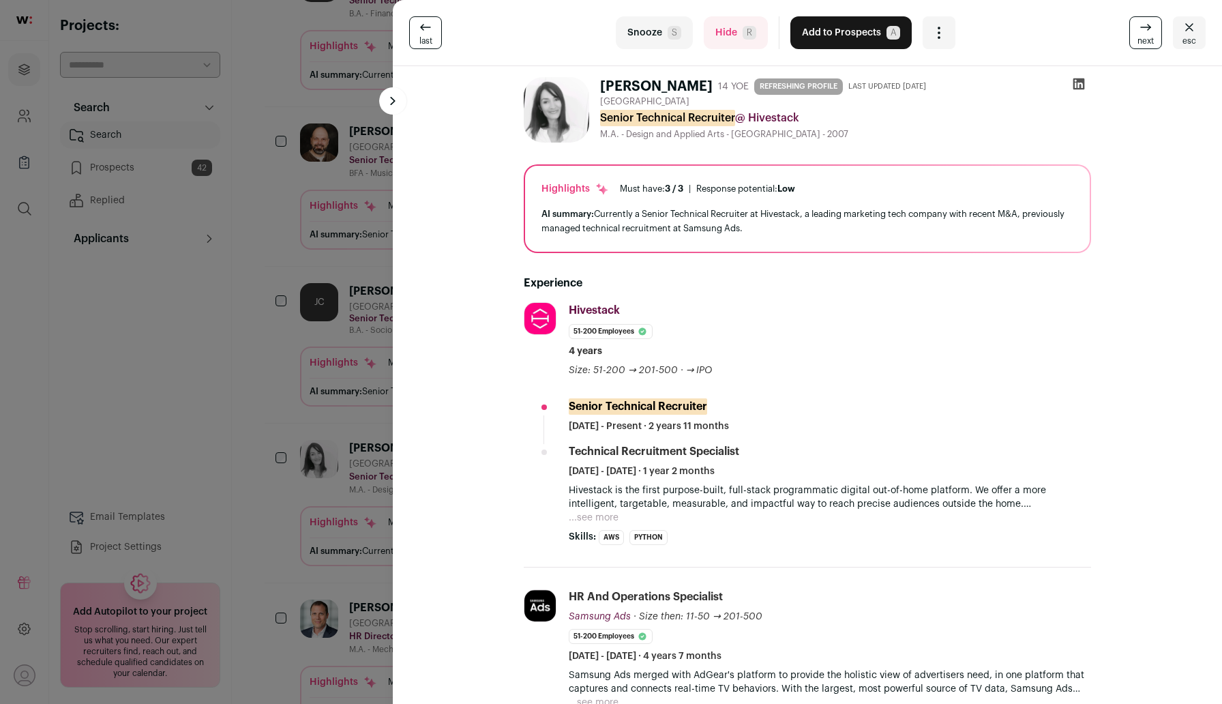
click at [306, 209] on div "last Snooze S Hide R Add to Prospects A Are you sure? Boyana Jacimovic is alrea…" at bounding box center [611, 352] width 1222 height 704
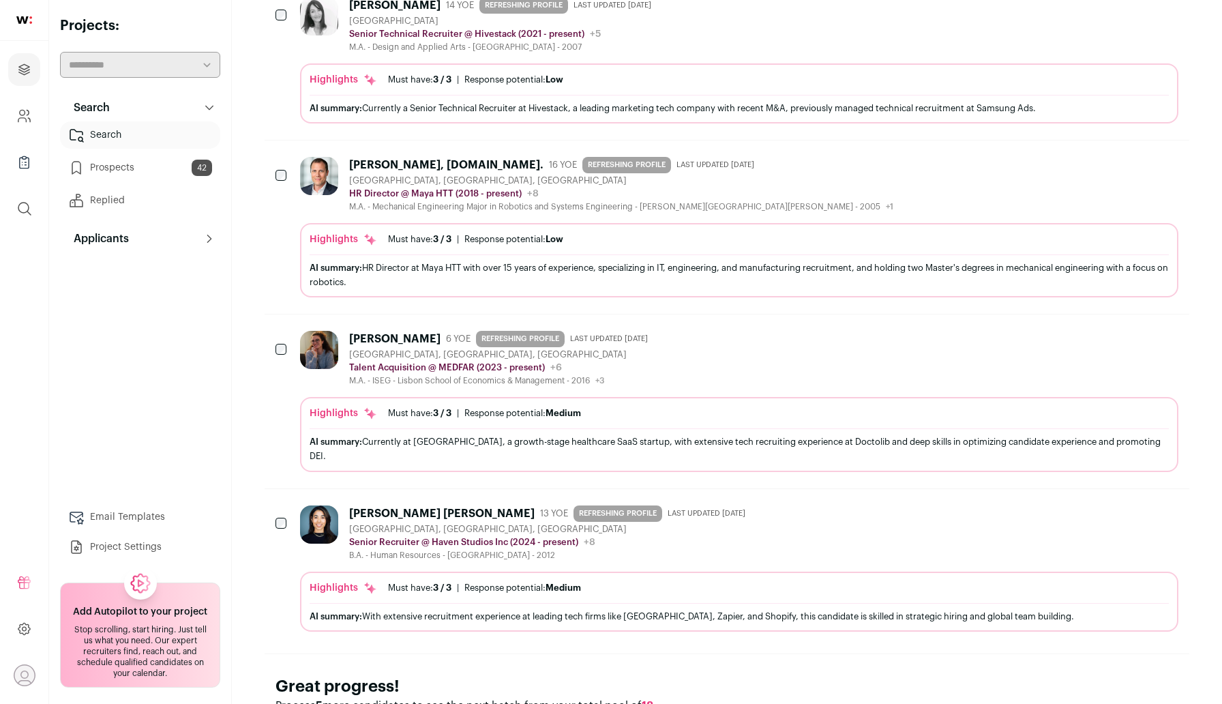
scroll to position [1245, 0]
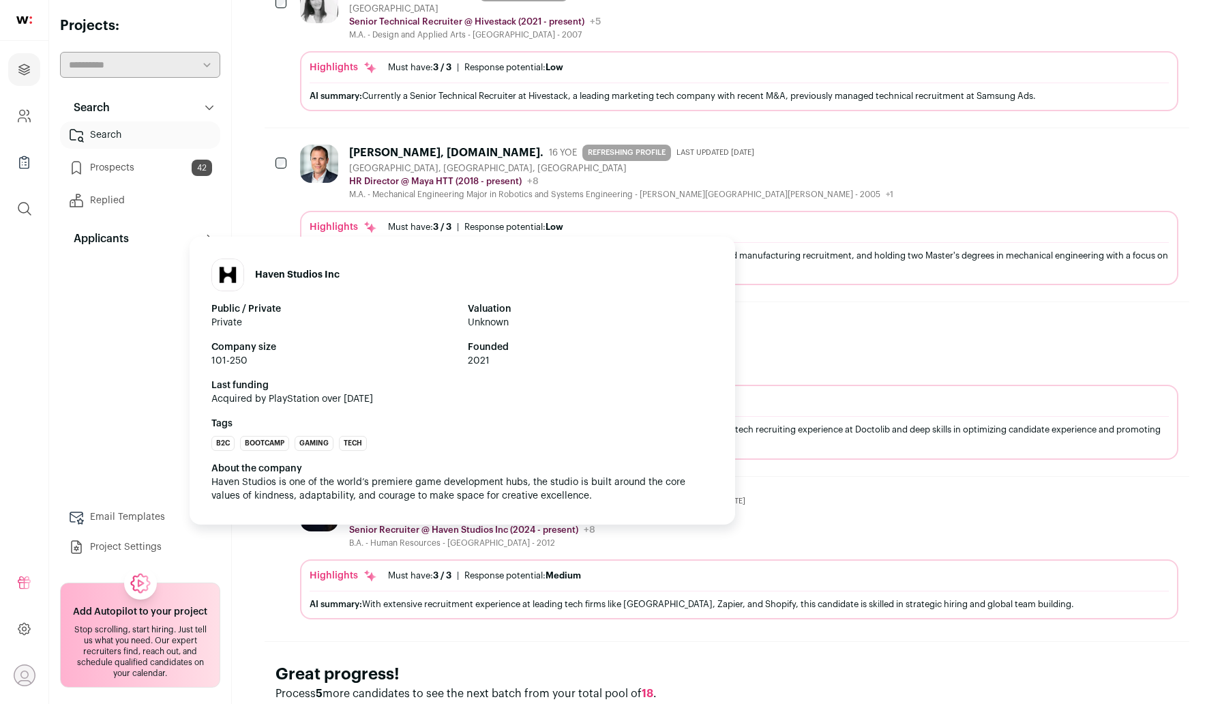
click at [474, 524] on p "Senior Recruiter @ Haven Studios Inc (2024 - present)" at bounding box center [463, 529] width 229 height 11
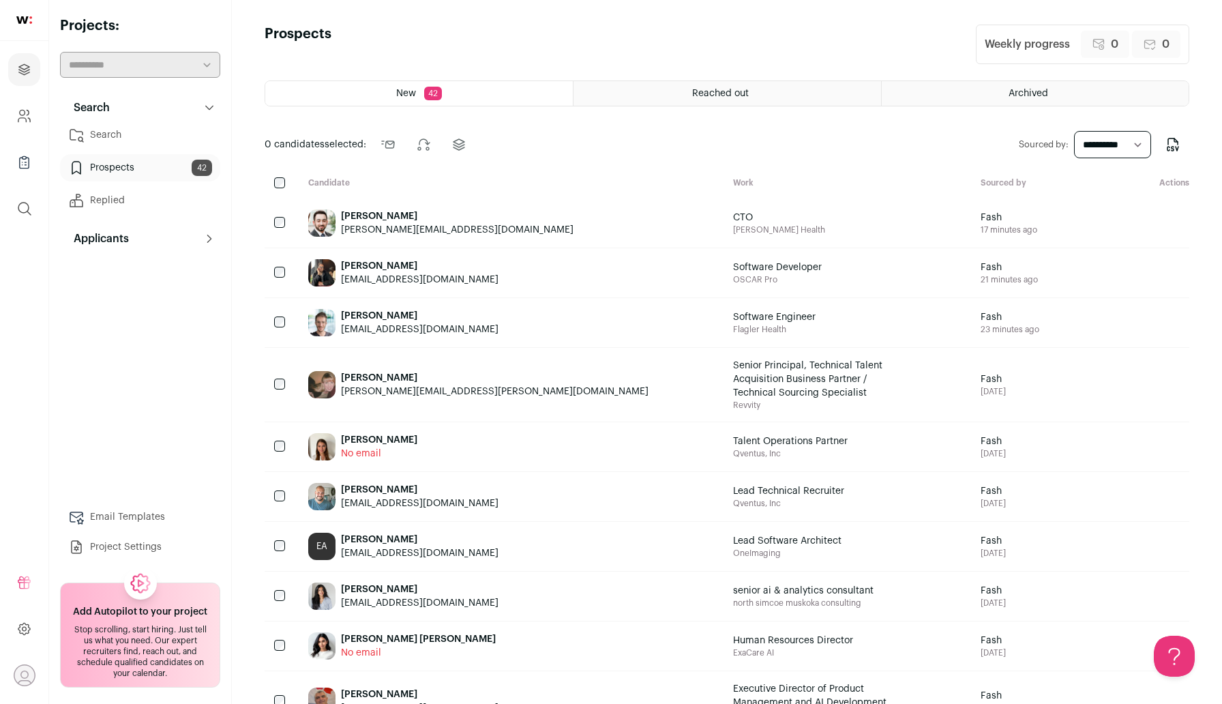
click at [128, 139] on link "Search" at bounding box center [140, 134] width 160 height 27
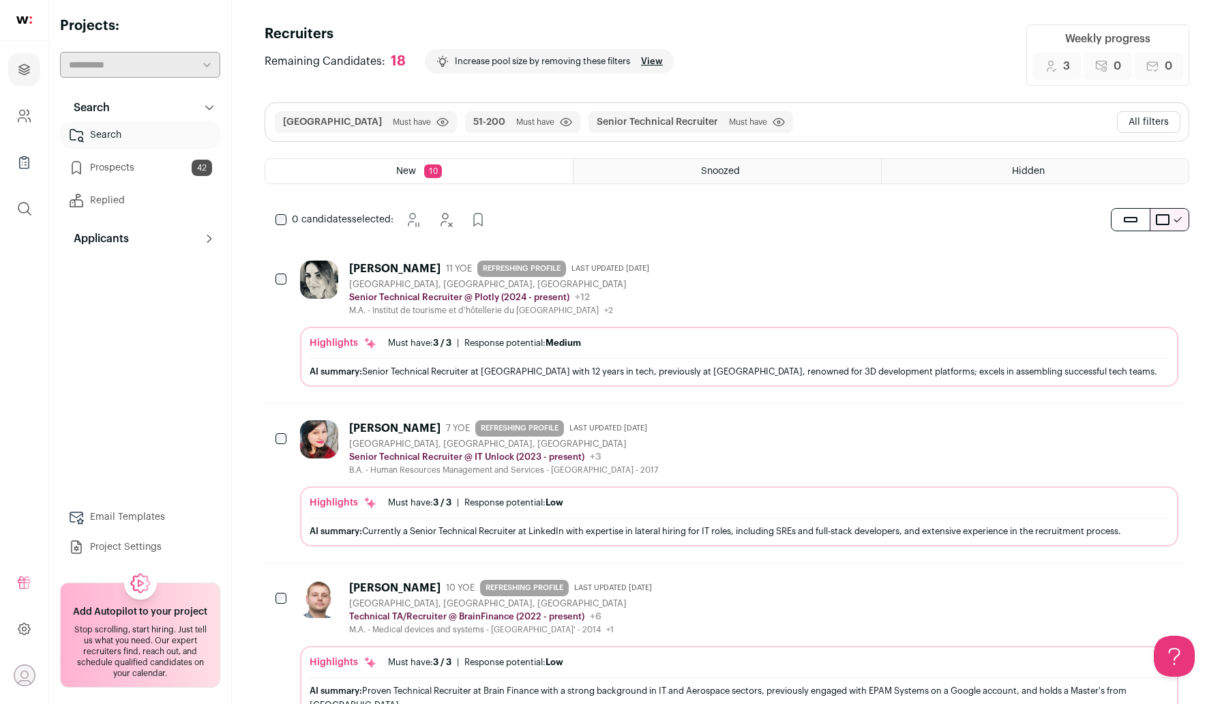
click at [1163, 122] on button "All filters" at bounding box center [1148, 122] width 63 height 22
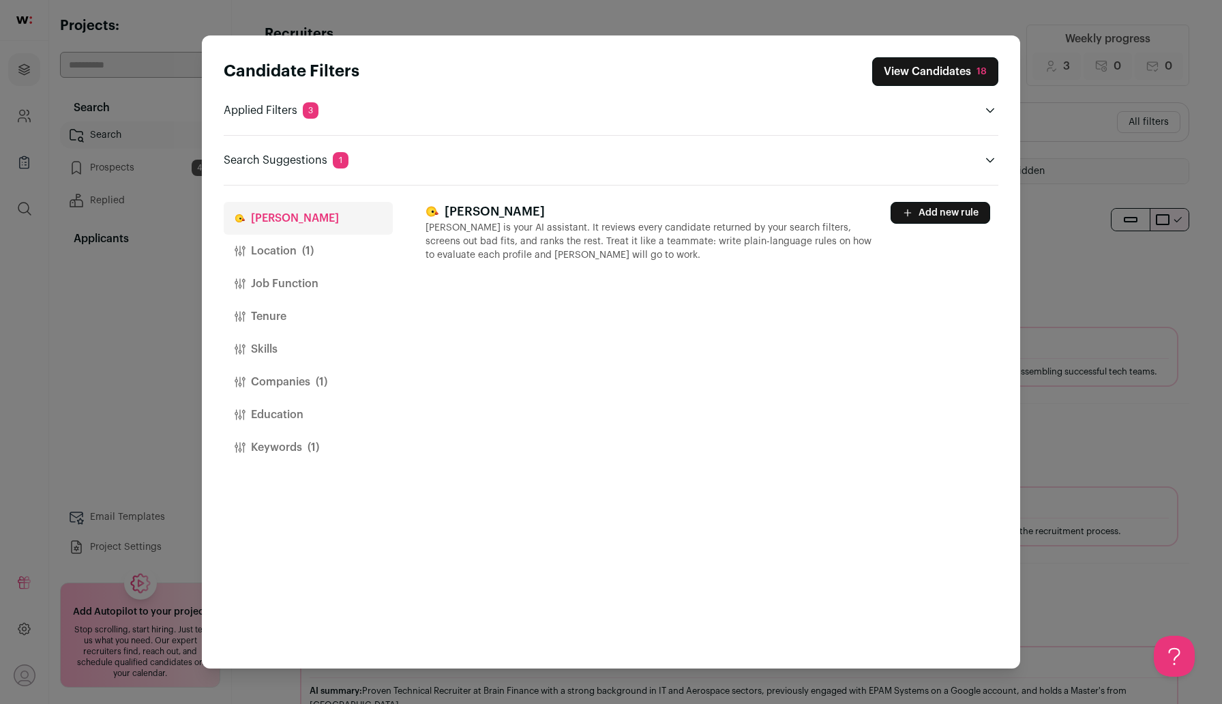
click at [310, 391] on button "Companies (1)" at bounding box center [308, 381] width 169 height 33
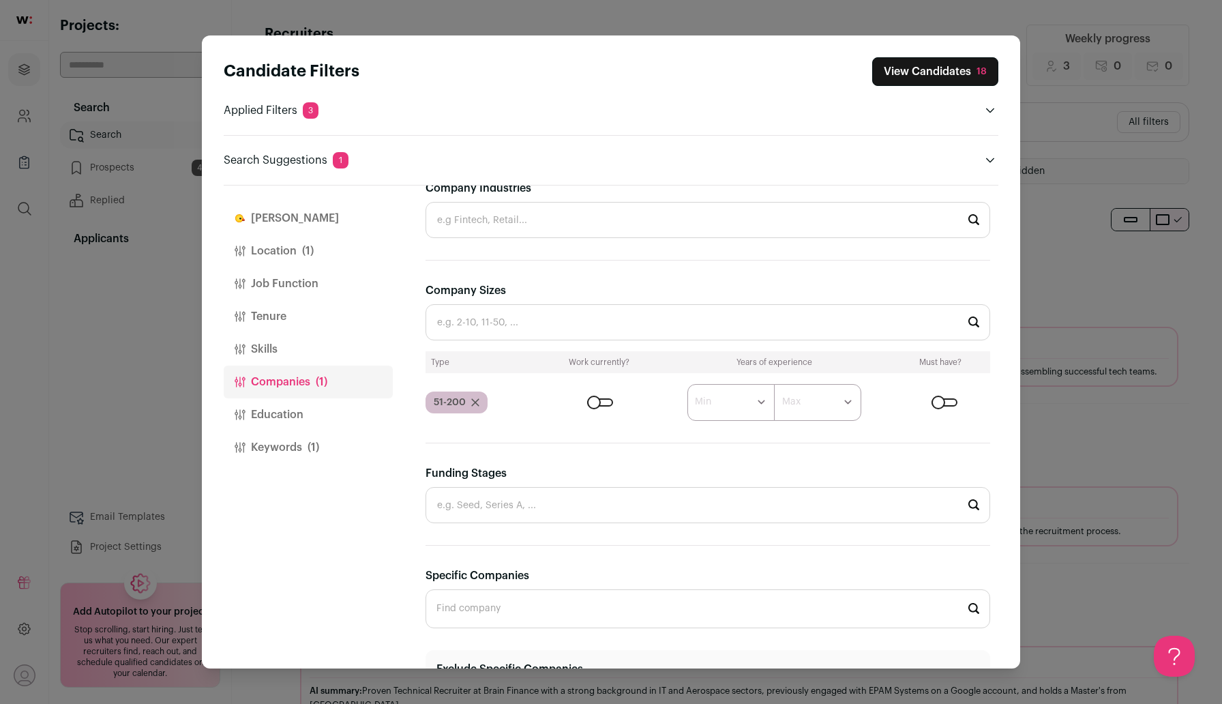
scroll to position [353, 0]
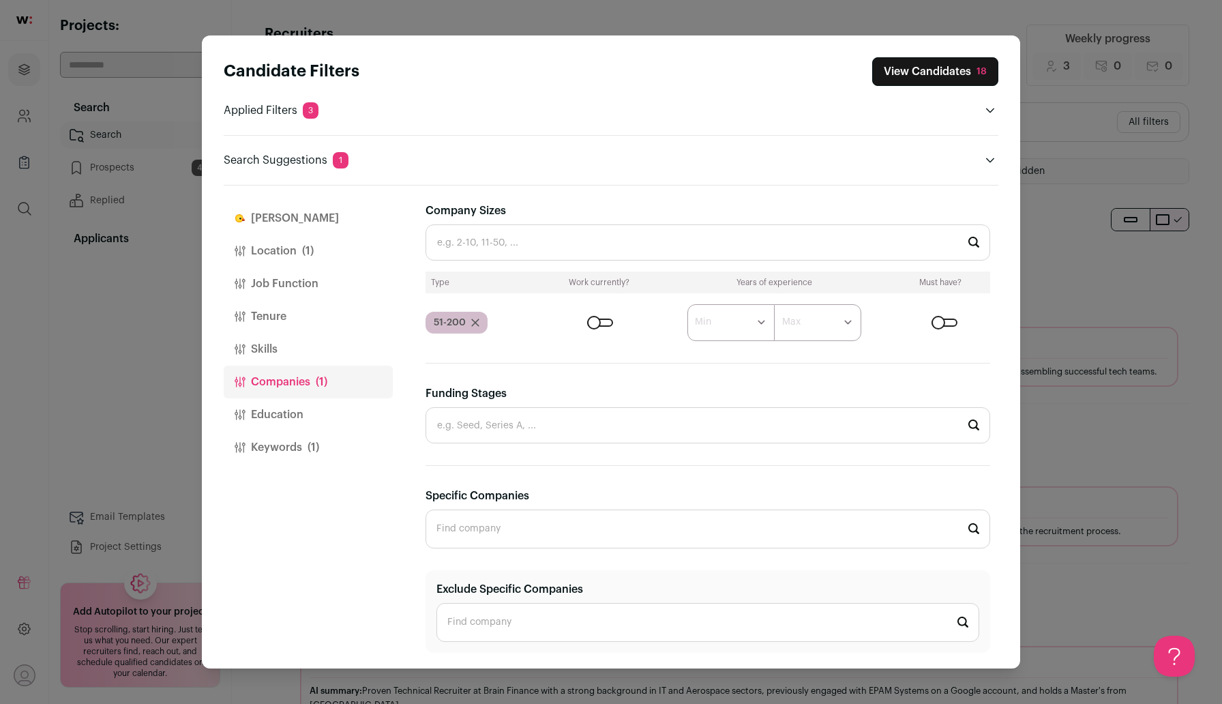
click at [474, 320] on icon "Close modal via background" at bounding box center [475, 322] width 8 height 8
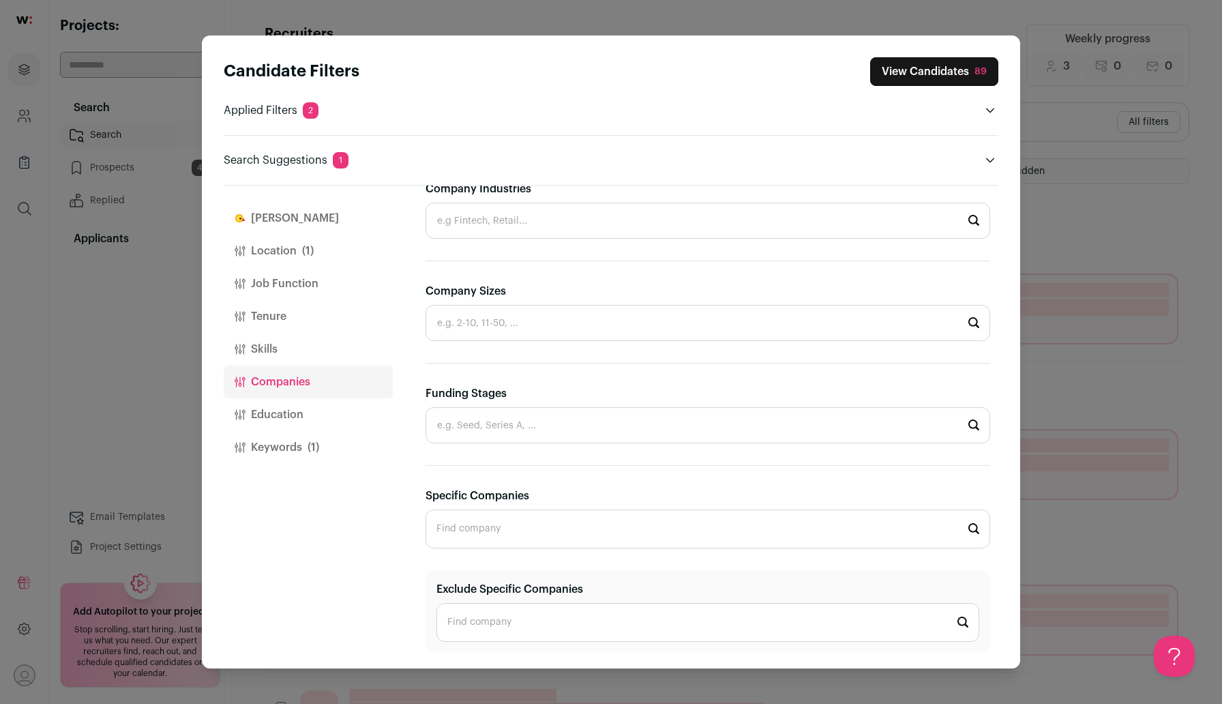
click at [304, 453] on button "Keywords (1)" at bounding box center [308, 447] width 169 height 33
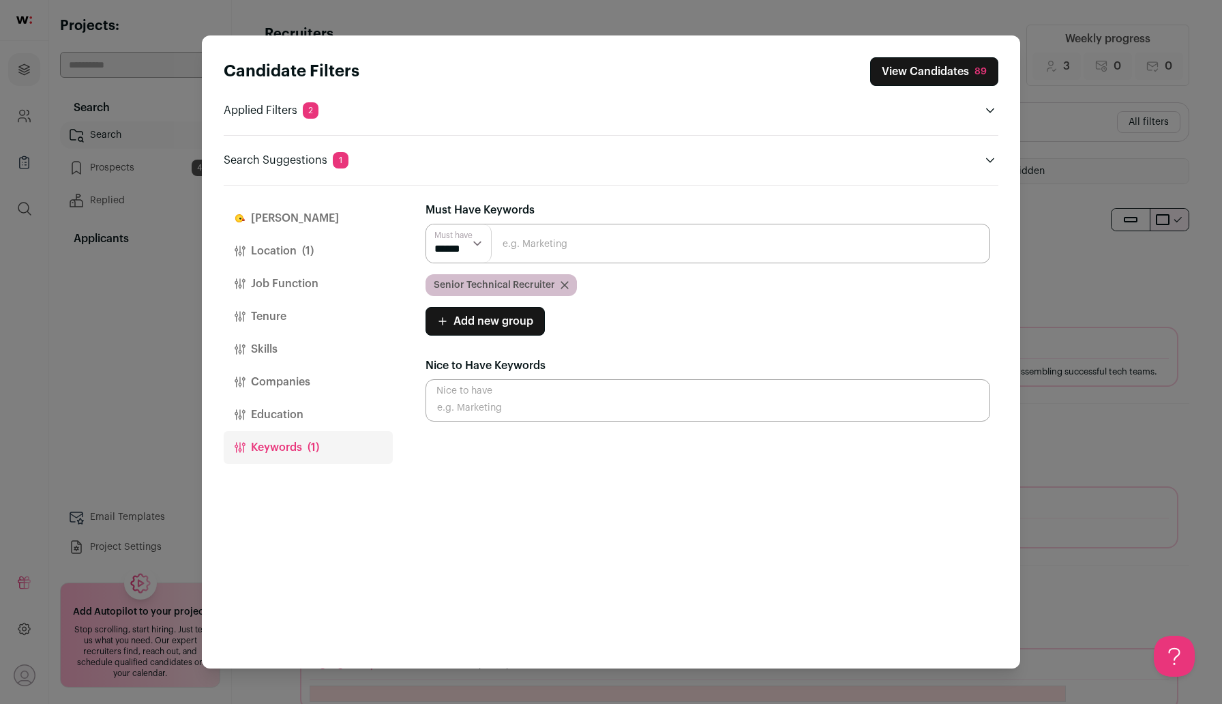
scroll to position [0, 0]
click at [562, 279] on div "Senior Technical Recruiter" at bounding box center [500, 285] width 151 height 22
click at [564, 282] on icon "Close modal via background" at bounding box center [564, 285] width 7 height 7
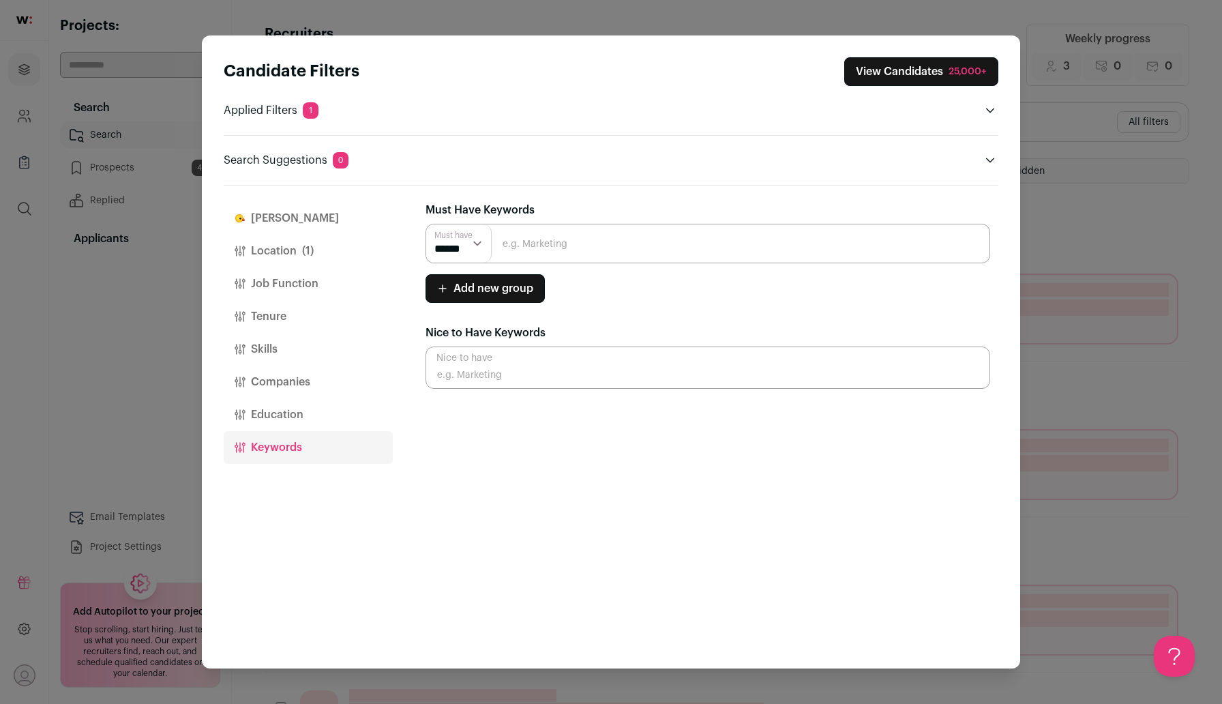
click at [579, 241] on input "Close modal via background" at bounding box center [707, 244] width 564 height 40
type input "Recruitment"
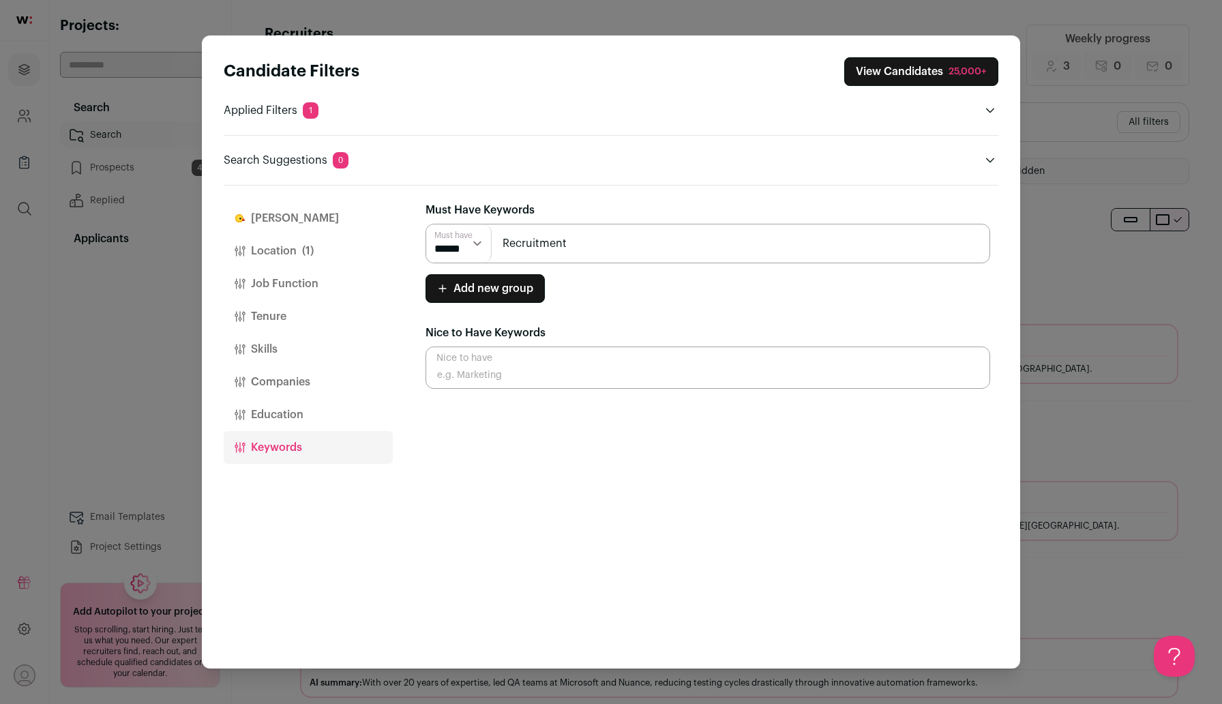
click at [693, 248] on input "Recruitment" at bounding box center [707, 244] width 564 height 40
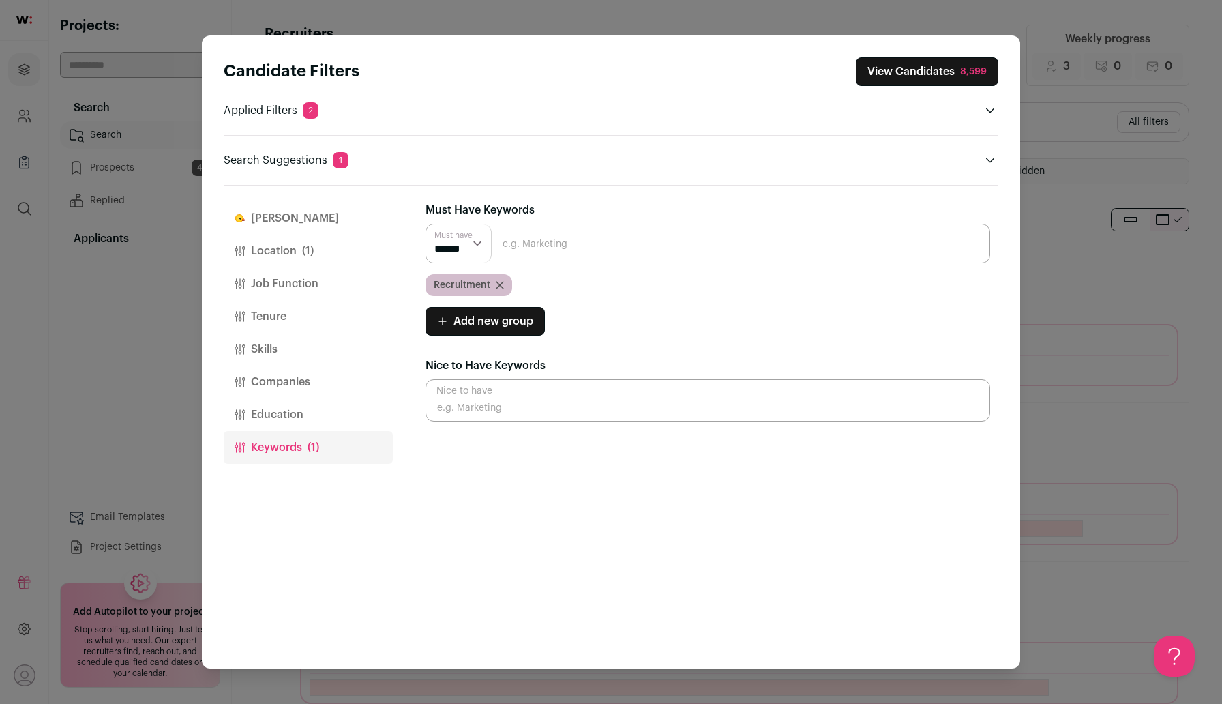
click at [301, 378] on button "Companies" at bounding box center [308, 381] width 169 height 33
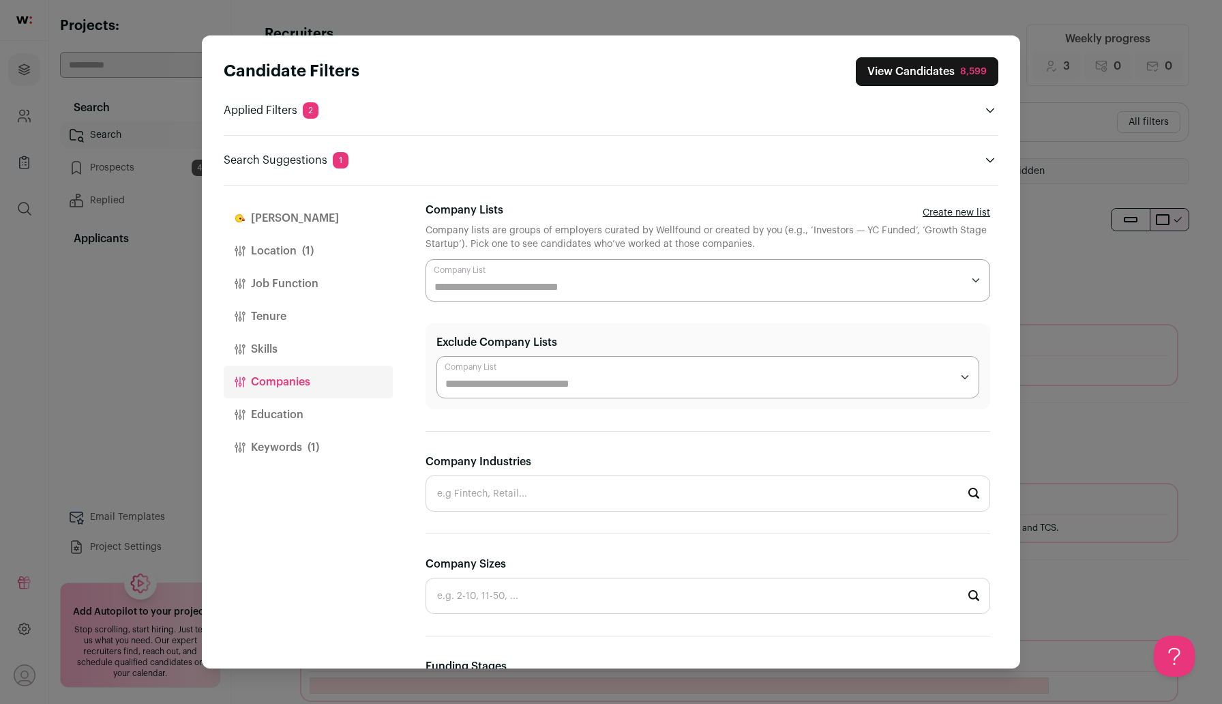
click at [309, 256] on span "(1)" at bounding box center [308, 251] width 12 height 16
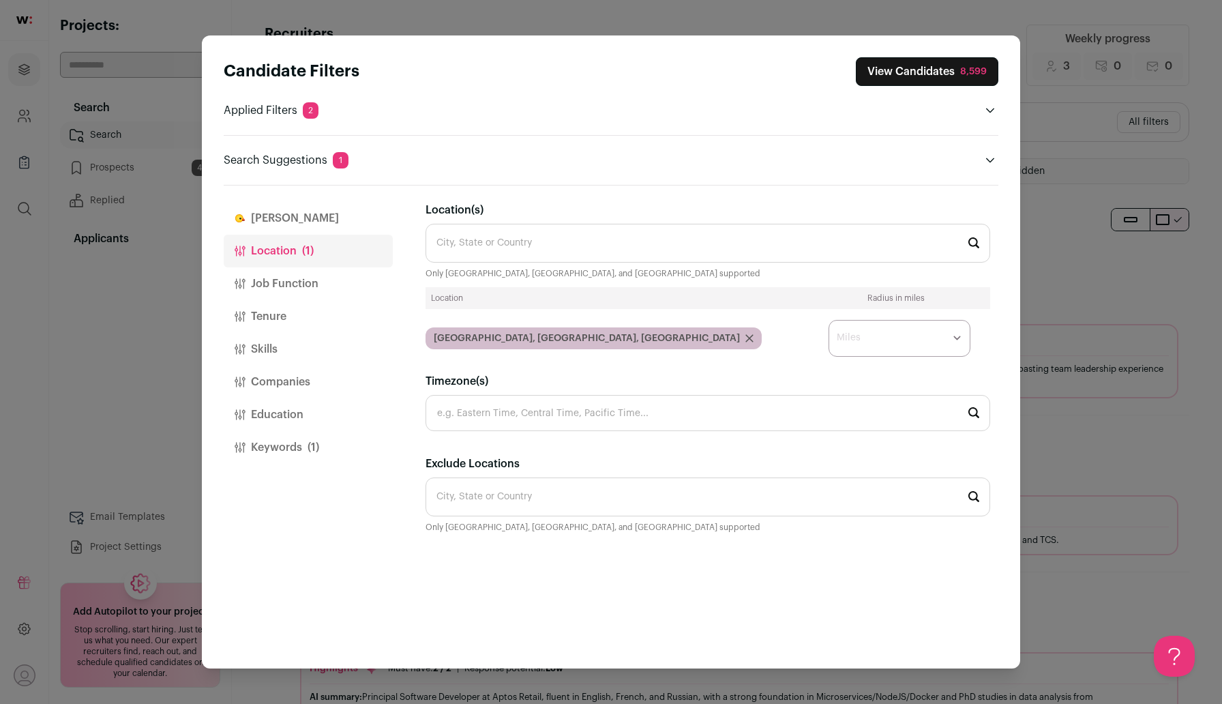
click at [310, 414] on button "Education" at bounding box center [308, 414] width 169 height 33
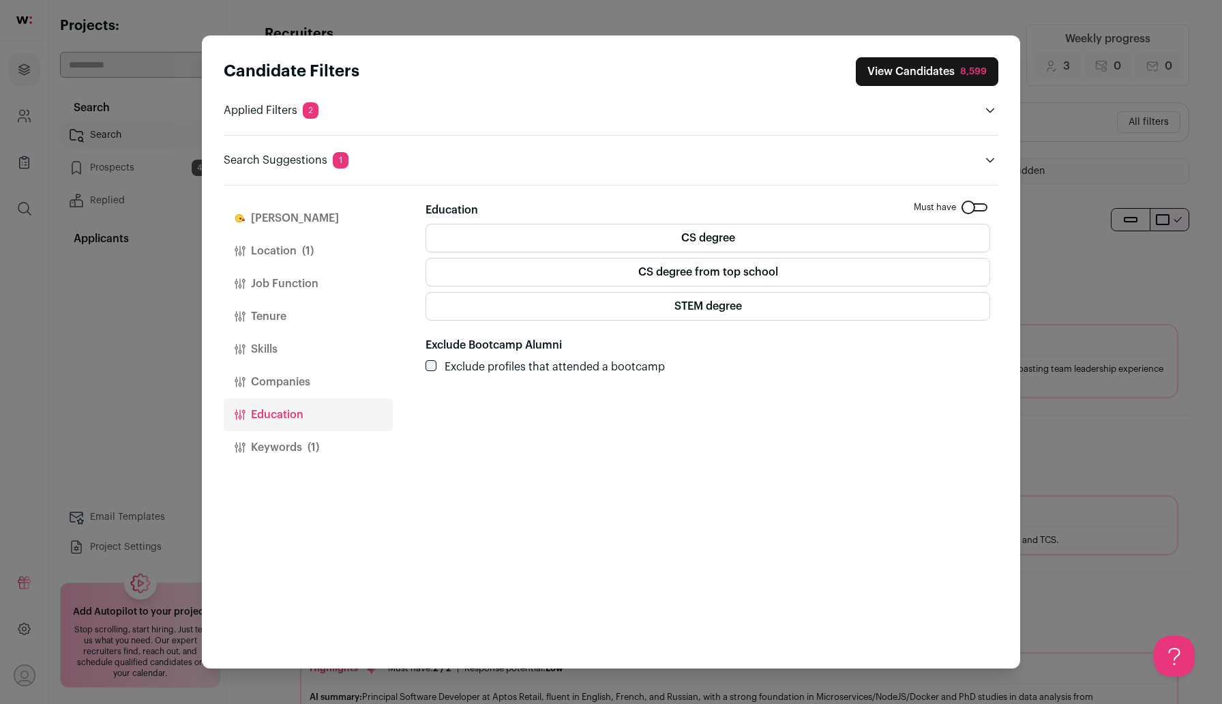
click at [307, 393] on button "Companies" at bounding box center [308, 381] width 169 height 33
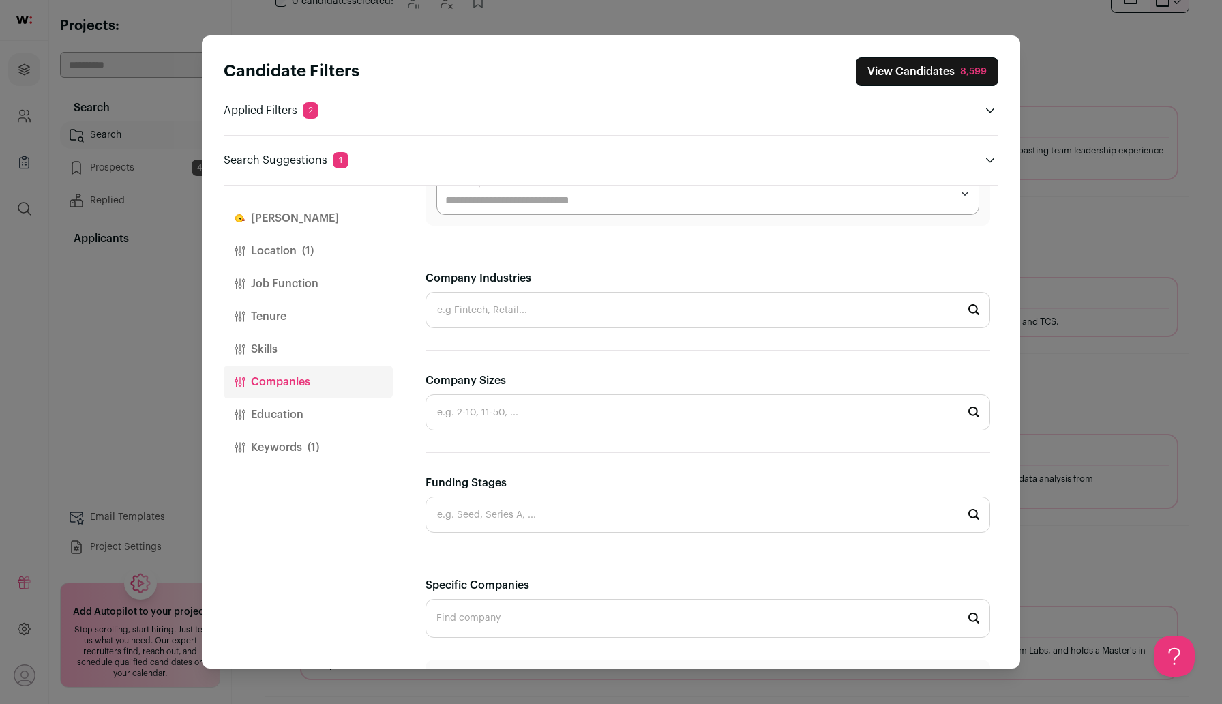
scroll to position [145, 0]
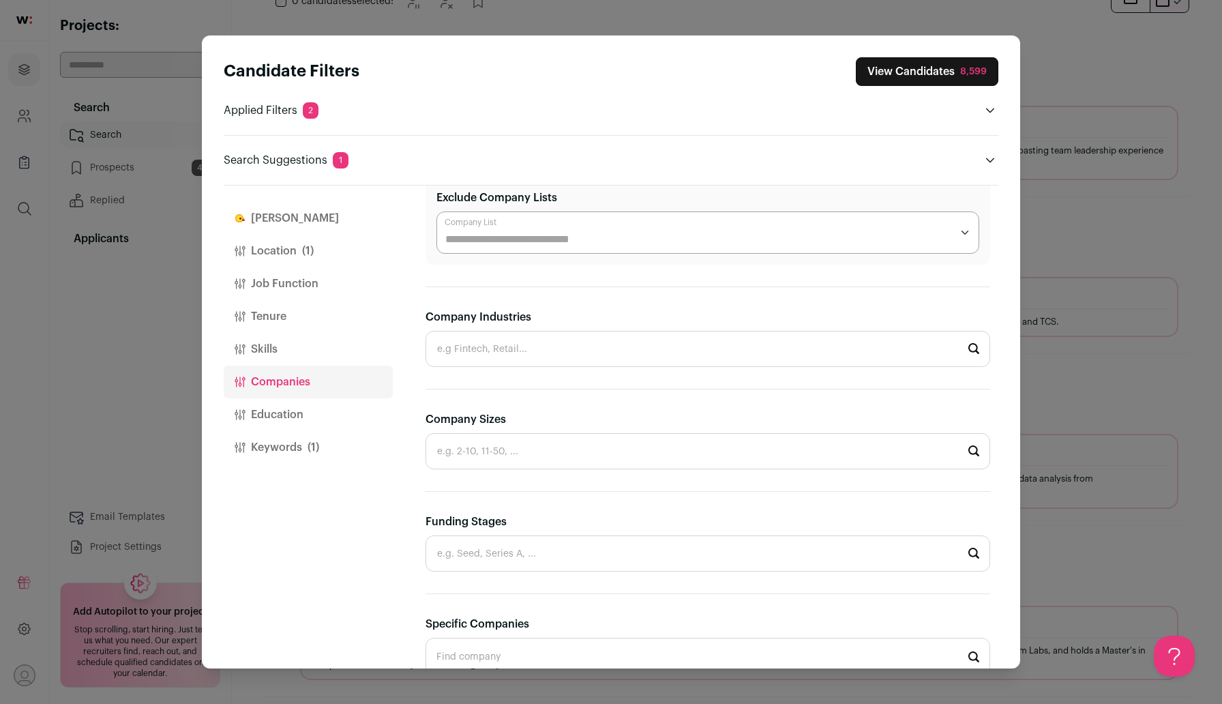
click at [479, 349] on input "Company Industries" at bounding box center [707, 349] width 564 height 36
click at [521, 388] on li "Health & Wellness" at bounding box center [707, 385] width 563 height 36
type input "Health & Wellness"
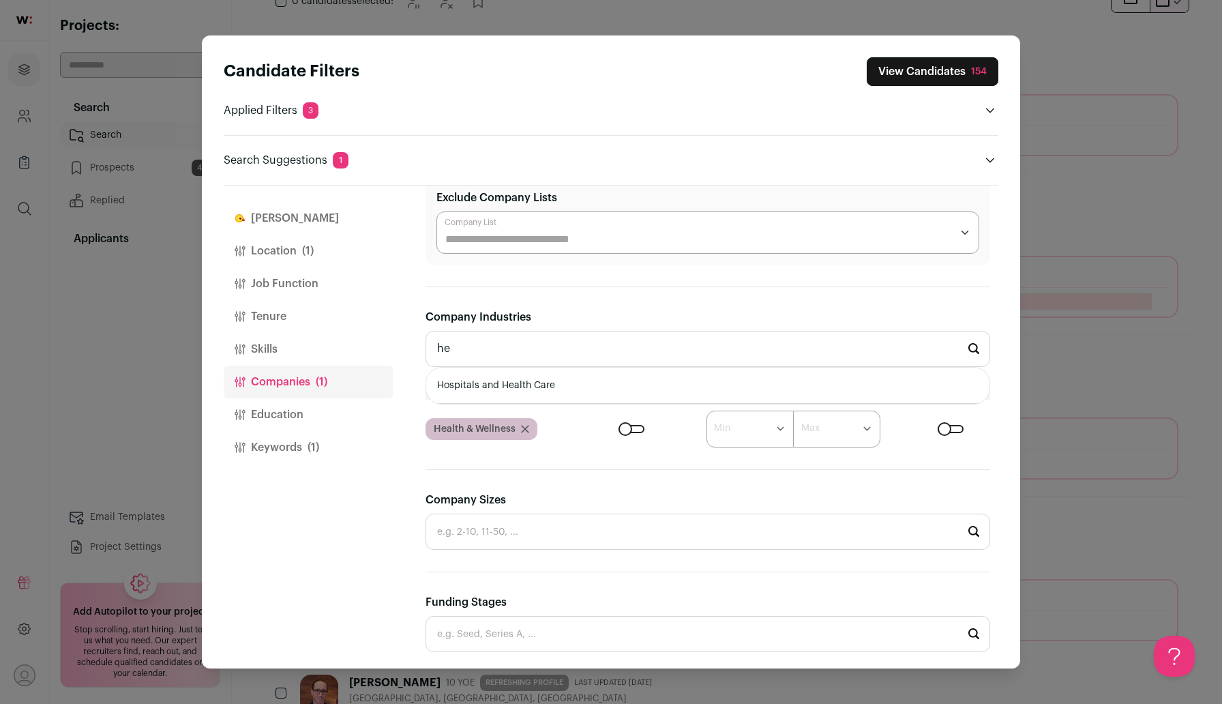
scroll to position [0, 0]
click at [545, 394] on li "Hospitals and Health Care" at bounding box center [707, 385] width 563 height 36
type input "Hospitals and Health Care"
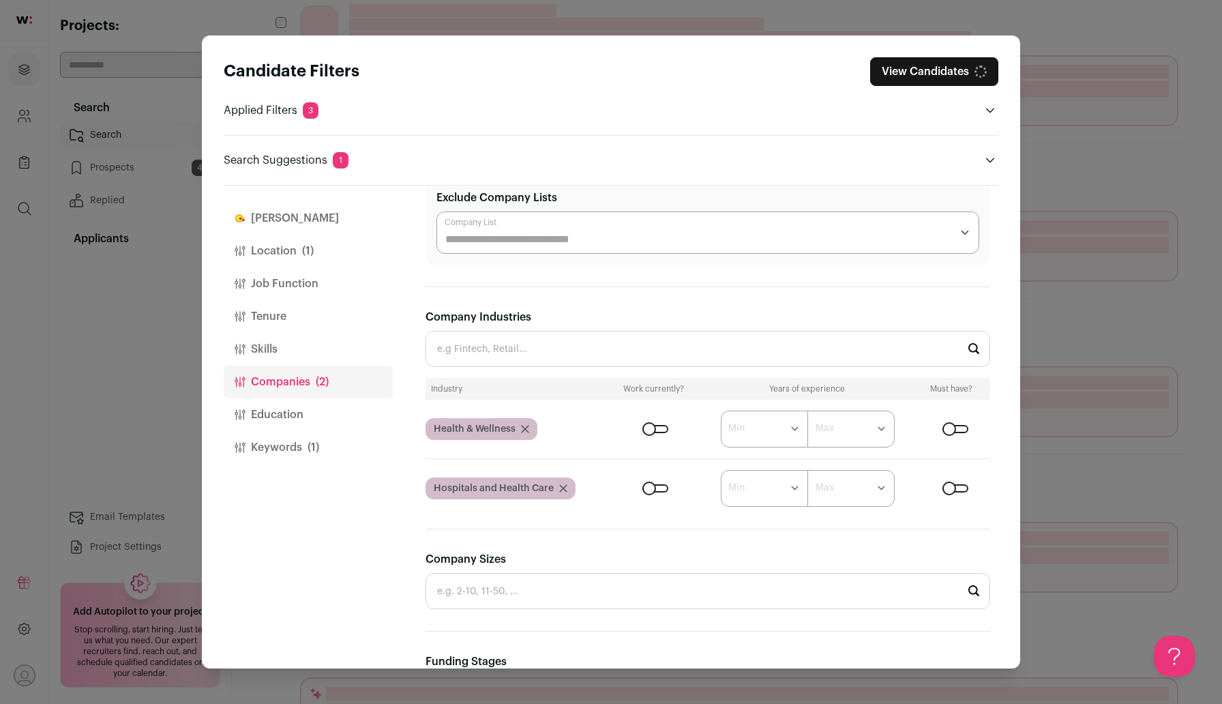
click at [654, 425] on div "Close modal via background" at bounding box center [655, 429] width 26 height 8
click at [657, 486] on div "Close modal via background" at bounding box center [655, 488] width 26 height 8
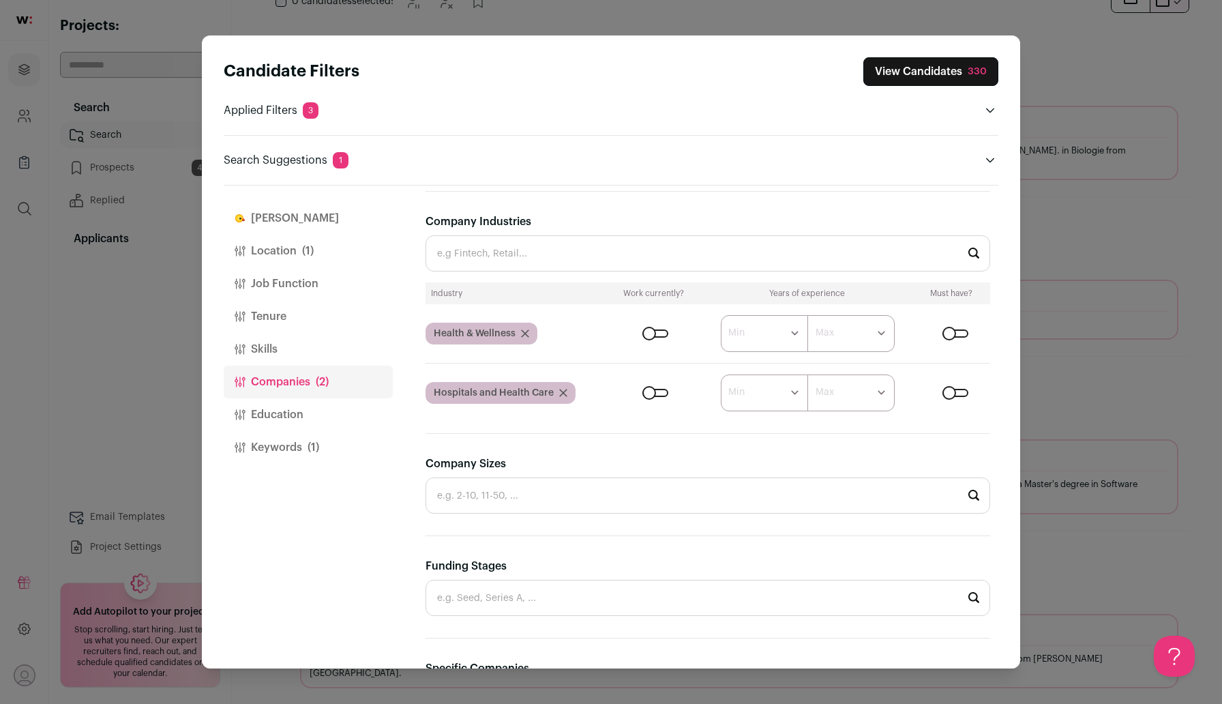
scroll to position [241, 0]
click at [781, 333] on select "****** ******* ******* ******* ******* ******* ******* ******* ******* ********…" at bounding box center [764, 332] width 87 height 37
select select "*"
click at [721, 314] on select "****** ******* ******* ******* ******* ******* ******* ******* ******* ********…" at bounding box center [764, 332] width 87 height 37
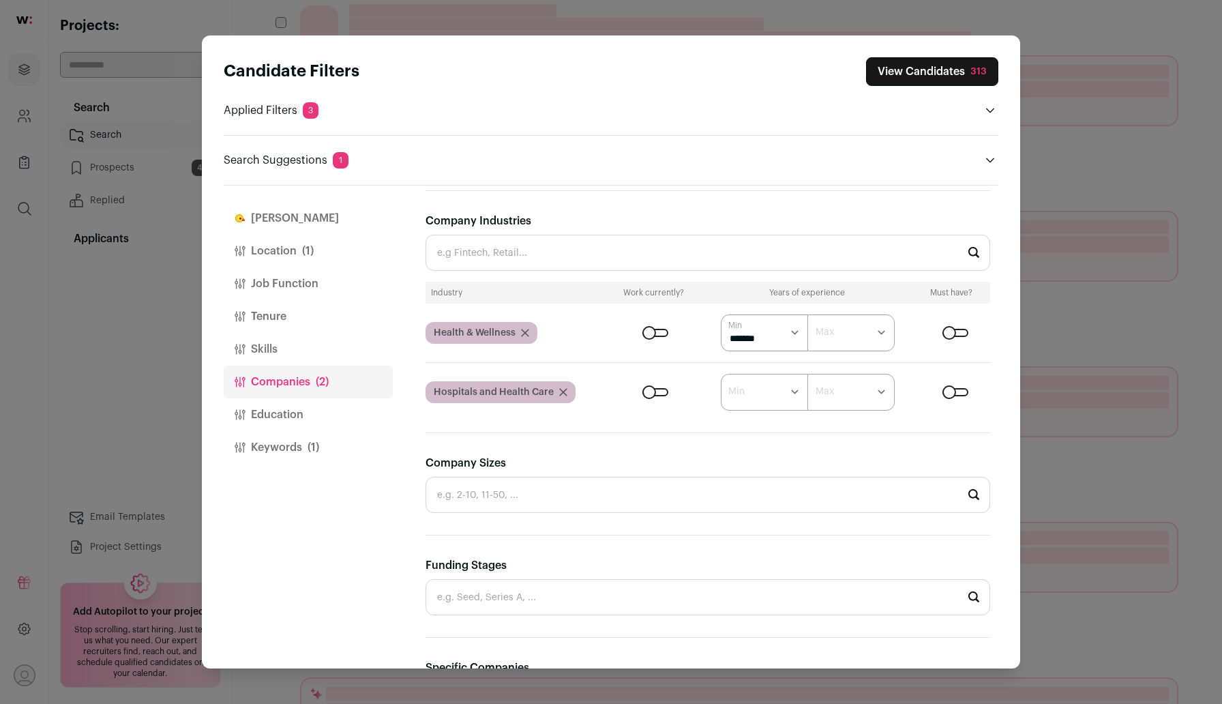
click at [785, 391] on select "****** ******* ******* ******* ******* ******* ******* ******* ******* ********…" at bounding box center [764, 392] width 87 height 37
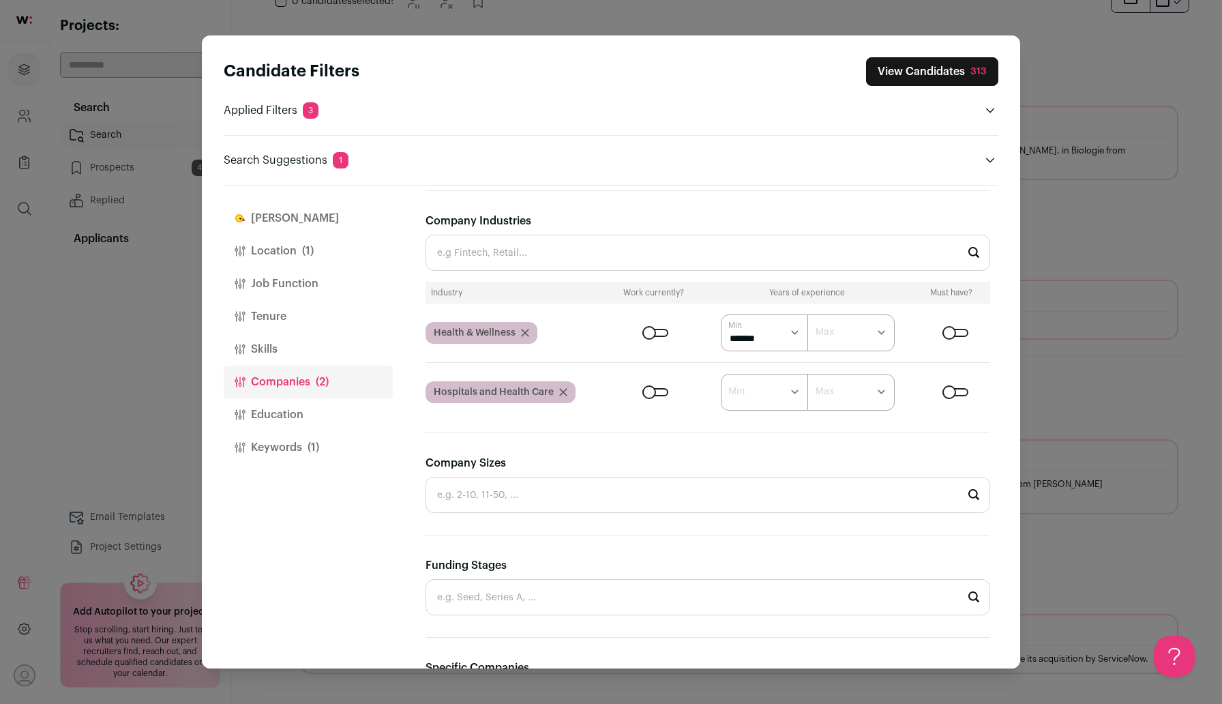
scroll to position [0, 0]
select select "*"
click at [721, 374] on select "****** ******* ******* ******* ******* ******* ******* ******* ******* ********…" at bounding box center [764, 392] width 87 height 37
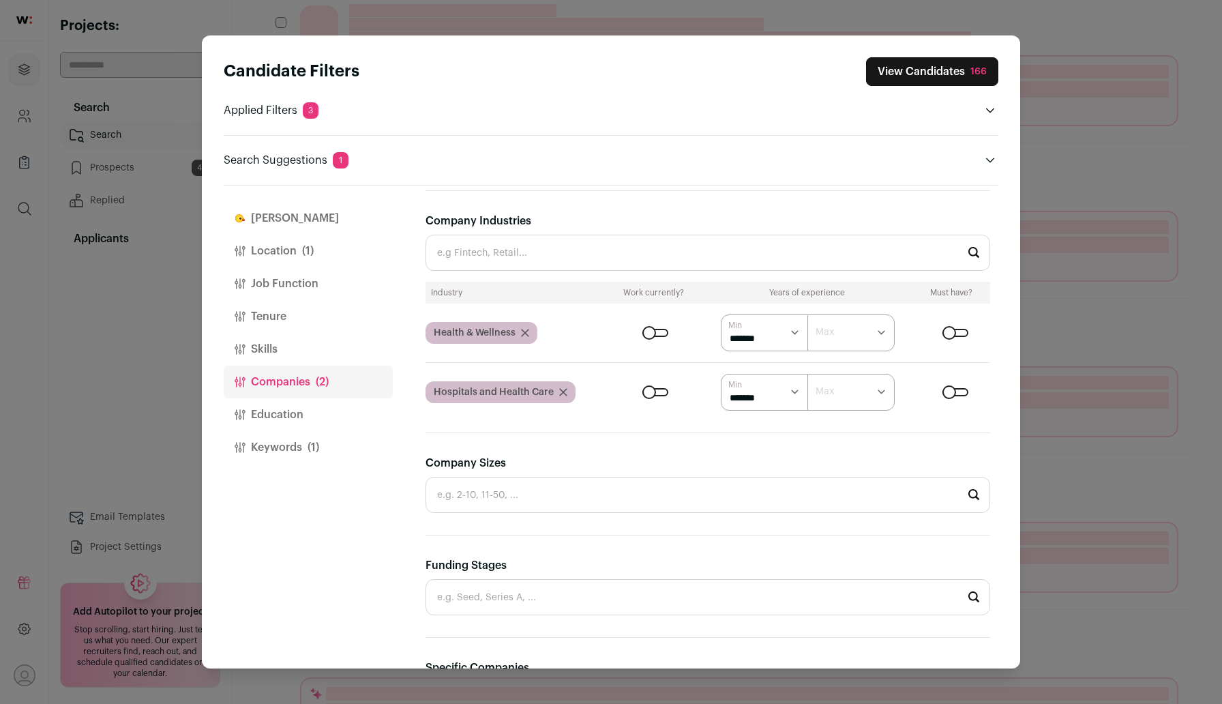
click at [930, 64] on button "View Candidates 166" at bounding box center [932, 71] width 132 height 29
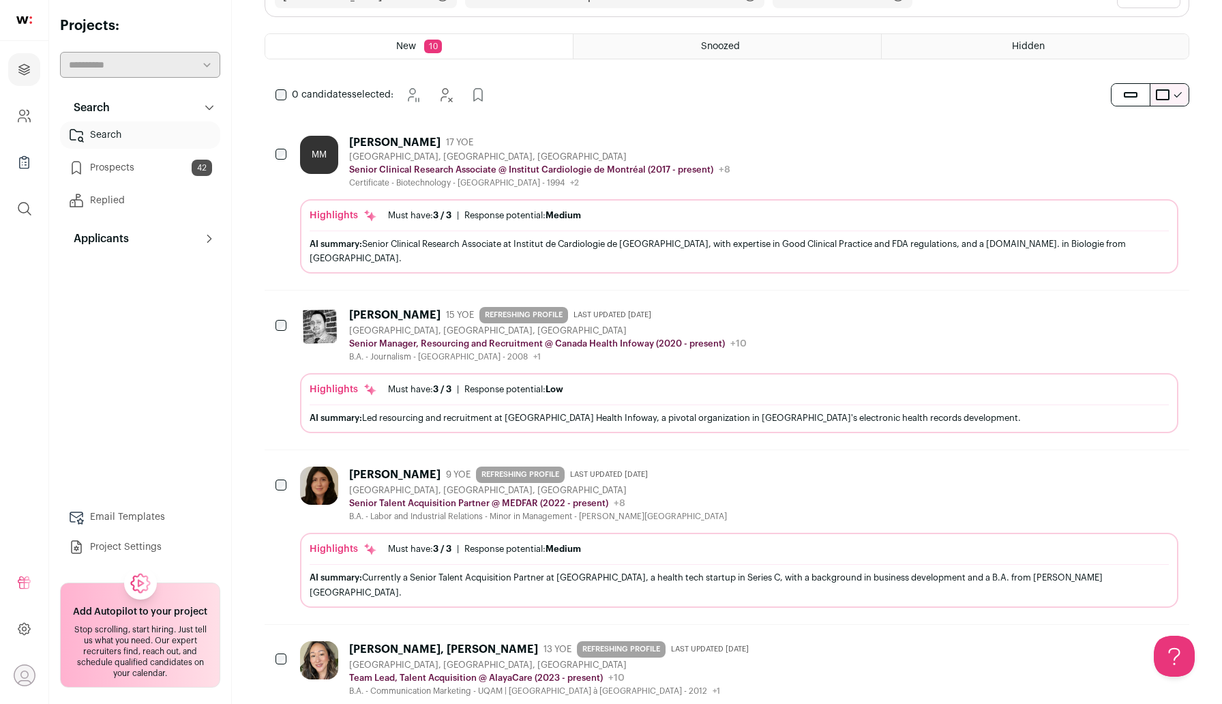
scroll to position [125, 0]
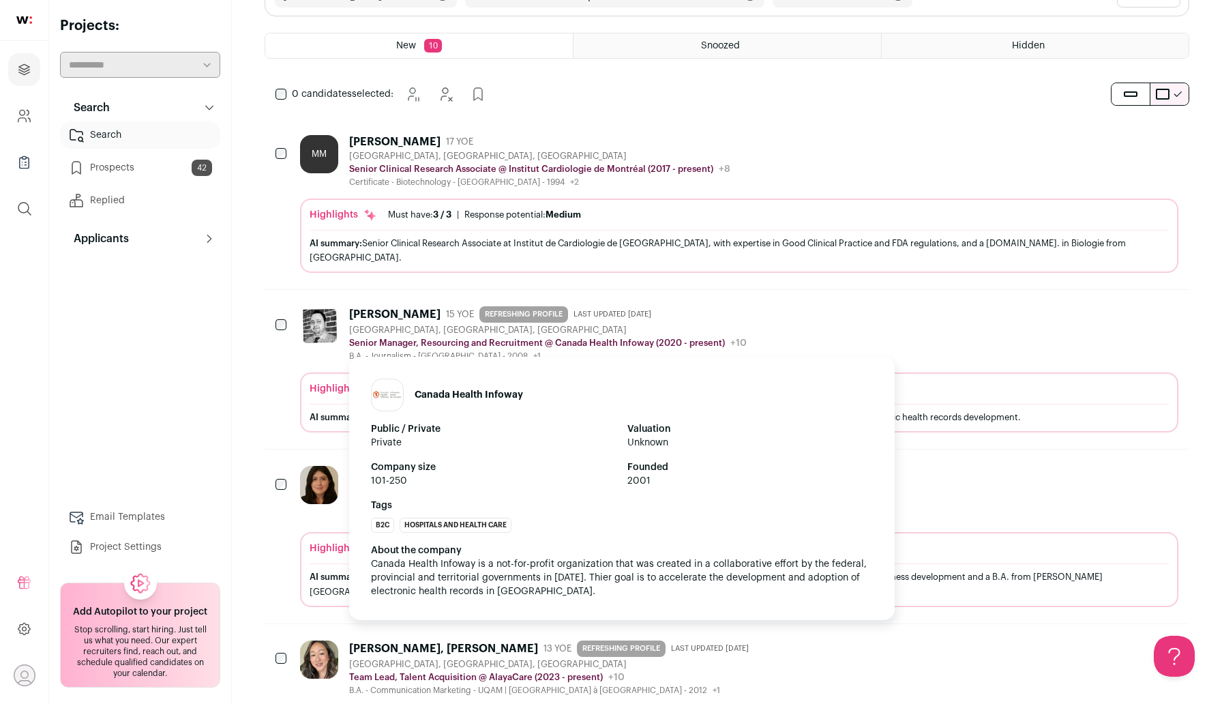
click at [485, 388] on h1 "Canada Health Infoway" at bounding box center [468, 395] width 108 height 14
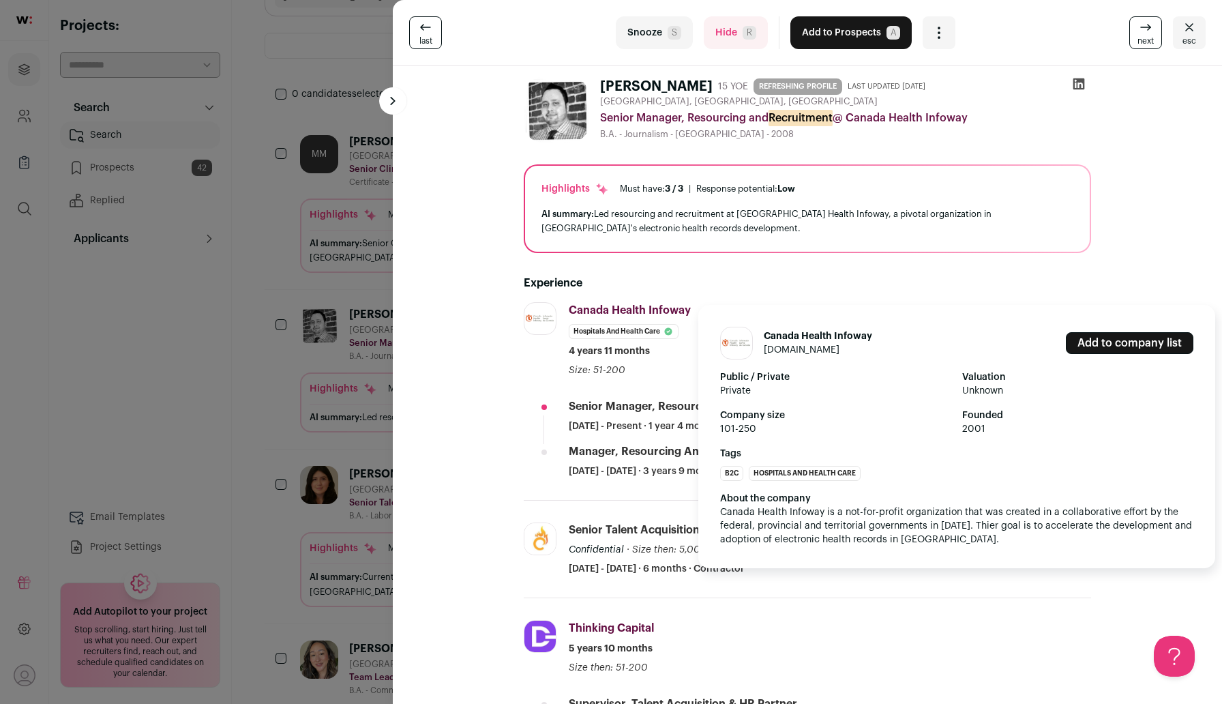
click at [814, 351] on link "infoway-inforoute.ca" at bounding box center [802, 350] width 76 height 10
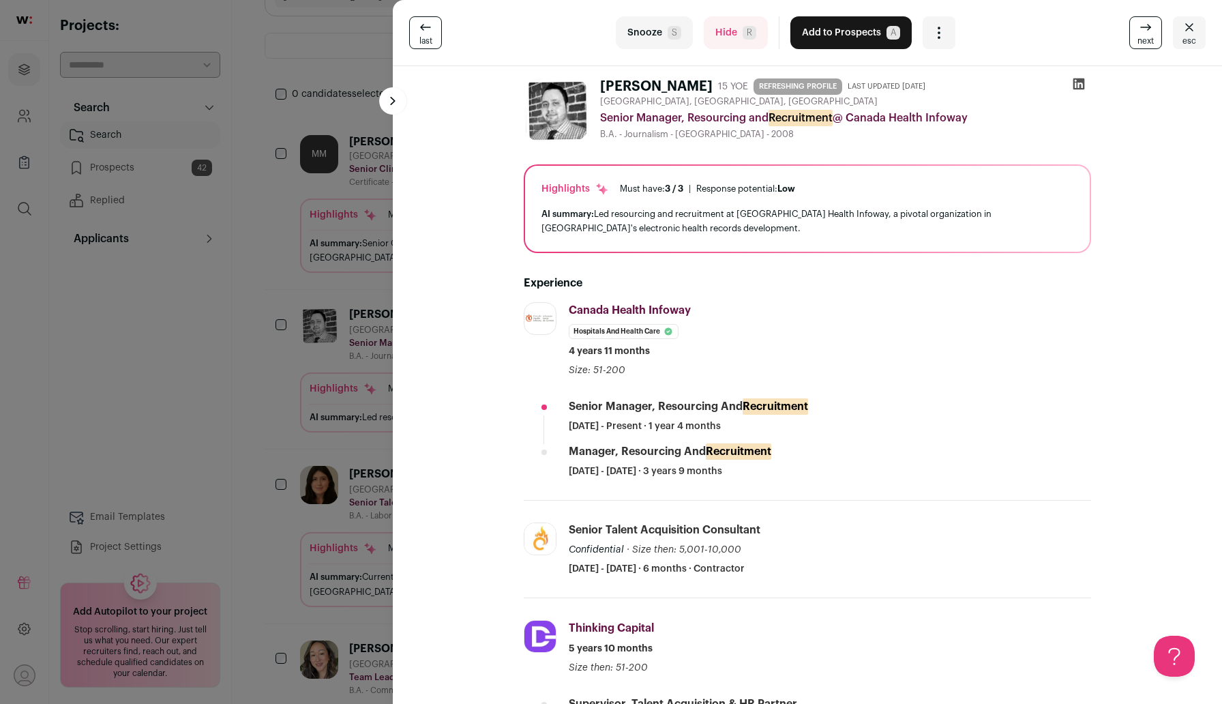
click at [844, 33] on button "Add to Prospects A" at bounding box center [850, 32] width 121 height 33
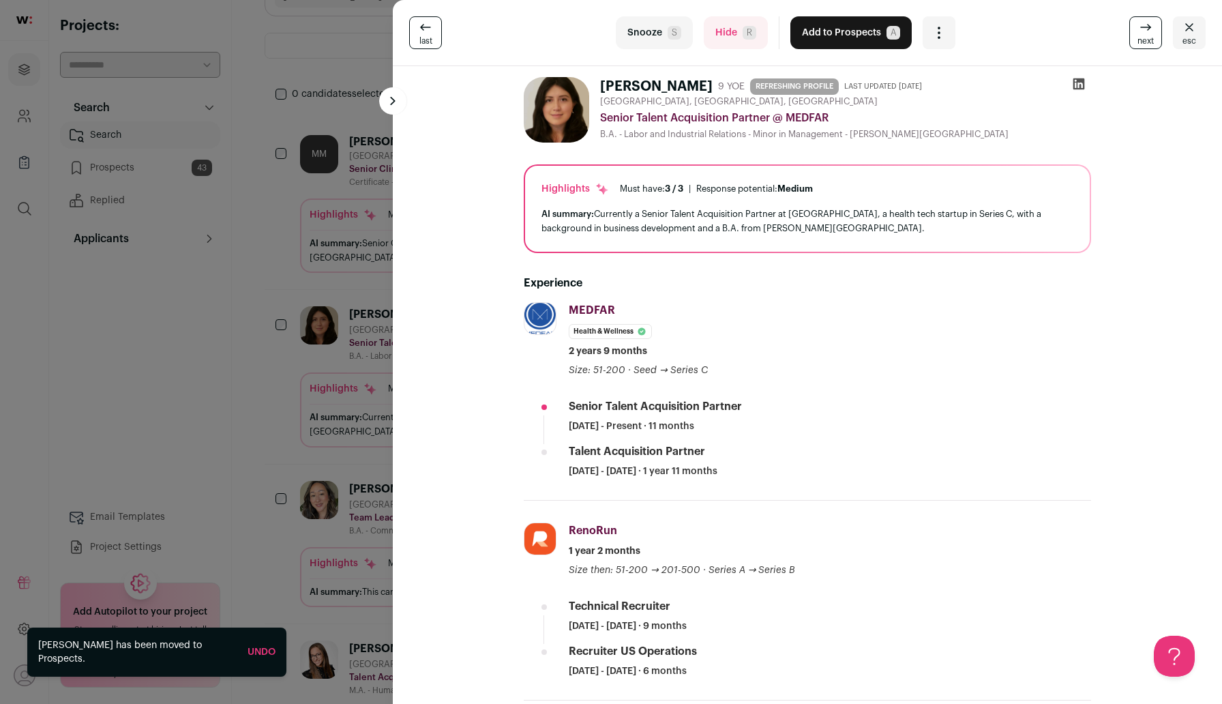
click at [245, 387] on div "last Snooze S Hide R Add to Prospects A Are you sure? Maria José Santacruz is a…" at bounding box center [611, 352] width 1222 height 704
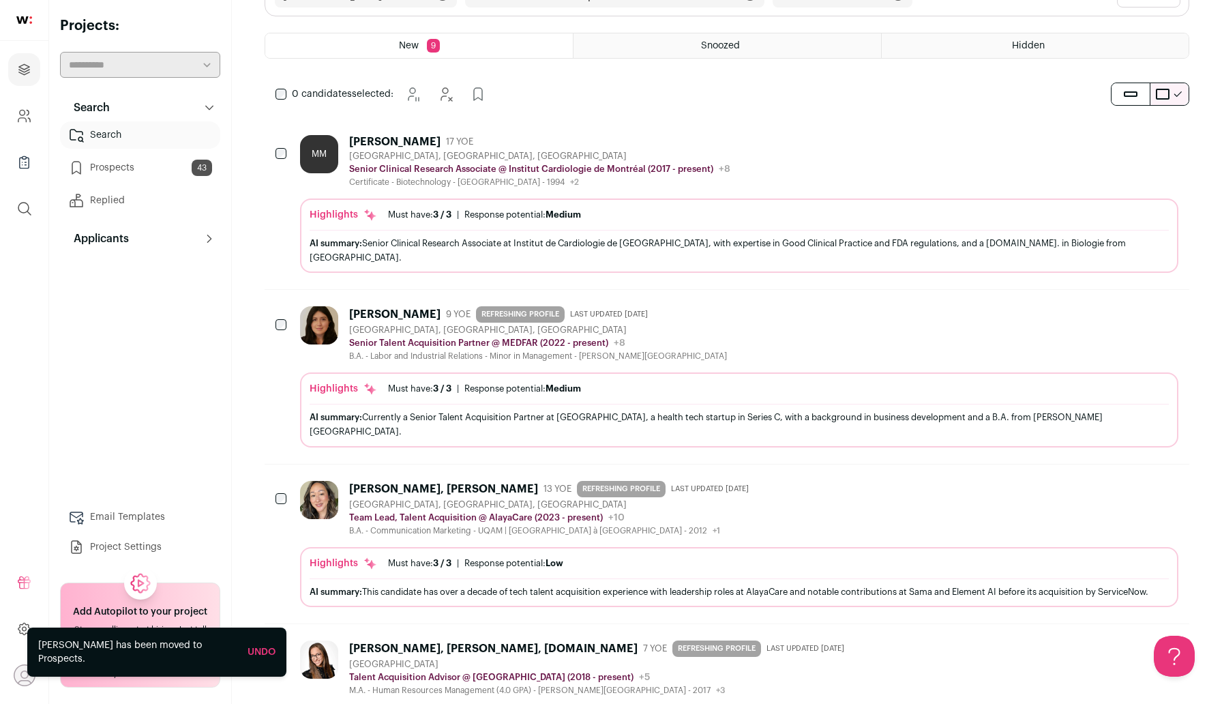
click at [164, 170] on link "Prospects 43" at bounding box center [140, 167] width 160 height 27
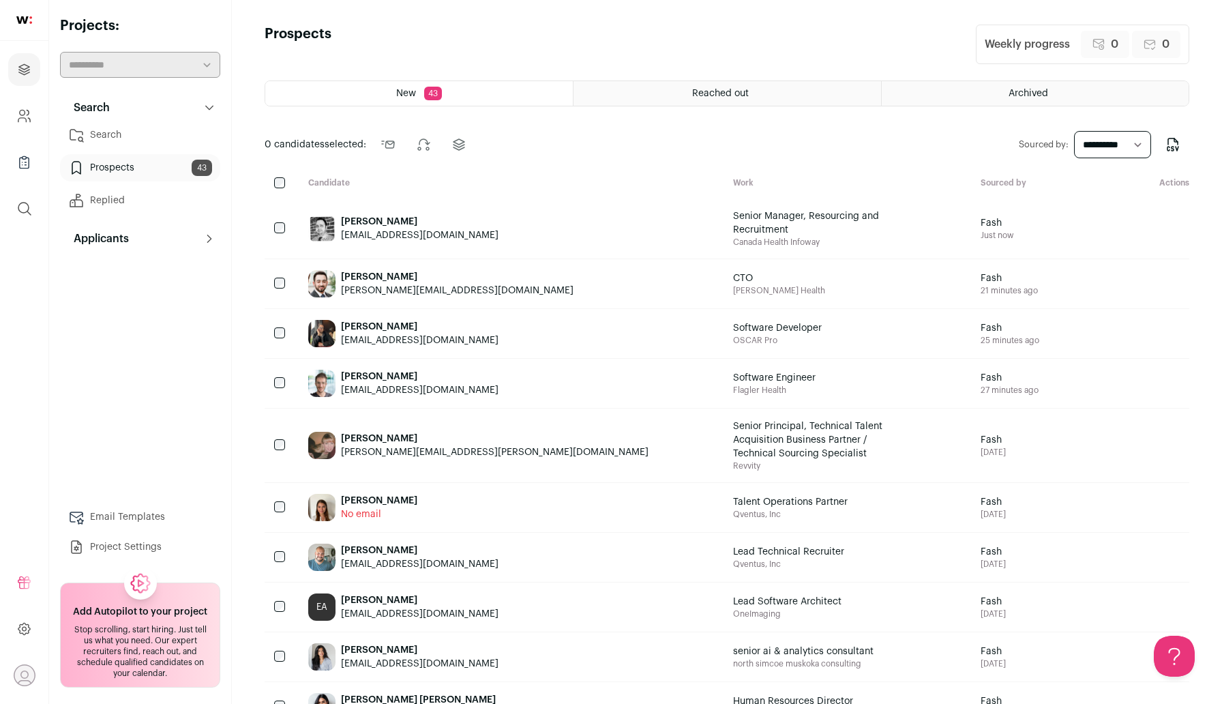
drag, startPoint x: 507, startPoint y: 233, endPoint x: 352, endPoint y: 235, distance: 154.1
click at [352, 235] on div "Kenny Ramalho kennyramalho_gss@hotmail.com" at bounding box center [509, 228] width 425 height 60
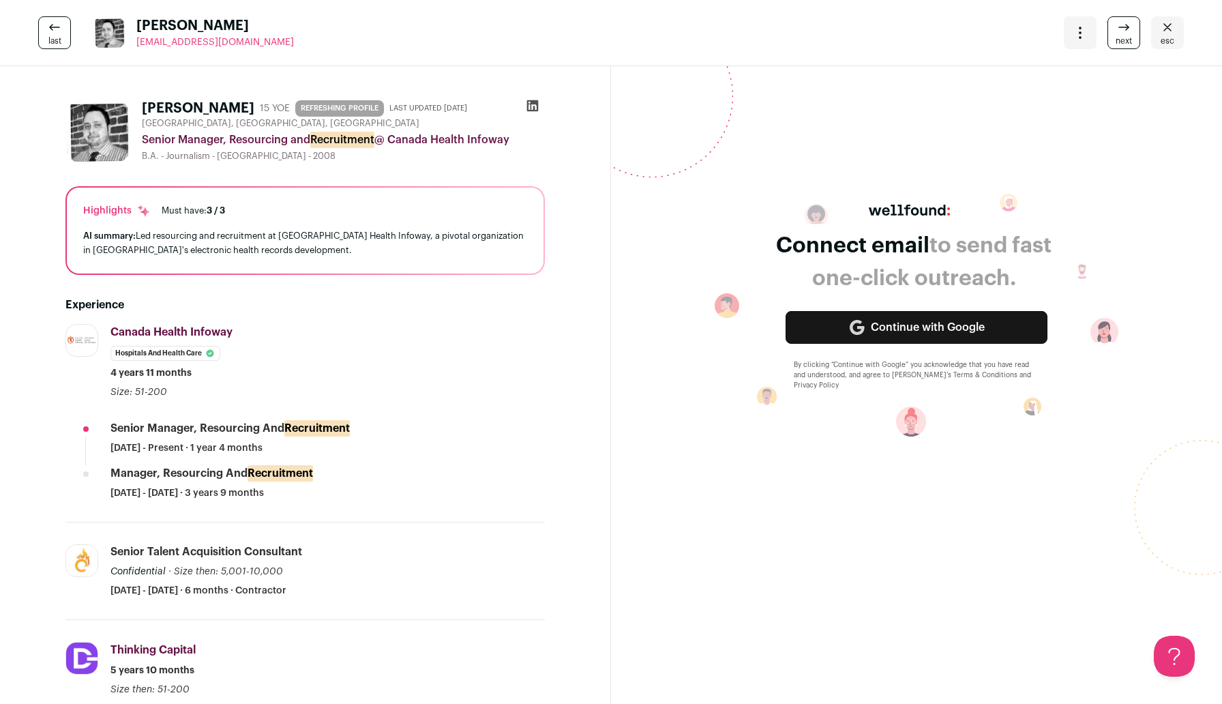
drag, startPoint x: 294, startPoint y: 41, endPoint x: 137, endPoint y: 36, distance: 156.9
click at [137, 36] on div "last Kenny Ramalho kennyramalho_gss@hotmail.com More actions Change project Mov…" at bounding box center [611, 33] width 1222 height 66
copy span "[EMAIL_ADDRESS][DOMAIN_NAME]"
click at [1175, 35] on link "esc" at bounding box center [1167, 32] width 33 height 33
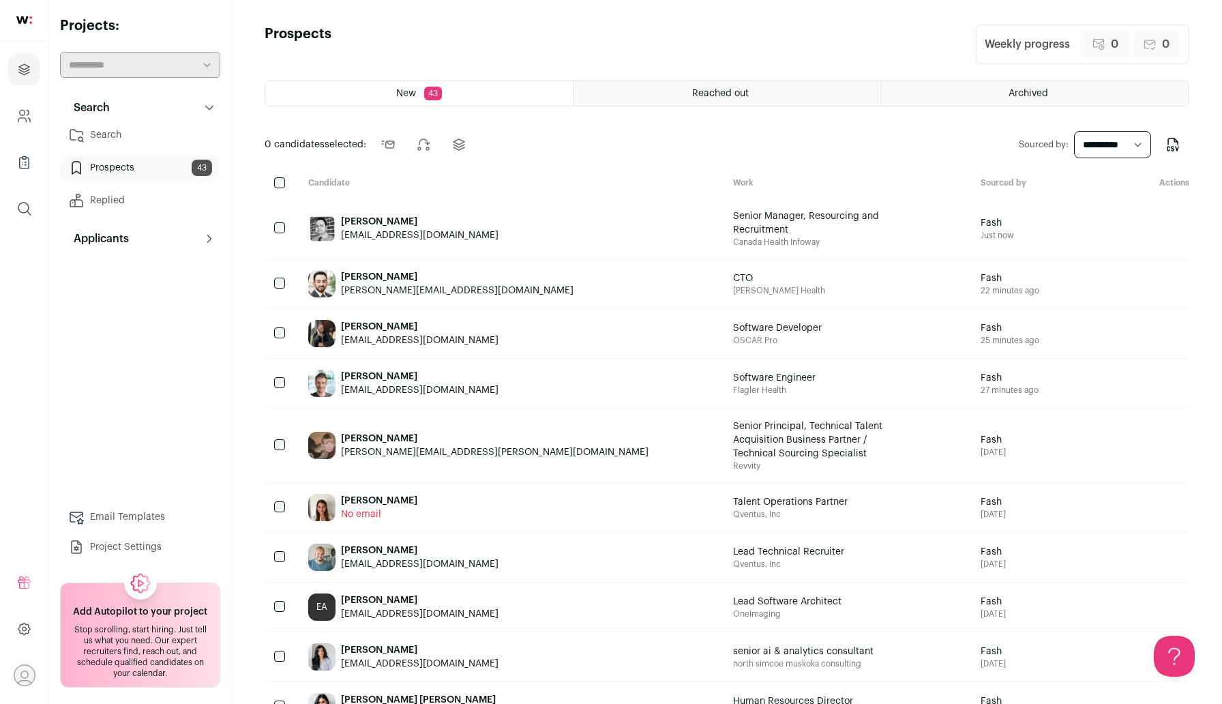
click at [80, 133] on icon at bounding box center [76, 135] width 16 height 16
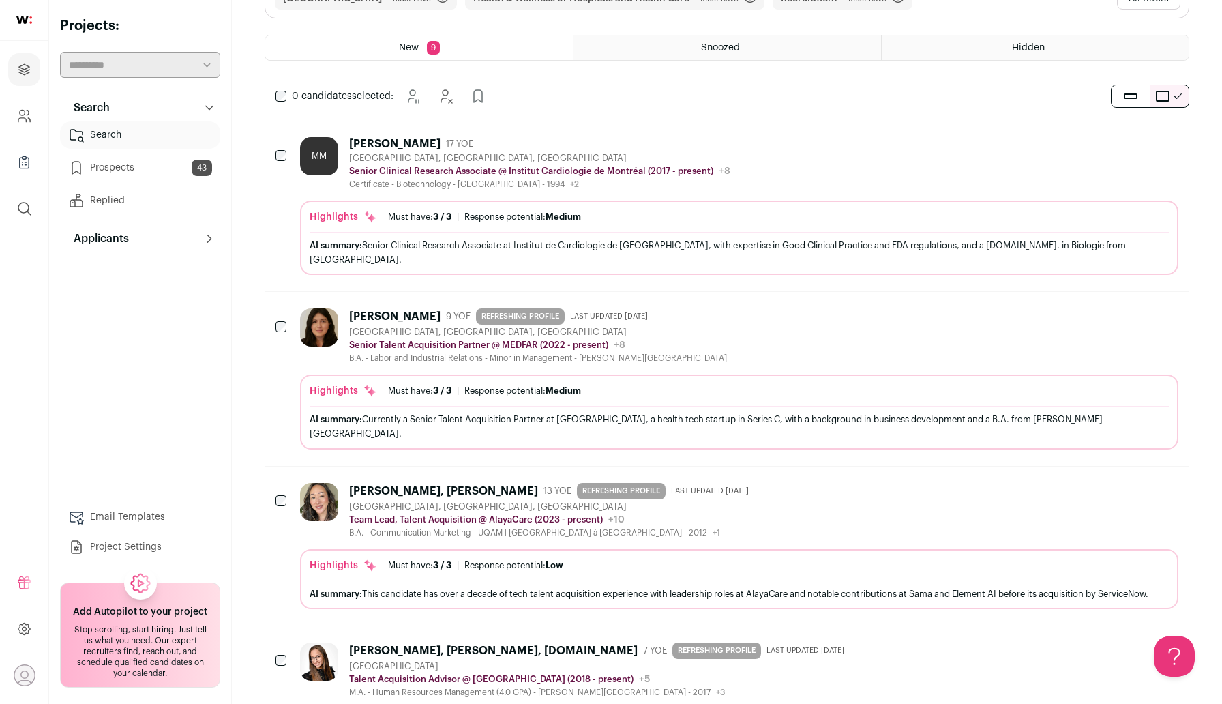
scroll to position [127, 0]
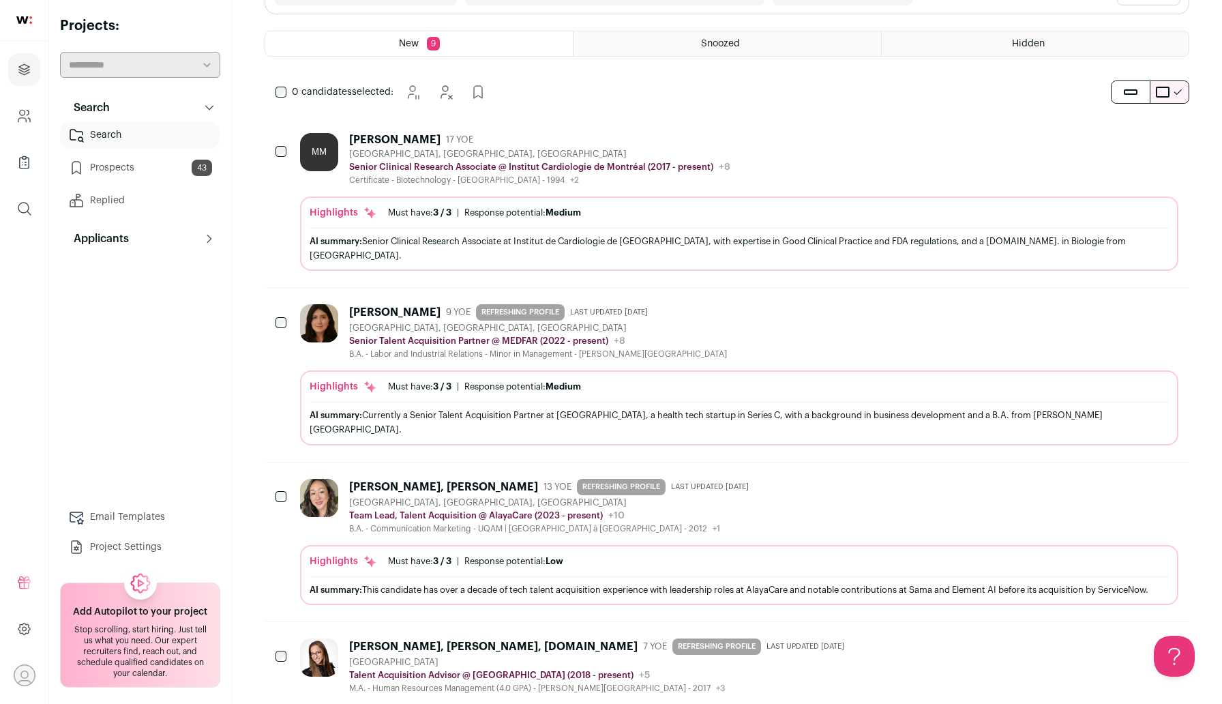
click at [359, 480] on div "[PERSON_NAME], [PERSON_NAME]" at bounding box center [443, 487] width 189 height 14
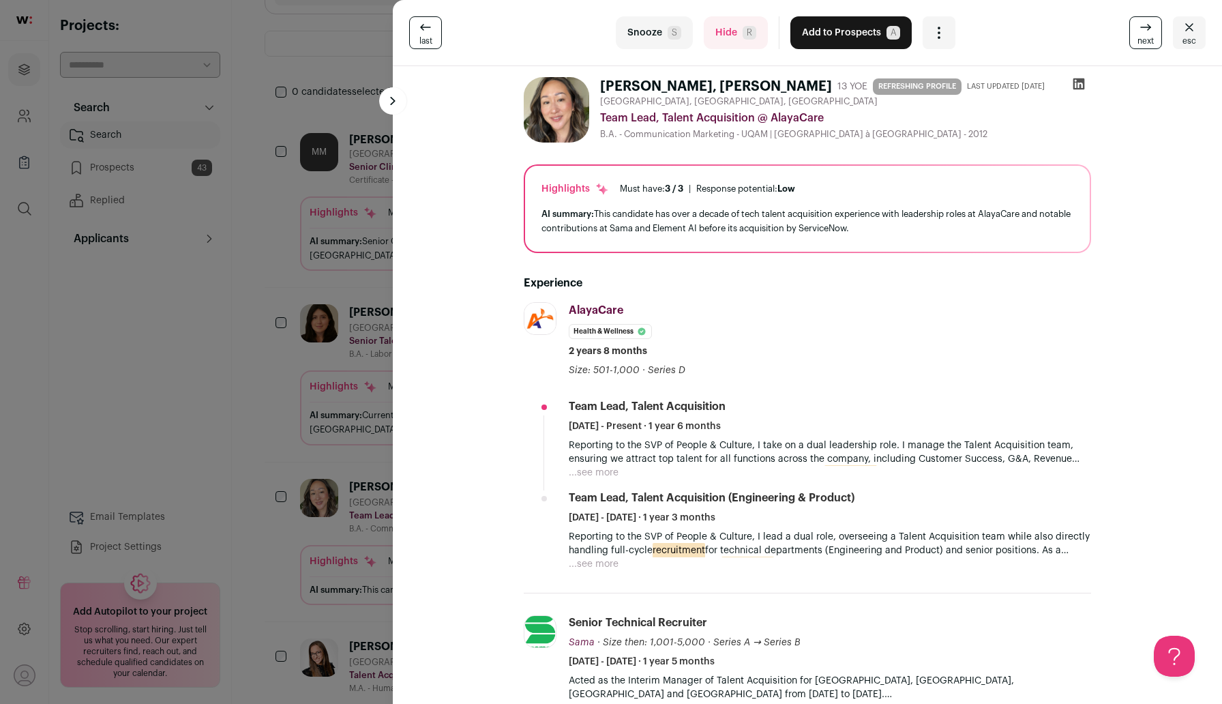
click at [1186, 38] on span "esc" at bounding box center [1189, 40] width 14 height 11
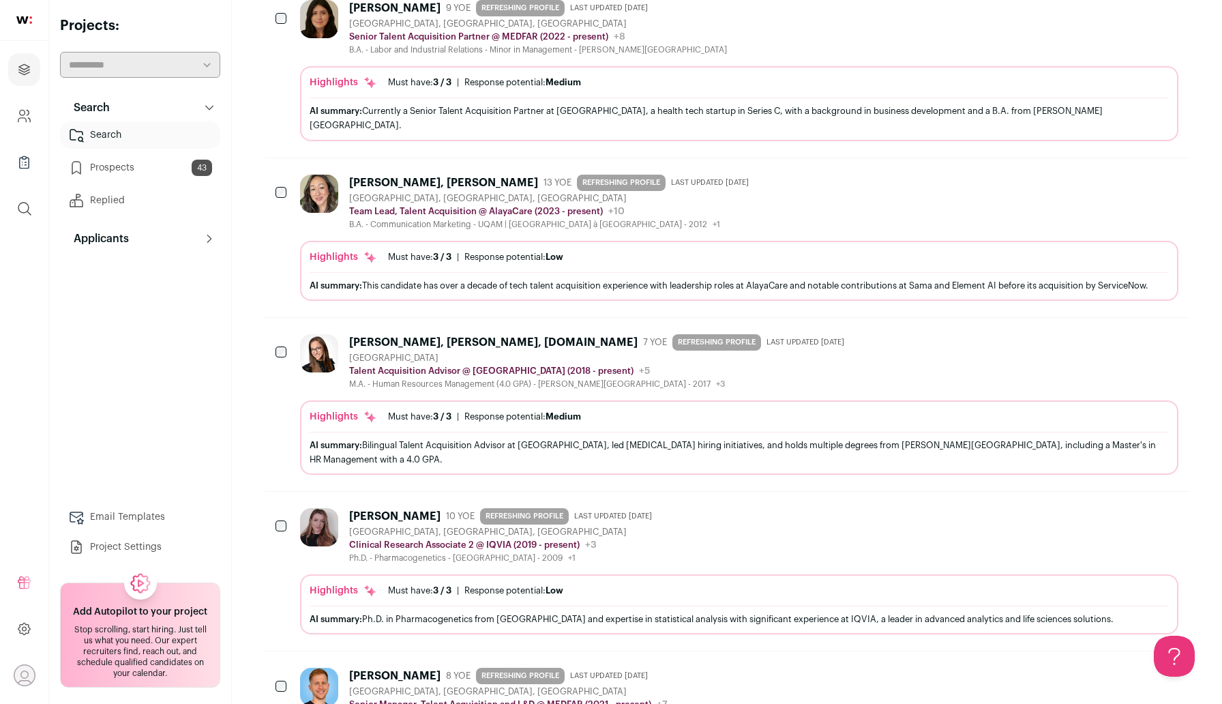
scroll to position [433, 0]
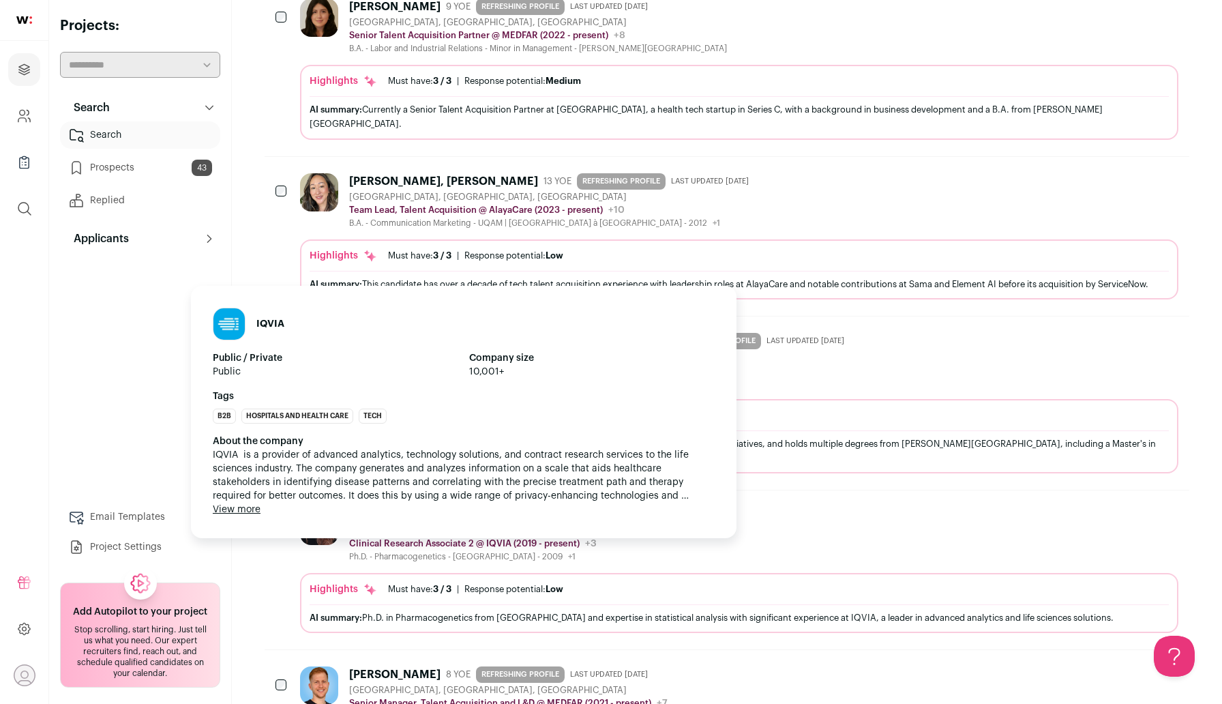
click at [268, 317] on h1 "IQVIA" at bounding box center [270, 324] width 28 height 14
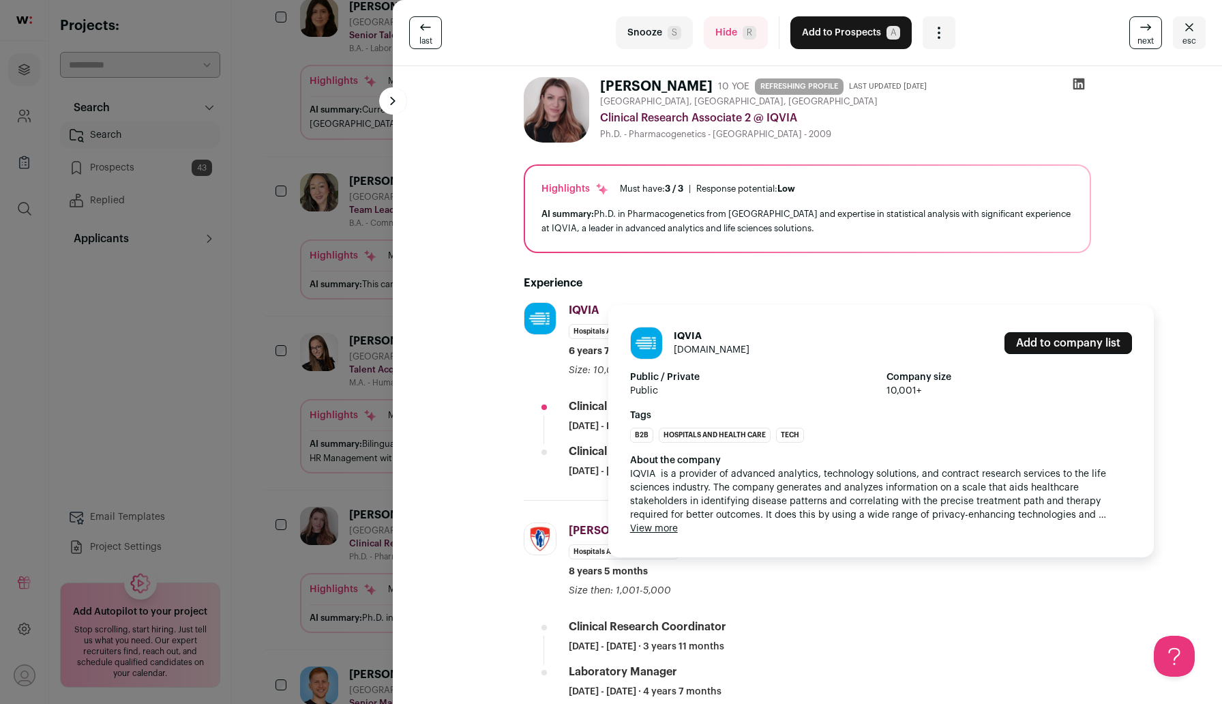
click at [687, 351] on link "iqvia.com" at bounding box center [712, 350] width 76 height 10
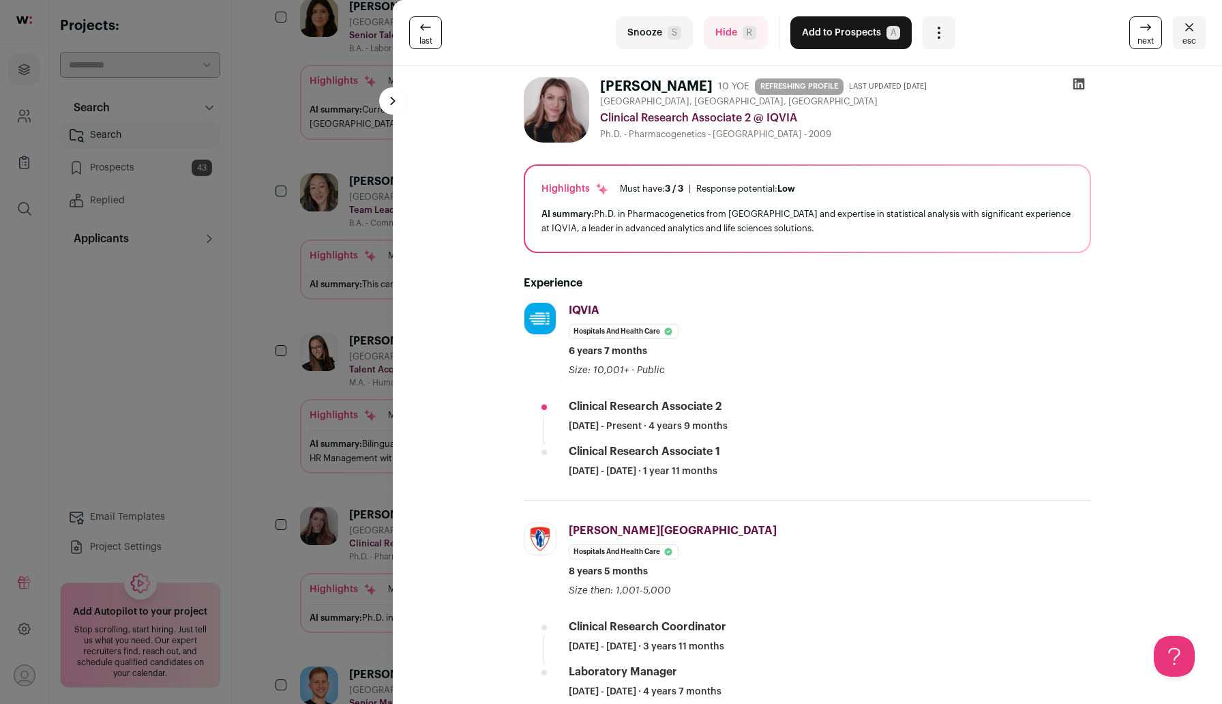
click at [346, 424] on div "last Snooze S Hide R Add to Prospects A Are you sure? Elena Lebedeva is already…" at bounding box center [611, 352] width 1222 height 704
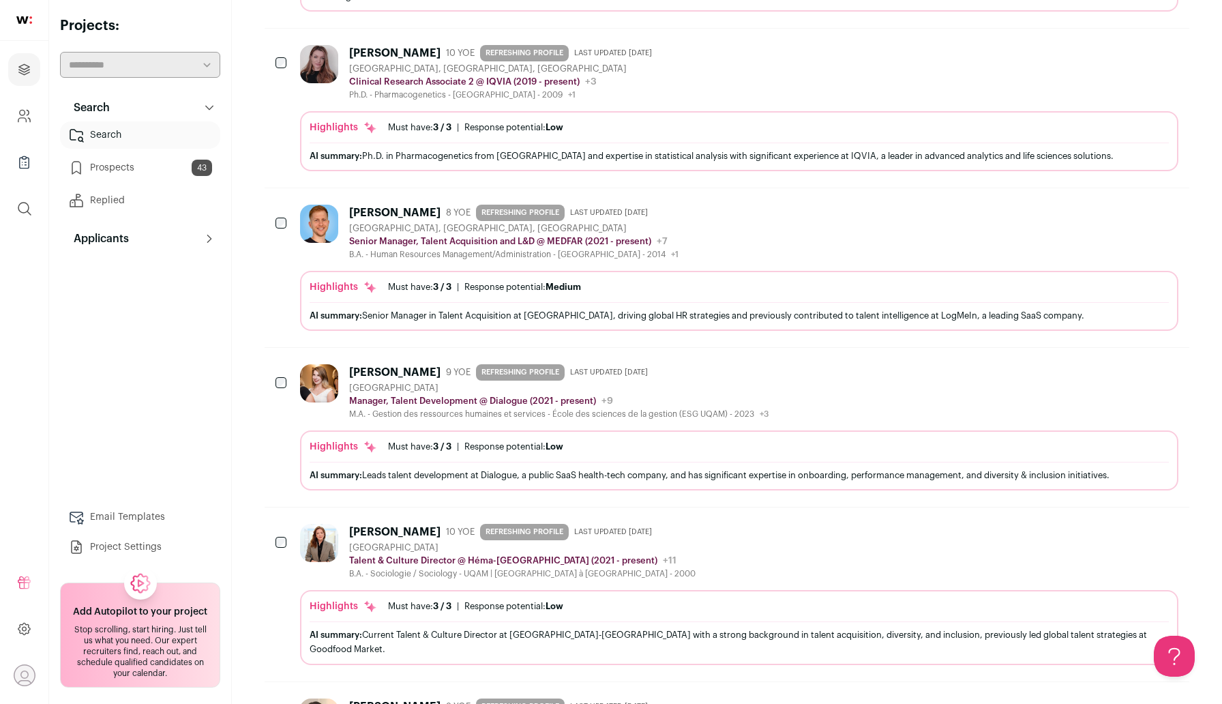
scroll to position [895, 0]
click at [1160, 361] on icon "Add to Prospects" at bounding box center [1166, 369] width 16 height 16
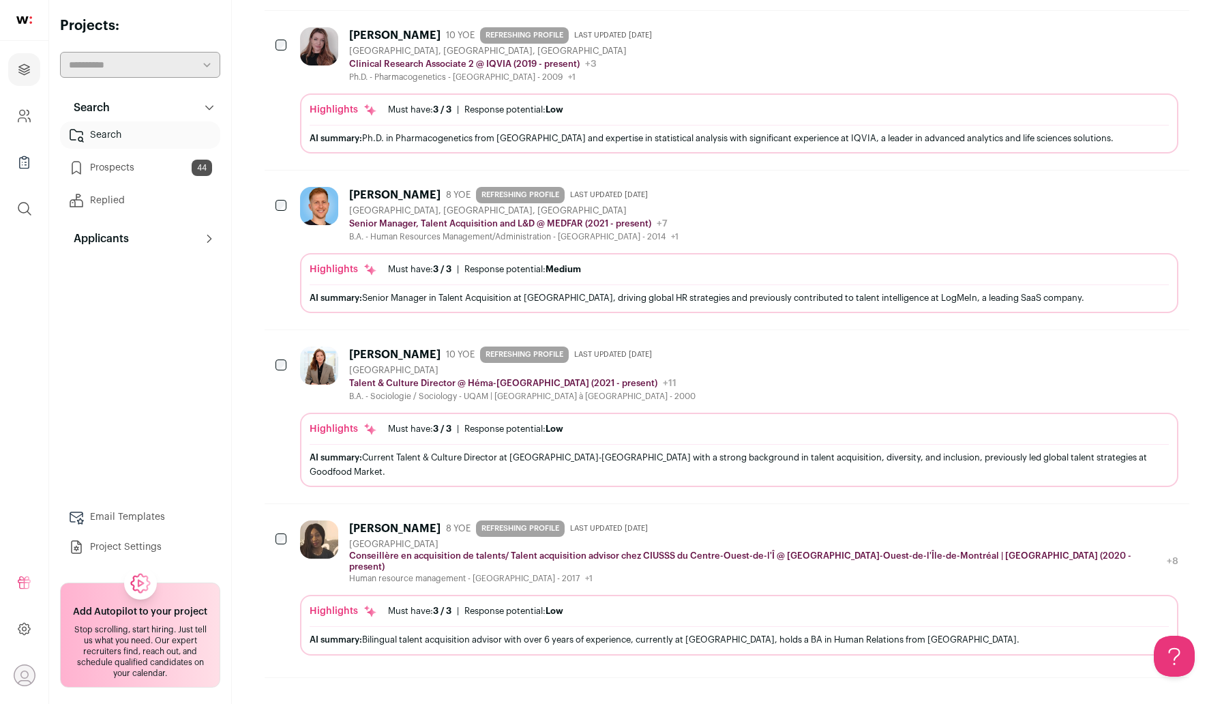
scroll to position [916, 0]
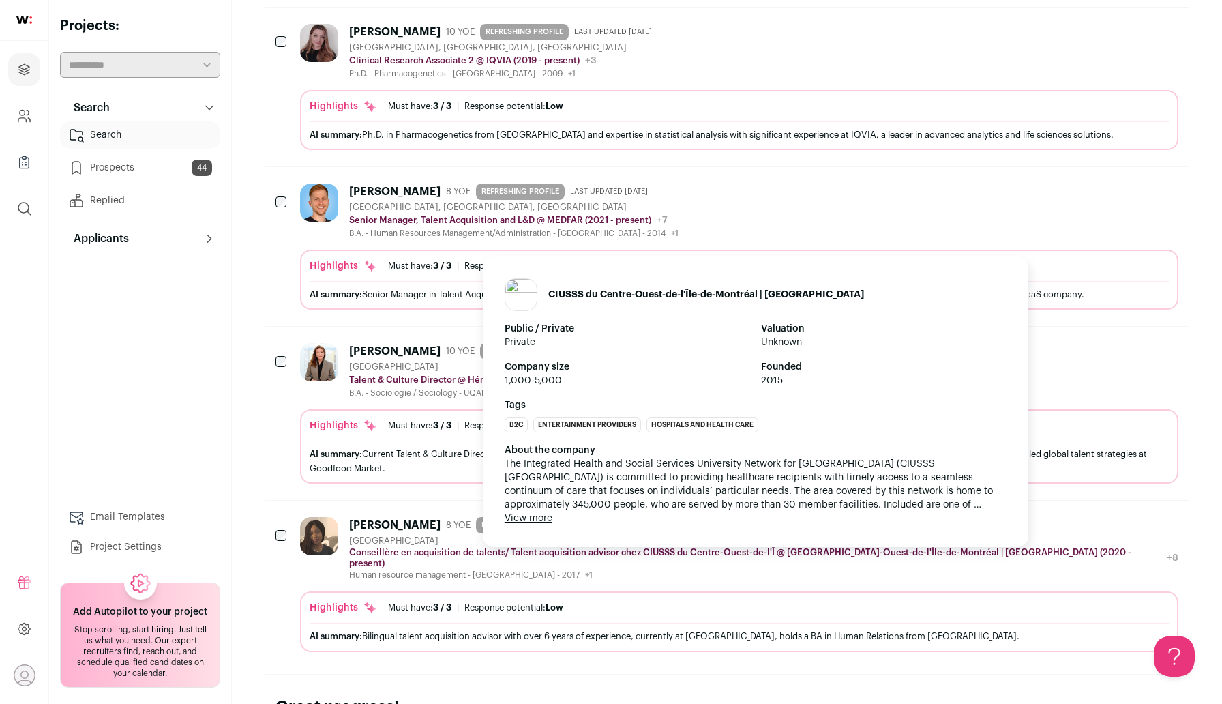
click at [660, 547] on p "Conseillère en acquisition de talents/ Talent acquisition advisor chez CIUSSS d…" at bounding box center [755, 558] width 812 height 22
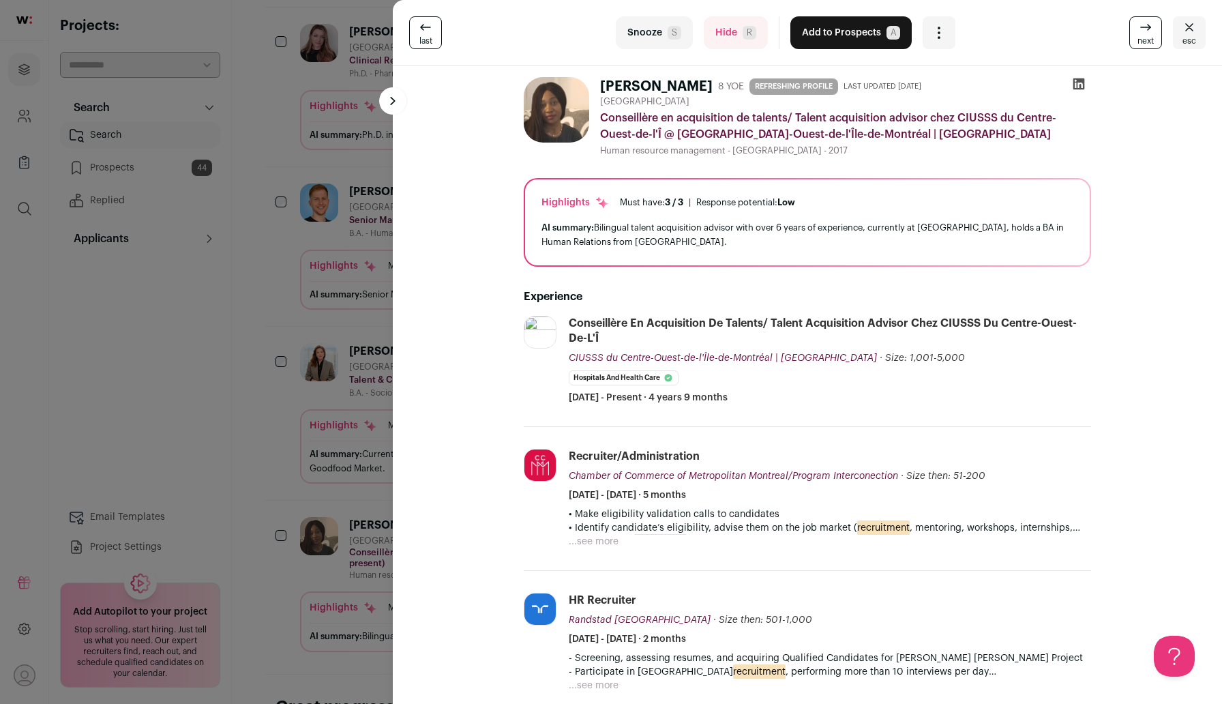
click at [289, 609] on div "last Snooze S Hide R Add to Prospects A Are you sure? Adeline Sirri is already …" at bounding box center [611, 352] width 1222 height 704
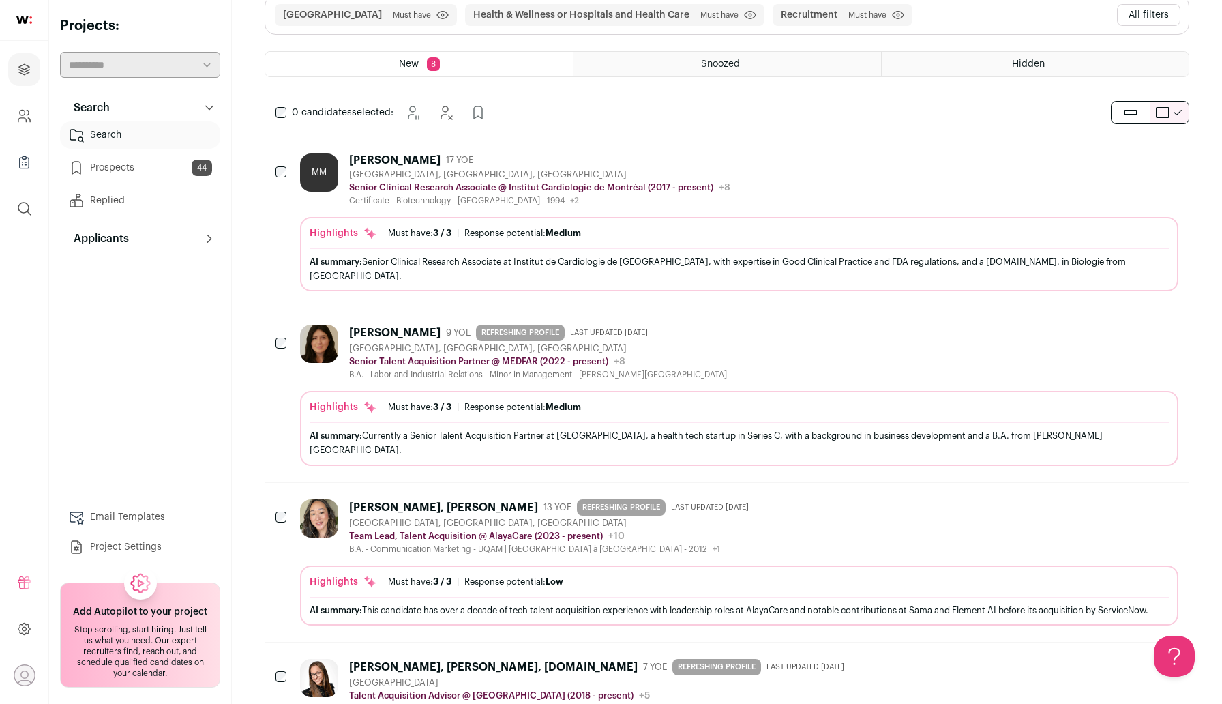
scroll to position [0, 0]
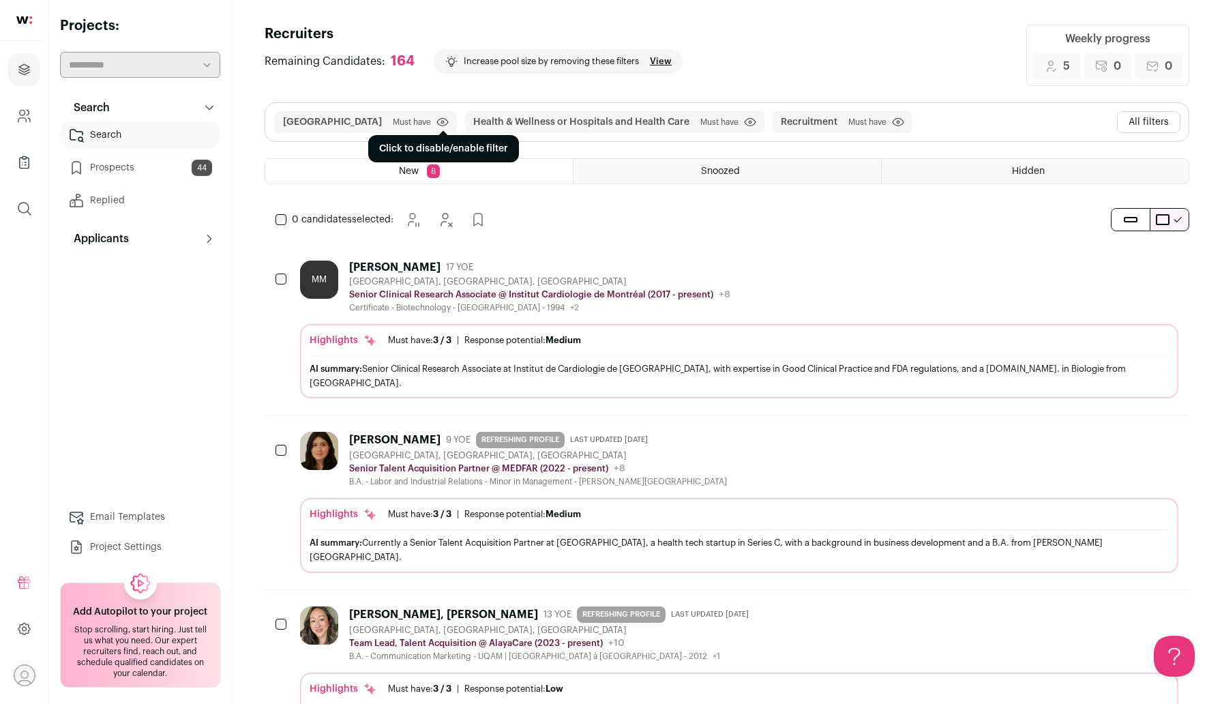
click at [436, 125] on icon "submit" at bounding box center [442, 122] width 12 height 10
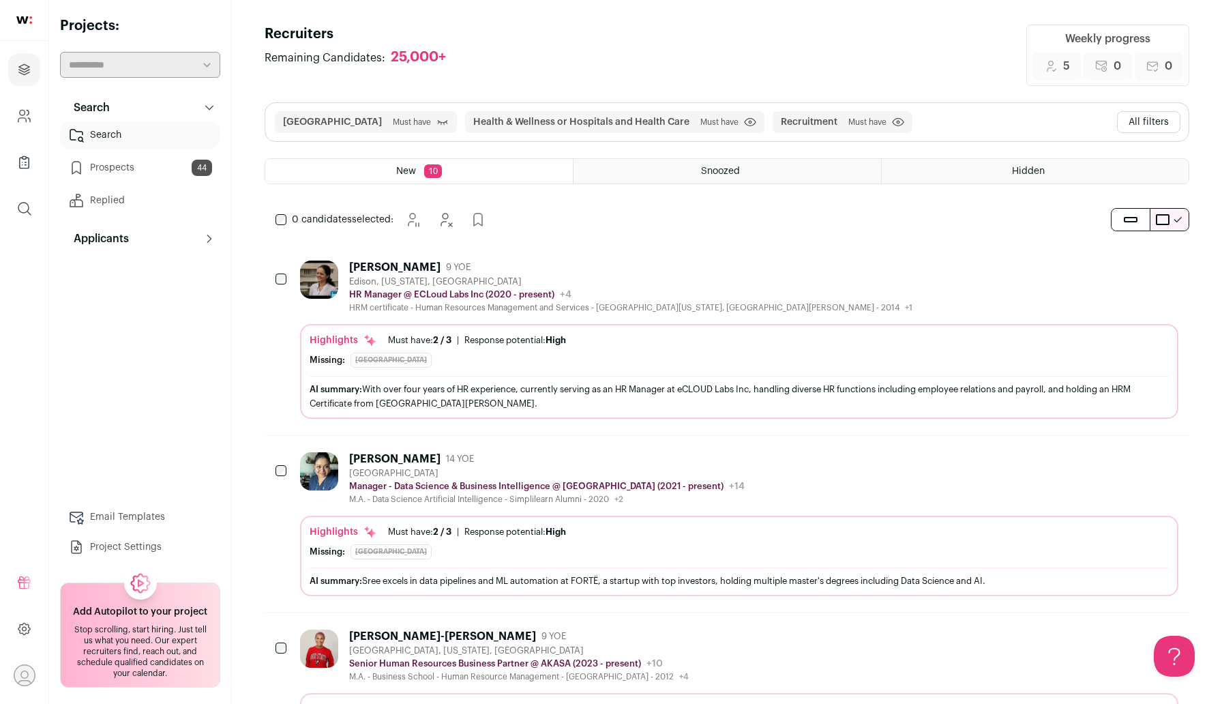
click at [1155, 124] on button "All filters" at bounding box center [1148, 122] width 63 height 22
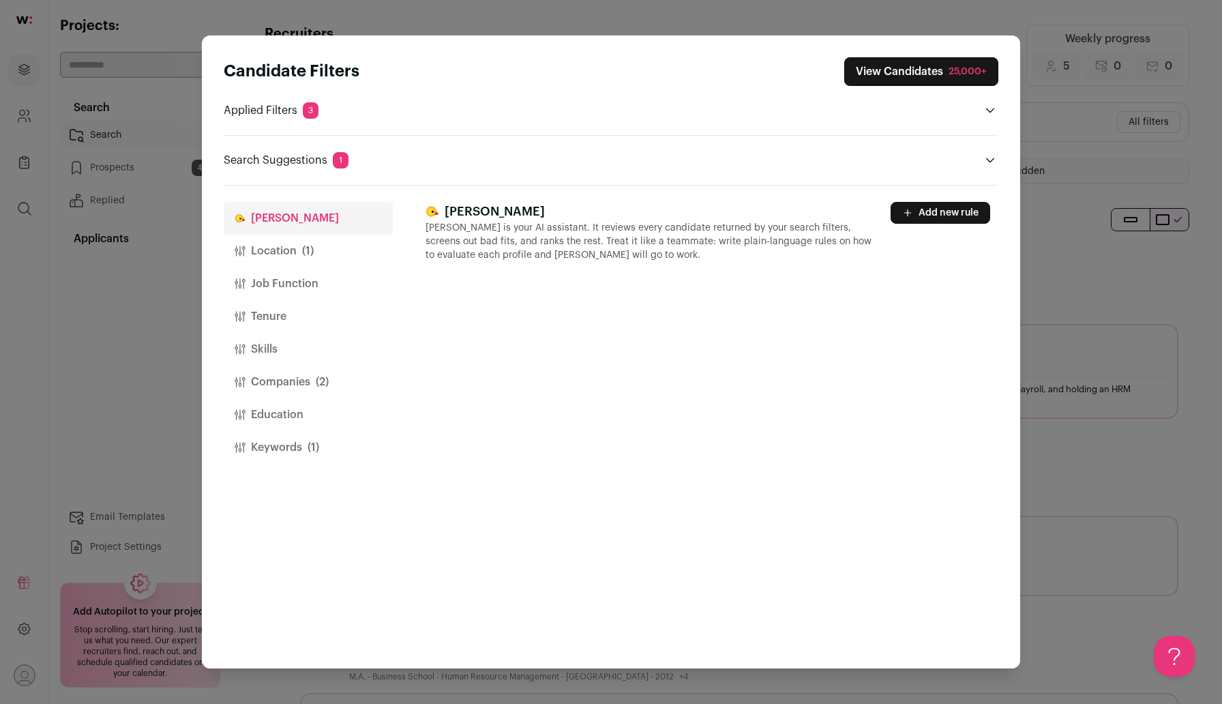
click at [296, 245] on button "Location (1)" at bounding box center [308, 251] width 169 height 33
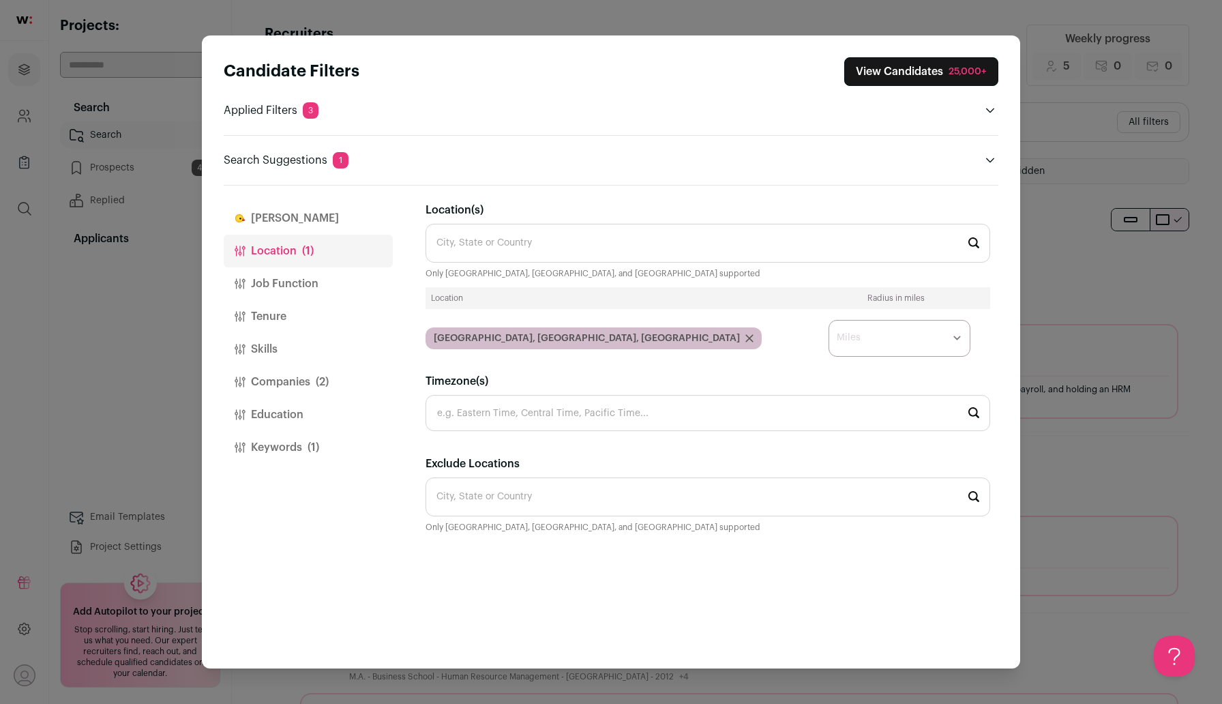
click at [746, 338] on icon "Close modal via background" at bounding box center [749, 338] width 7 height 7
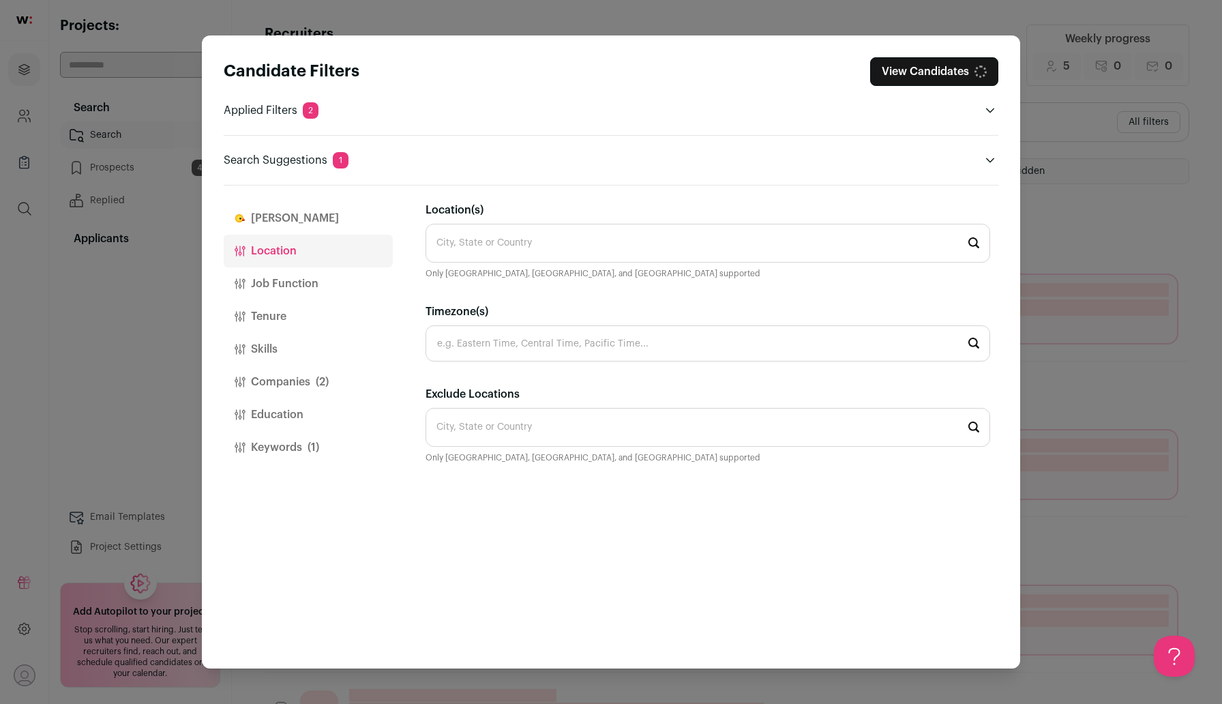
click at [534, 237] on input "Location(s)" at bounding box center [707, 243] width 564 height 39
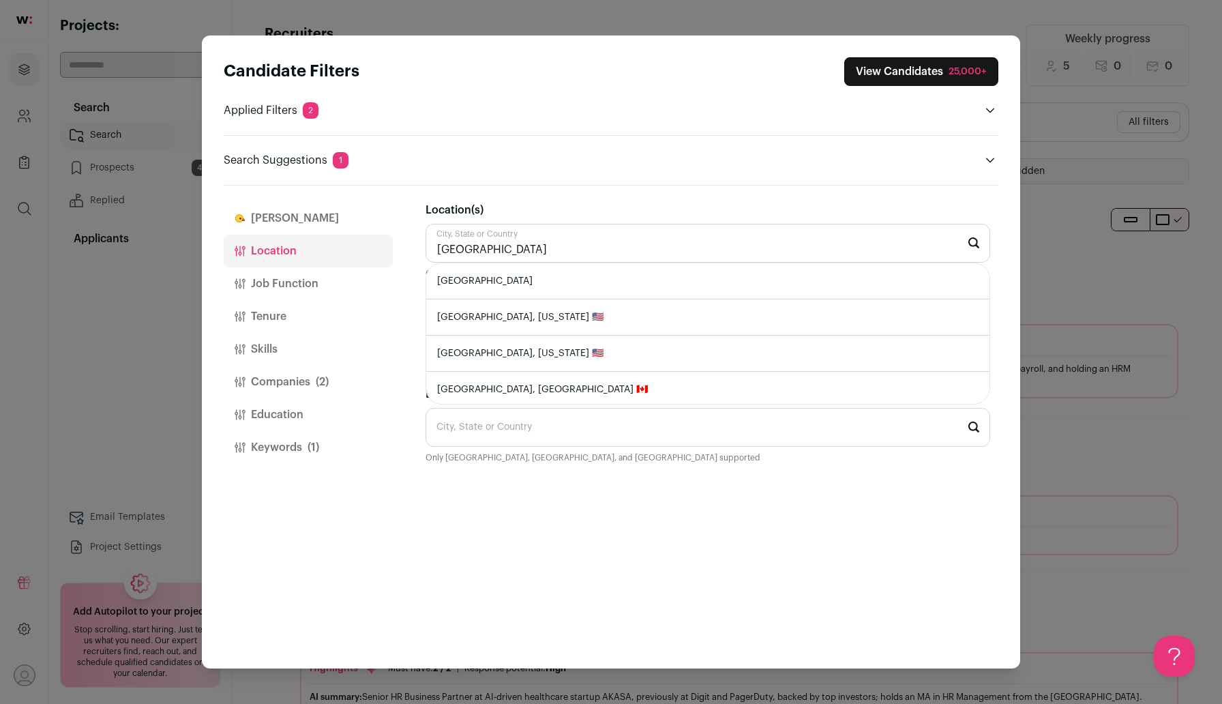
click at [532, 294] on li "Canada" at bounding box center [707, 281] width 563 height 36
type input "Canada"
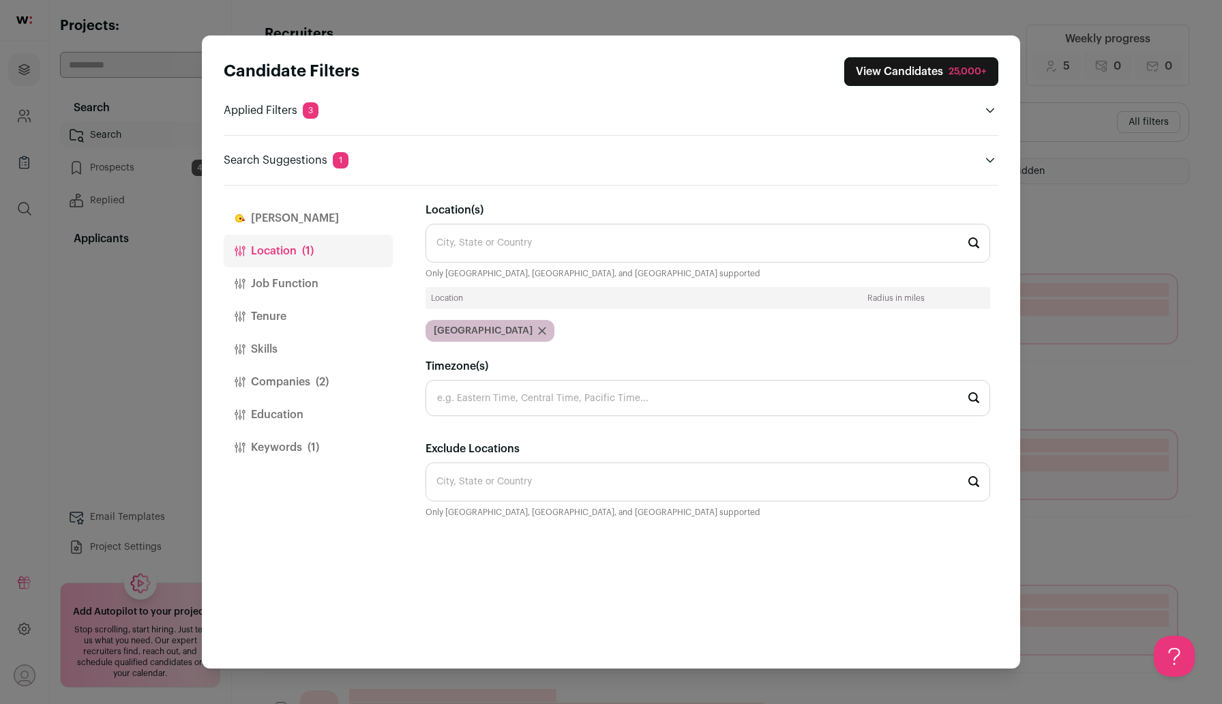
click at [918, 74] on button "View Candidates 25,000+" at bounding box center [921, 71] width 154 height 29
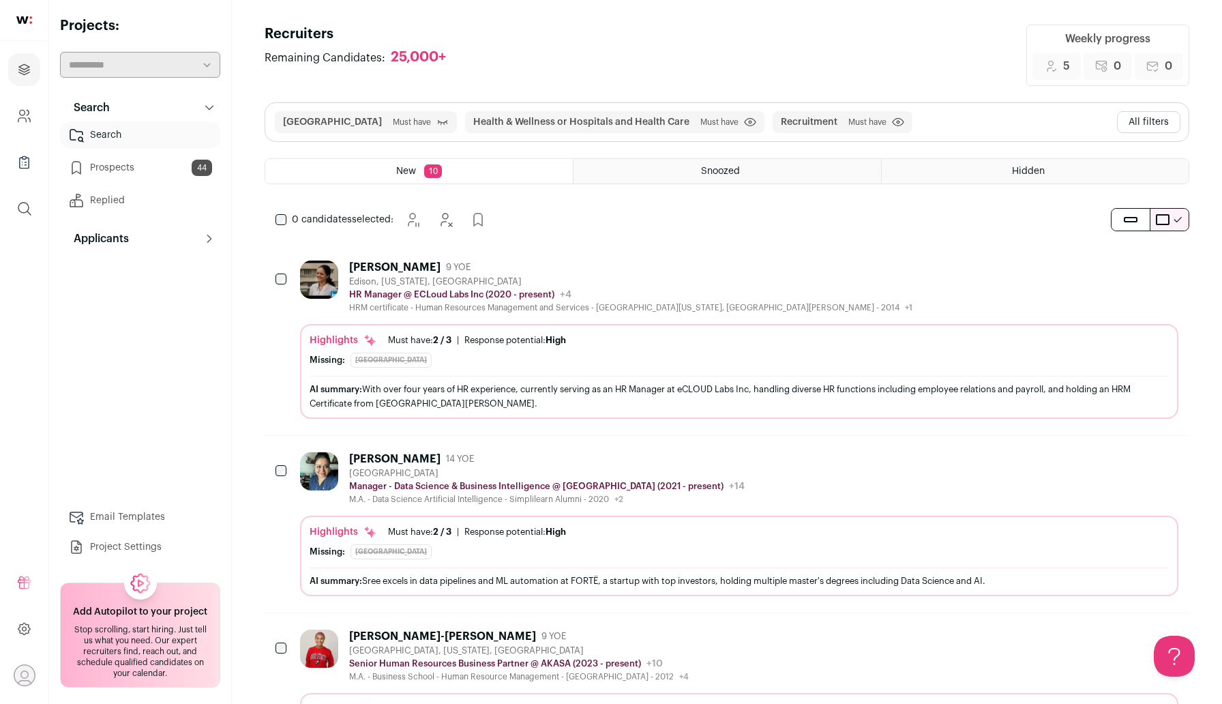
click at [388, 124] on span "Canada Must have Click to disable/enable filter" at bounding box center [366, 122] width 182 height 22
click at [436, 124] on icon "submit" at bounding box center [442, 122] width 12 height 14
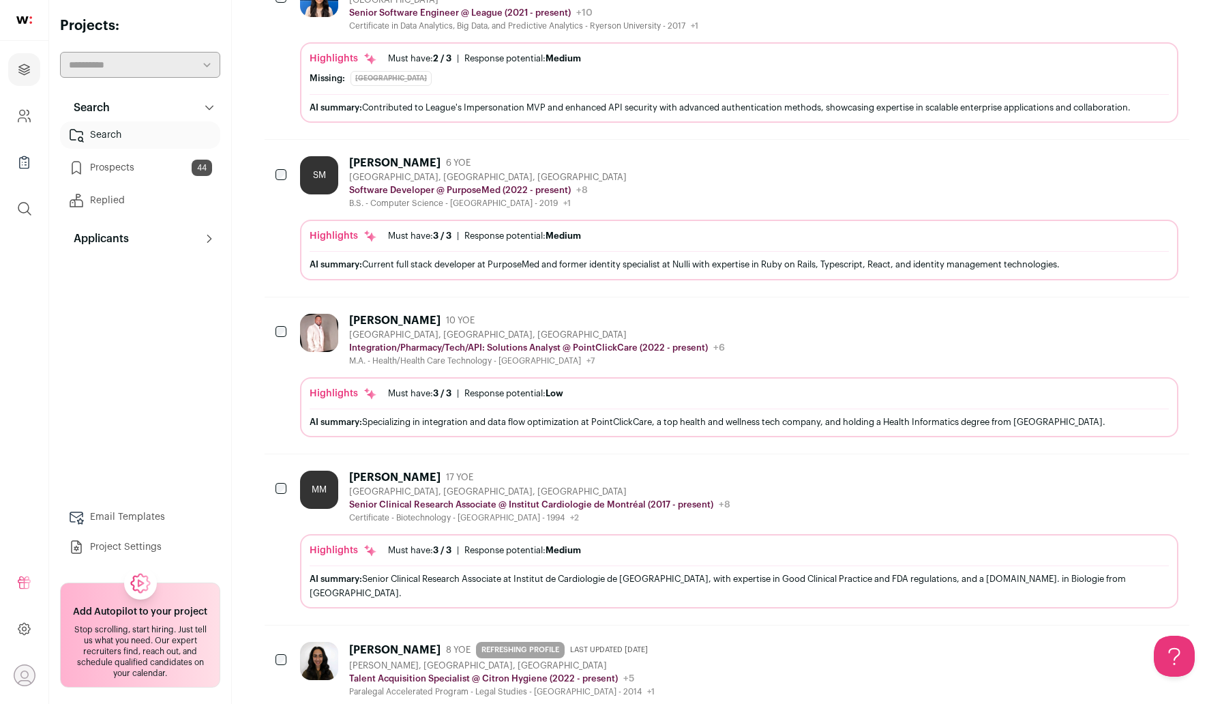
scroll to position [474, 0]
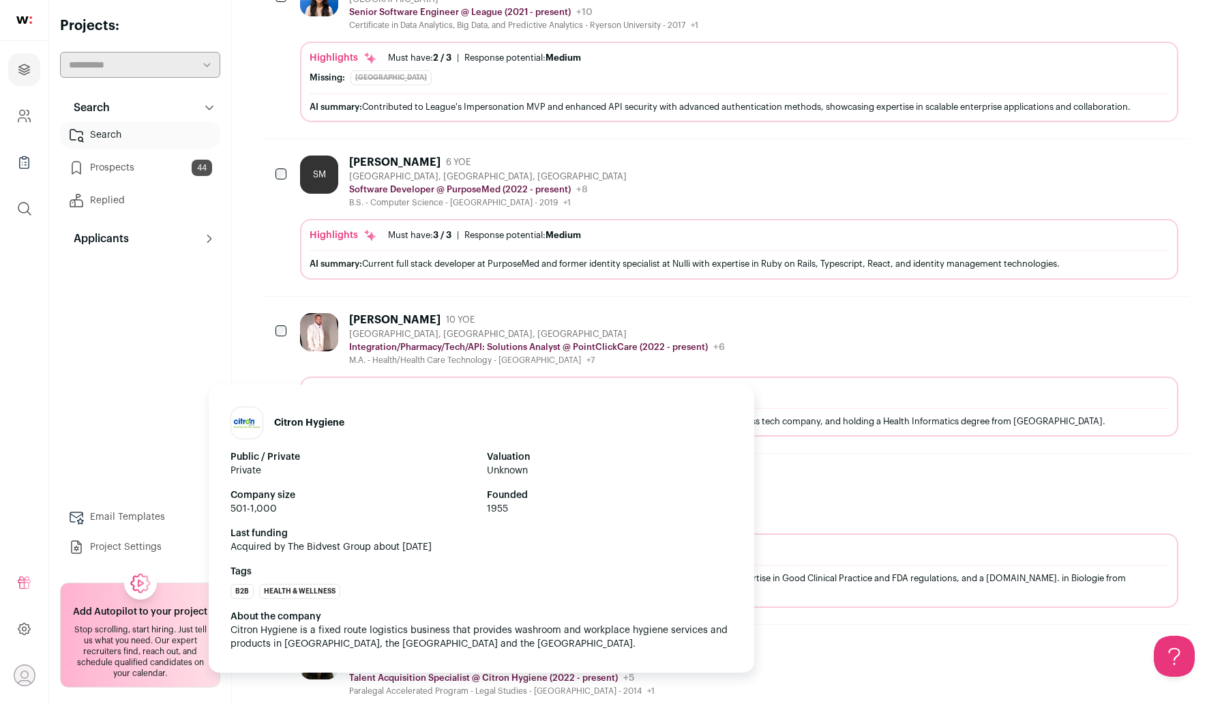
click at [522, 672] on p "Talent Acquisition Specialist @ Citron Hygiene (2022 - present)" at bounding box center [483, 677] width 269 height 11
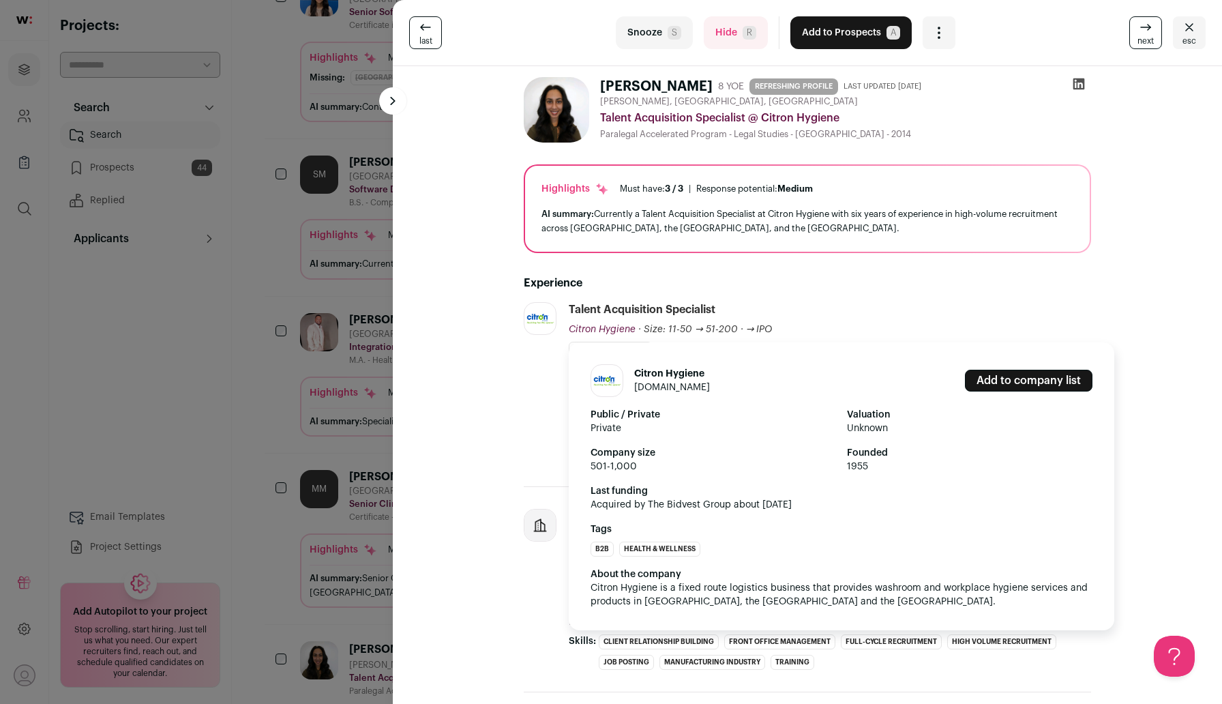
click at [663, 388] on link "citronhygiene.com" at bounding box center [672, 387] width 76 height 10
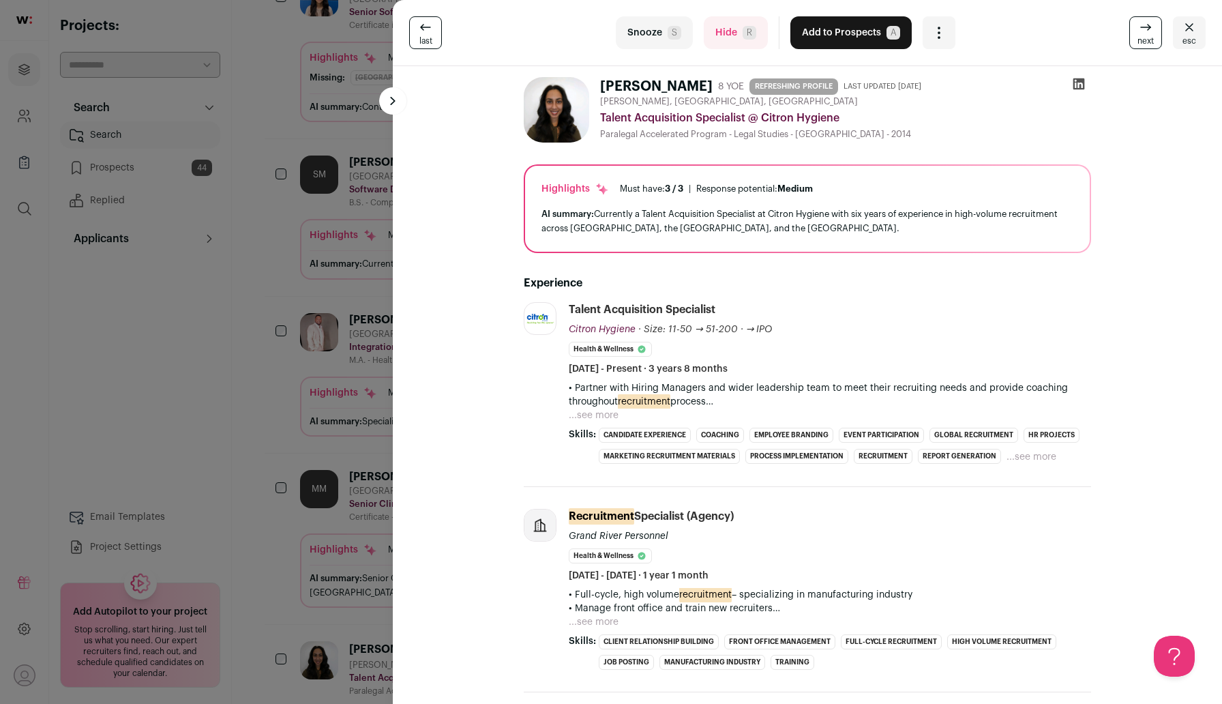
click at [295, 427] on div "last Snooze S Hide R Add to Prospects A Are you sure? Ashna Jhurry is already i…" at bounding box center [611, 352] width 1222 height 704
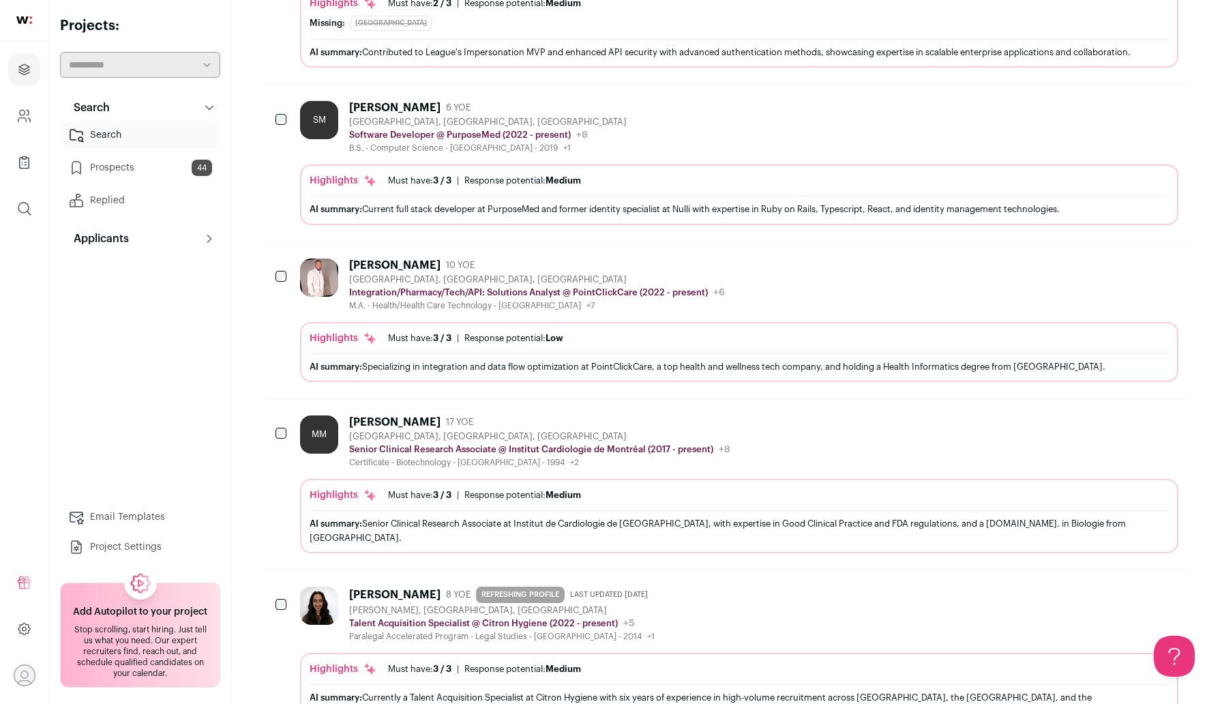
scroll to position [0, 0]
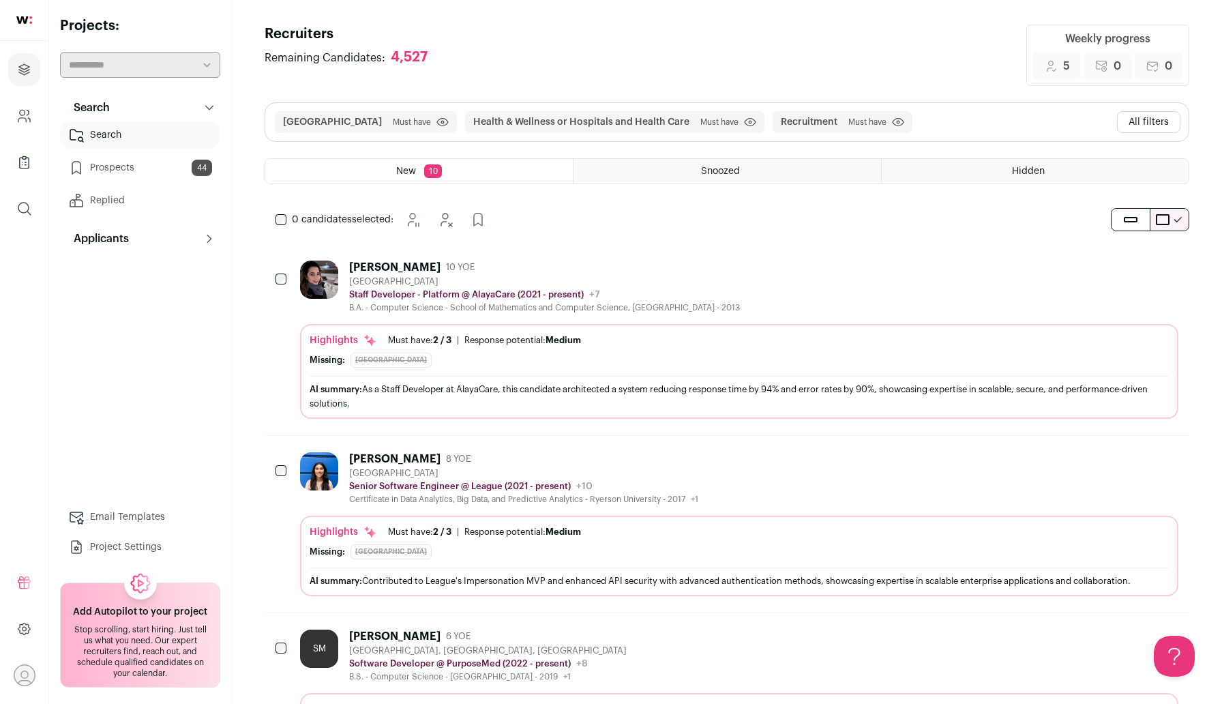
click at [1140, 120] on button "All filters" at bounding box center [1148, 122] width 63 height 22
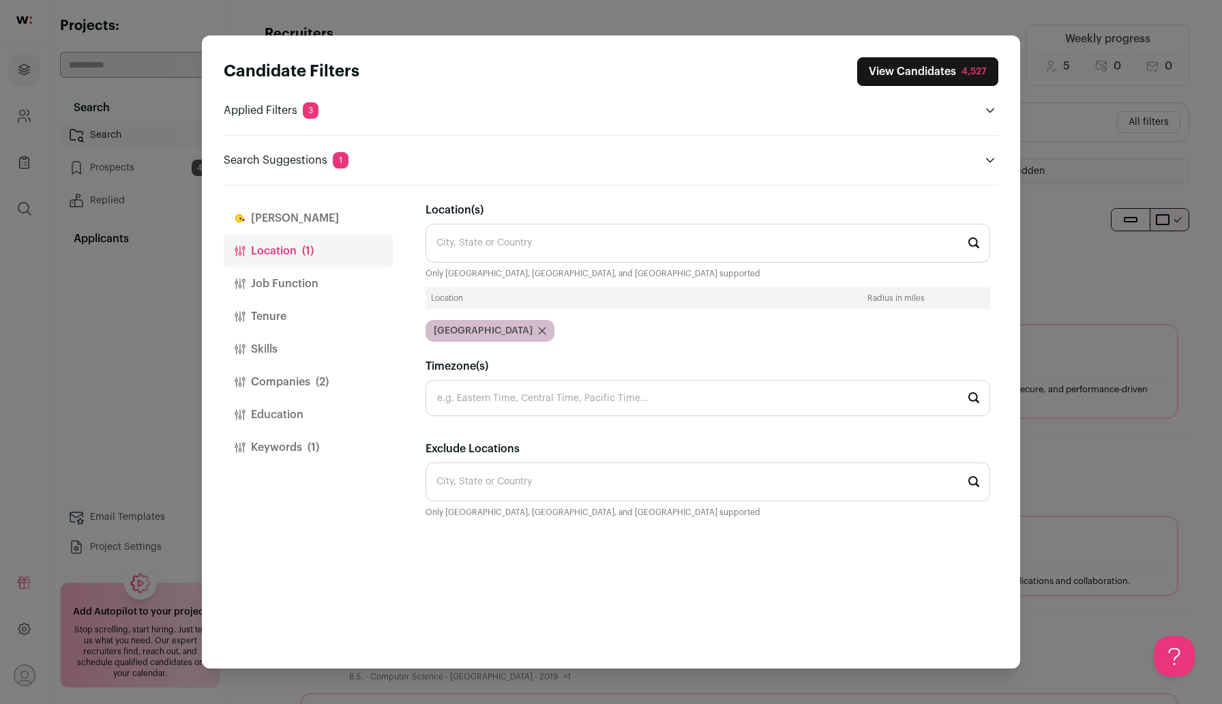
click at [278, 439] on button "Keywords (1)" at bounding box center [308, 447] width 169 height 33
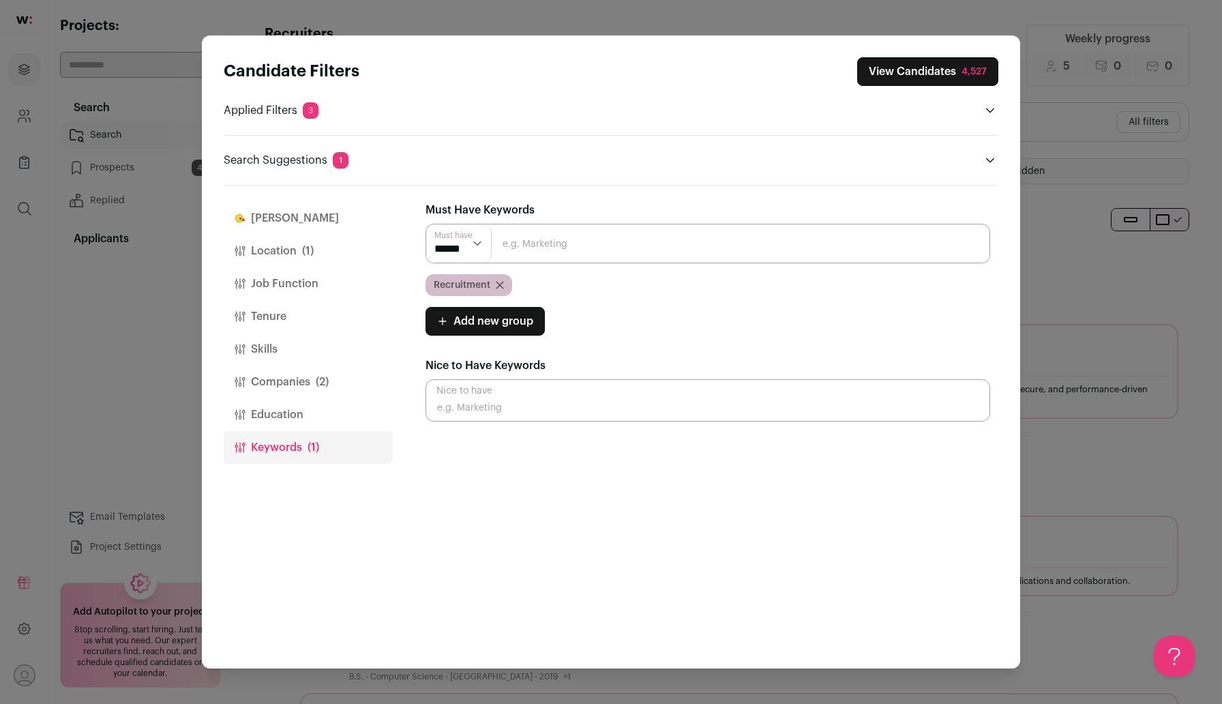
click at [500, 282] on icon "Close modal via background" at bounding box center [500, 285] width 8 height 8
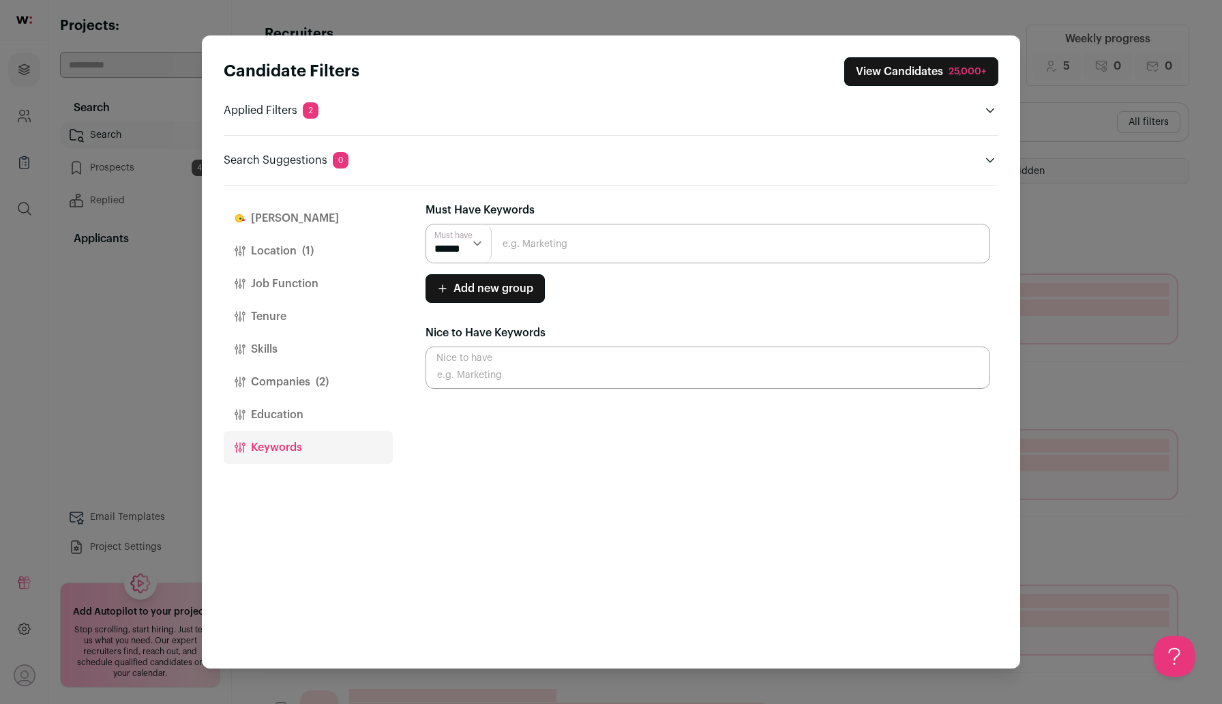
type input "Technical Recruiter"
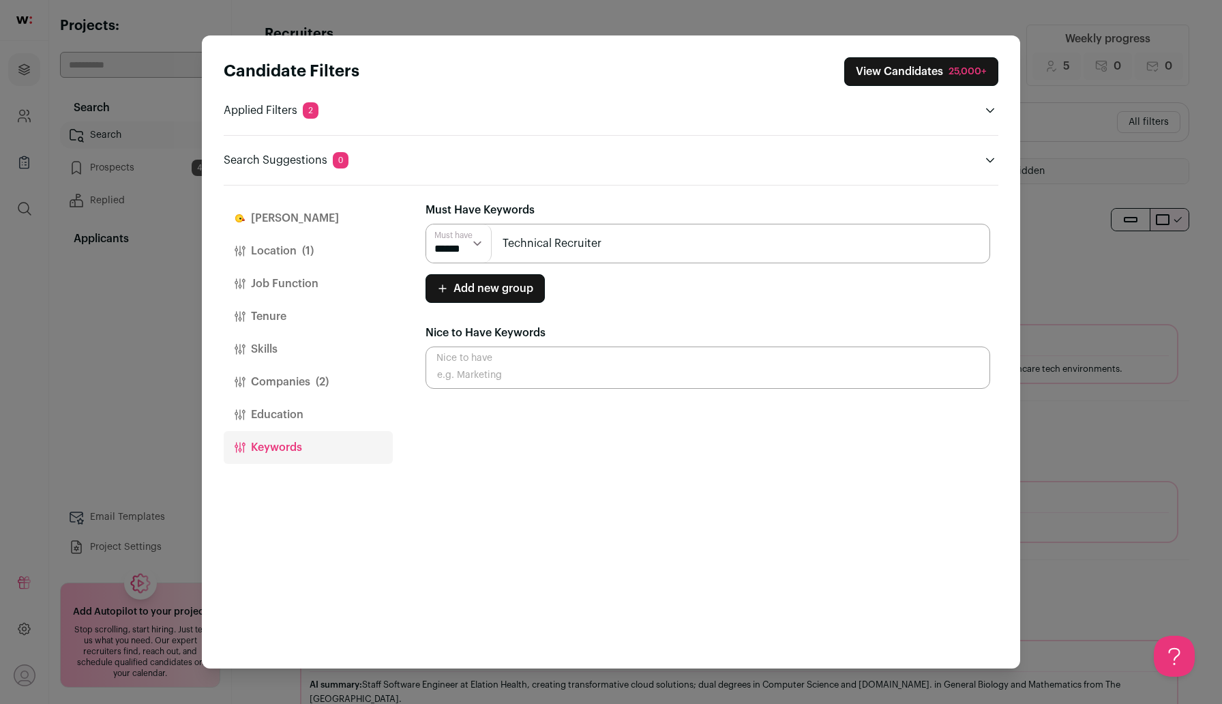
click at [681, 243] on input "Technical Recruiter" at bounding box center [707, 244] width 564 height 40
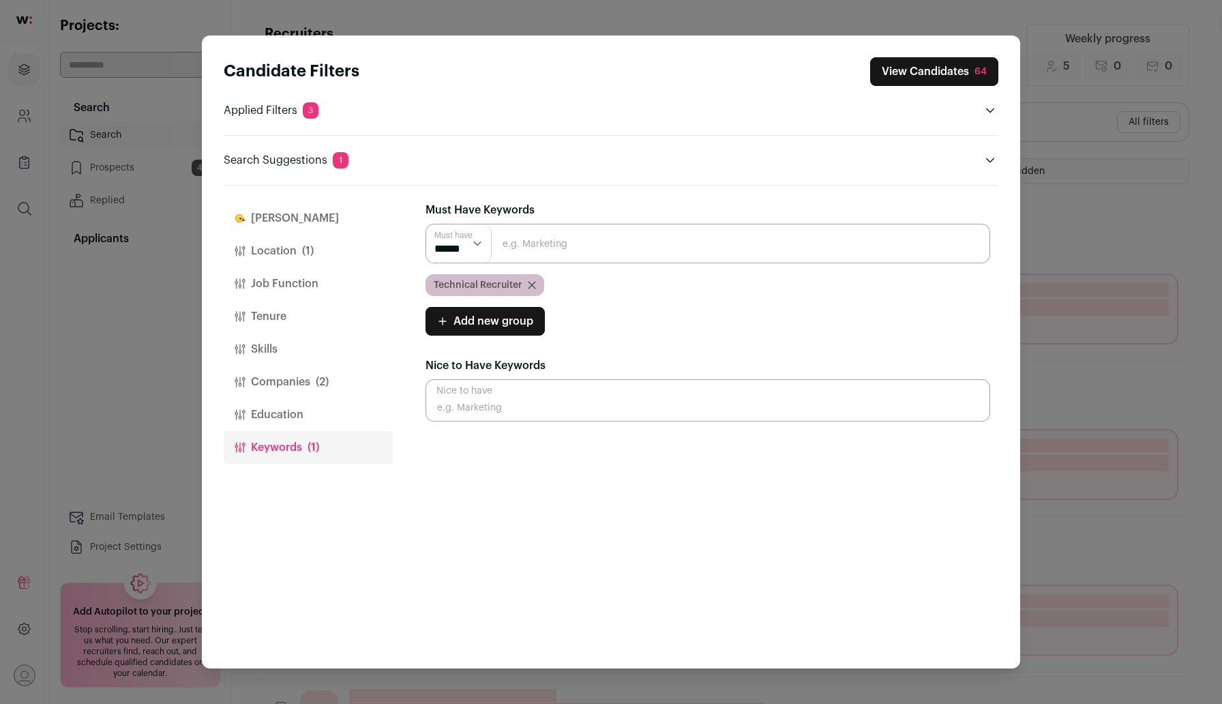
click at [926, 86] on div "Candidate Filters View Candidates 64 Applied Filters 3 Canada Must have Health …" at bounding box center [611, 112] width 774 height 111
click at [926, 75] on button "View Candidates 64" at bounding box center [934, 71] width 128 height 29
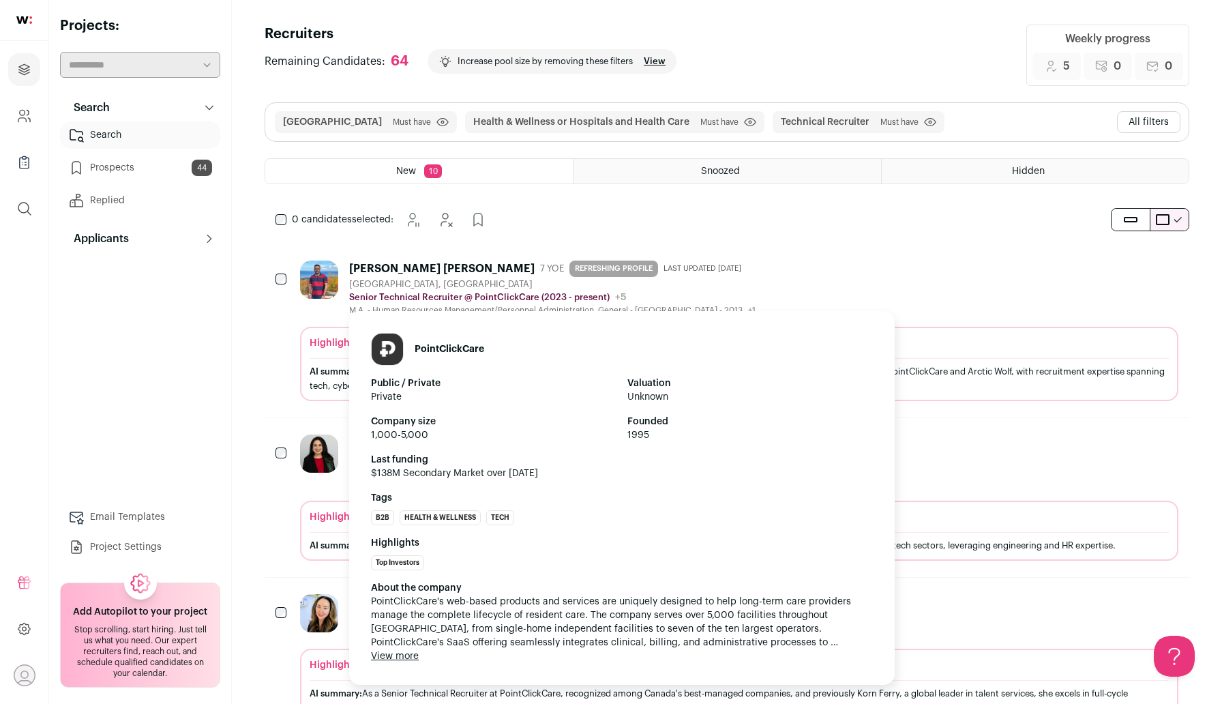
click at [510, 301] on p "Senior Technical Recruiter @ PointClickCare (2023 - present)" at bounding box center [479, 297] width 260 height 11
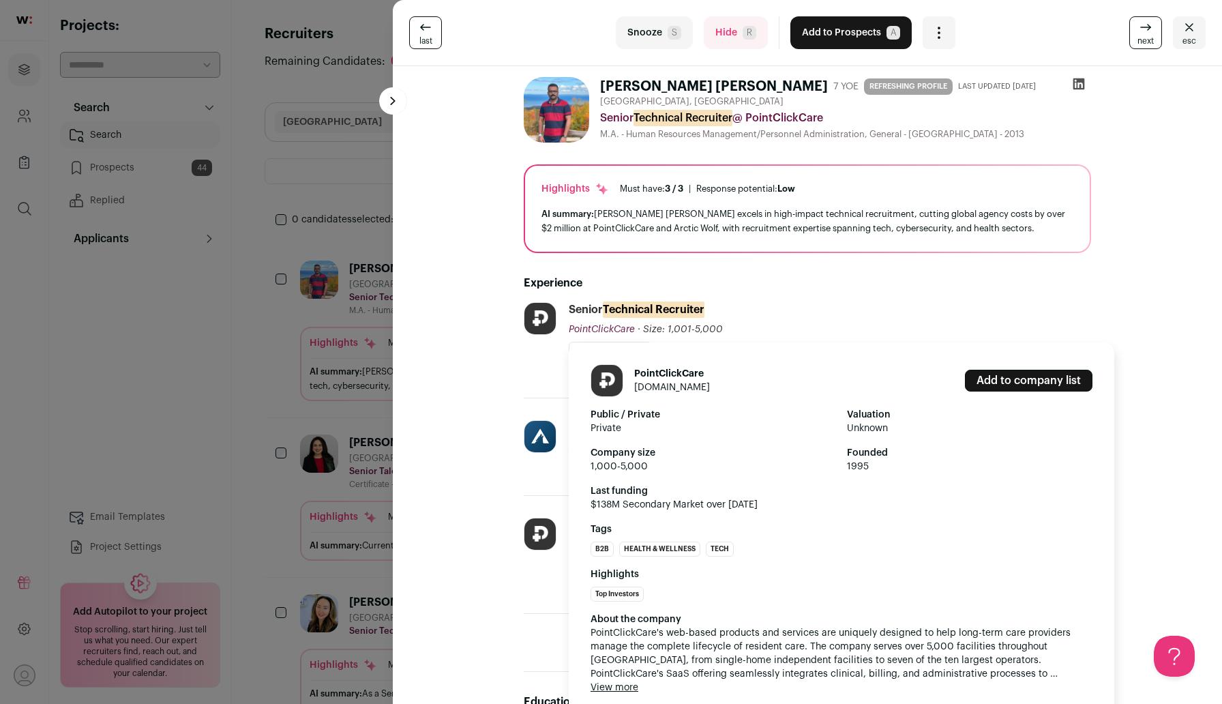
click at [692, 390] on link "pointclickcare.com" at bounding box center [672, 387] width 76 height 10
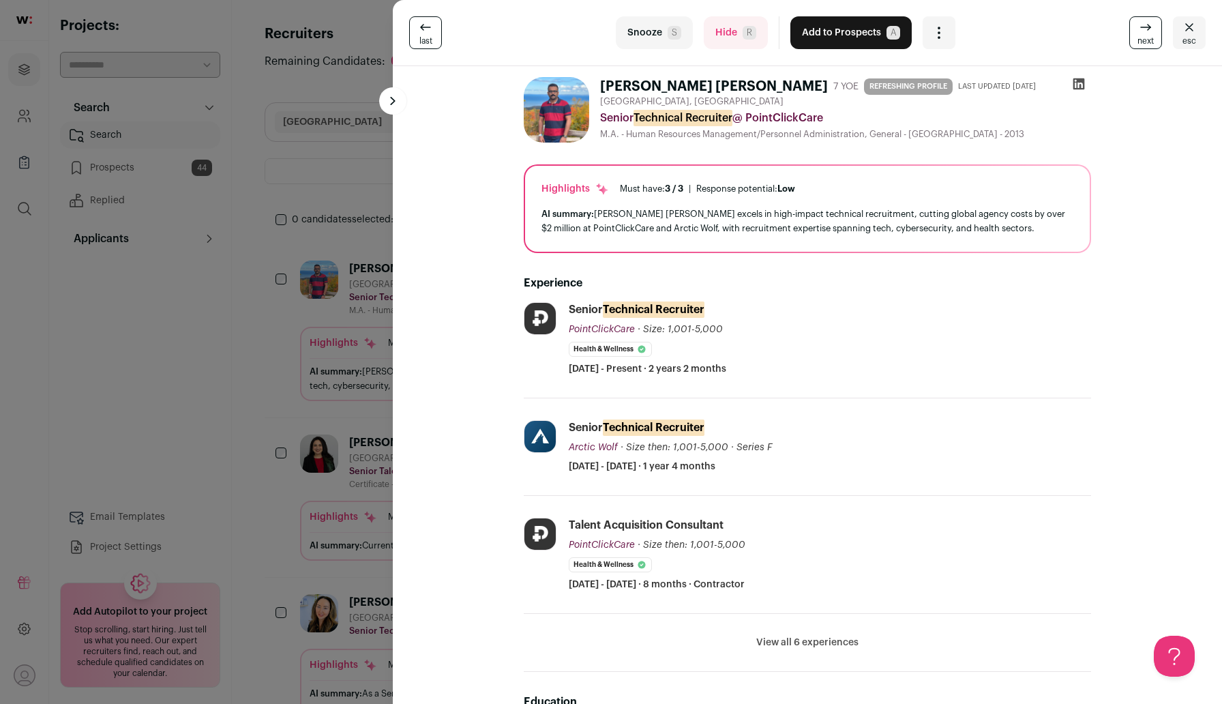
click at [858, 37] on button "Add to Prospects A" at bounding box center [850, 32] width 121 height 33
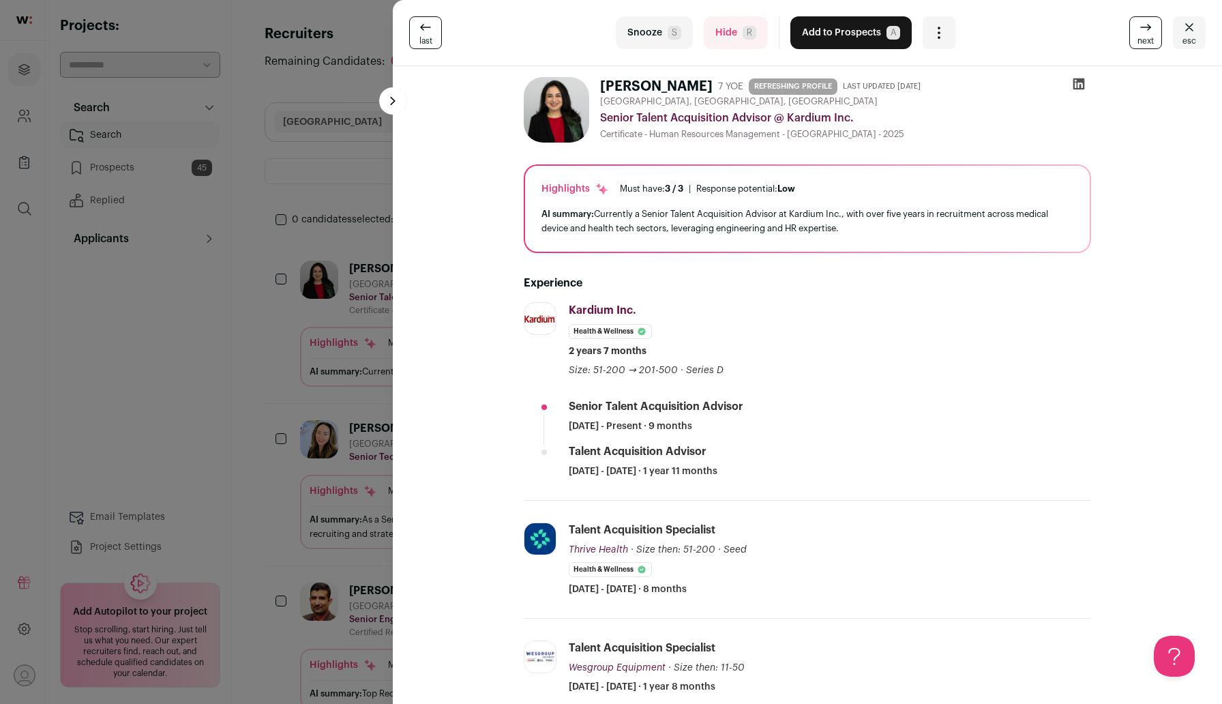
click at [571, 271] on div "Experience Kardium Inc. kardium.com Add to company list Public / Private Privat…" at bounding box center [807, 513] width 567 height 521
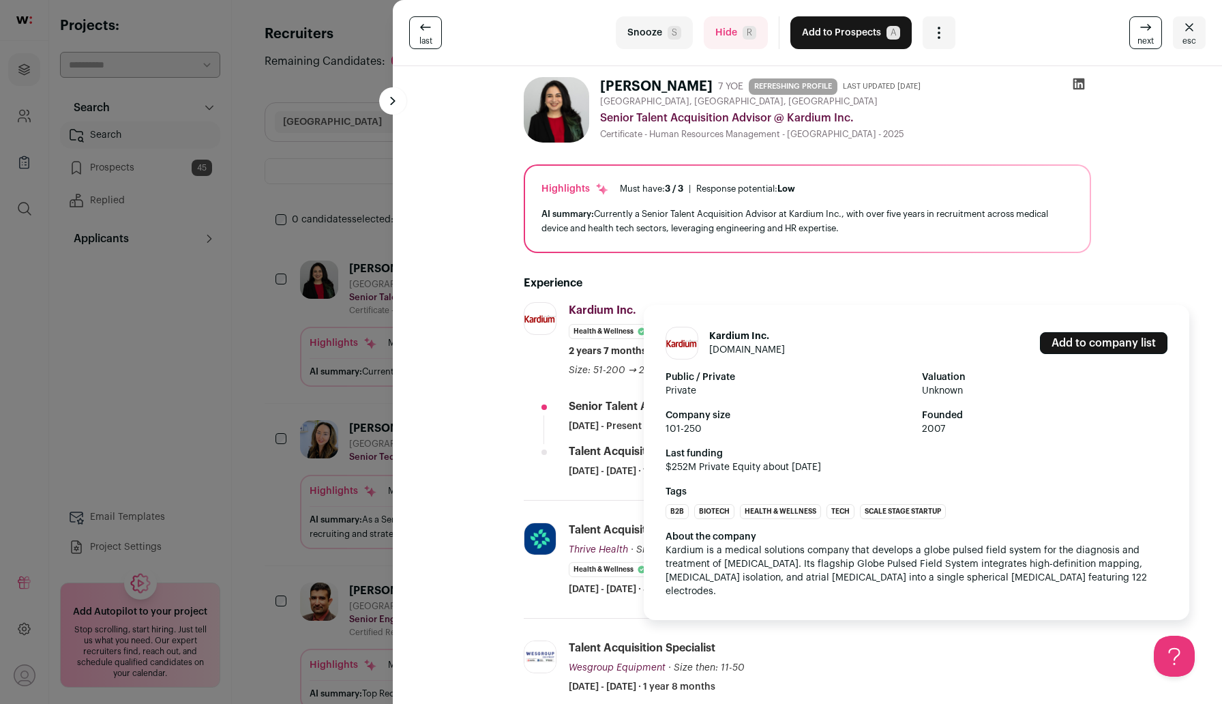
click at [737, 352] on link "kardium.com" at bounding box center [747, 350] width 76 height 10
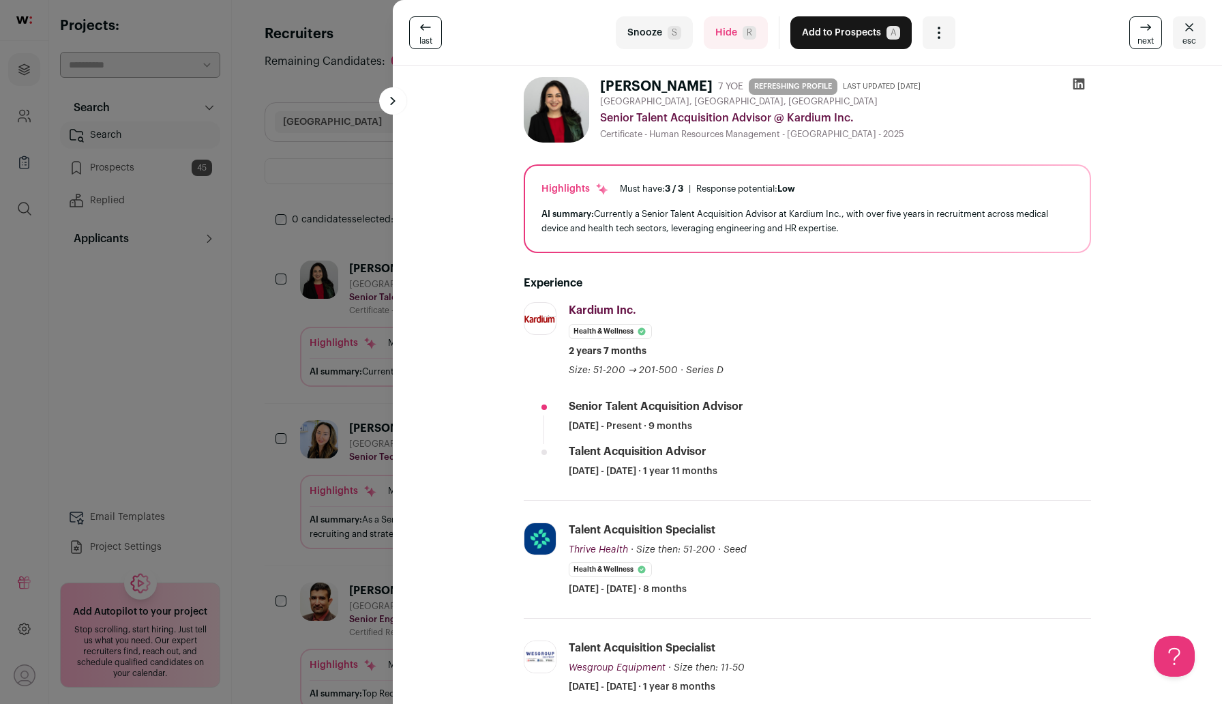
click at [267, 501] on div "last Snooze S Hide R Add to Prospects A Are you sure? Sara Khoshbakht is alread…" at bounding box center [611, 352] width 1222 height 704
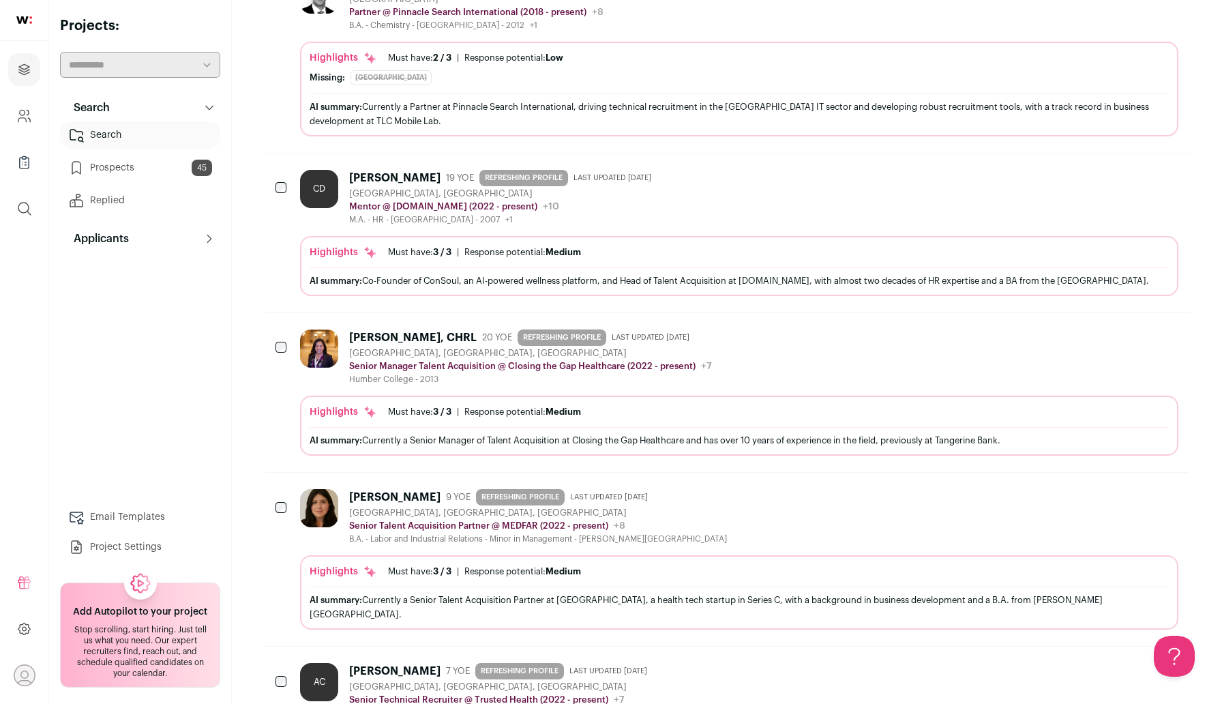
scroll to position [766, 0]
click at [121, 138] on link "Search" at bounding box center [140, 134] width 160 height 27
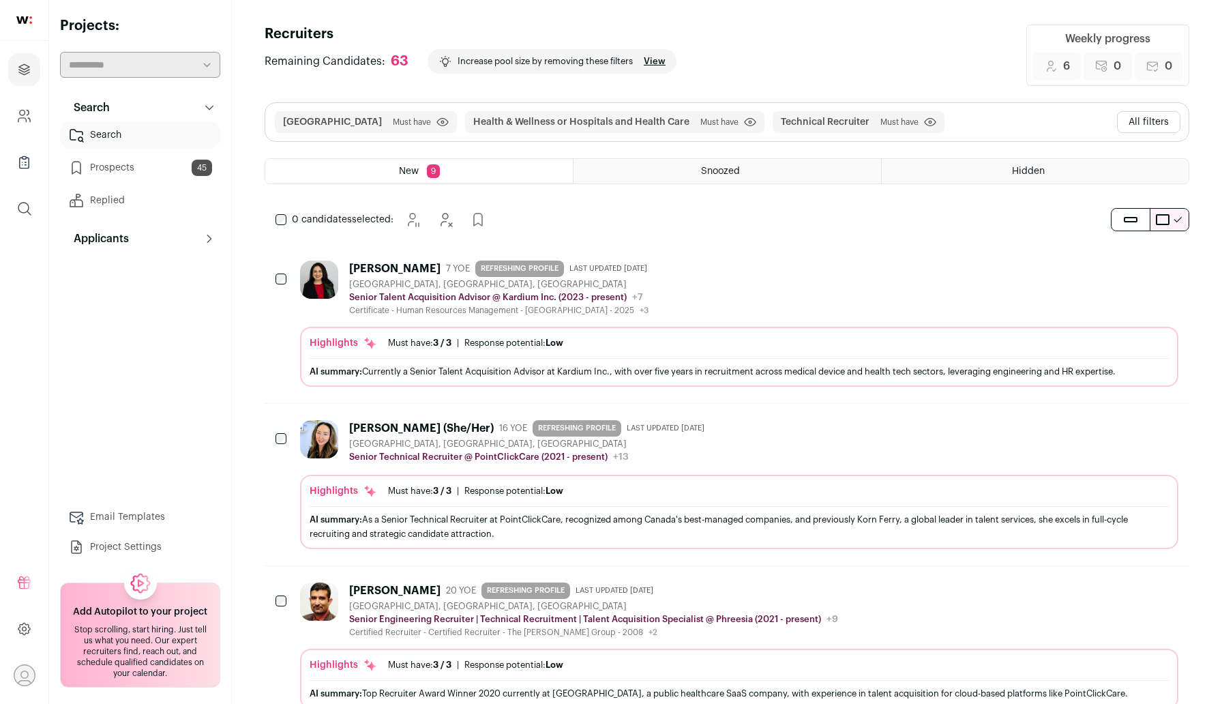
scroll to position [0, 0]
click at [143, 174] on link "Prospects 45" at bounding box center [140, 167] width 160 height 27
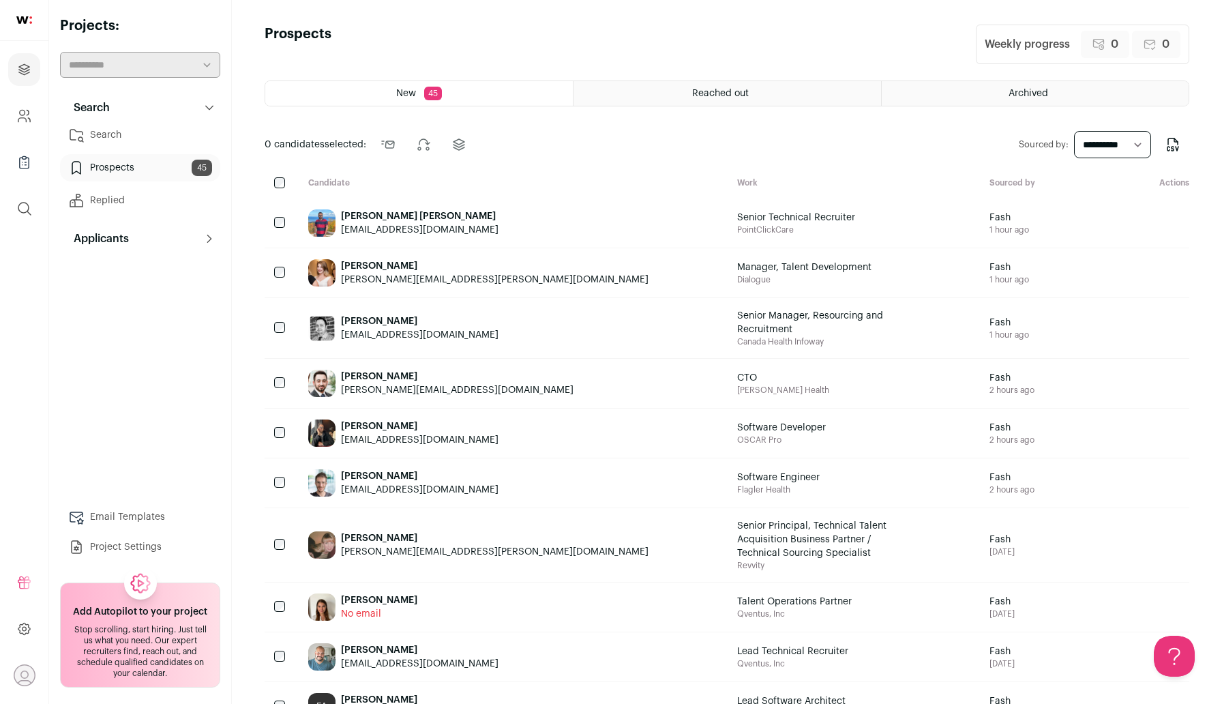
click at [411, 233] on div "arunjose204@gmail.com" at bounding box center [419, 230] width 157 height 14
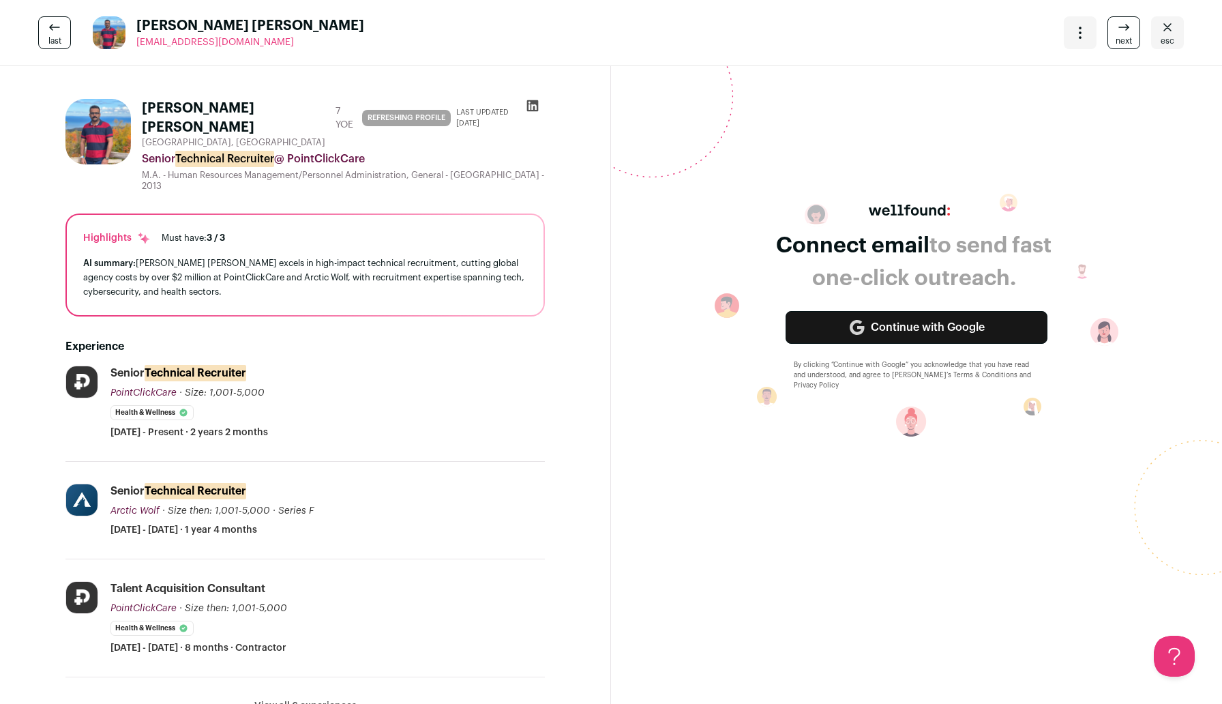
drag, startPoint x: 265, startPoint y: 41, endPoint x: 138, endPoint y: 46, distance: 126.9
click at [138, 46] on div "last Arun Jose arunjose204@gmail.com More actions Change project Move to a diff…" at bounding box center [611, 33] width 1222 height 66
copy span "arunjose204@gmail.com"
click at [157, 110] on h1 "Arun Jose" at bounding box center [236, 118] width 188 height 38
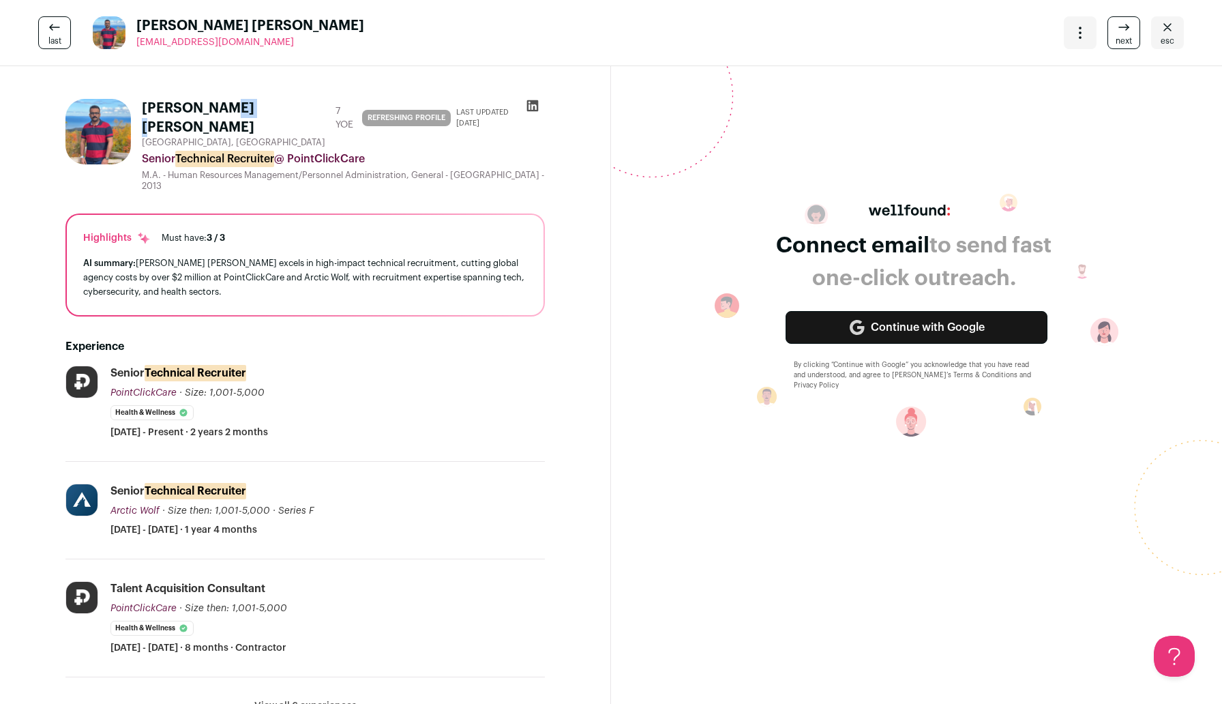
copy h1 "Arun"
click at [1169, 35] on span "esc" at bounding box center [1167, 40] width 14 height 11
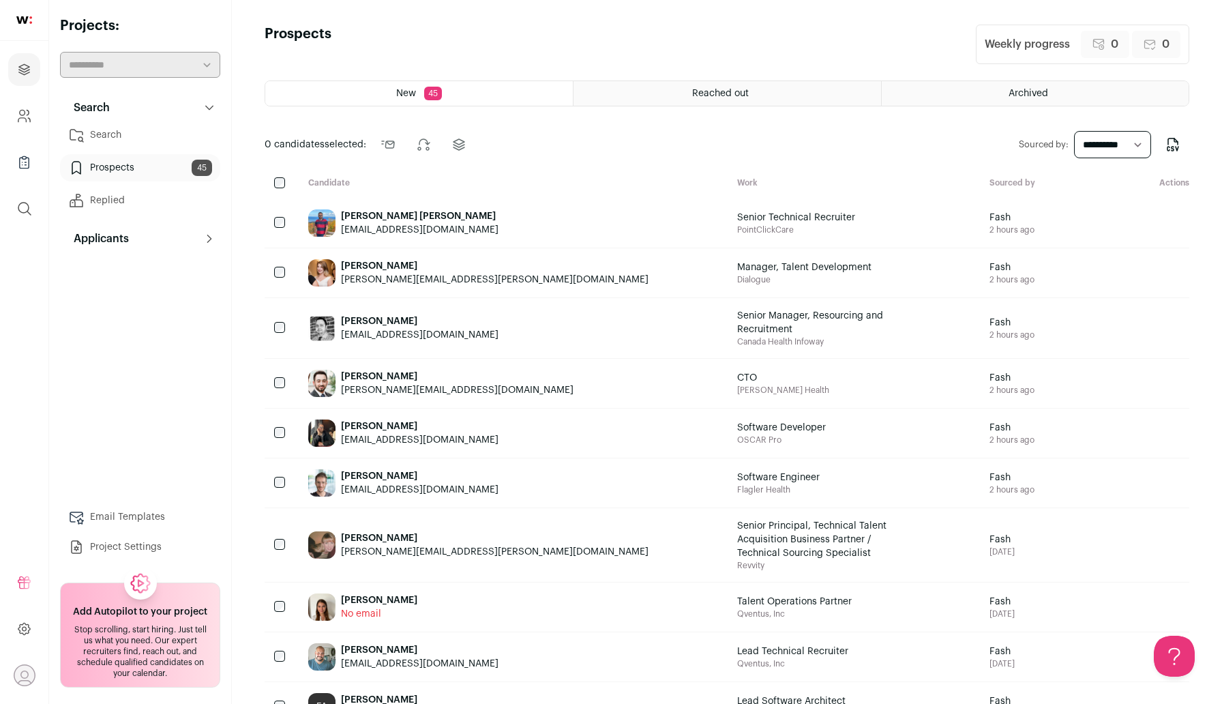
click at [425, 282] on div "[PERSON_NAME][EMAIL_ADDRESS][PERSON_NAME][DOMAIN_NAME]" at bounding box center [494, 280] width 307 height 14
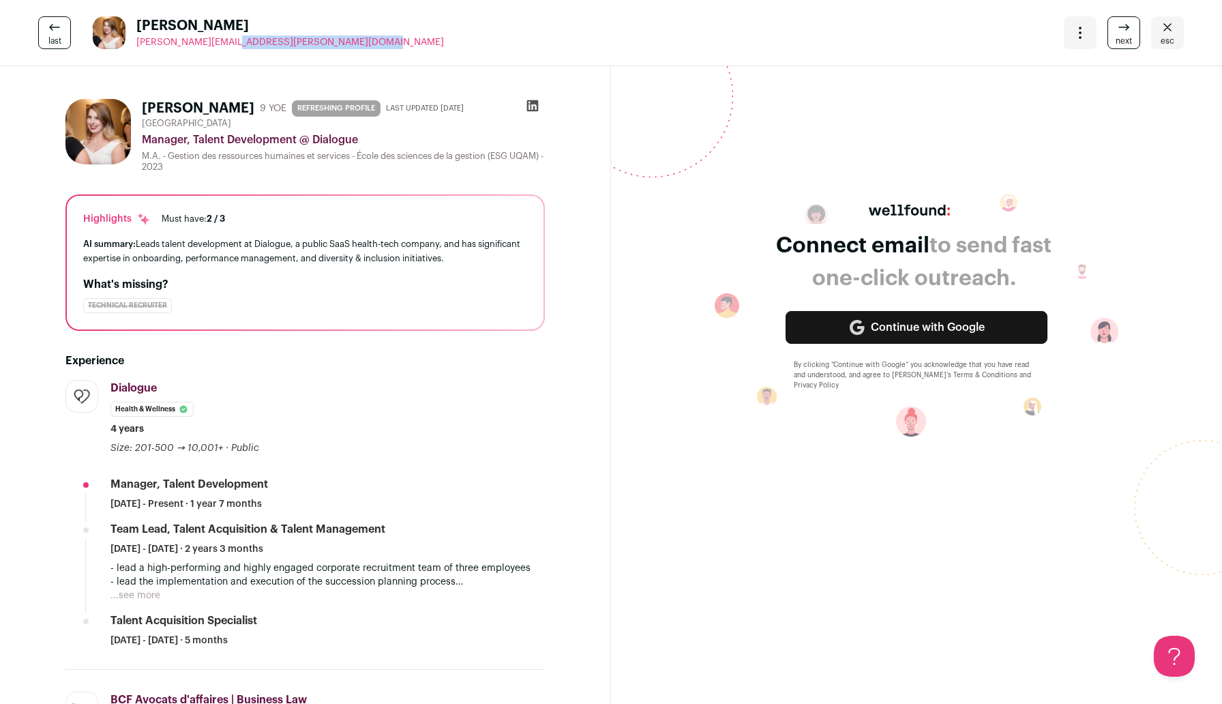
drag, startPoint x: 282, startPoint y: 40, endPoint x: 136, endPoint y: 42, distance: 145.9
click at [136, 42] on div "last [PERSON_NAME] Raymond [EMAIL_ADDRESS][PERSON_NAME][DOMAIN_NAME] More actio…" at bounding box center [611, 33] width 1222 height 66
copy span "[PERSON_NAME][EMAIL_ADDRESS][PERSON_NAME][DOMAIN_NAME]"
